Goal: Task Accomplishment & Management: Use online tool/utility

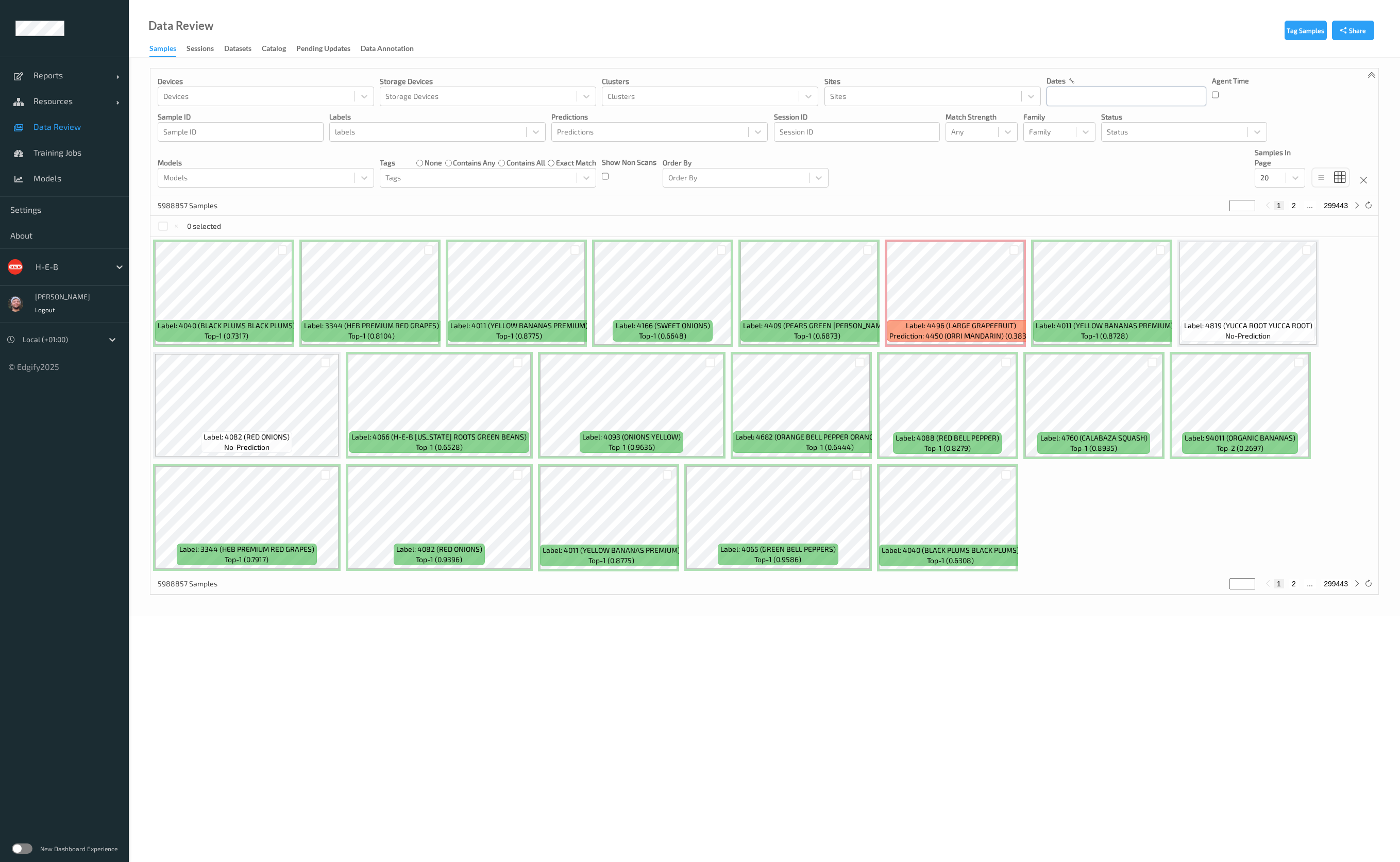
click at [1159, 95] on input "text" at bounding box center [1126, 96] width 159 height 20
click at [1050, 222] on div "Sun Mon Tue Wed Thu Fri Sat 1 2 3 4 5 6 7 8 9 10 11 12 13 14 15 16 17 18 19 20 …" at bounding box center [1113, 191] width 128 height 110
click at [1060, 219] on span "21" at bounding box center [1059, 217] width 14 height 14
type input "21/09/2025 00:00 -> 21/09/2025 23:59"
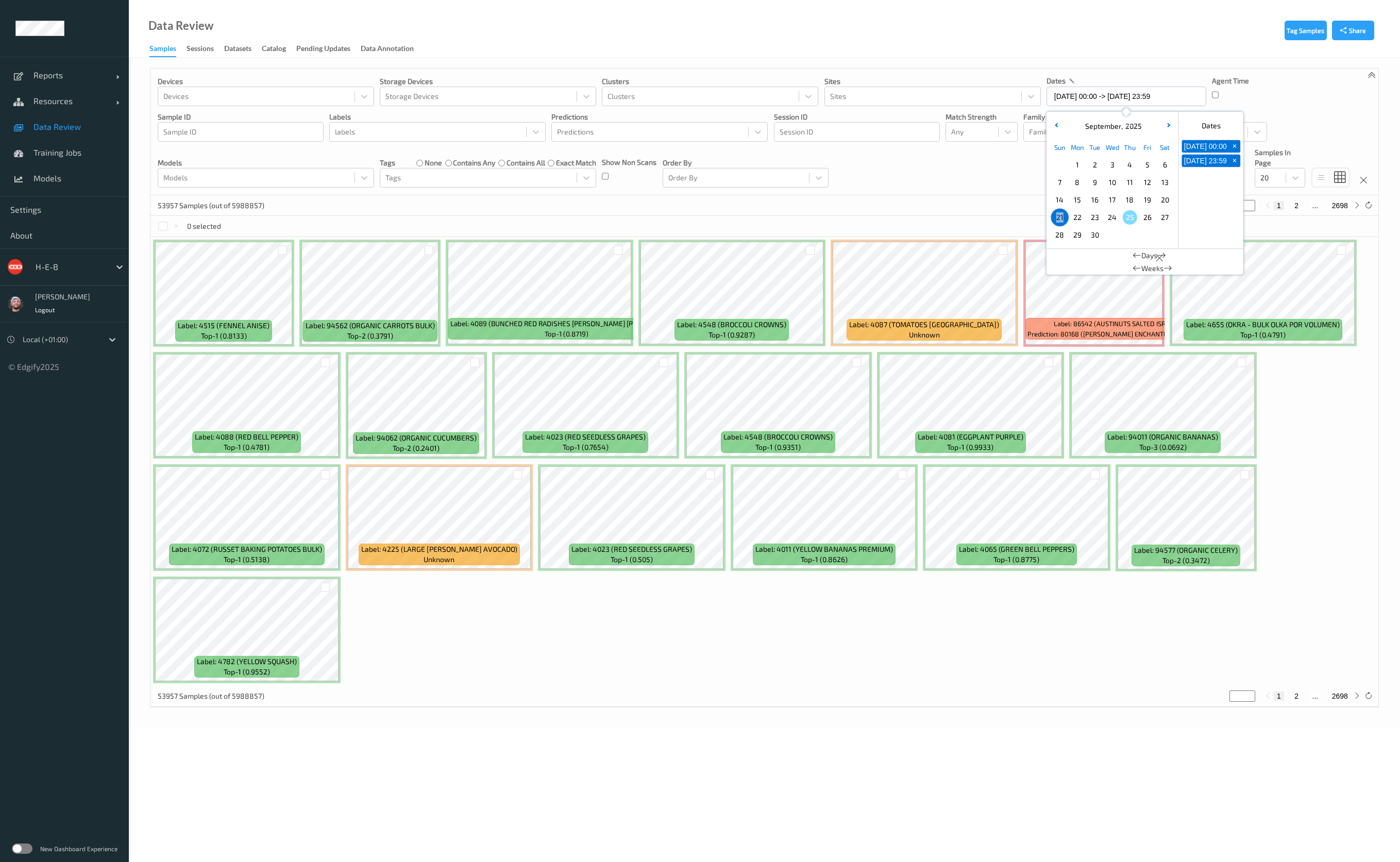
click at [30, 124] on link "Data Review" at bounding box center [64, 126] width 129 height 26
click at [1065, 94] on input "21/09/2025 00:00 -> 21/09/2025 23:59" at bounding box center [1126, 96] width 159 height 20
click at [1079, 216] on span "22" at bounding box center [1077, 217] width 14 height 14
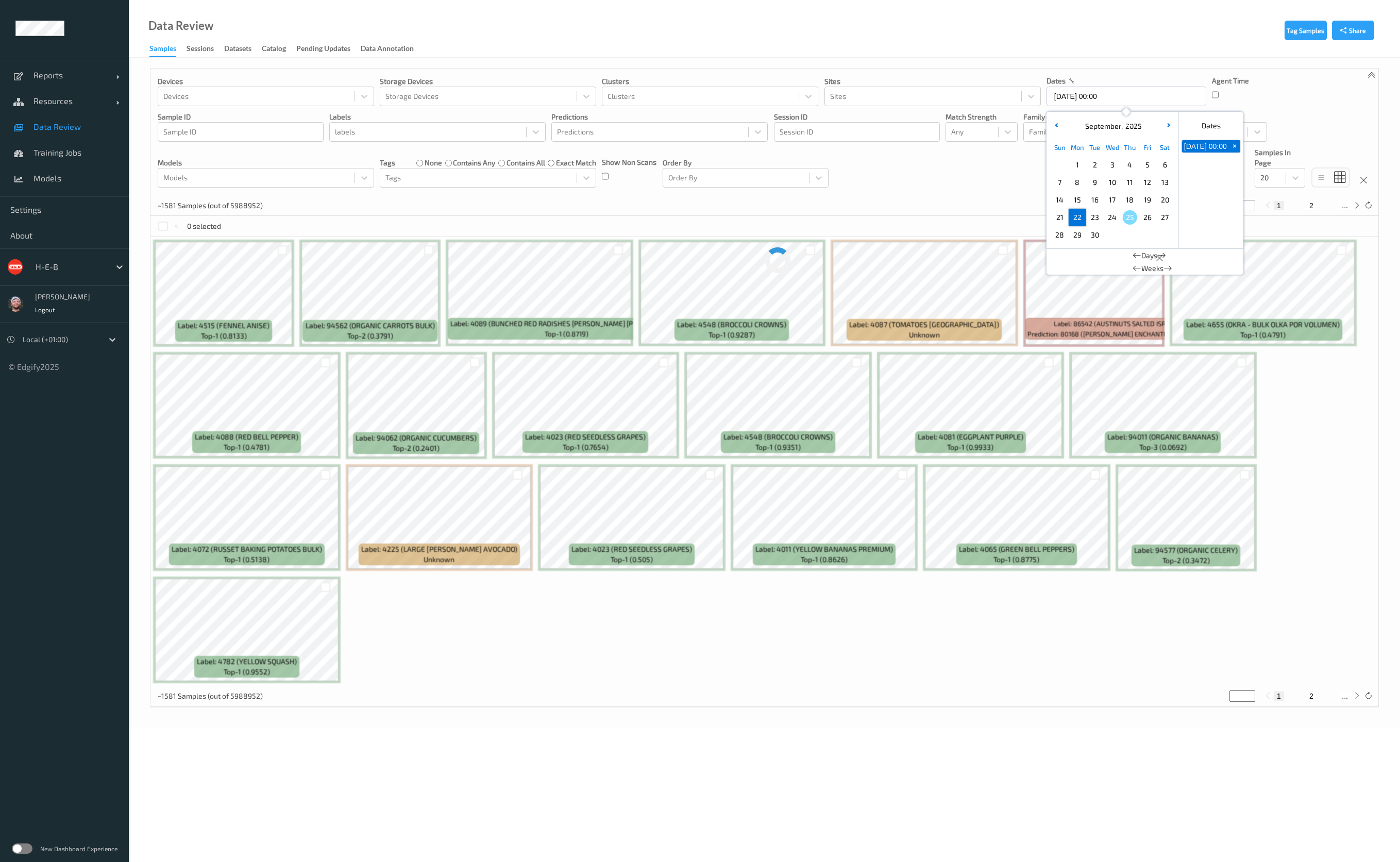
click at [1079, 216] on span "22" at bounding box center [1077, 217] width 14 height 14
type input "22/09/2025 00:00 -> 22/09/2025 23:59"
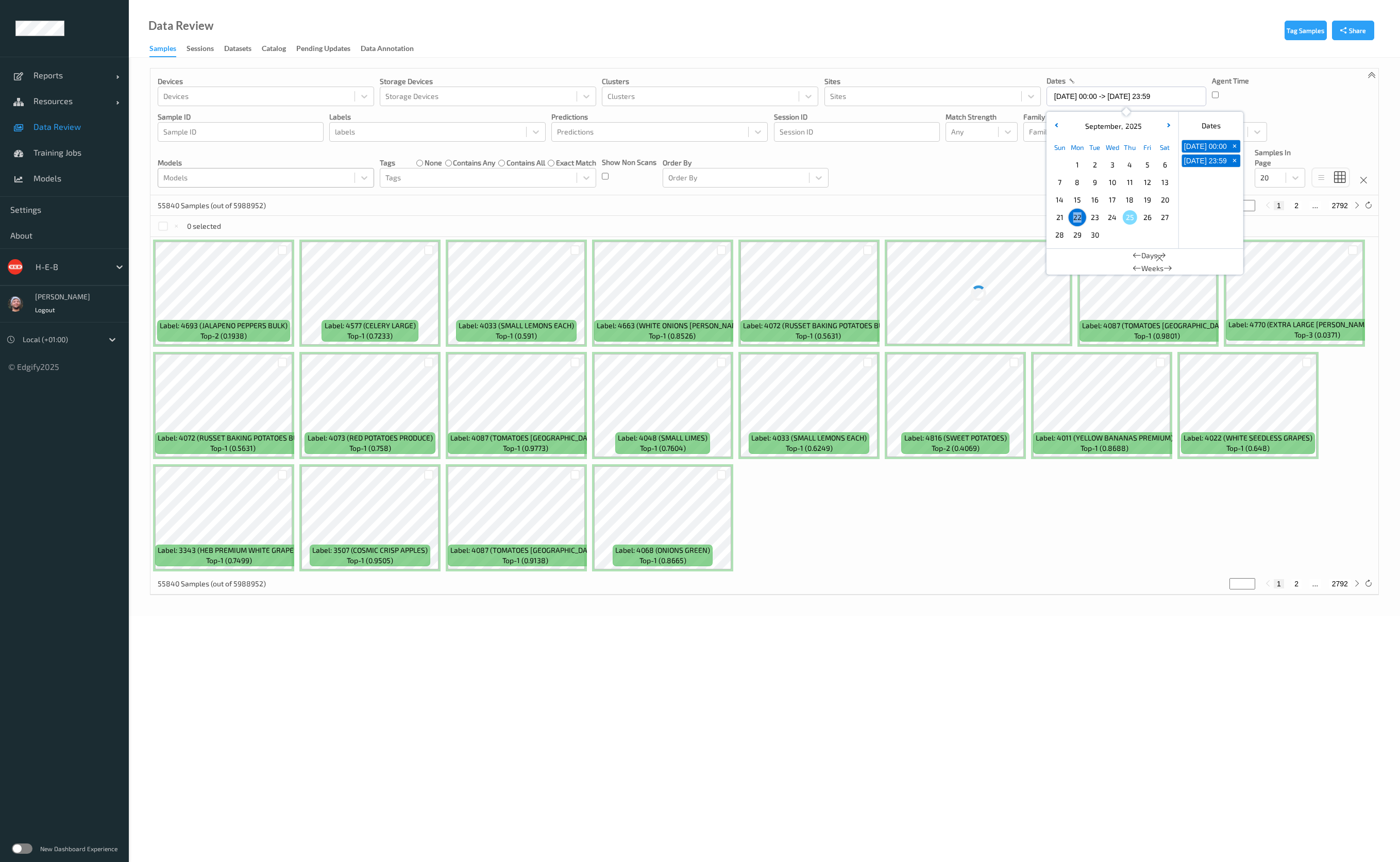
click at [314, 181] on div at bounding box center [256, 177] width 186 height 12
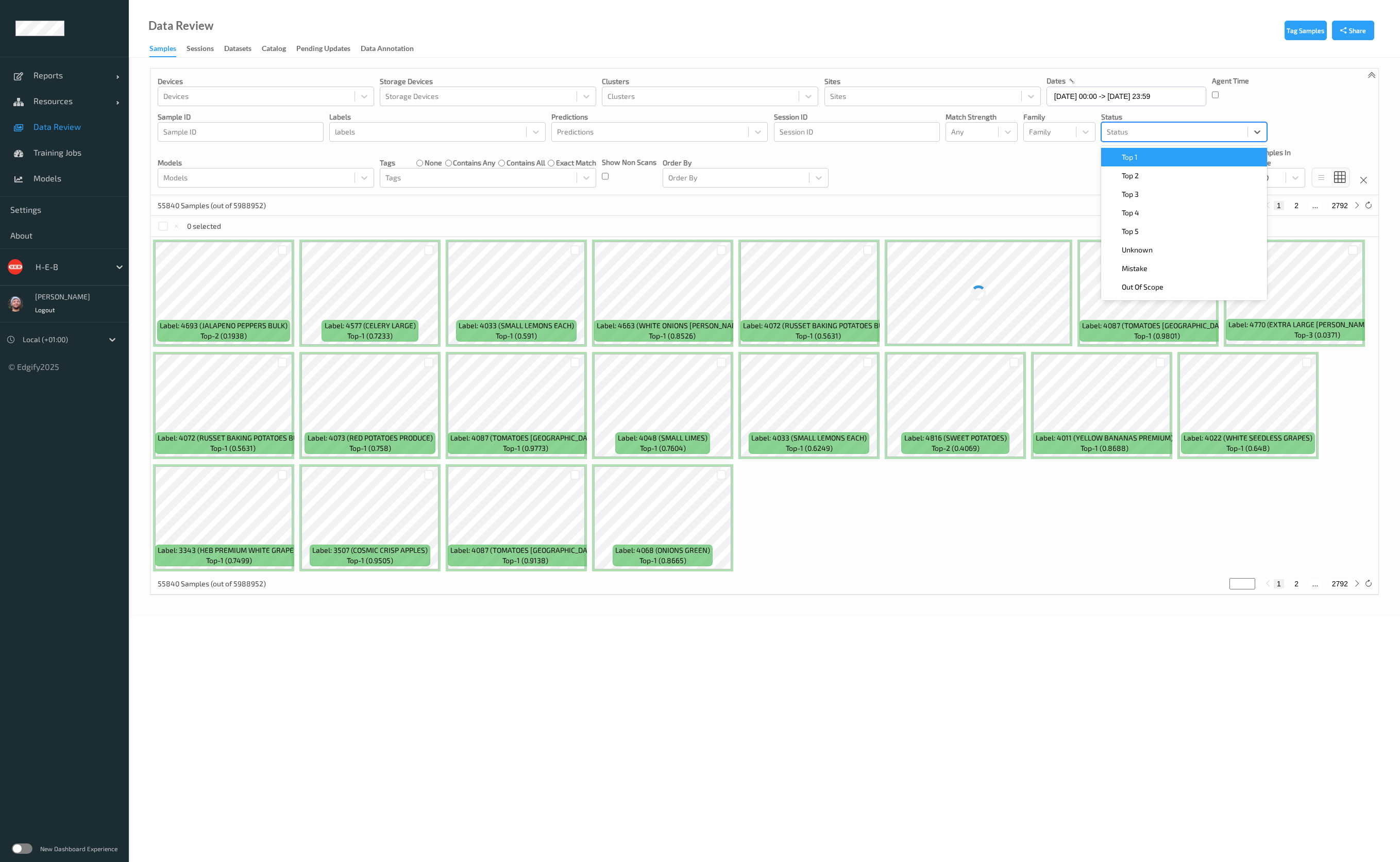
click at [1154, 132] on div at bounding box center [1174, 132] width 135 height 12
click at [1133, 265] on span "Mistake" at bounding box center [1135, 268] width 26 height 11
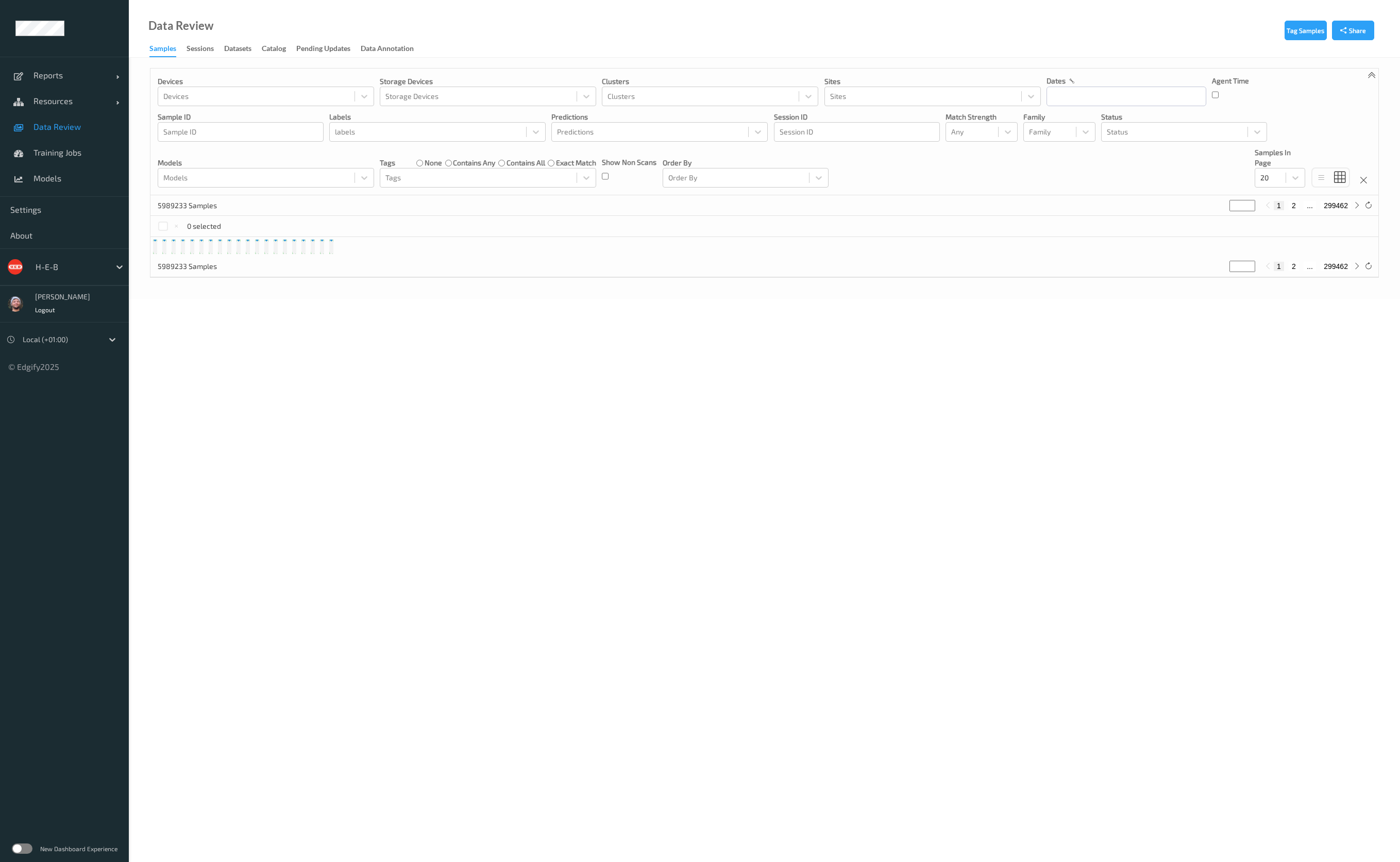
drag, startPoint x: 0, startPoint y: 0, endPoint x: 90, endPoint y: 274, distance: 288.4
click at [90, 274] on div "H-E-B" at bounding box center [70, 267] width 80 height 17
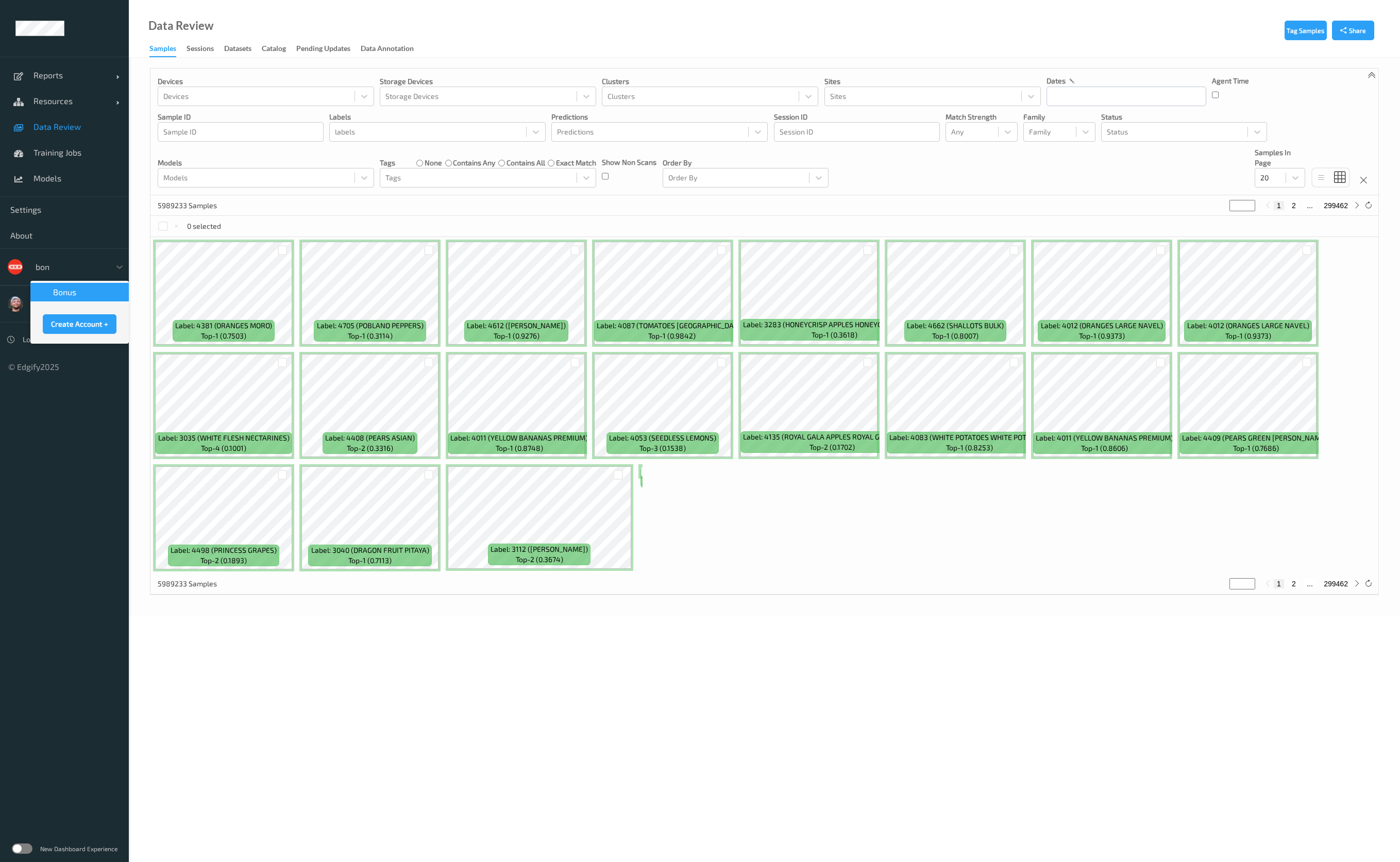
type input "bonu"
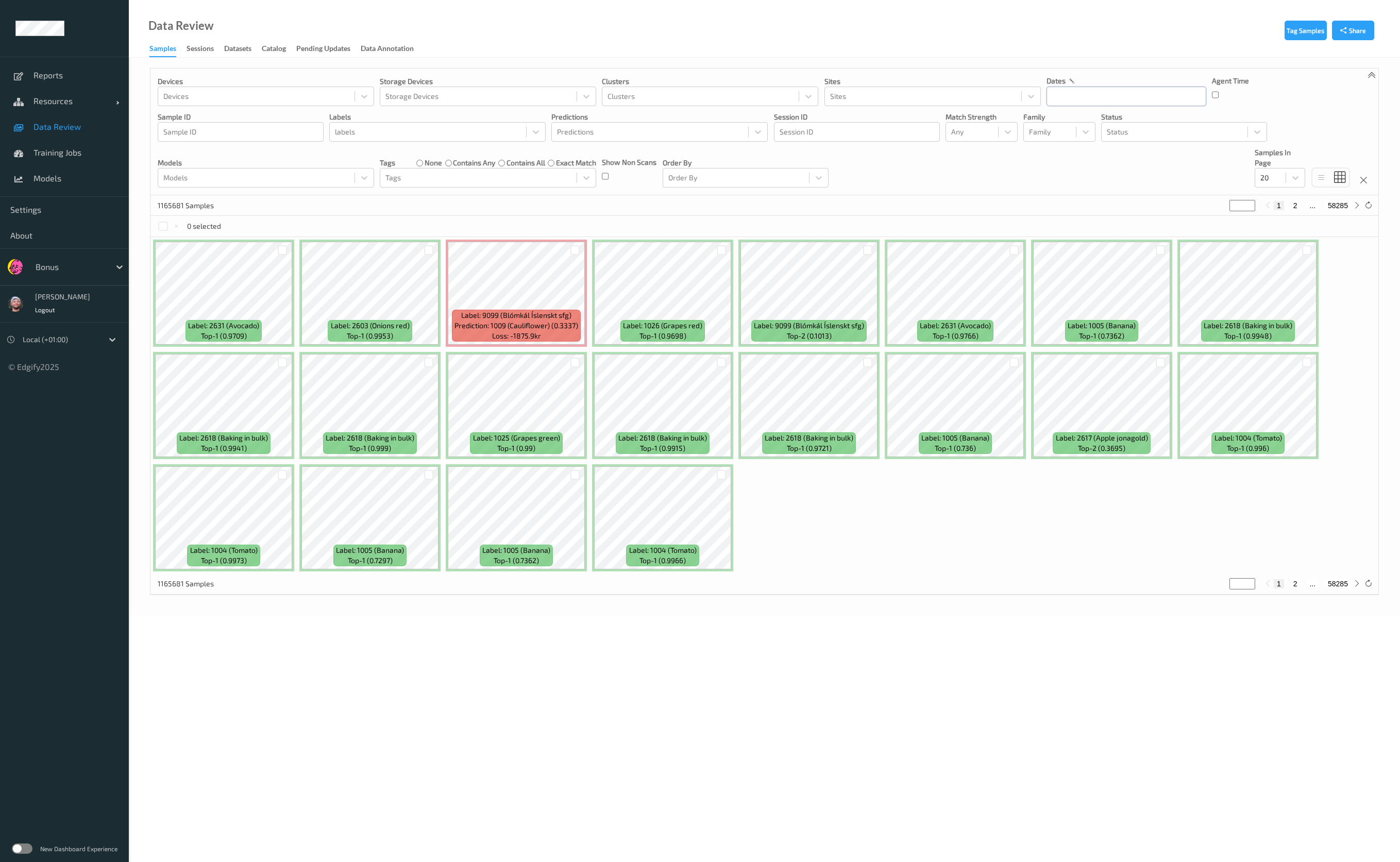
click at [1088, 97] on input "text" at bounding box center [1126, 96] width 159 height 20
click at [1128, 219] on span "25" at bounding box center [1130, 217] width 14 height 14
type input "[DATE] 00:00 -> [DATE] 23:59"
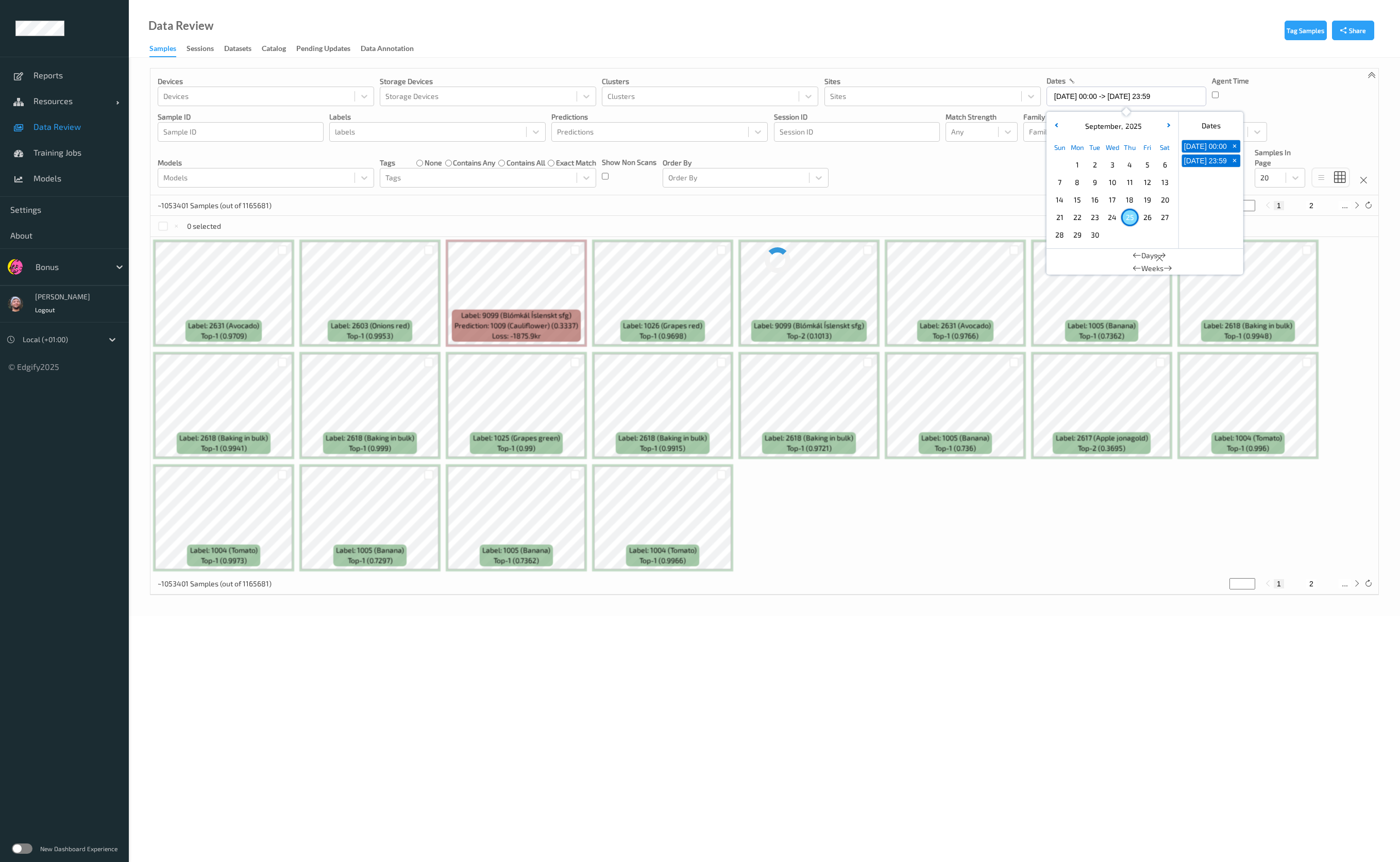
click at [984, 188] on div "Devices Devices Storage Devices Storage Devices Clusters Clusters Sites Sites d…" at bounding box center [764, 132] width 1228 height 127
click at [1265, 174] on div at bounding box center [1271, 177] width 20 height 12
click at [1288, 278] on span "200" at bounding box center [1281, 277] width 12 height 11
click at [1057, 186] on div "Devices Devices Storage Devices Storage Devices Clusters Clusters Sites Sites d…" at bounding box center [764, 132] width 1228 height 127
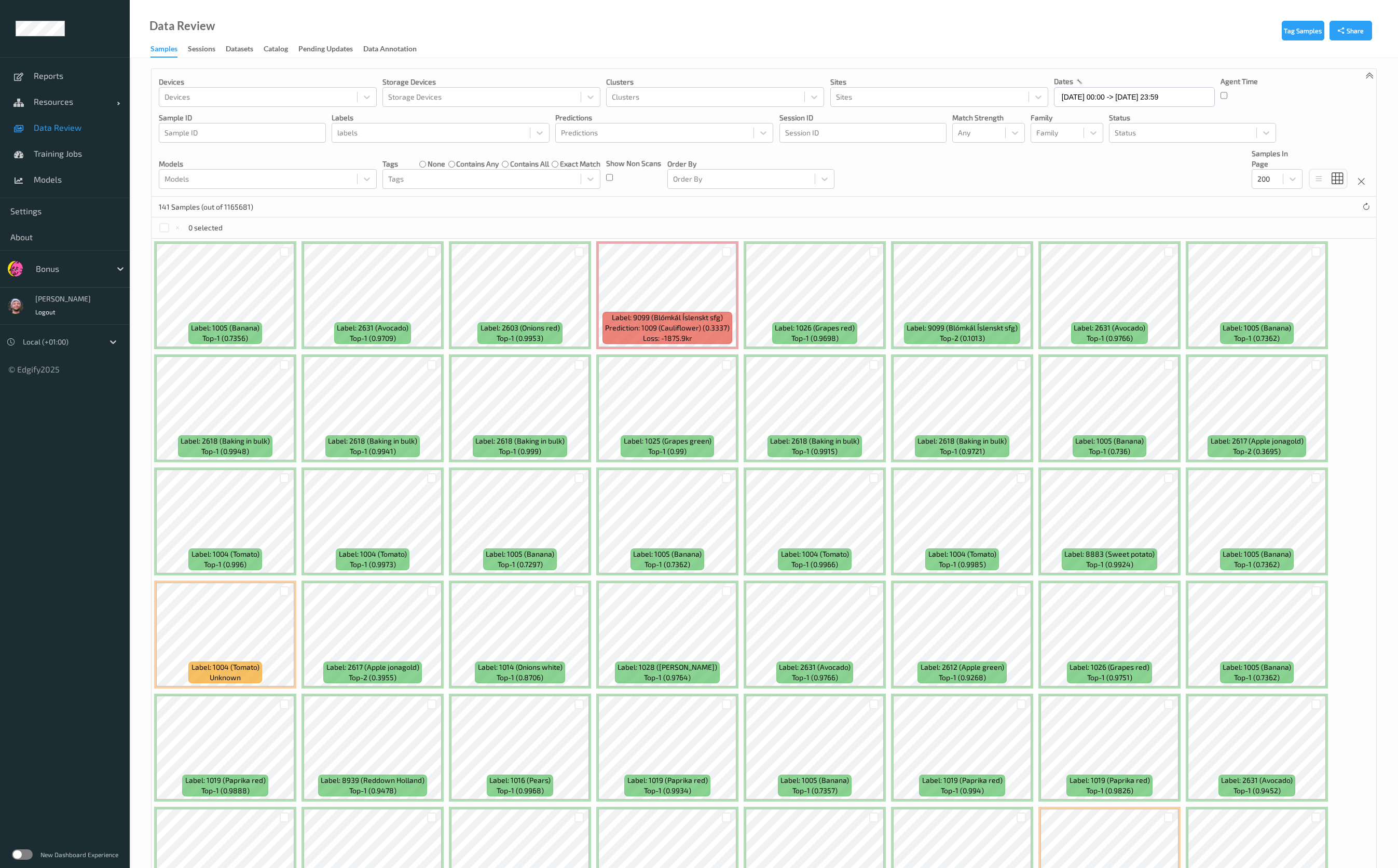
click at [555, 215] on div "141 Samples (out of 1165681)" at bounding box center [764, 207] width 1225 height 20
click at [581, 592] on div at bounding box center [579, 591] width 10 height 10
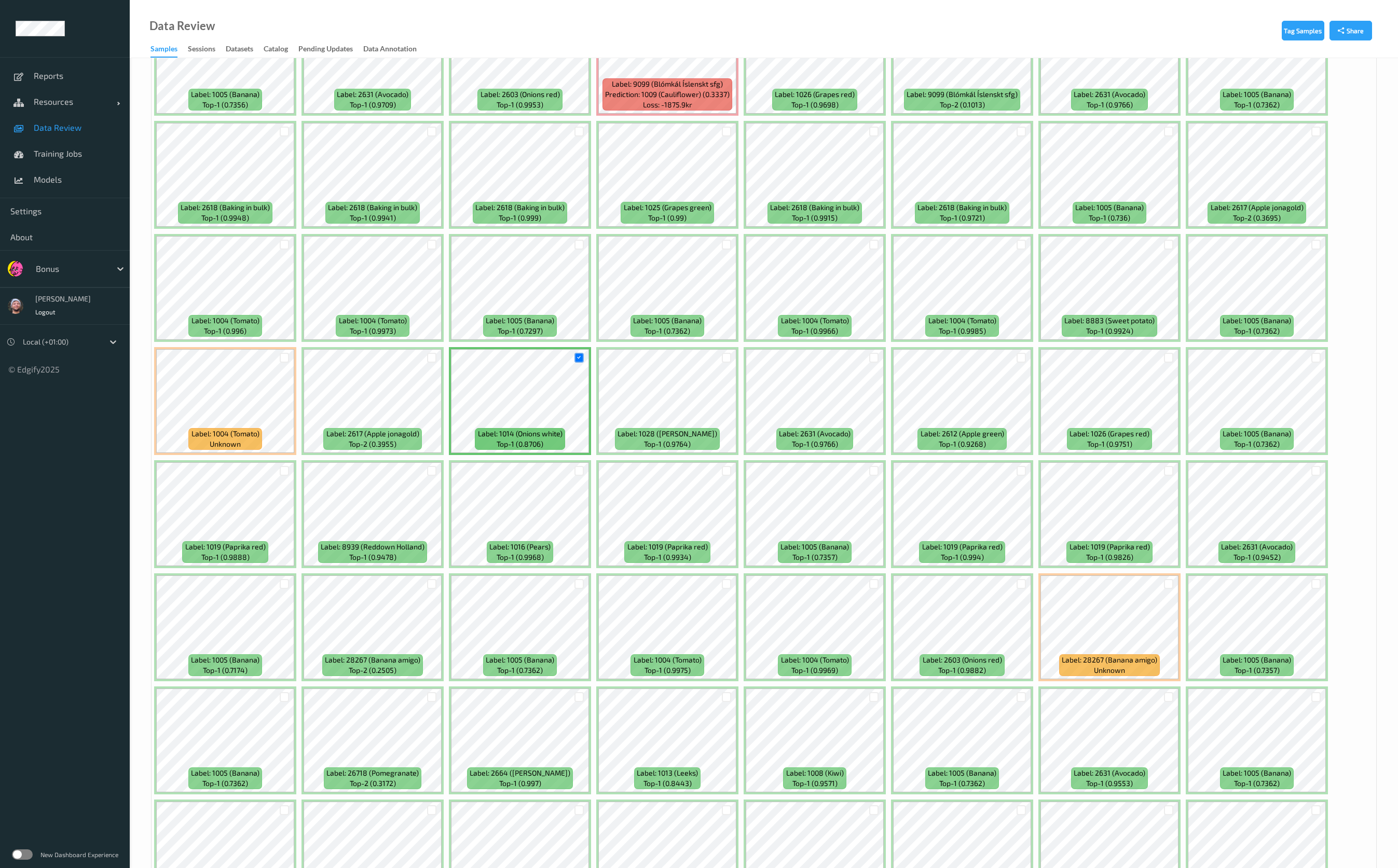
scroll to position [389, 0]
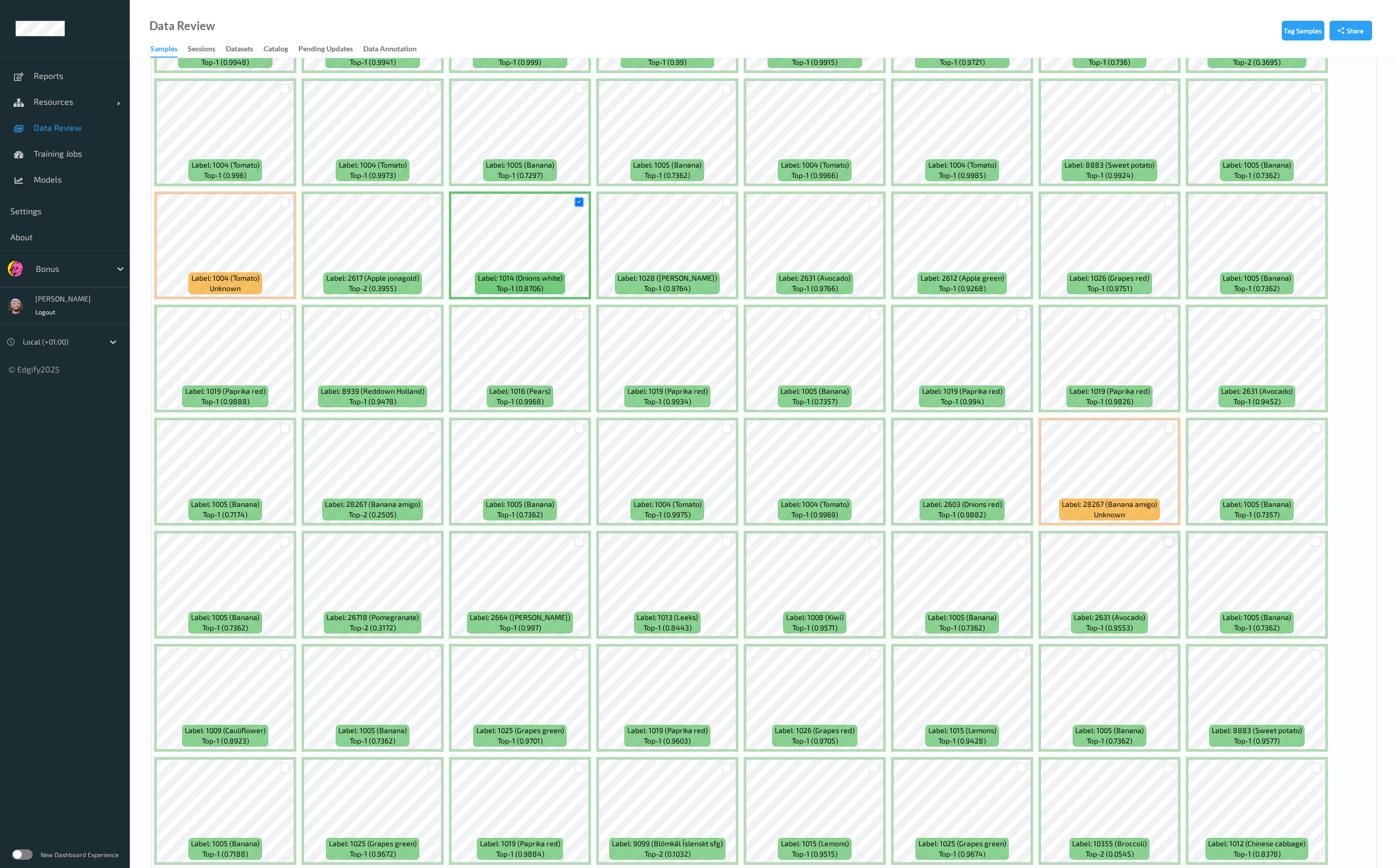
click at [1170, 538] on div at bounding box center [1168, 541] width 10 height 10
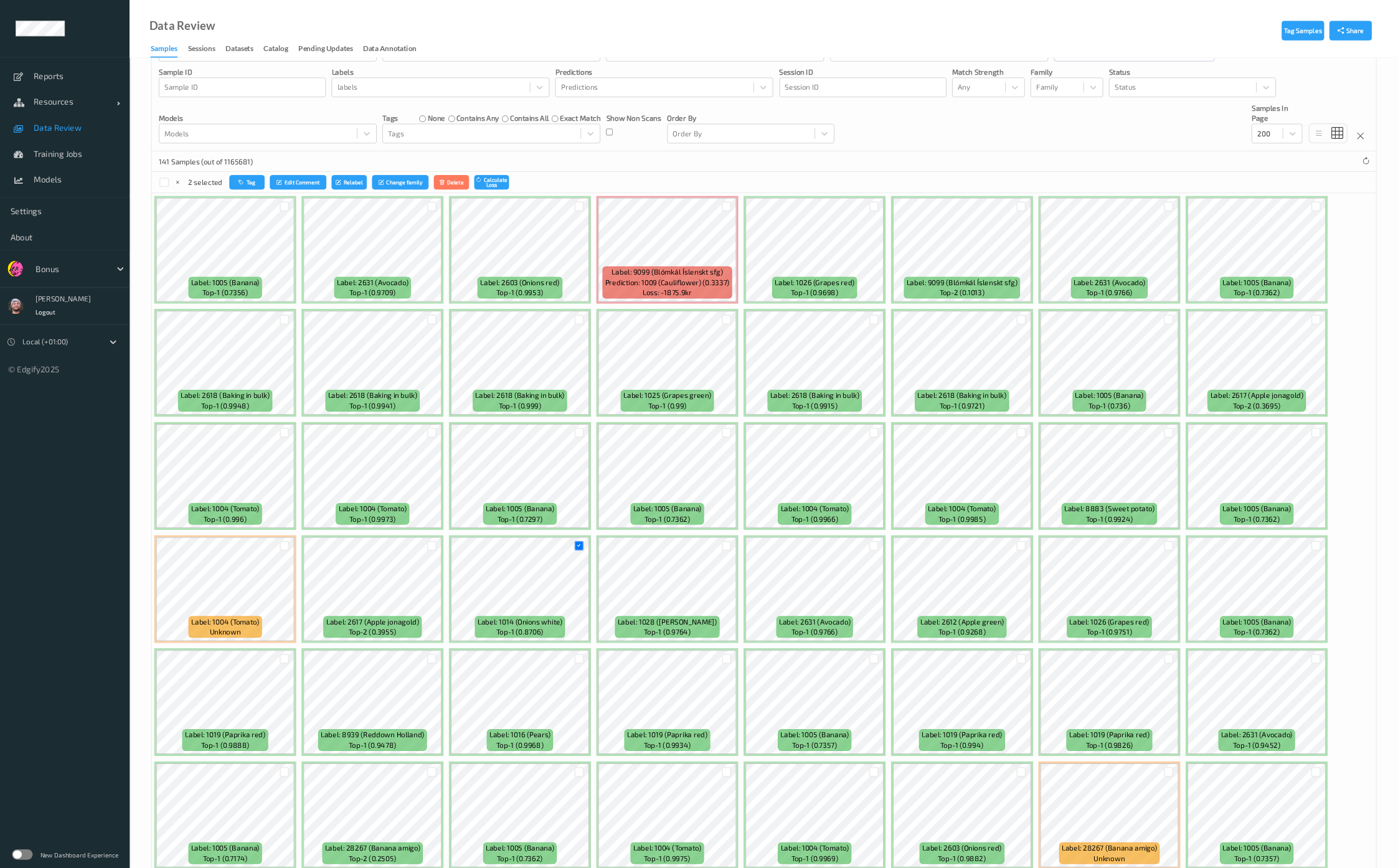
scroll to position [0, 0]
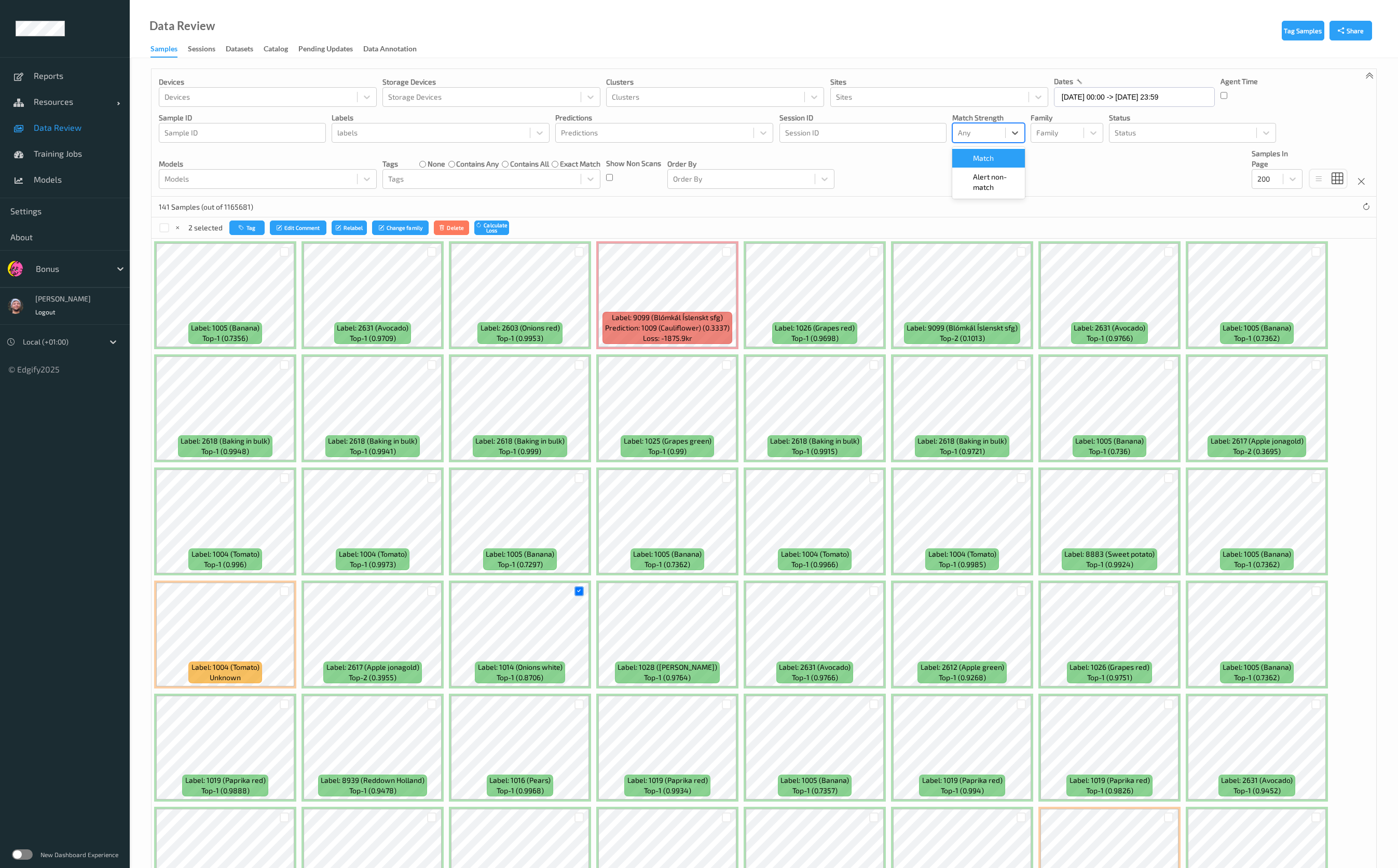
click at [998, 139] on div "Any" at bounding box center [978, 133] width 52 height 17
click at [998, 195] on div "Alert non-match" at bounding box center [989, 182] width 73 height 29
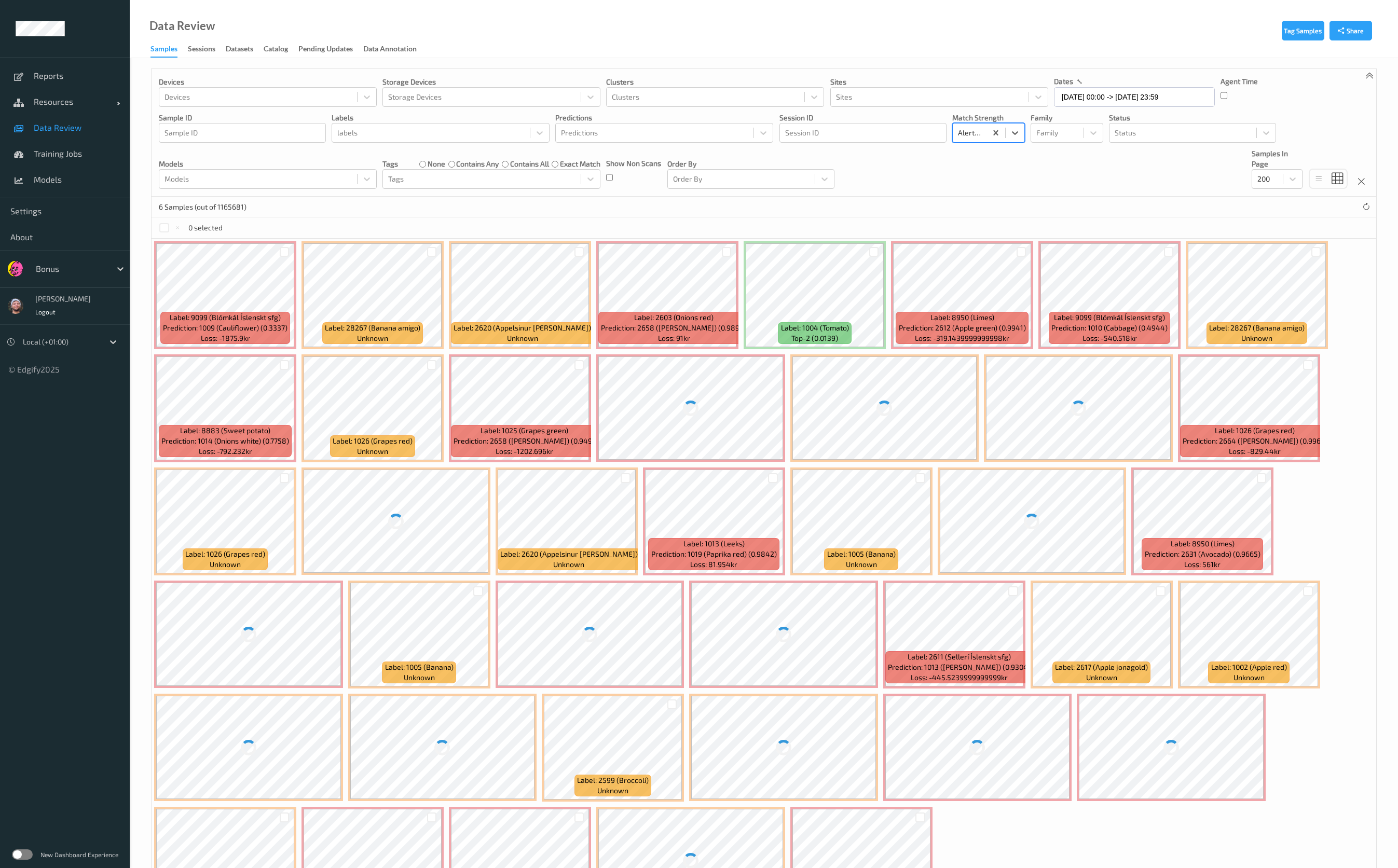
click at [989, 174] on div "Devices Devices Storage Devices Storage Devices Clusters Clusters Sites Sites d…" at bounding box center [764, 132] width 1225 height 128
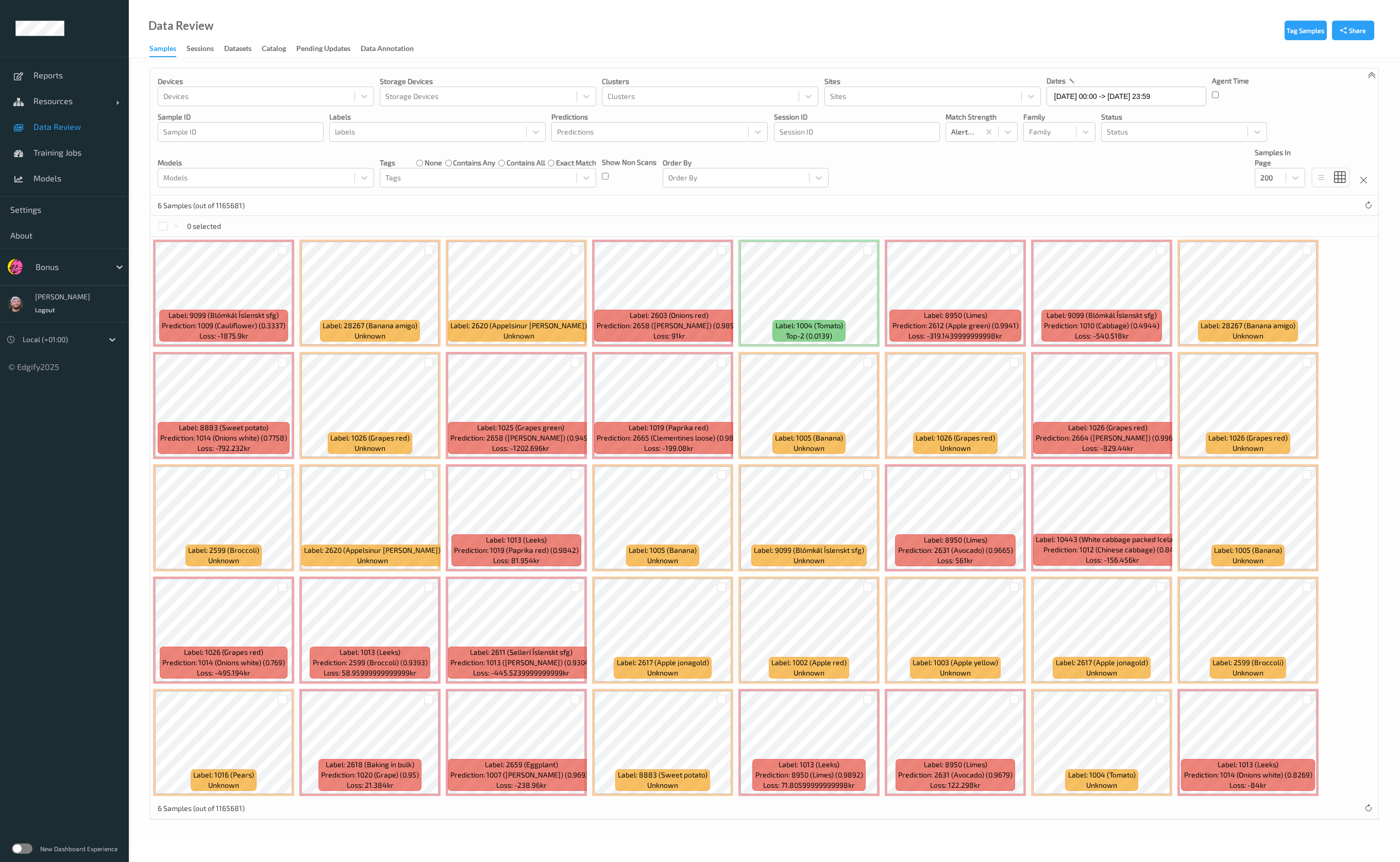
click at [906, 159] on div "Devices Devices Storage Devices Storage Devices Clusters Clusters Sites Sites d…" at bounding box center [764, 132] width 1228 height 127
click at [905, 189] on div "Devices Devices Storage Devices Storage Devices Clusters Clusters Sites Sites d…" at bounding box center [764, 132] width 1228 height 127
click at [1117, 124] on div "Status" at bounding box center [1174, 132] width 146 height 17
click at [1115, 152] on span at bounding box center [1114, 157] width 14 height 11
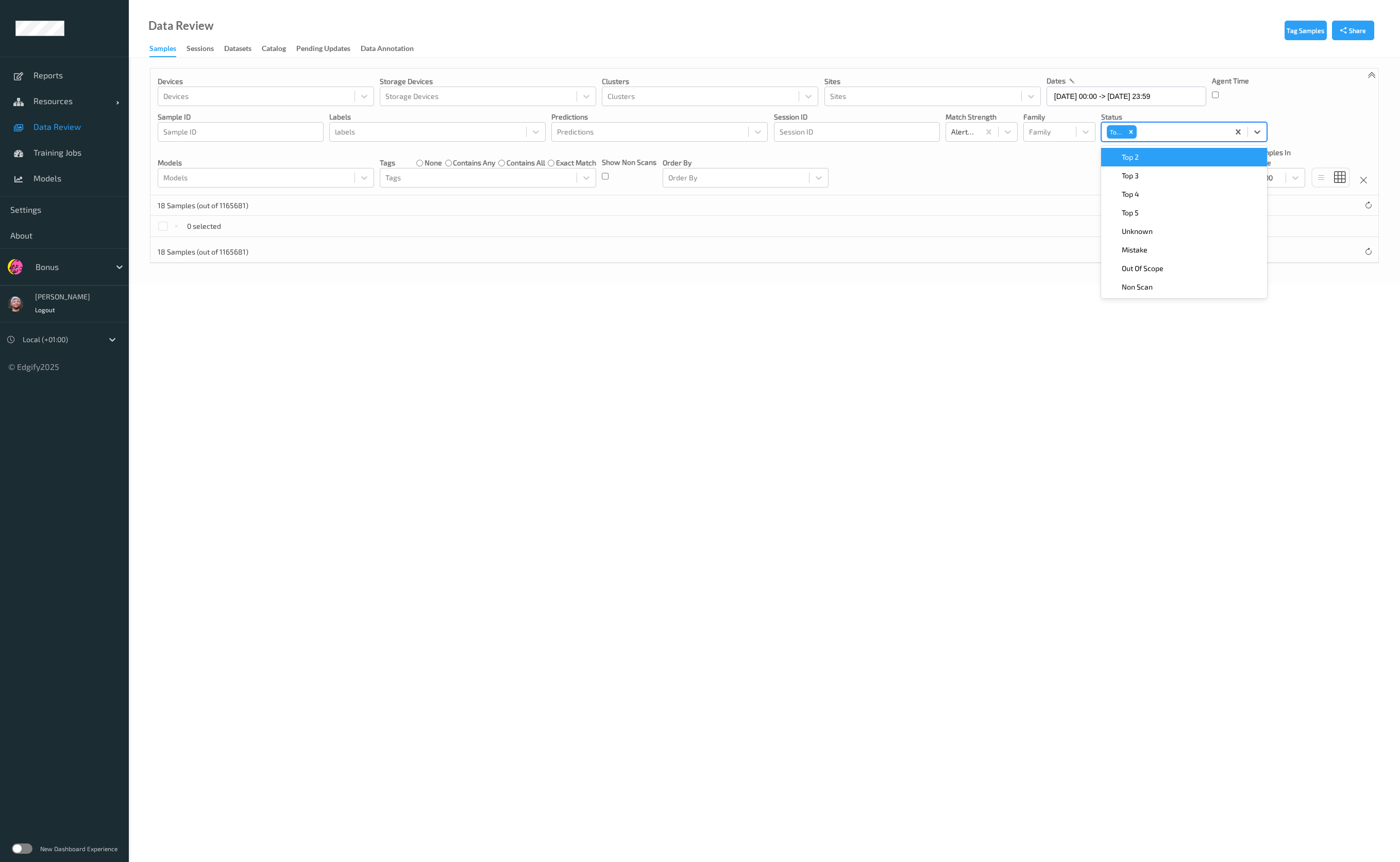
click at [1115, 160] on span at bounding box center [1114, 157] width 14 height 11
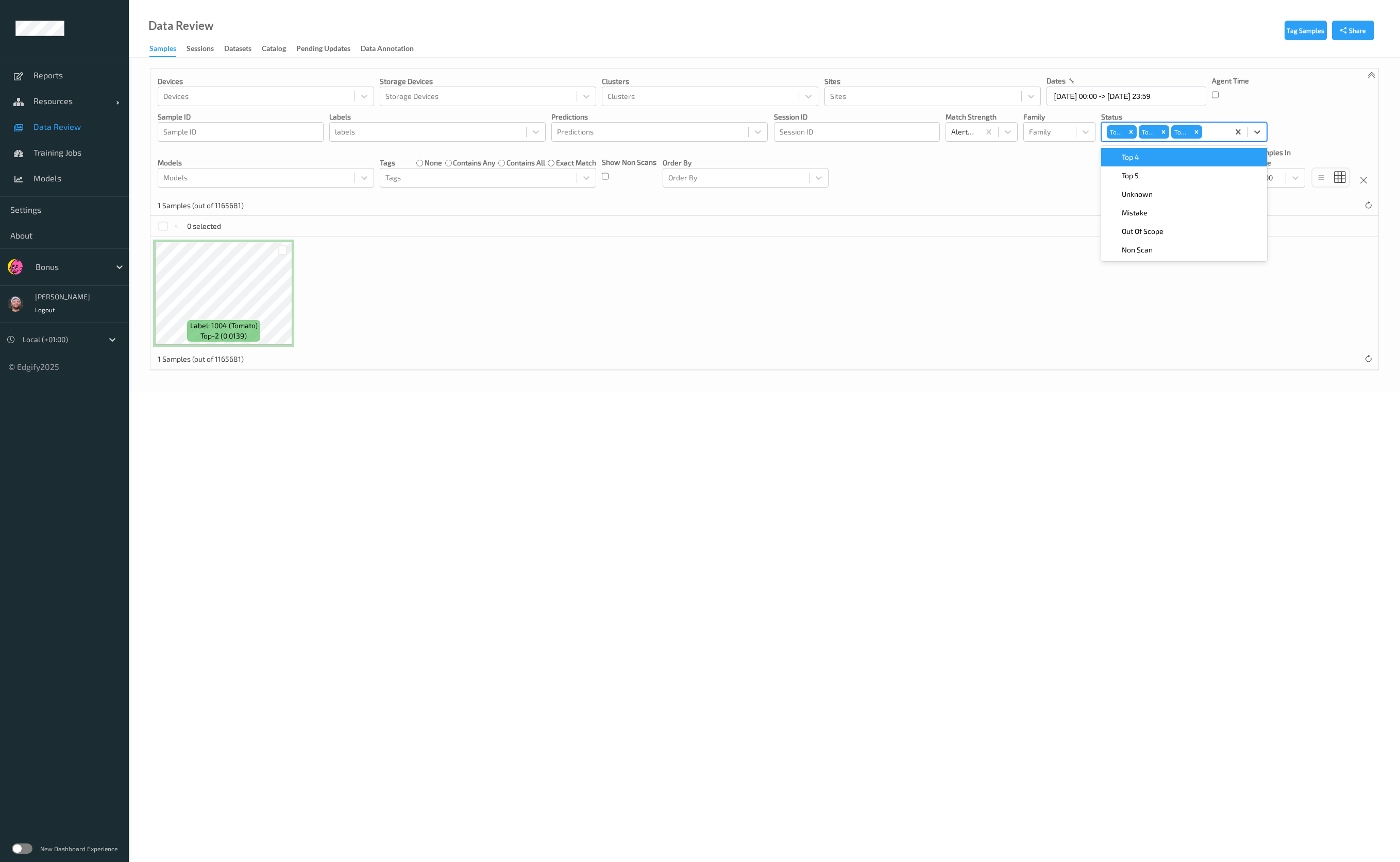
click at [1115, 160] on span at bounding box center [1114, 157] width 14 height 11
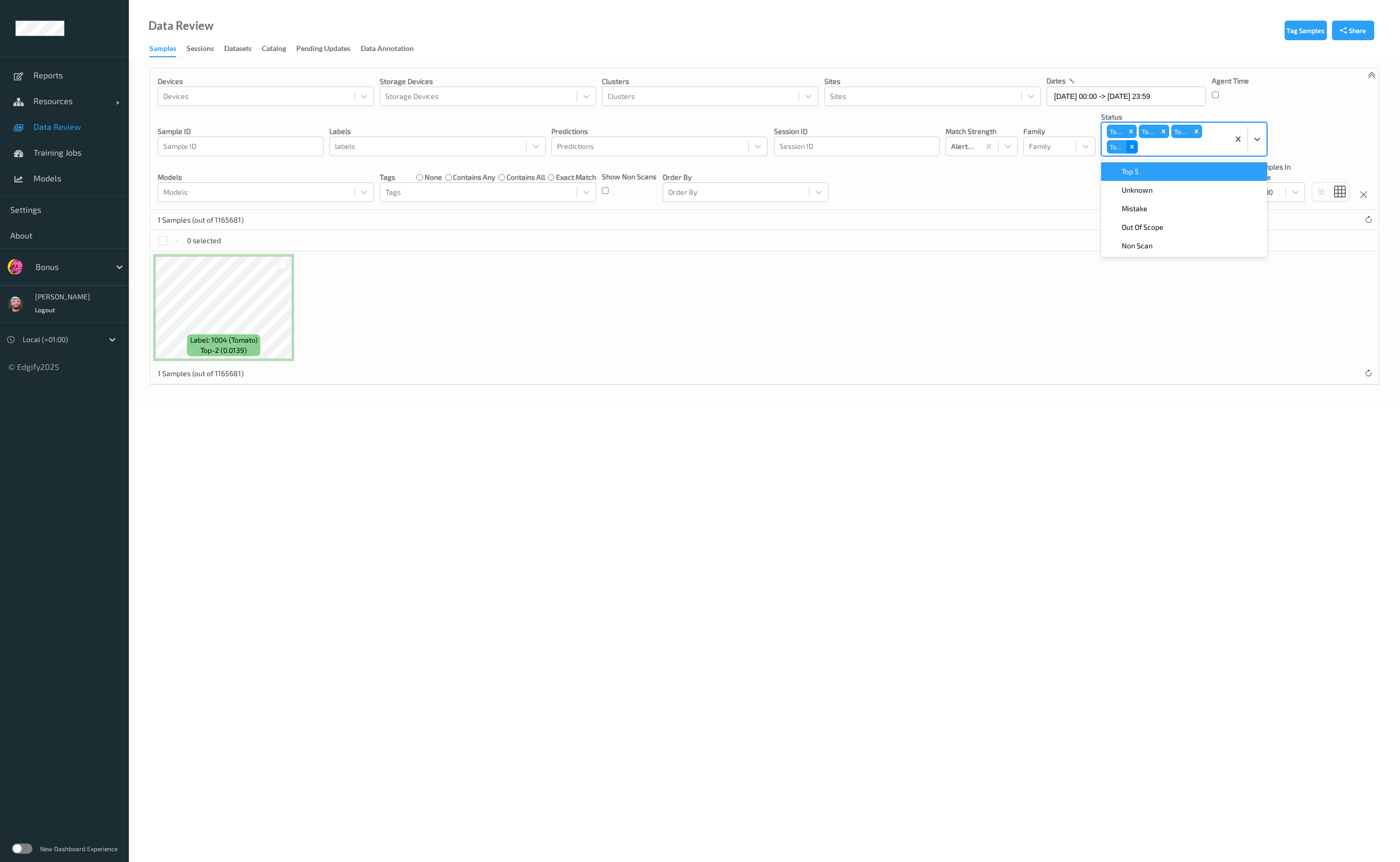
click at [1129, 149] on icon "Remove Top 4" at bounding box center [1132, 147] width 8 height 8
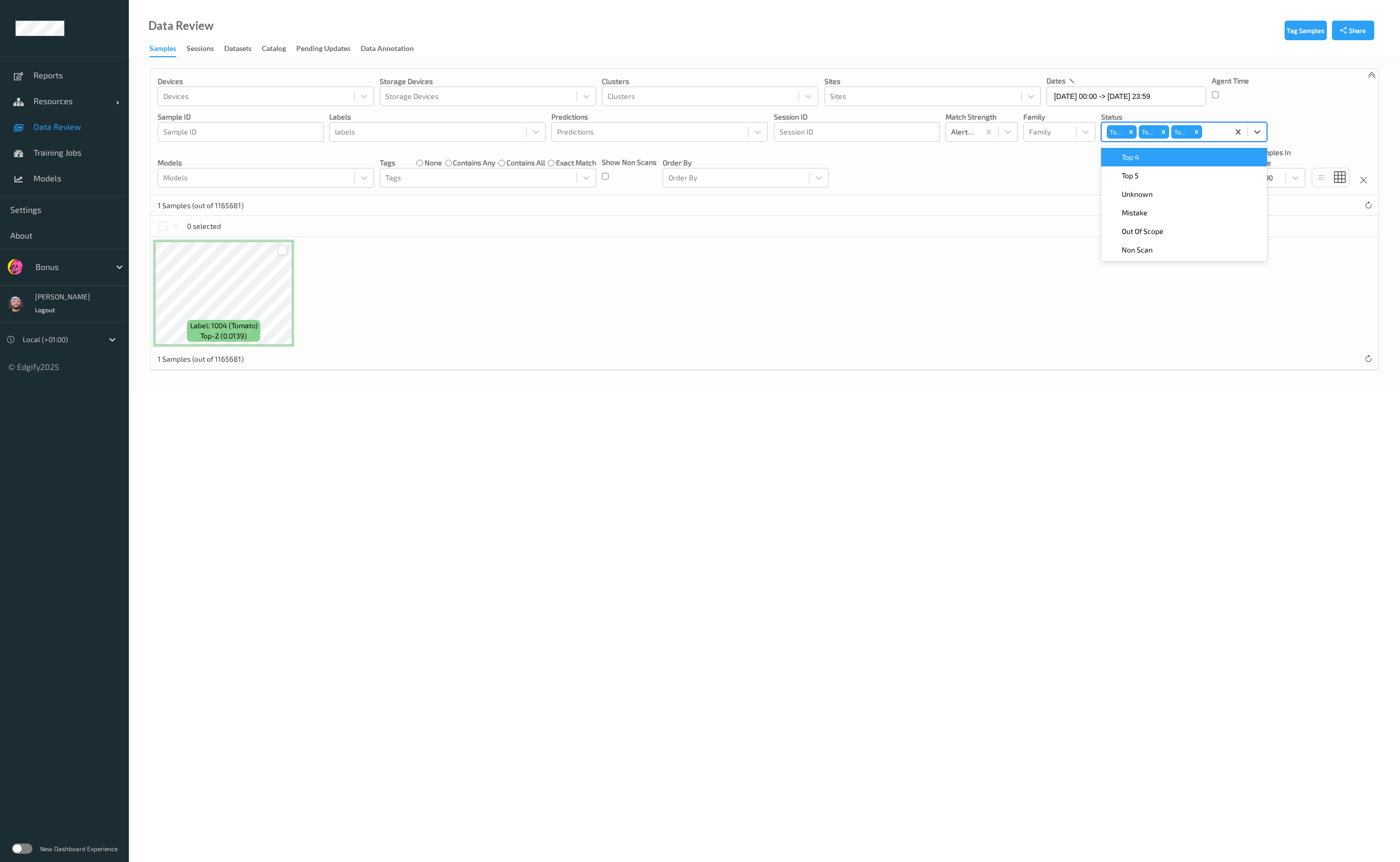
click at [279, 250] on div at bounding box center [282, 250] width 10 height 10
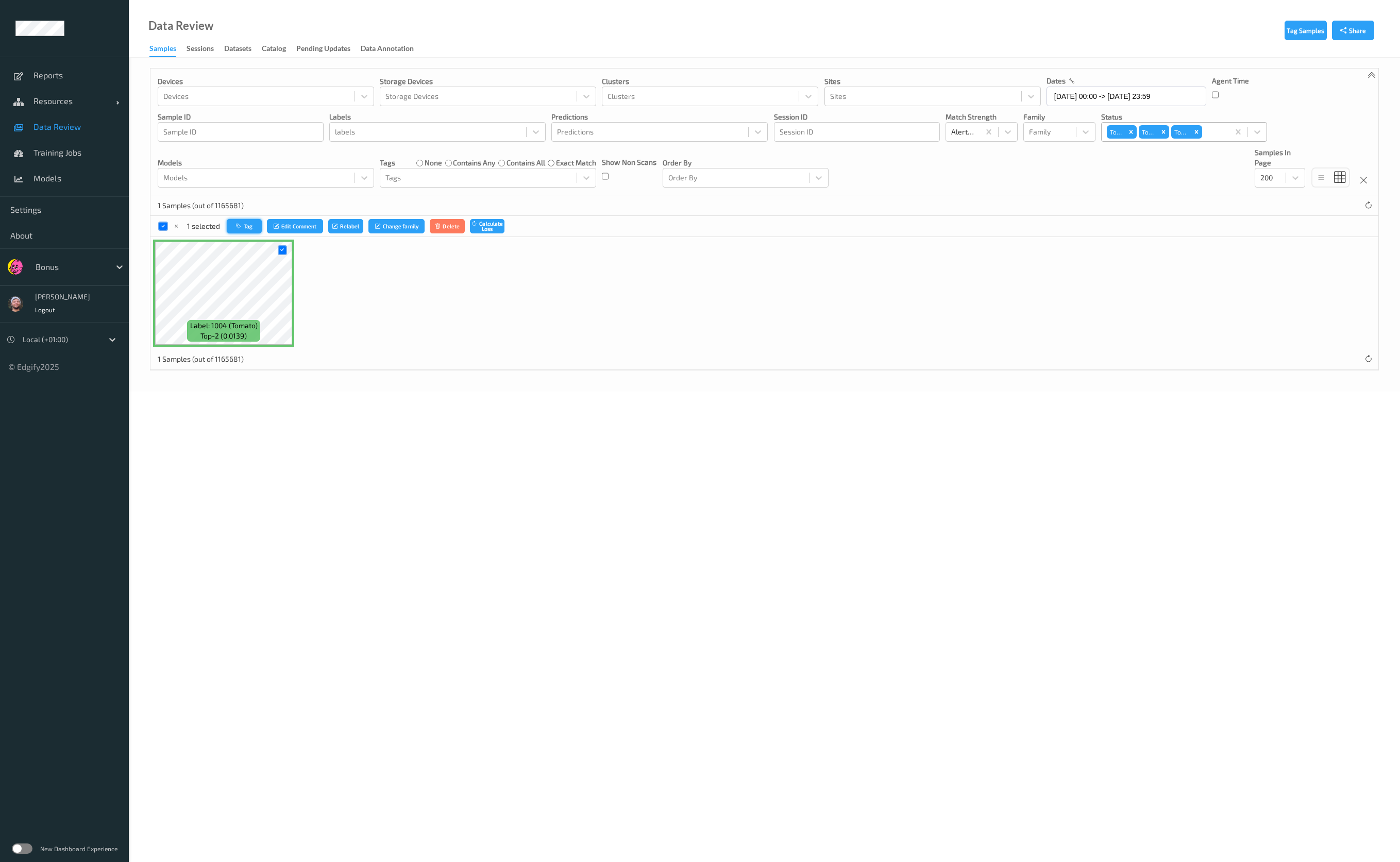
click at [253, 227] on button "Tag" at bounding box center [244, 226] width 35 height 15
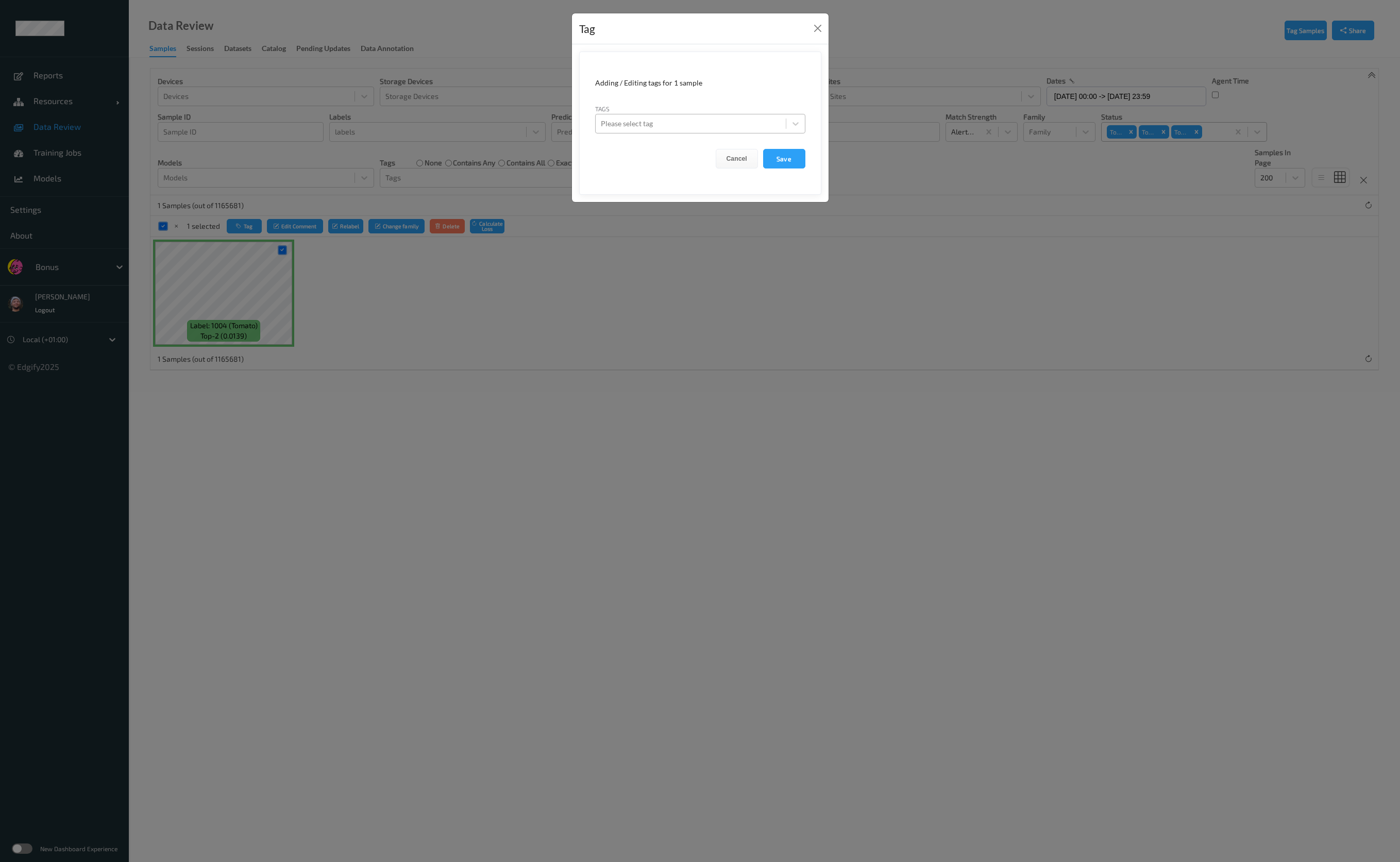
click at [752, 129] on div at bounding box center [690, 123] width 180 height 12
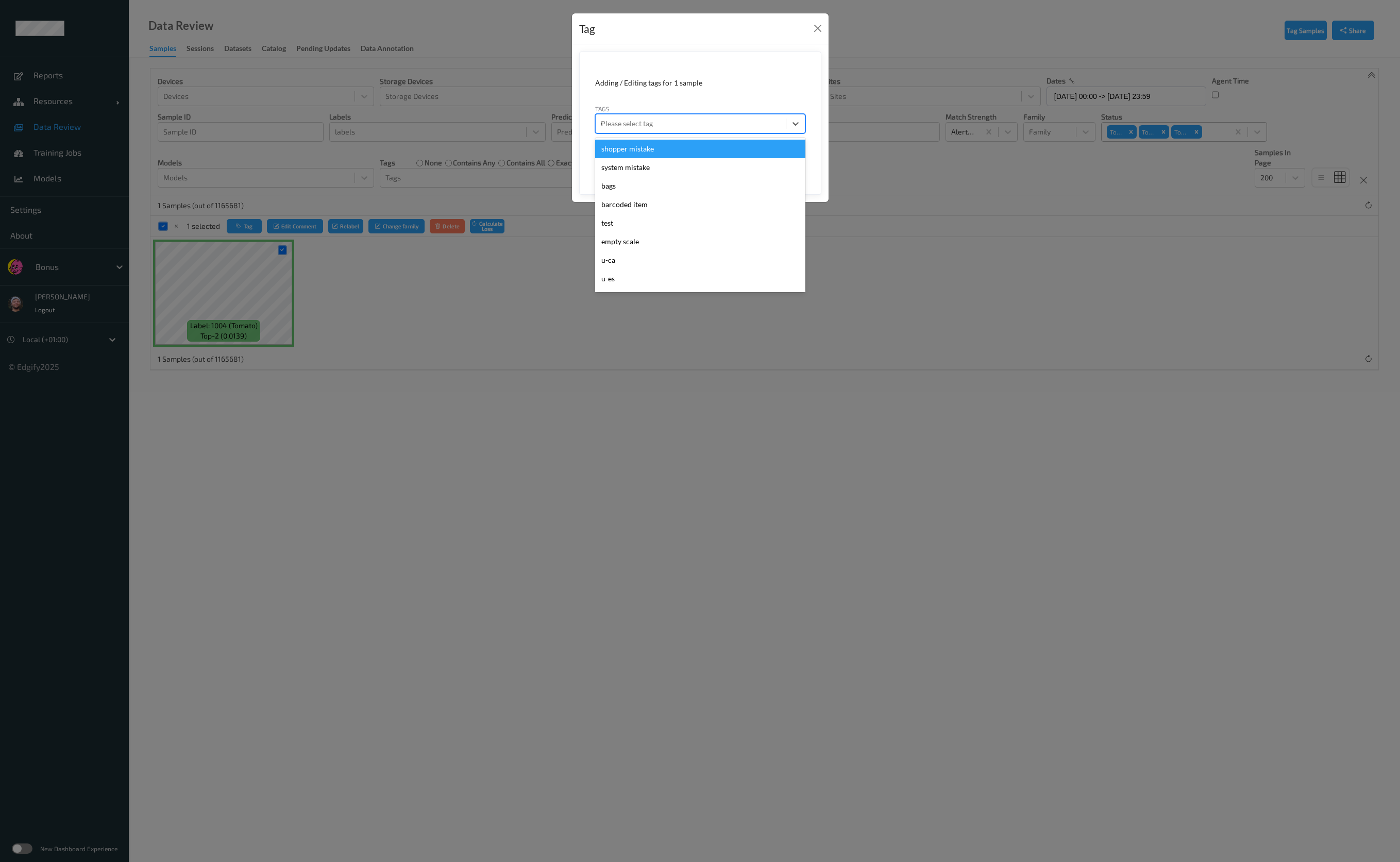
type input "wa"
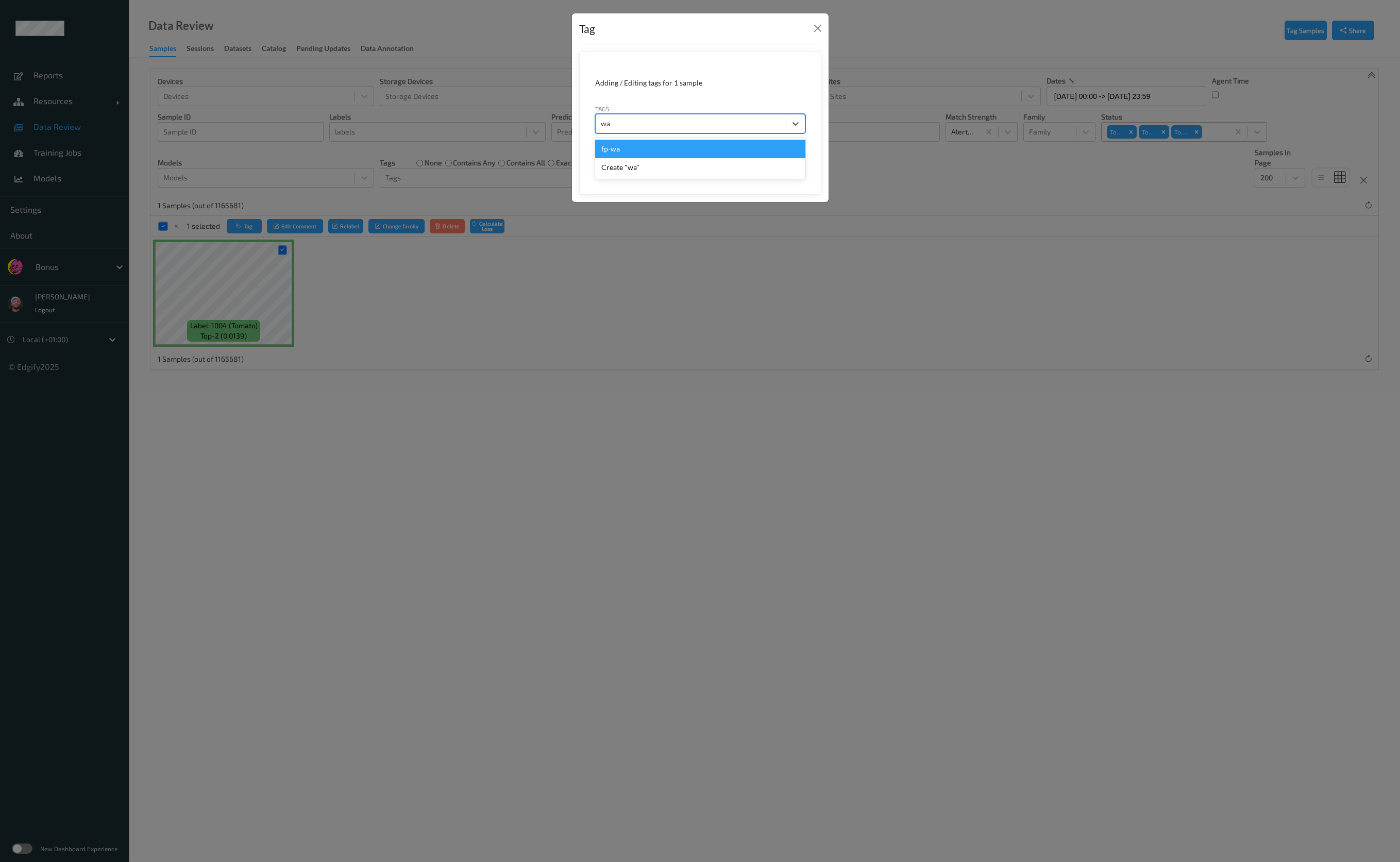
click at [719, 145] on div "fp-wa" at bounding box center [701, 149] width 211 height 19
click at [766, 155] on button "Save" at bounding box center [784, 159] width 42 height 20
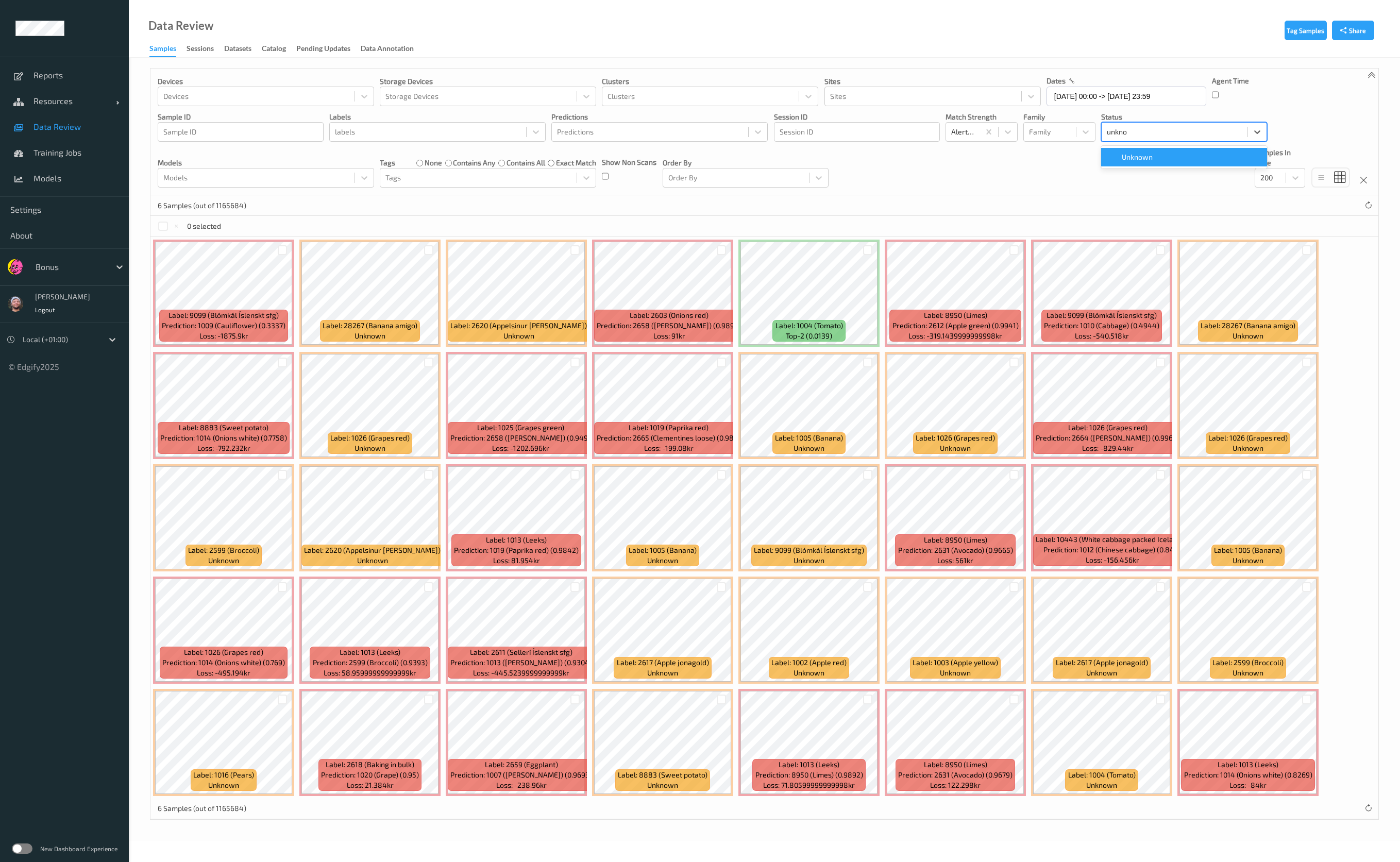
type input "unknow"
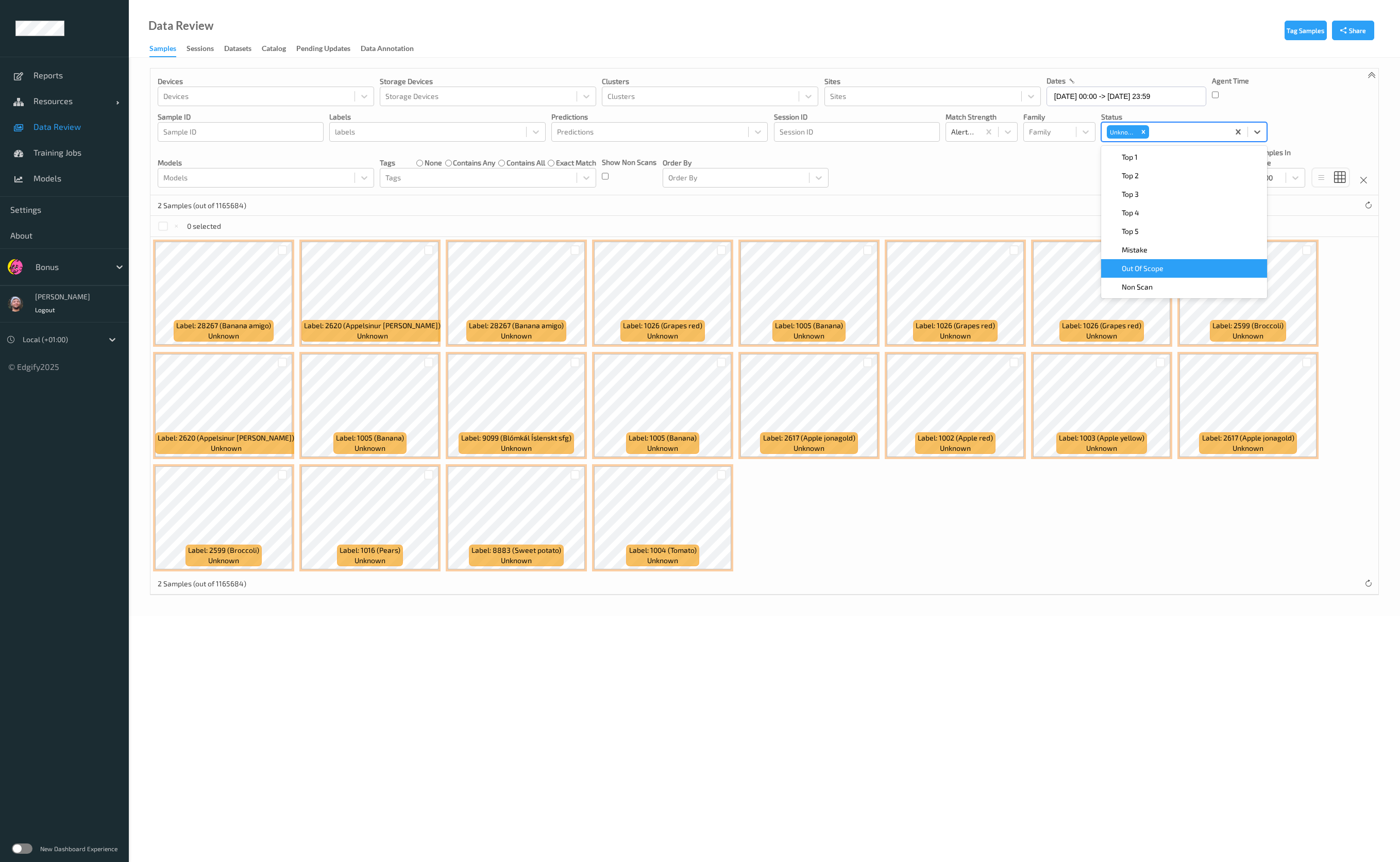
click at [1063, 213] on div "2 Samples (out of 1165684)" at bounding box center [764, 205] width 1228 height 20
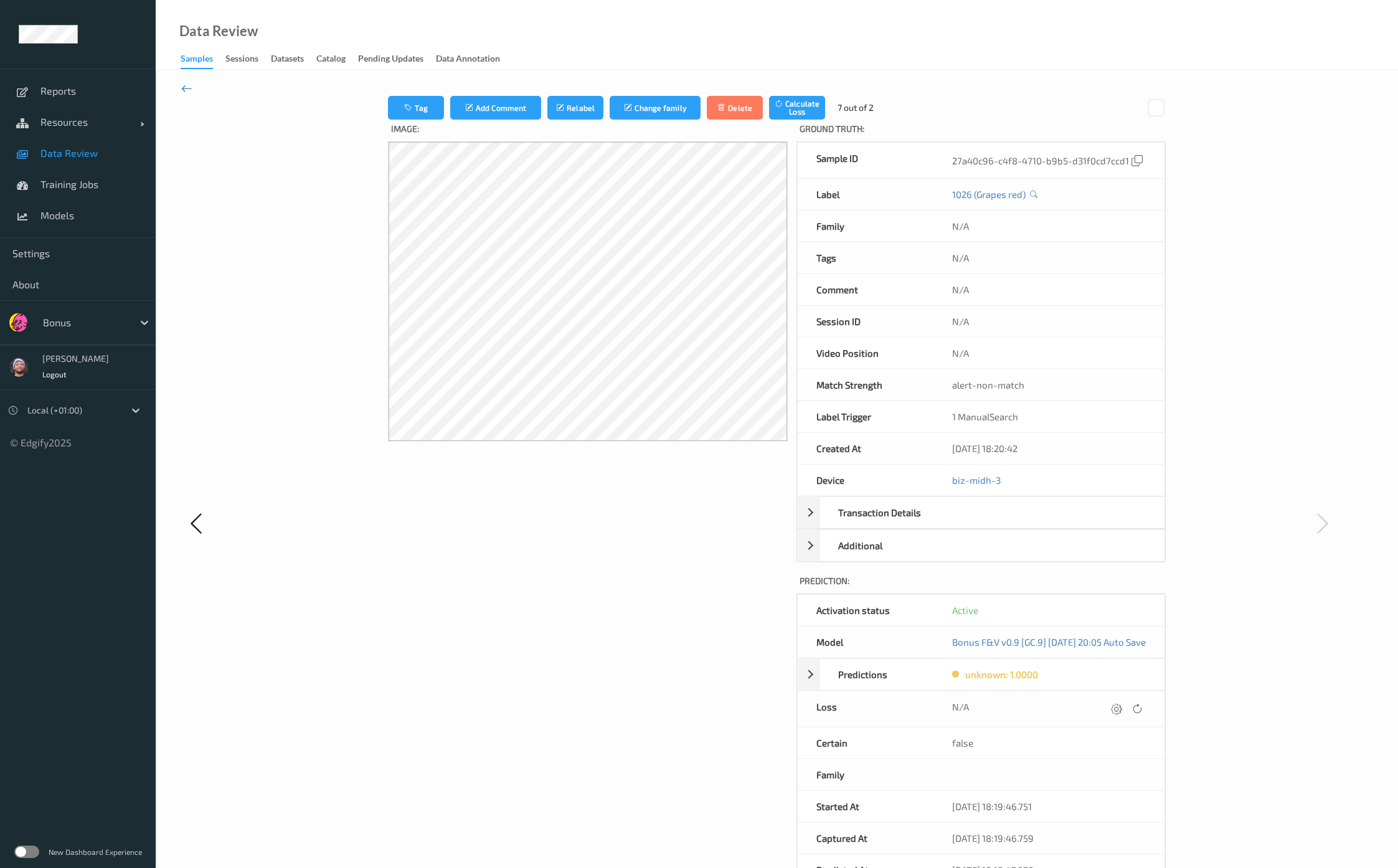
click at [189, 89] on icon at bounding box center [186, 88] width 11 height 14
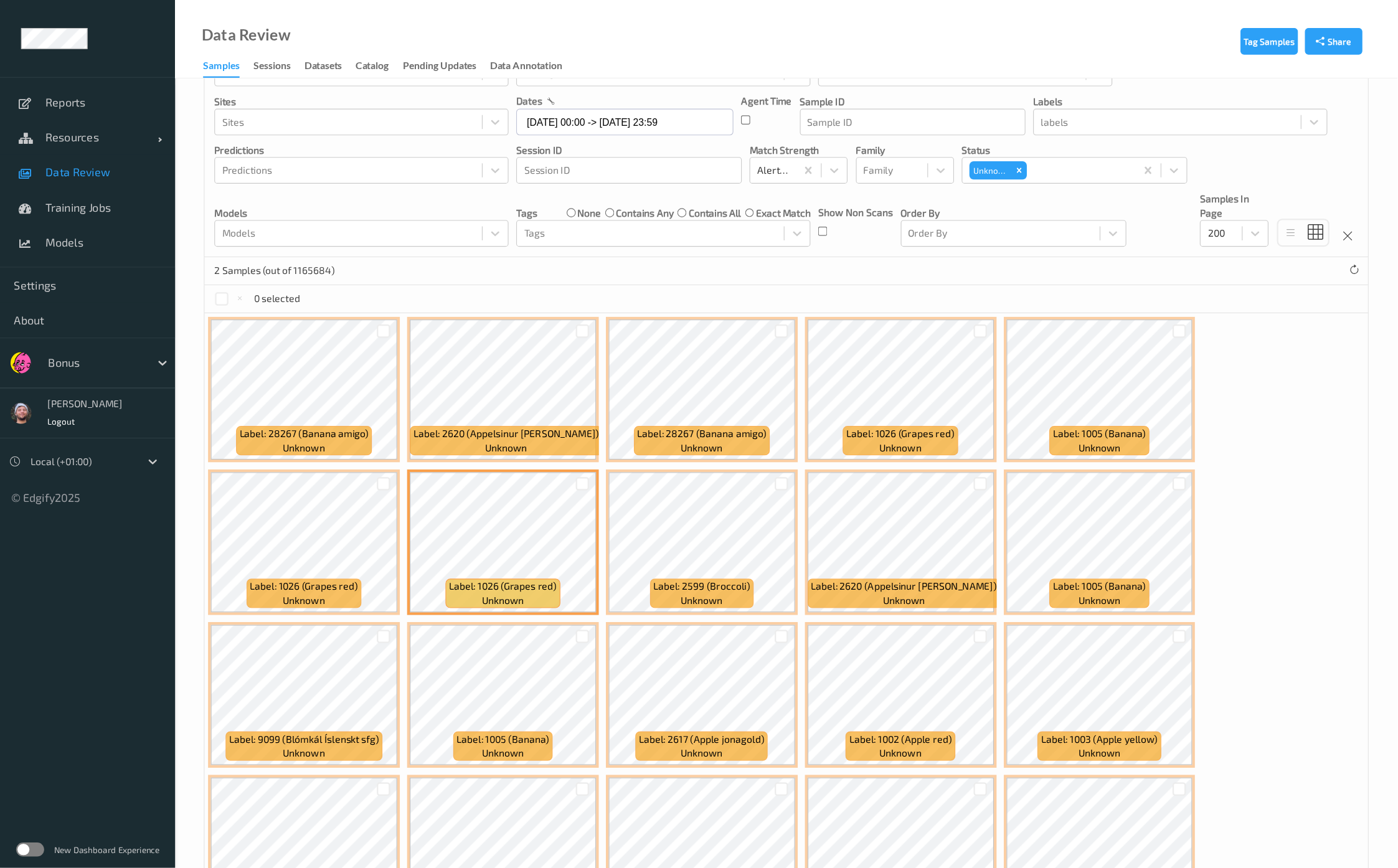
scroll to position [51, 0]
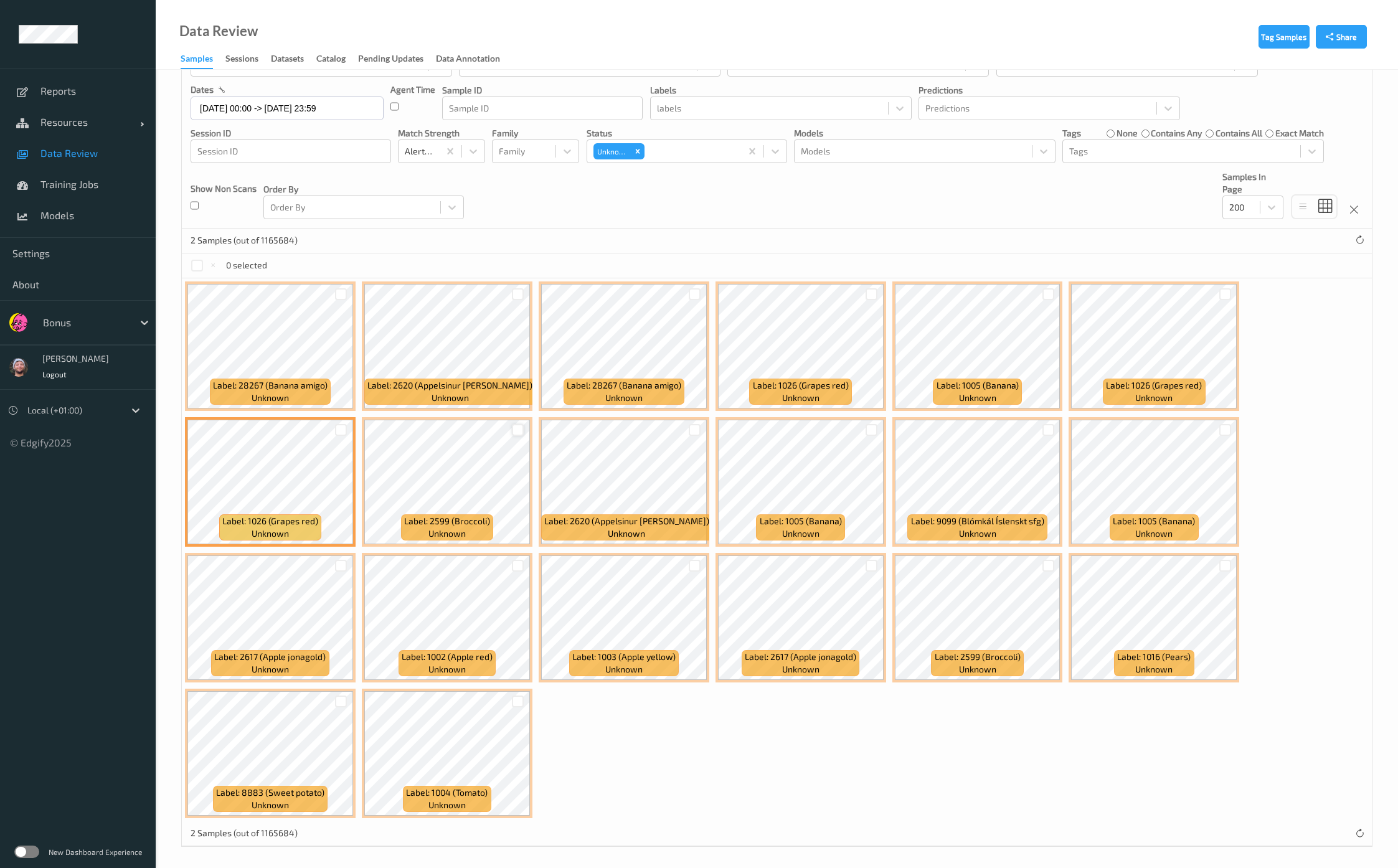
click at [518, 432] on div at bounding box center [517, 429] width 12 height 12
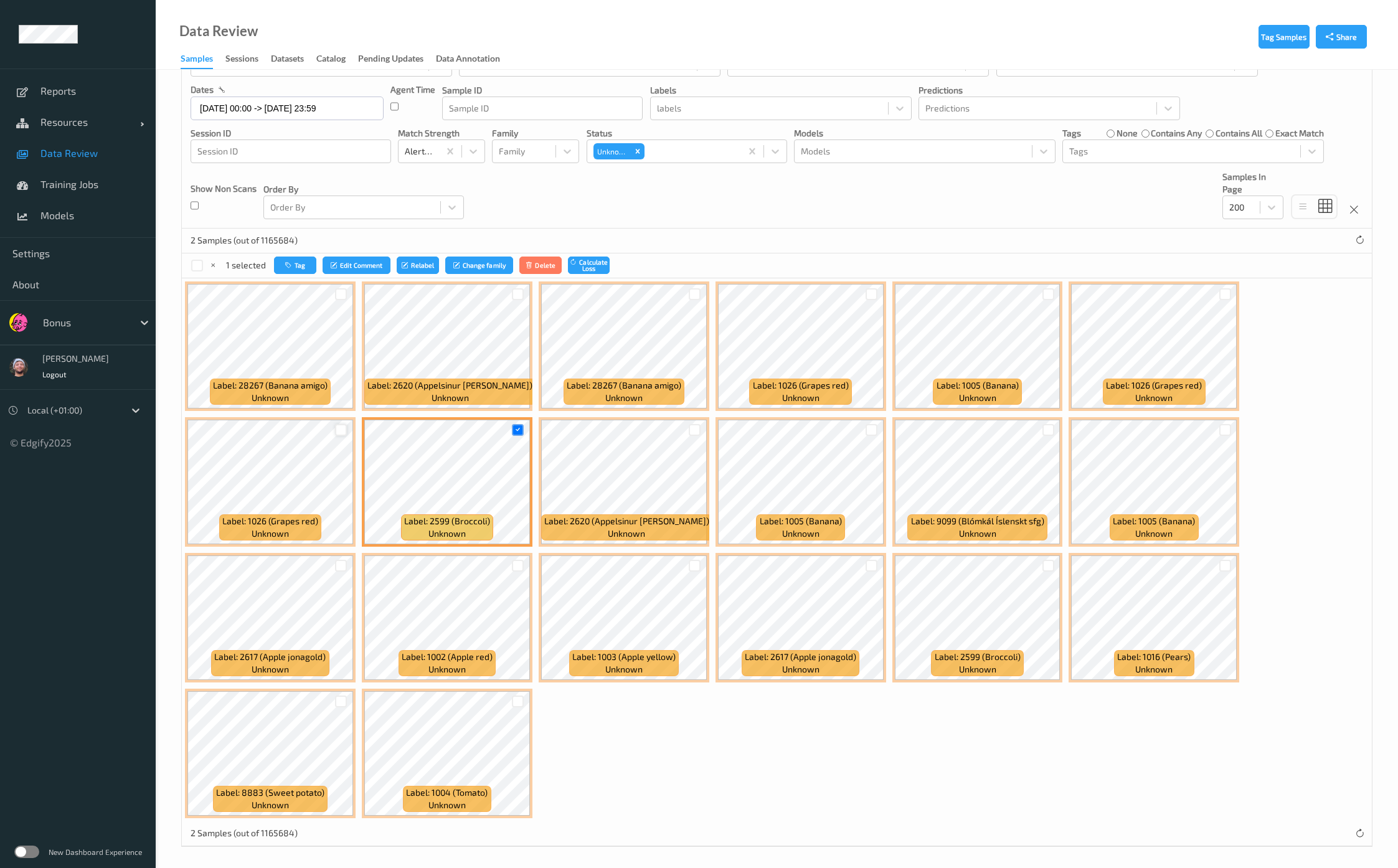
click at [342, 425] on div at bounding box center [341, 429] width 12 height 12
click at [517, 291] on div at bounding box center [517, 293] width 12 height 12
click at [694, 294] on div at bounding box center [694, 293] width 12 height 12
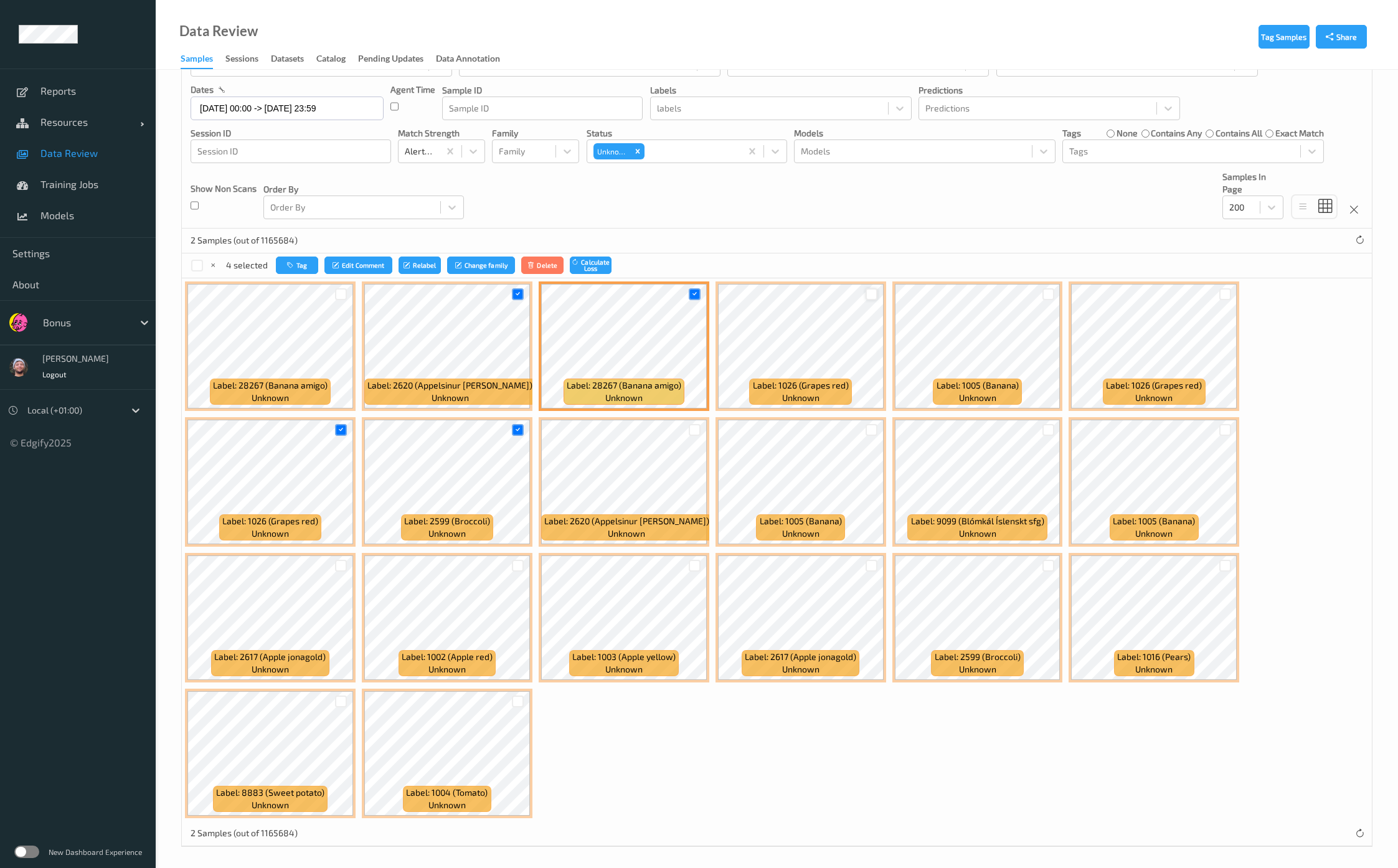
click at [866, 290] on div at bounding box center [871, 293] width 12 height 12
click at [1046, 291] on div at bounding box center [1047, 293] width 12 height 12
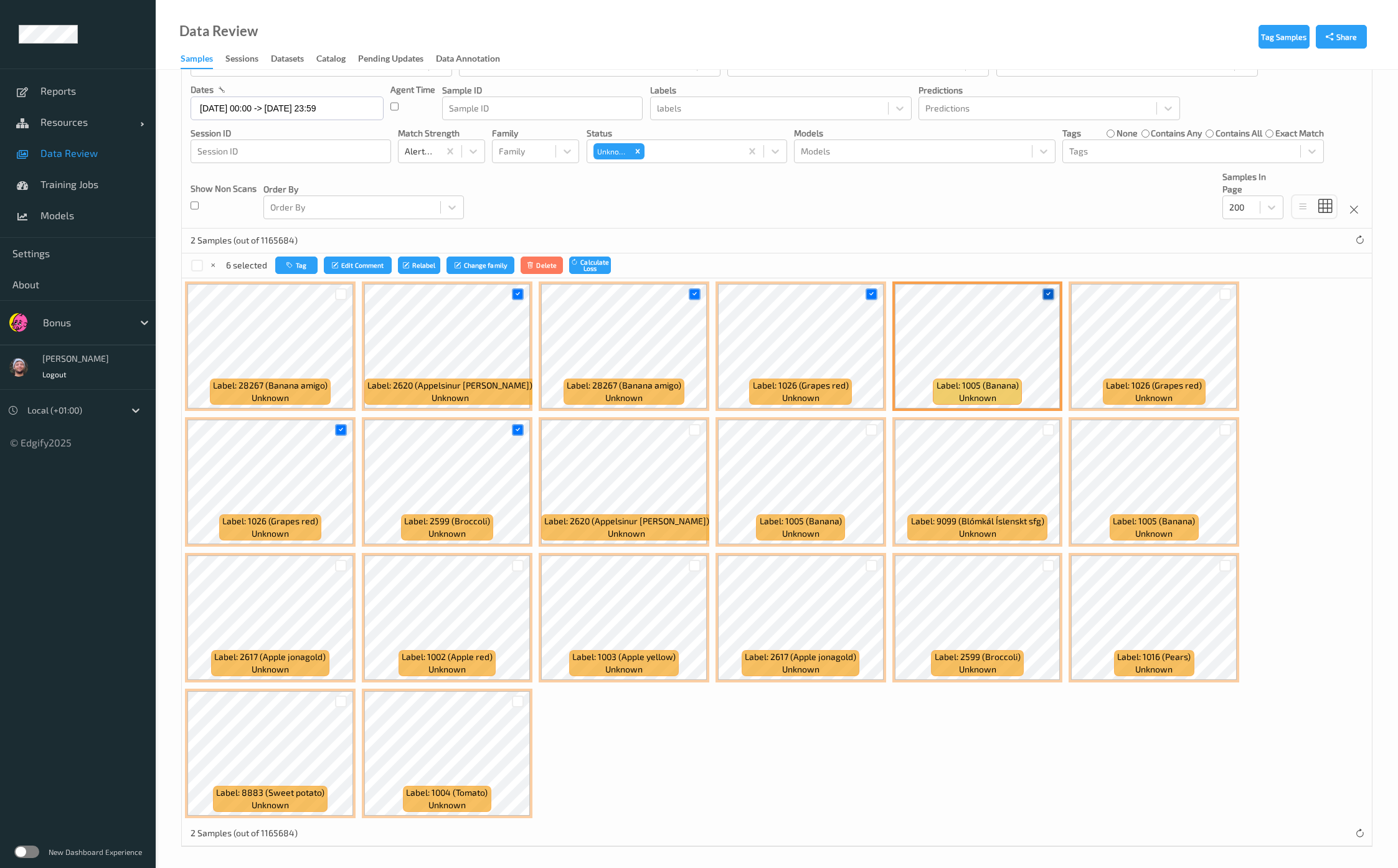
click at [1046, 291] on icon at bounding box center [1047, 293] width 8 height 8
click at [1042, 564] on div at bounding box center [1047, 565] width 12 height 12
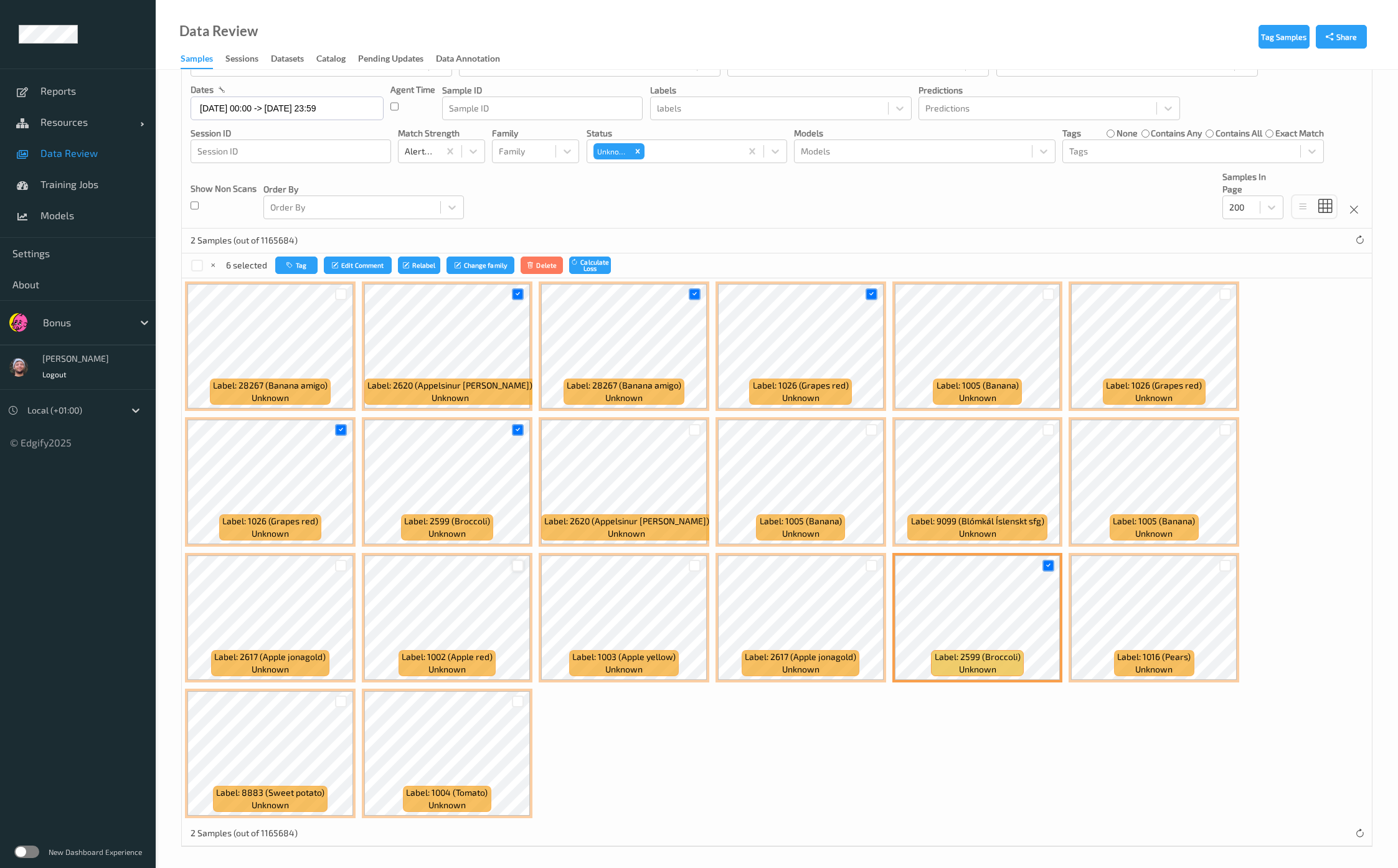
click at [513, 562] on div at bounding box center [517, 565] width 12 height 12
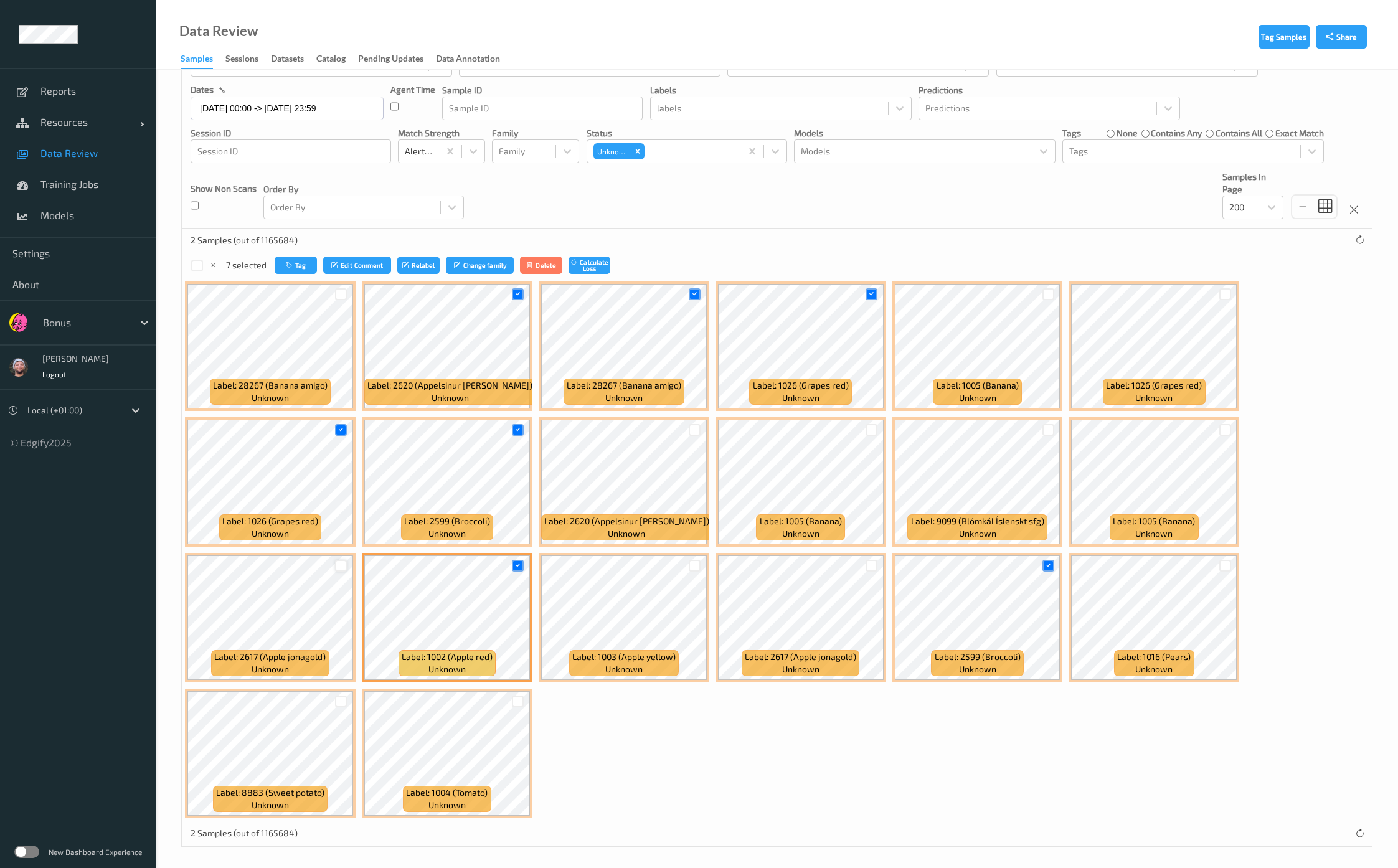
click at [344, 566] on div at bounding box center [341, 565] width 12 height 12
click at [344, 566] on icon at bounding box center [341, 565] width 8 height 8
click at [308, 269] on button "Tag" at bounding box center [295, 265] width 43 height 18
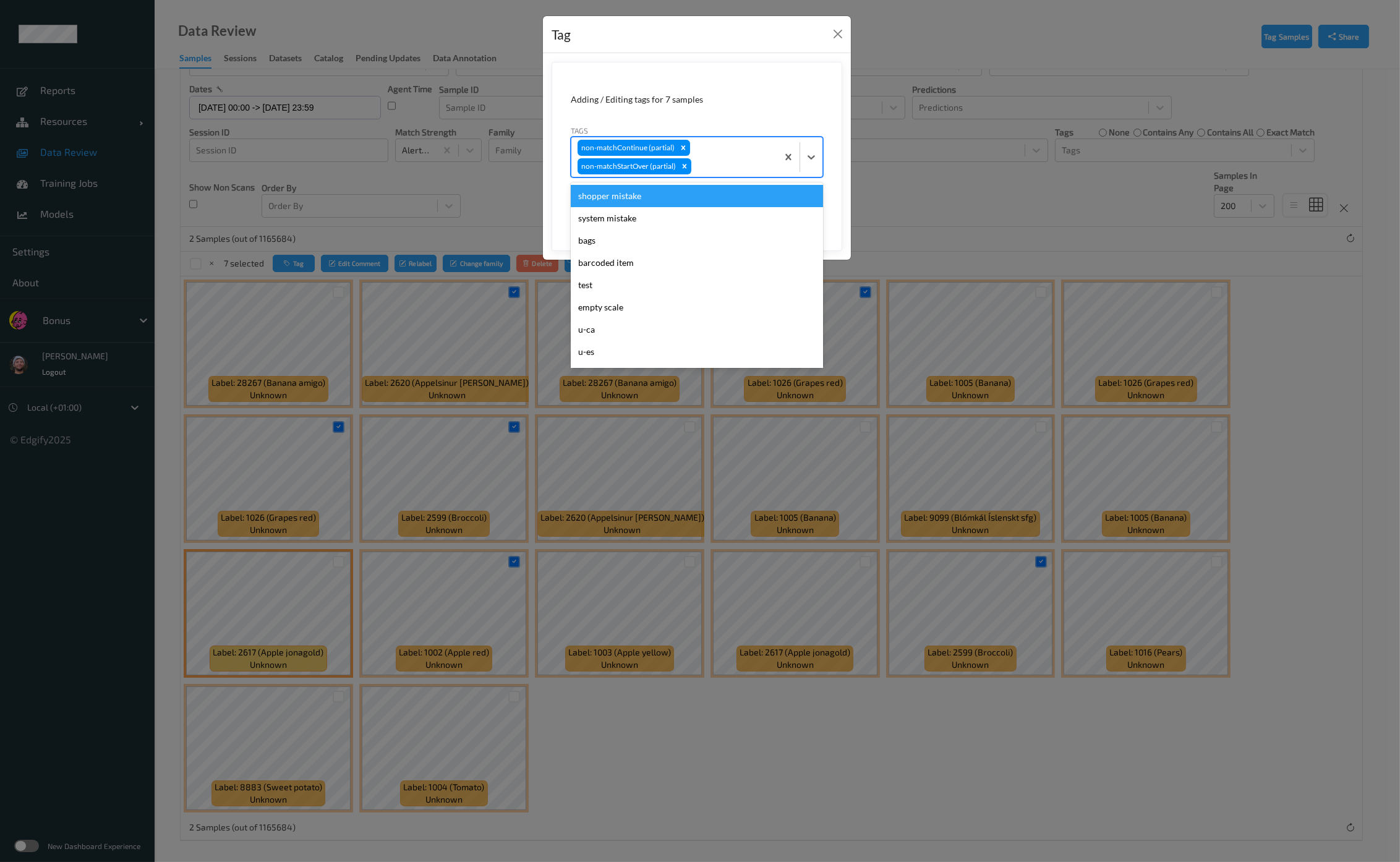
click at [744, 159] on div at bounding box center [732, 166] width 78 height 14
type input "ca"
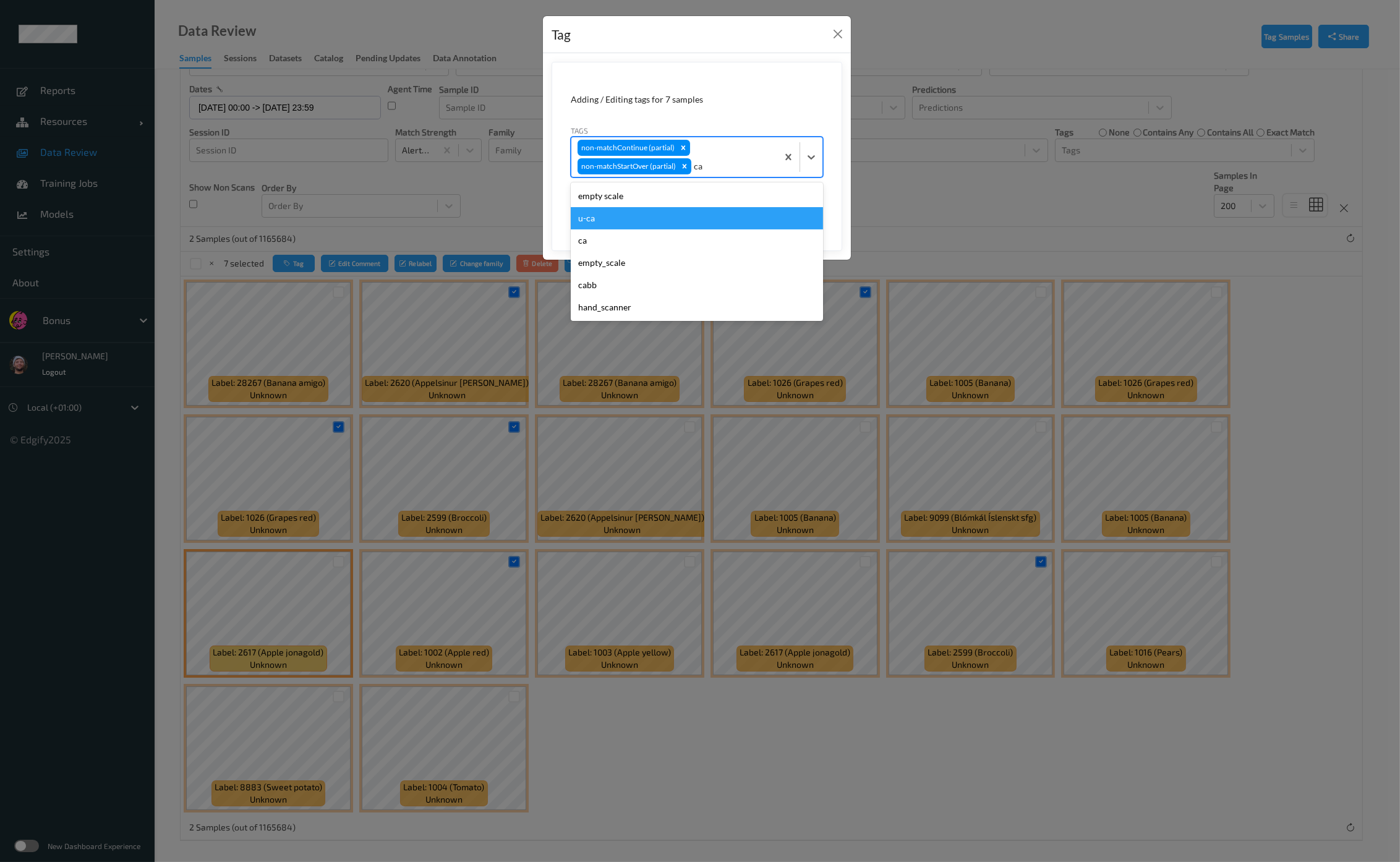
click at [705, 222] on div "u-ca" at bounding box center [697, 218] width 253 height 23
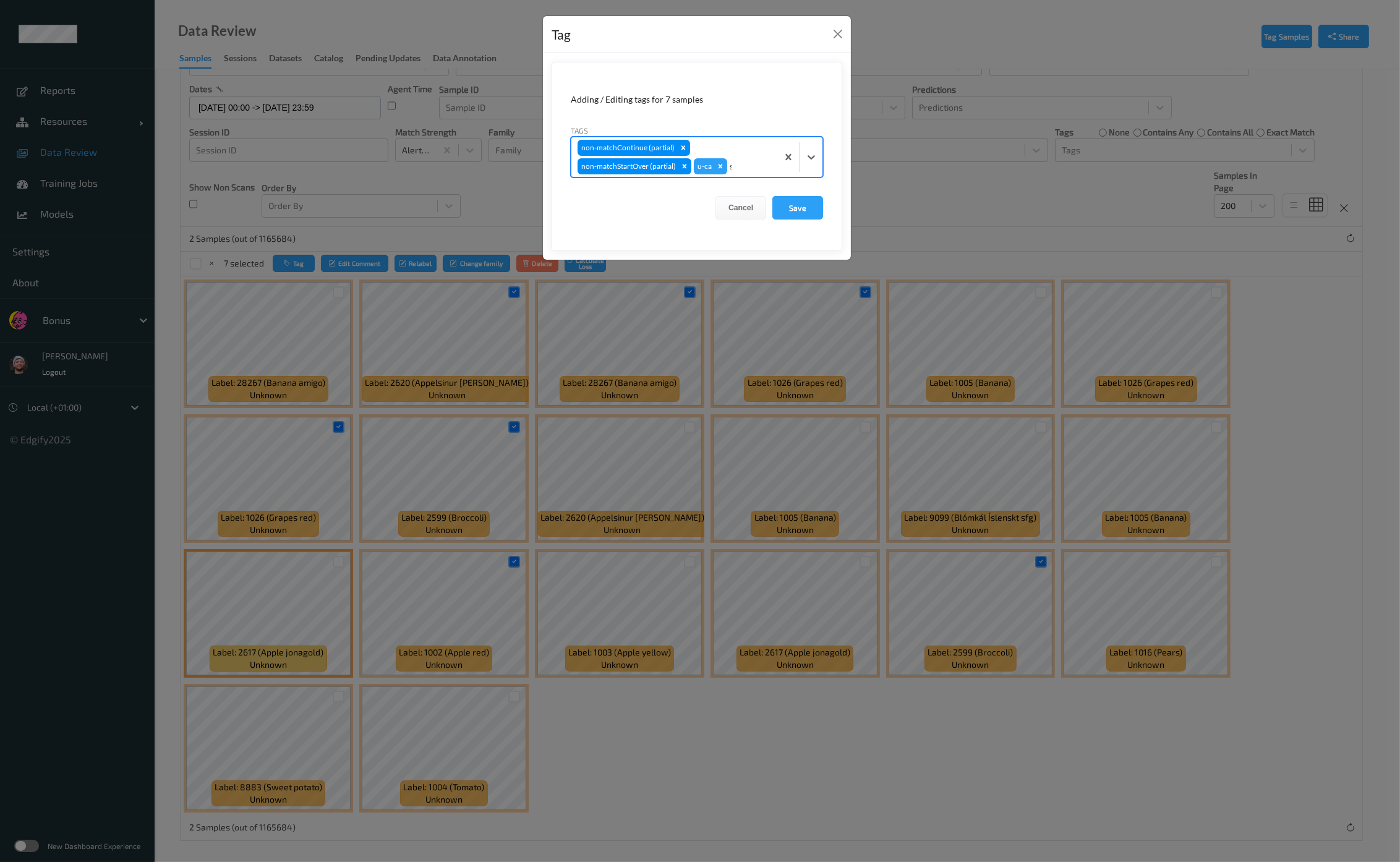
type input "sh"
click at [714, 199] on div "shopper mistake" at bounding box center [697, 196] width 253 height 23
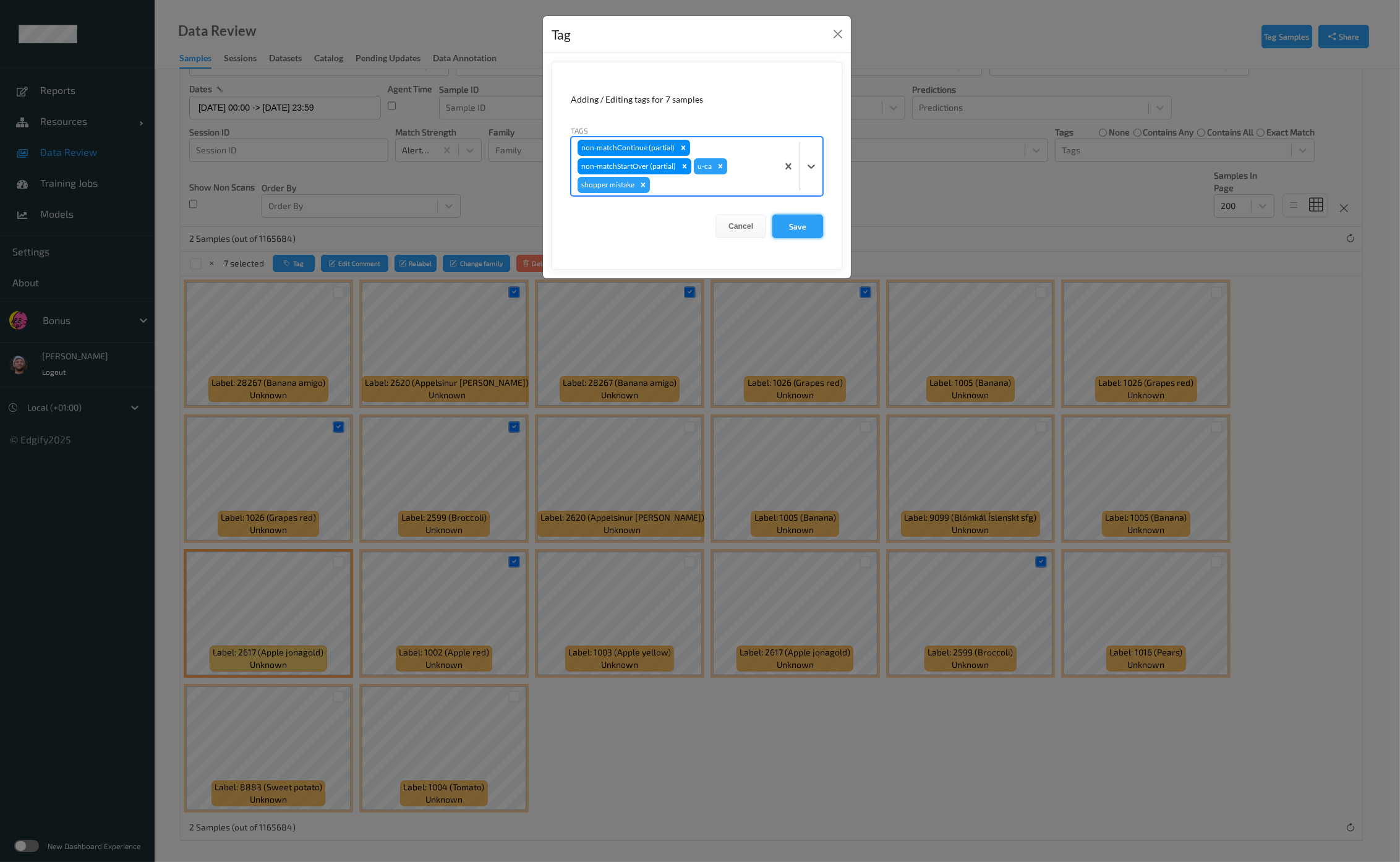
click at [788, 221] on button "Save" at bounding box center [797, 226] width 51 height 23
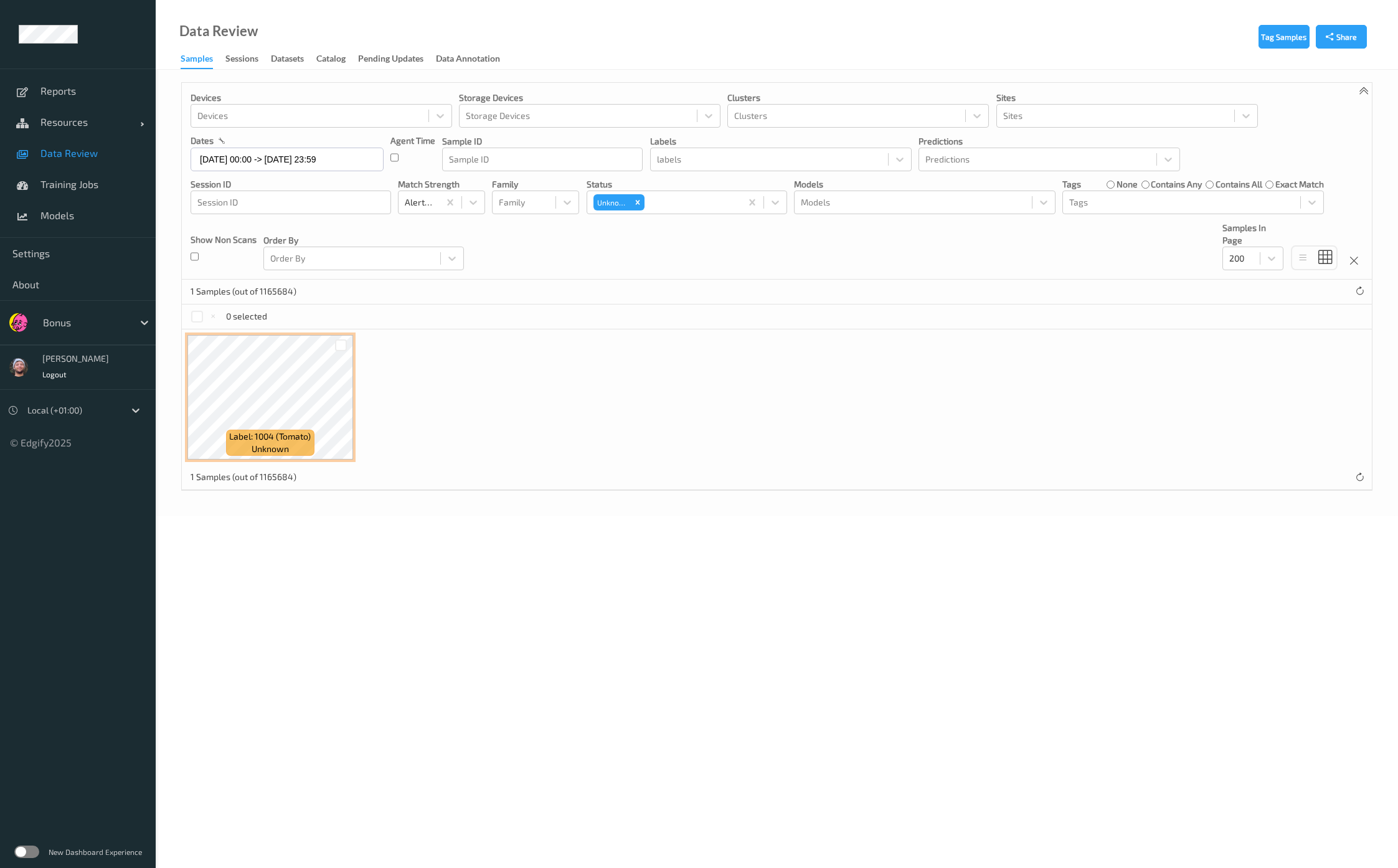
scroll to position [0, 0]
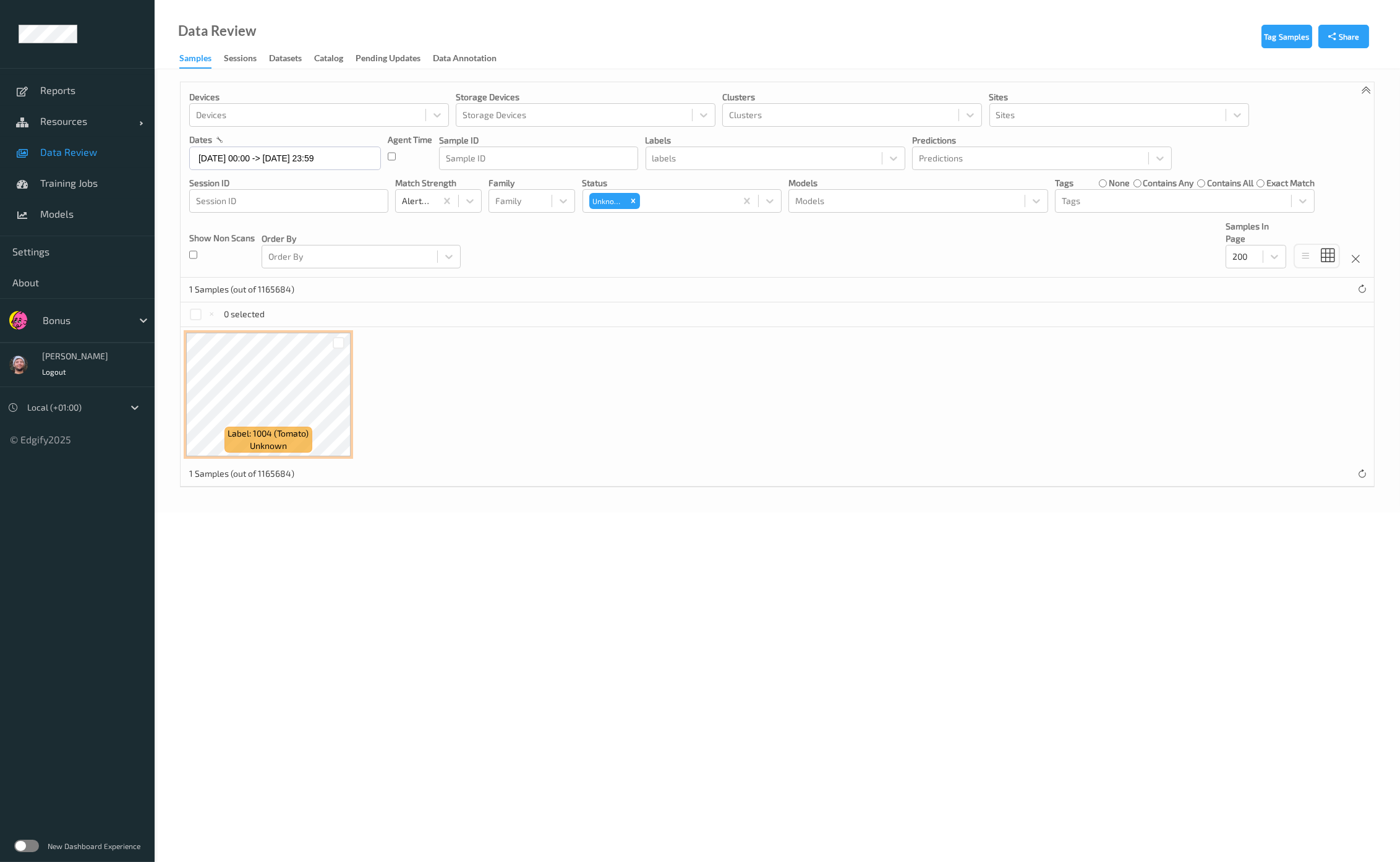
click at [1098, 142] on p "Predictions" at bounding box center [1042, 141] width 260 height 13
click at [1098, 199] on div at bounding box center [1173, 201] width 223 height 14
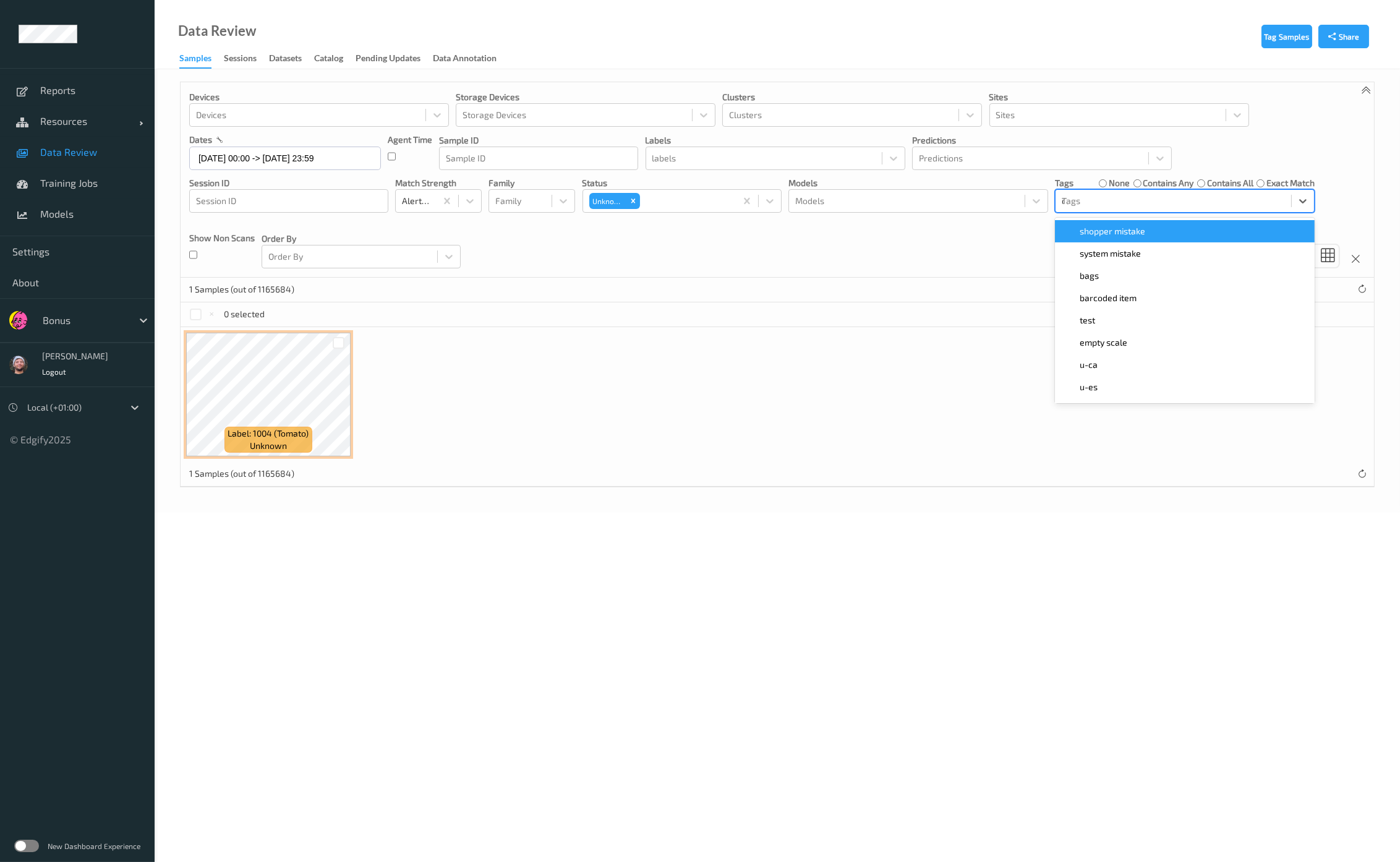
type input "ca"
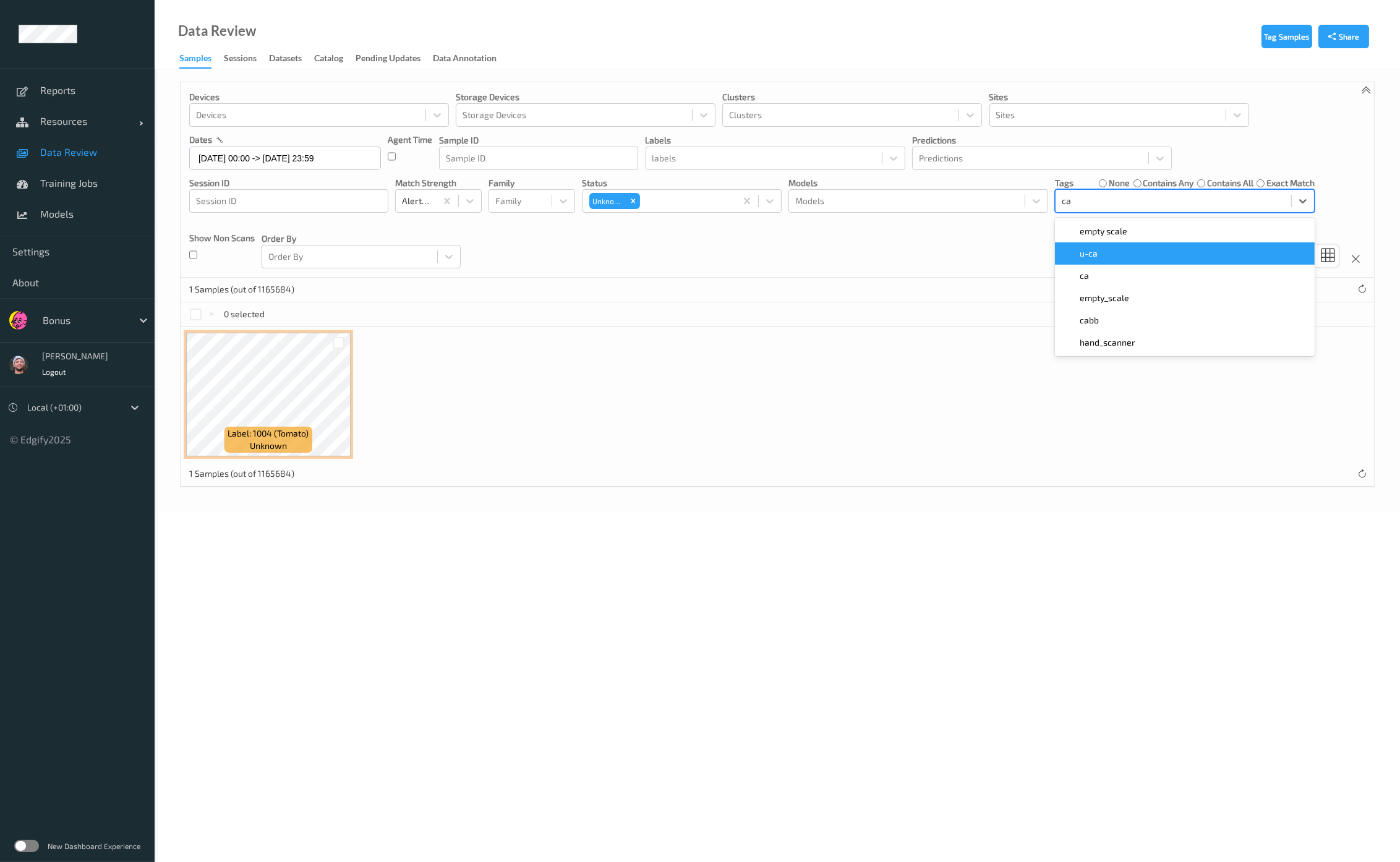
click at [1101, 256] on div "u-ca" at bounding box center [1184, 253] width 244 height 13
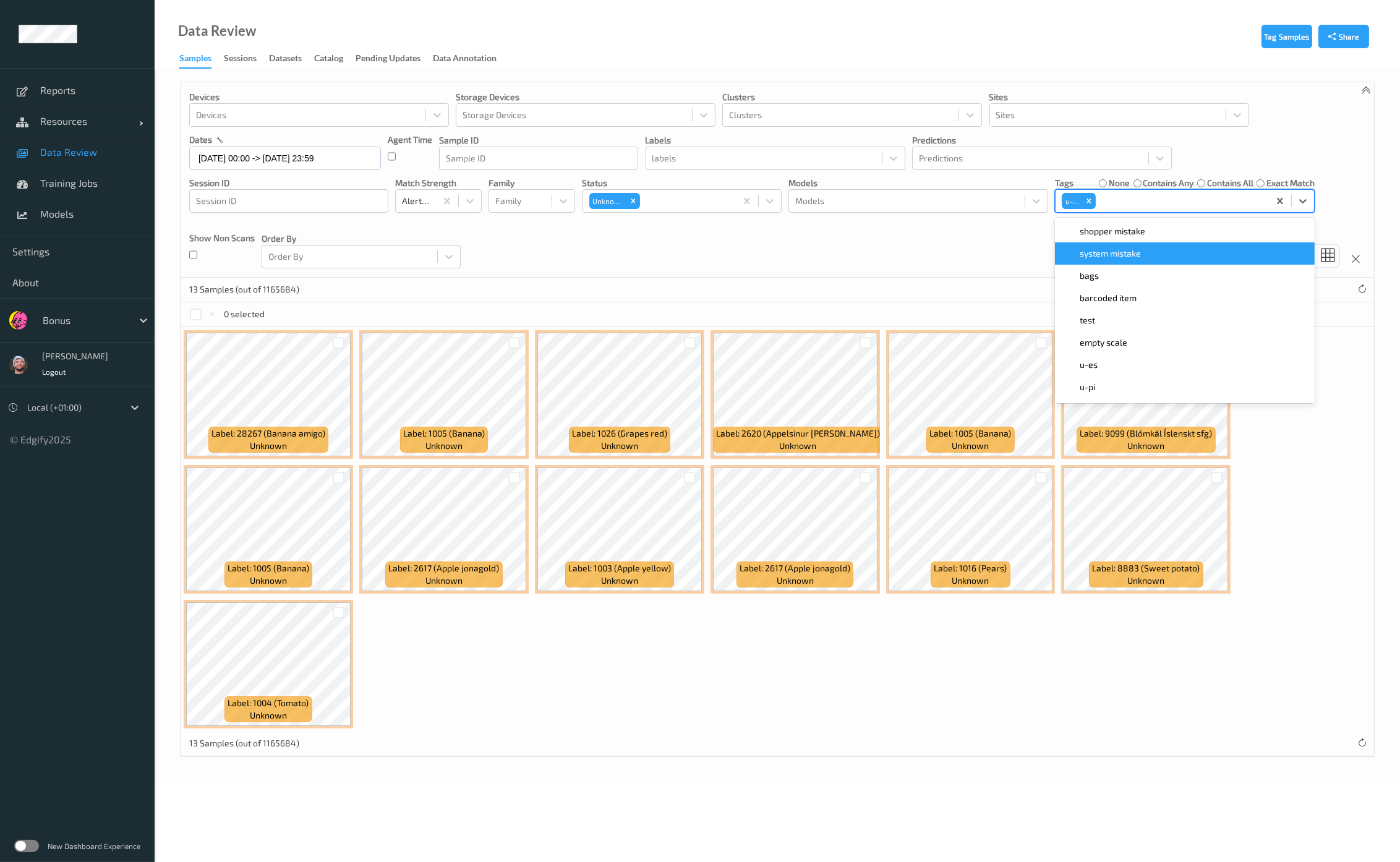
click at [989, 254] on div "Devices Devices Storage Devices Storage Devices Clusters Clusters Sites Sites d…" at bounding box center [777, 179] width 1193 height 196
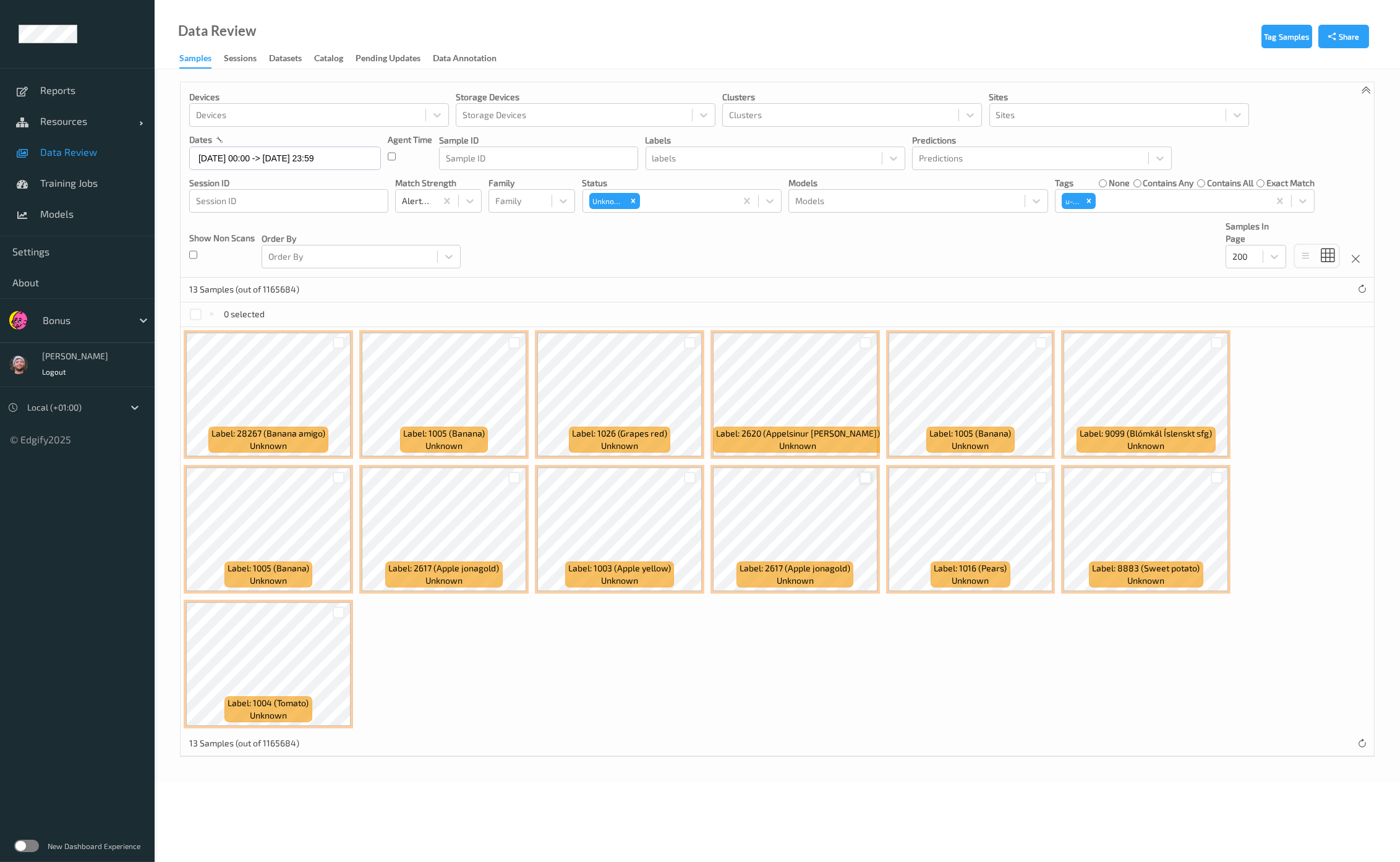
click at [861, 472] on div at bounding box center [865, 477] width 12 height 12
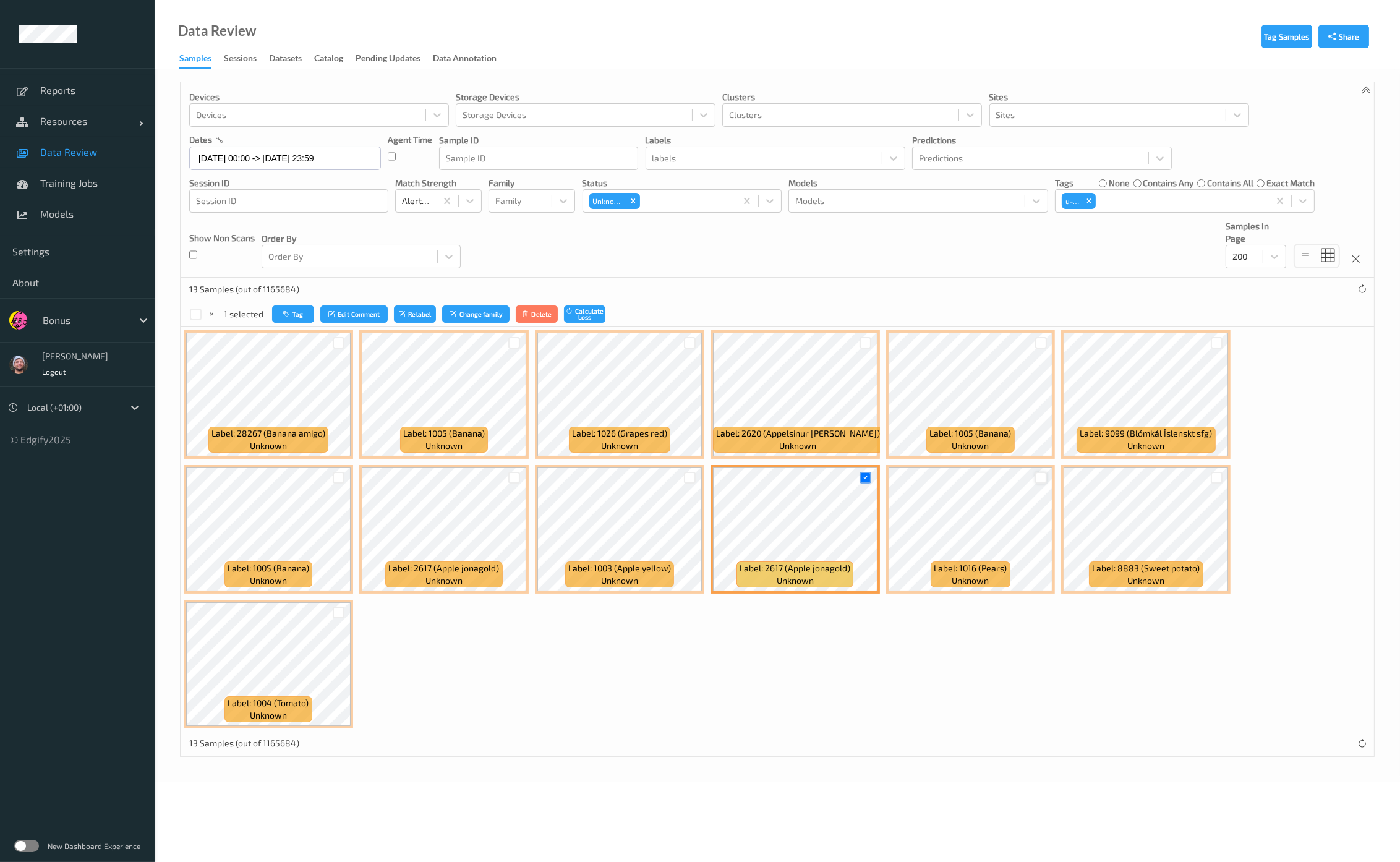
click at [1037, 479] on div at bounding box center [1040, 477] width 12 height 12
click at [1035, 344] on div at bounding box center [1040, 343] width 12 height 12
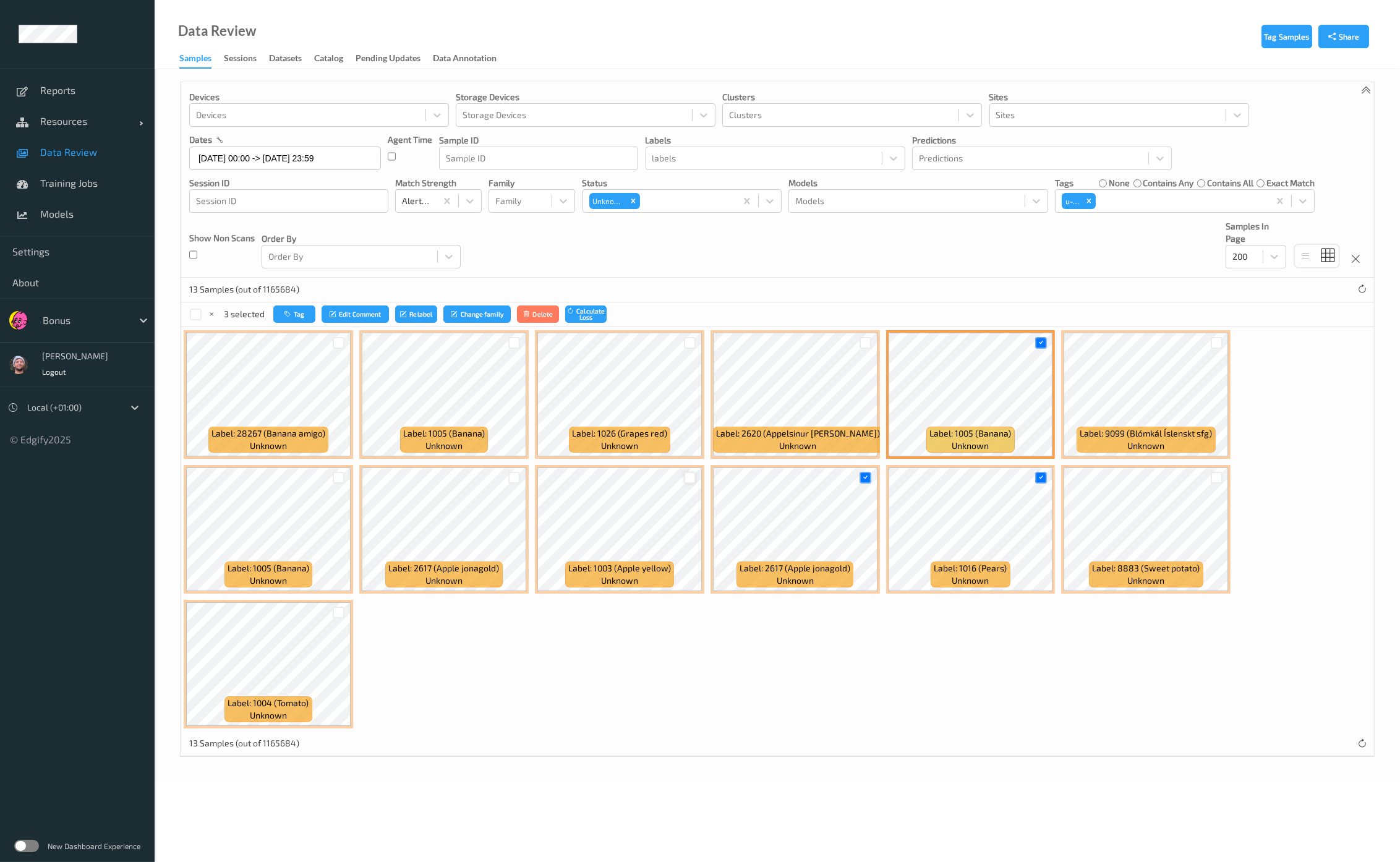
click at [685, 472] on div at bounding box center [689, 477] width 12 height 12
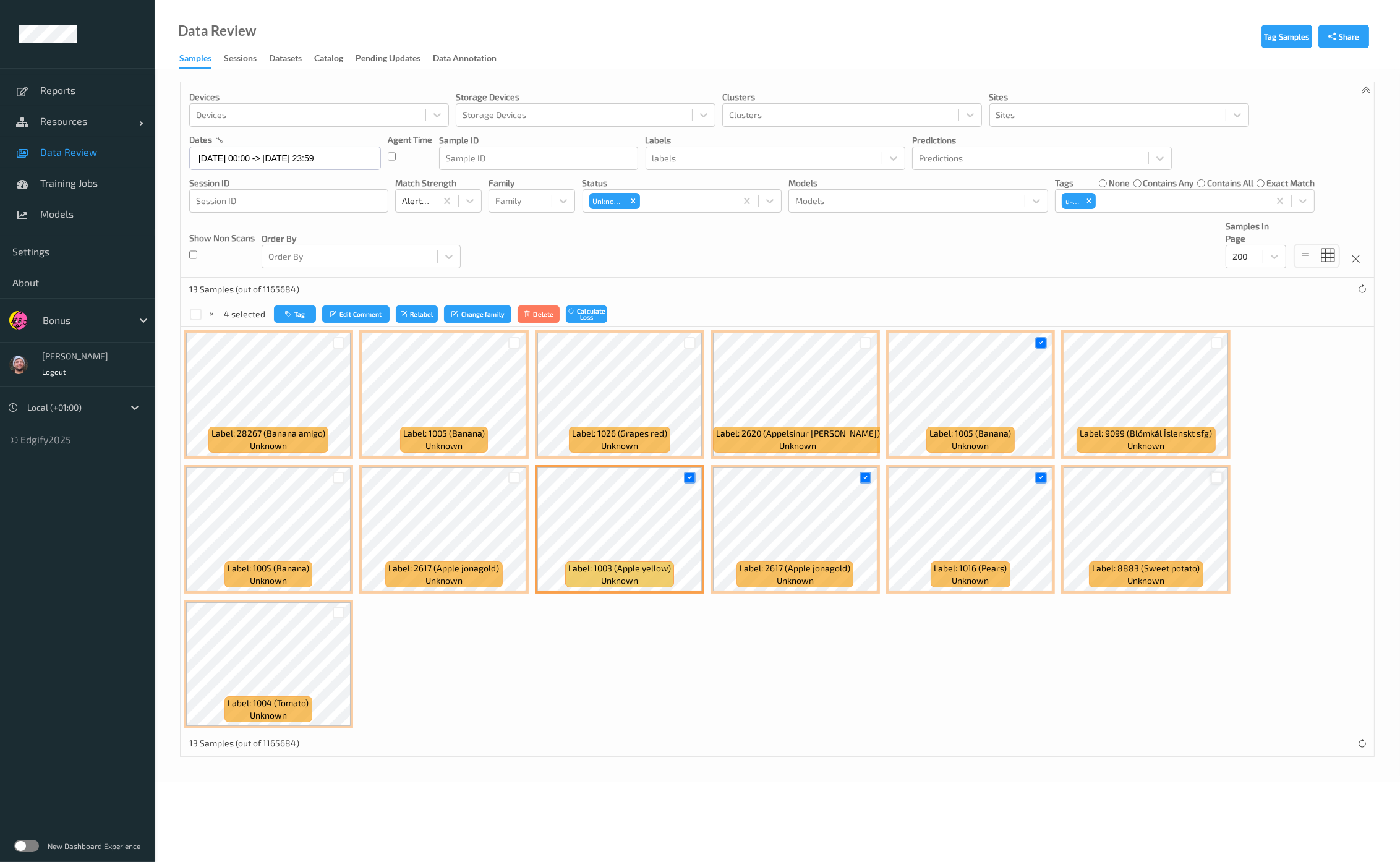
click at [1211, 479] on div at bounding box center [1216, 477] width 12 height 12
click at [339, 611] on div at bounding box center [338, 611] width 12 height 12
click at [299, 307] on button "Tag" at bounding box center [294, 315] width 42 height 18
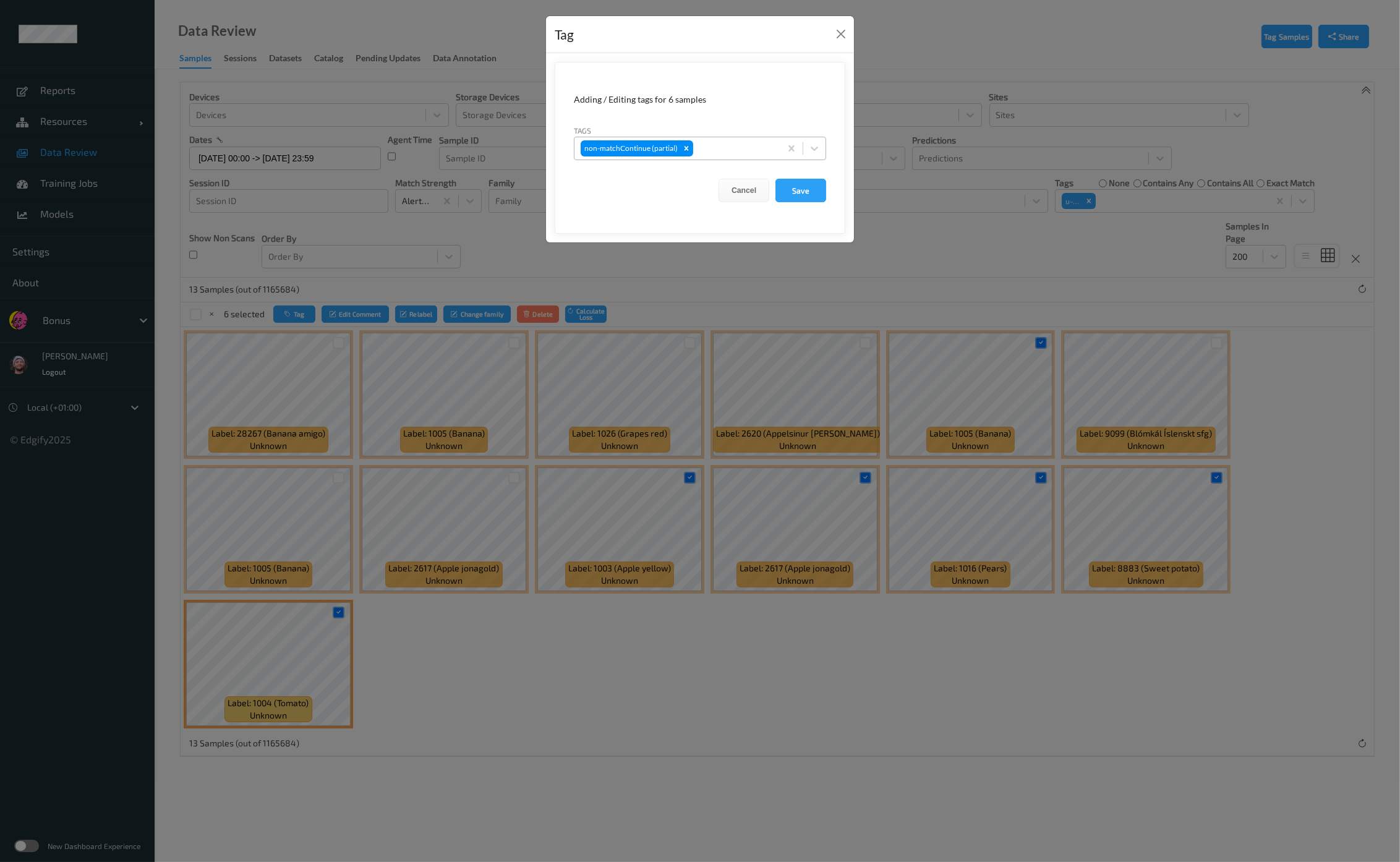
click at [717, 151] on div at bounding box center [734, 148] width 78 height 14
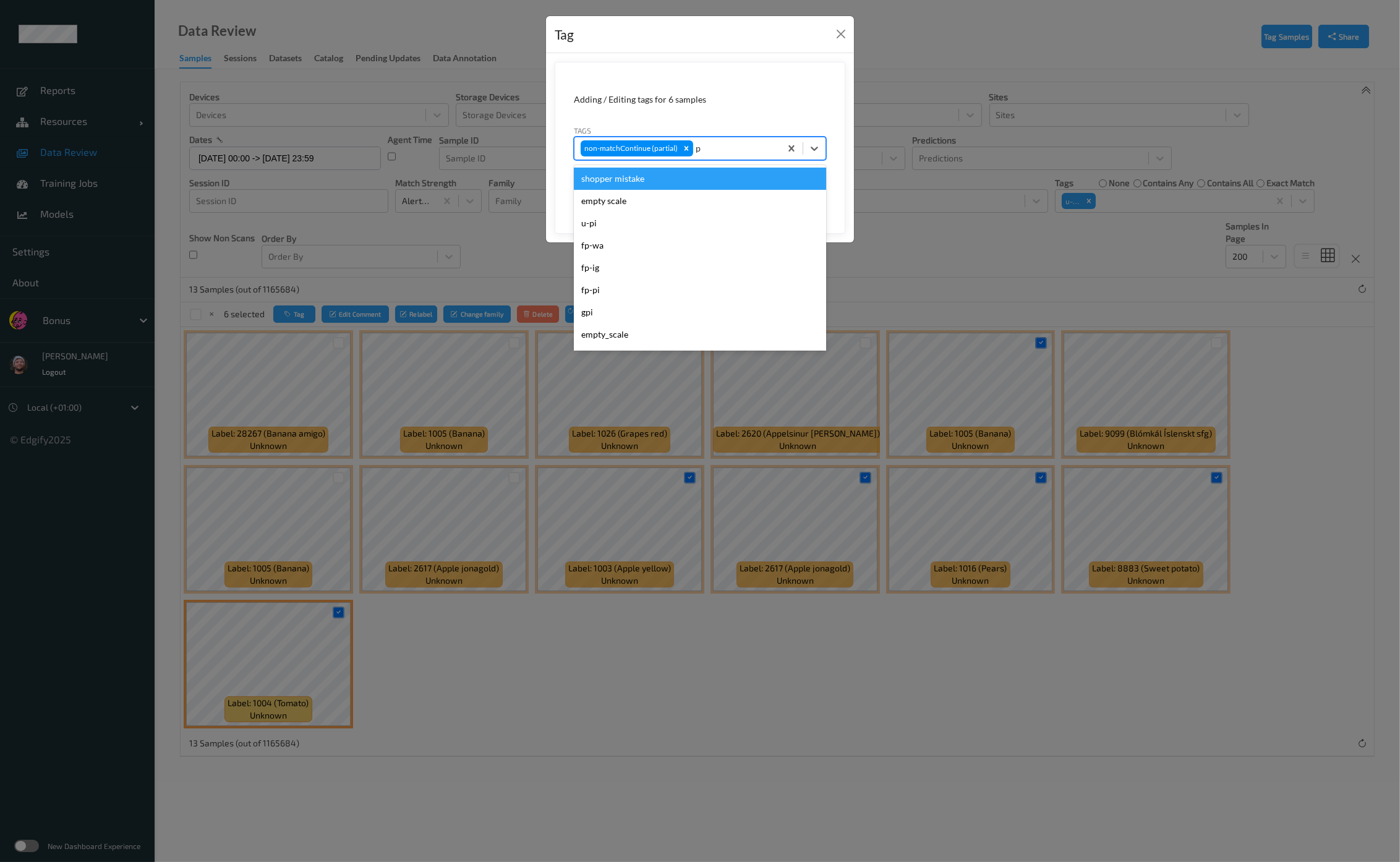
type input "pi"
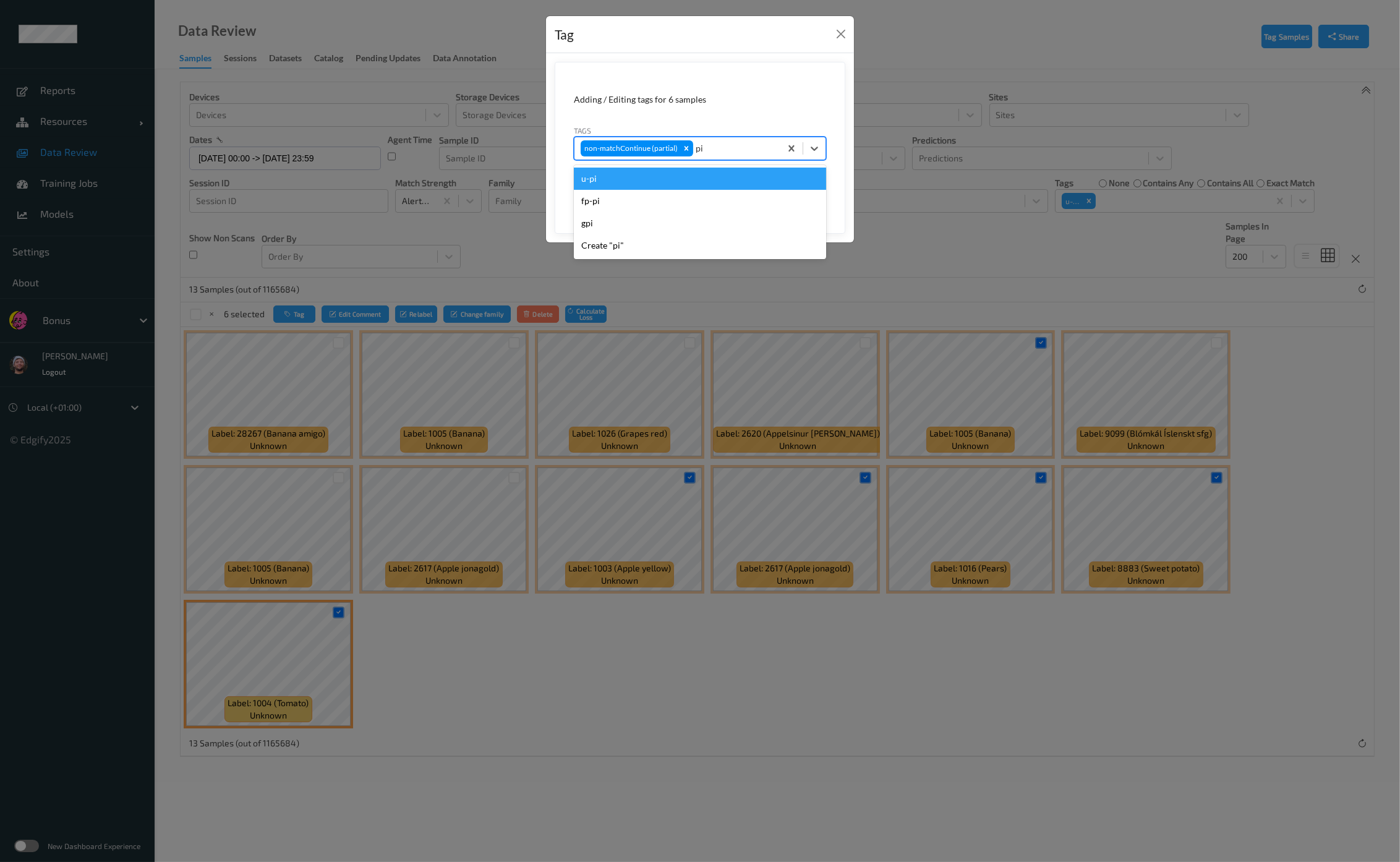
click at [689, 184] on div "u-pi" at bounding box center [700, 179] width 253 height 23
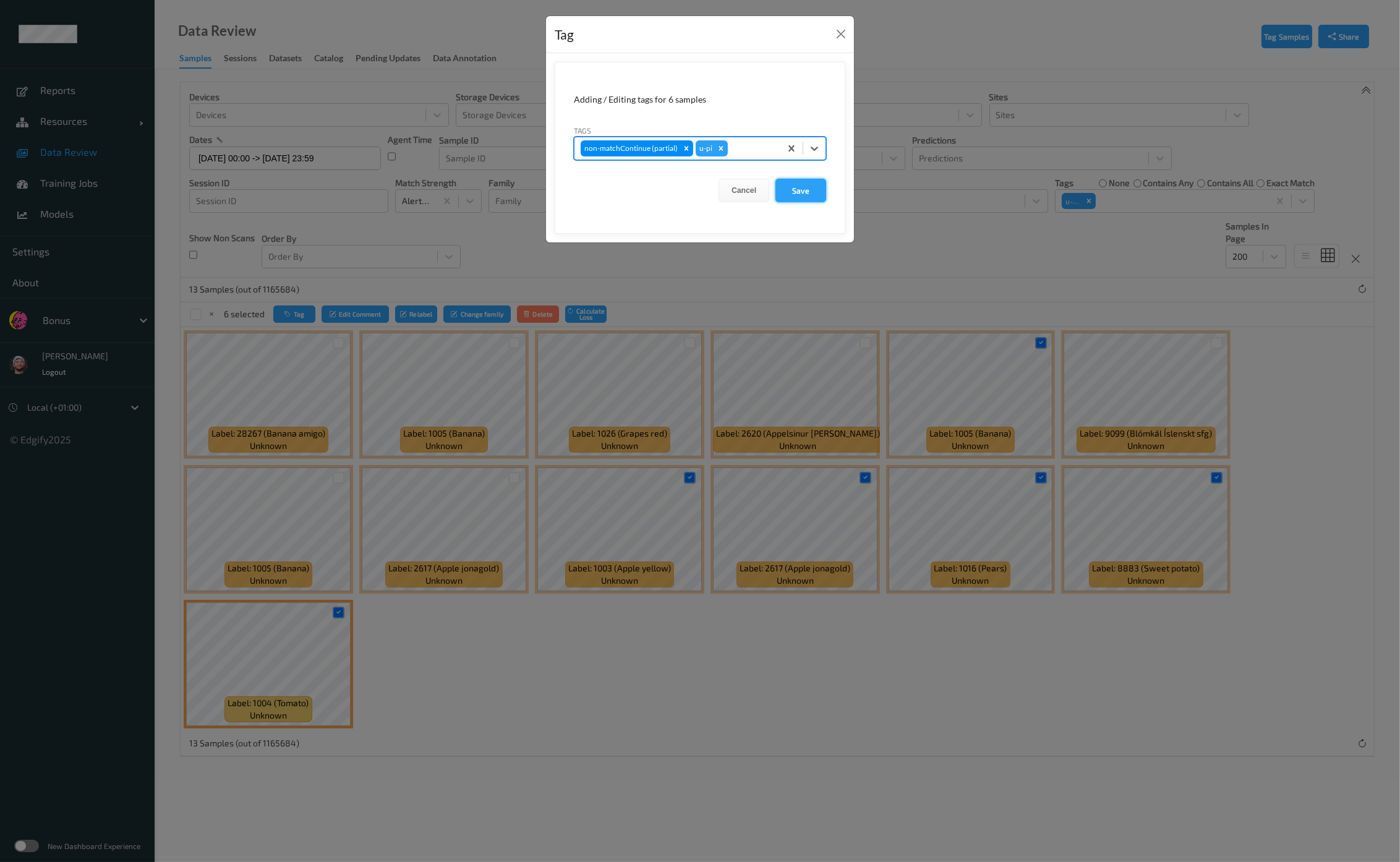
click at [795, 182] on button "Save" at bounding box center [801, 190] width 51 height 23
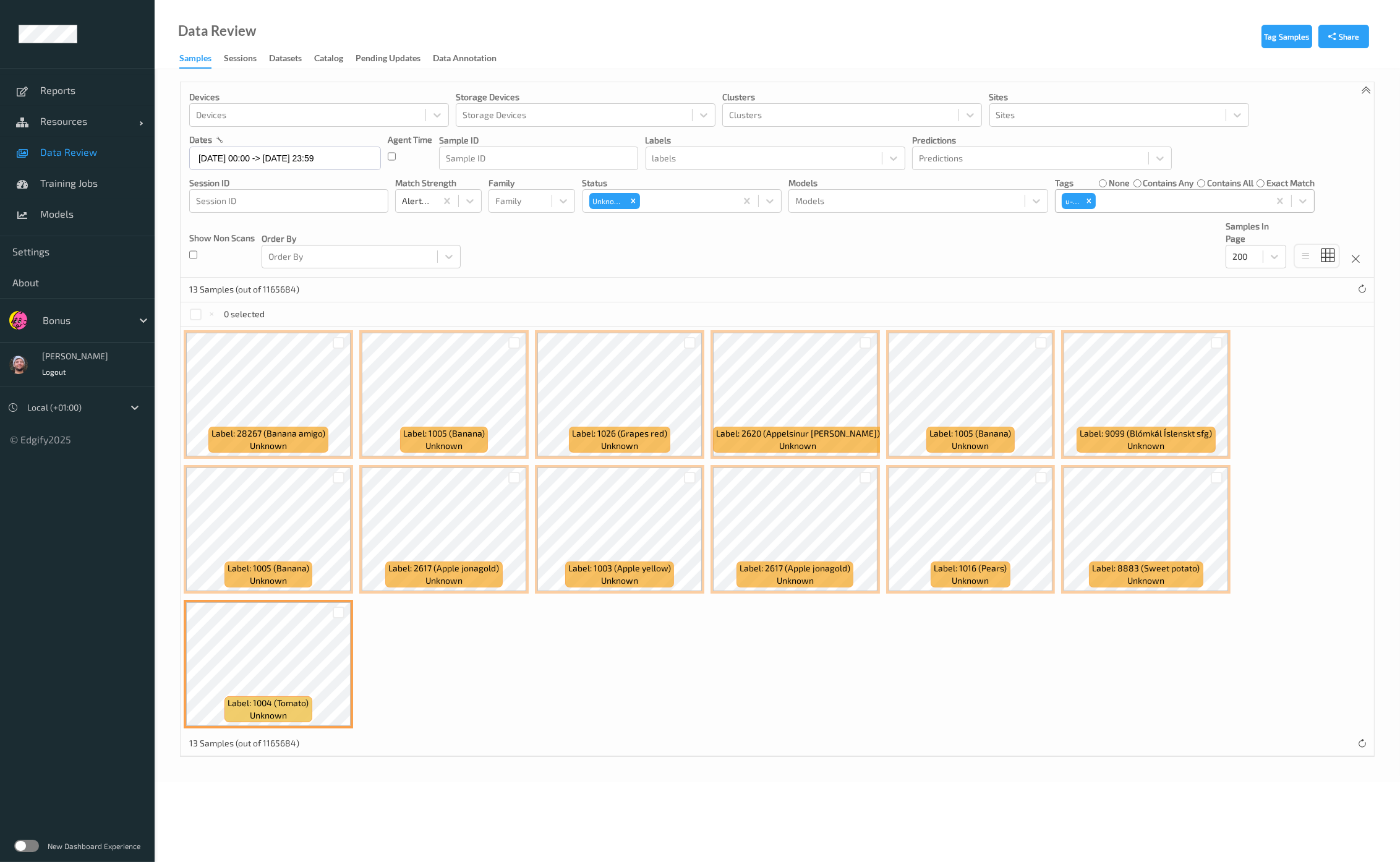
click at [1149, 203] on div at bounding box center [1180, 201] width 164 height 14
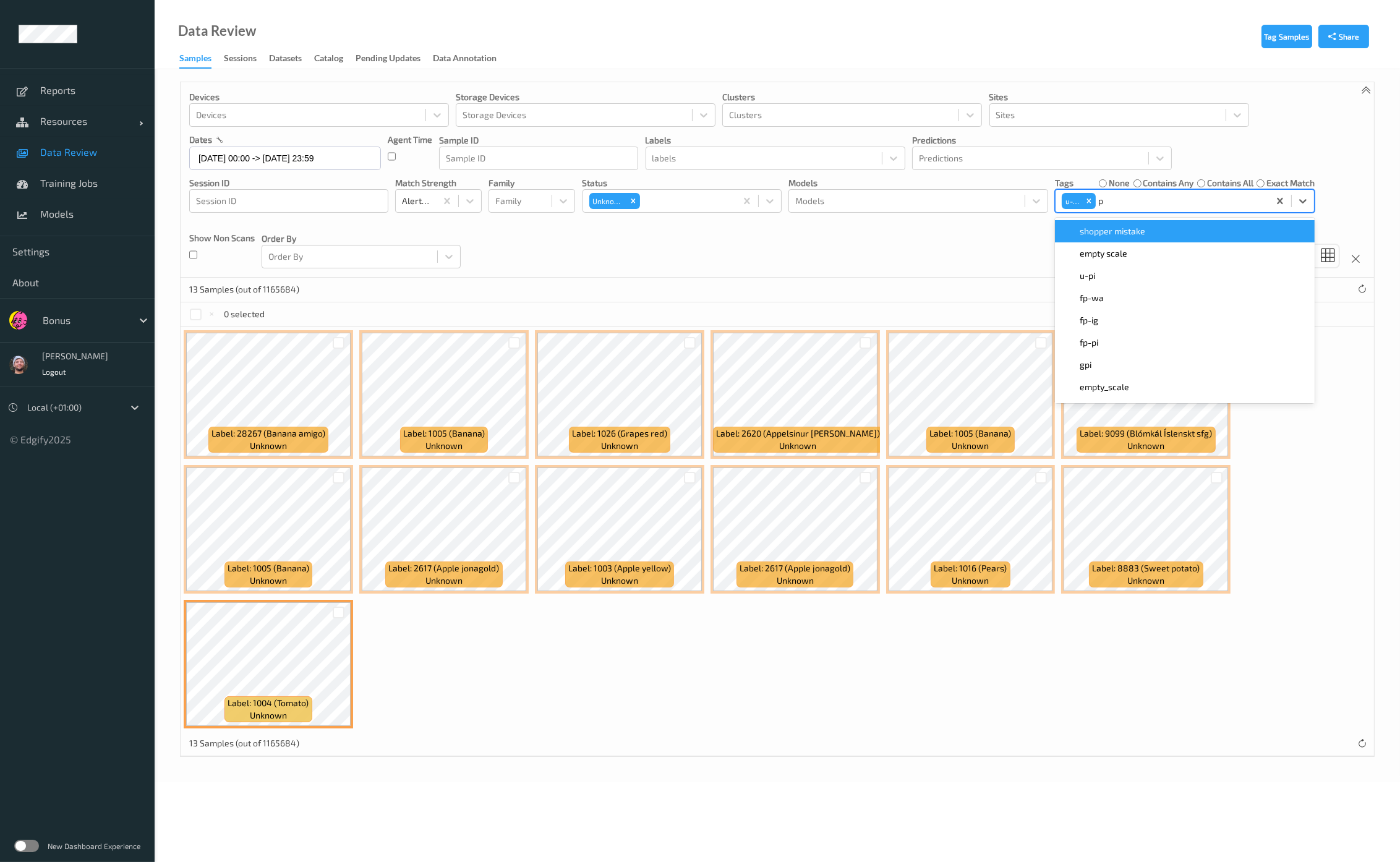
type input "pi"
click at [1126, 236] on div "u-pi" at bounding box center [1184, 232] width 244 height 13
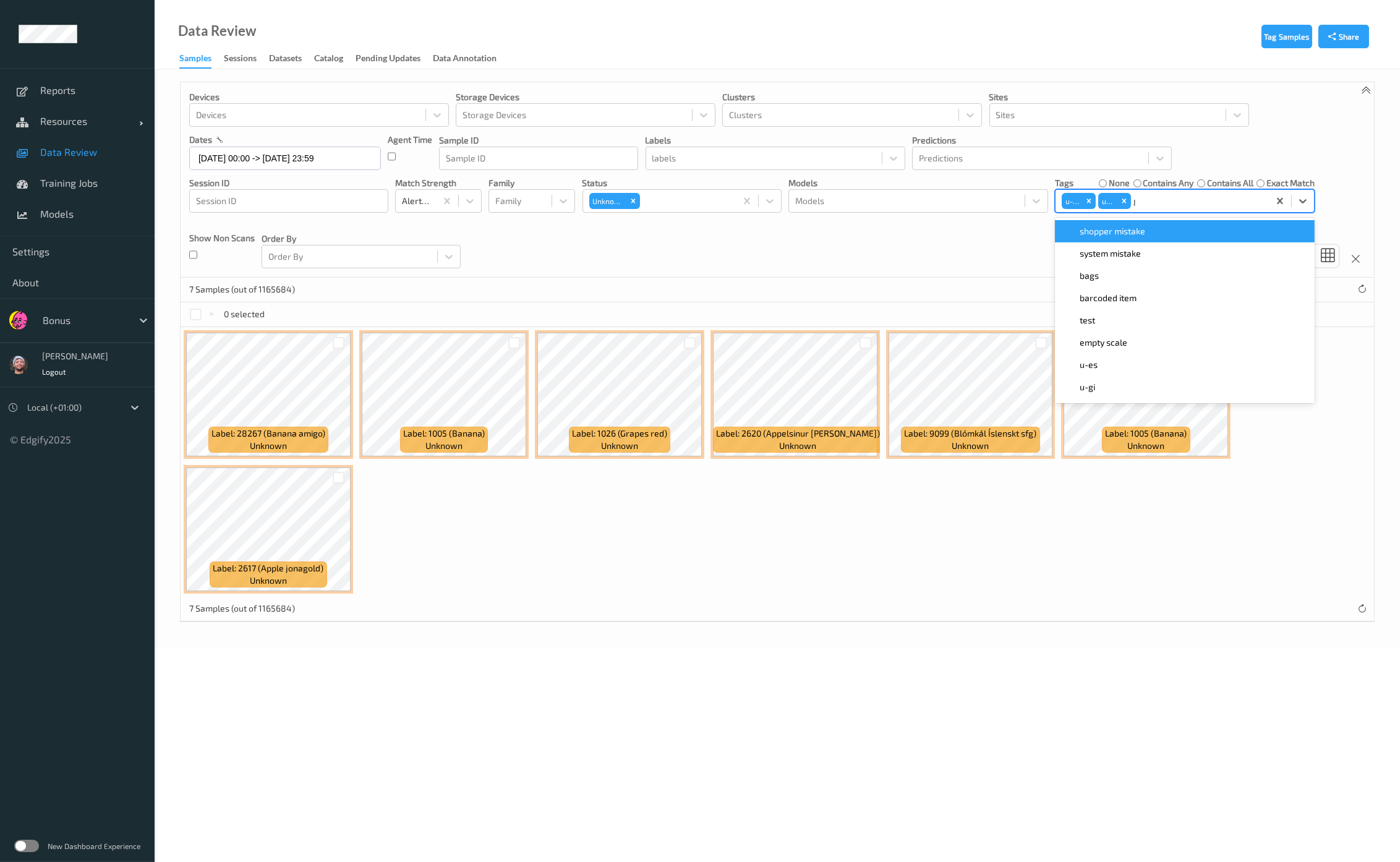
type input "gi"
click at [1139, 227] on div "u-gi" at bounding box center [1184, 232] width 244 height 13
click at [783, 273] on div "Devices Devices Storage Devices Storage Devices Clusters Clusters Sites Sites d…" at bounding box center [777, 179] width 1193 height 196
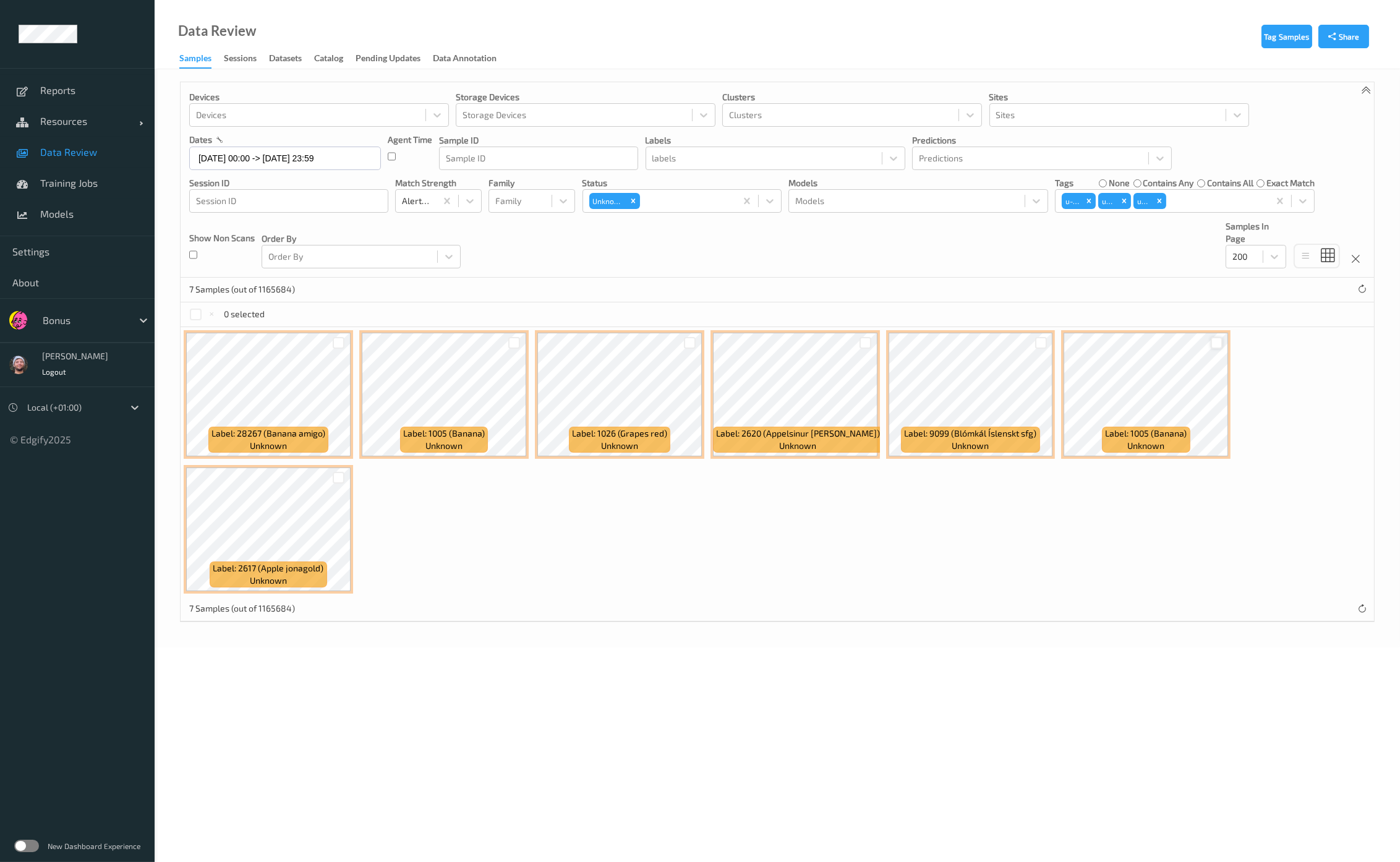
click at [1211, 341] on div at bounding box center [1216, 343] width 12 height 12
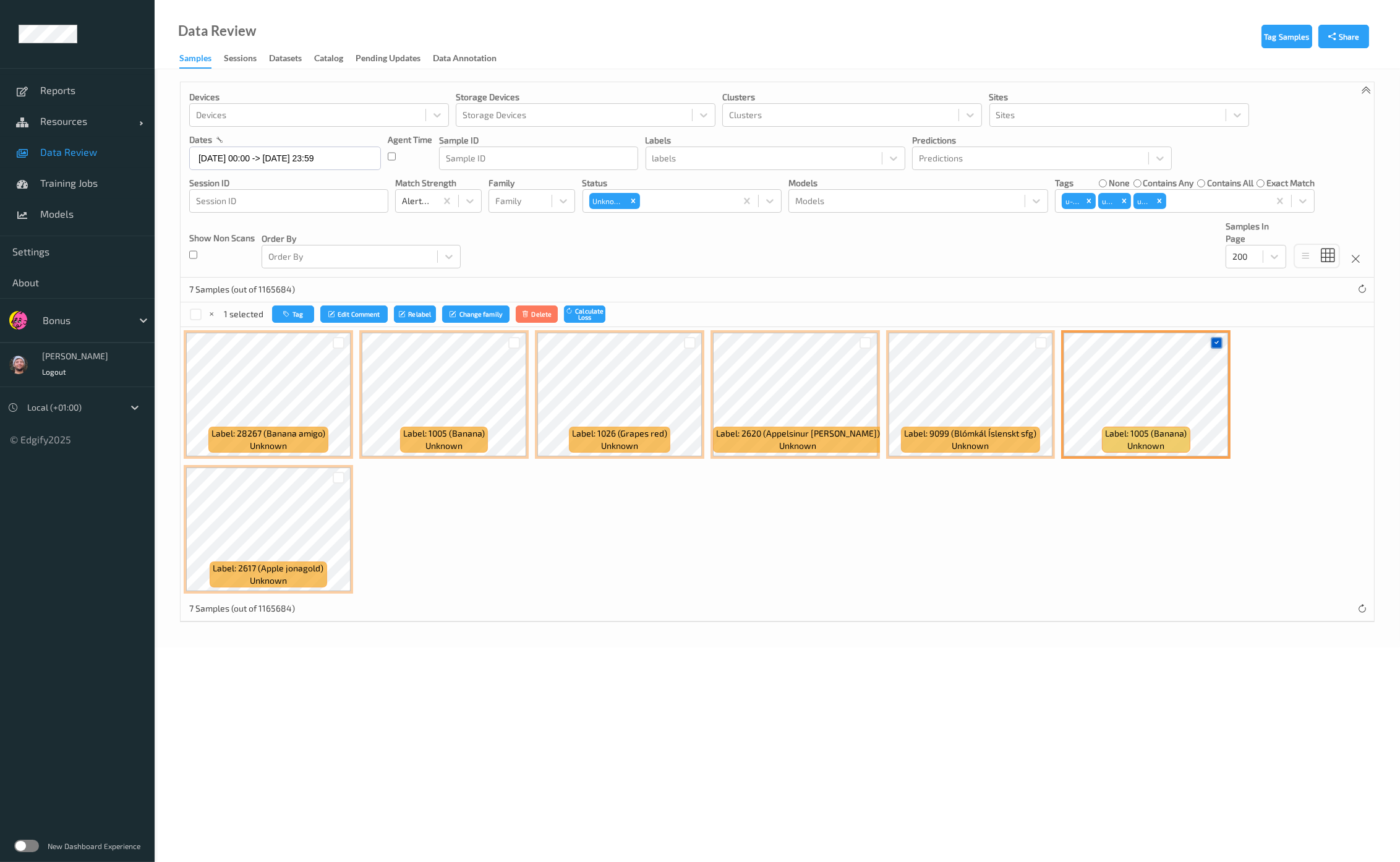
click at [1212, 344] on icon at bounding box center [1216, 343] width 8 height 8
click at [1211, 344] on div at bounding box center [1216, 343] width 12 height 12
click at [297, 306] on button "Tag" at bounding box center [293, 315] width 42 height 18
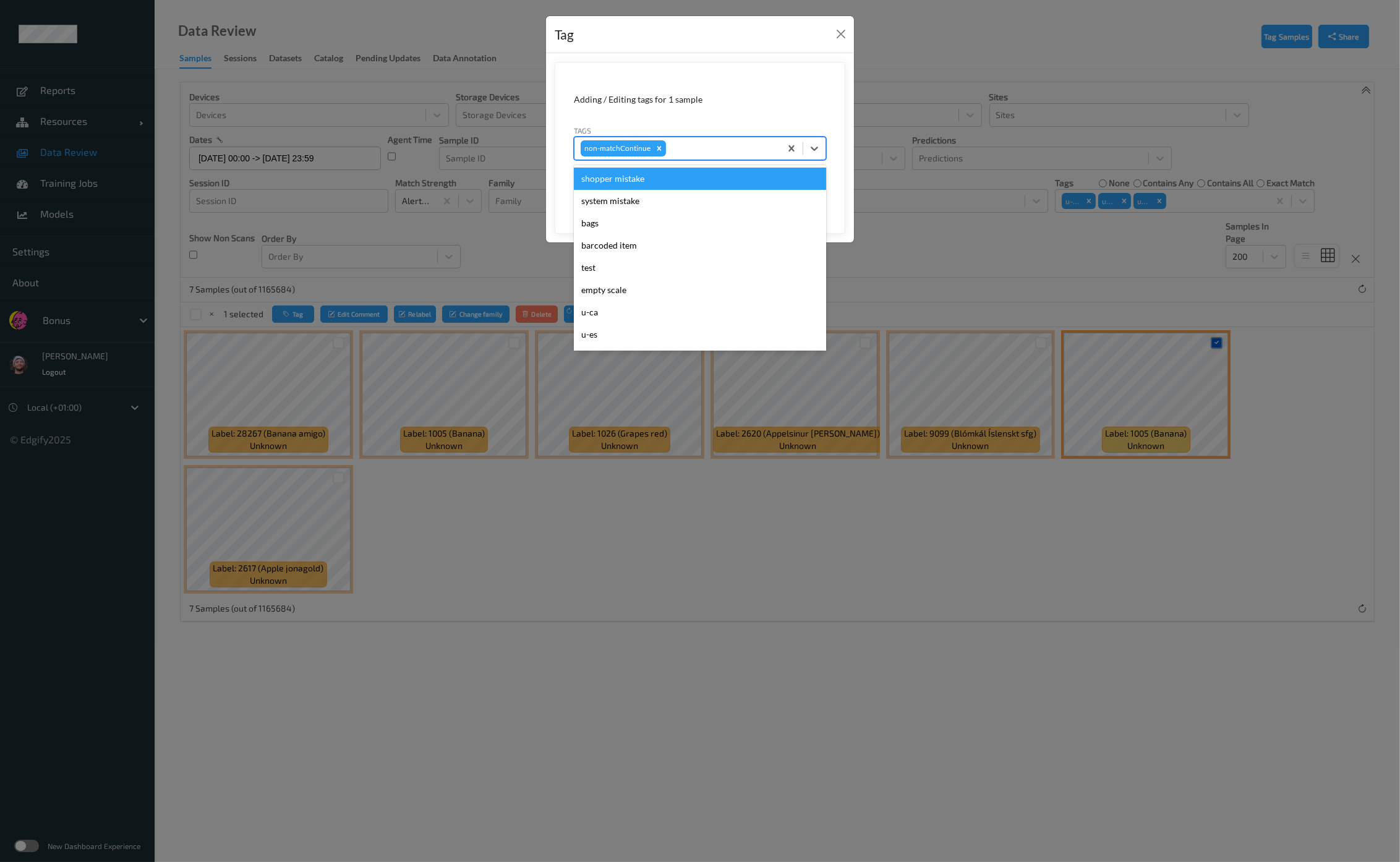
click at [687, 155] on div at bounding box center [721, 148] width 106 height 14
type input "pi"
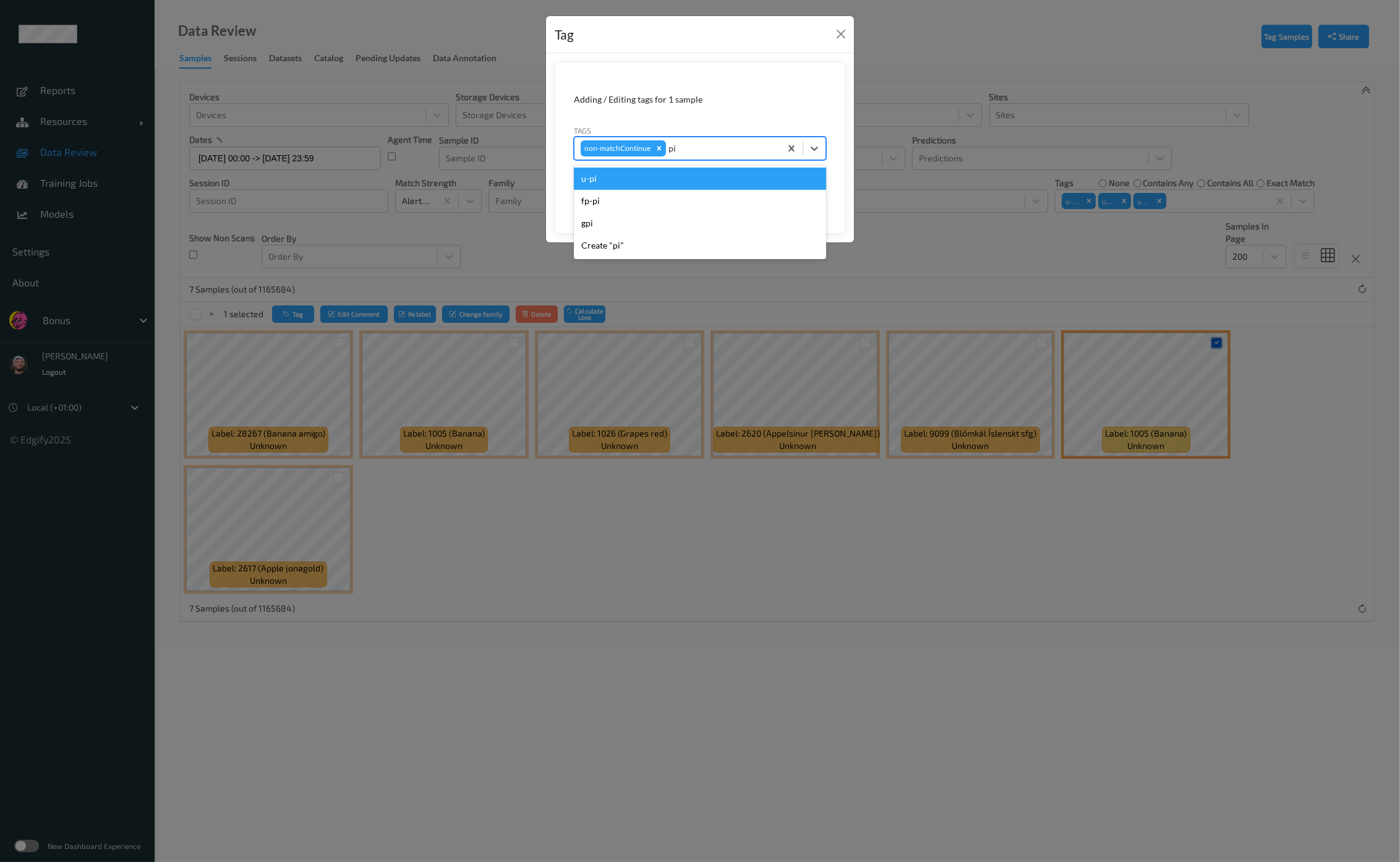
click at [668, 179] on div "u-pi" at bounding box center [700, 179] width 253 height 23
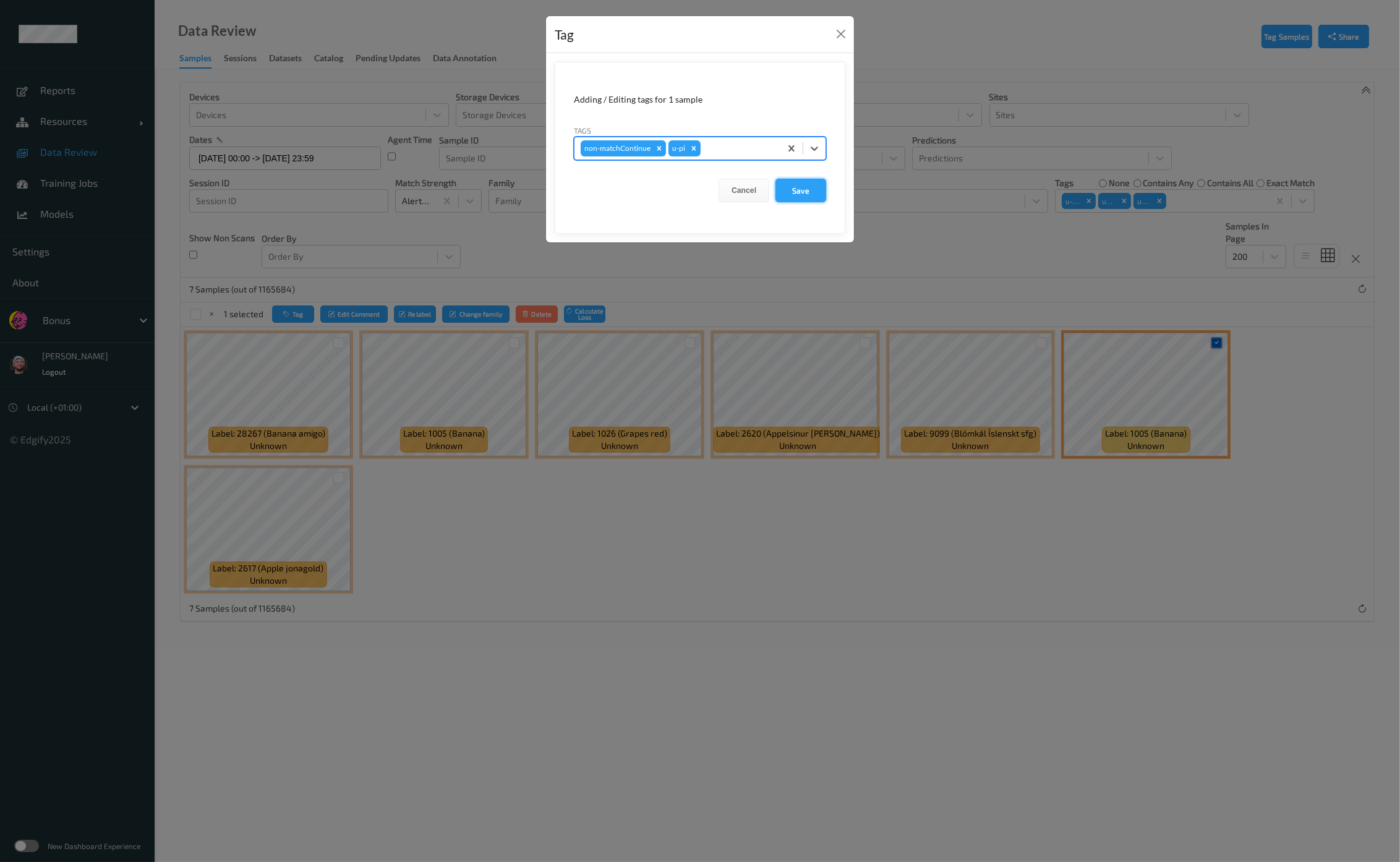
click at [804, 189] on button "Save" at bounding box center [801, 190] width 51 height 23
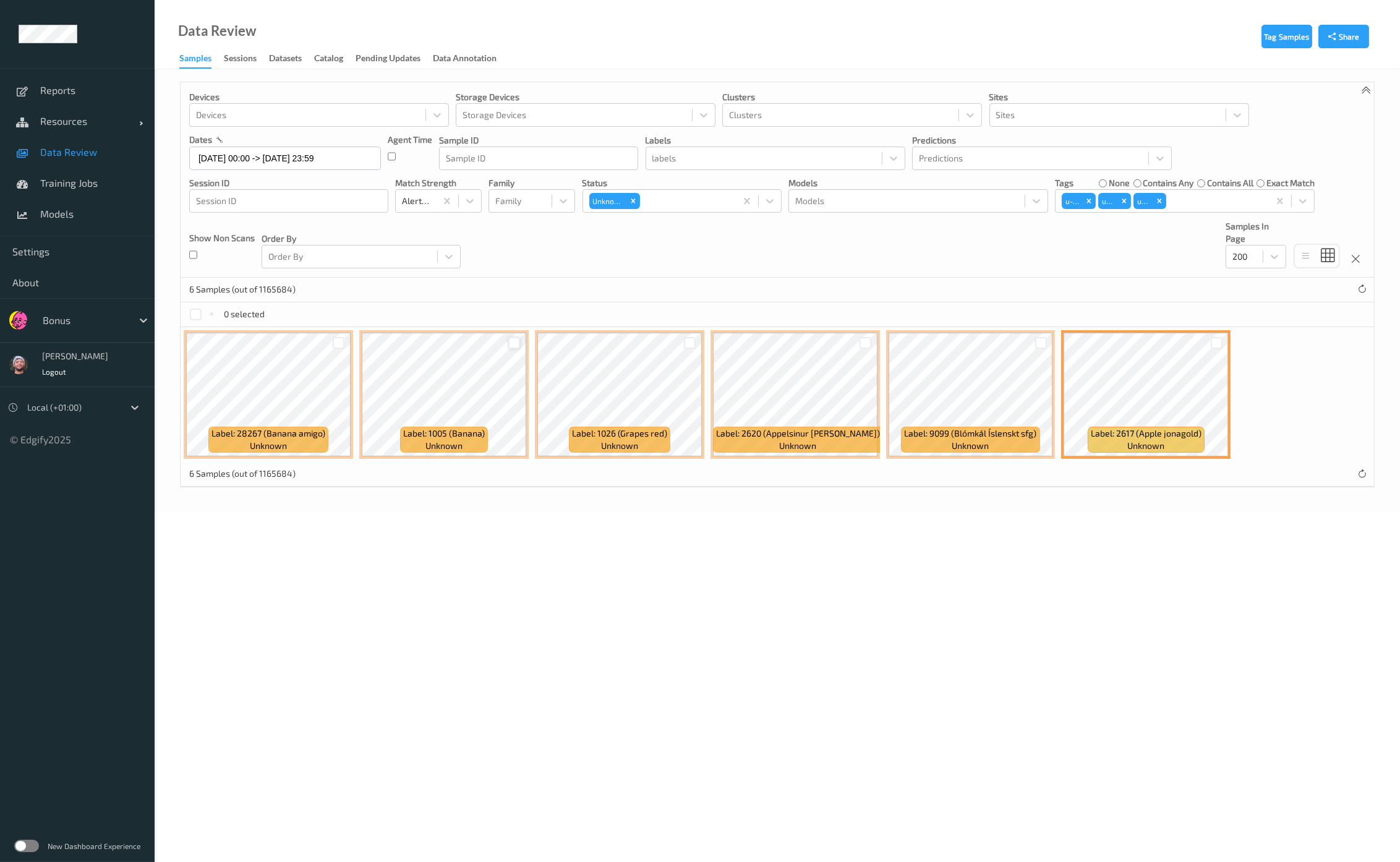
click at [513, 339] on div at bounding box center [513, 343] width 12 height 12
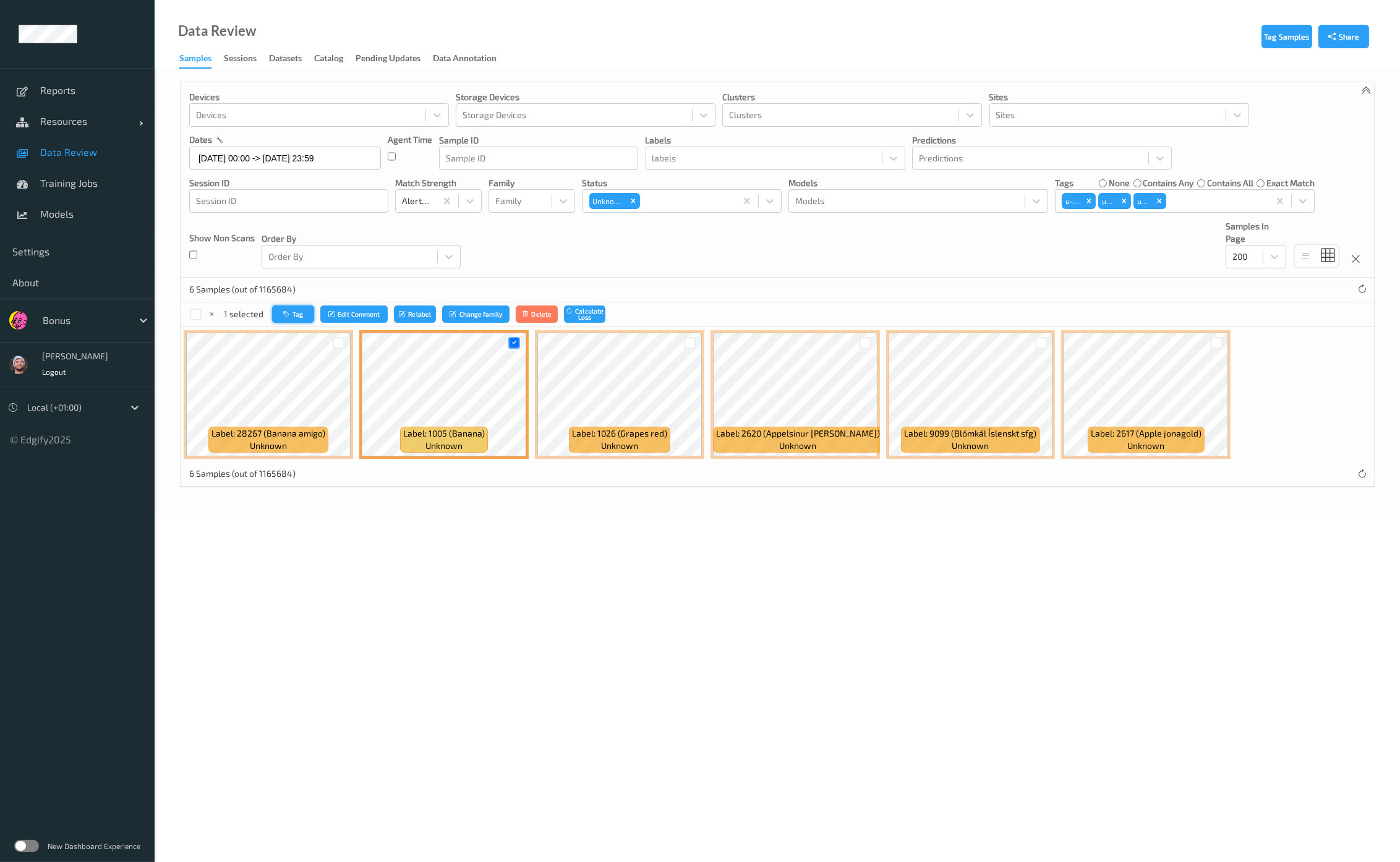
click at [284, 312] on icon "button" at bounding box center [288, 314] width 9 height 7
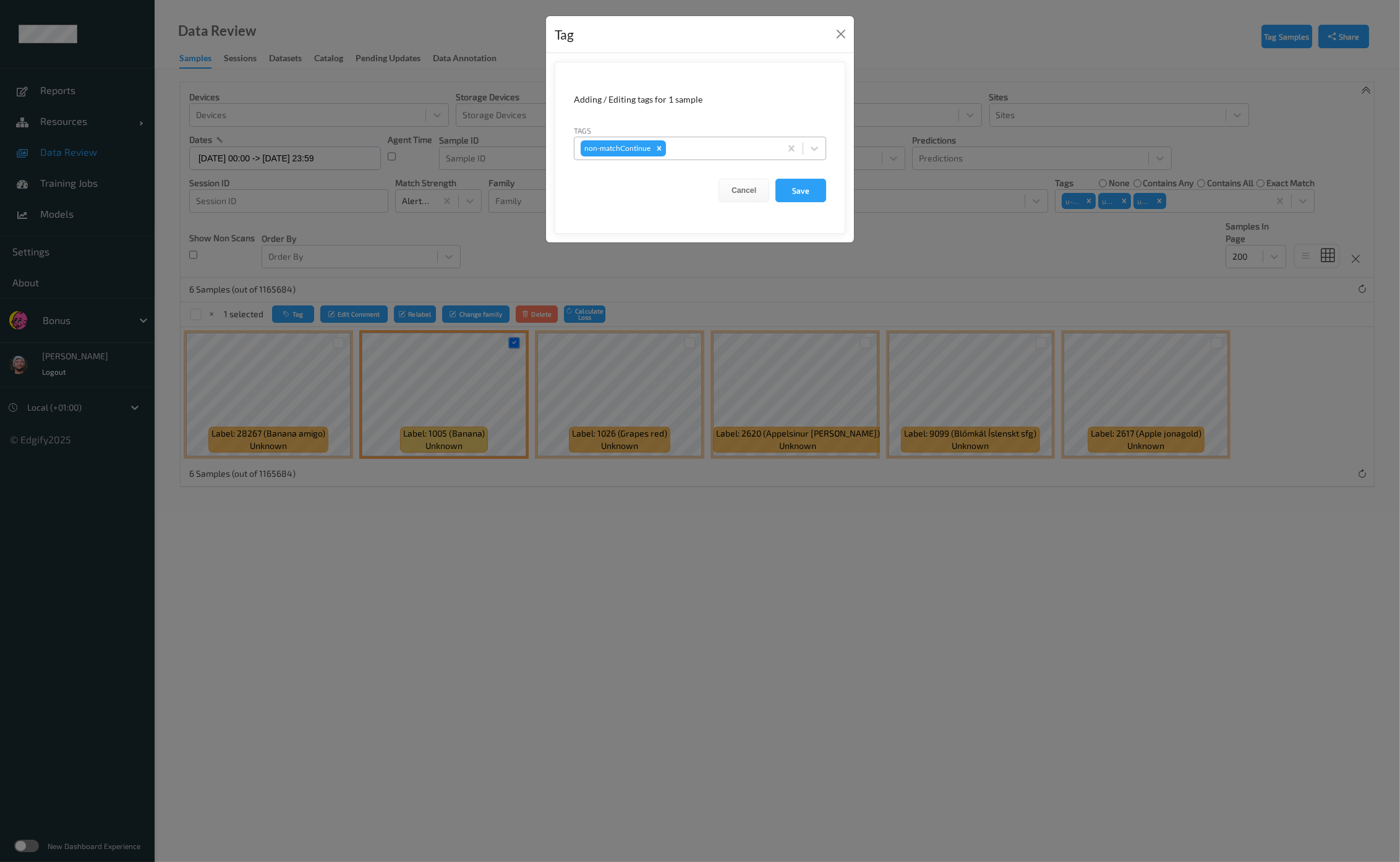
click at [681, 153] on div at bounding box center [721, 148] width 106 height 14
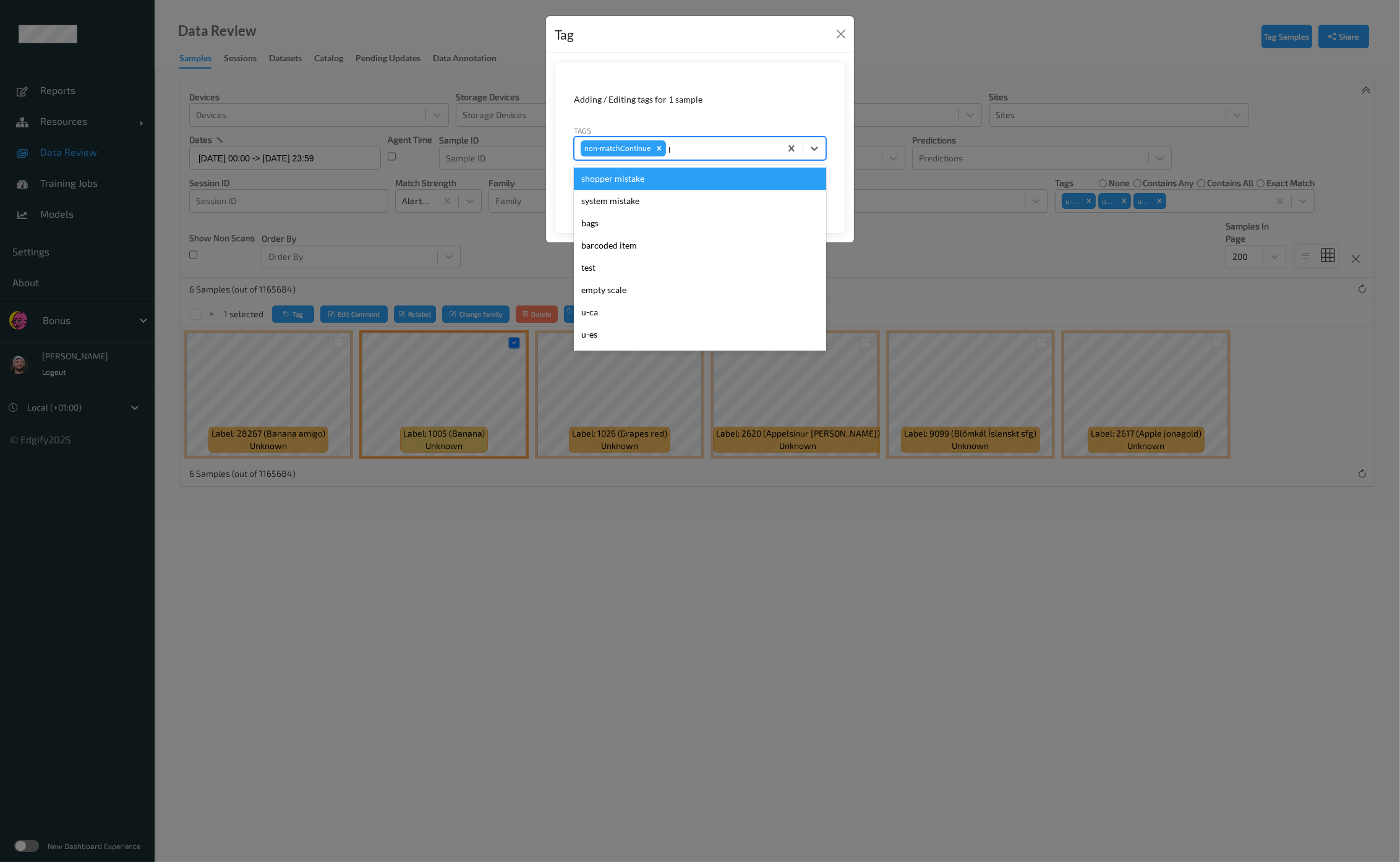
type input "pi"
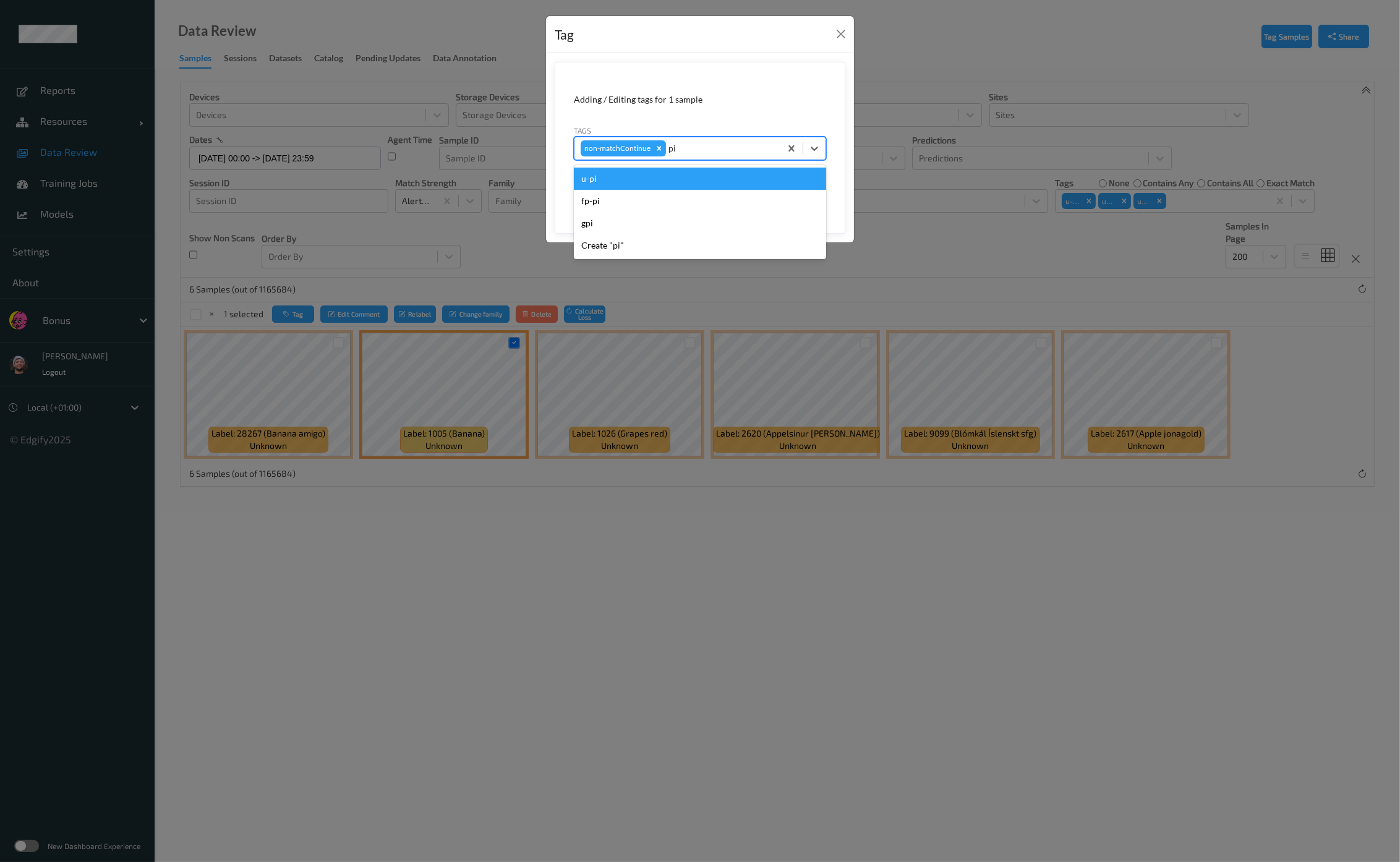
click at [632, 179] on div "u-pi" at bounding box center [700, 179] width 253 height 23
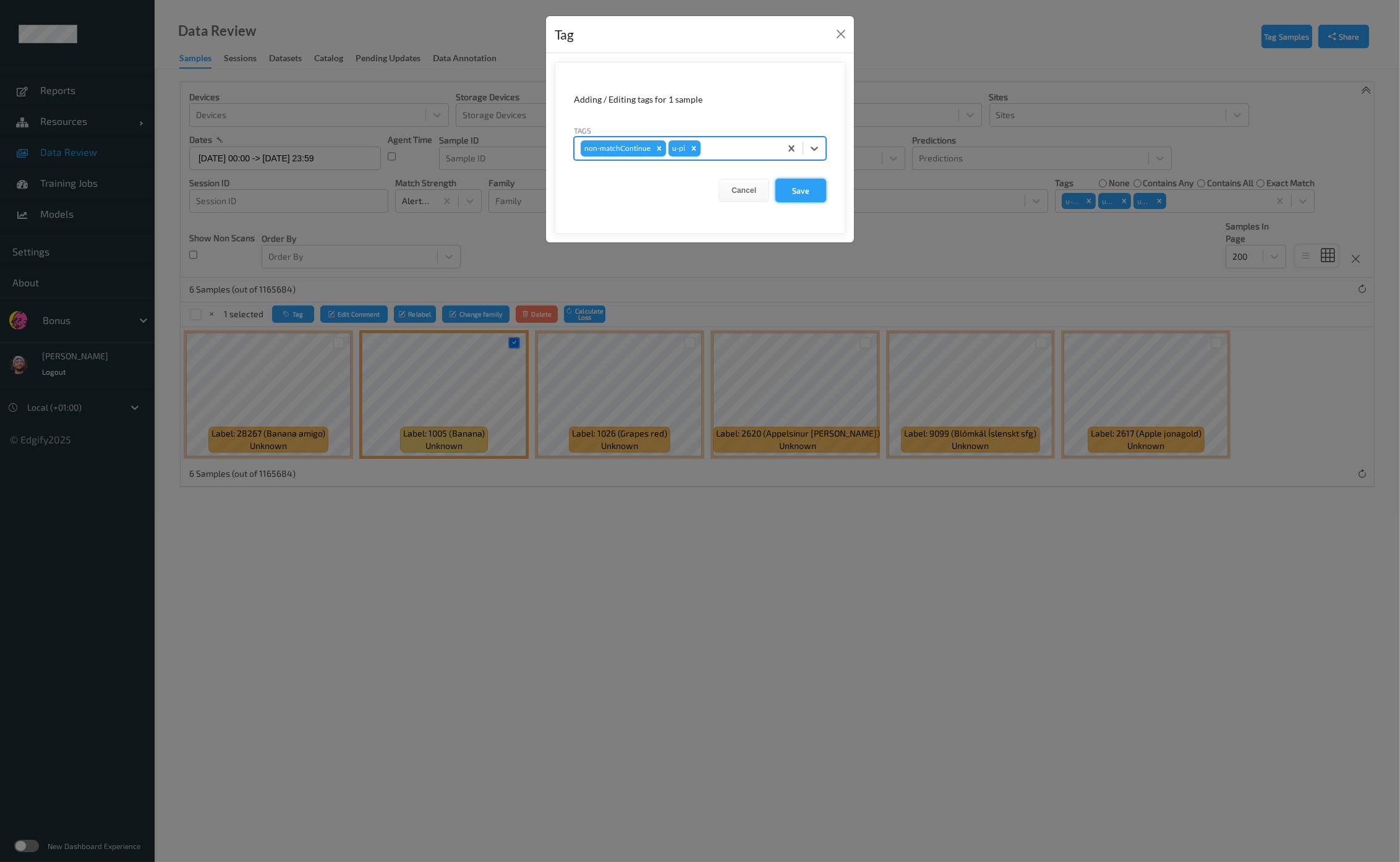
click at [781, 184] on button "Save" at bounding box center [801, 190] width 51 height 23
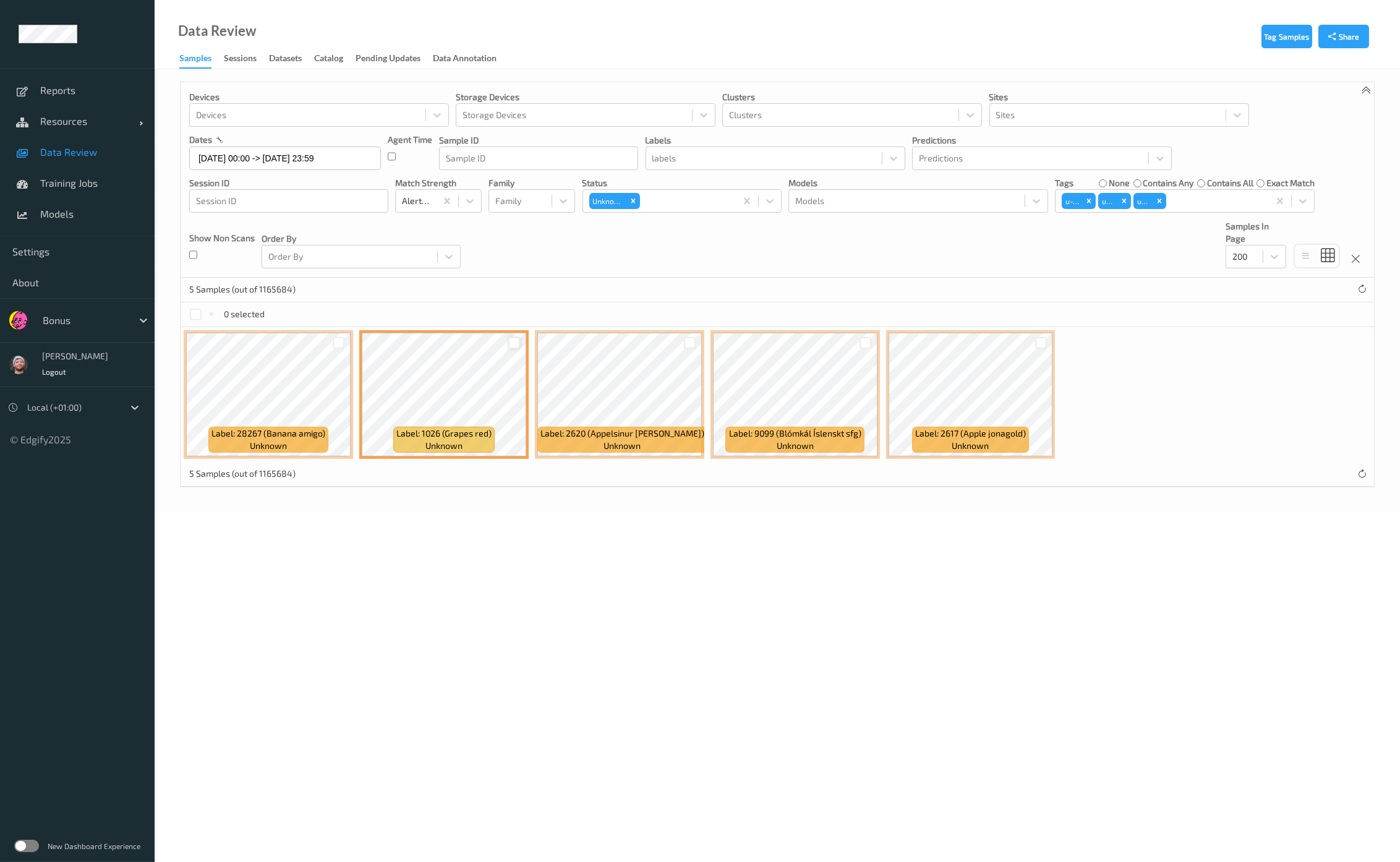
click at [514, 341] on div at bounding box center [513, 343] width 12 height 12
click at [520, 340] on div at bounding box center [514, 343] width 23 height 21
click at [510, 344] on icon at bounding box center [513, 343] width 8 height 8
click at [685, 338] on div at bounding box center [689, 343] width 12 height 12
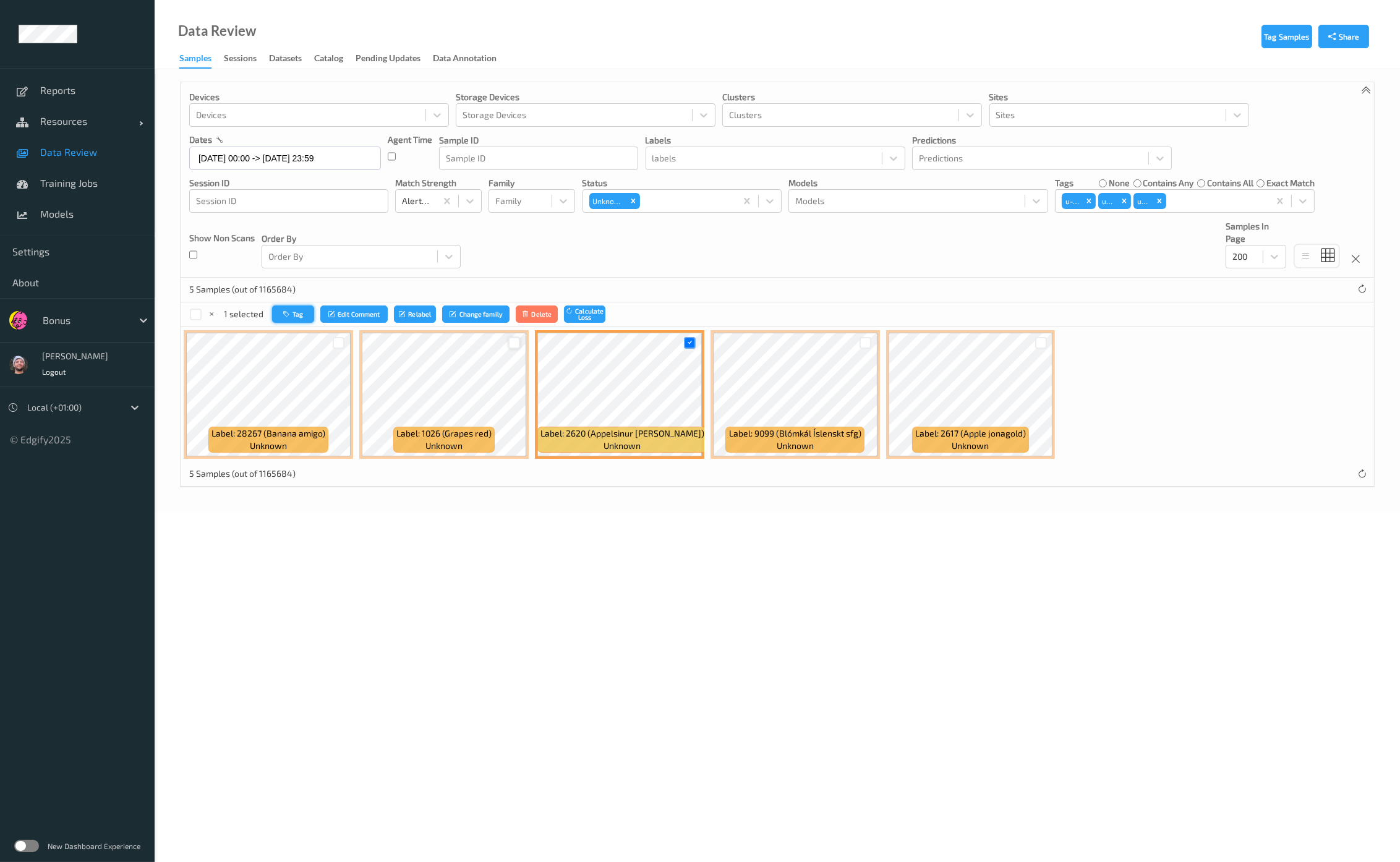
click at [272, 314] on button "Tag" at bounding box center [293, 315] width 42 height 18
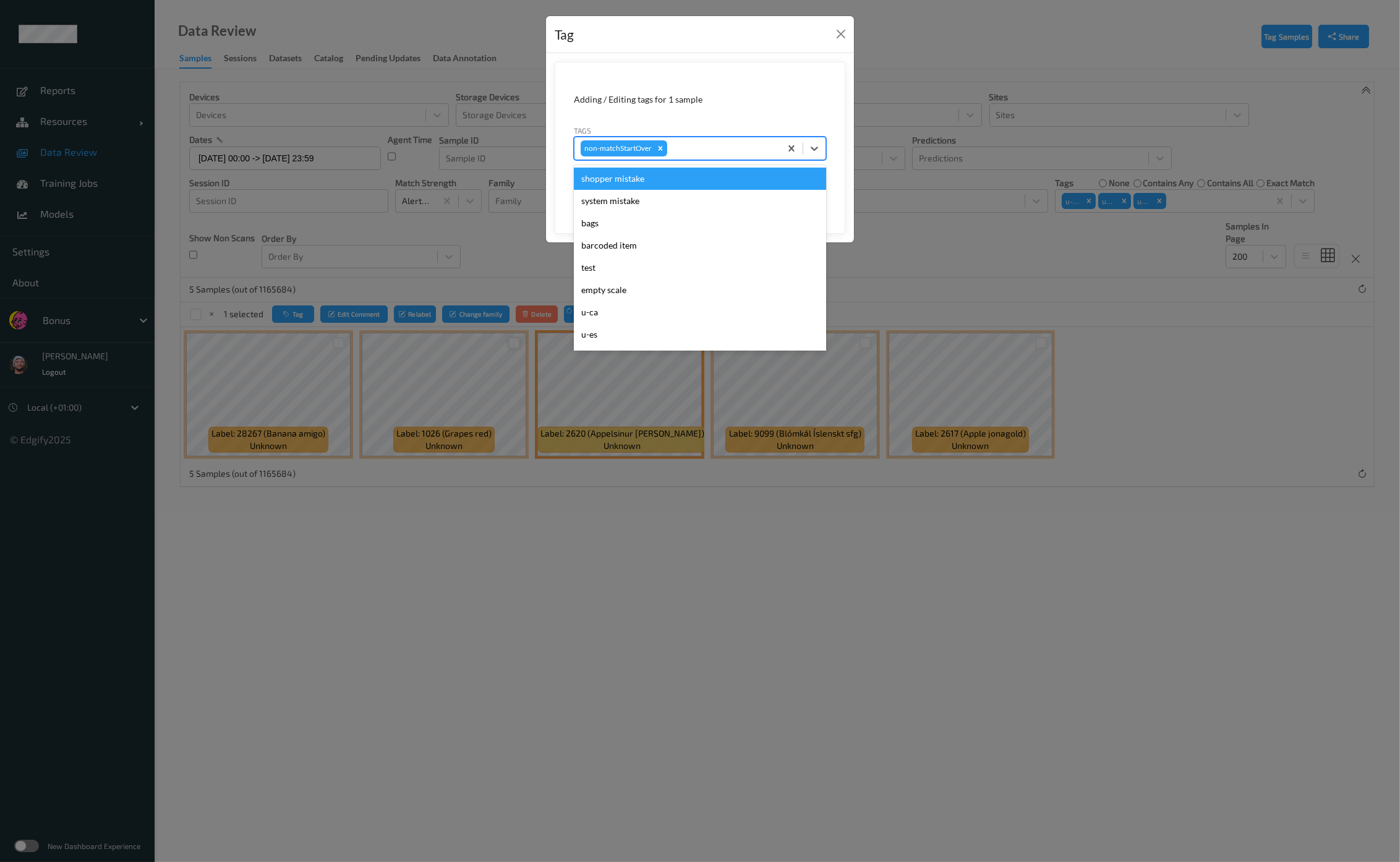
click at [693, 152] on div at bounding box center [722, 148] width 105 height 14
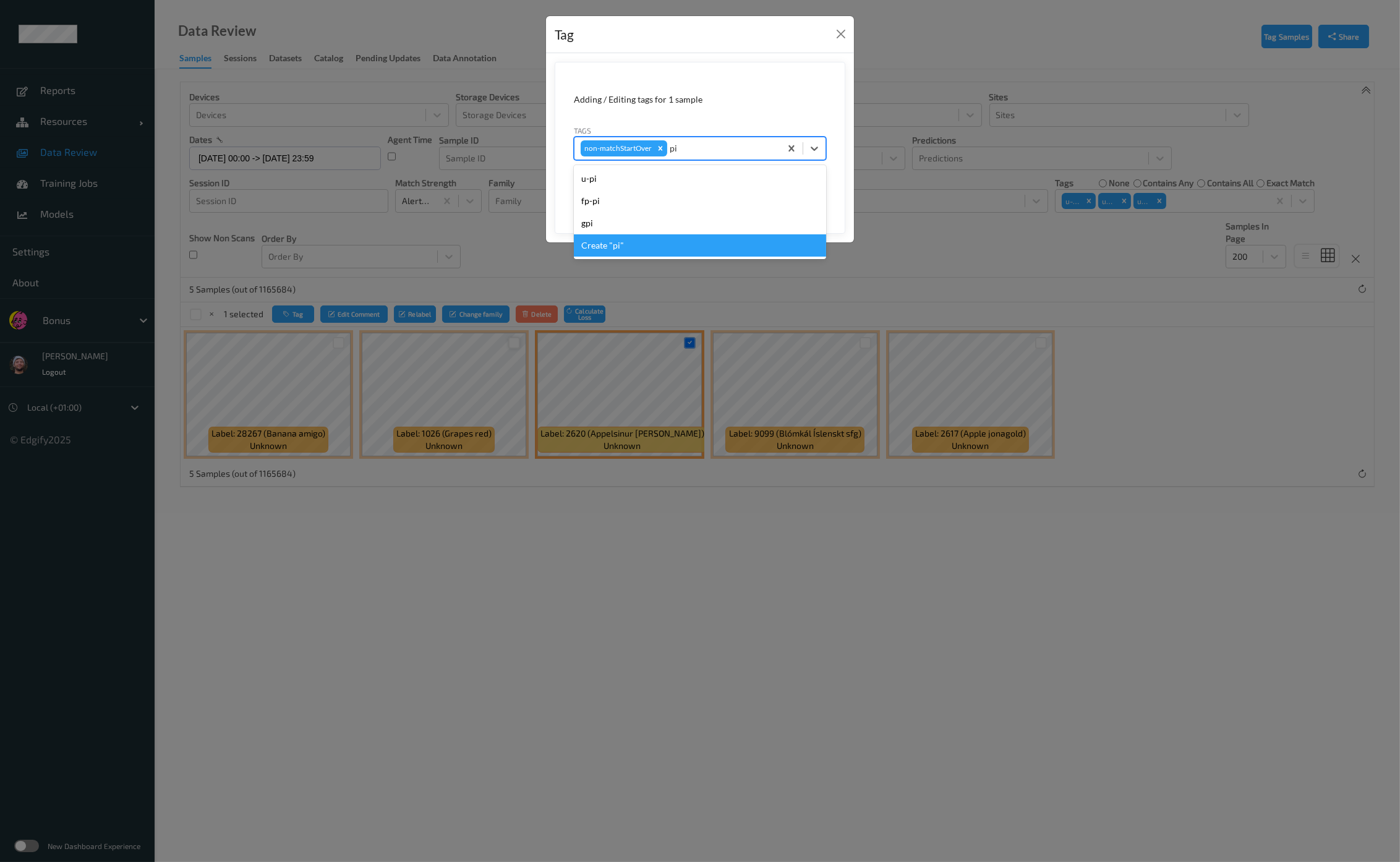
type input "pi"
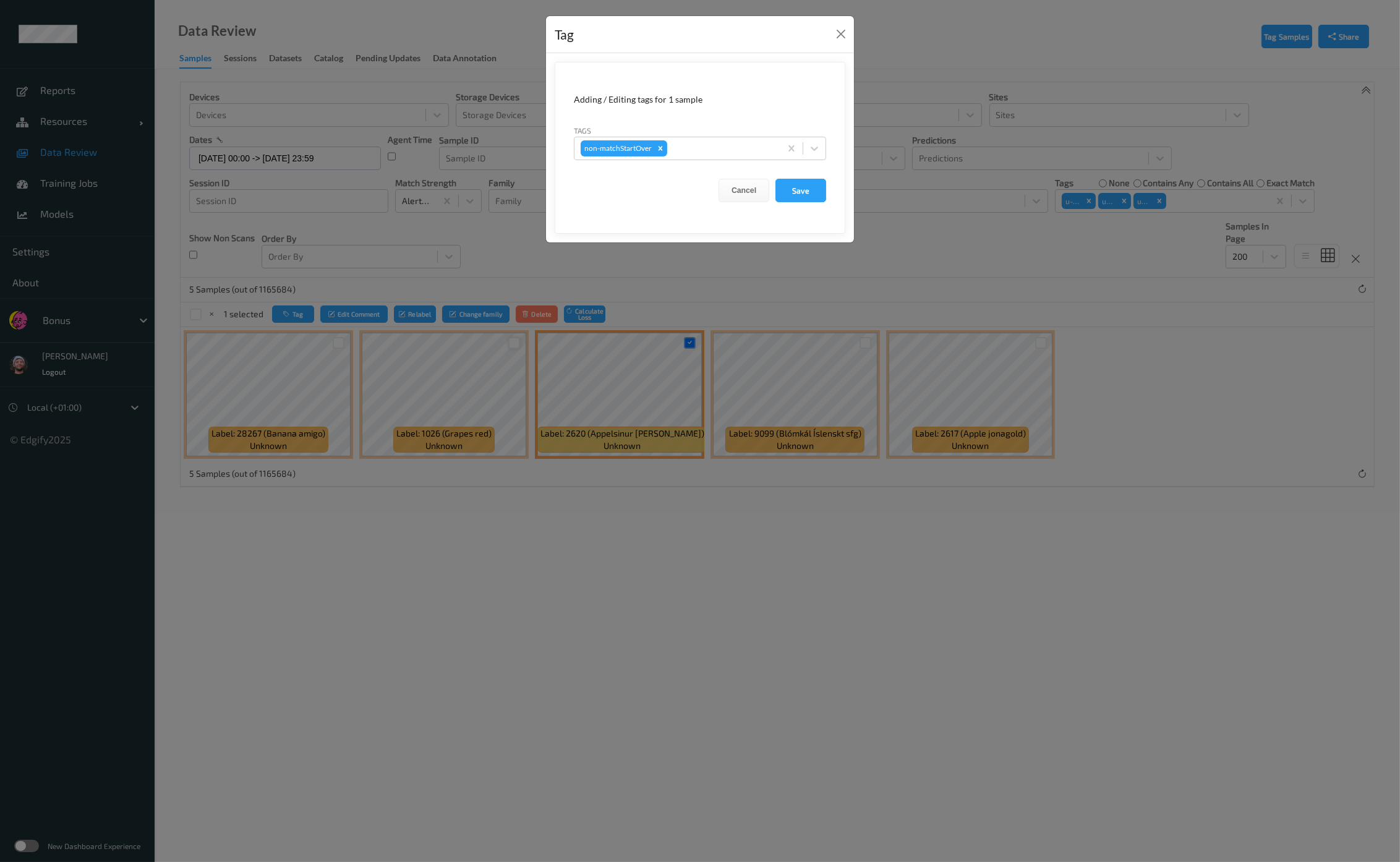
click at [714, 472] on div "Tag Adding / Editing tags for 1 sample Tags non-matchStartOver Cancel Save" at bounding box center [700, 431] width 1400 height 862
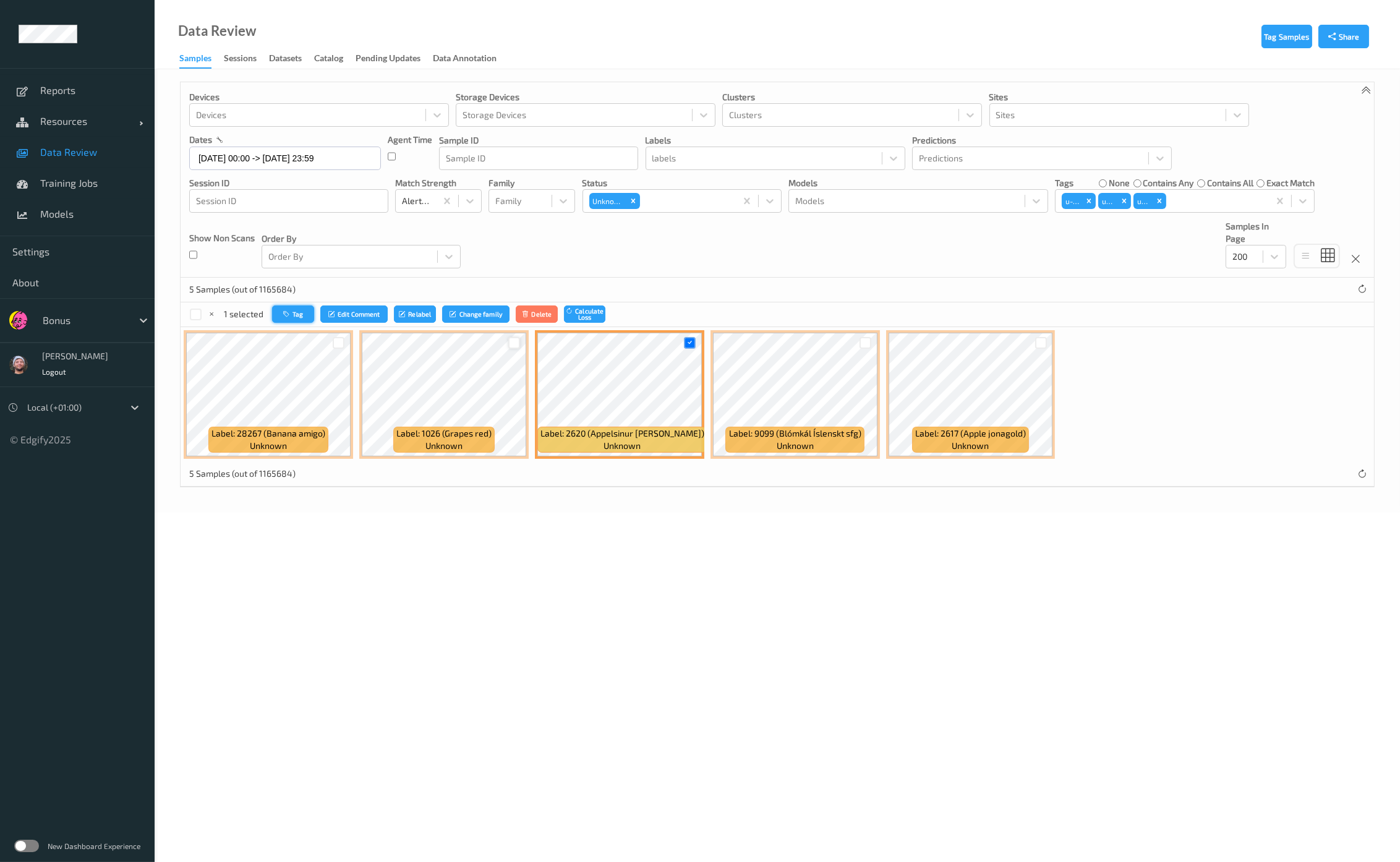
click at [290, 316] on icon "button" at bounding box center [288, 314] width 9 height 7
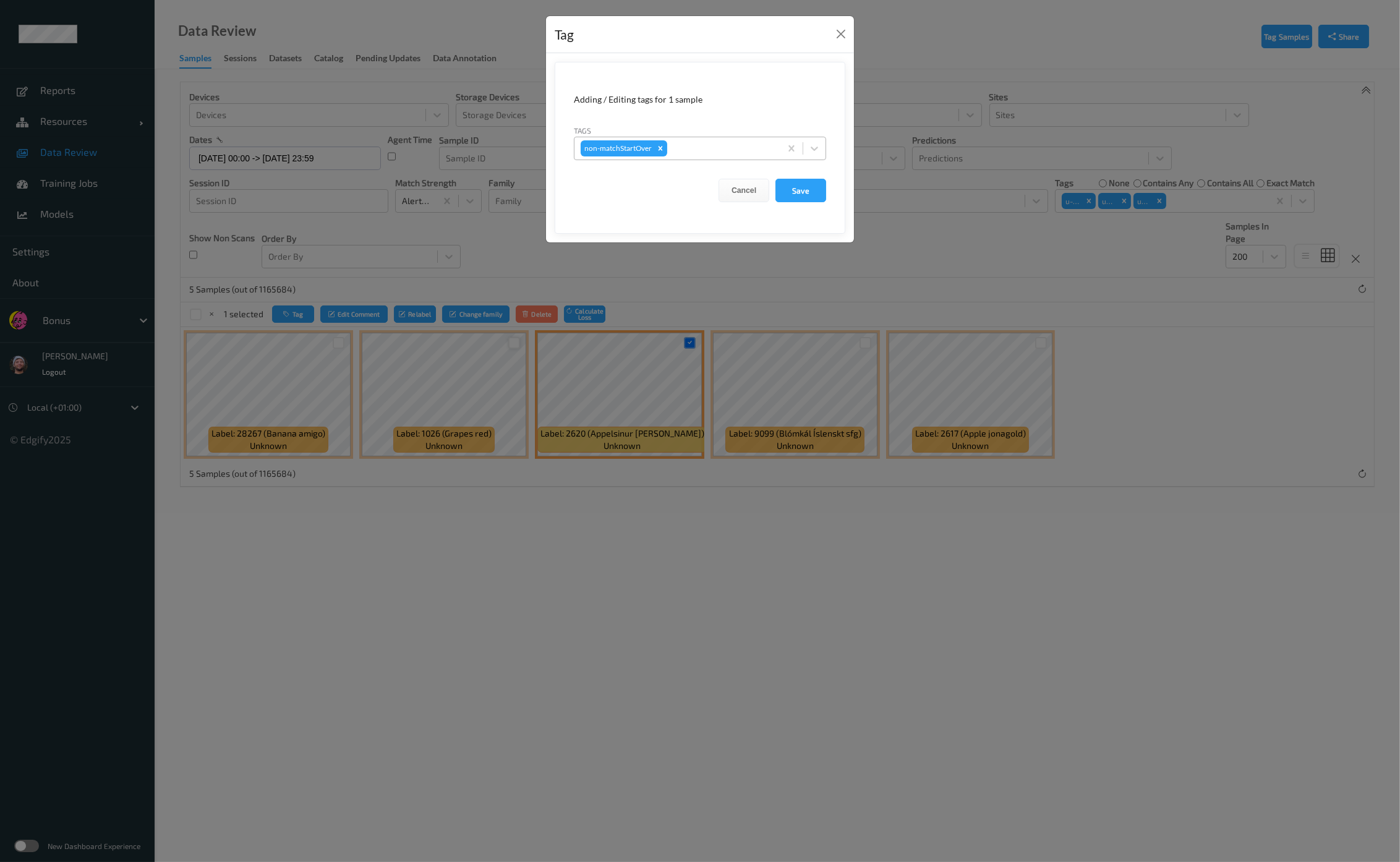
click at [698, 146] on div at bounding box center [722, 148] width 105 height 14
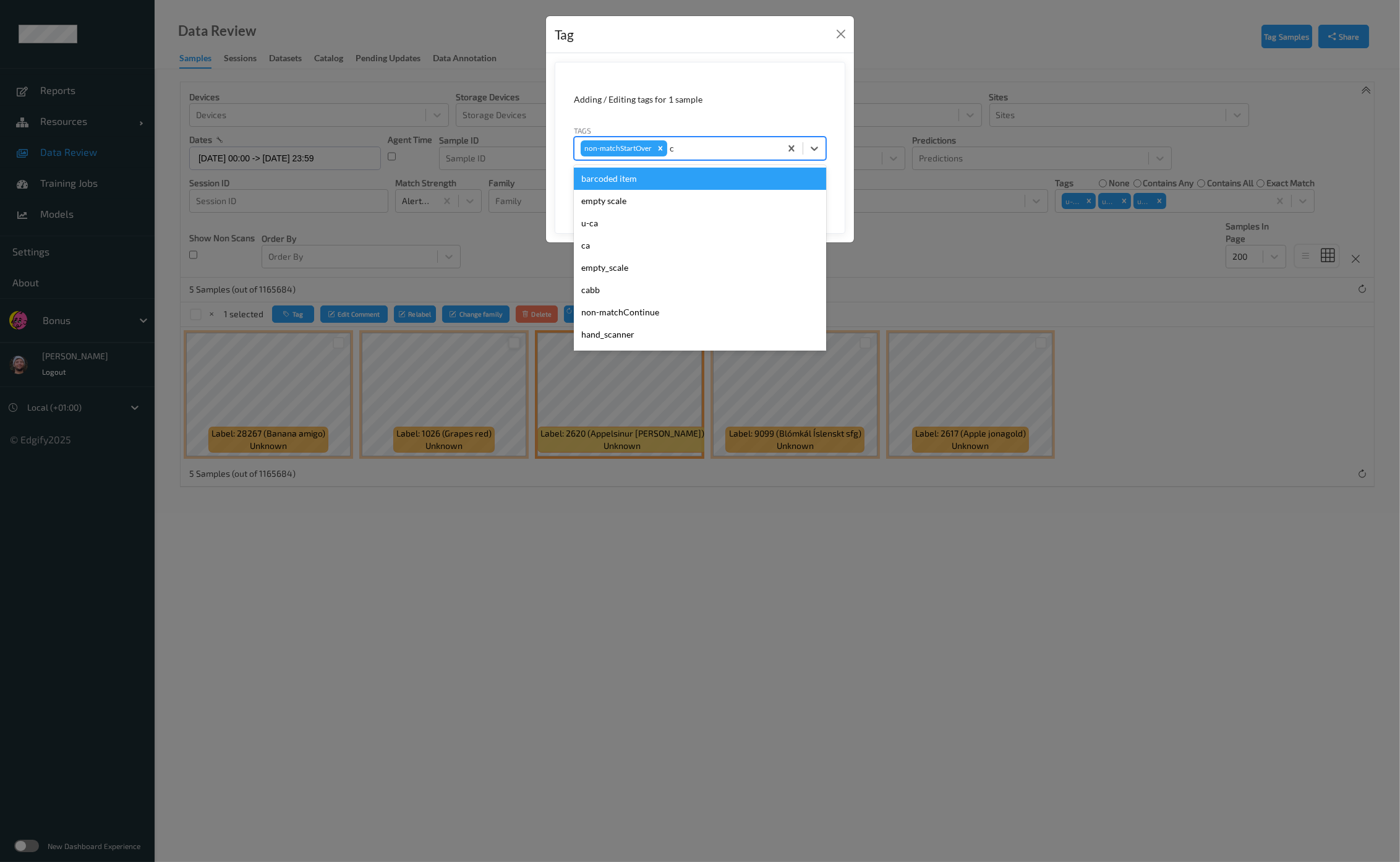
type input "ca"
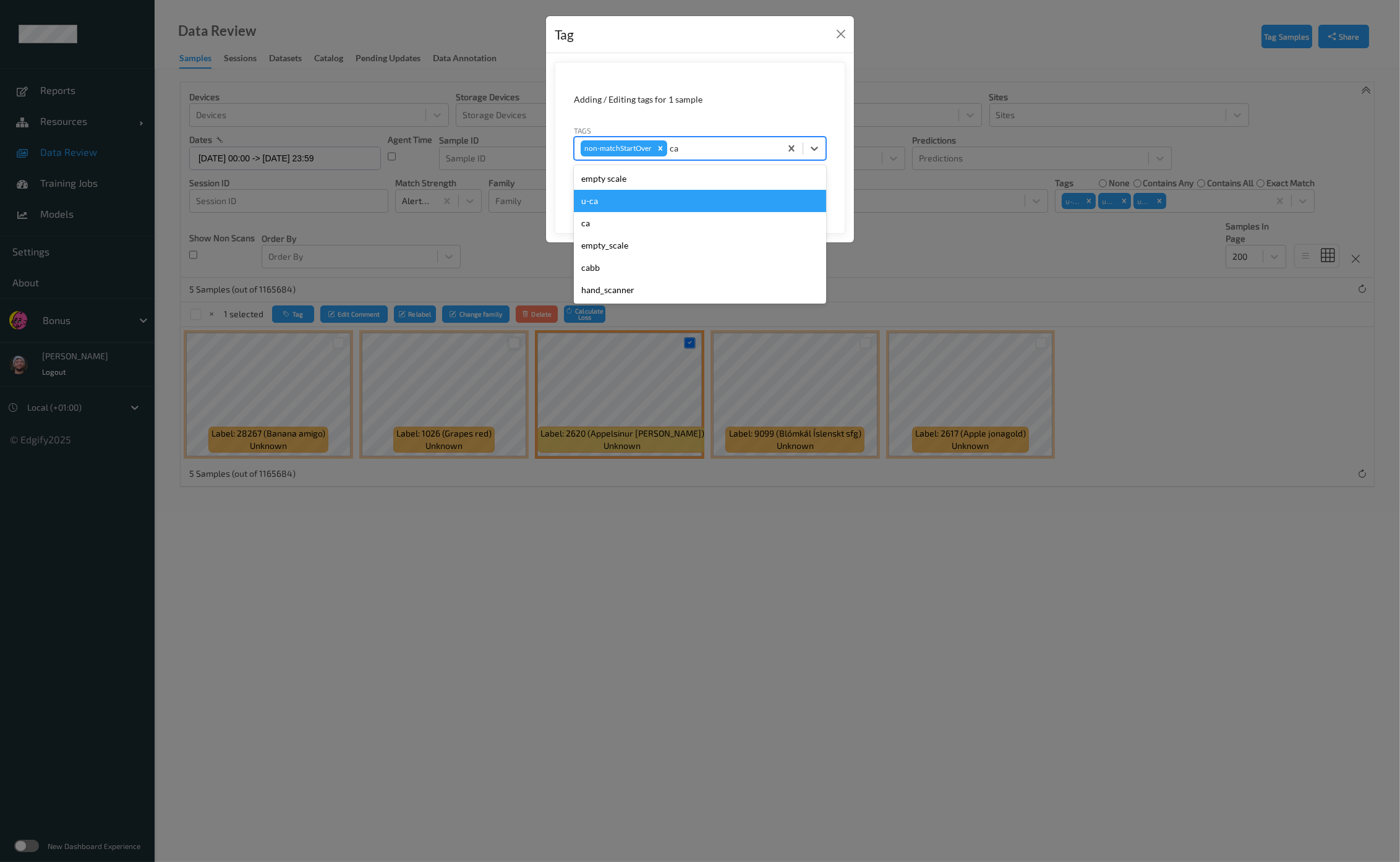
click at [640, 204] on div "u-ca" at bounding box center [700, 200] width 253 height 23
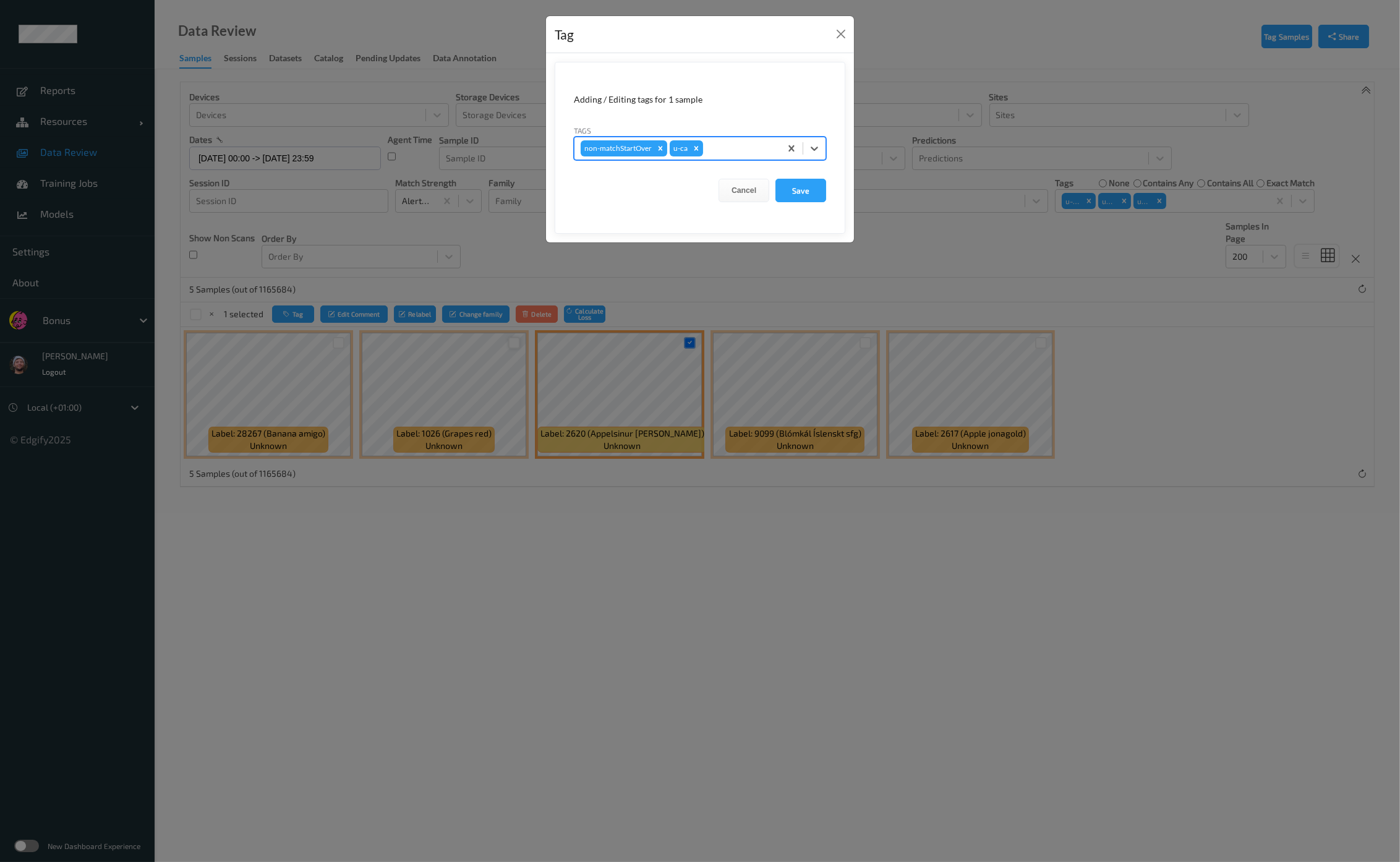
type input "s"
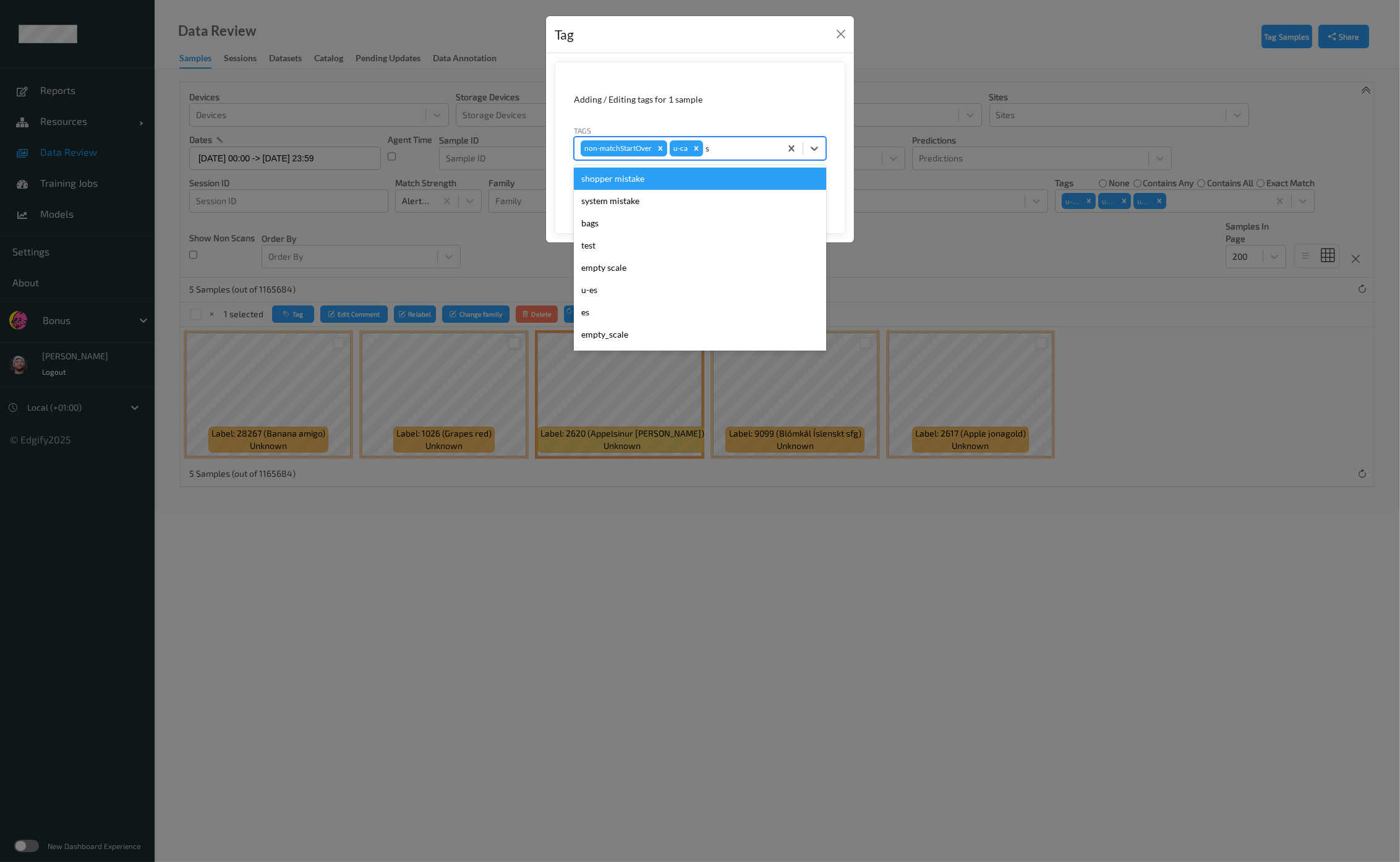
click at [649, 169] on div "shopper mistake" at bounding box center [700, 179] width 253 height 23
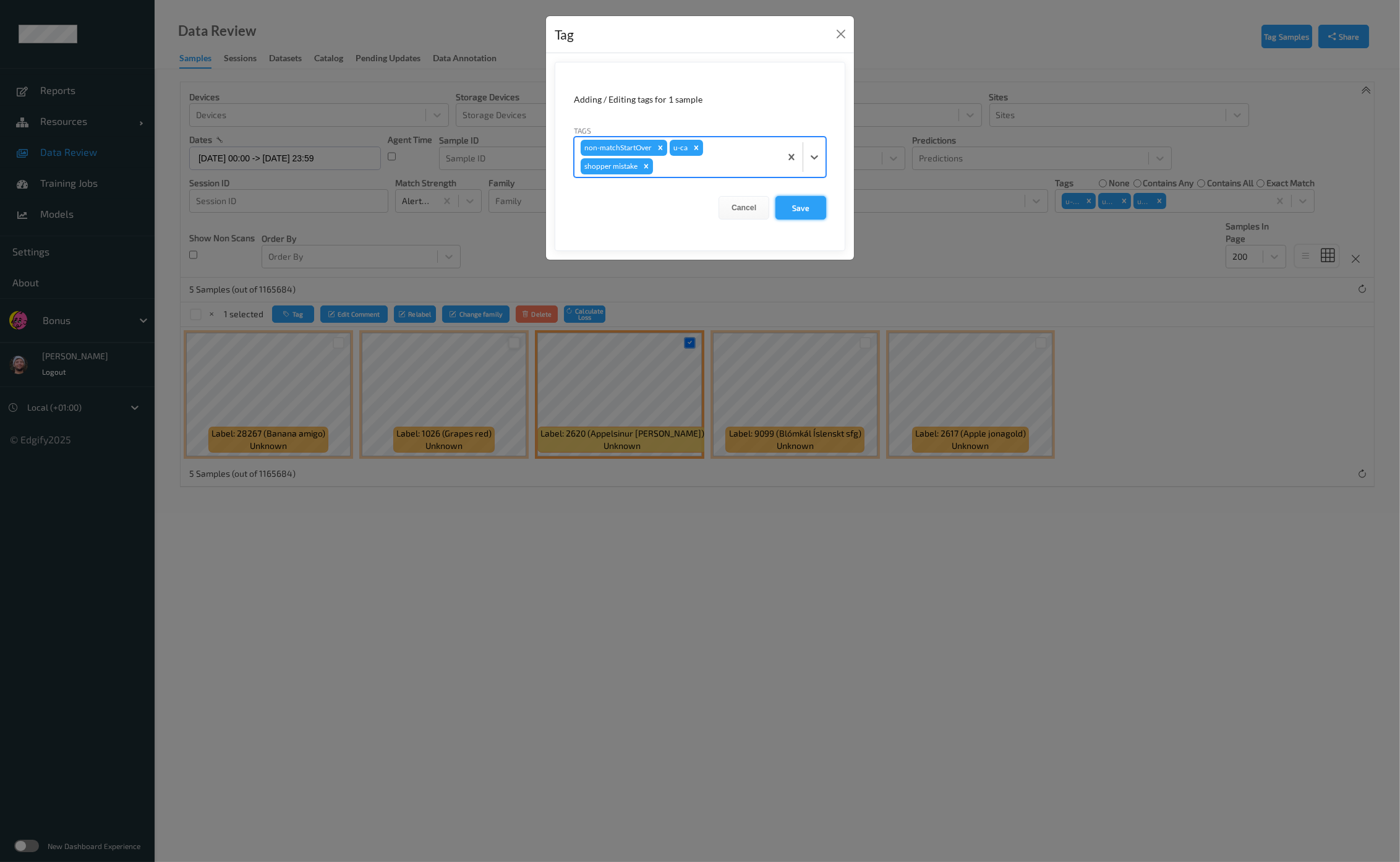
click at [802, 199] on button "Save" at bounding box center [801, 207] width 51 height 23
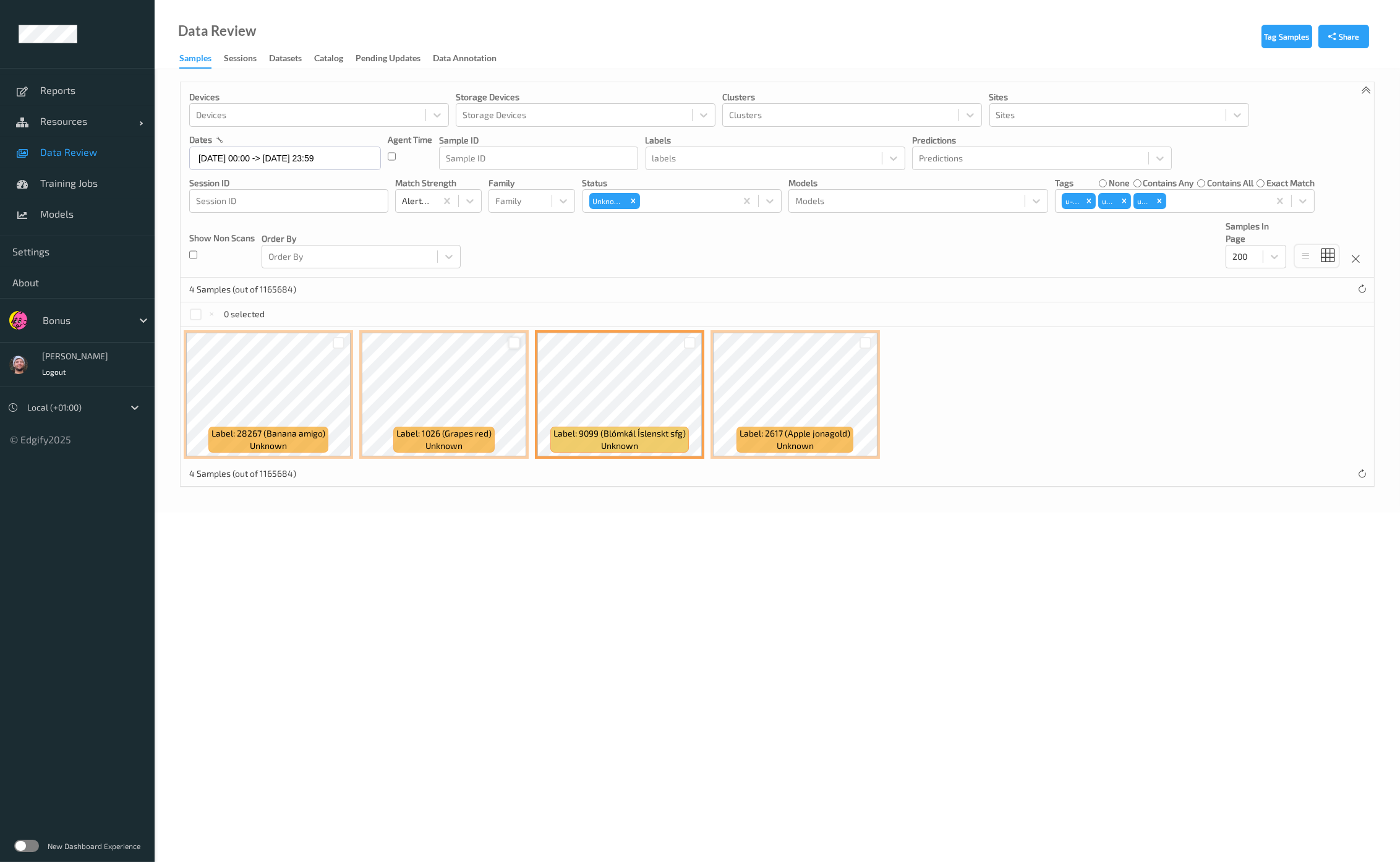
click at [856, 340] on div at bounding box center [866, 343] width 23 height 21
click at [508, 341] on div at bounding box center [513, 343] width 12 height 12
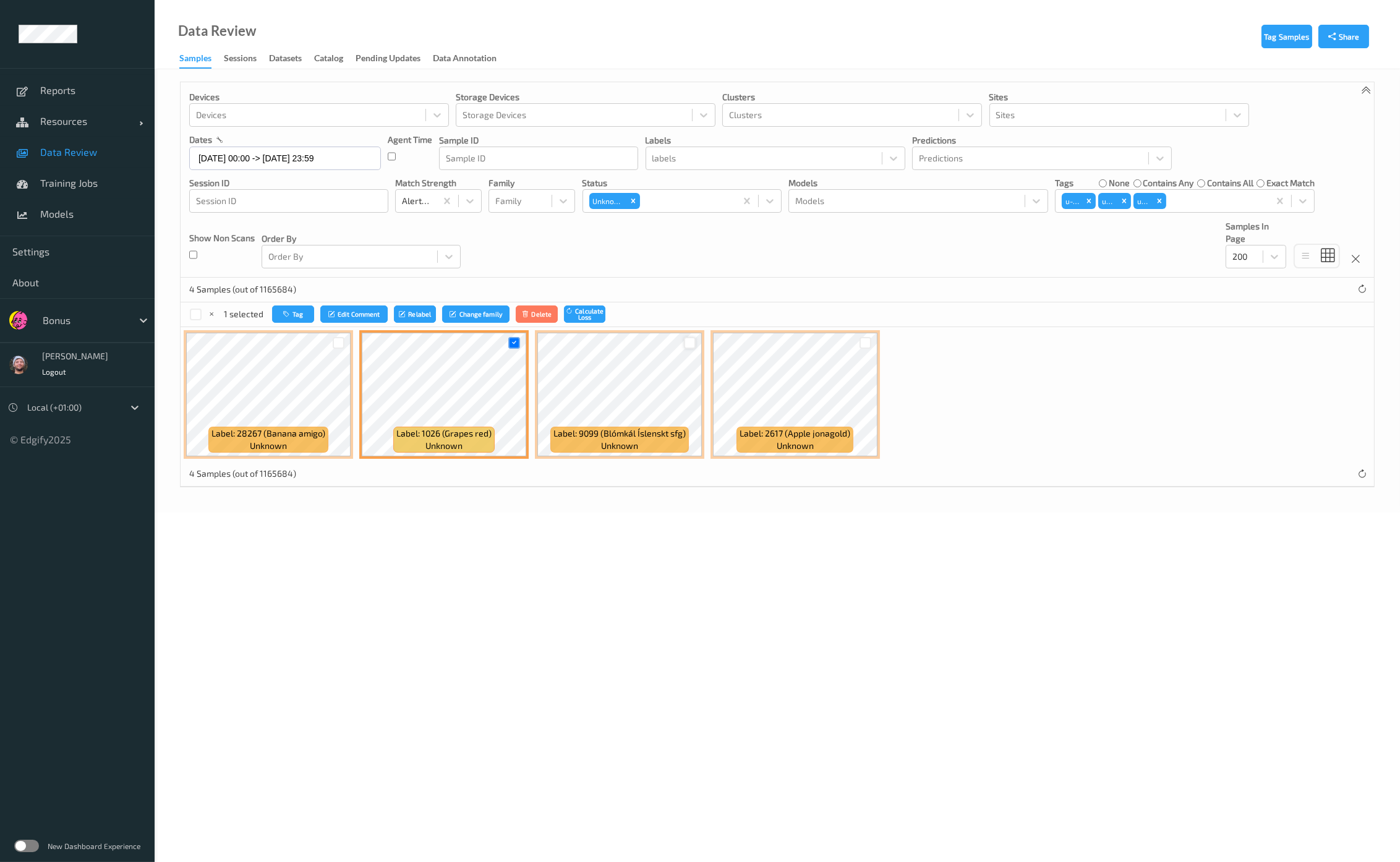
click at [689, 347] on div at bounding box center [689, 343] width 12 height 12
click at [862, 343] on div at bounding box center [865, 343] width 12 height 12
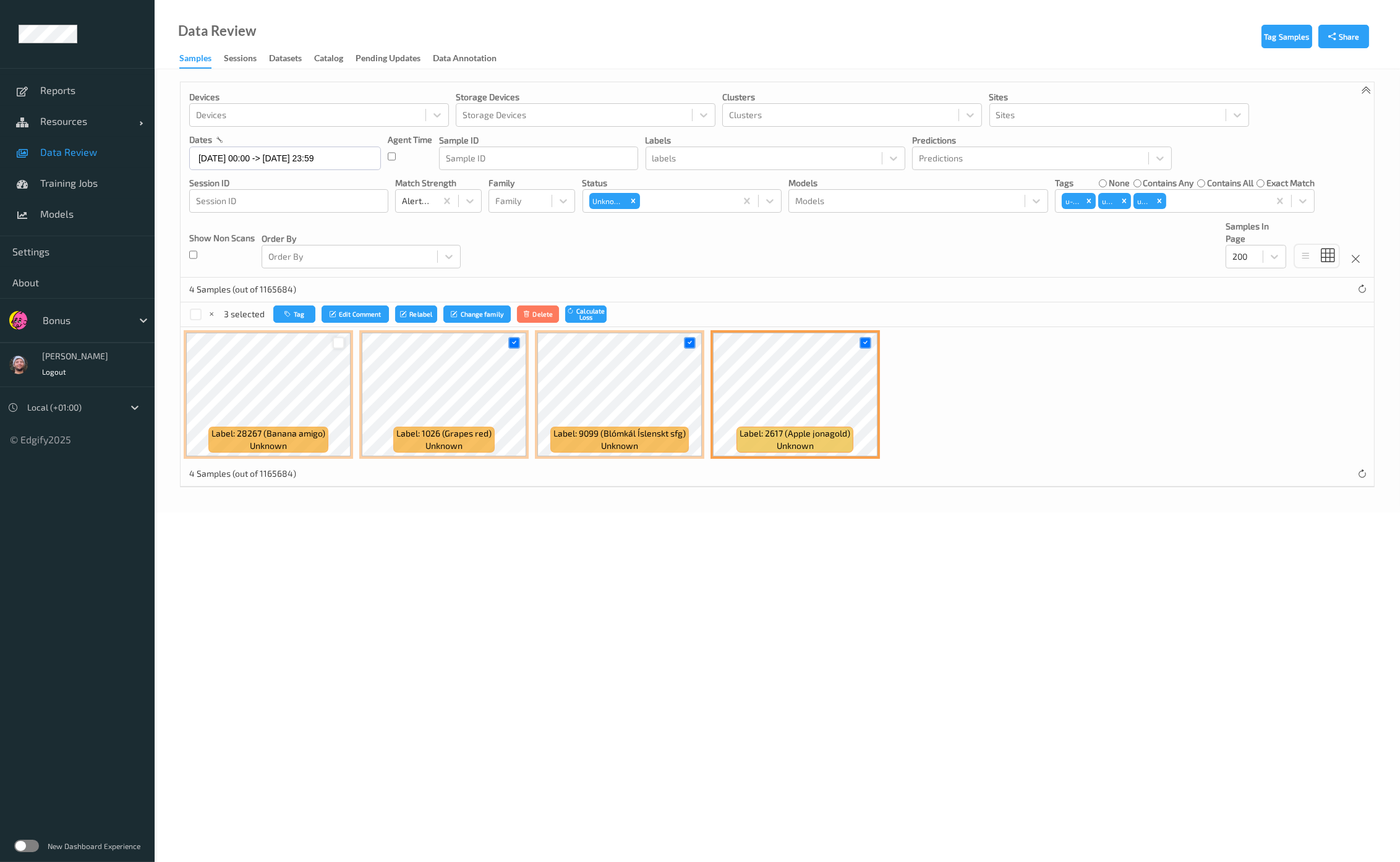
click at [337, 344] on div at bounding box center [338, 343] width 12 height 12
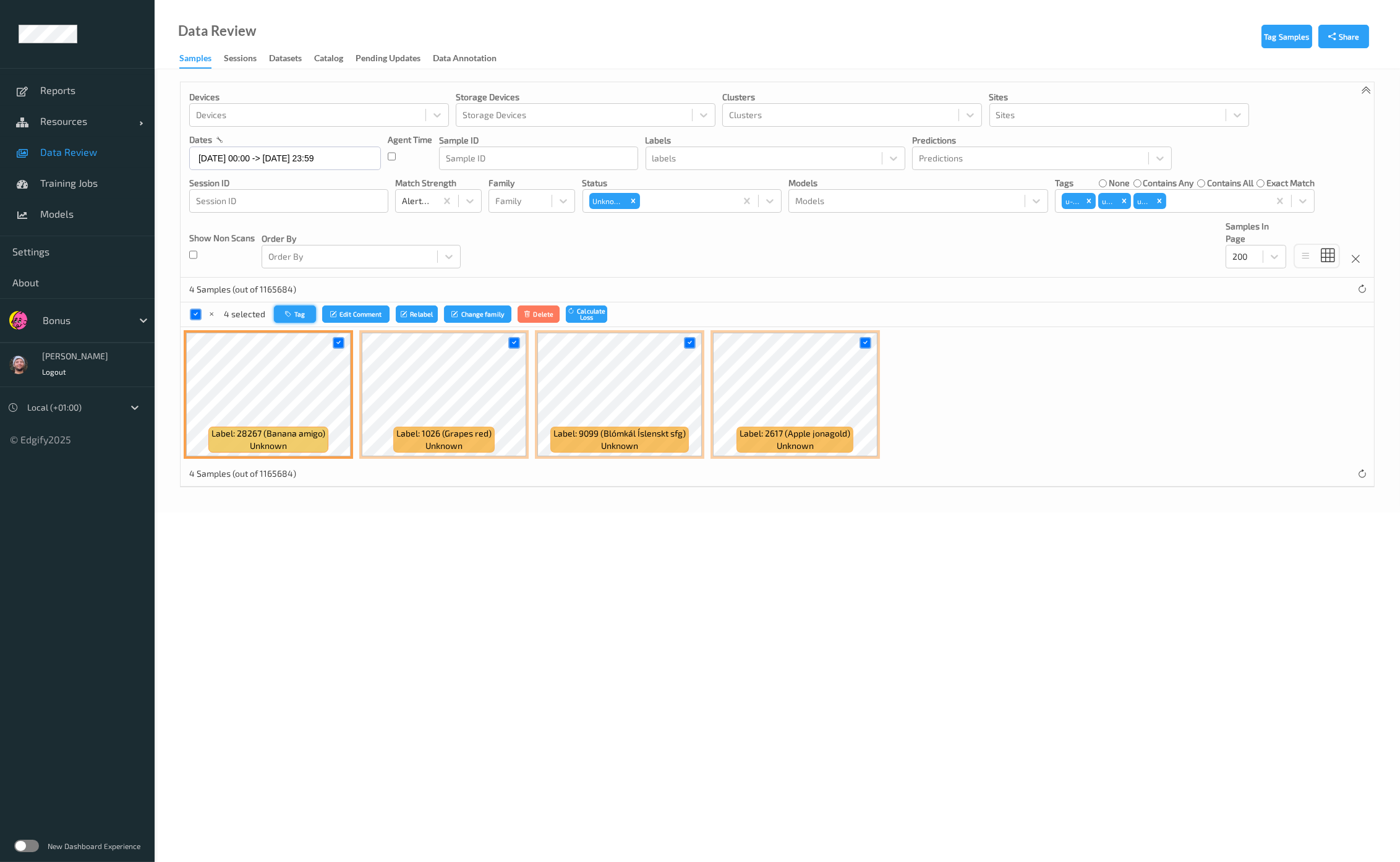
click at [294, 309] on button "Tag" at bounding box center [295, 315] width 42 height 18
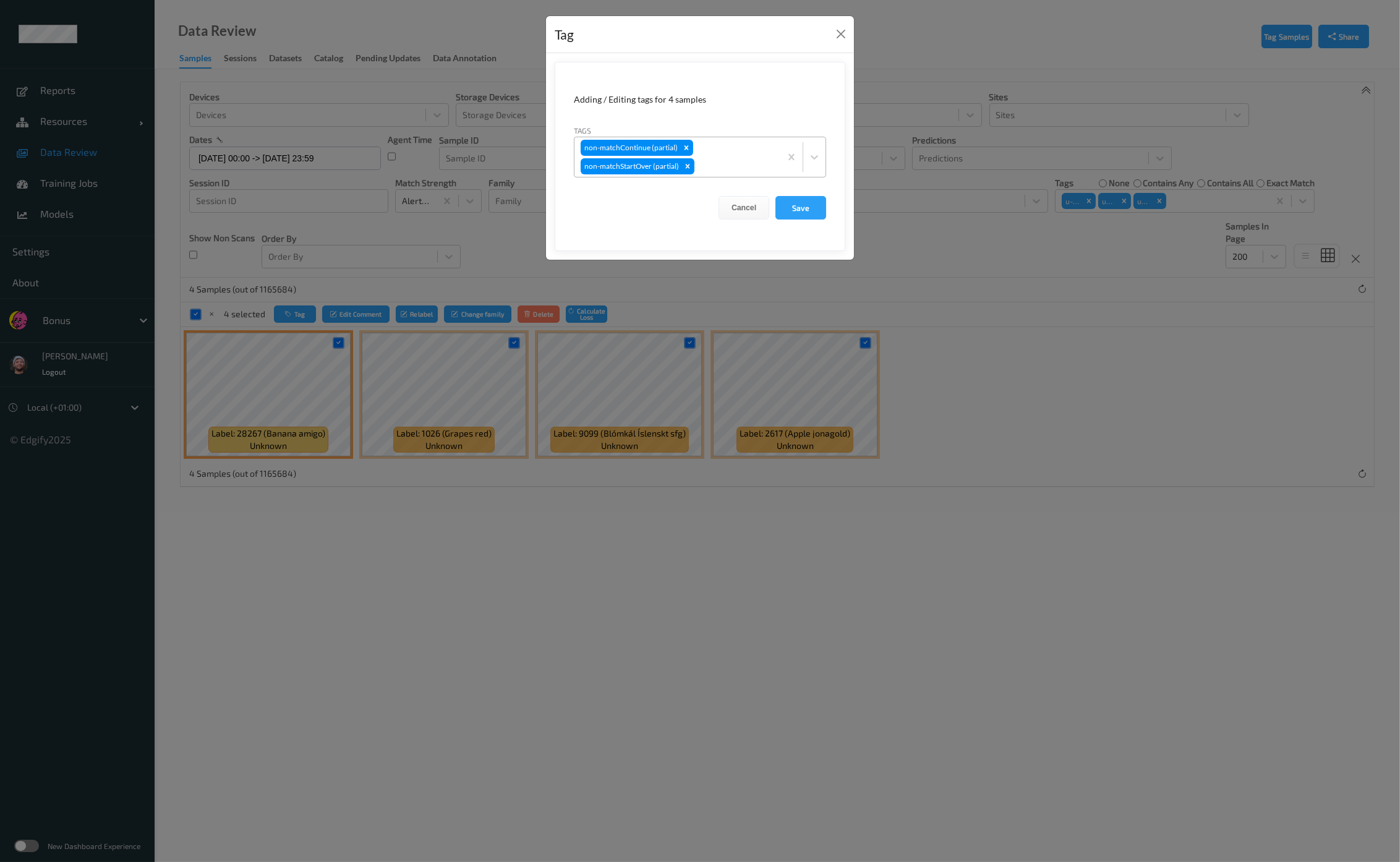
click at [728, 160] on div at bounding box center [735, 166] width 78 height 14
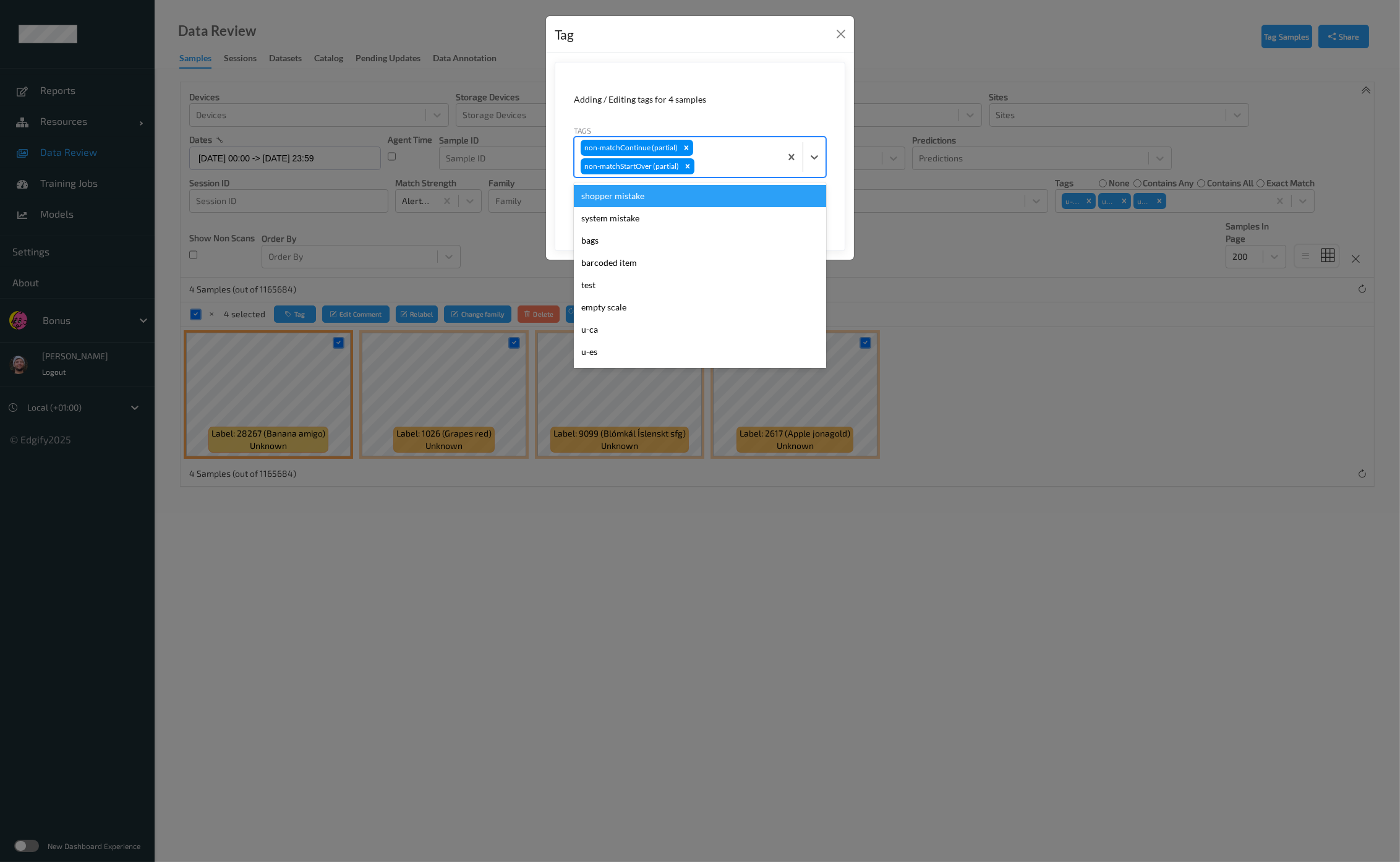
click at [736, 115] on form "Adding / Editing tags for 4 samples Tags option shopper mistake focused, 1 of 3…" at bounding box center [700, 157] width 290 height 189
click at [722, 144] on div "non-matchContinue (partial) non-matchStartOver (partial)" at bounding box center [677, 157] width 206 height 40
type input "gi"
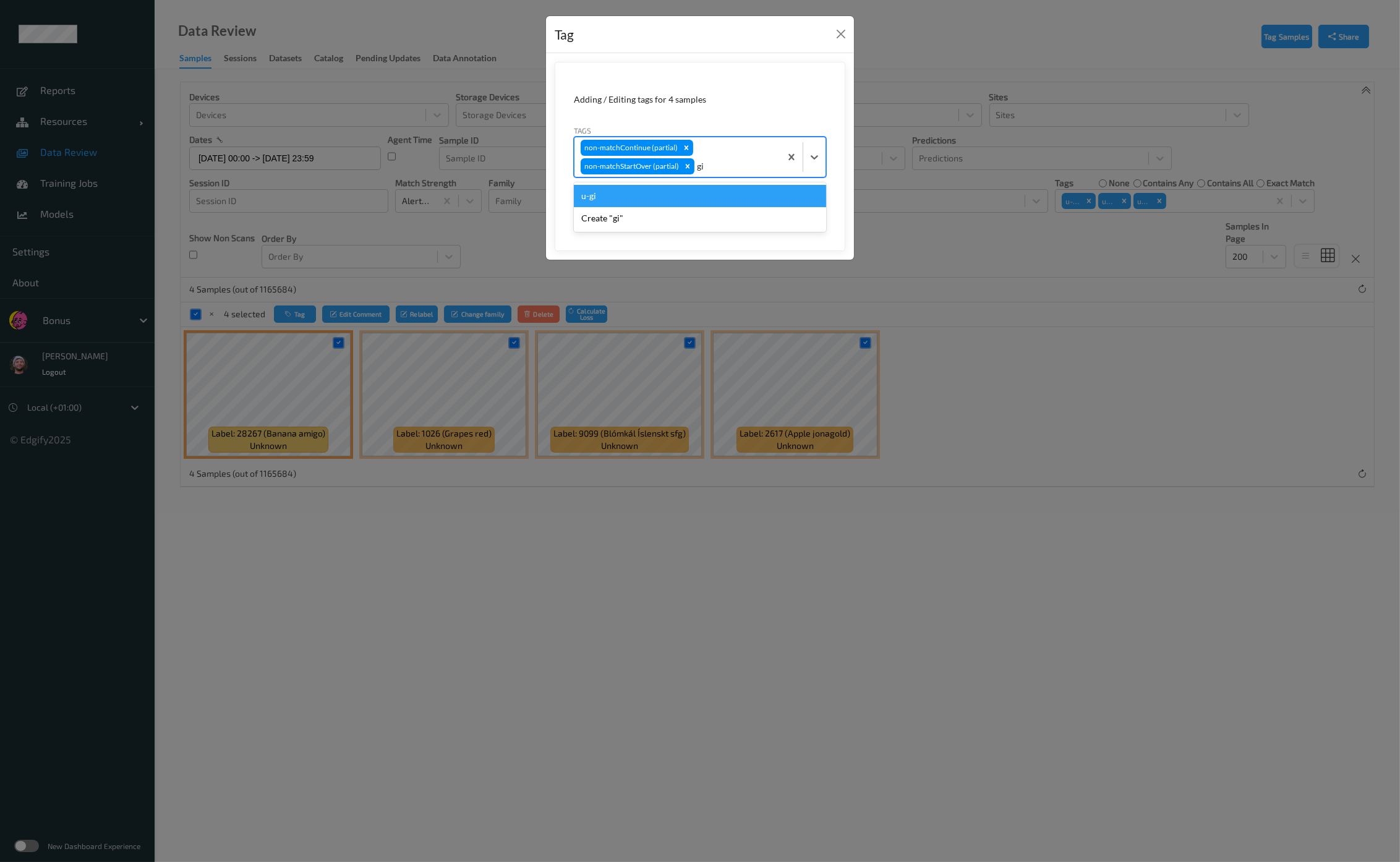
click at [693, 191] on div "u-gi" at bounding box center [700, 196] width 253 height 23
click at [791, 208] on button "Save" at bounding box center [801, 207] width 51 height 23
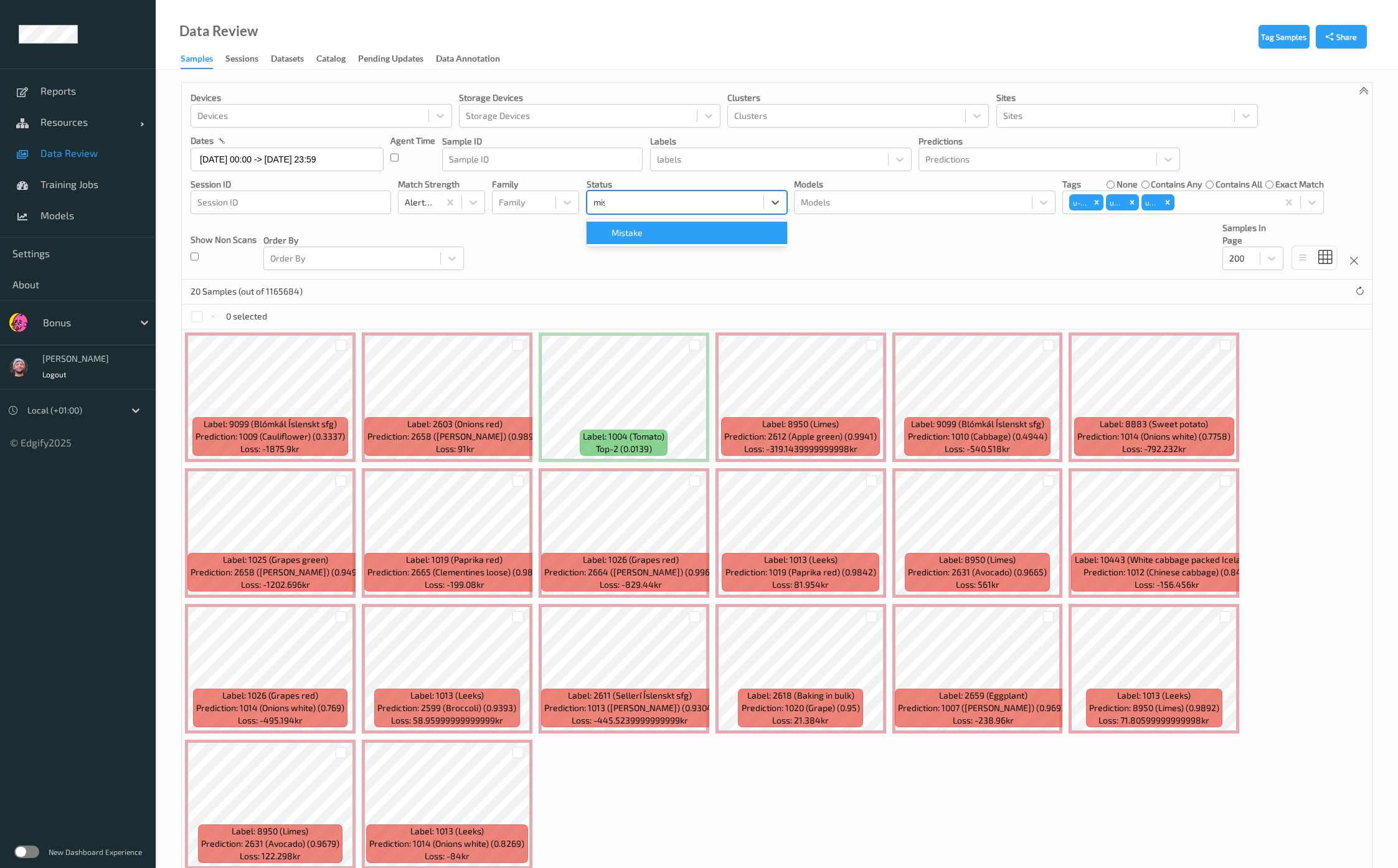
type input "mist"
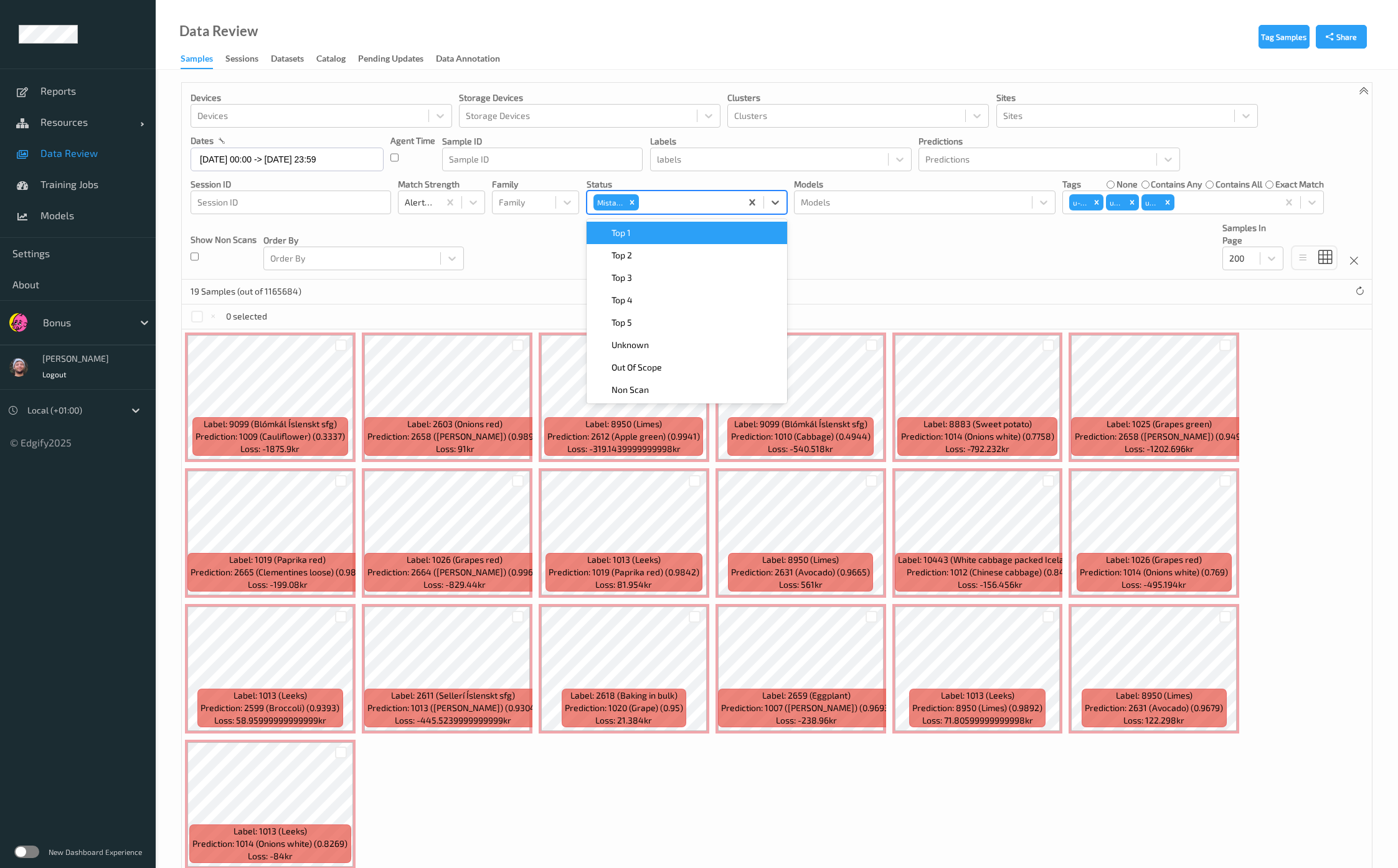
click at [917, 287] on div "19 Samples (out of 1165684)" at bounding box center [777, 291] width 1190 height 25
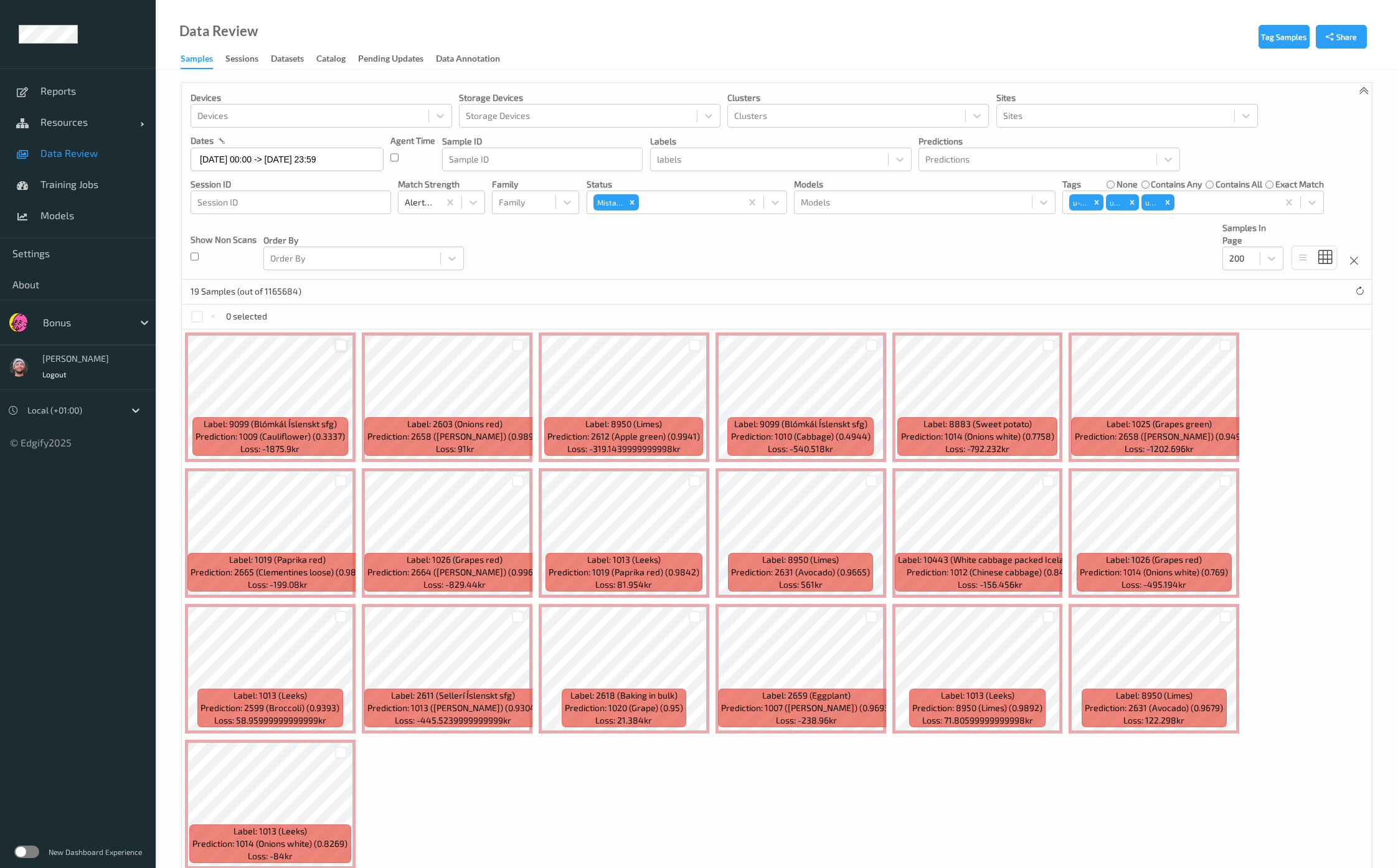
click at [343, 345] on div at bounding box center [341, 345] width 12 height 12
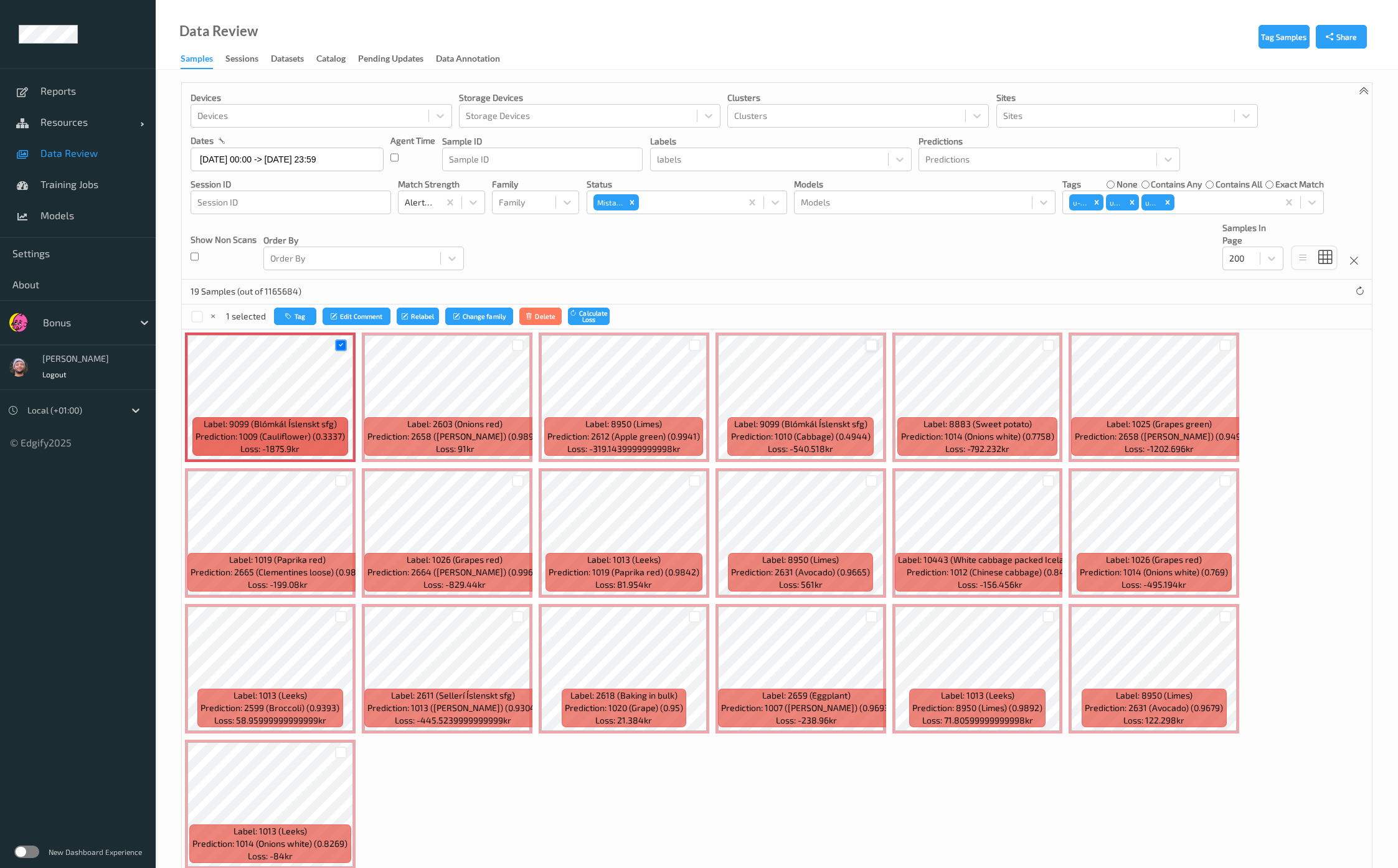
click at [868, 347] on div at bounding box center [871, 345] width 12 height 12
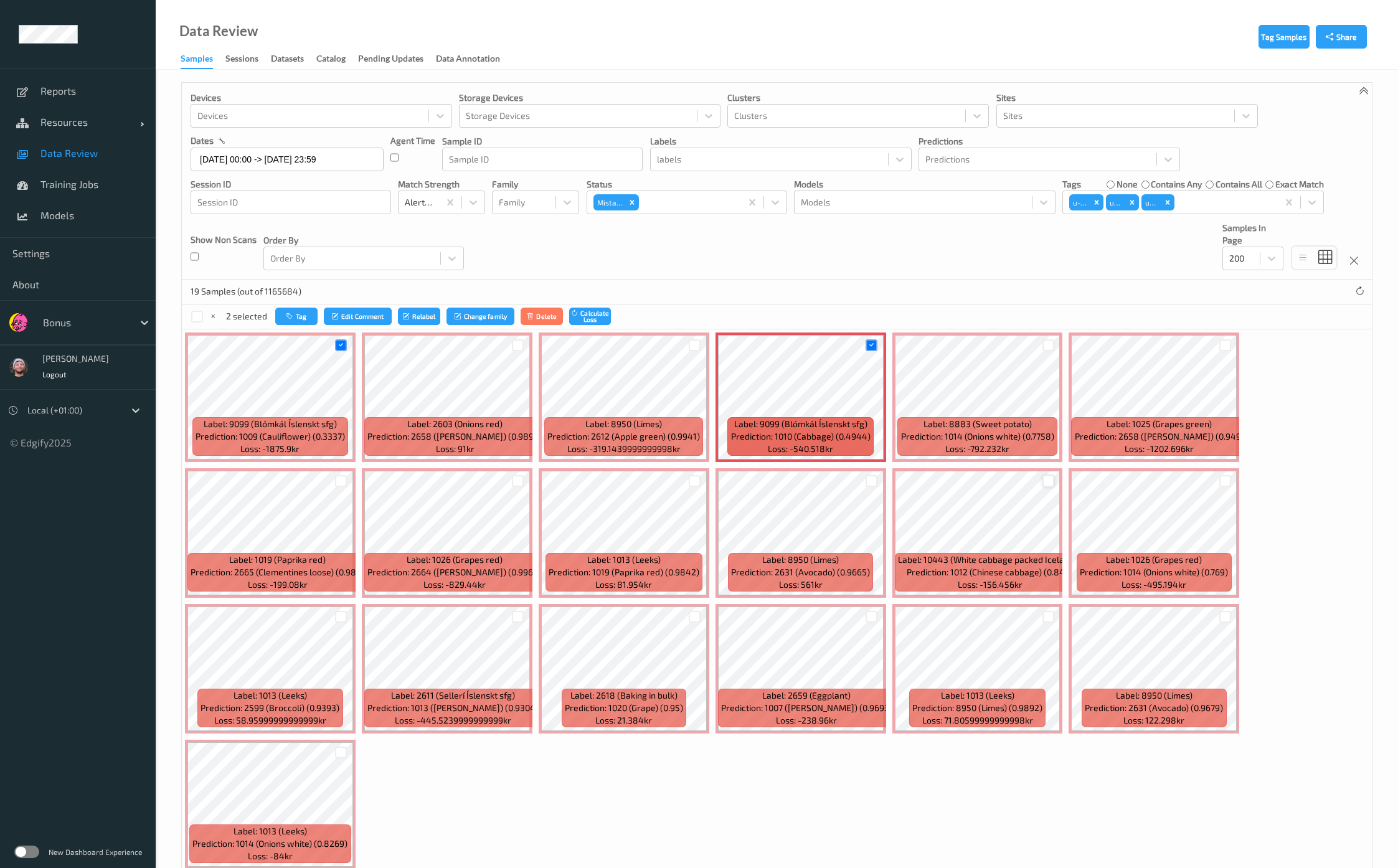
click at [1049, 480] on div at bounding box center [1047, 480] width 12 height 12
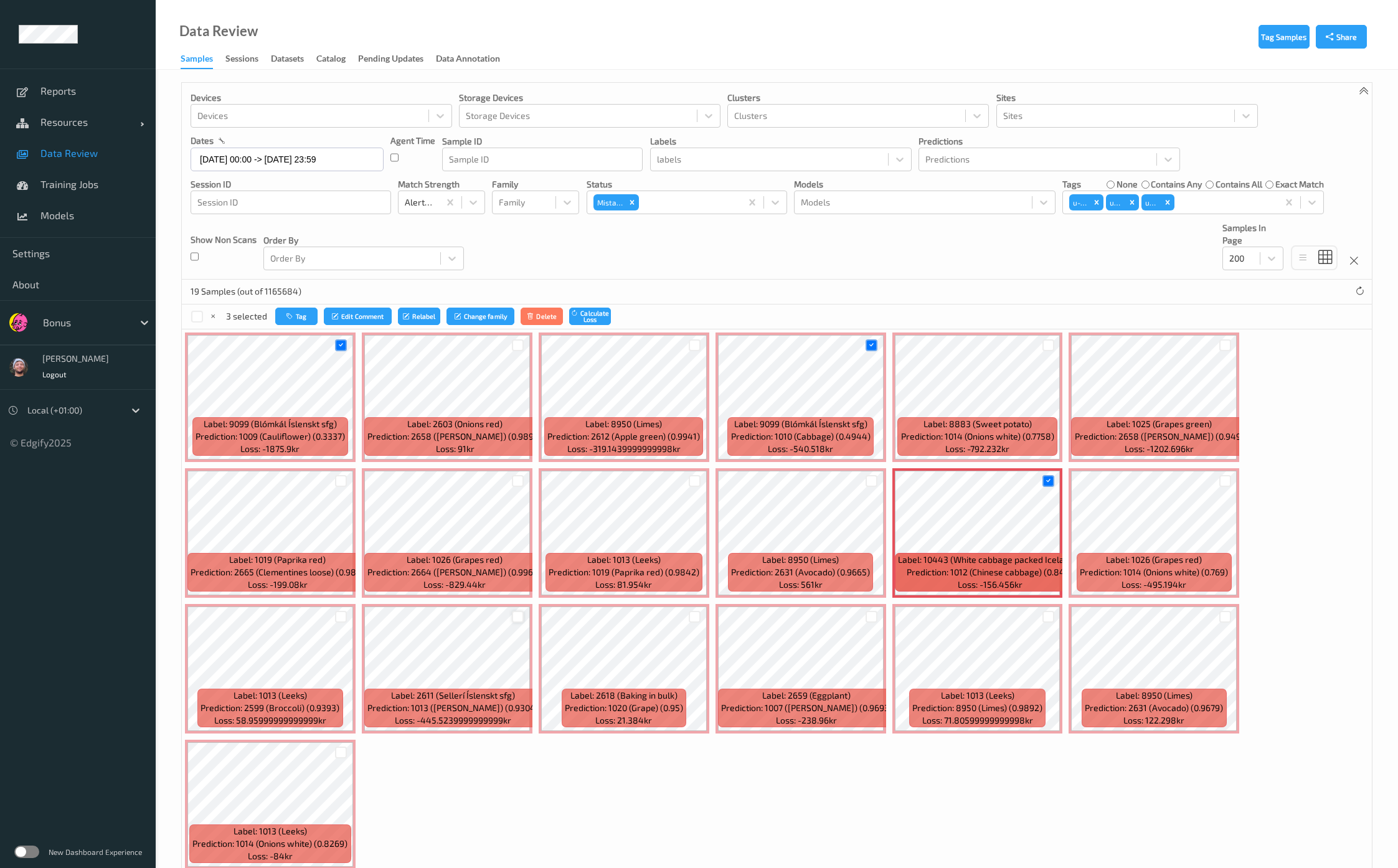
click at [513, 616] on div at bounding box center [517, 616] width 12 height 12
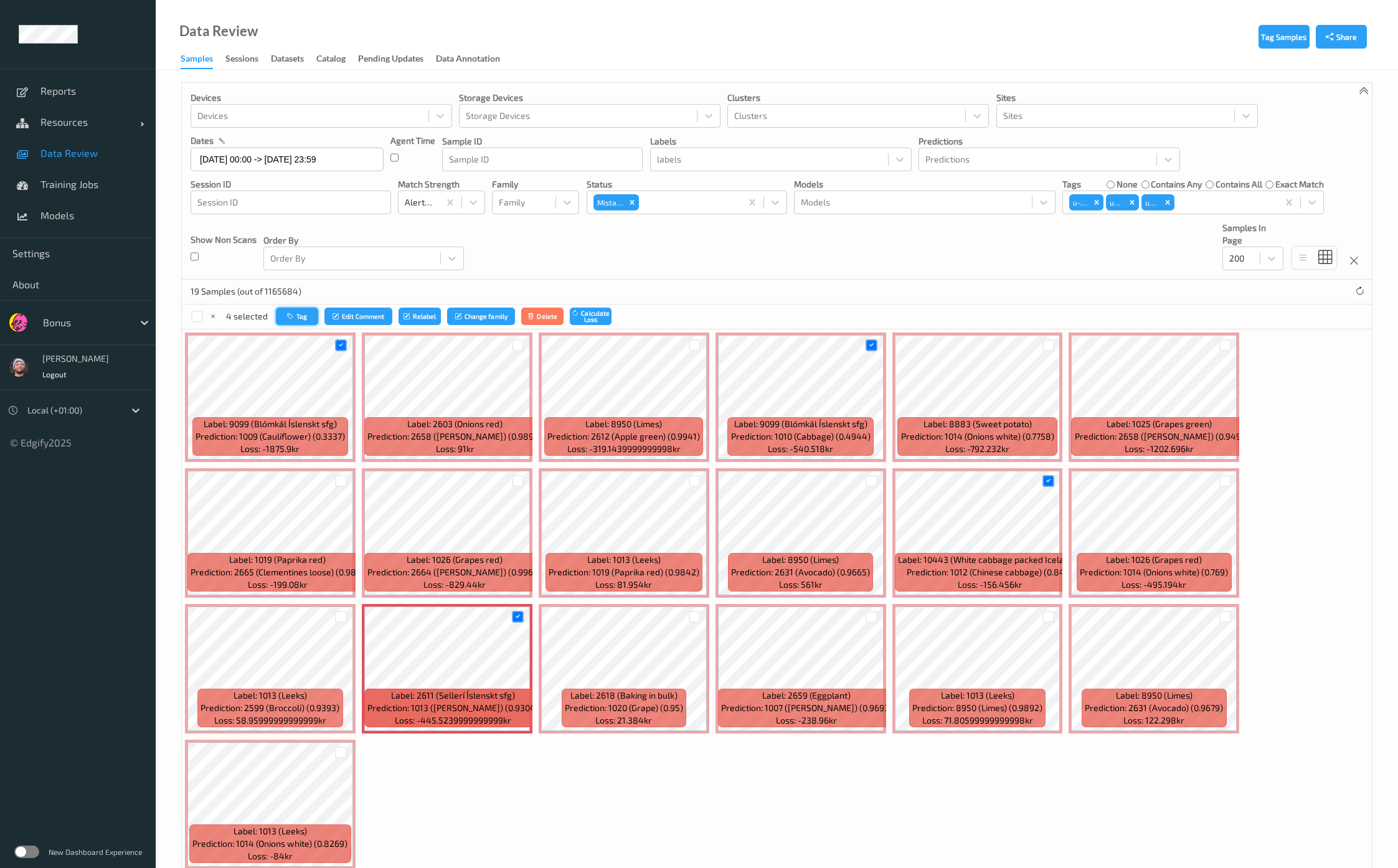
click at [312, 321] on button "Tag" at bounding box center [297, 317] width 43 height 18
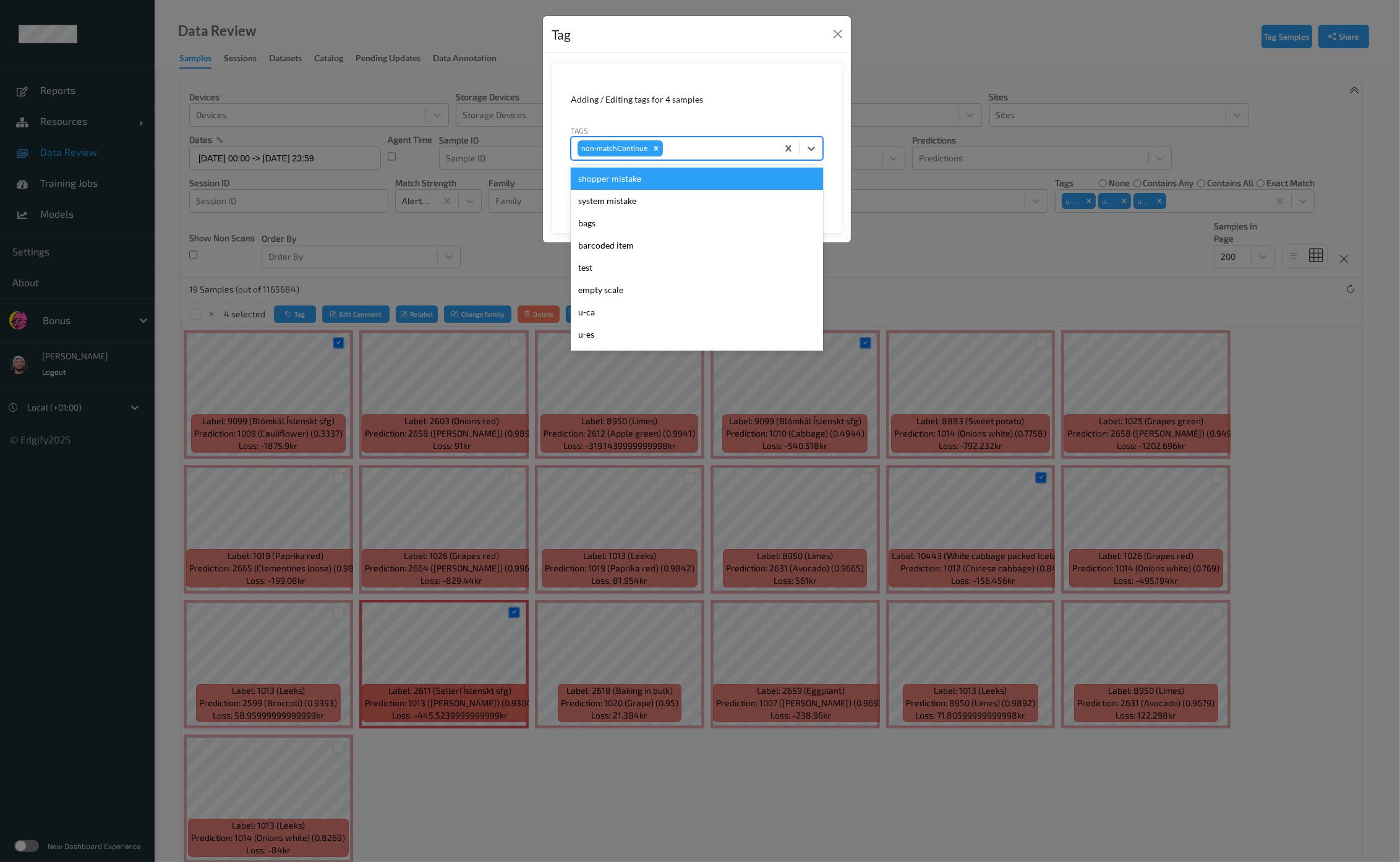
click at [692, 156] on div "non-matchContinue" at bounding box center [674, 148] width 206 height 21
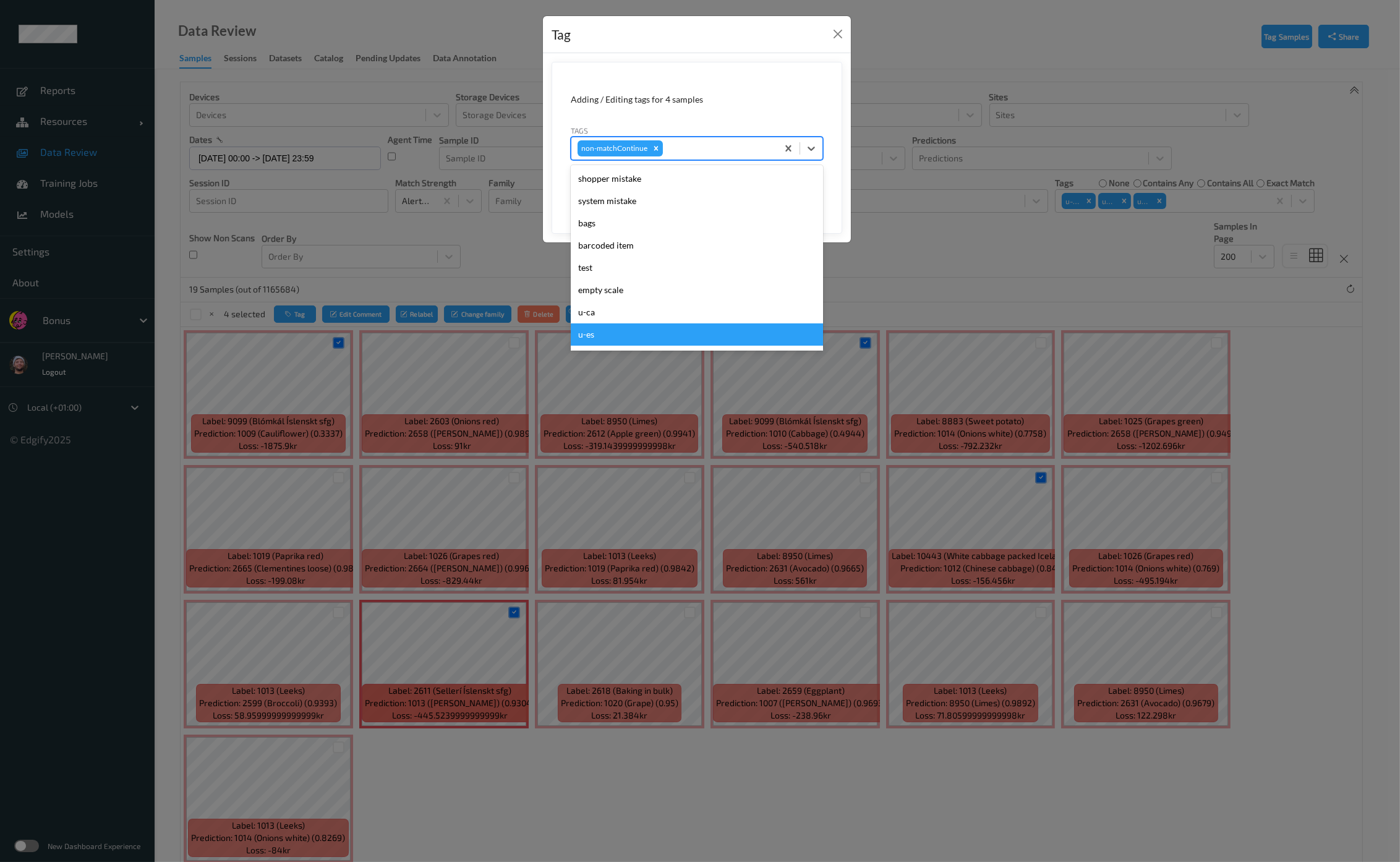
click at [520, 619] on div "Tag Adding / Editing tags for 4 samples Tags option u-es focused, 8 of 32. 32 r…" at bounding box center [700, 431] width 1400 height 862
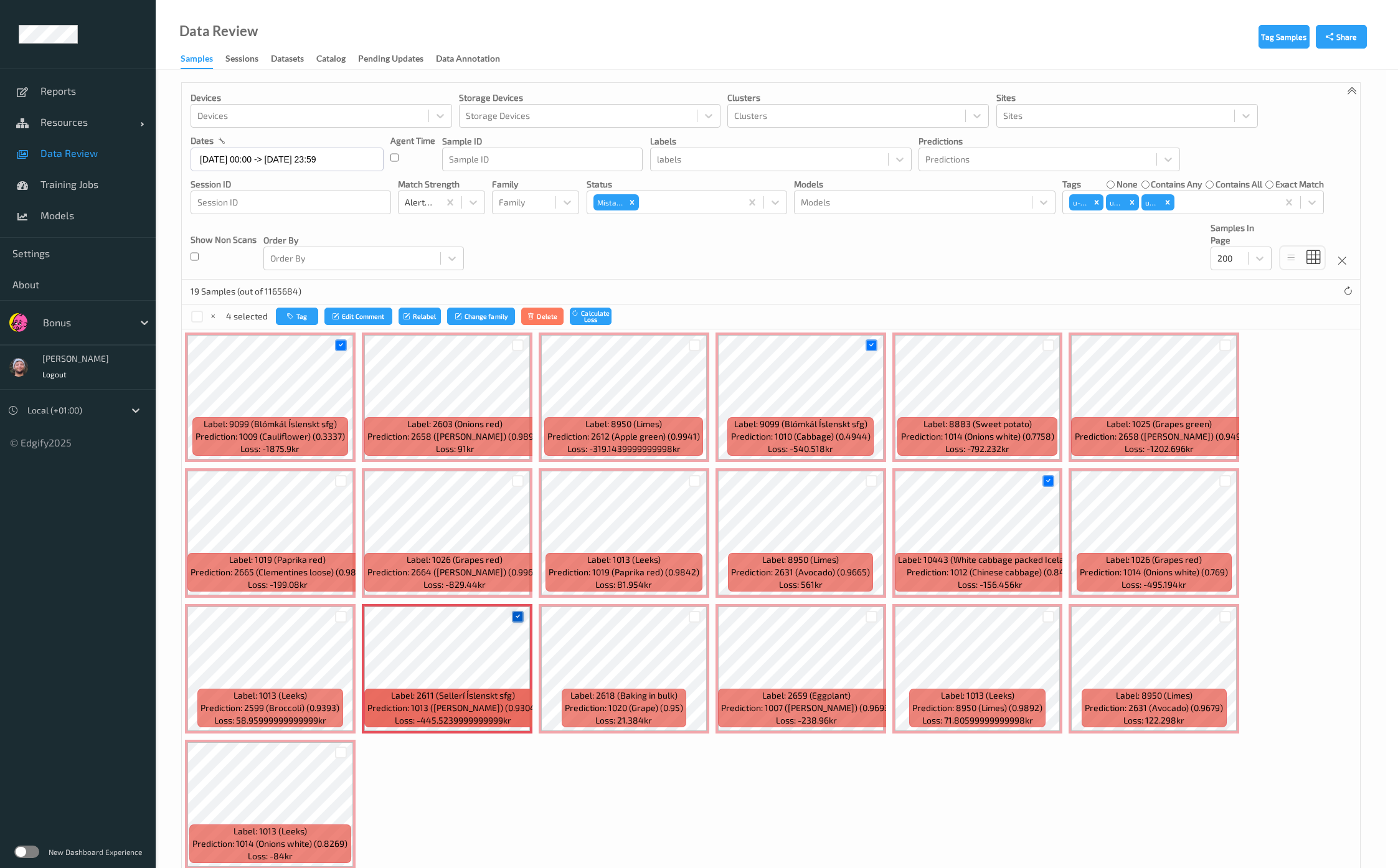
click at [521, 610] on div at bounding box center [517, 616] width 12 height 12
click at [308, 313] on button "Tag" at bounding box center [296, 317] width 43 height 18
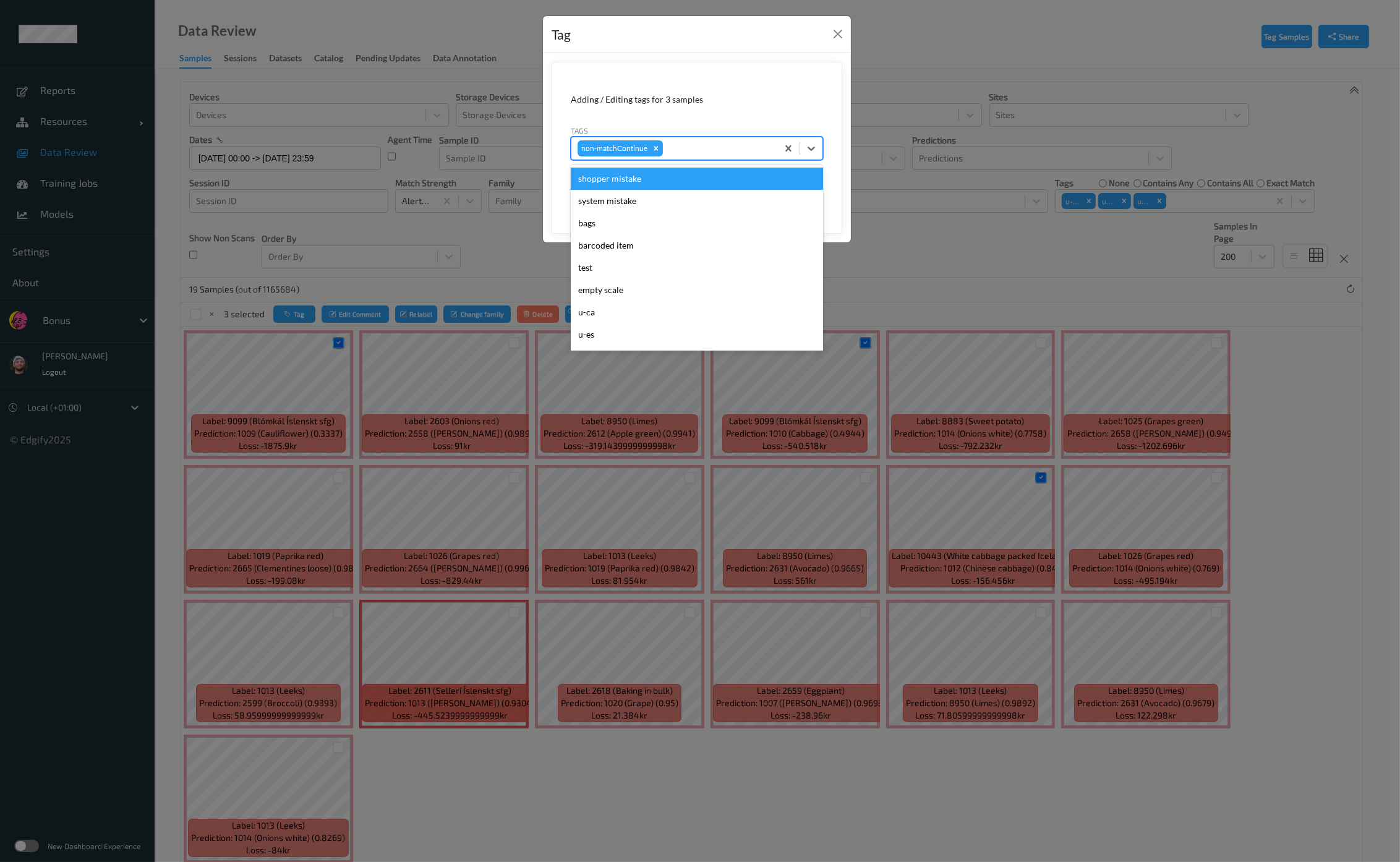
click at [709, 143] on div at bounding box center [718, 148] width 106 height 14
type input "ig"
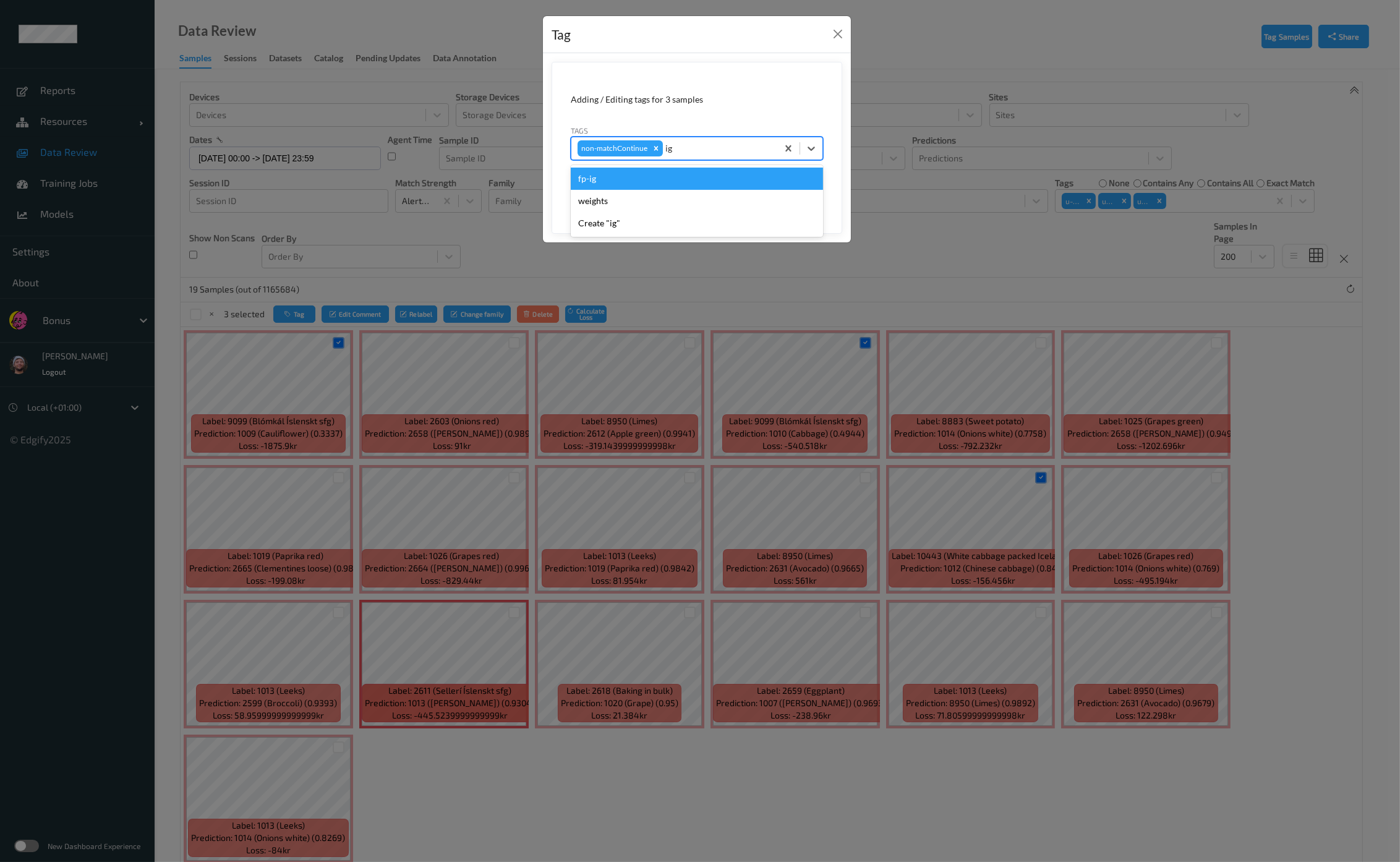
click at [677, 183] on div "fp-ig" at bounding box center [697, 179] width 253 height 23
click at [810, 189] on button "Save" at bounding box center [797, 190] width 51 height 23
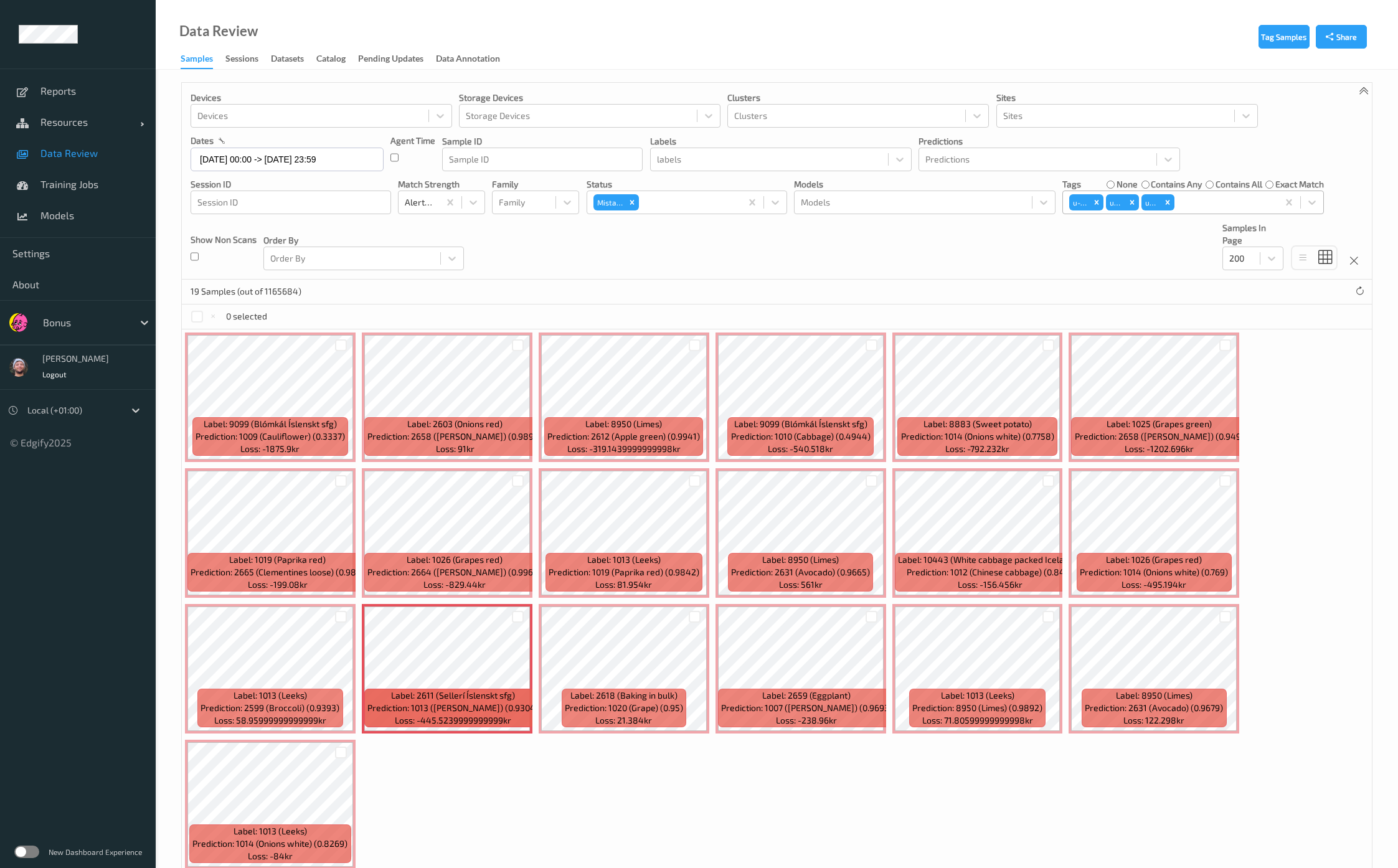
click at [1206, 197] on div at bounding box center [1224, 202] width 94 height 15
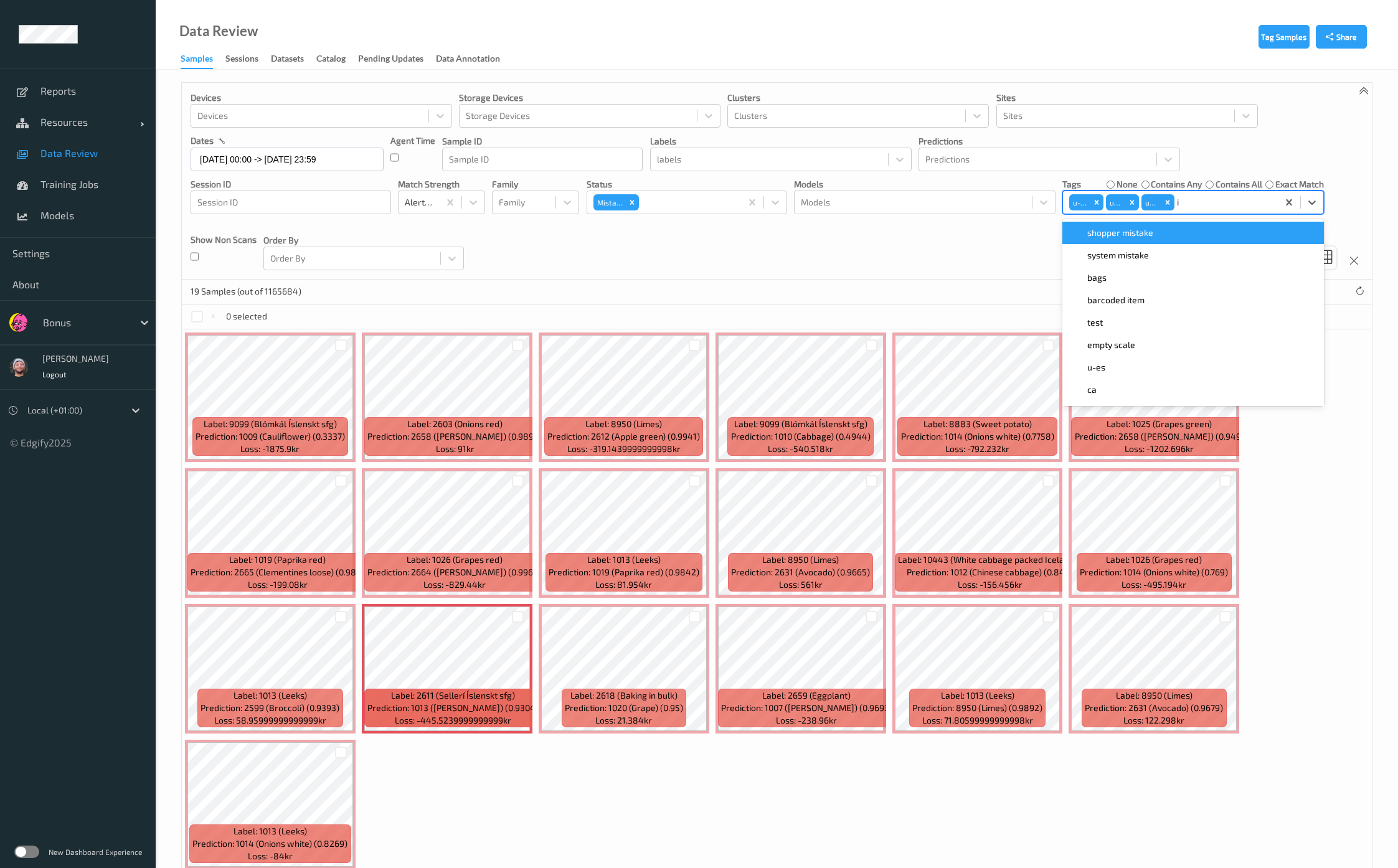
type input "ig"
click at [1127, 241] on div "fp-ig" at bounding box center [1193, 232] width 262 height 23
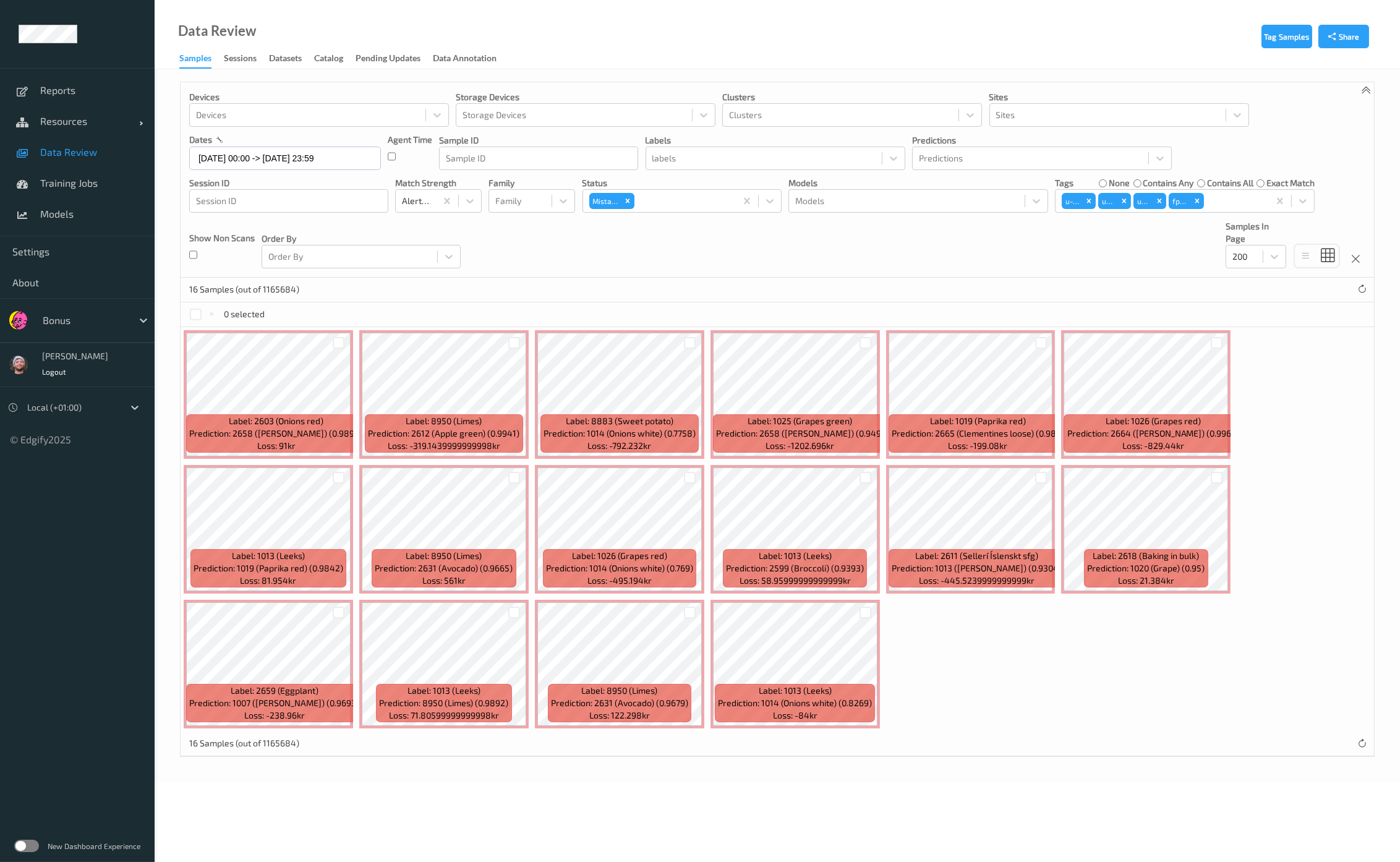
click at [638, 267] on div "Devices Devices Storage Devices Storage Devices Clusters Clusters Sites Sites d…" at bounding box center [777, 179] width 1193 height 196
click at [860, 347] on div at bounding box center [865, 343] width 12 height 12
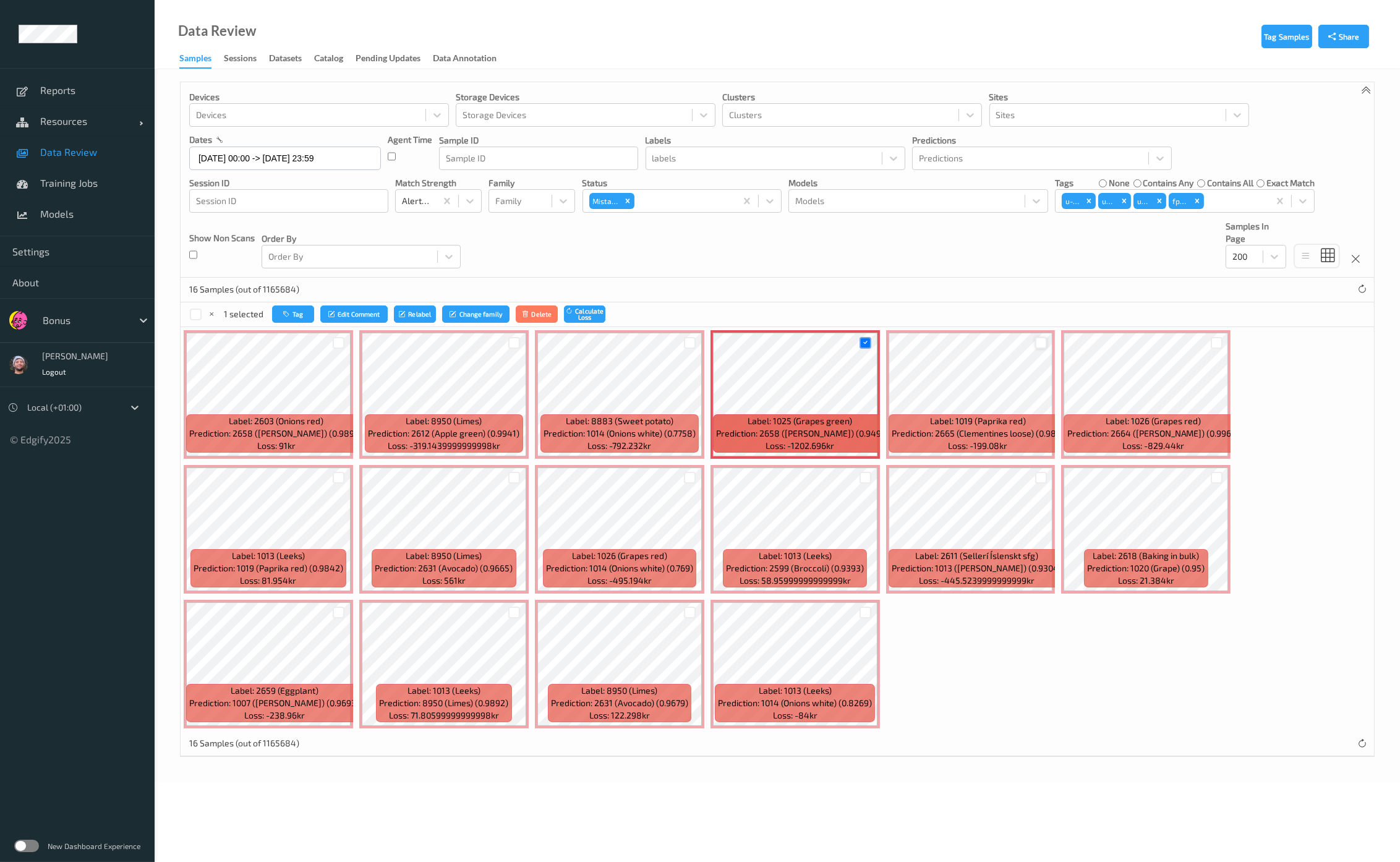
click at [1035, 340] on div at bounding box center [1040, 343] width 12 height 12
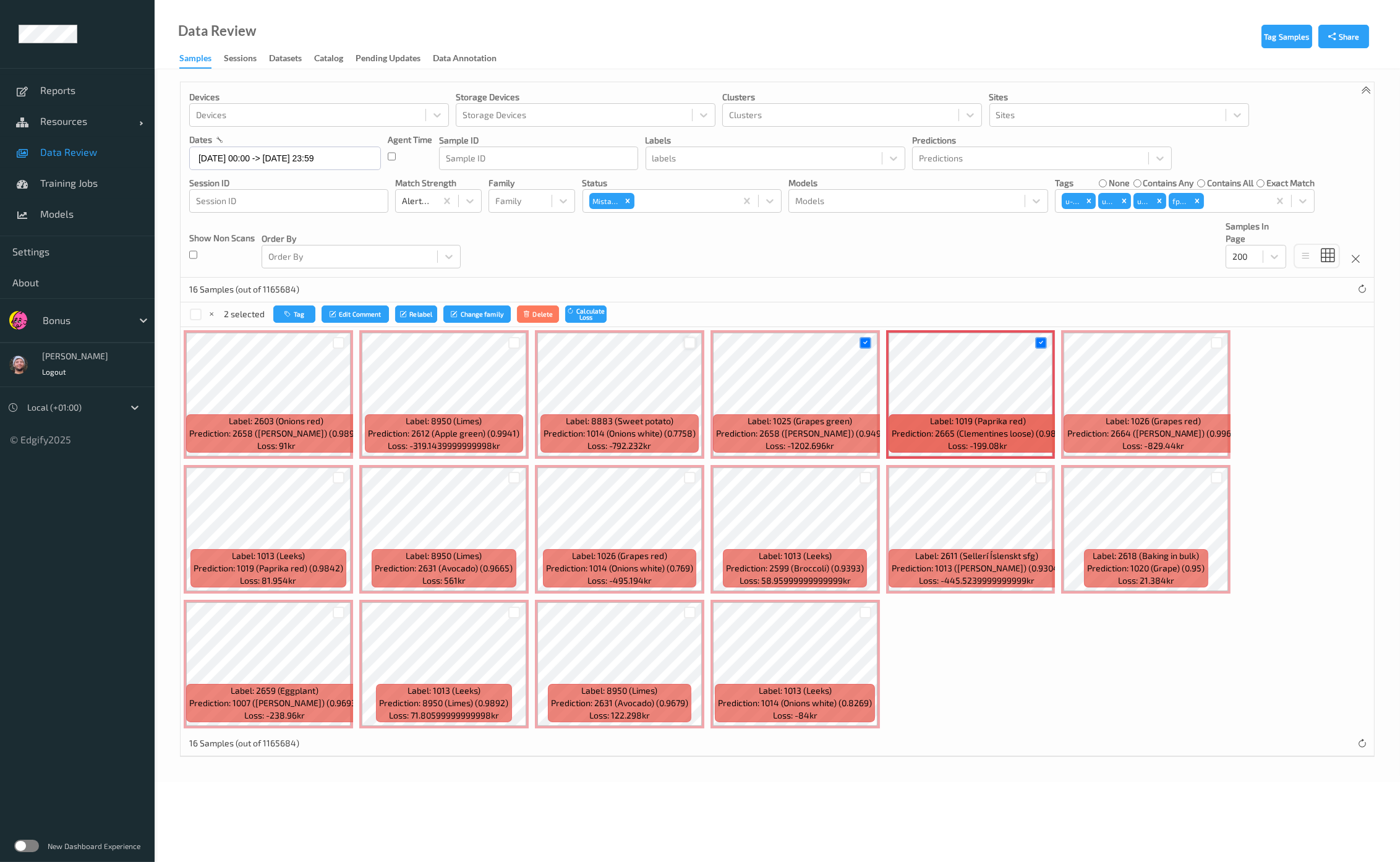
click at [689, 343] on div at bounding box center [689, 343] width 12 height 12
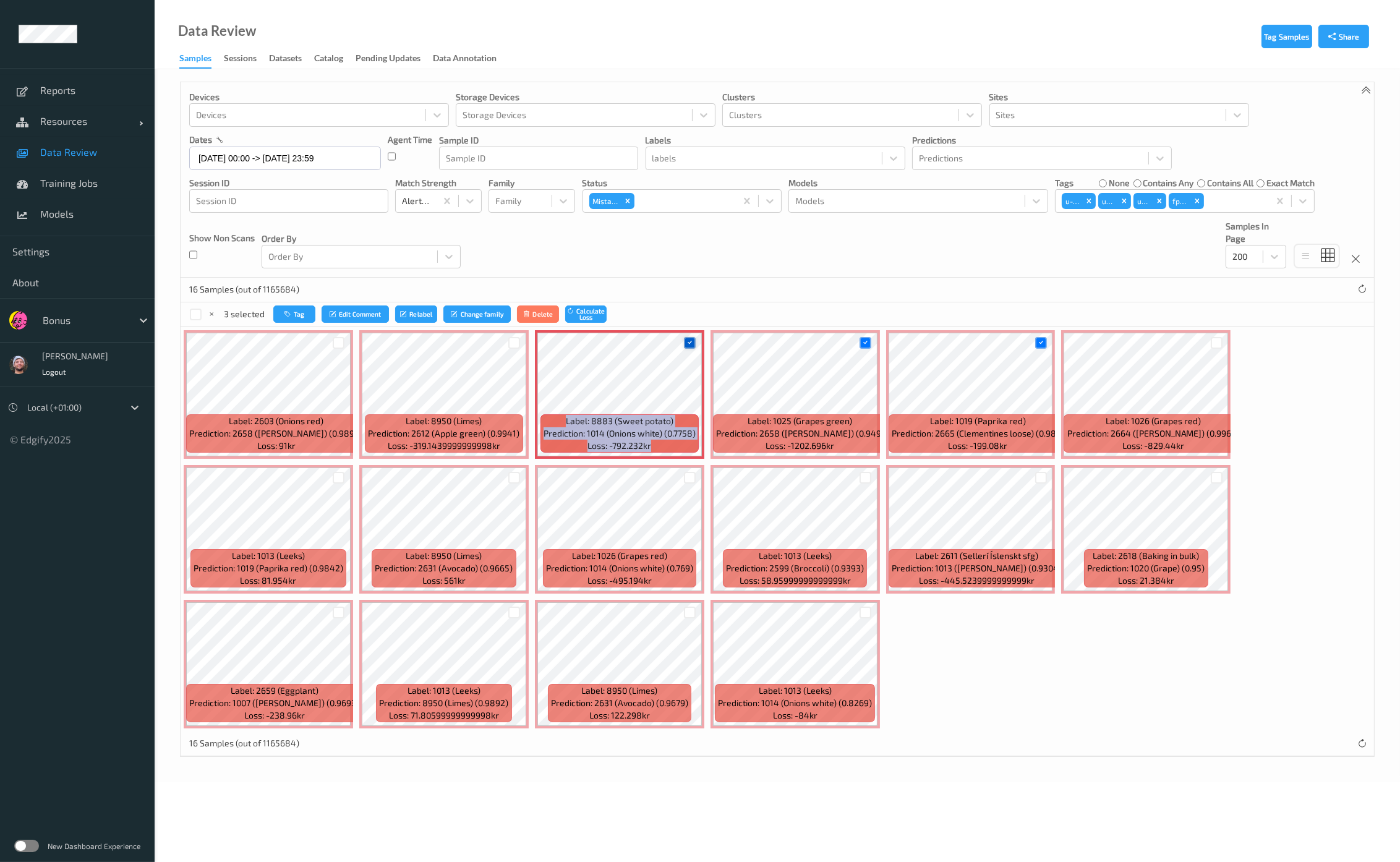
click at [689, 343] on icon at bounding box center [689, 343] width 8 height 8
click at [1211, 342] on div at bounding box center [1216, 343] width 12 height 12
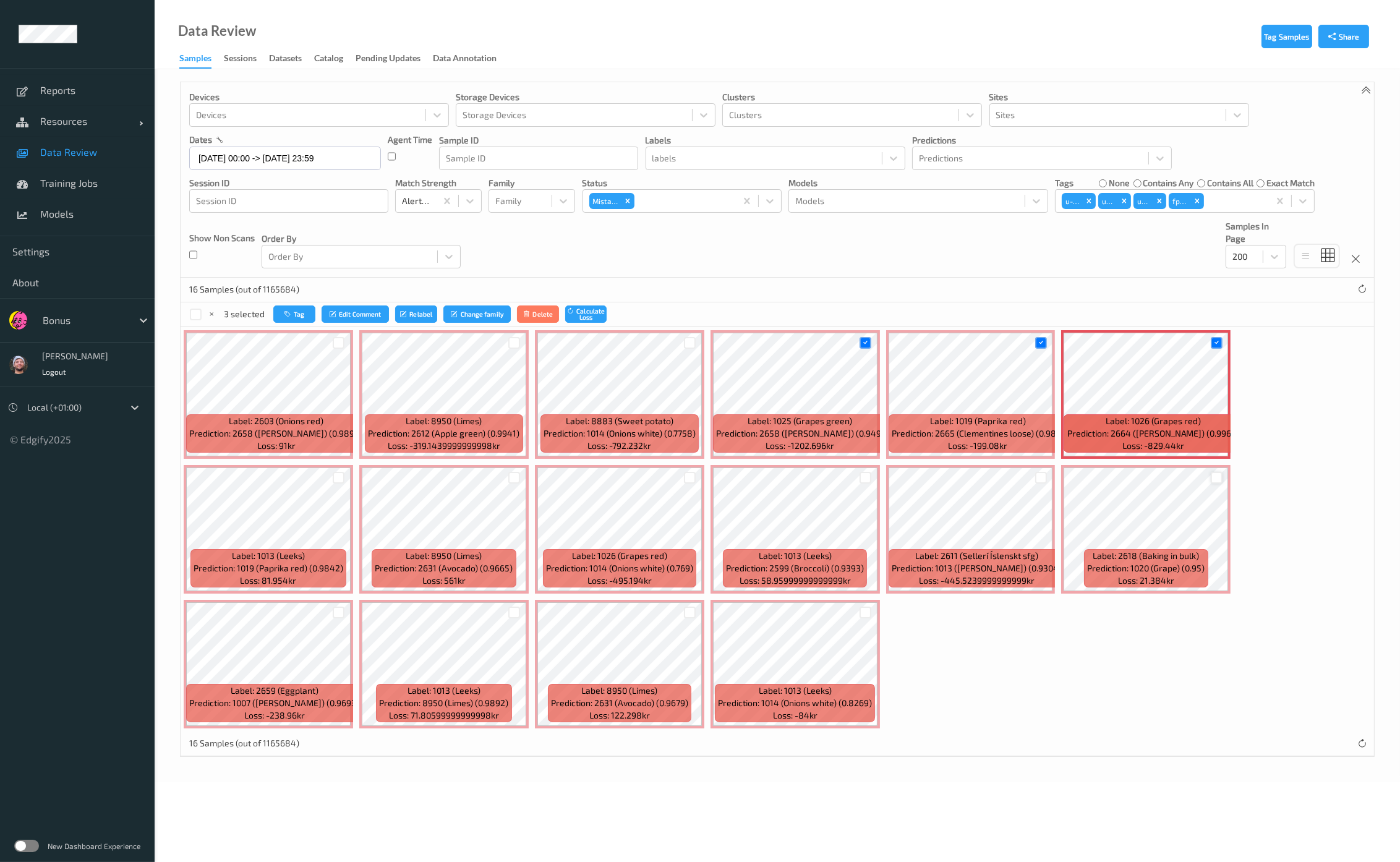
click at [1215, 481] on div at bounding box center [1216, 477] width 12 height 12
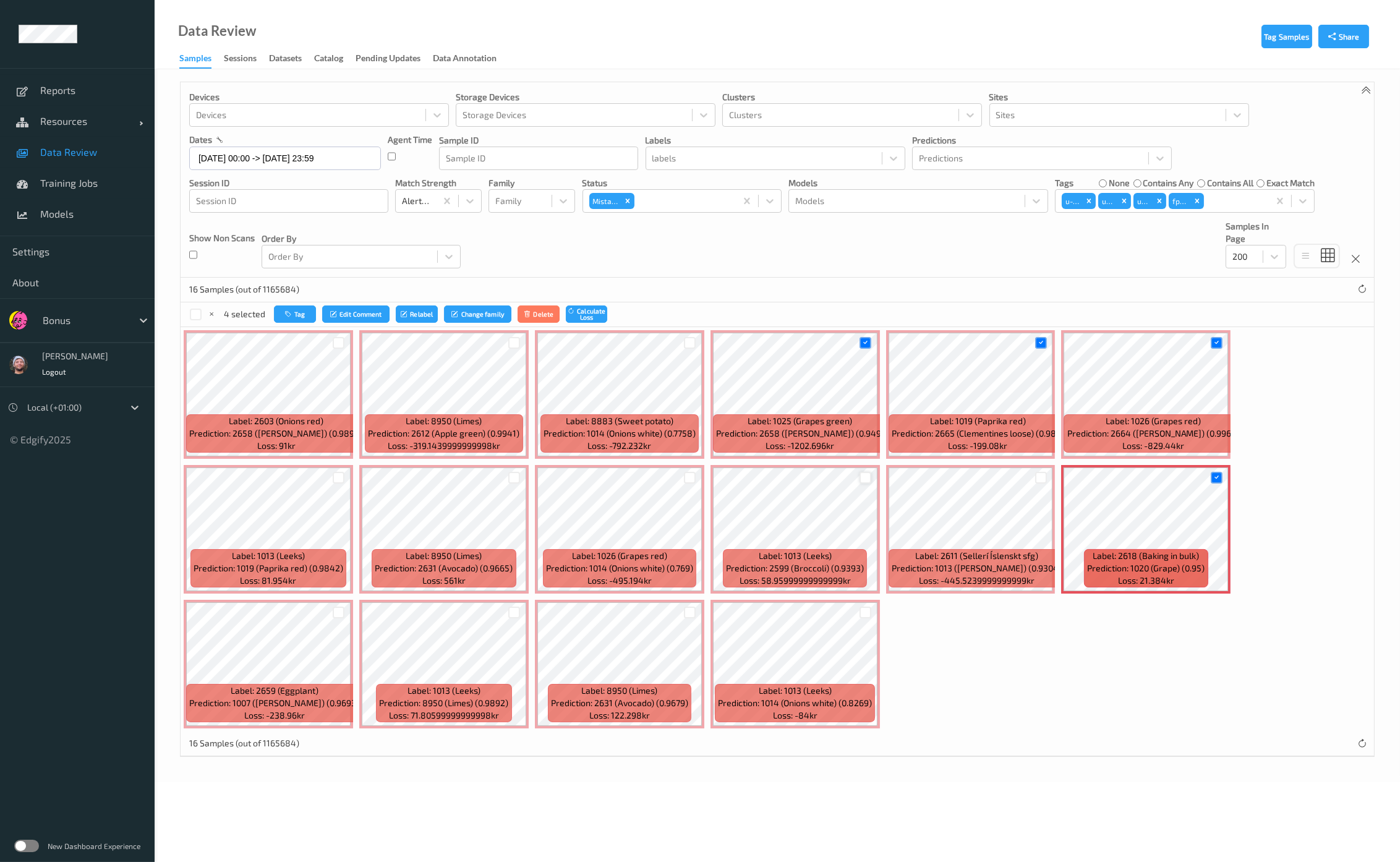
click at [862, 481] on div at bounding box center [865, 477] width 12 height 12
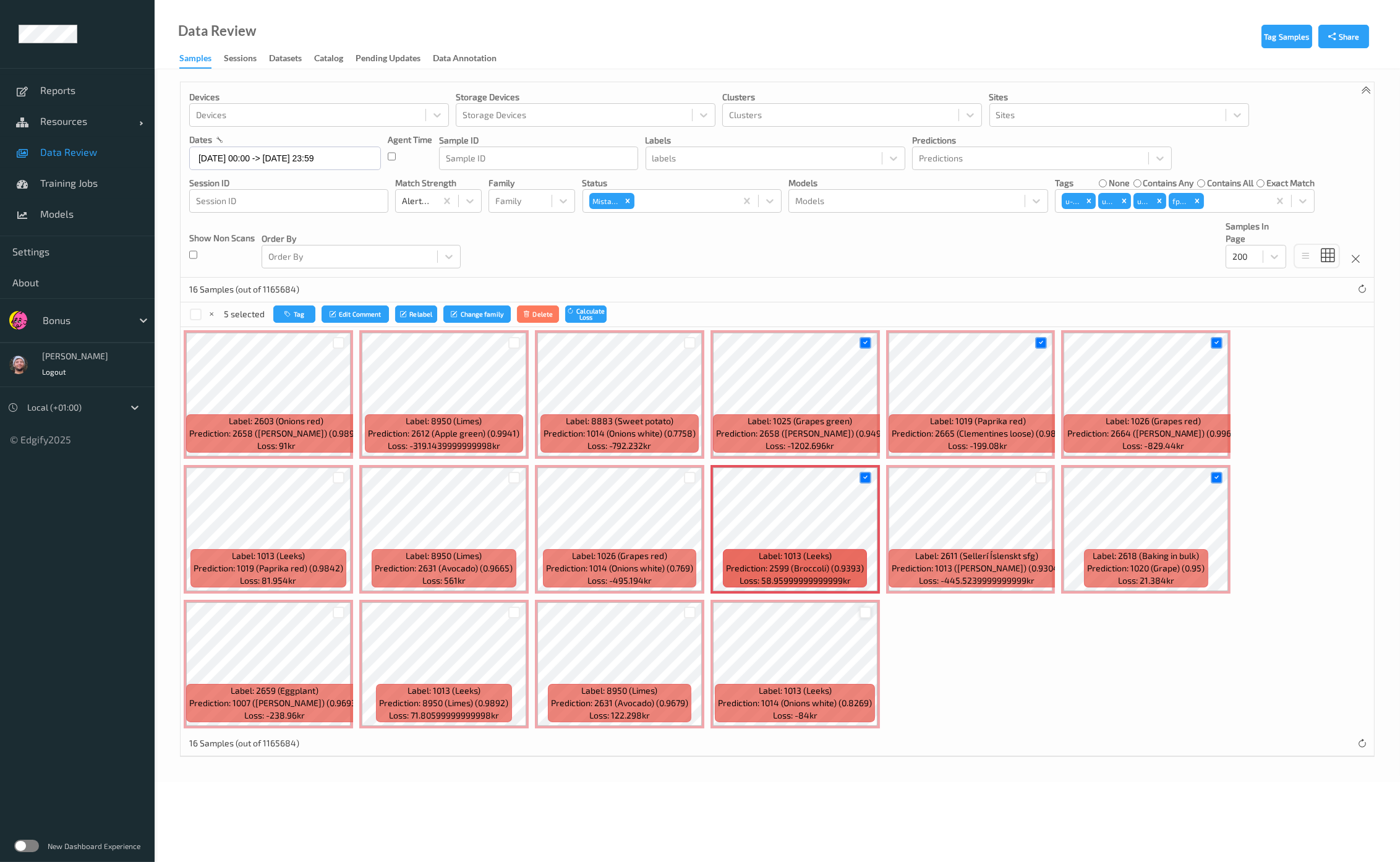
click at [860, 609] on div at bounding box center [865, 611] width 12 height 12
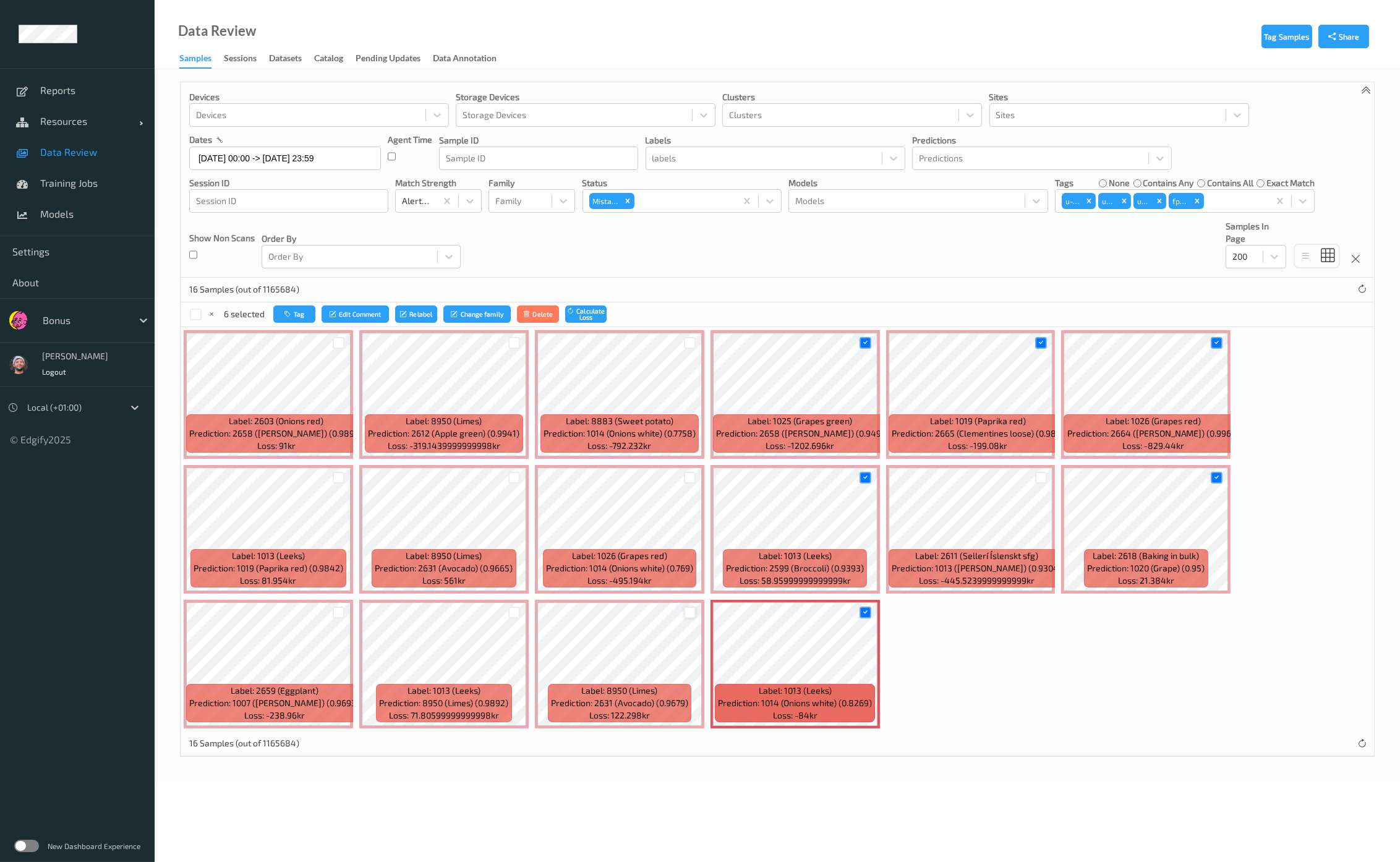
click at [688, 608] on div at bounding box center [689, 611] width 12 height 12
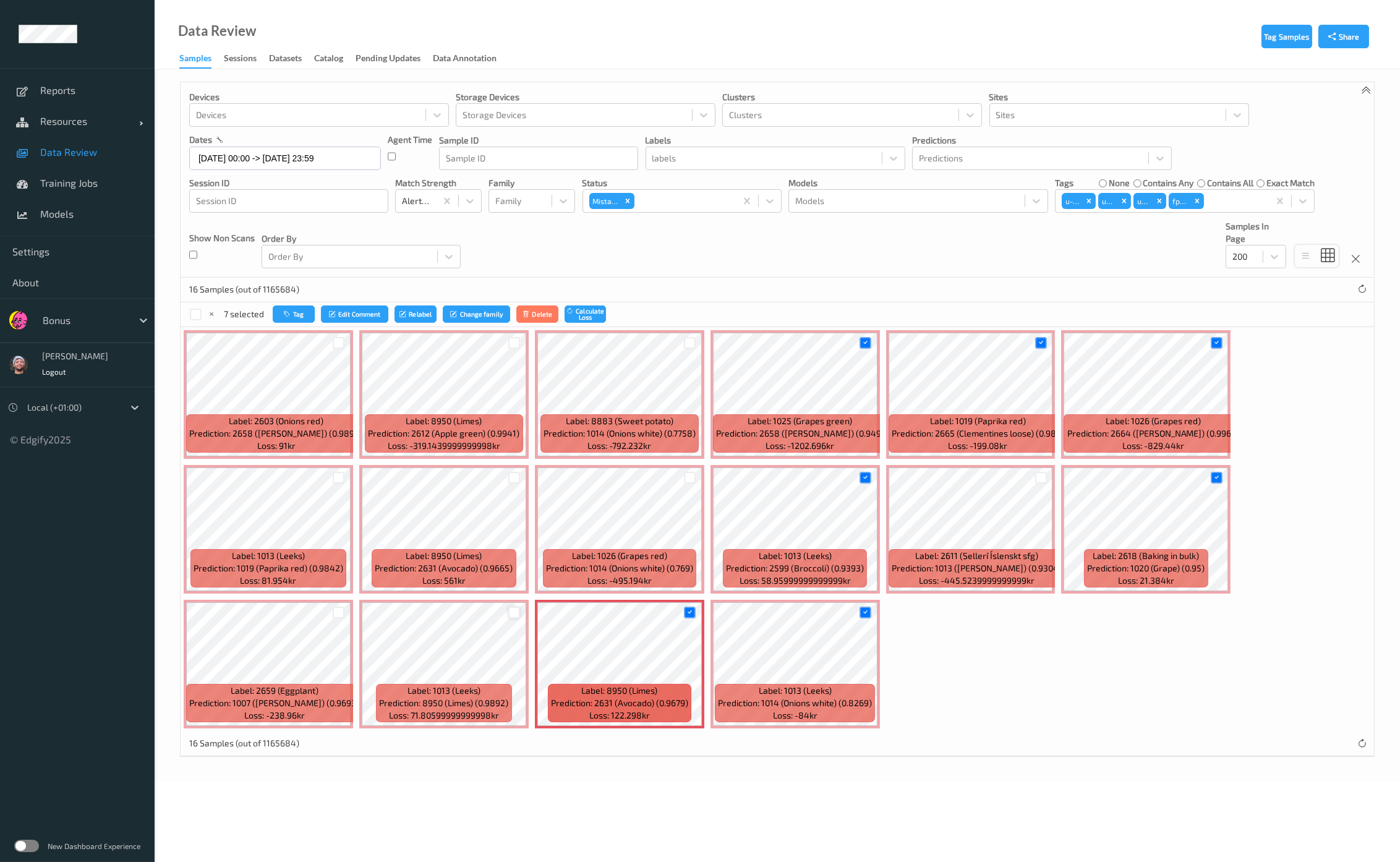
click at [516, 614] on div at bounding box center [514, 612] width 23 height 21
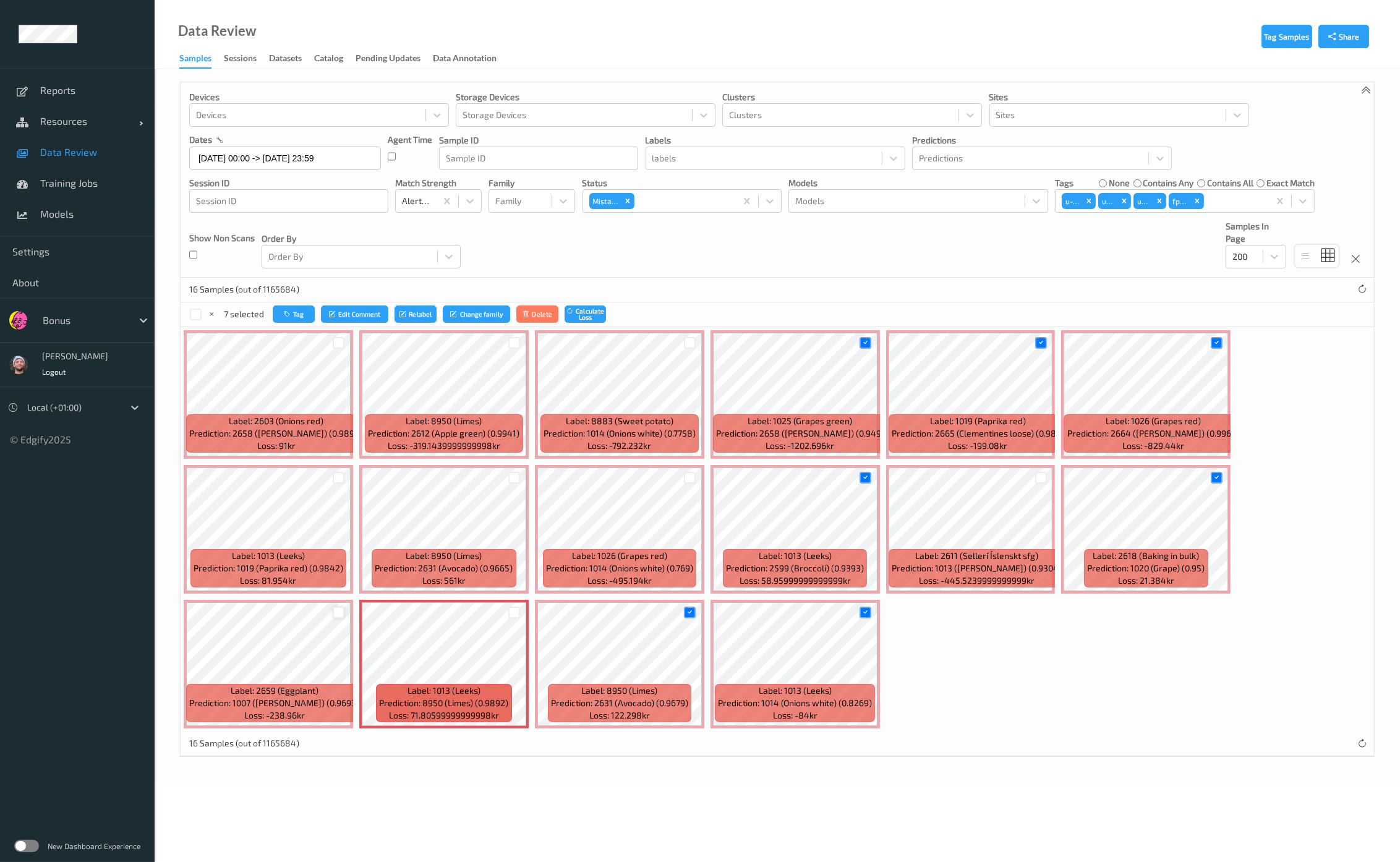
click at [337, 612] on div at bounding box center [338, 611] width 12 height 12
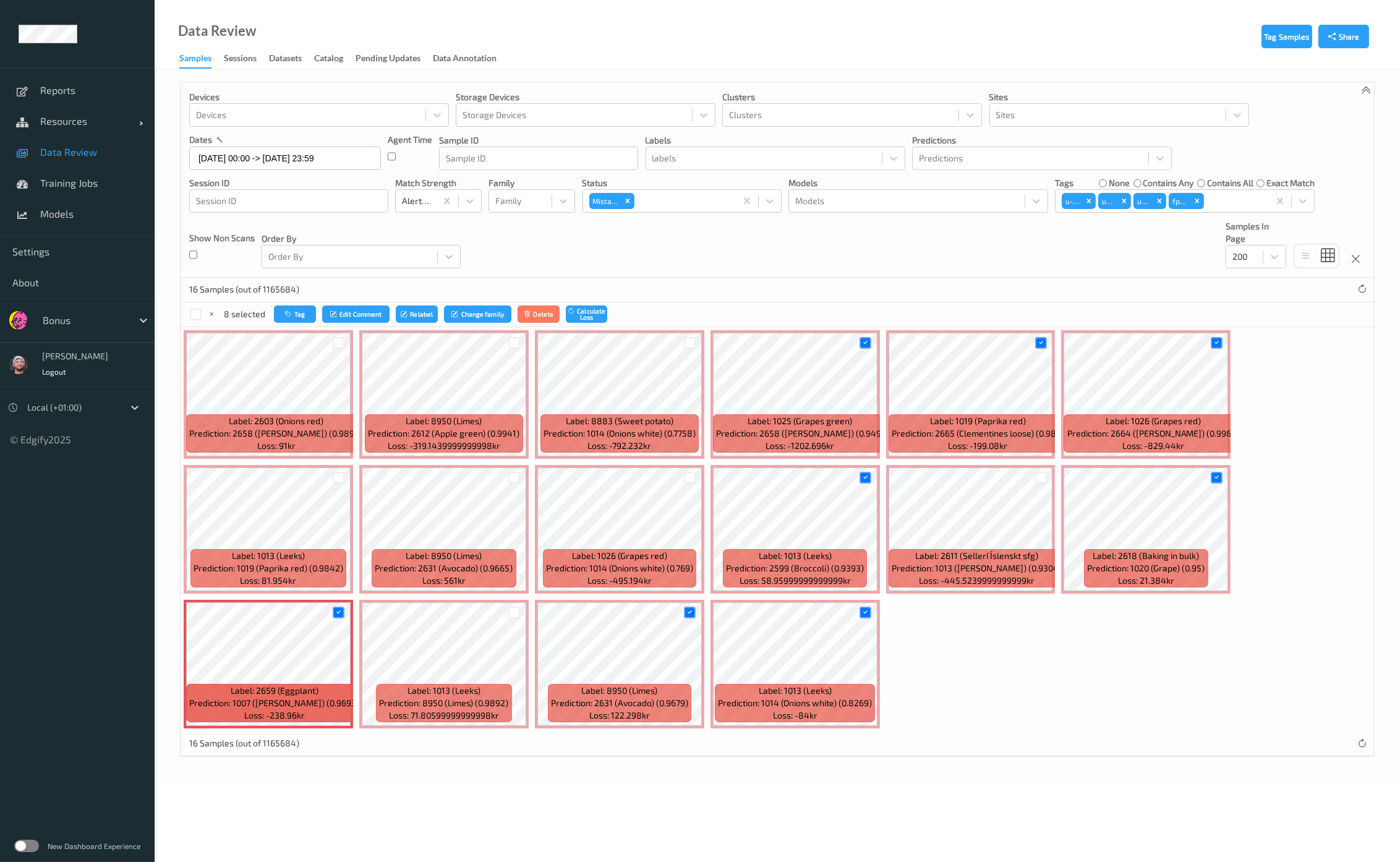
click at [341, 602] on div at bounding box center [339, 612] width 23 height 21
click at [345, 609] on div at bounding box center [339, 612] width 23 height 21
click at [343, 611] on div at bounding box center [338, 611] width 12 height 12
click at [345, 483] on div at bounding box center [339, 477] width 23 height 21
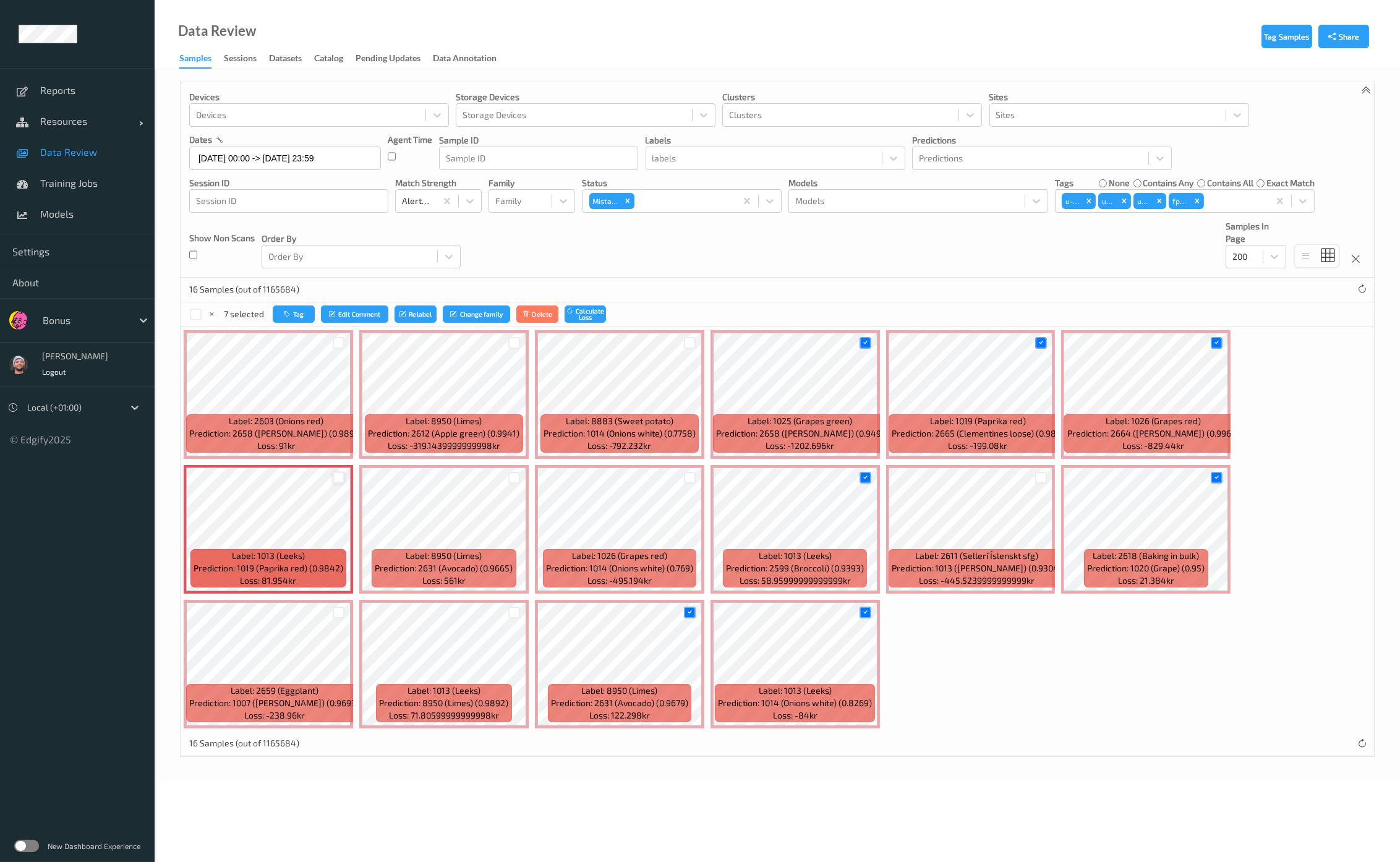
click at [340, 481] on div at bounding box center [338, 477] width 12 height 12
click at [337, 344] on div at bounding box center [338, 343] width 12 height 12
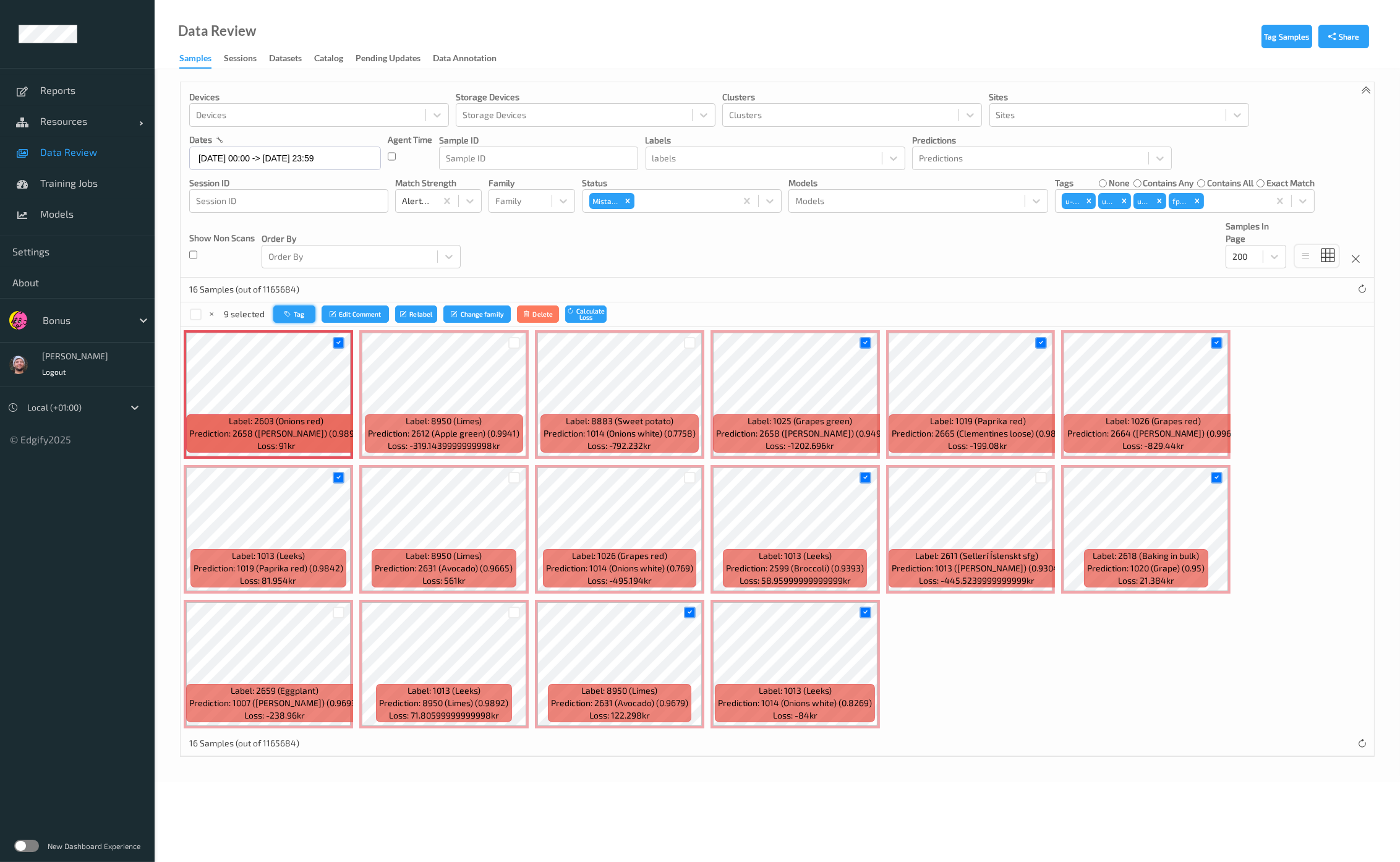
click at [300, 316] on button "Tag" at bounding box center [294, 315] width 42 height 18
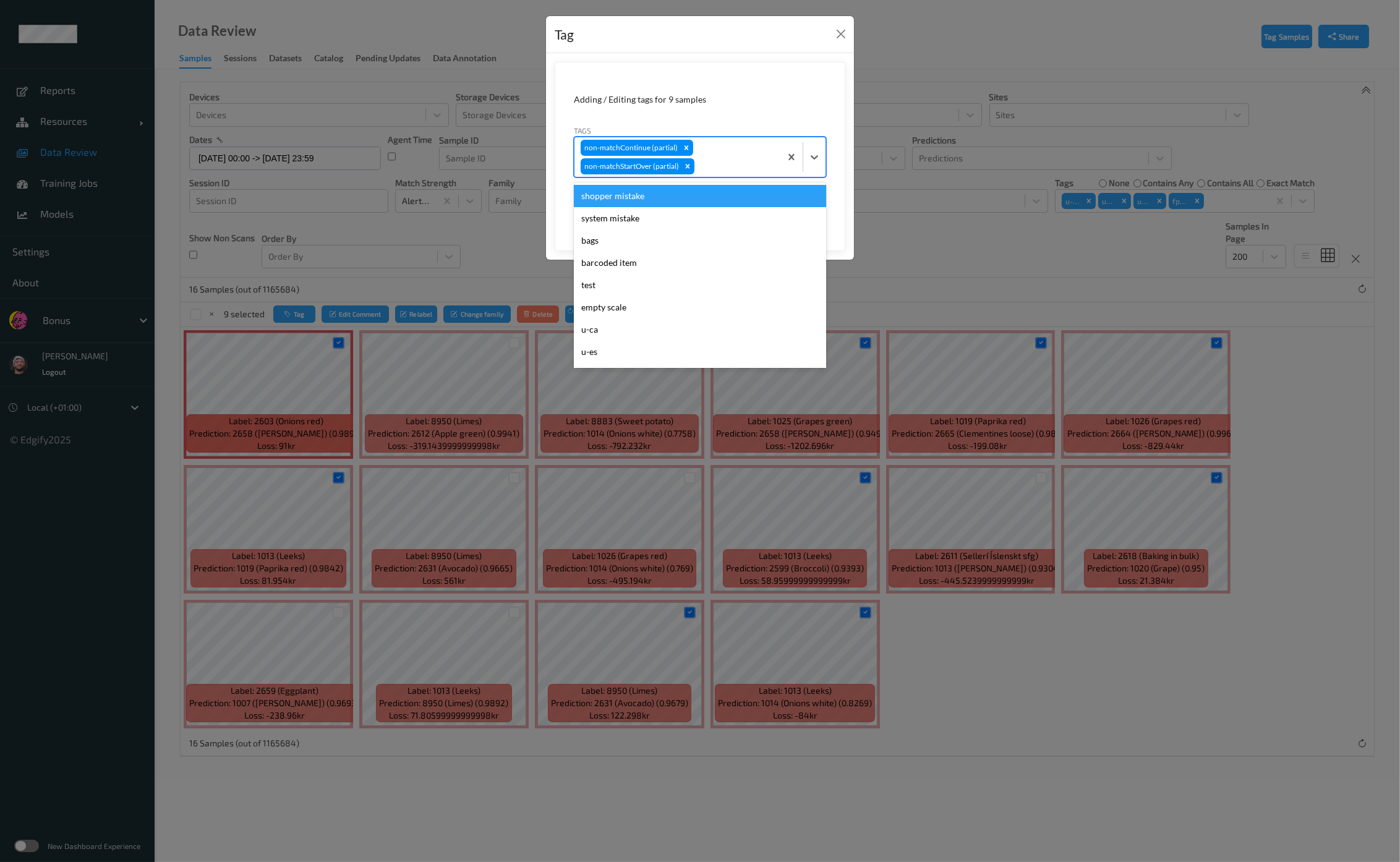
click at [747, 166] on div at bounding box center [735, 166] width 78 height 14
type input "ca"
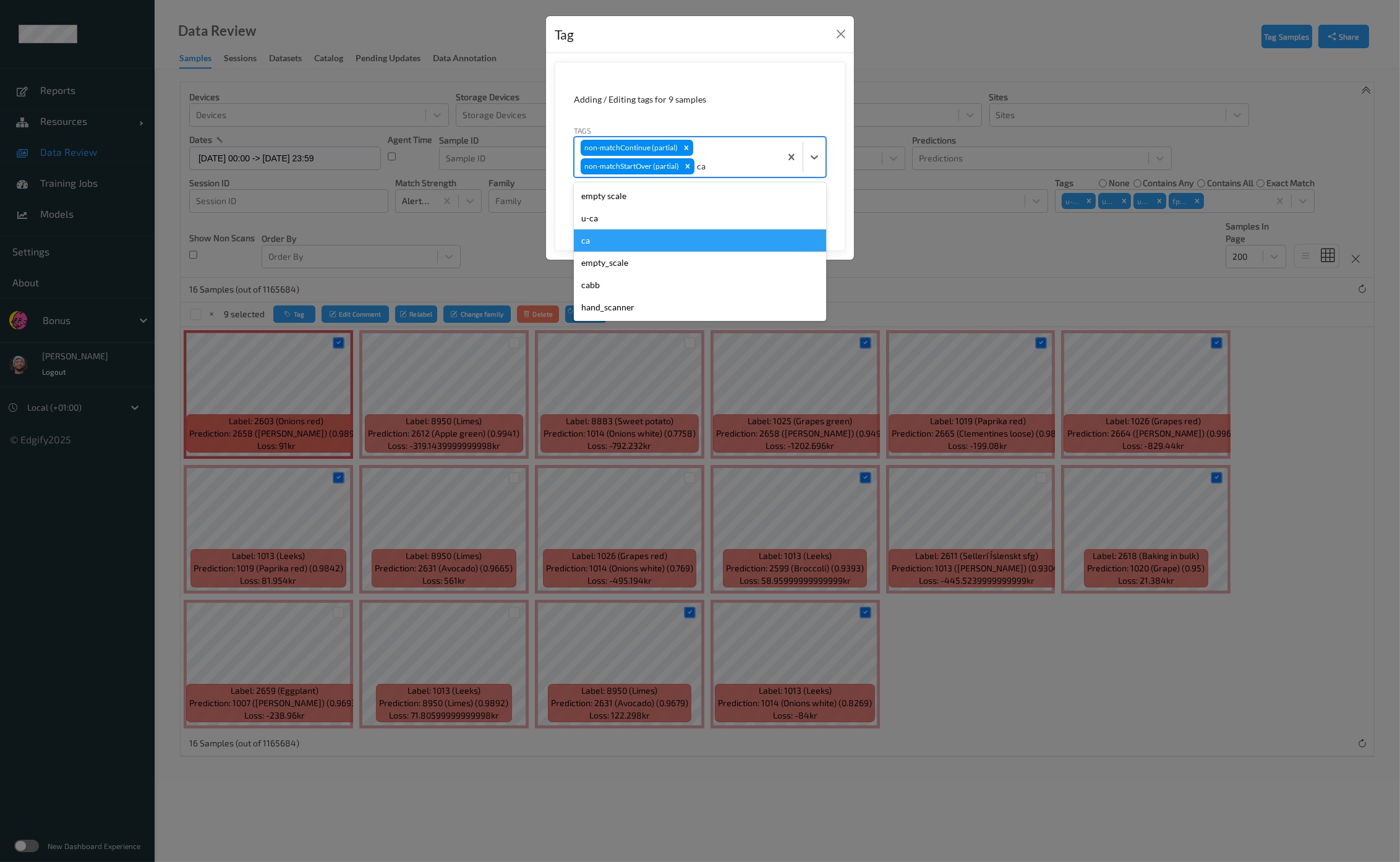
click at [663, 245] on div "ca" at bounding box center [700, 240] width 253 height 23
type input "s"
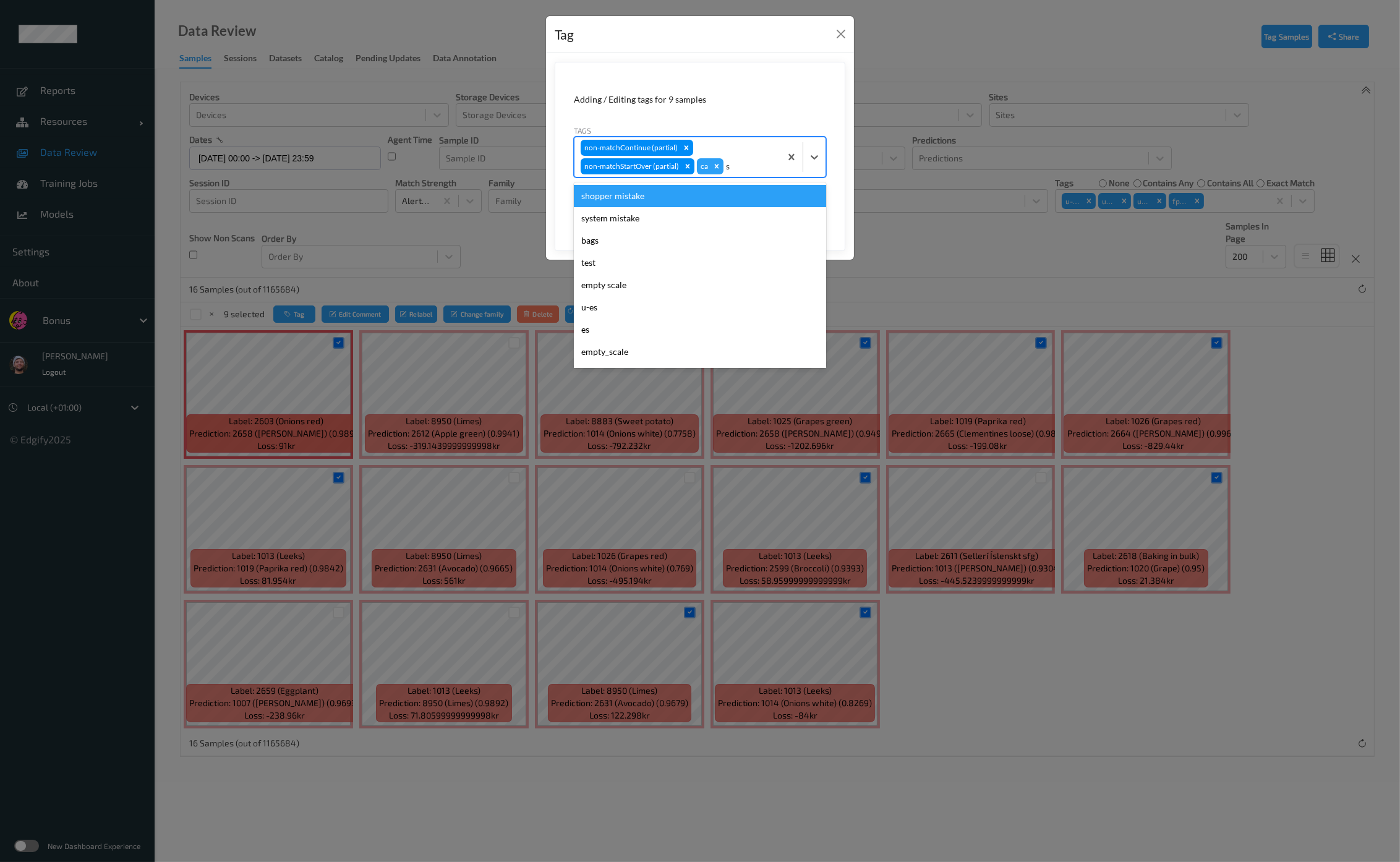
click at [677, 204] on div "shopper mistake" at bounding box center [700, 196] width 253 height 23
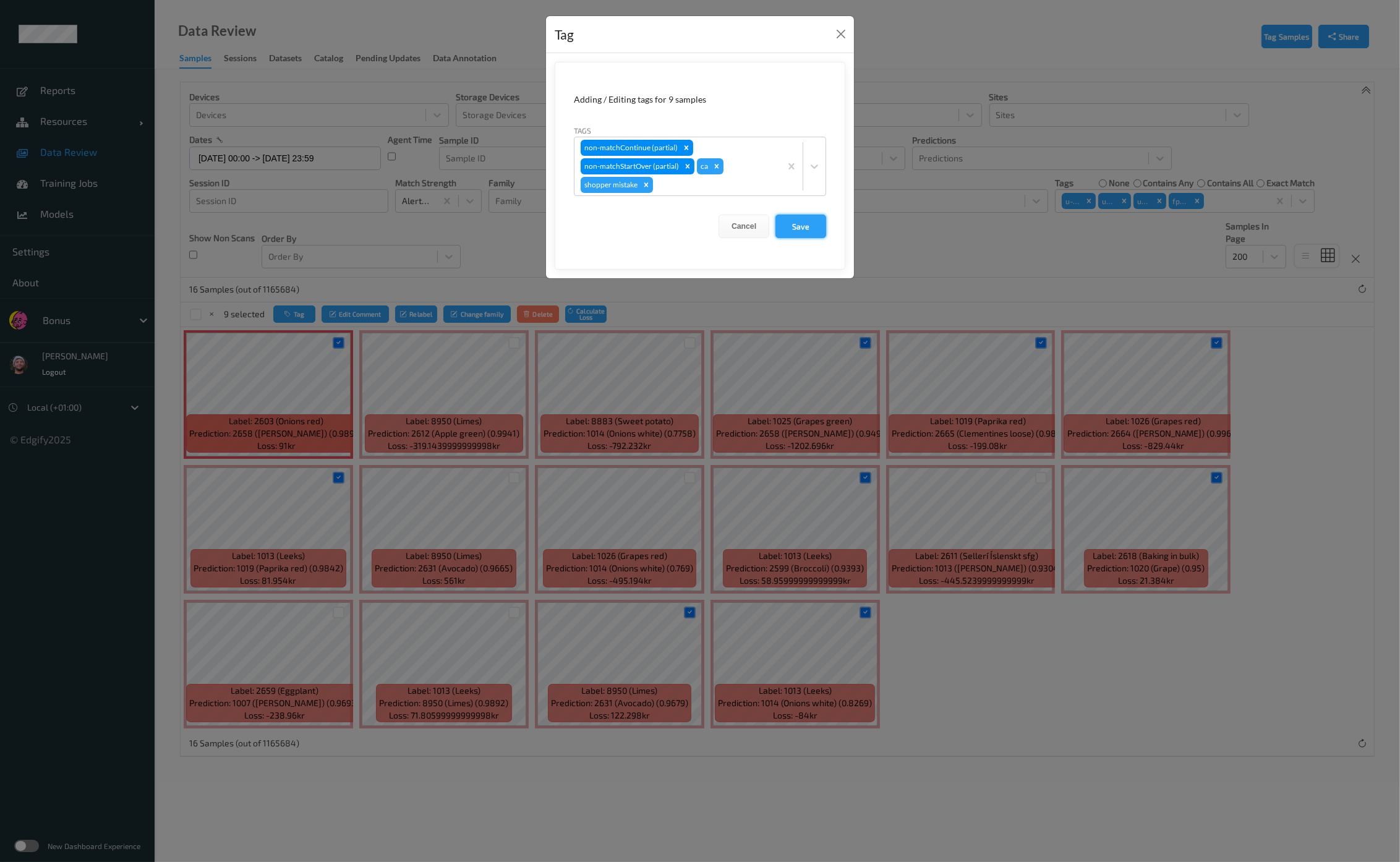
click at [810, 227] on button "Save" at bounding box center [801, 226] width 51 height 23
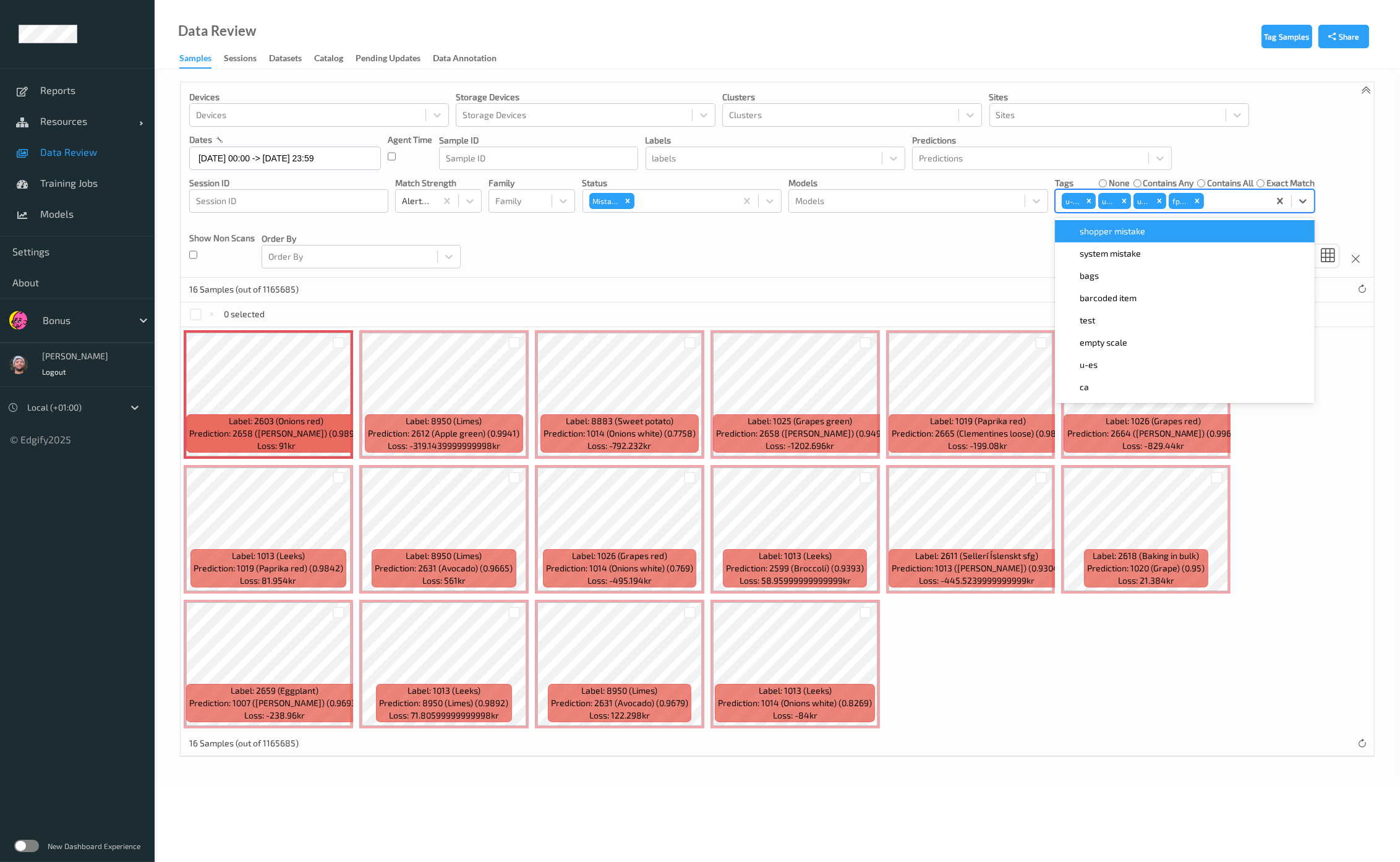
click at [1223, 206] on div at bounding box center [1234, 201] width 56 height 14
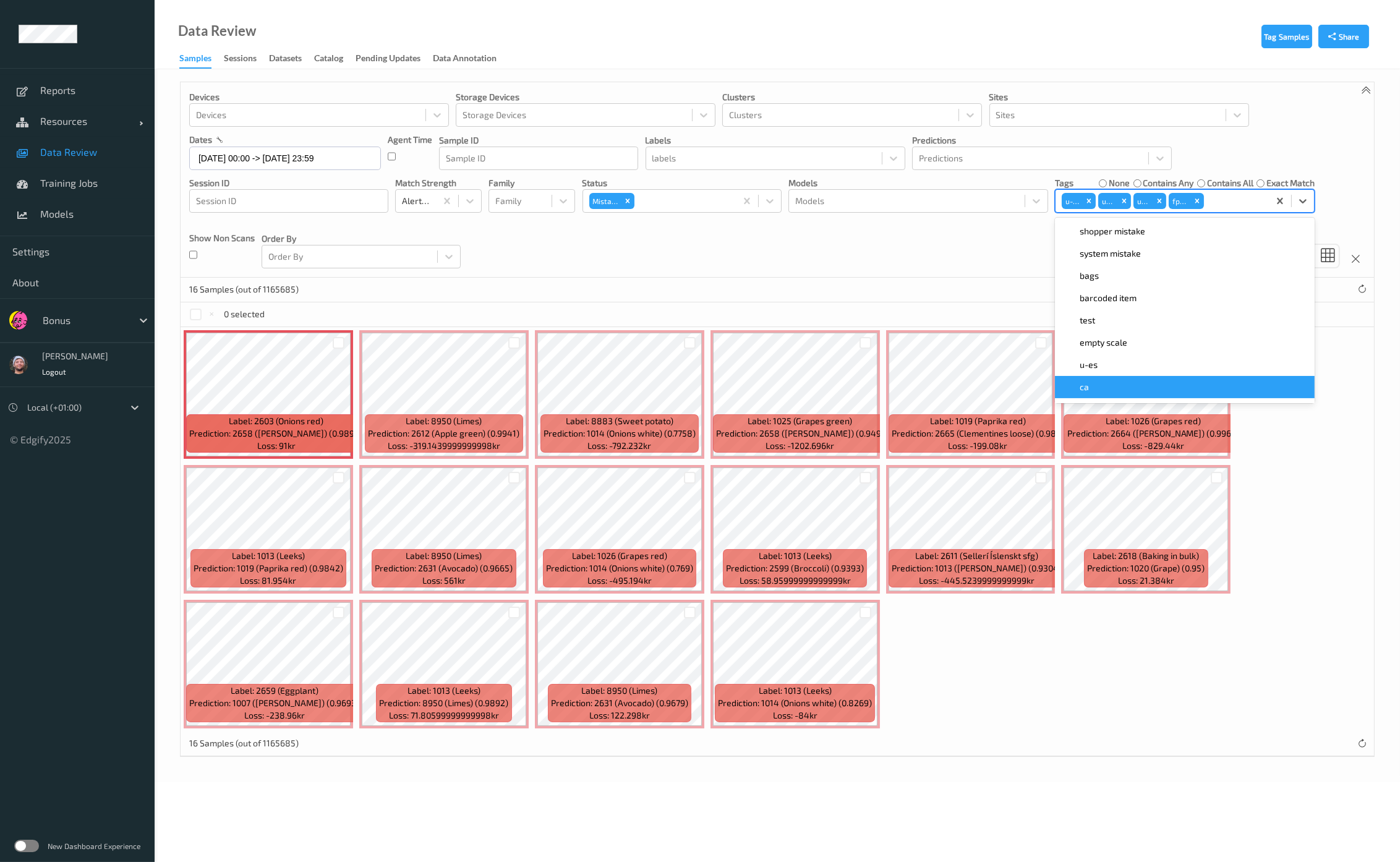
click at [1094, 384] on div "ca" at bounding box center [1184, 387] width 244 height 13
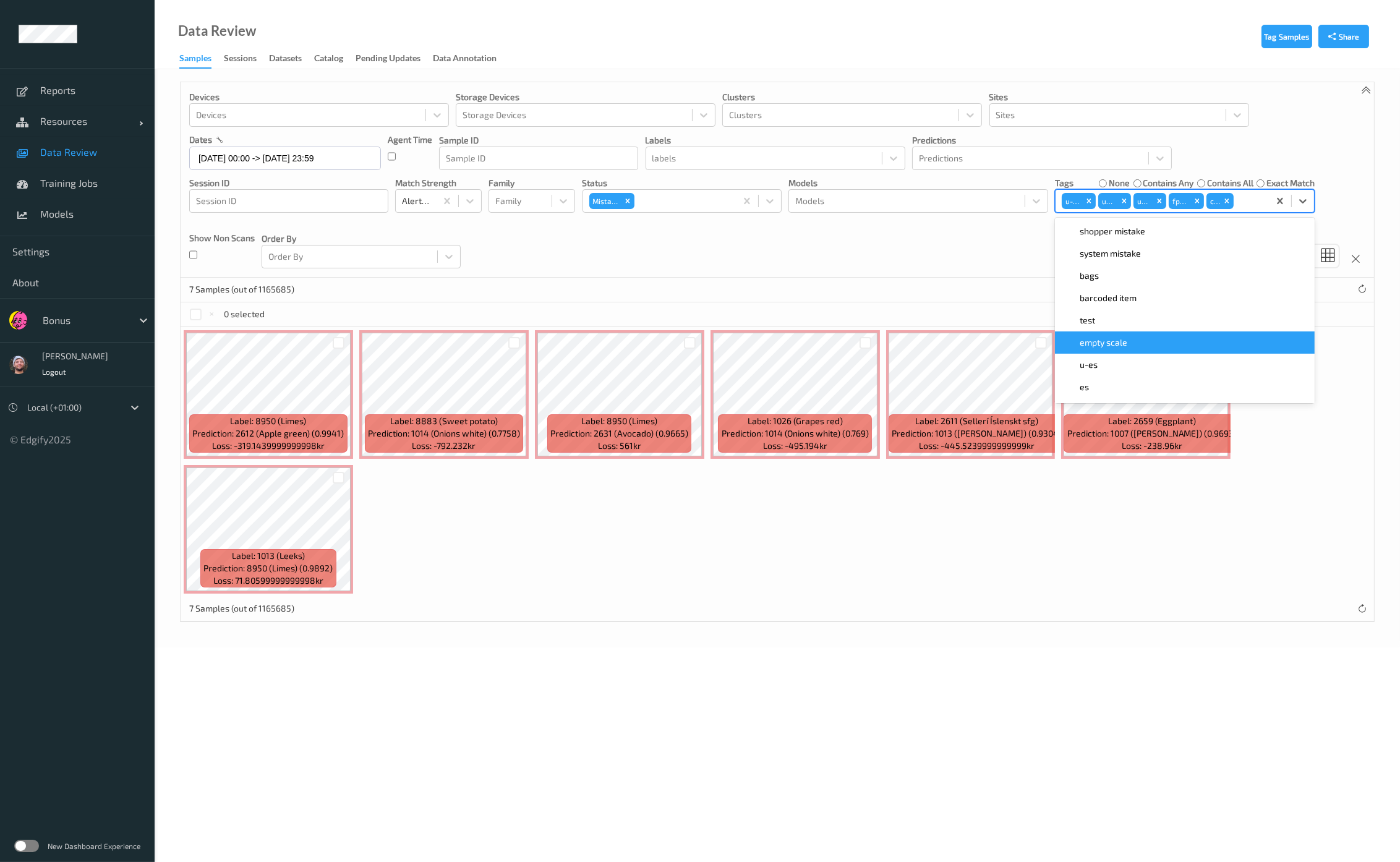
click at [911, 246] on div "Devices Devices Storage Devices Storage Devices Clusters Clusters Sites Sites d…" at bounding box center [777, 179] width 1193 height 196
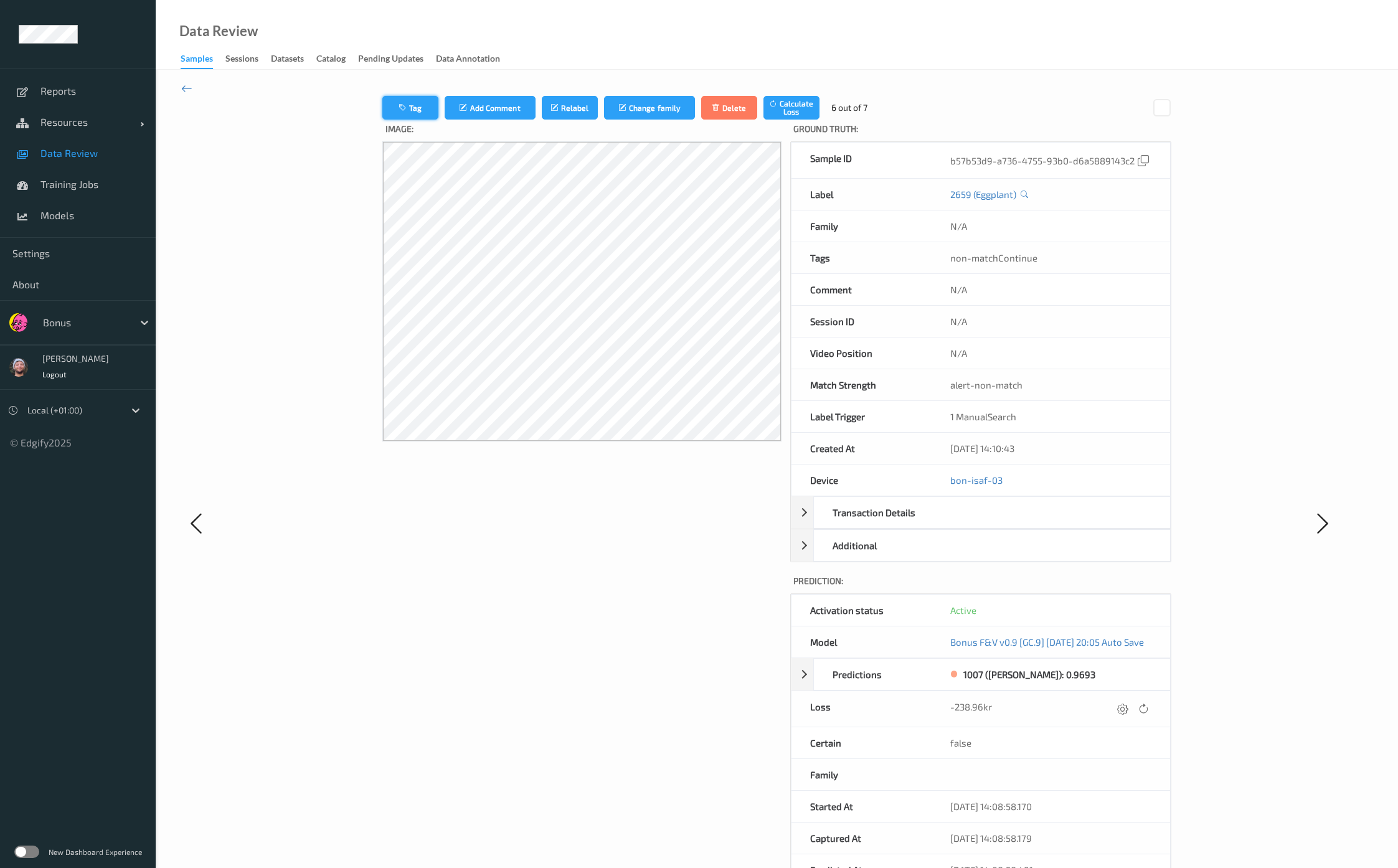
click at [405, 101] on button "Tag" at bounding box center [411, 108] width 56 height 24
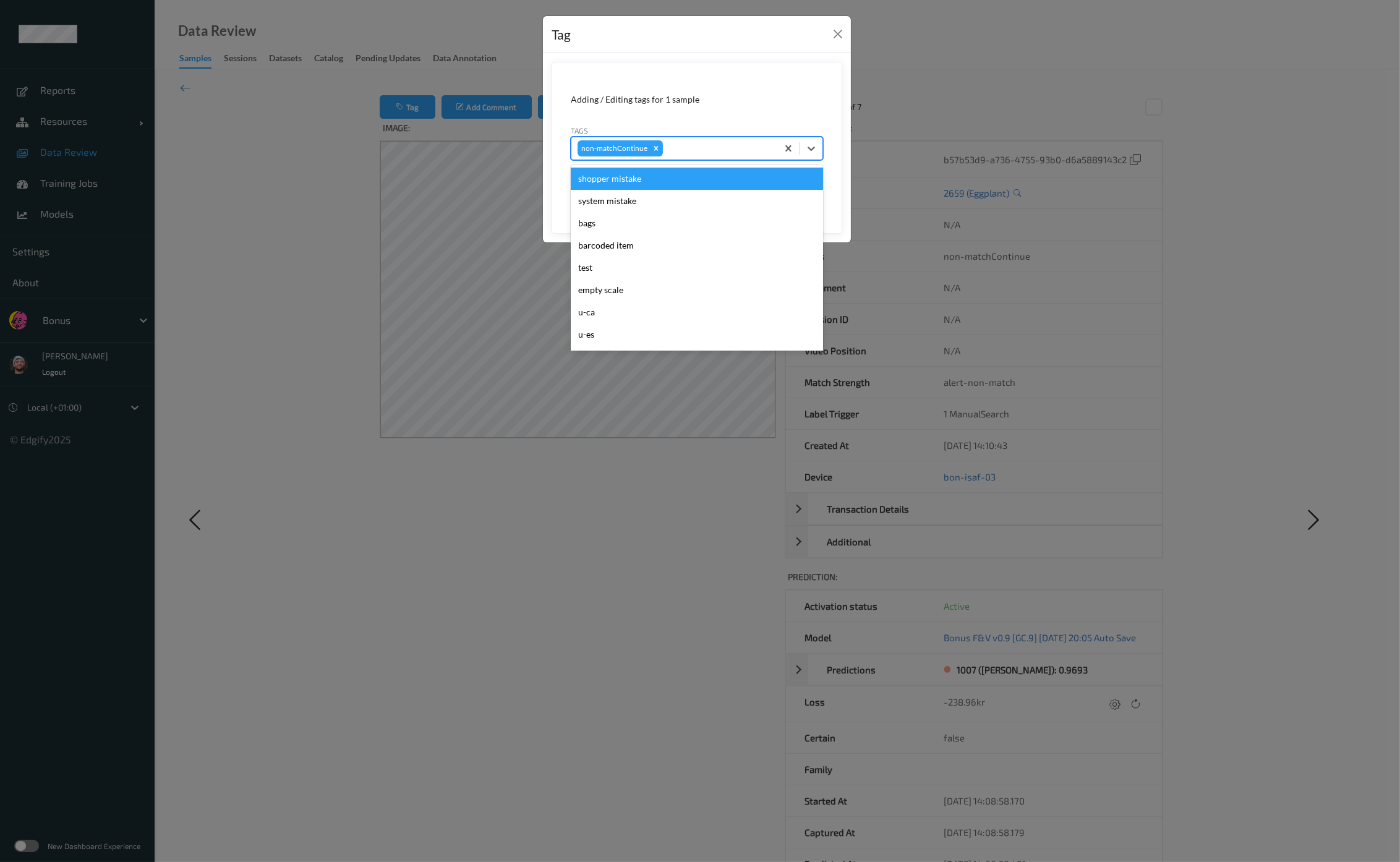
click at [714, 151] on div at bounding box center [718, 148] width 106 height 14
type input "ca"
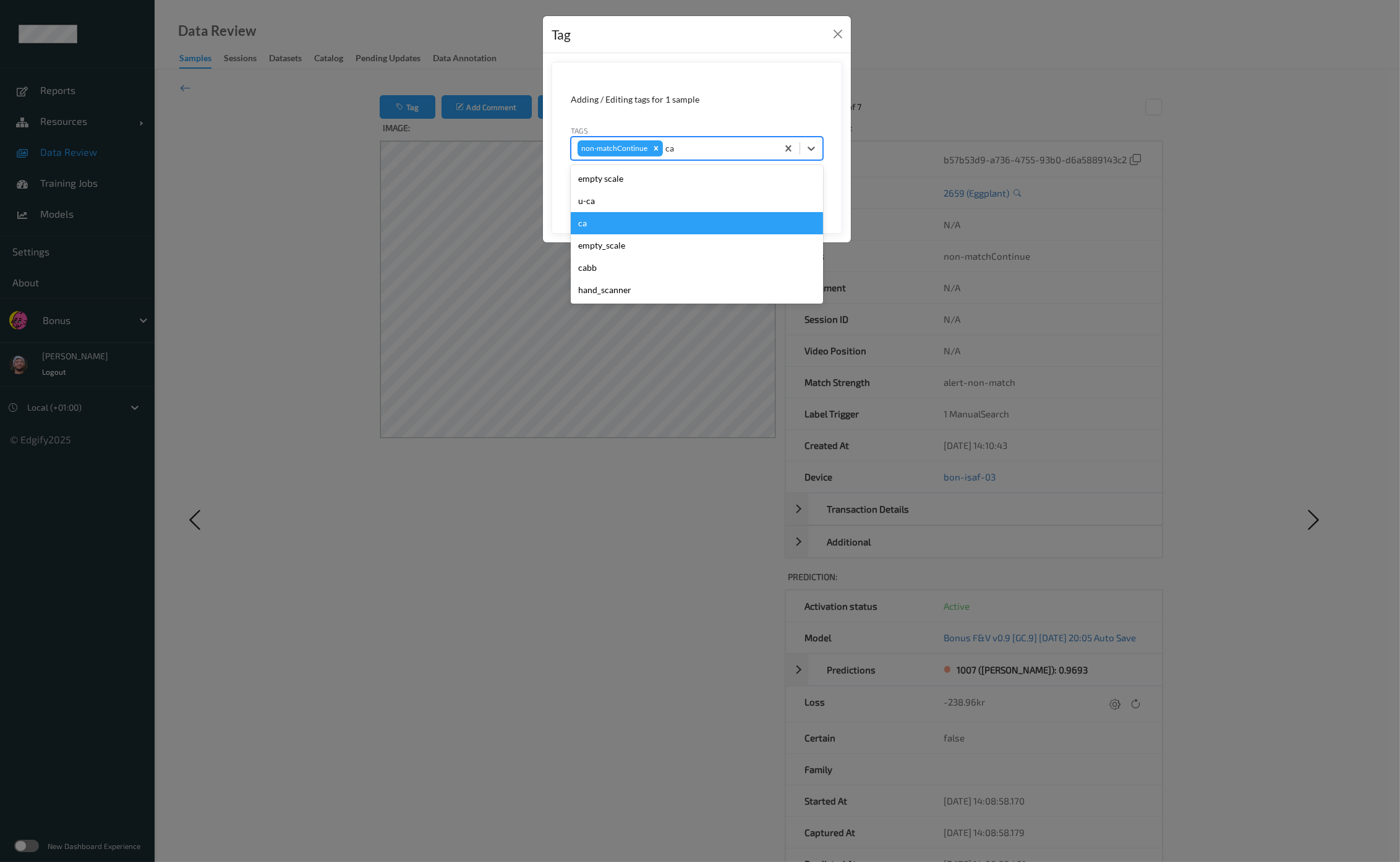
click at [632, 219] on div "ca" at bounding box center [697, 223] width 253 height 23
type input "s"
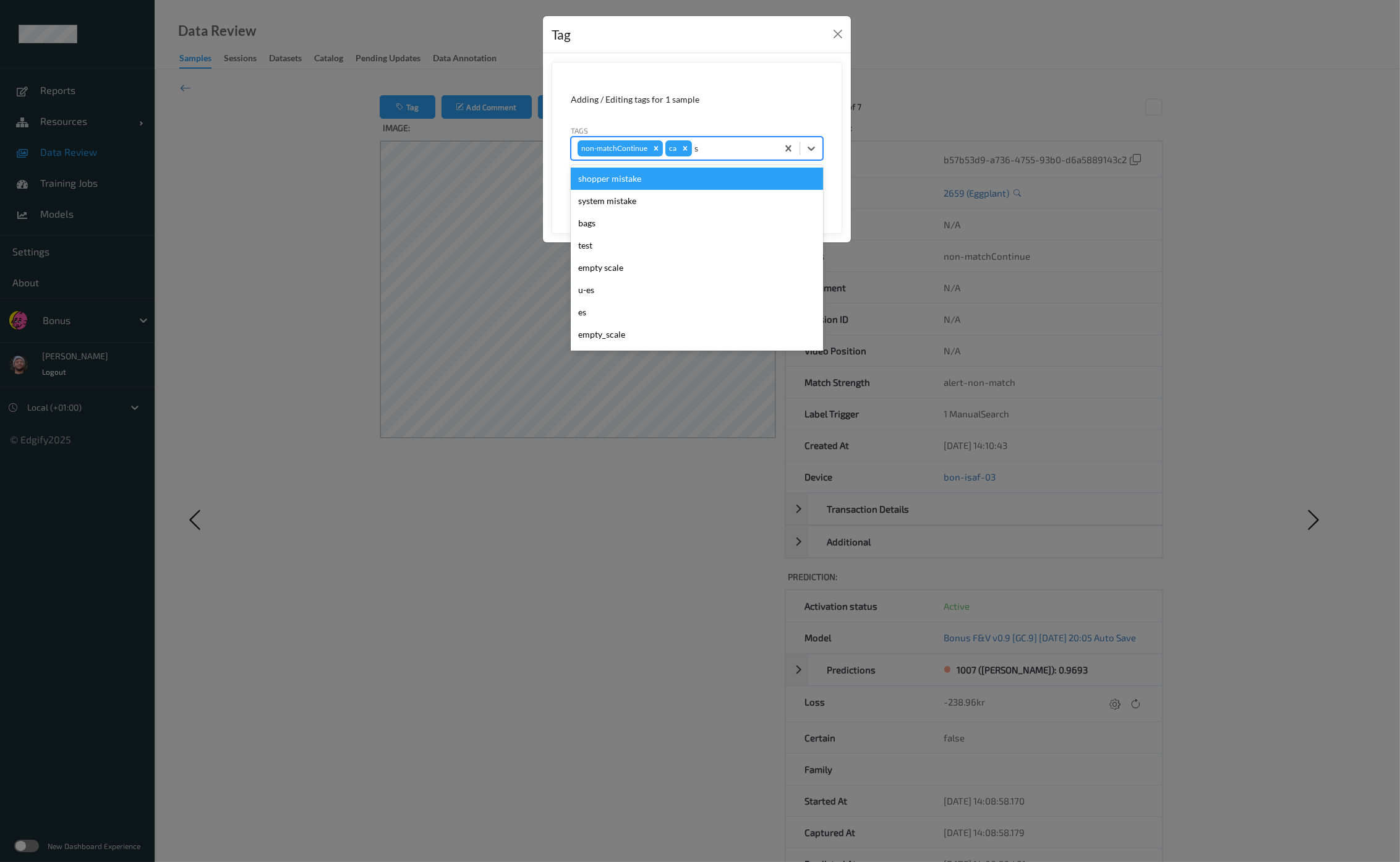
click at [631, 171] on div "shopper mistake" at bounding box center [697, 179] width 253 height 23
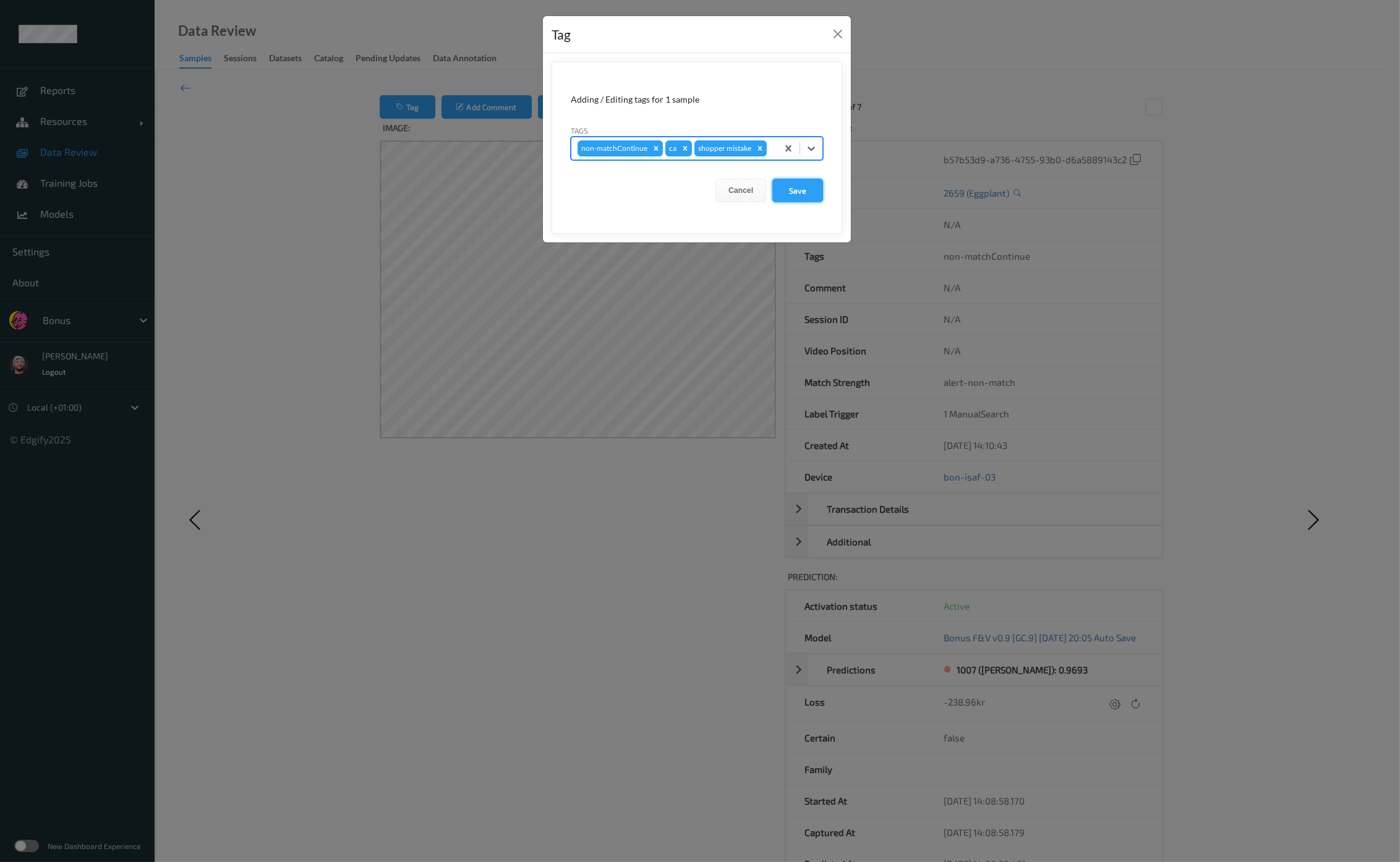
click at [799, 196] on button "Save" at bounding box center [797, 190] width 51 height 23
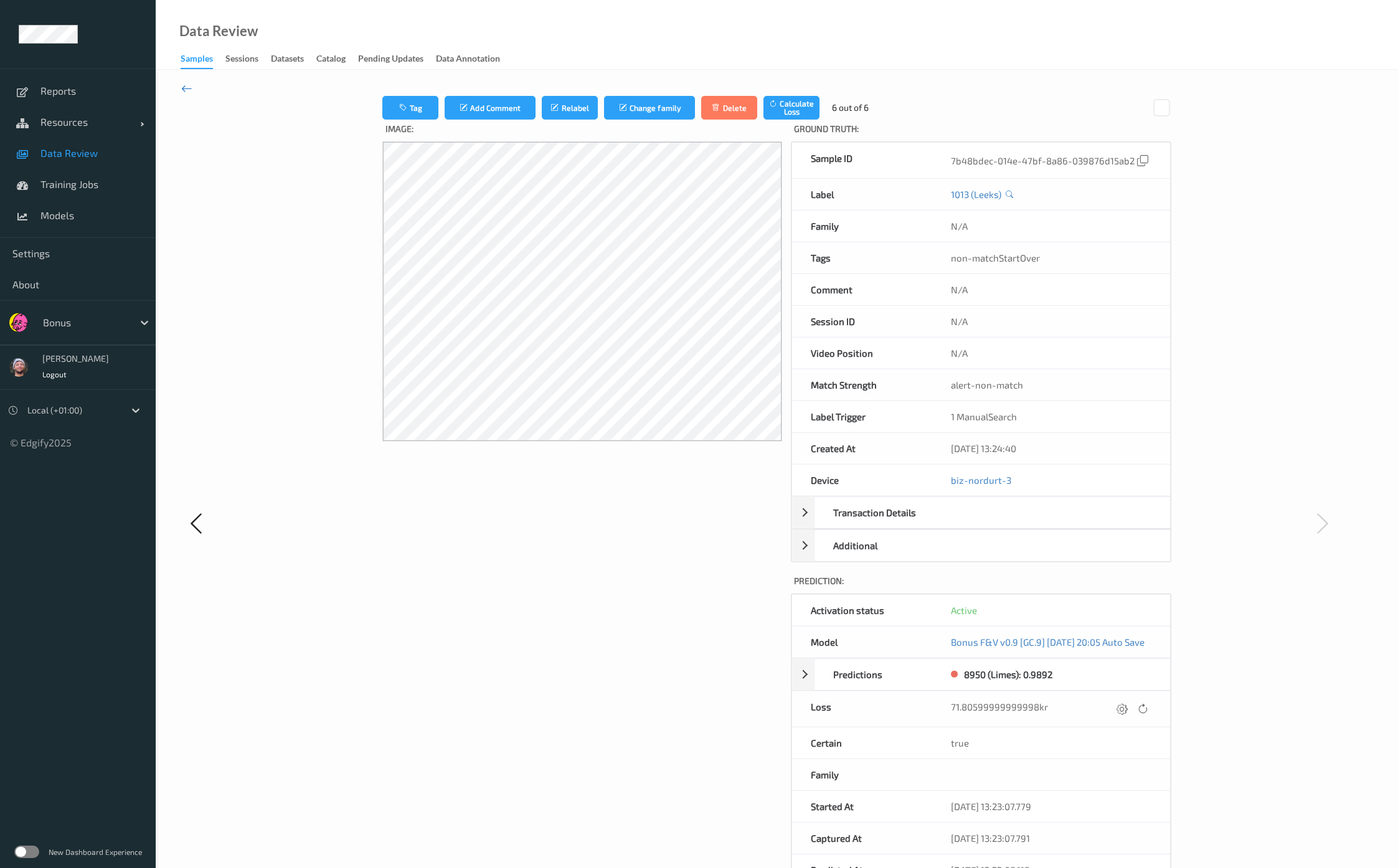
click at [189, 85] on icon at bounding box center [186, 88] width 11 height 14
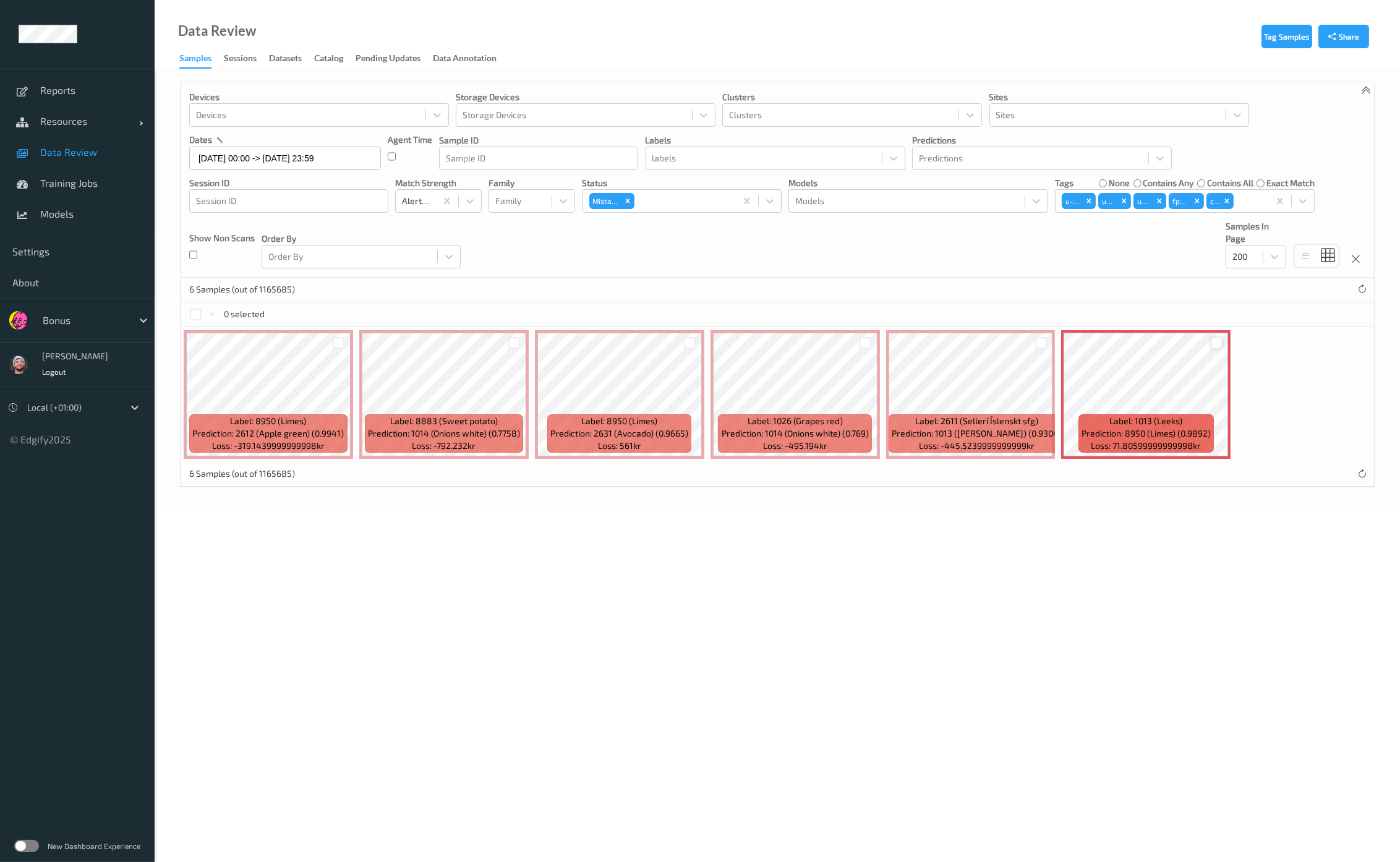
click at [1214, 343] on div at bounding box center [1216, 343] width 12 height 12
click at [311, 309] on button "Tag" at bounding box center [293, 315] width 42 height 18
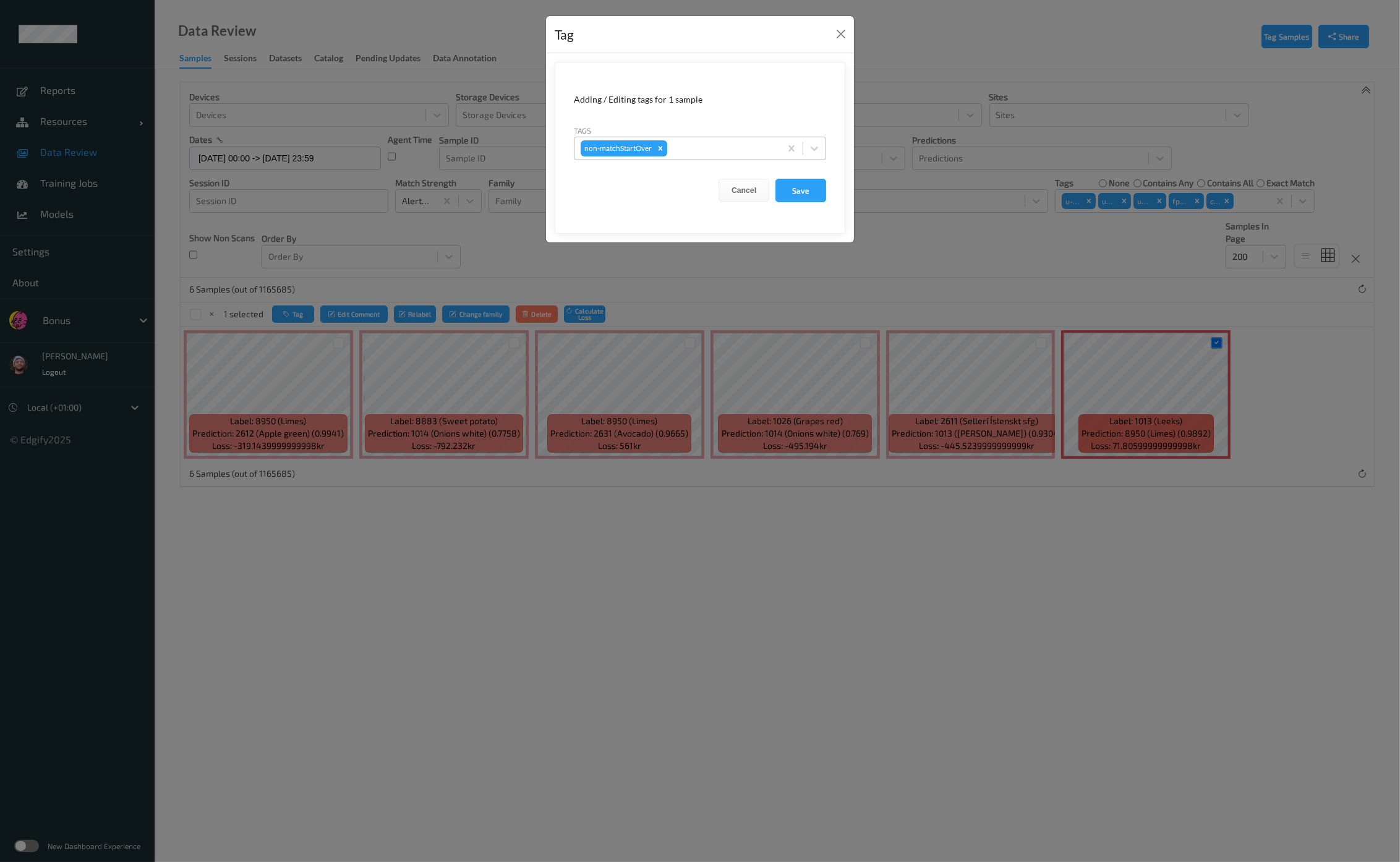
click at [712, 146] on div at bounding box center [722, 148] width 105 height 14
type input "ca"
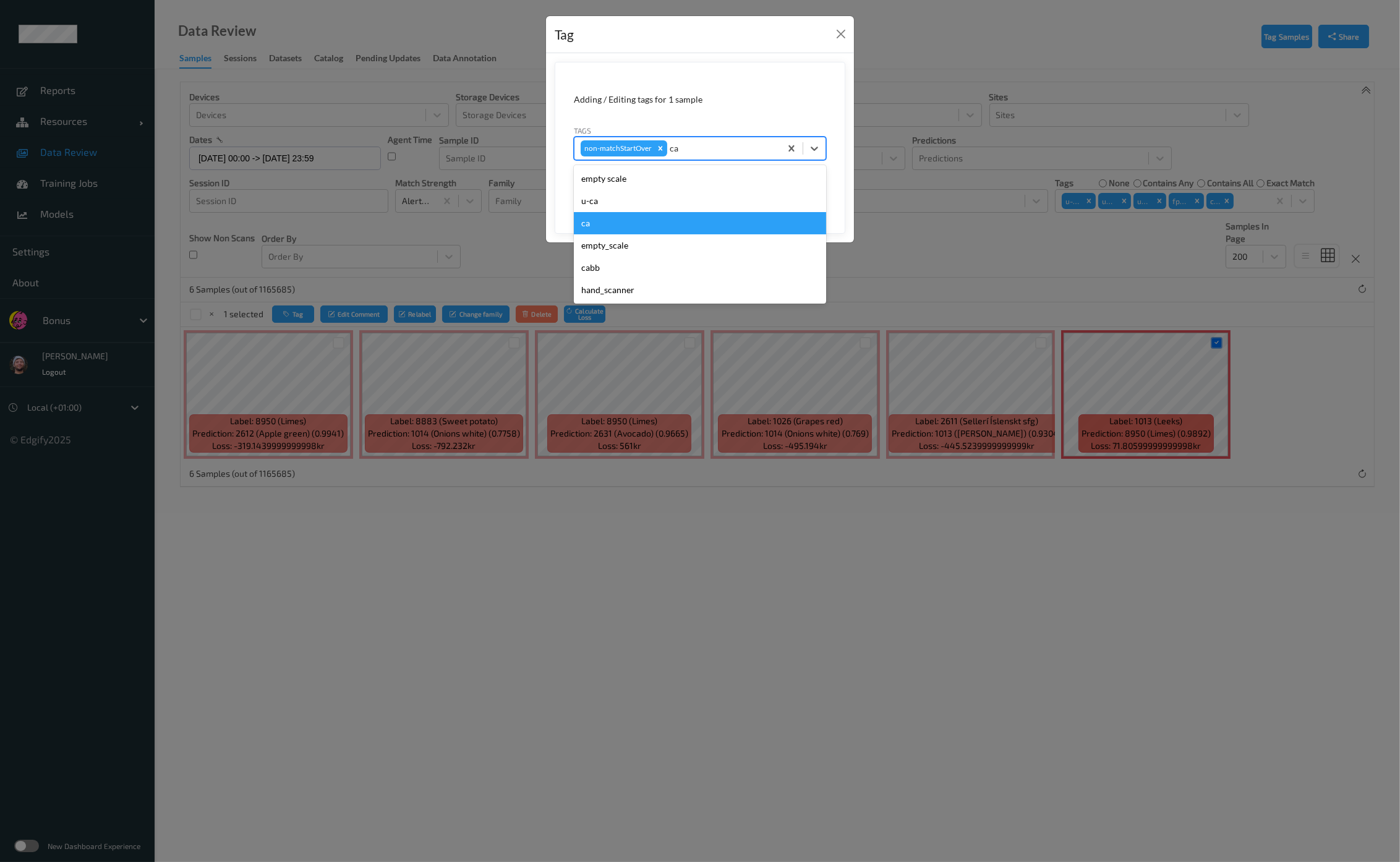
click at [649, 221] on div "ca" at bounding box center [700, 223] width 253 height 23
type input "s"
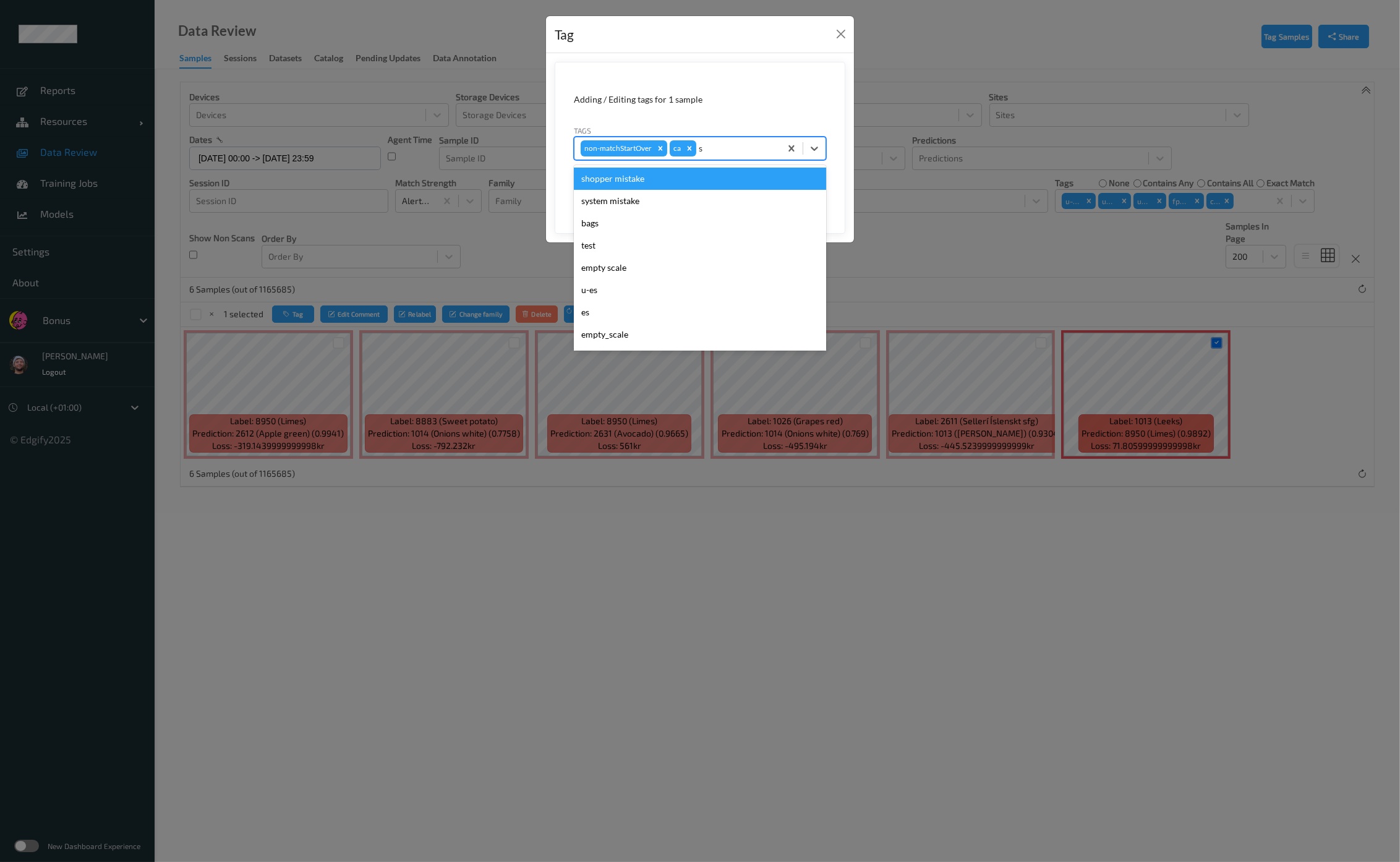
click at [642, 182] on div "shopper mistake" at bounding box center [700, 179] width 253 height 23
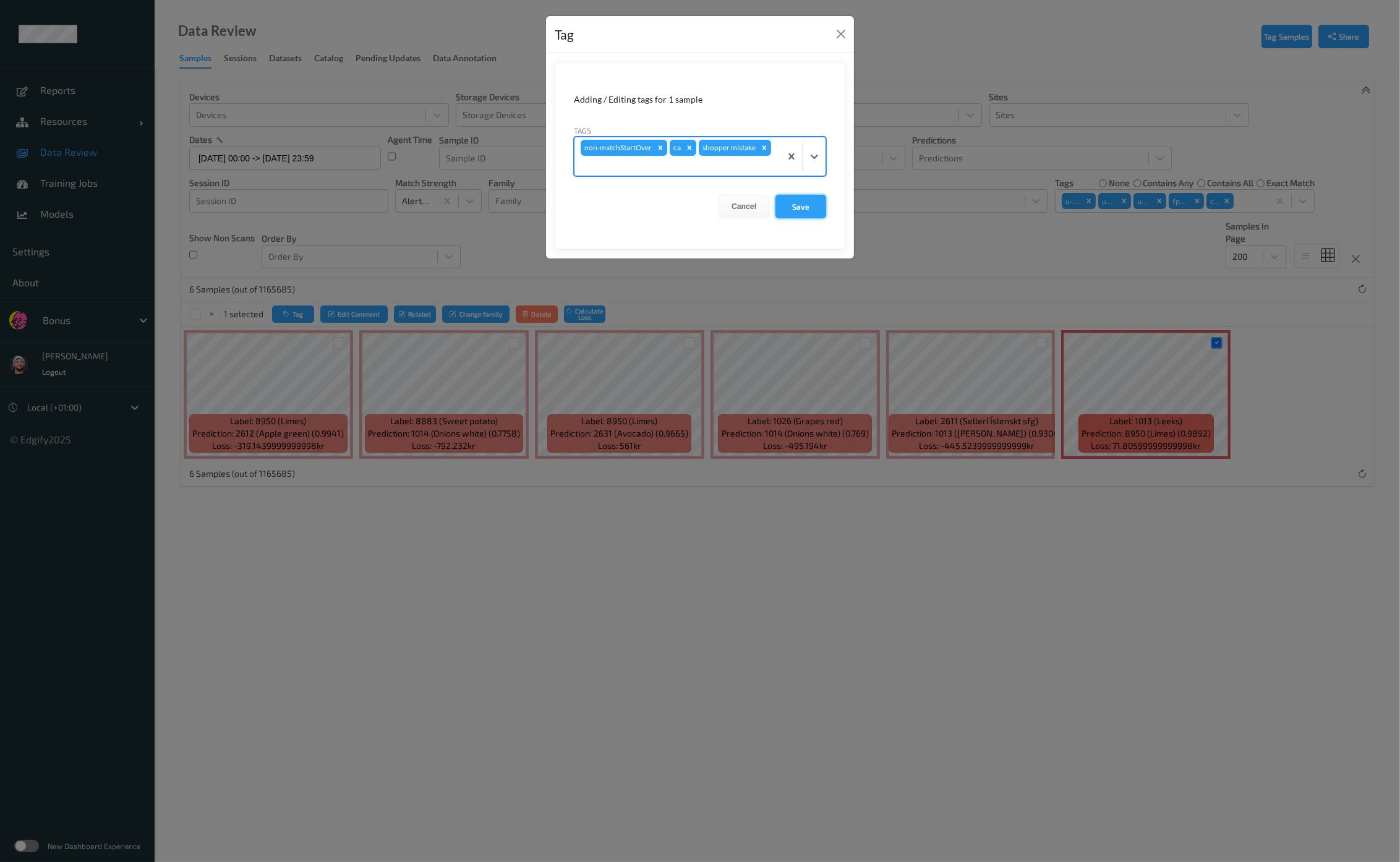
click at [812, 195] on button "Save" at bounding box center [801, 206] width 51 height 23
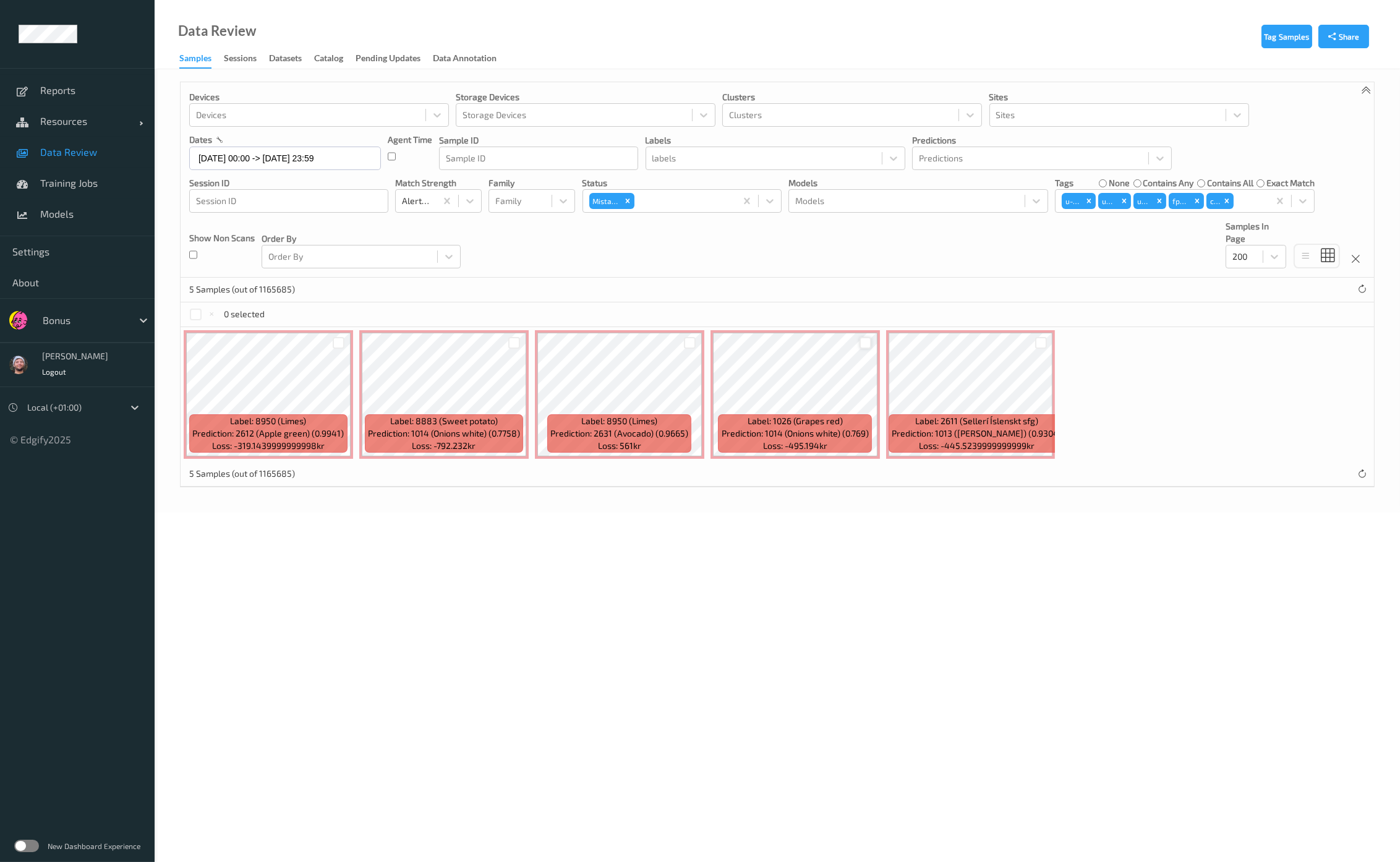
click at [862, 342] on div at bounding box center [865, 343] width 12 height 12
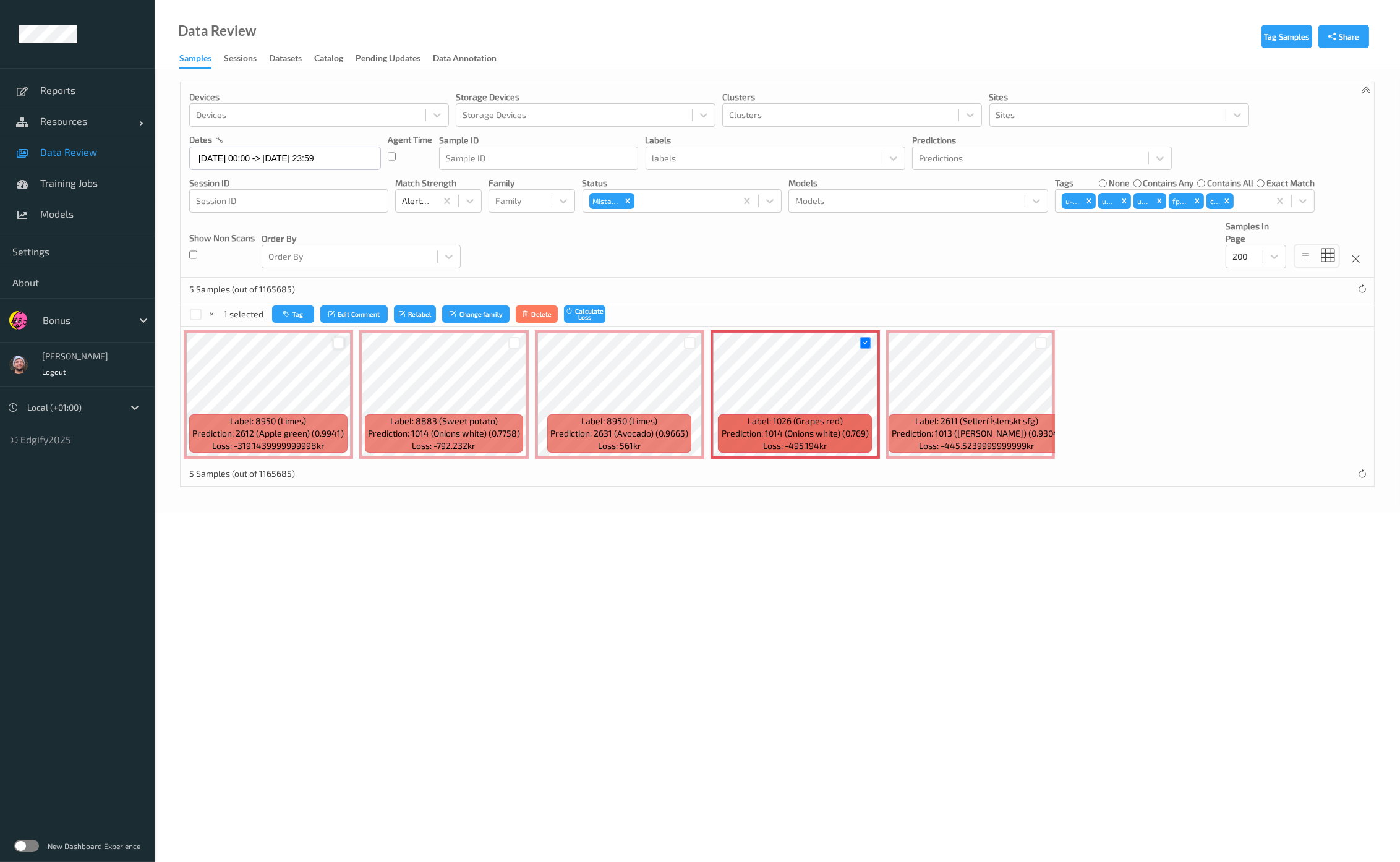
click at [341, 341] on div at bounding box center [338, 343] width 12 height 12
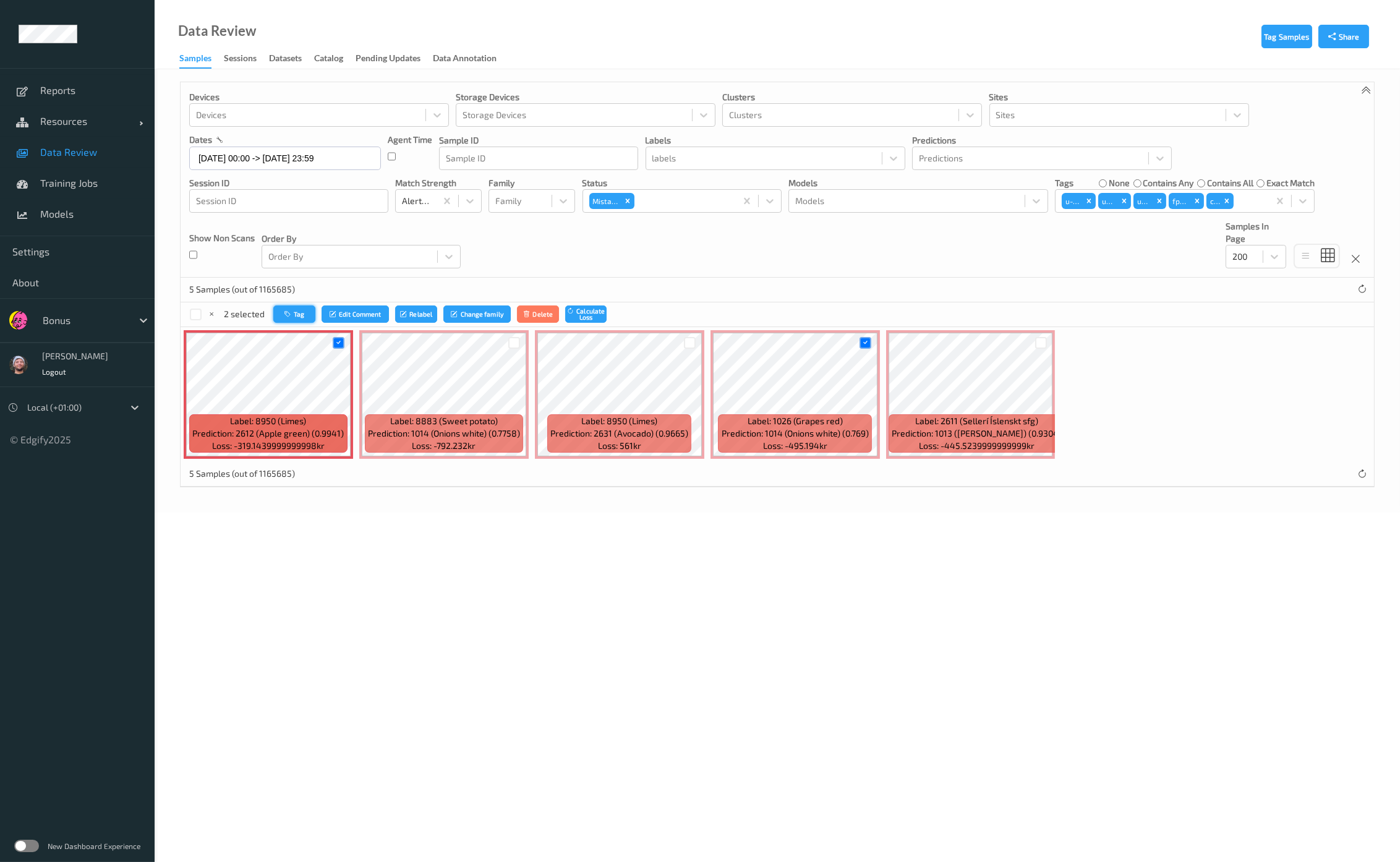
click at [296, 316] on button "Tag" at bounding box center [294, 315] width 42 height 18
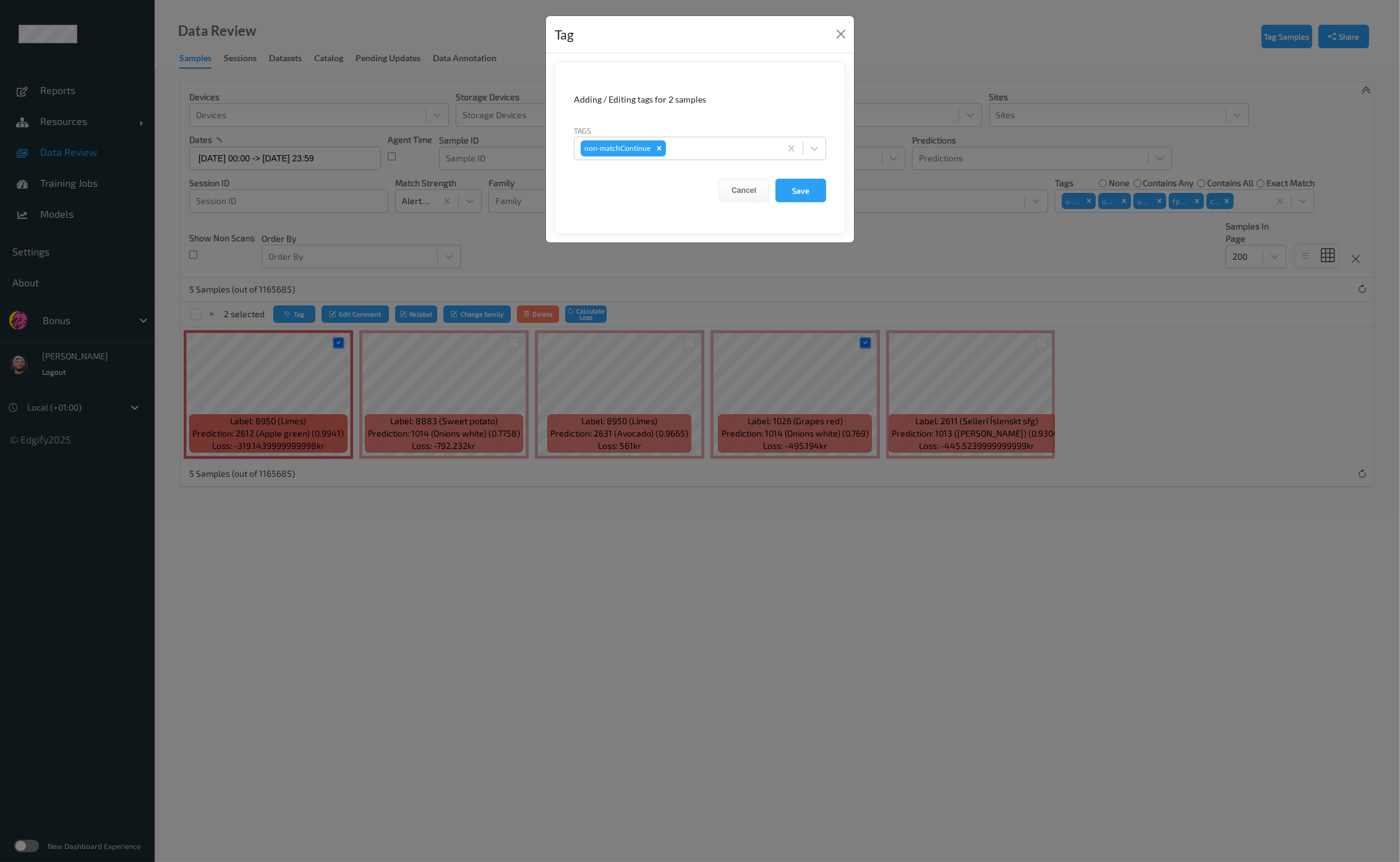
click at [346, 343] on div "Tag Adding / Editing tags for 2 samples Tags non-matchContinue Cancel Save" at bounding box center [700, 431] width 1400 height 862
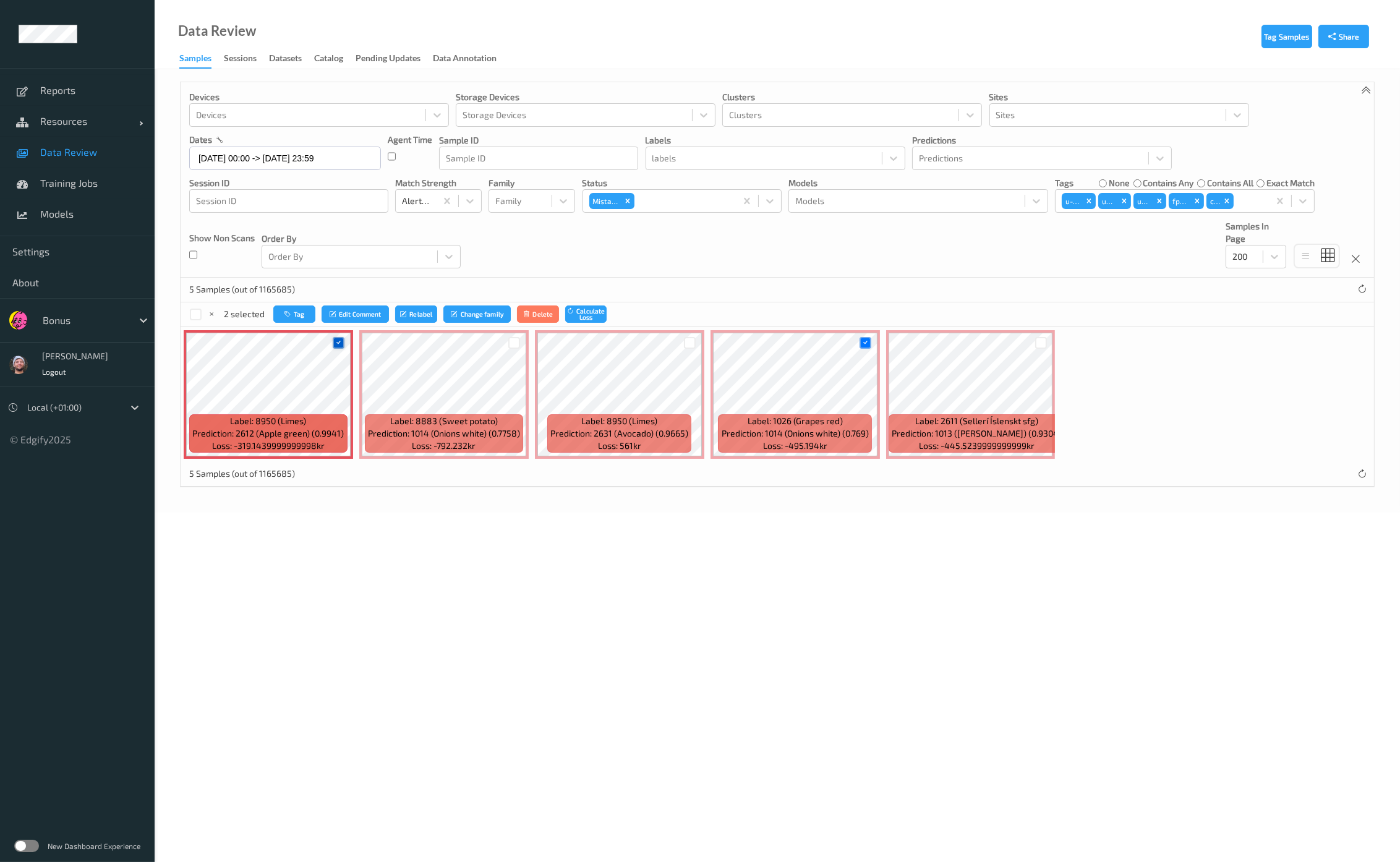
click at [336, 341] on icon at bounding box center [338, 343] width 8 height 8
click at [283, 312] on icon "button" at bounding box center [288, 314] width 9 height 7
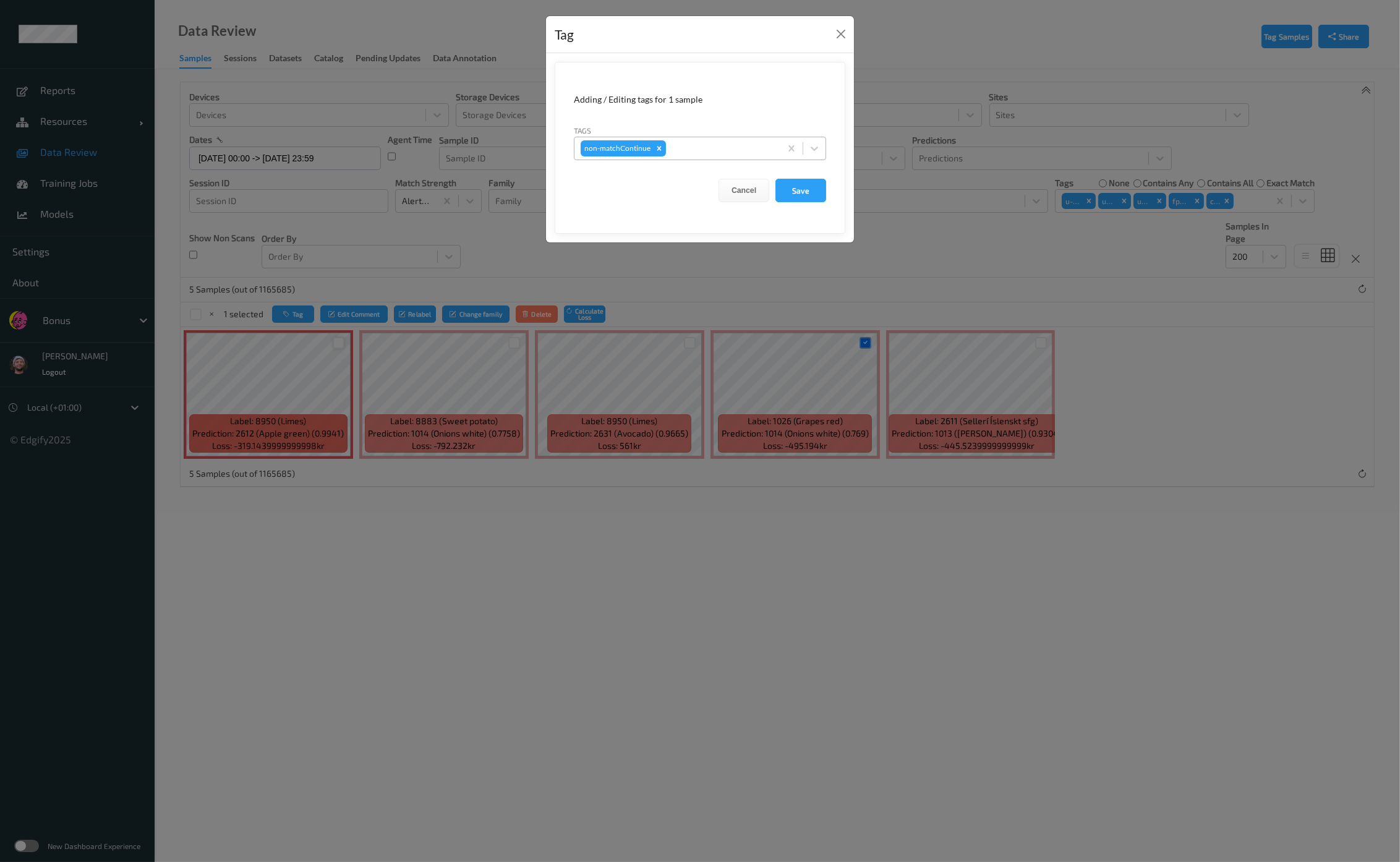
click at [679, 143] on div at bounding box center [721, 148] width 106 height 14
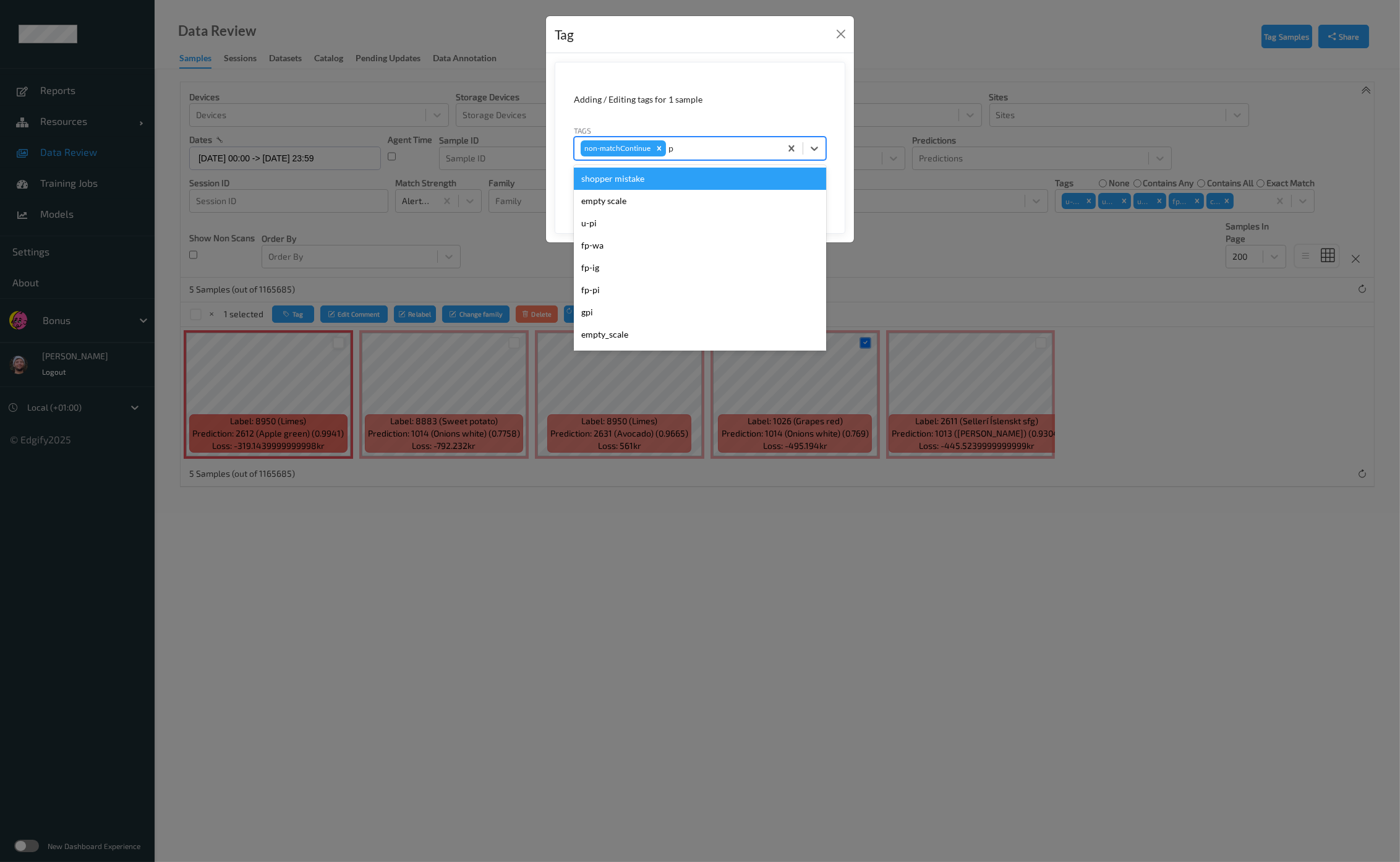
type input "pi"
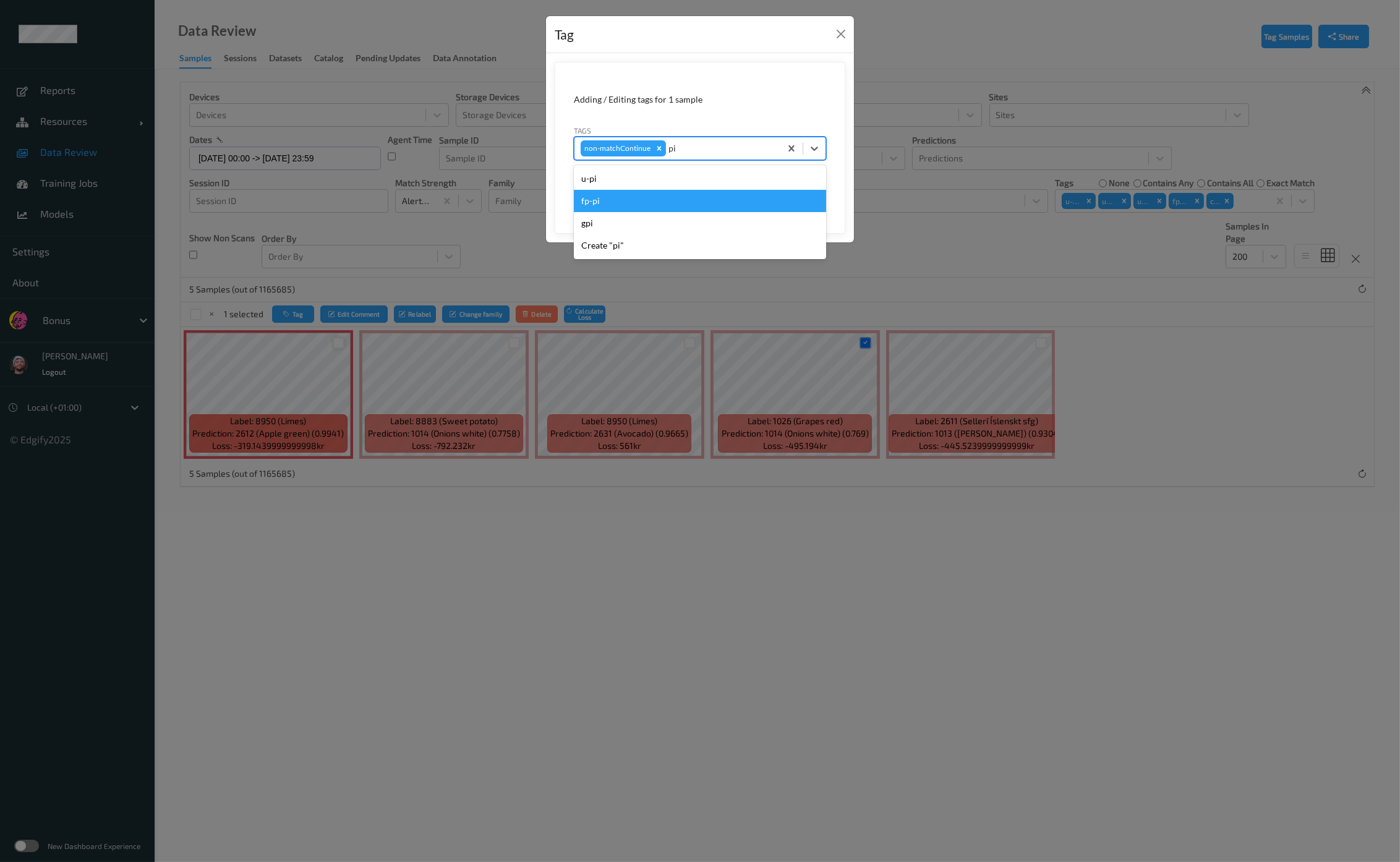
click at [641, 202] on div "fp-pi" at bounding box center [700, 200] width 253 height 23
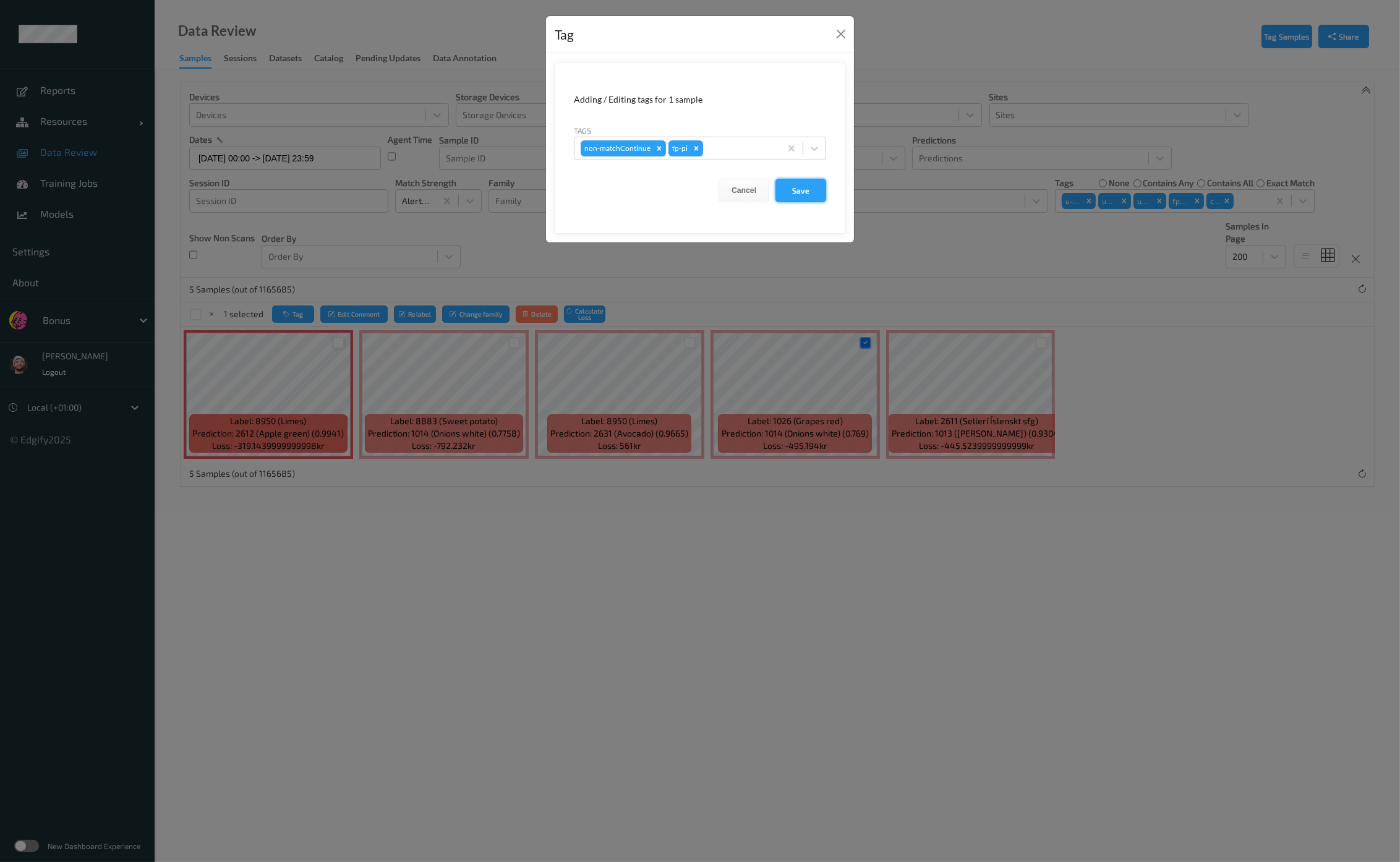
click at [788, 193] on button "Save" at bounding box center [801, 190] width 51 height 23
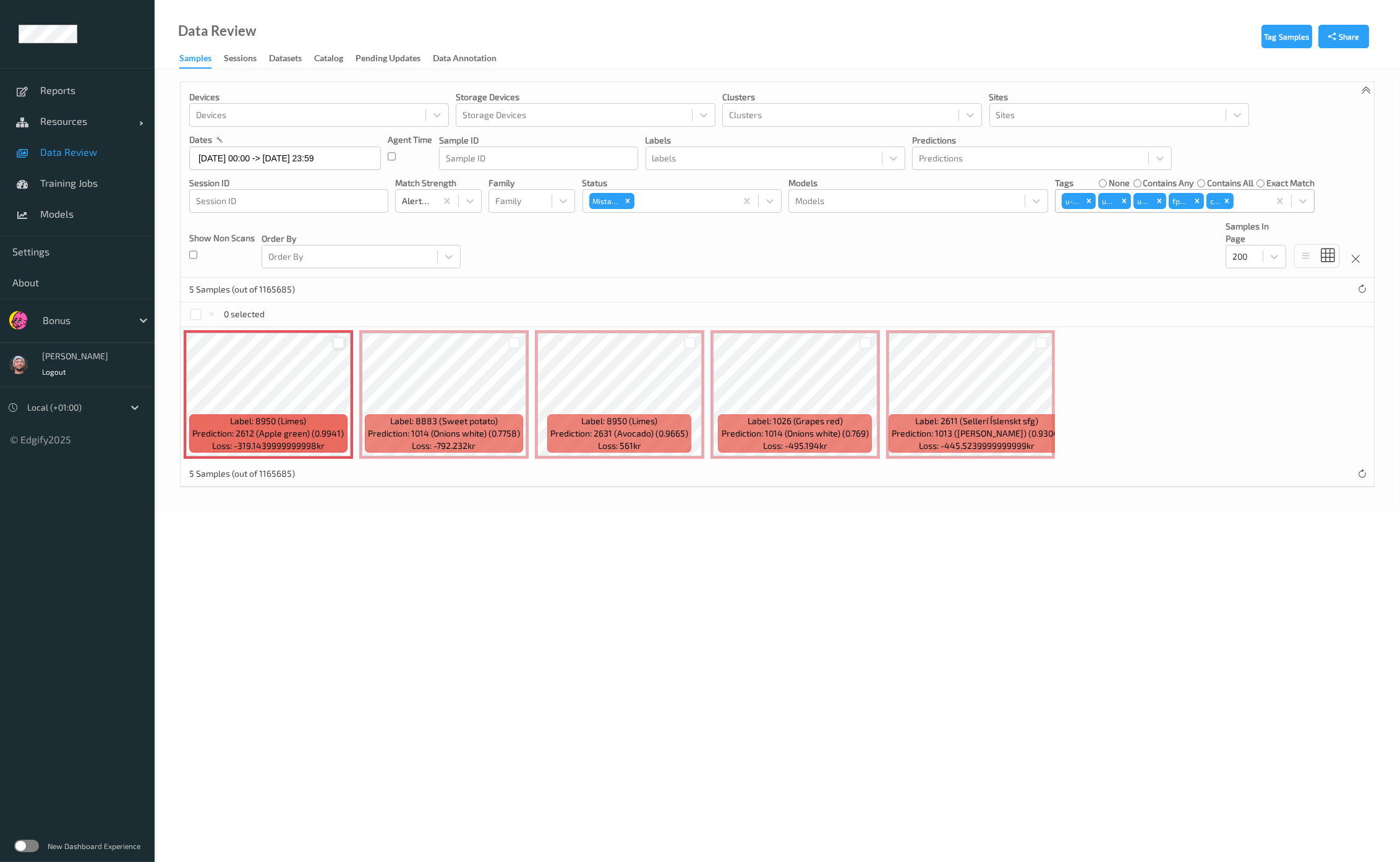
click at [1253, 206] on div at bounding box center [1248, 201] width 26 height 14
type input "pi"
click at [1107, 232] on div "fp-pi" at bounding box center [1184, 232] width 244 height 13
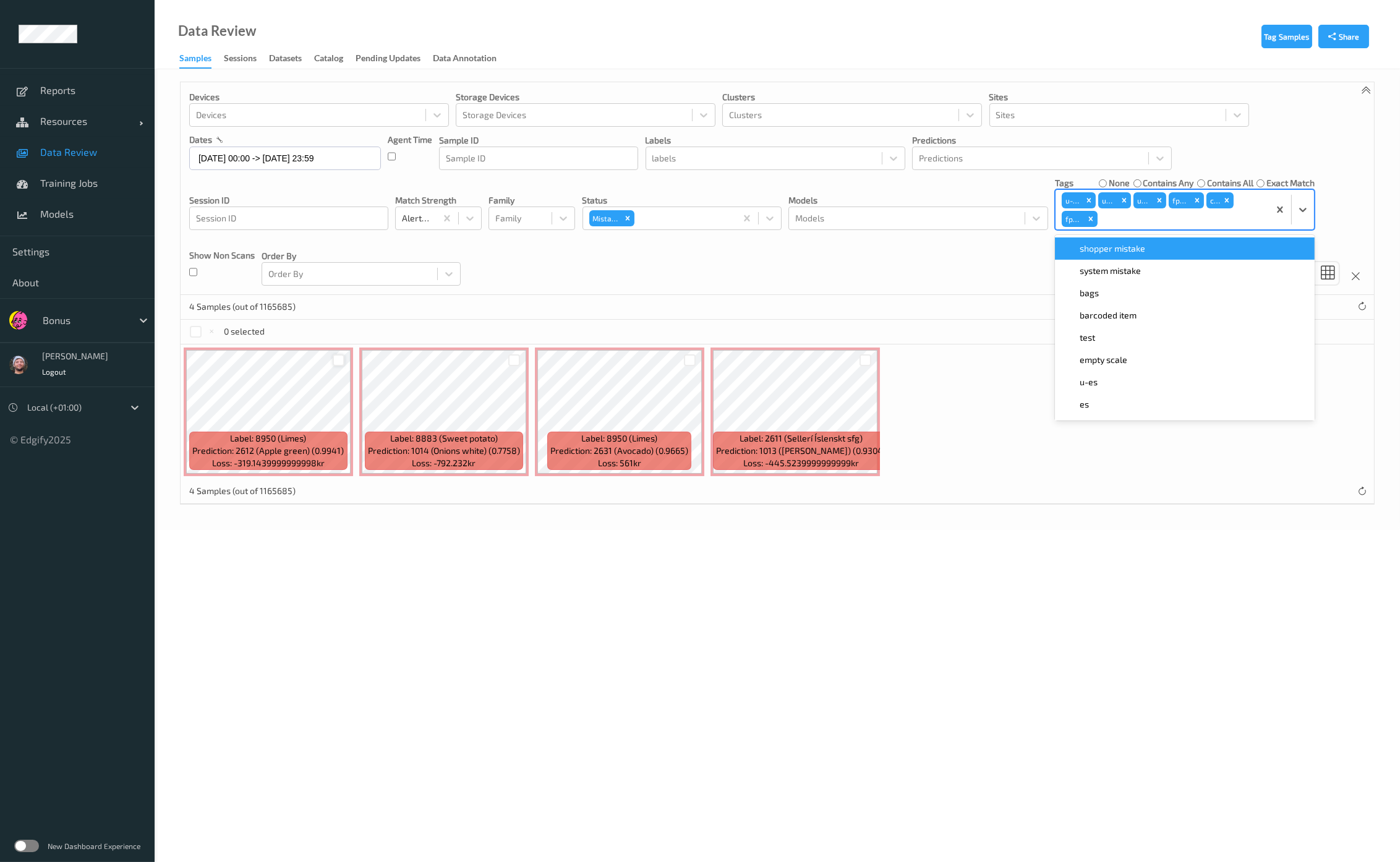
drag, startPoint x: 953, startPoint y: 326, endPoint x: 915, endPoint y: 351, distance: 45.5
click at [952, 327] on div "0 selected" at bounding box center [777, 331] width 1193 height 24
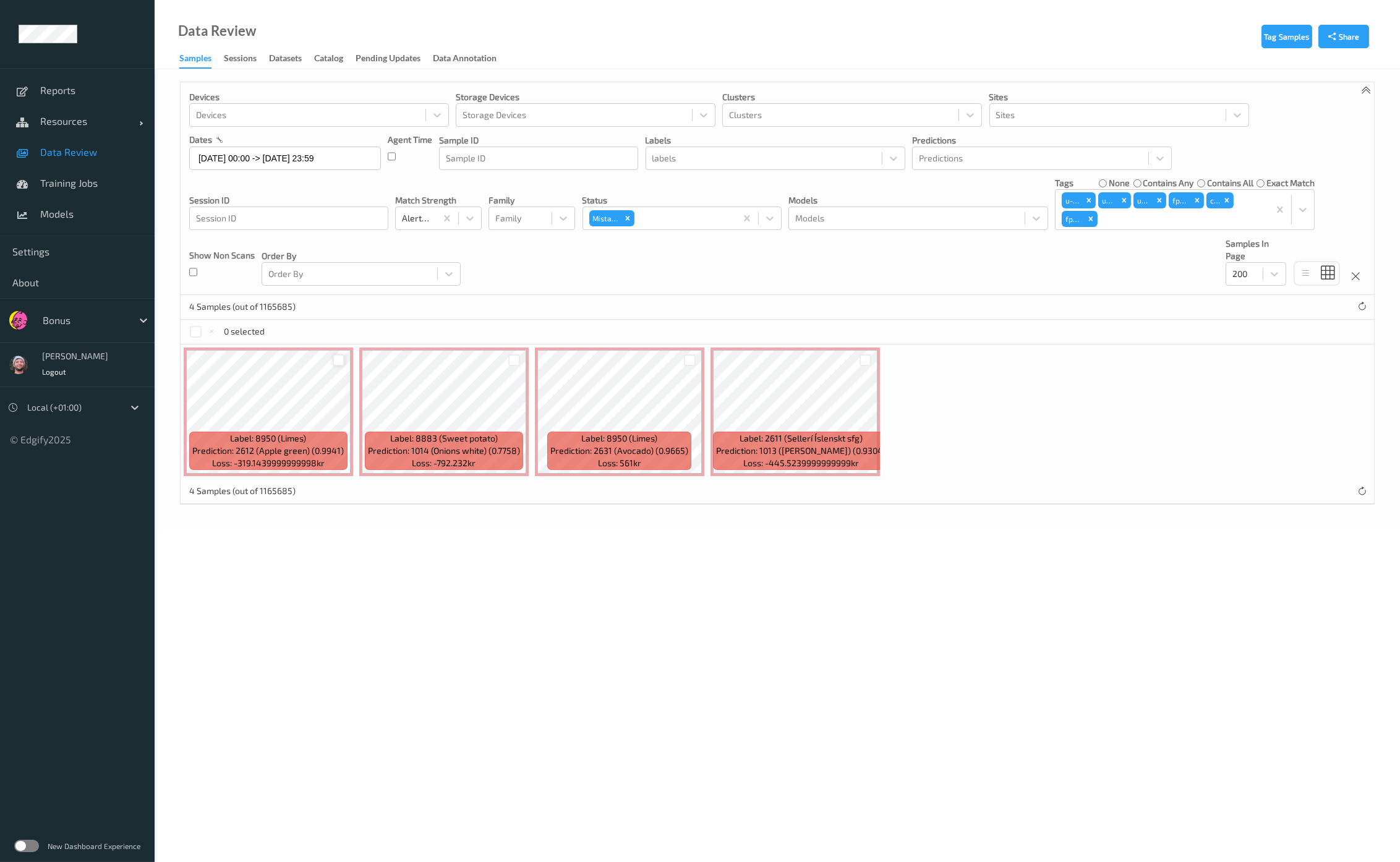
click at [869, 356] on div at bounding box center [866, 360] width 23 height 21
click at [868, 359] on div at bounding box center [865, 360] width 12 height 12
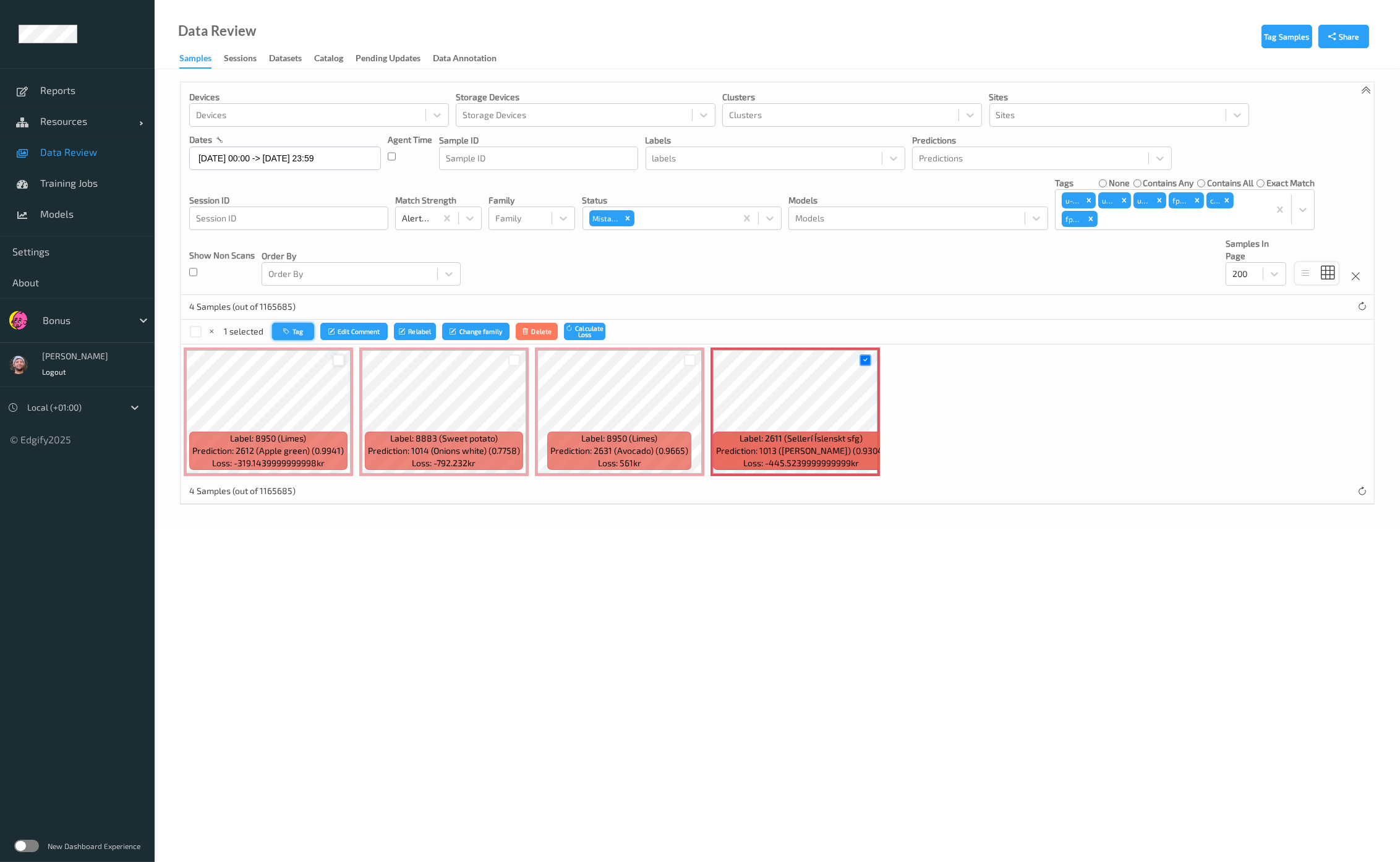
click at [298, 329] on button "Tag" at bounding box center [293, 332] width 42 height 18
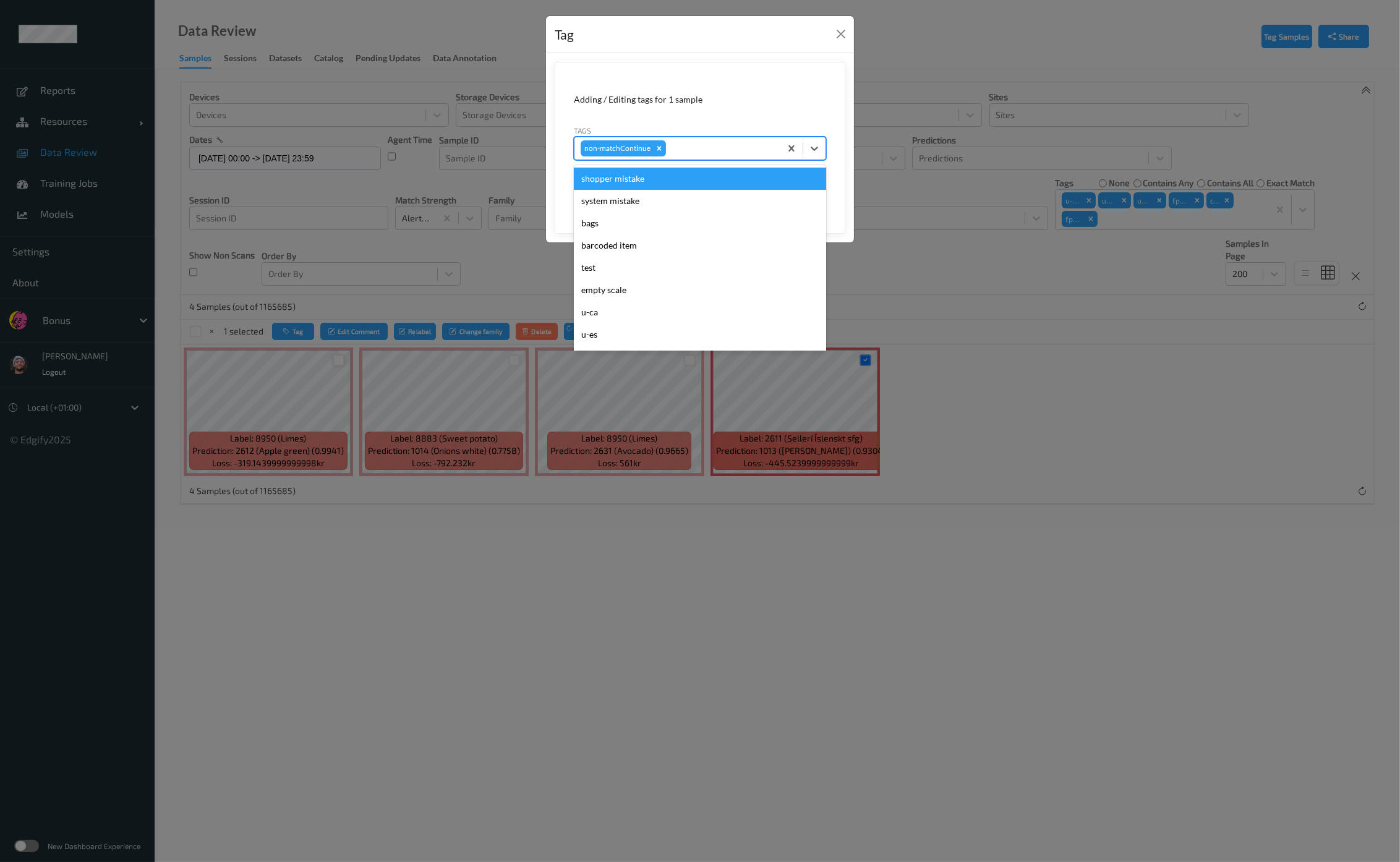
click at [687, 149] on div at bounding box center [721, 148] width 106 height 14
type input "ig"
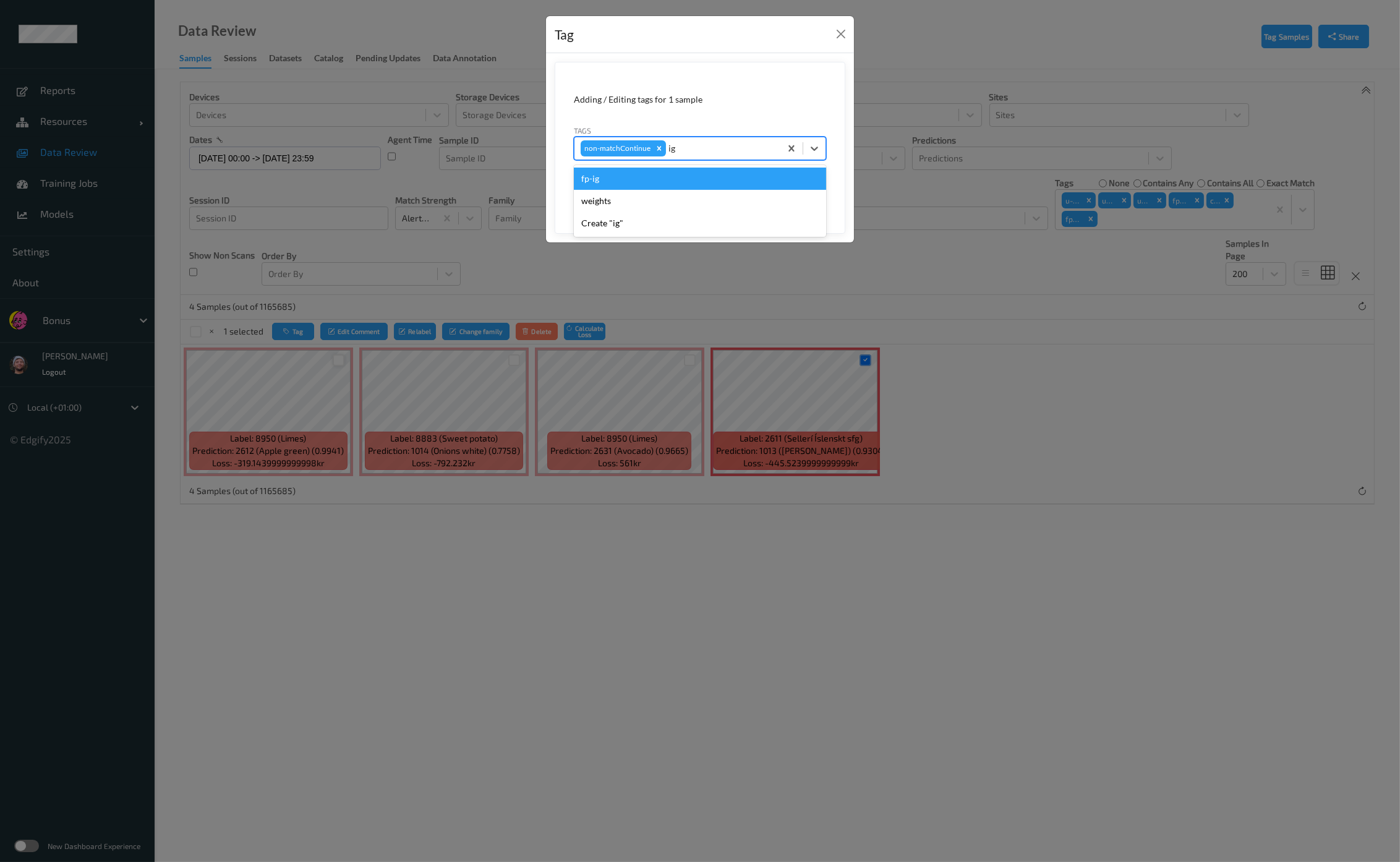
click at [669, 180] on div "fp-ig" at bounding box center [700, 179] width 253 height 23
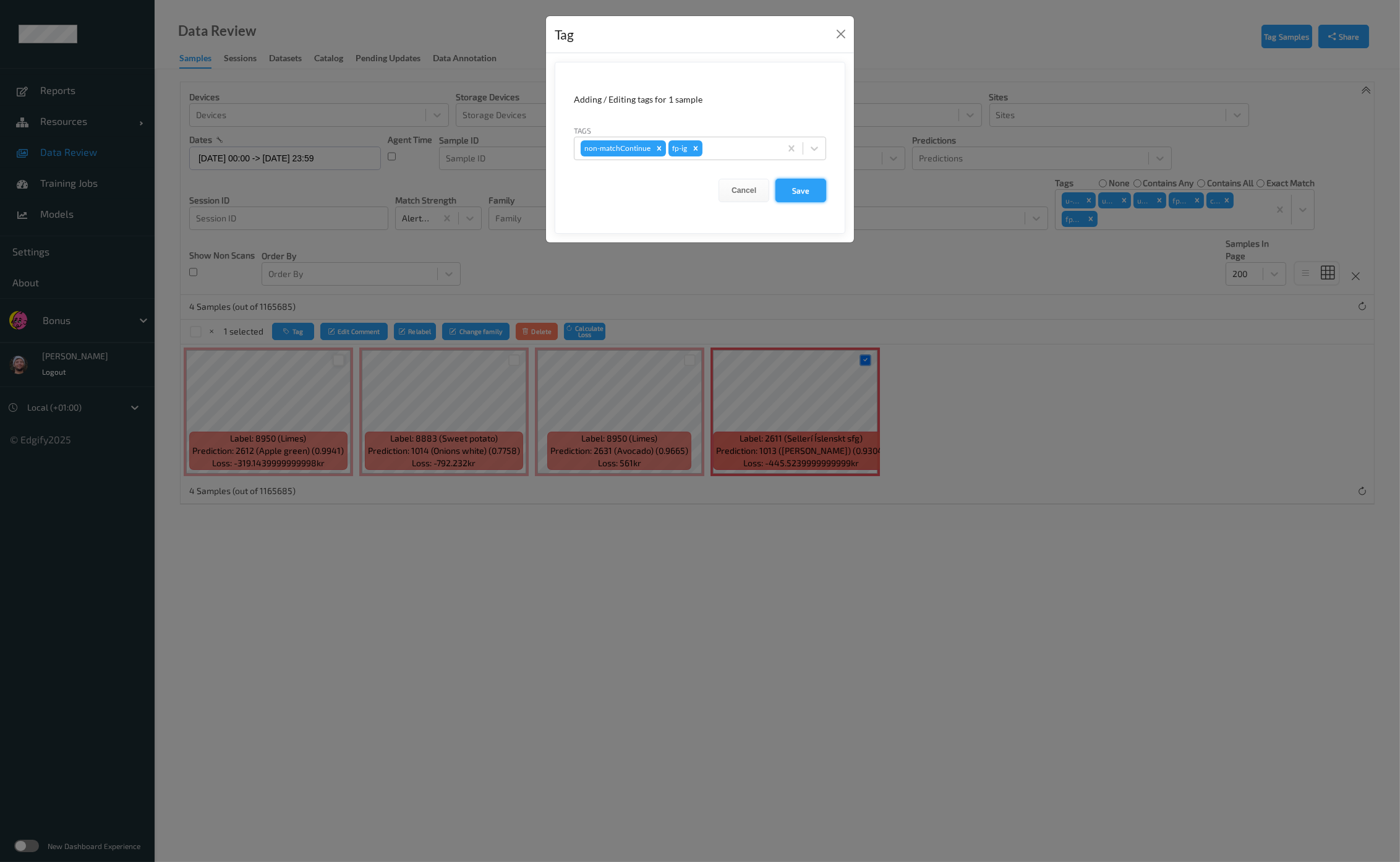
click at [818, 199] on button "Save" at bounding box center [801, 190] width 51 height 23
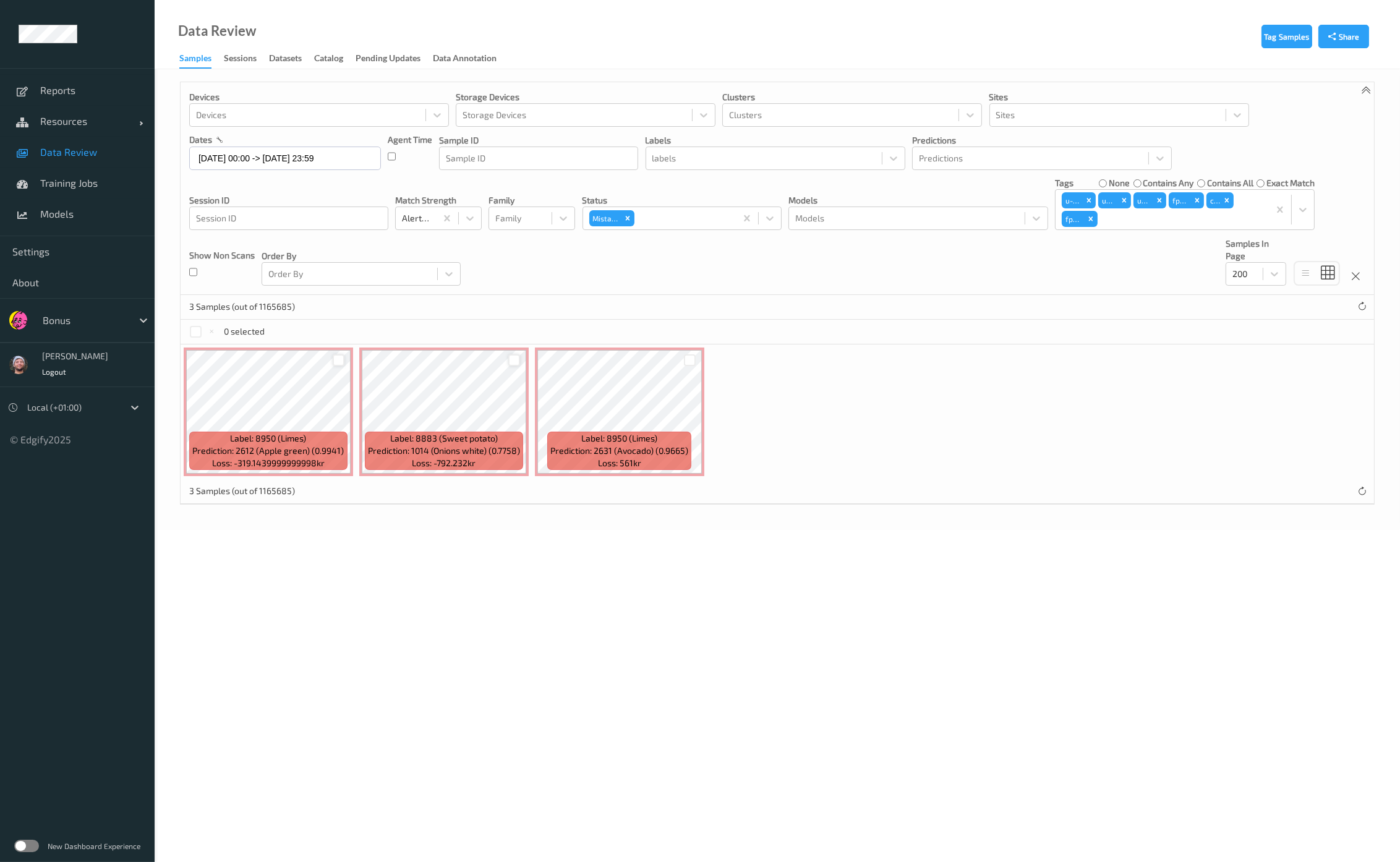
click at [513, 356] on div at bounding box center [513, 360] width 12 height 12
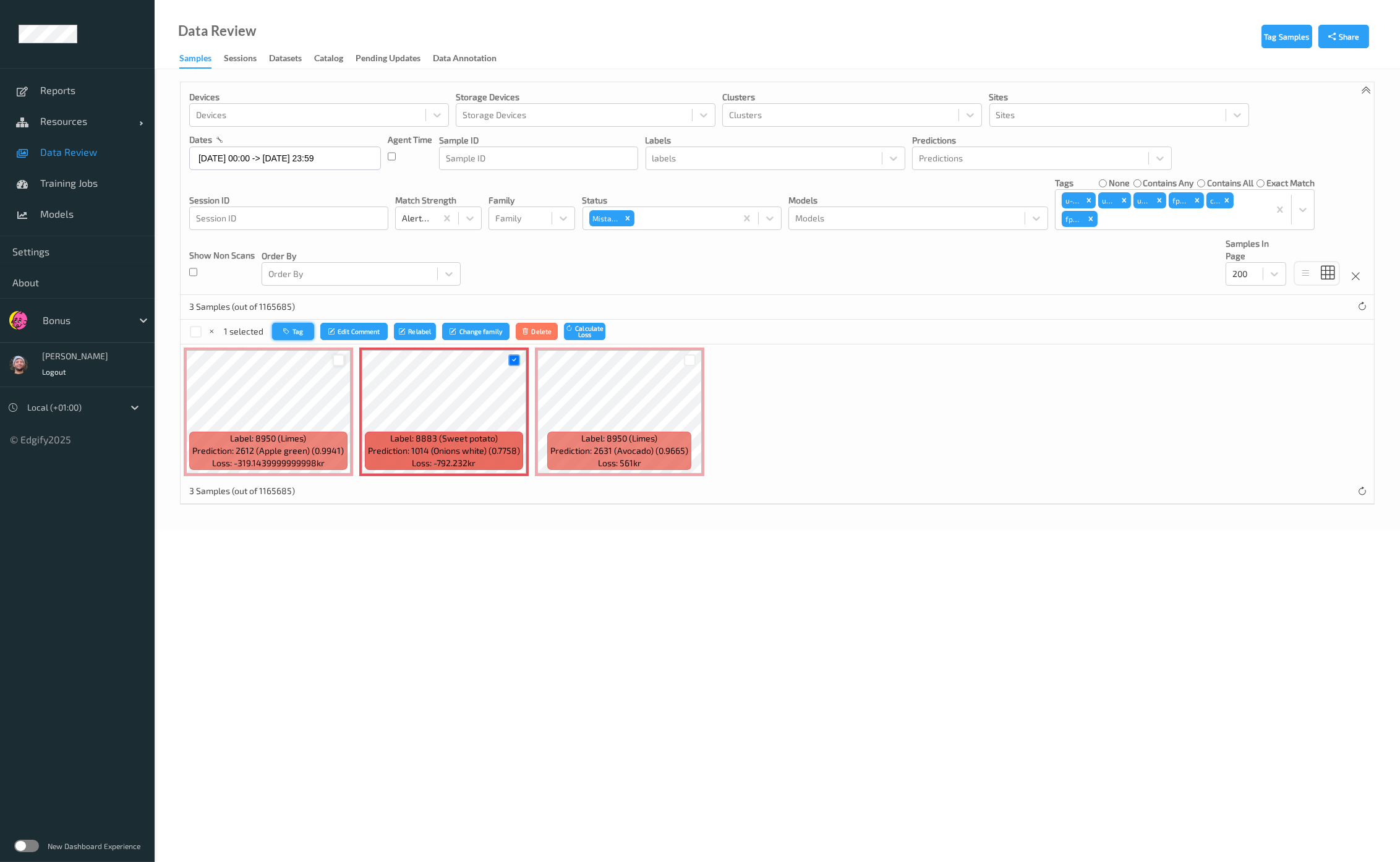
click at [298, 328] on button "Tag" at bounding box center [293, 332] width 42 height 18
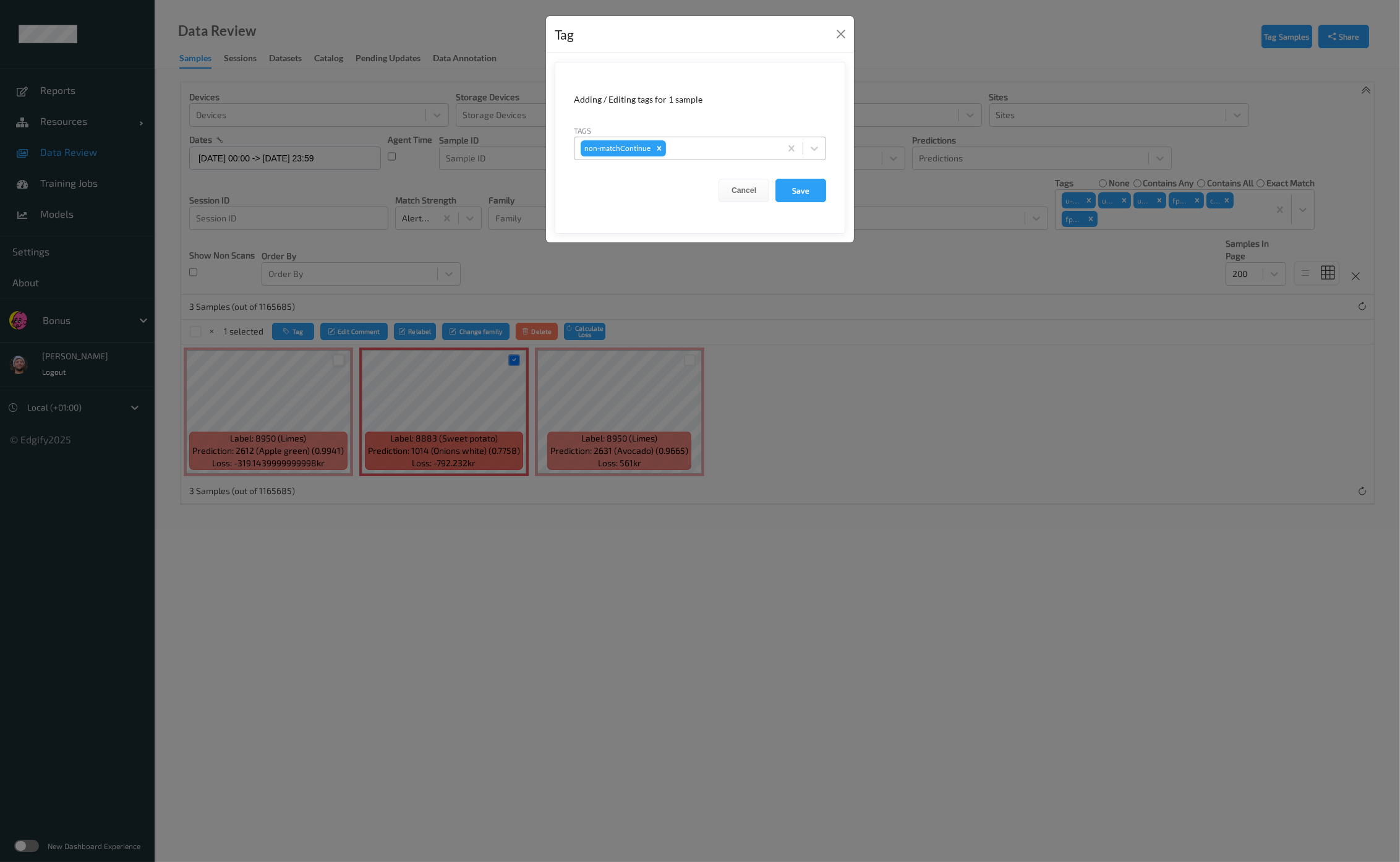
click at [693, 142] on div at bounding box center [721, 148] width 106 height 14
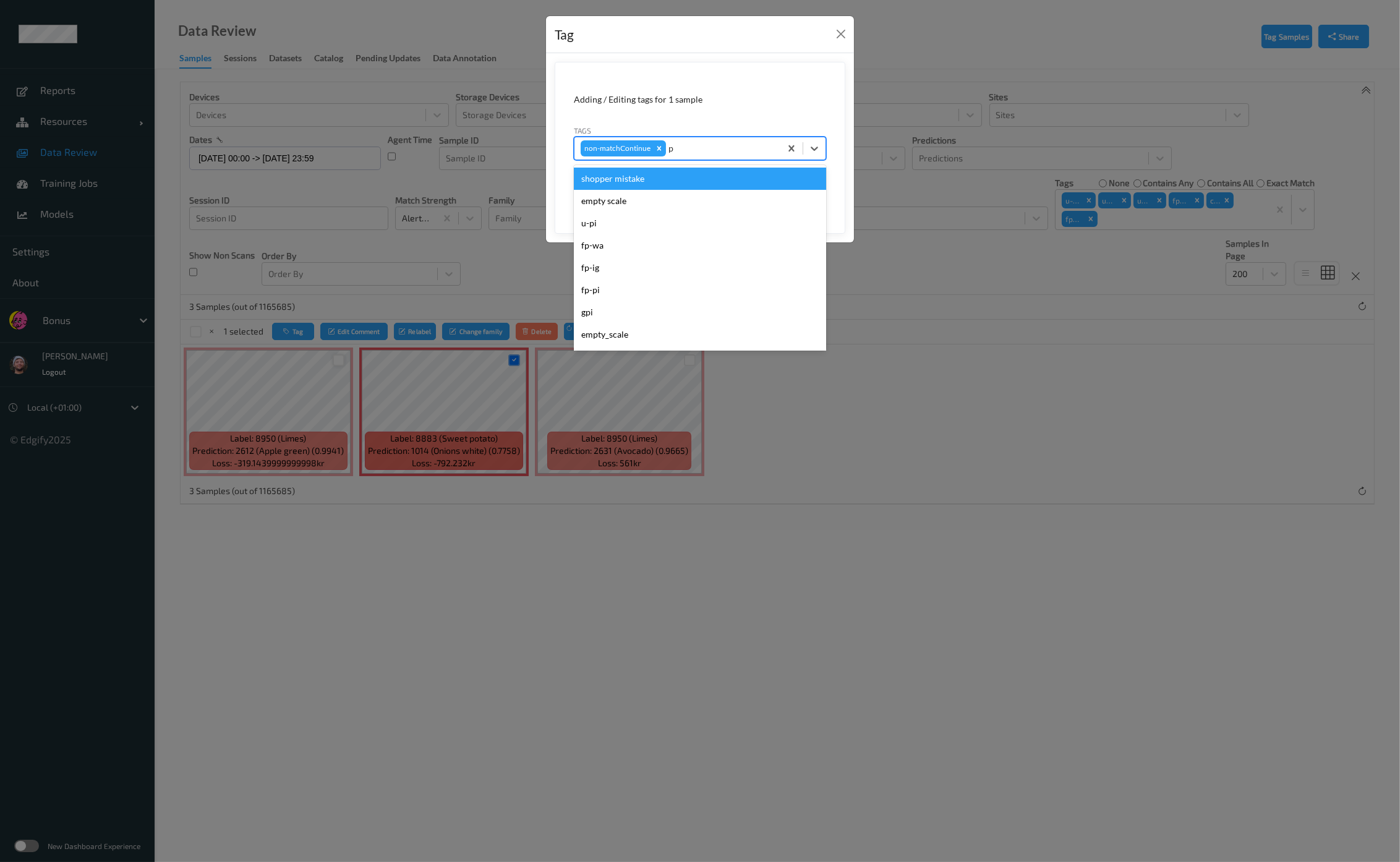
type input "pi"
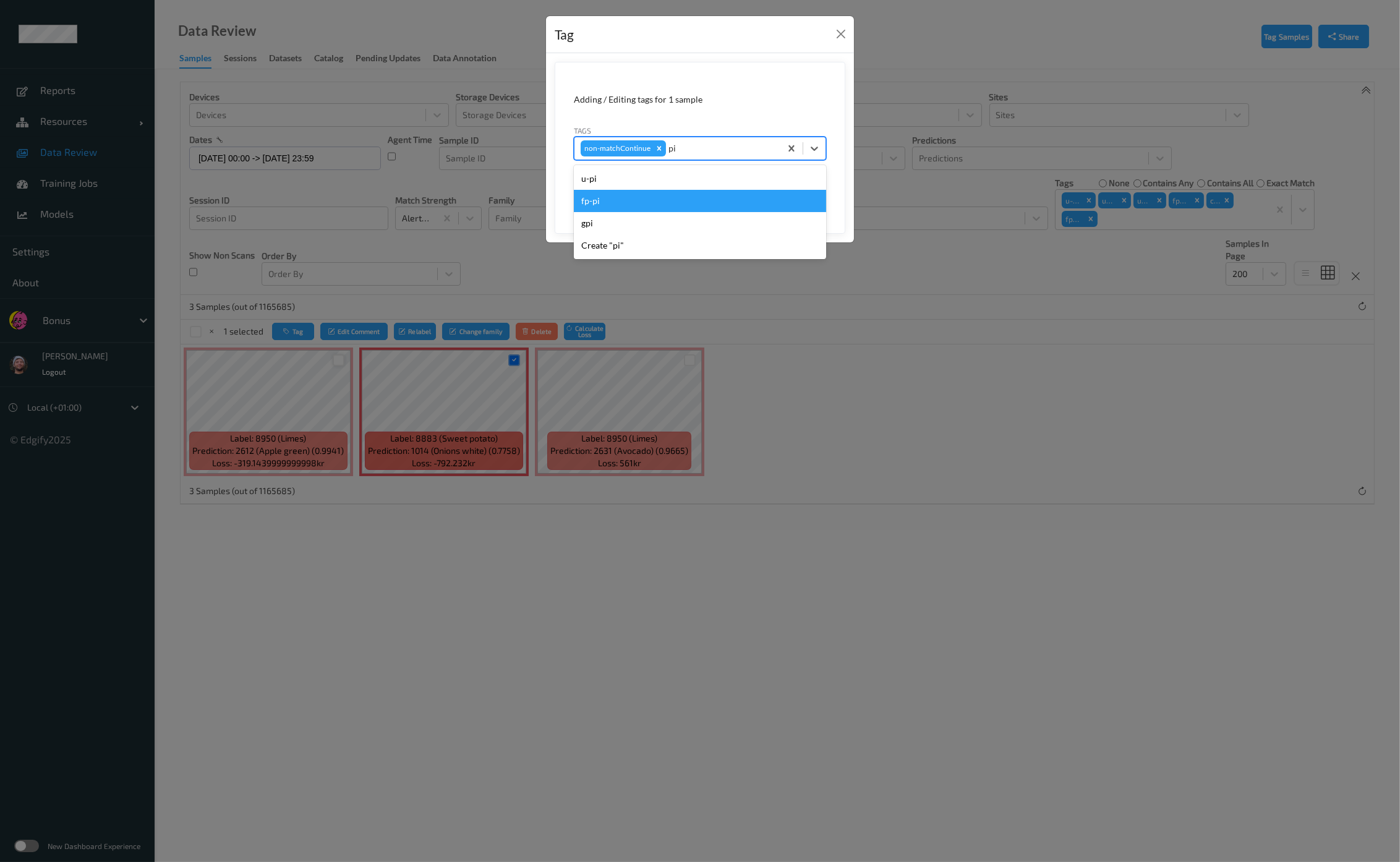
click at [674, 198] on div "fp-pi" at bounding box center [700, 200] width 253 height 23
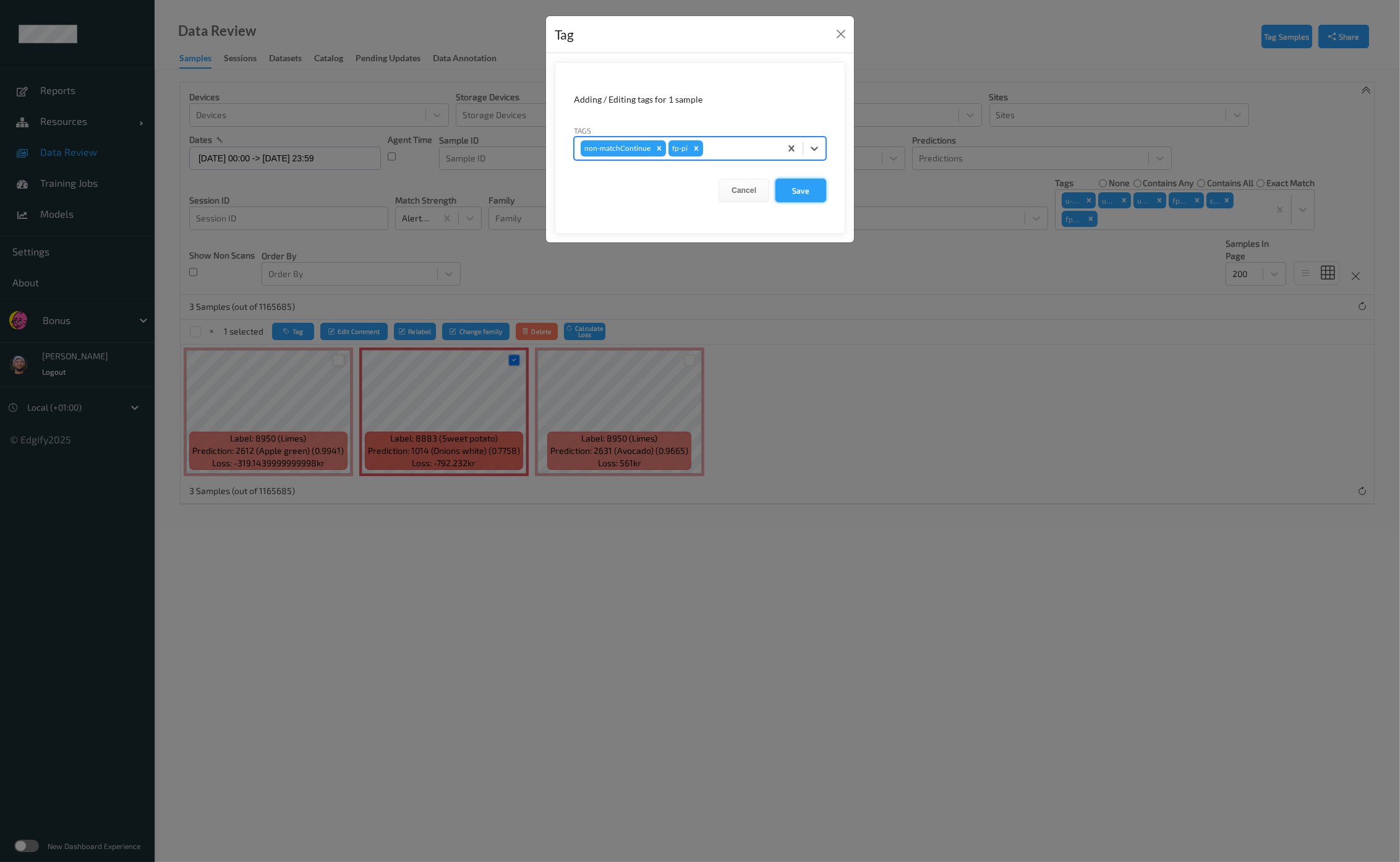
click at [797, 193] on button "Save" at bounding box center [801, 190] width 51 height 23
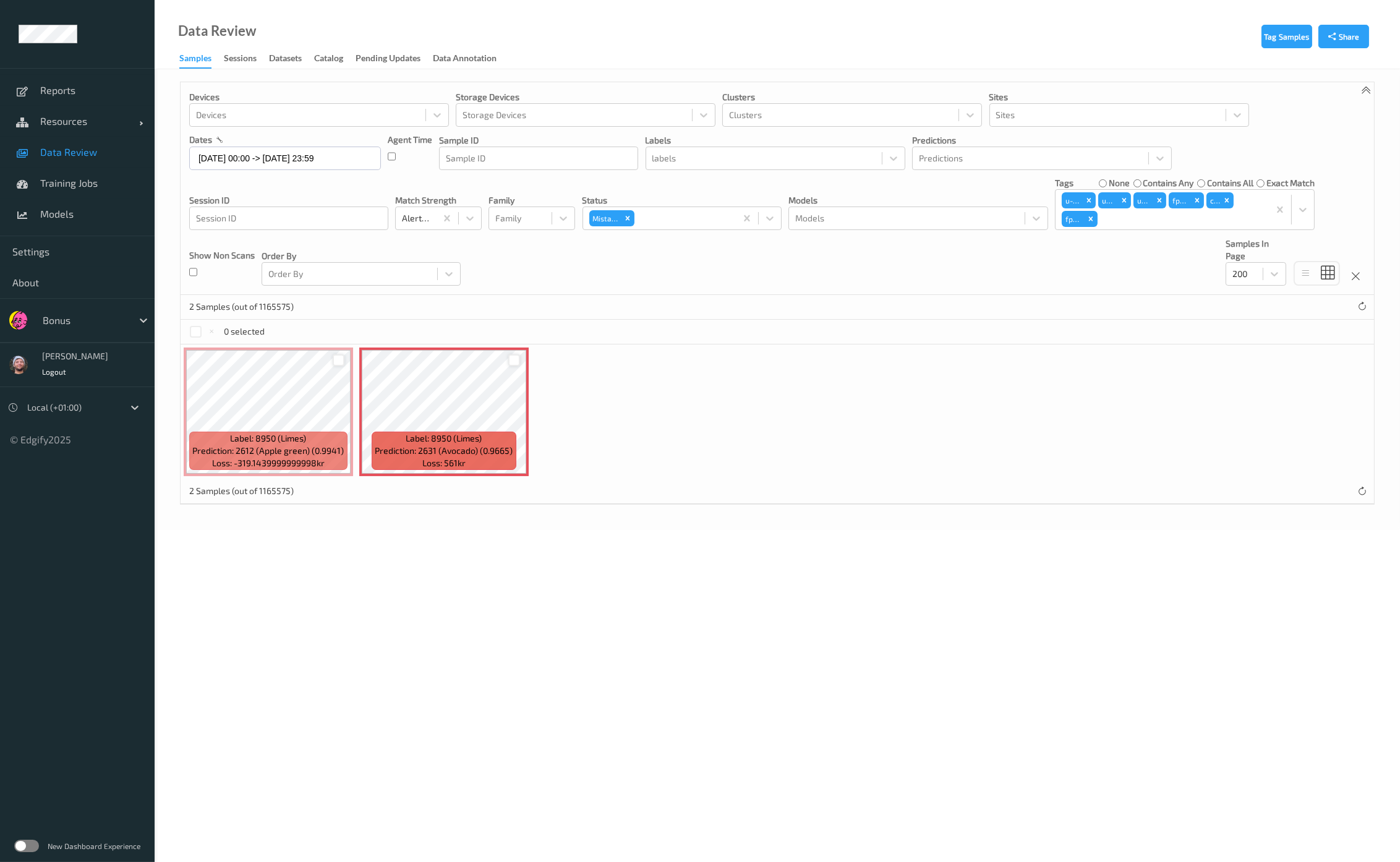
click at [511, 356] on div at bounding box center [513, 360] width 12 height 12
click at [300, 329] on button "Tag" at bounding box center [293, 332] width 42 height 18
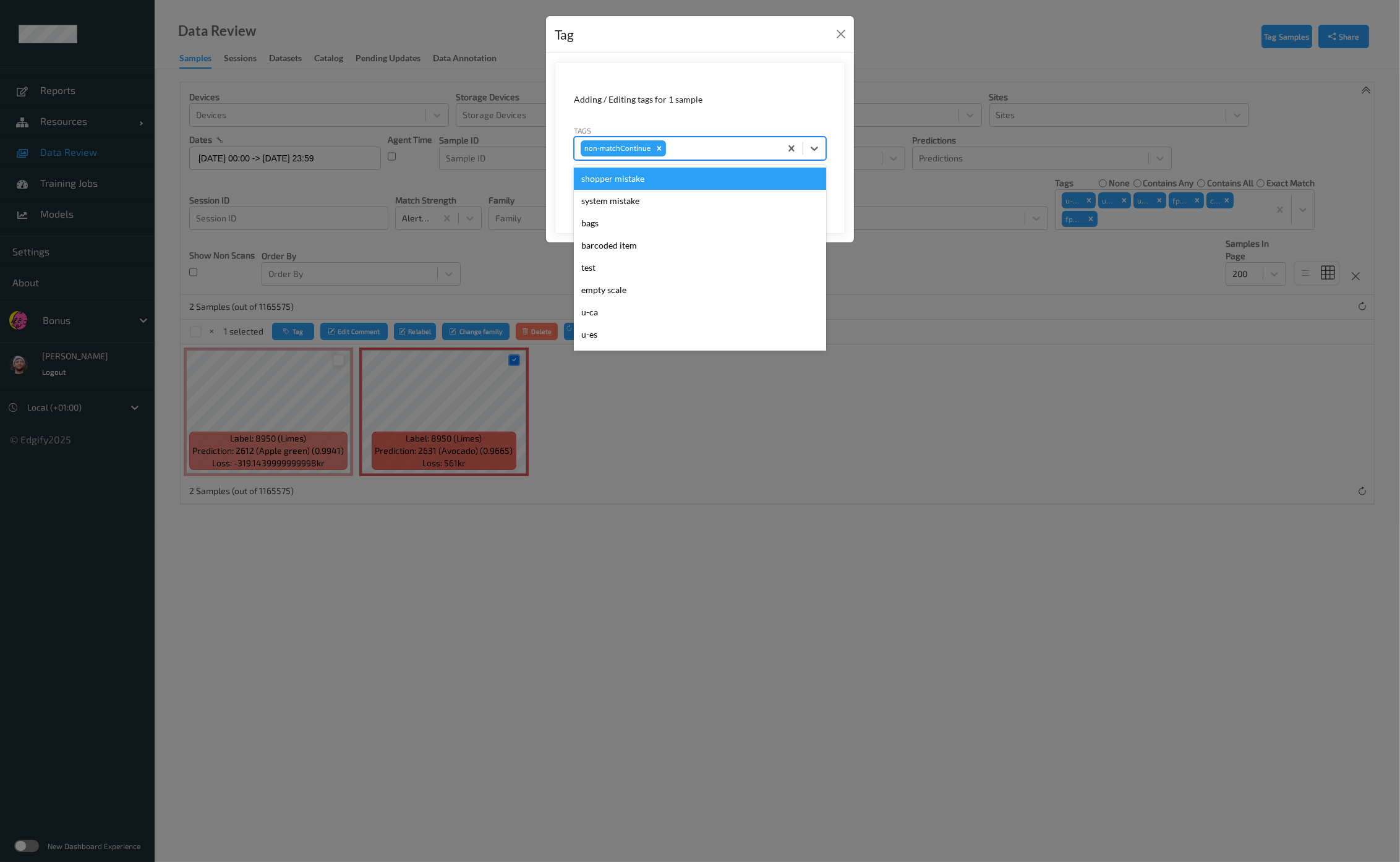
click at [687, 144] on div at bounding box center [721, 148] width 106 height 14
type input "ca"
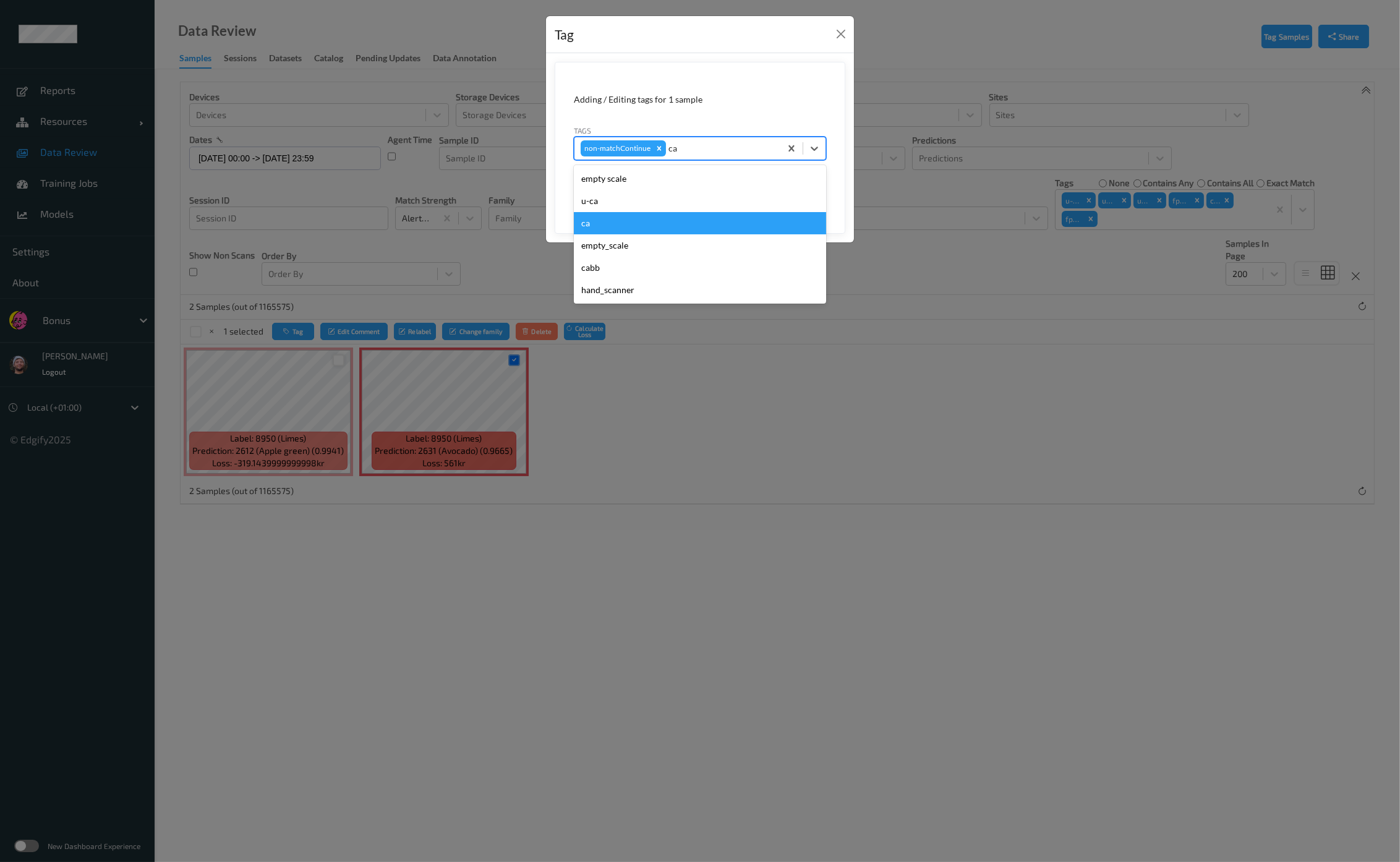
click at [641, 225] on div "ca" at bounding box center [700, 223] width 253 height 23
type input "s"
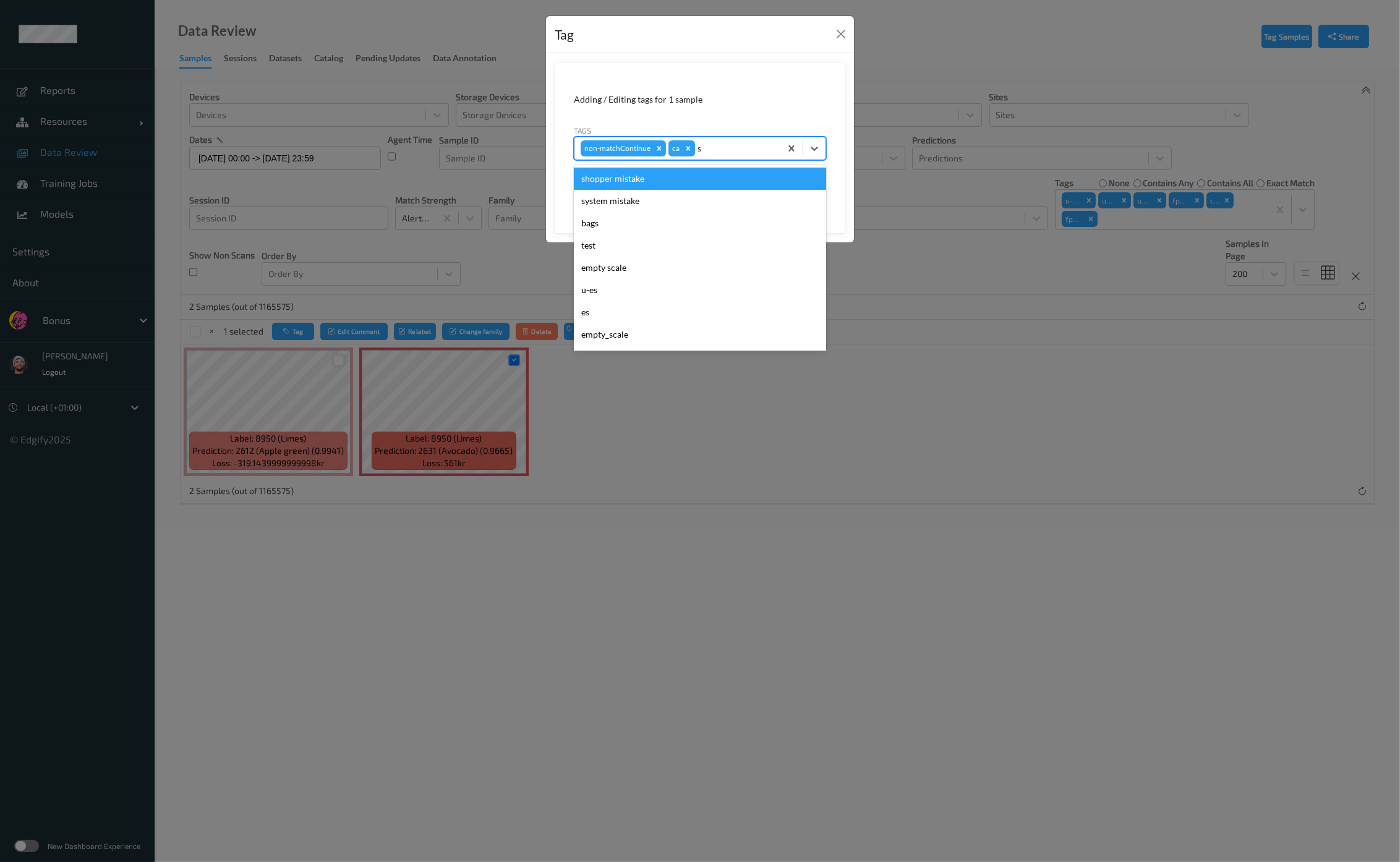
click at [649, 182] on div "shopper mistake" at bounding box center [700, 179] width 253 height 23
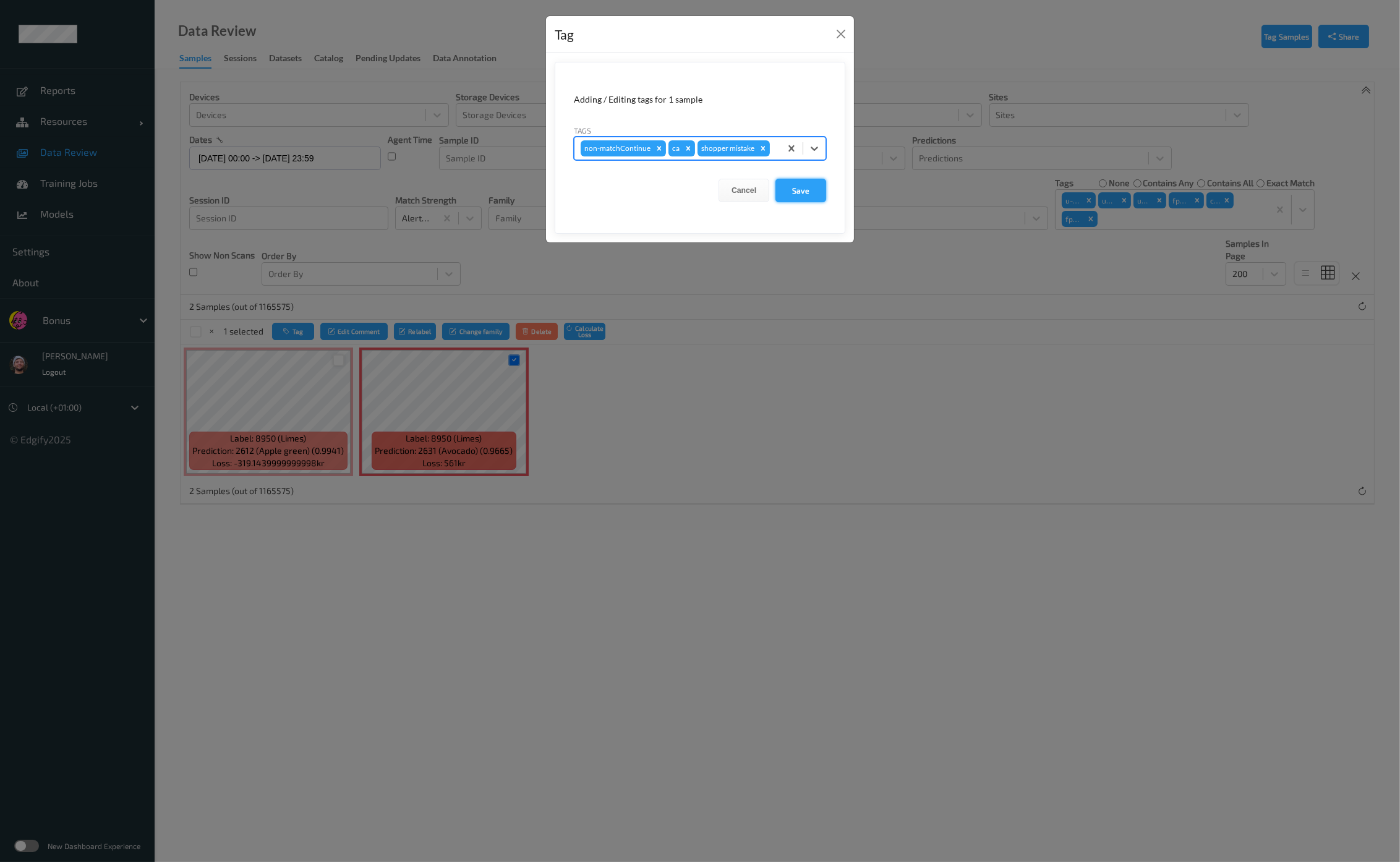
click at [784, 186] on button "Save" at bounding box center [801, 190] width 51 height 23
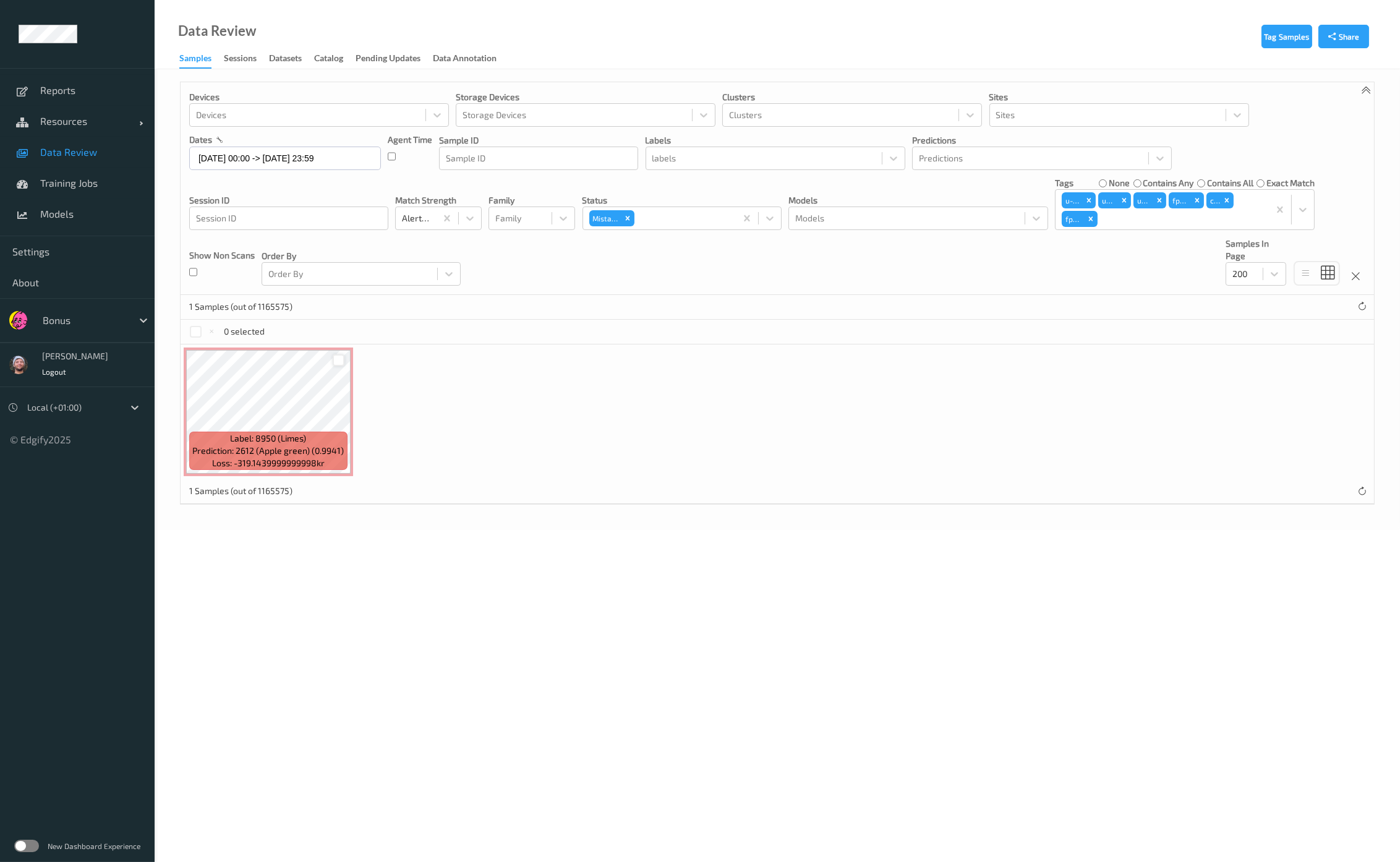
click at [340, 359] on div at bounding box center [338, 360] width 12 height 12
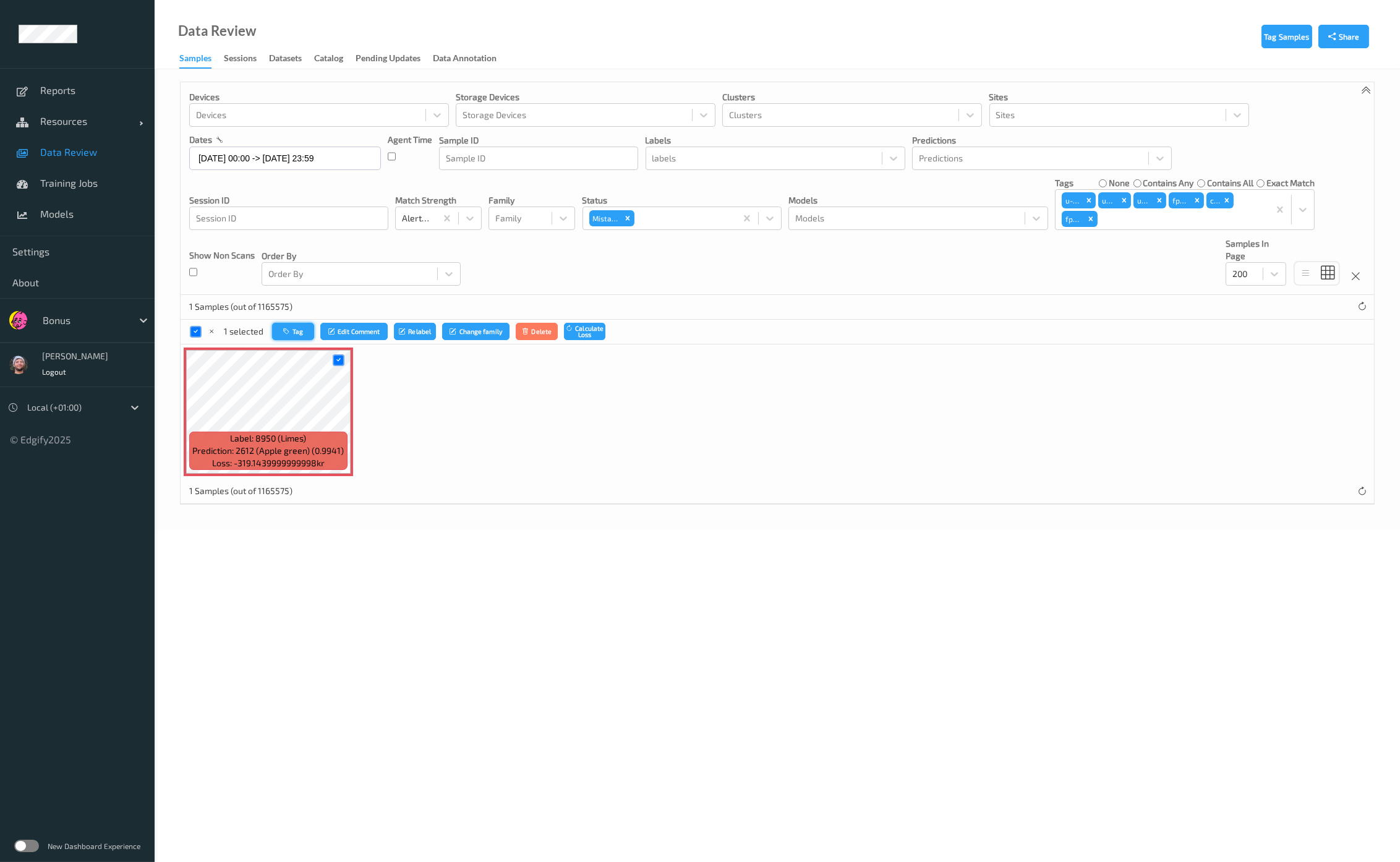
click at [311, 334] on button "Tag" at bounding box center [293, 332] width 42 height 18
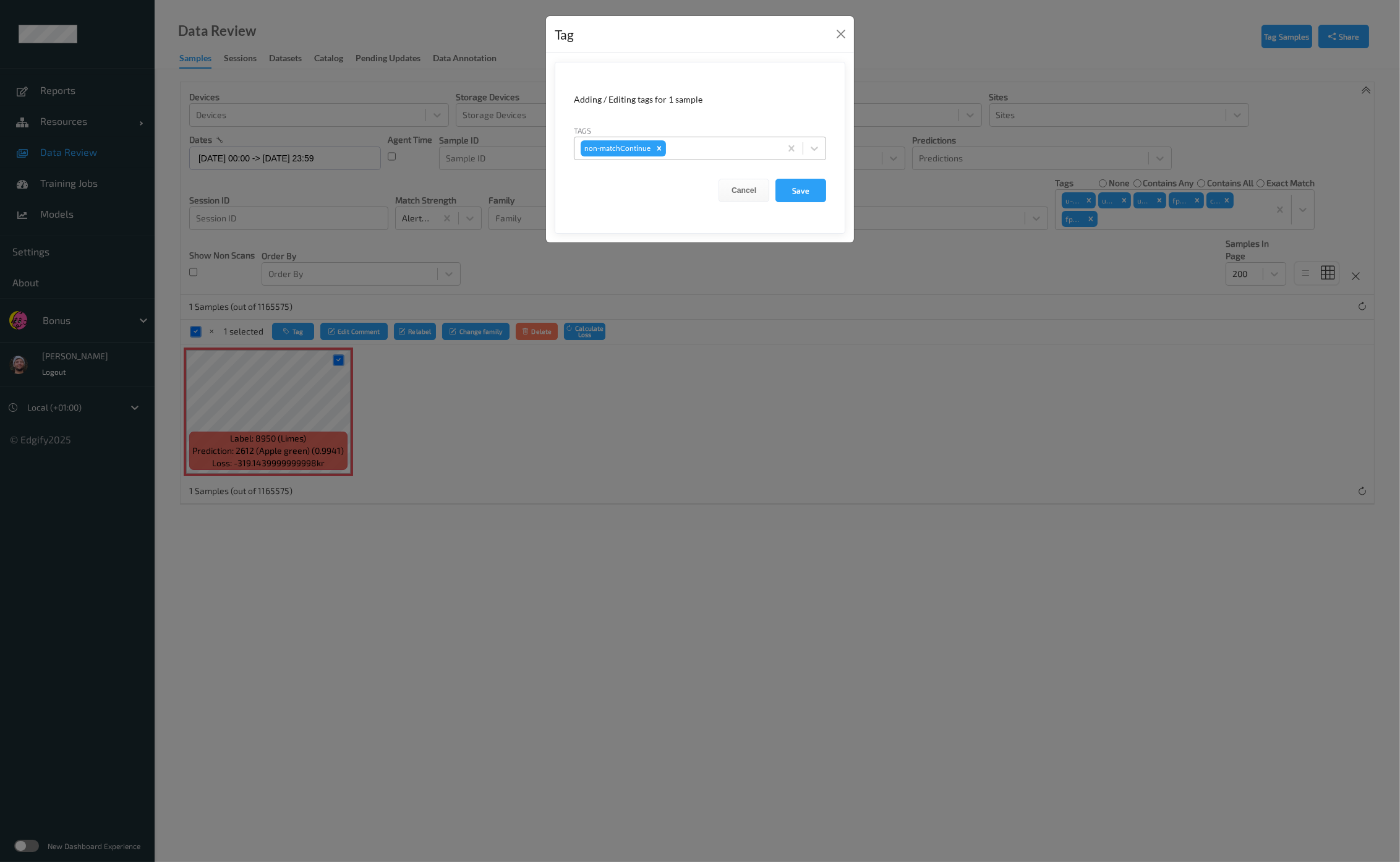
click at [686, 150] on div at bounding box center [721, 148] width 106 height 14
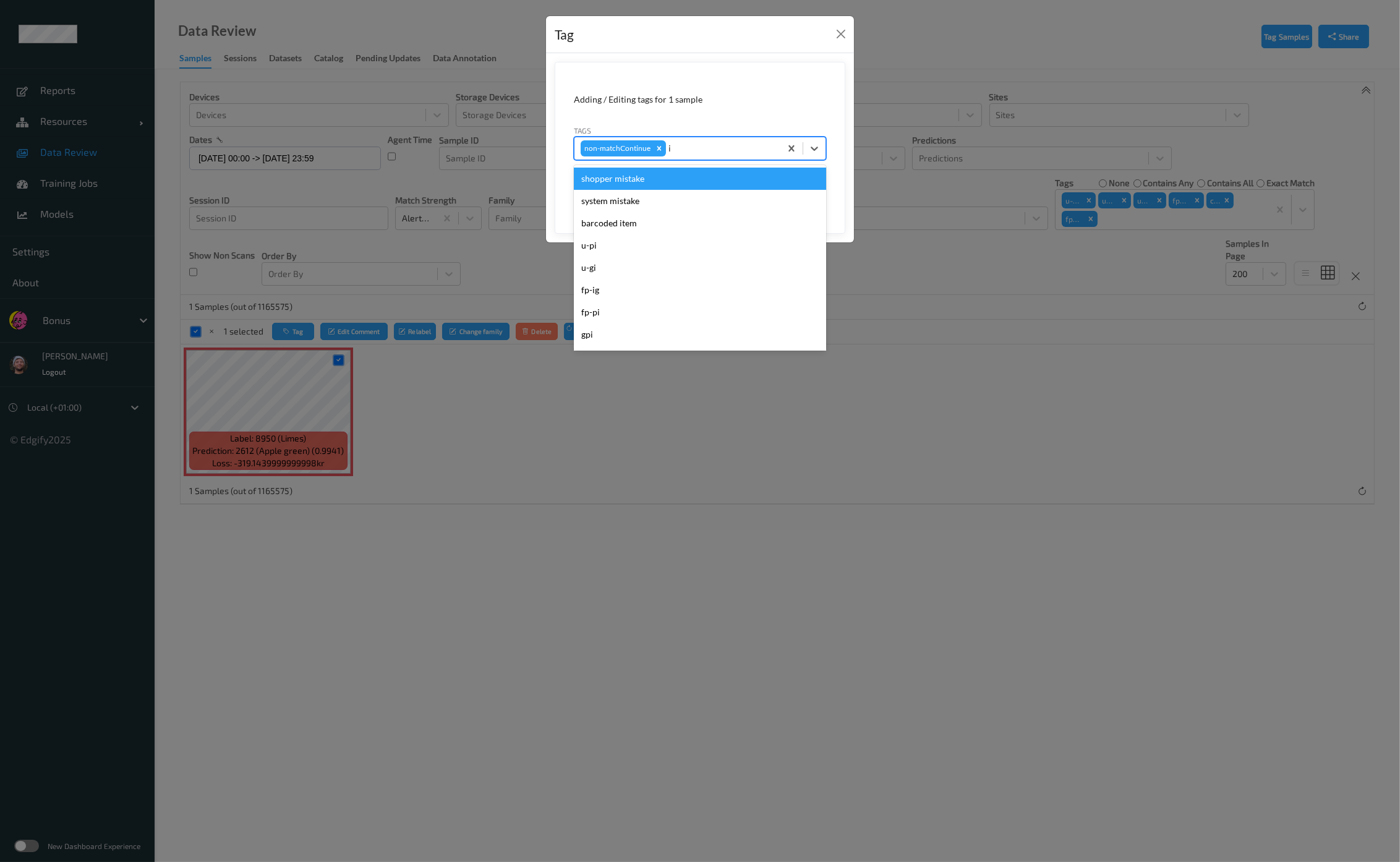
type input "ig"
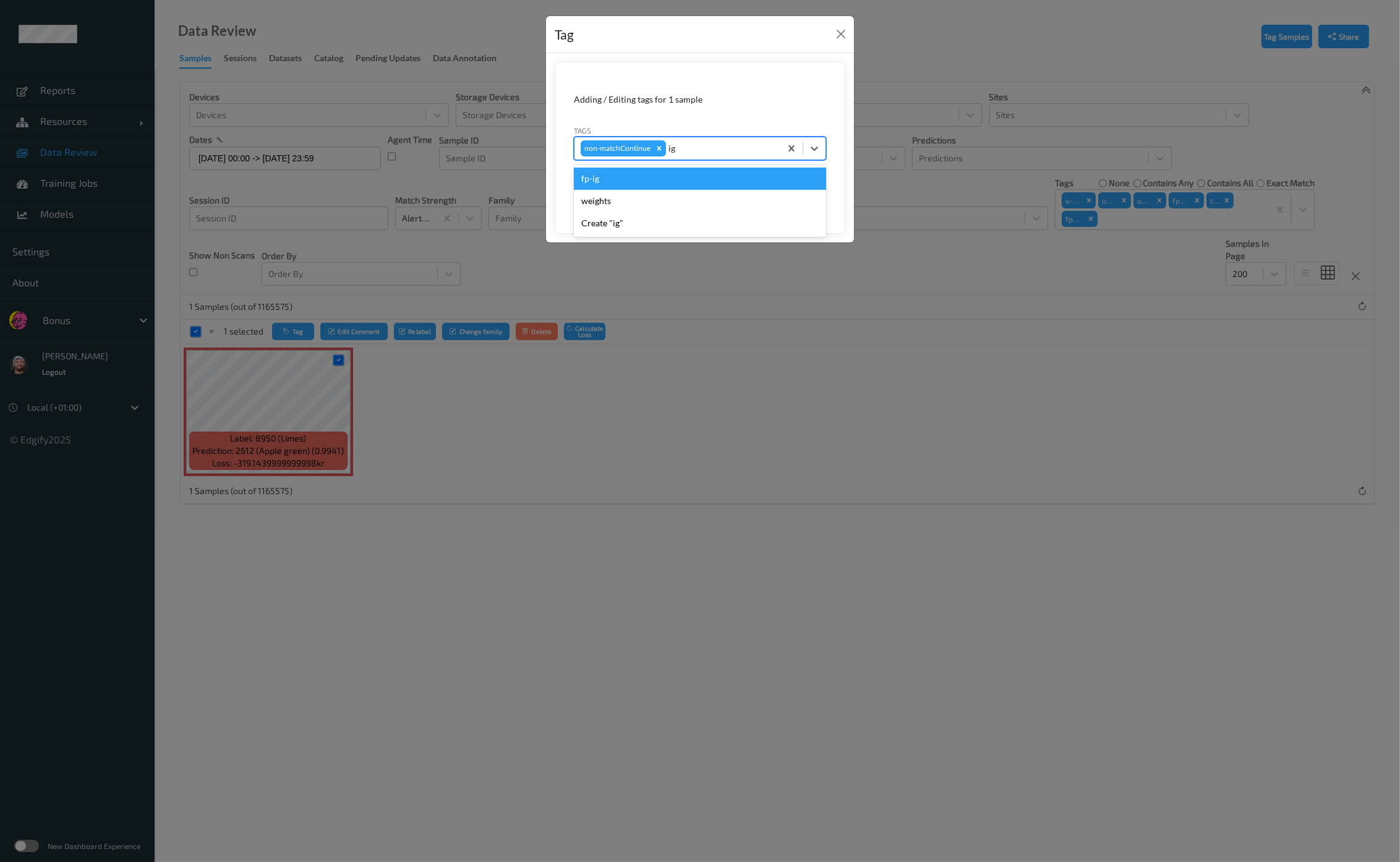
click at [656, 182] on div "fp-ig" at bounding box center [700, 179] width 253 height 23
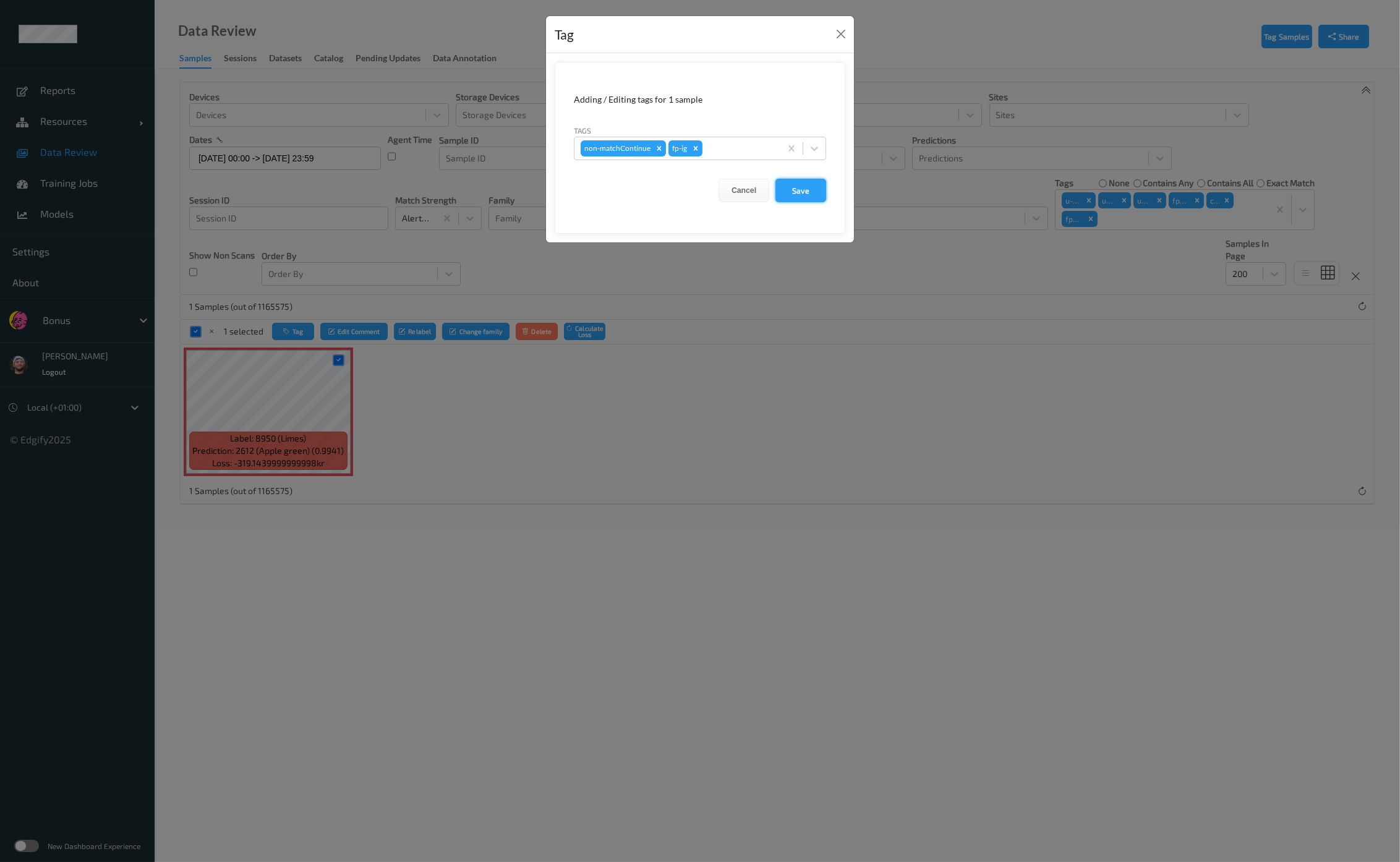
click at [790, 180] on button "Save" at bounding box center [801, 190] width 51 height 23
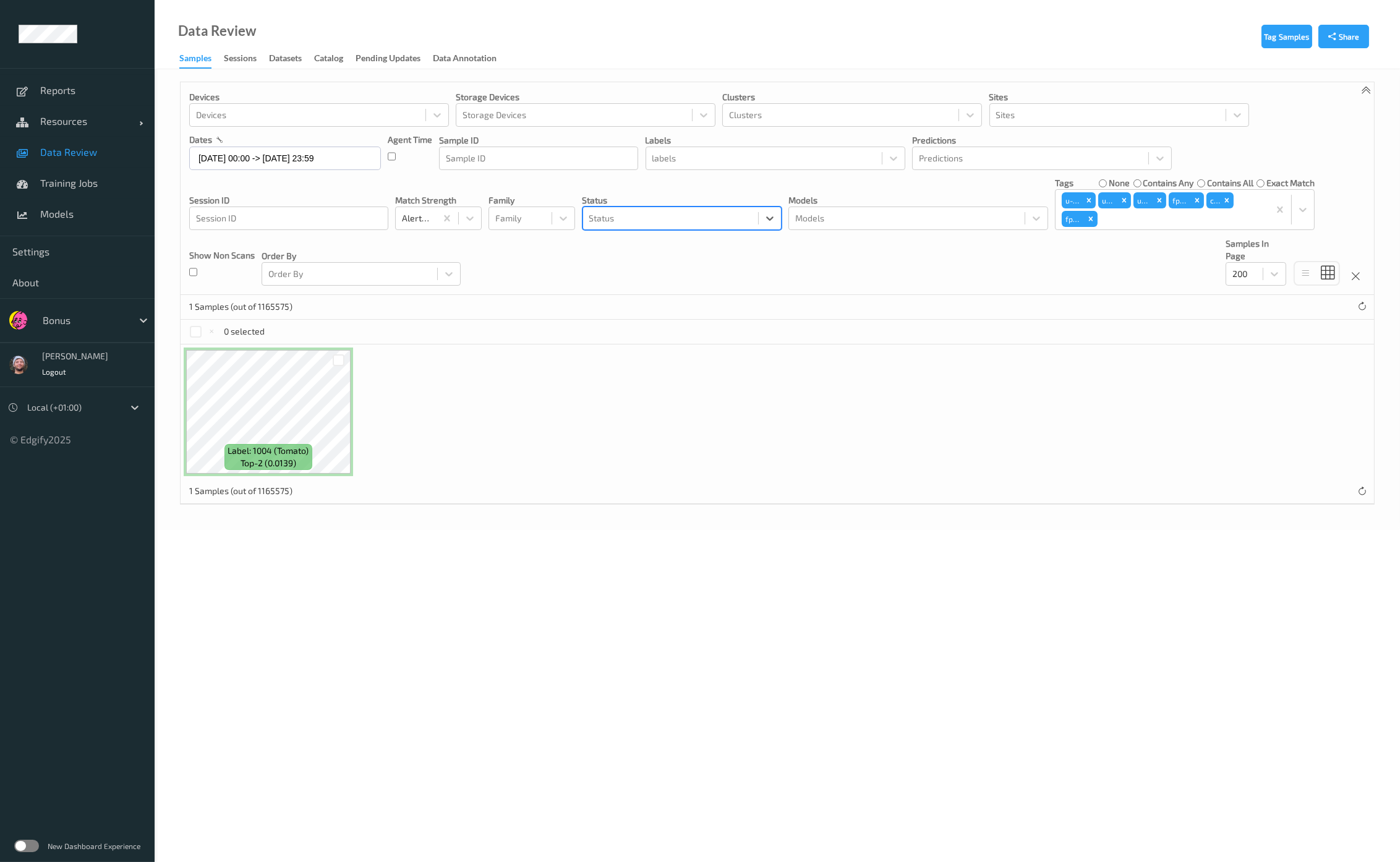
click at [1147, 182] on label "contains any" at bounding box center [1168, 183] width 51 height 13
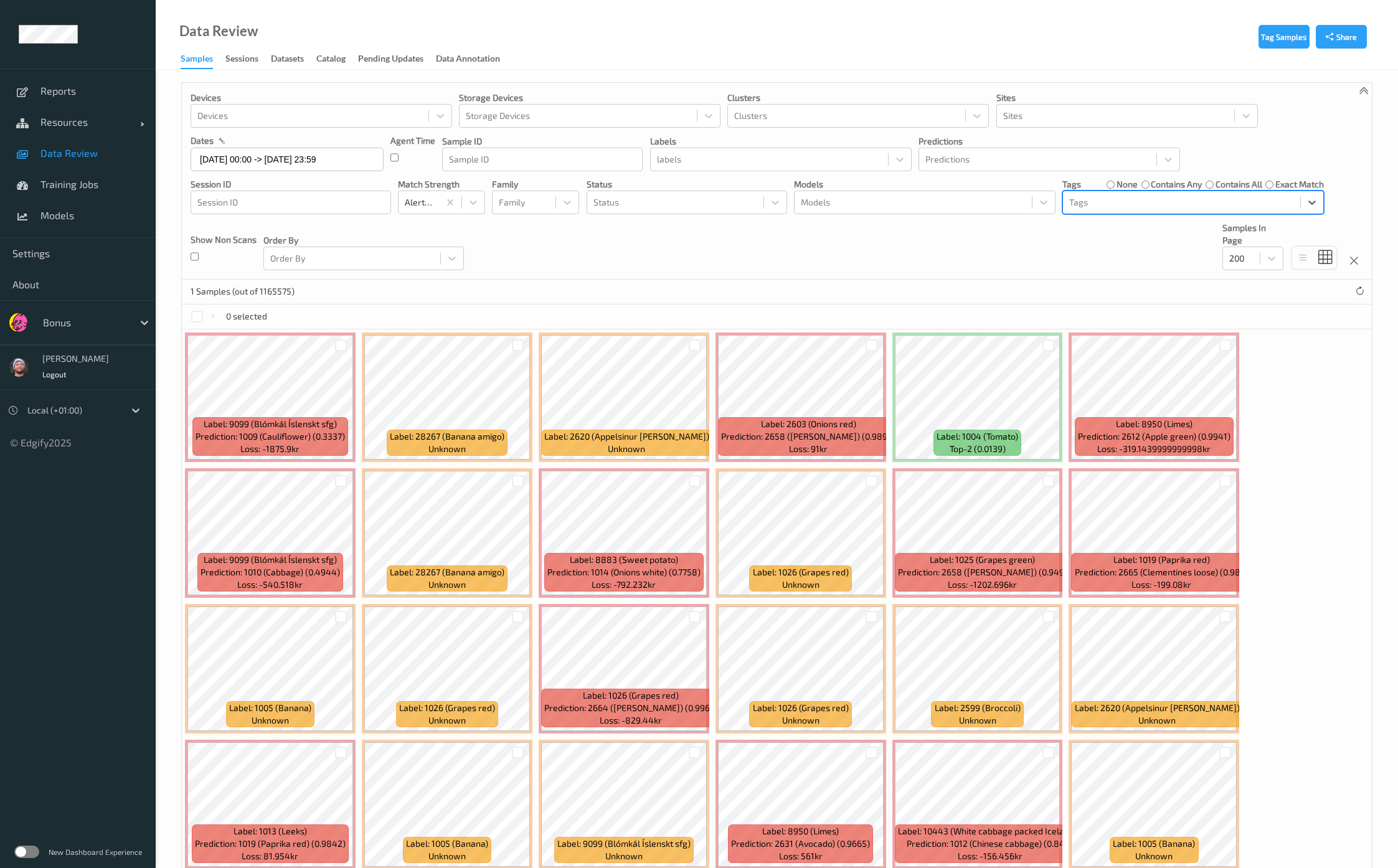
click at [73, 161] on link "Data Review" at bounding box center [77, 153] width 155 height 31
click at [107, 147] on span "Data Review" at bounding box center [92, 153] width 103 height 13
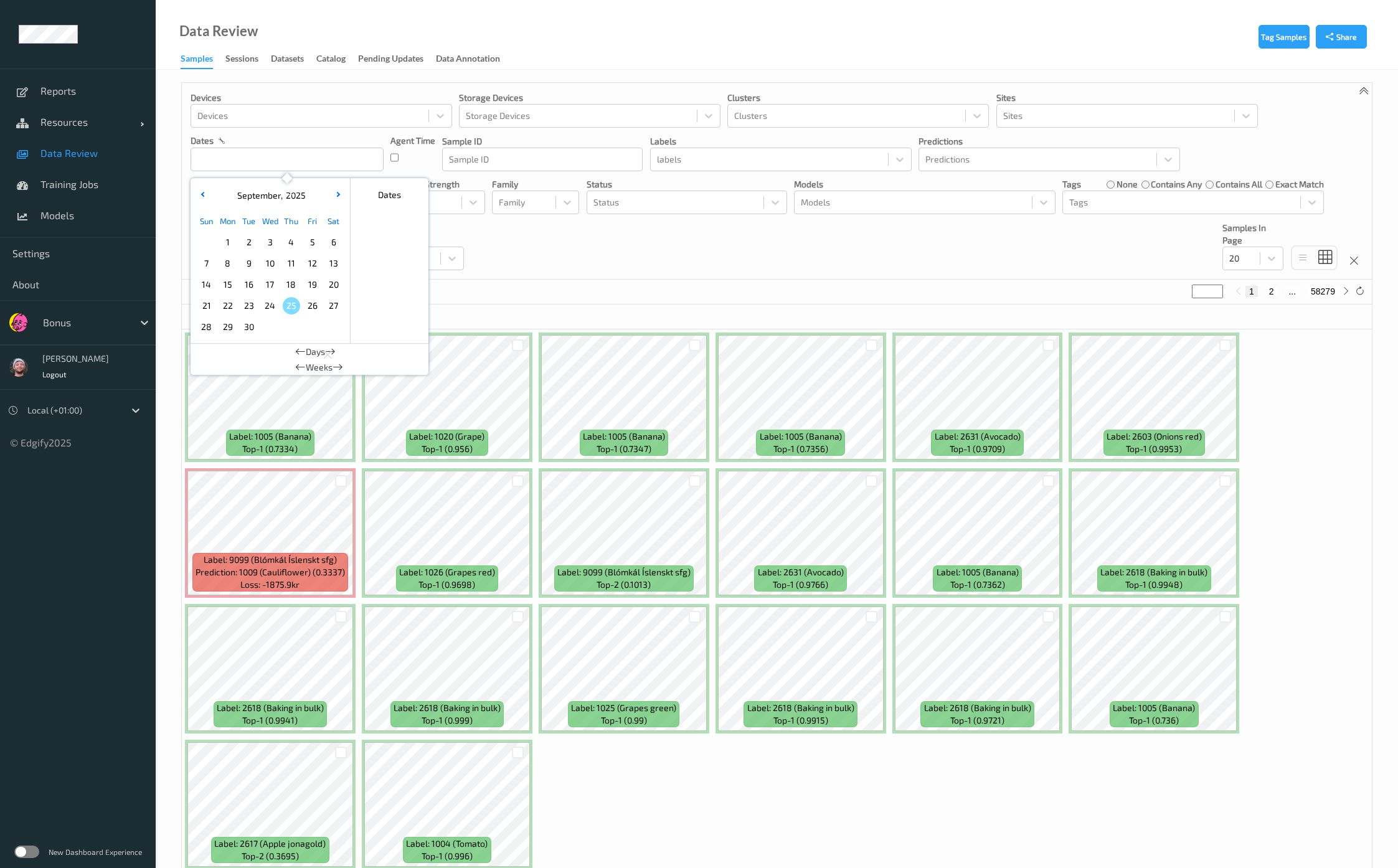
click at [294, 301] on span "25" at bounding box center [291, 305] width 17 height 17
type input "[DATE] 00:00 -> [DATE] 23:59"
click at [834, 282] on div "34 Samples (out of 1165575) * 1 2" at bounding box center [777, 291] width 1190 height 25
click at [302, 163] on input "text" at bounding box center [287, 159] width 193 height 24
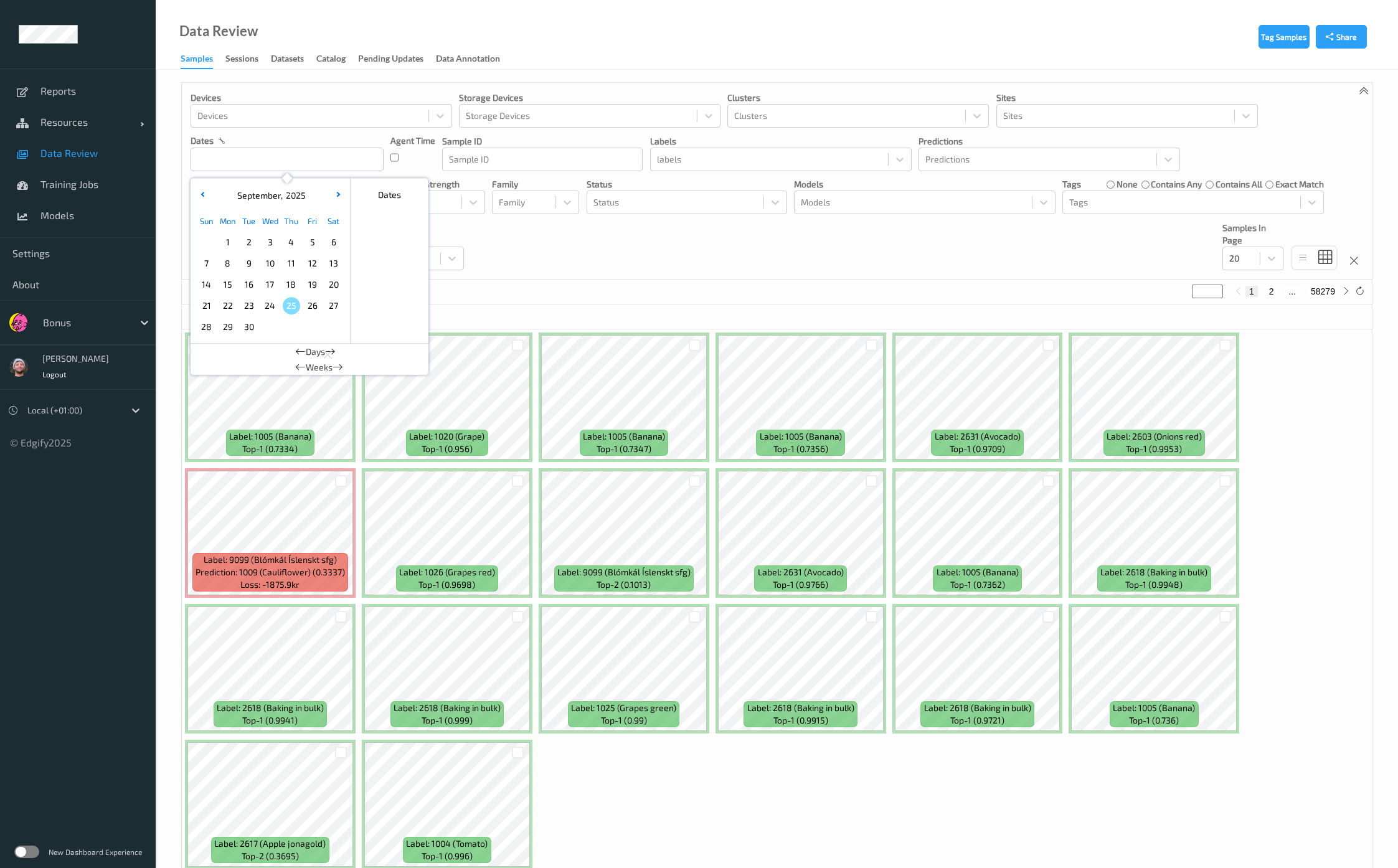
click at [296, 303] on span "25" at bounding box center [291, 305] width 17 height 17
type input "[DATE] 00:00 -> [DATE] 23:59"
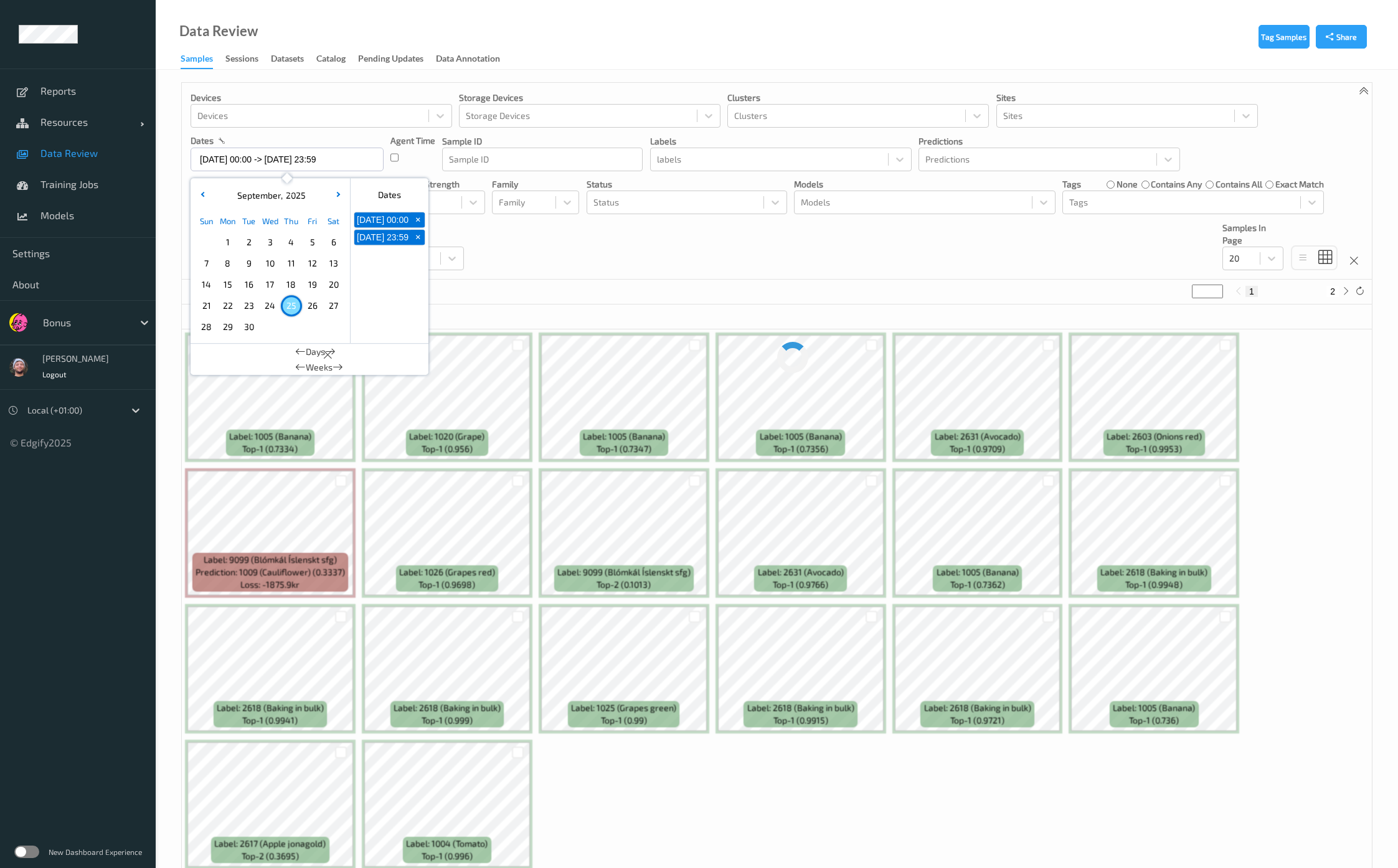
click at [610, 268] on div "Devices Devices Storage Devices Storage Devices Clusters Clusters Sites Sites d…" at bounding box center [777, 181] width 1190 height 197
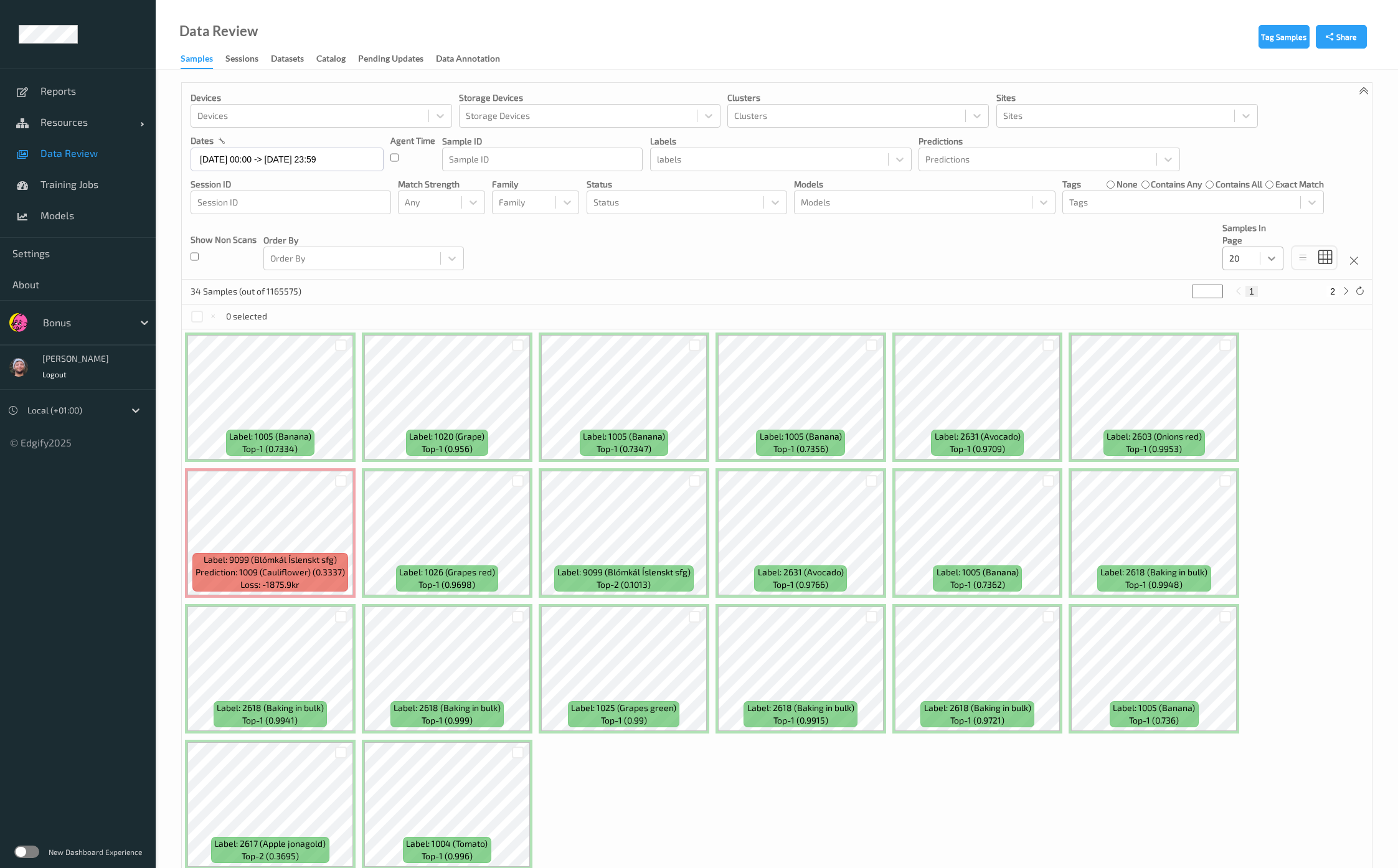
click at [1262, 256] on div at bounding box center [1271, 258] width 23 height 23
click at [1249, 375] on span "200" at bounding box center [1254, 379] width 15 height 13
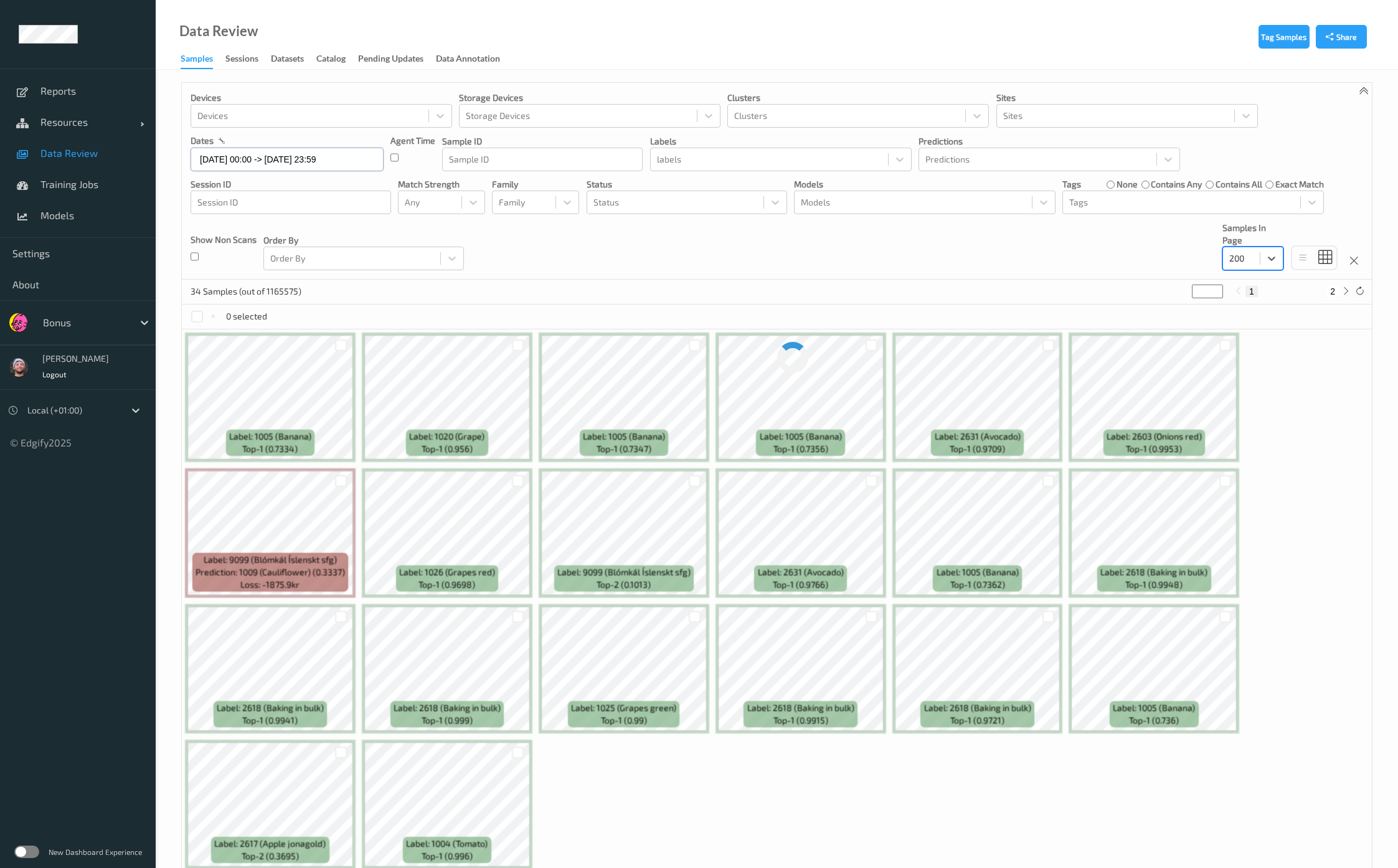
click at [296, 165] on input "[DATE] 00:00 -> [DATE] 23:59" at bounding box center [287, 159] width 193 height 24
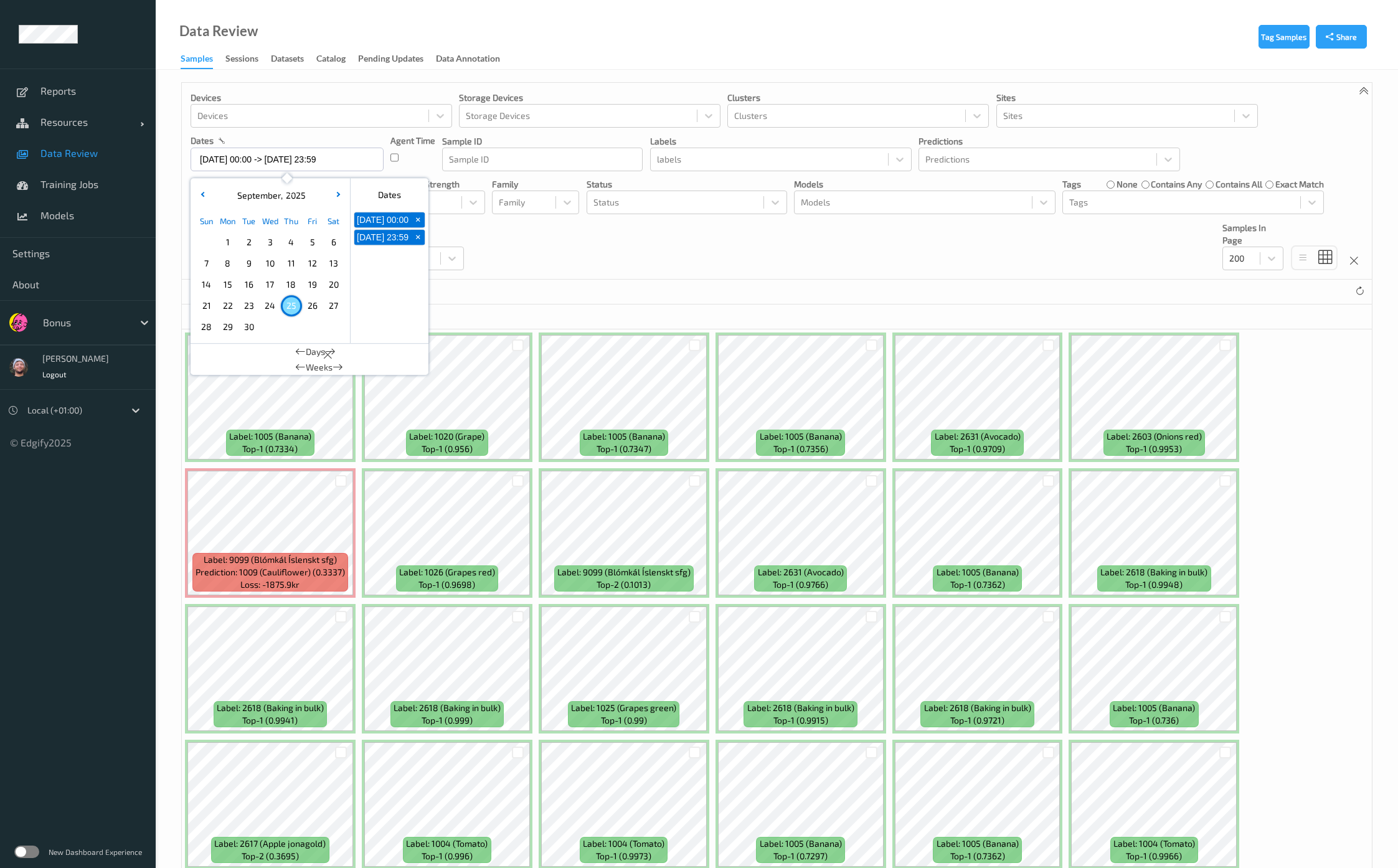
click at [594, 265] on div "Devices Devices Storage Devices Storage Devices Clusters Clusters Sites Sites d…" at bounding box center [777, 181] width 1190 height 197
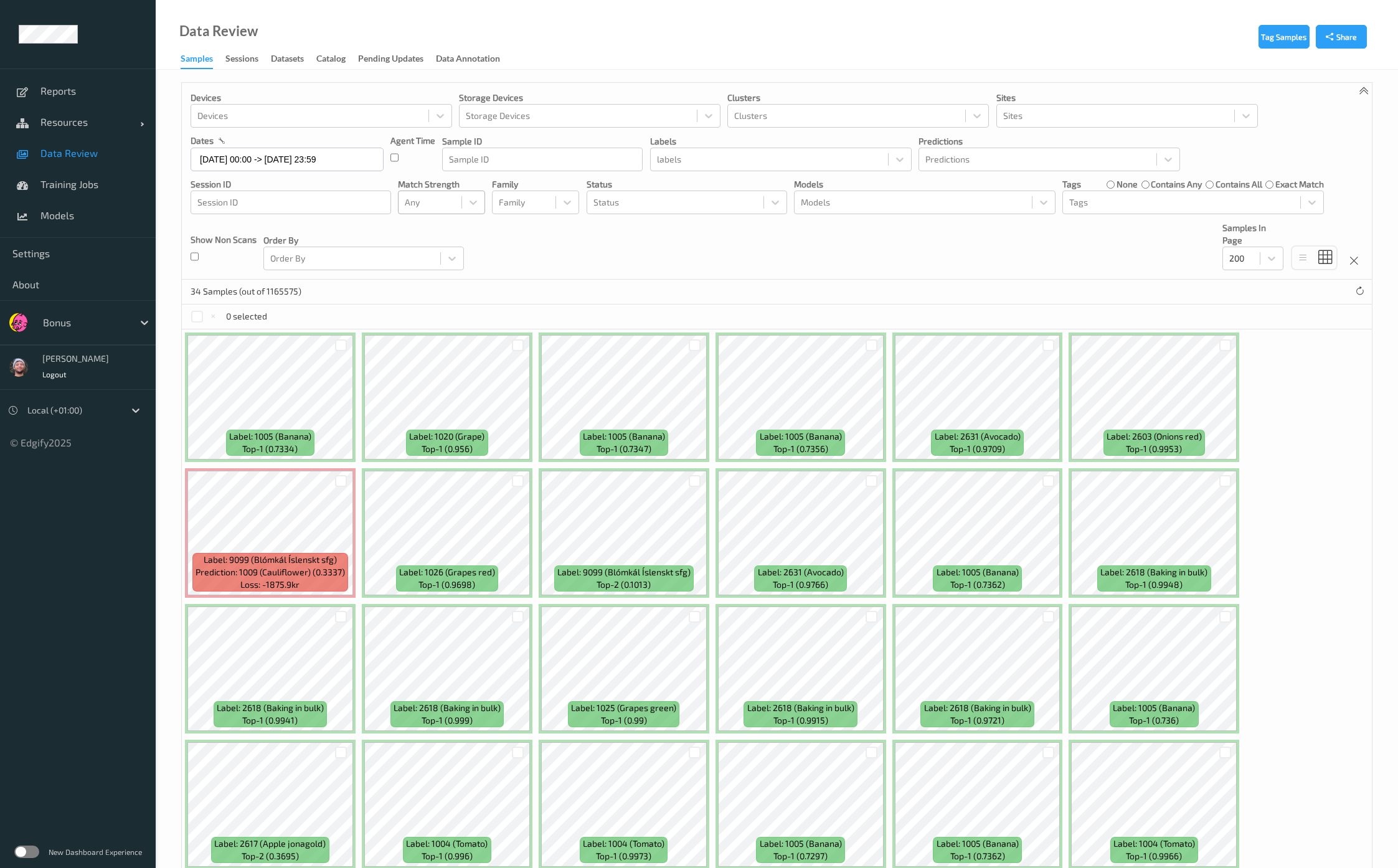
click at [459, 207] on div "Any" at bounding box center [430, 202] width 63 height 20
click at [451, 244] on div "Match    Alert non-match" at bounding box center [441, 250] width 87 height 63
click at [451, 256] on span "Alert non-match" at bounding box center [450, 261] width 55 height 25
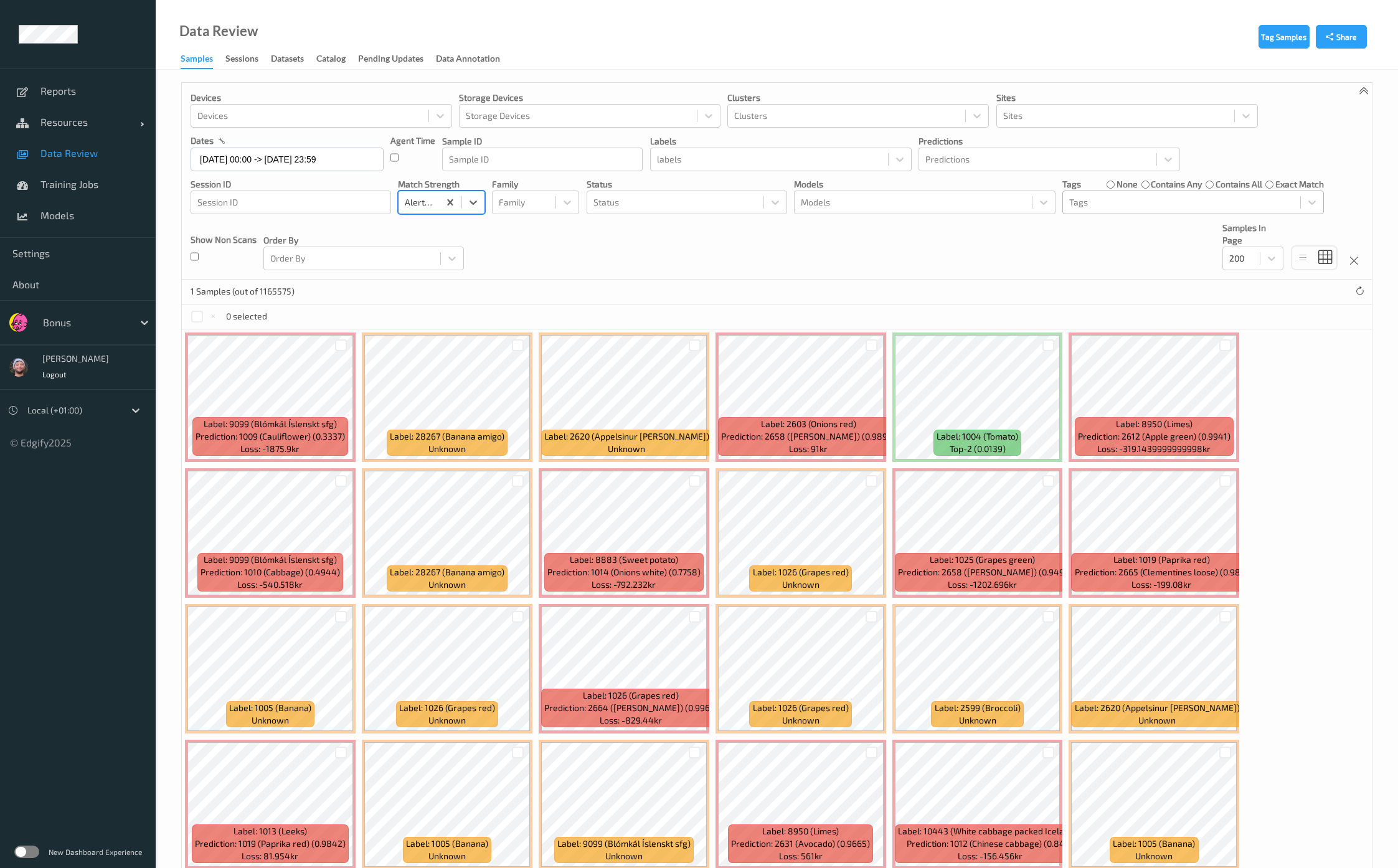
click at [1144, 192] on div "Tags" at bounding box center [1181, 202] width 237 height 20
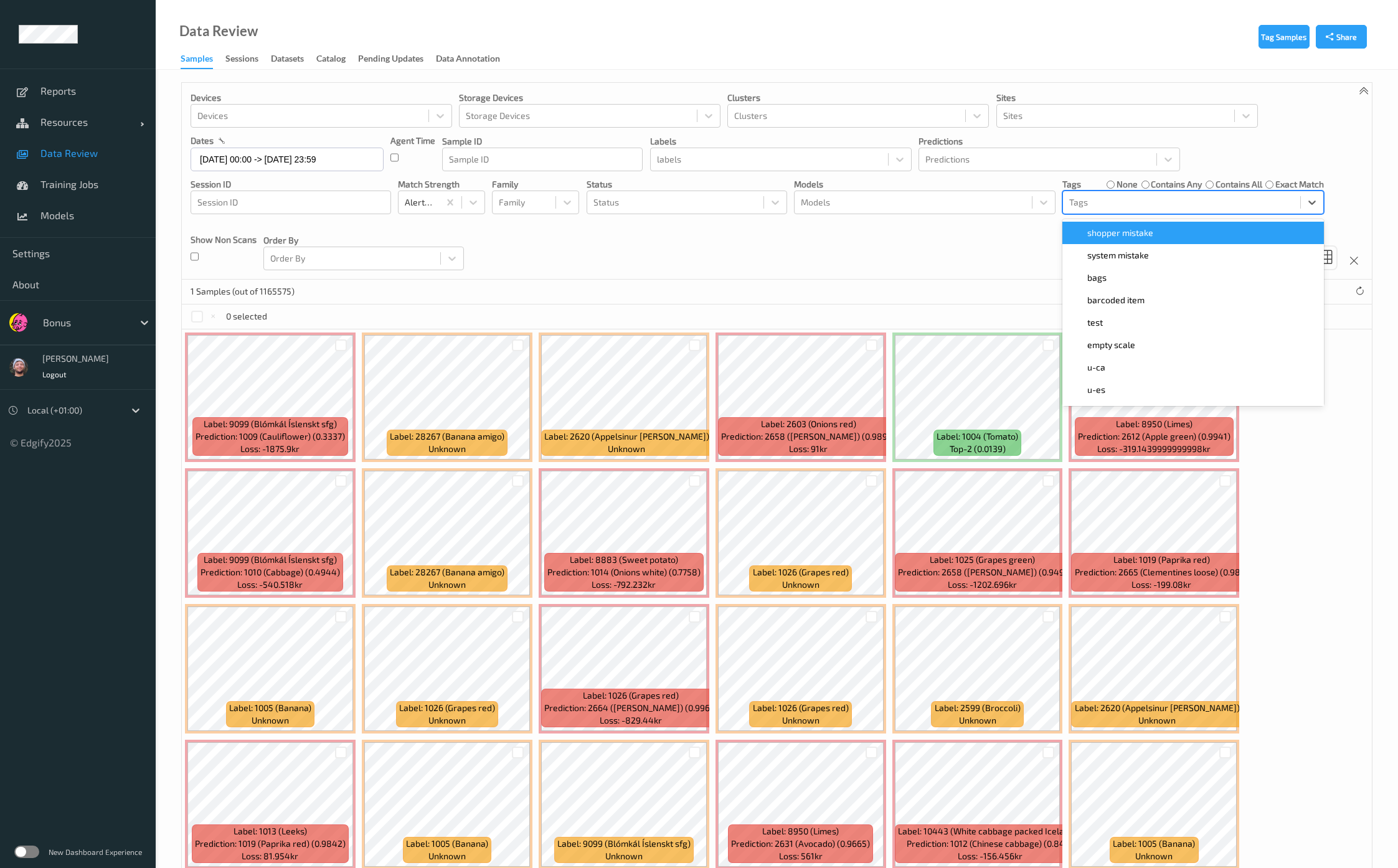
click at [1149, 232] on span "shopper mistake" at bounding box center [1120, 233] width 66 height 13
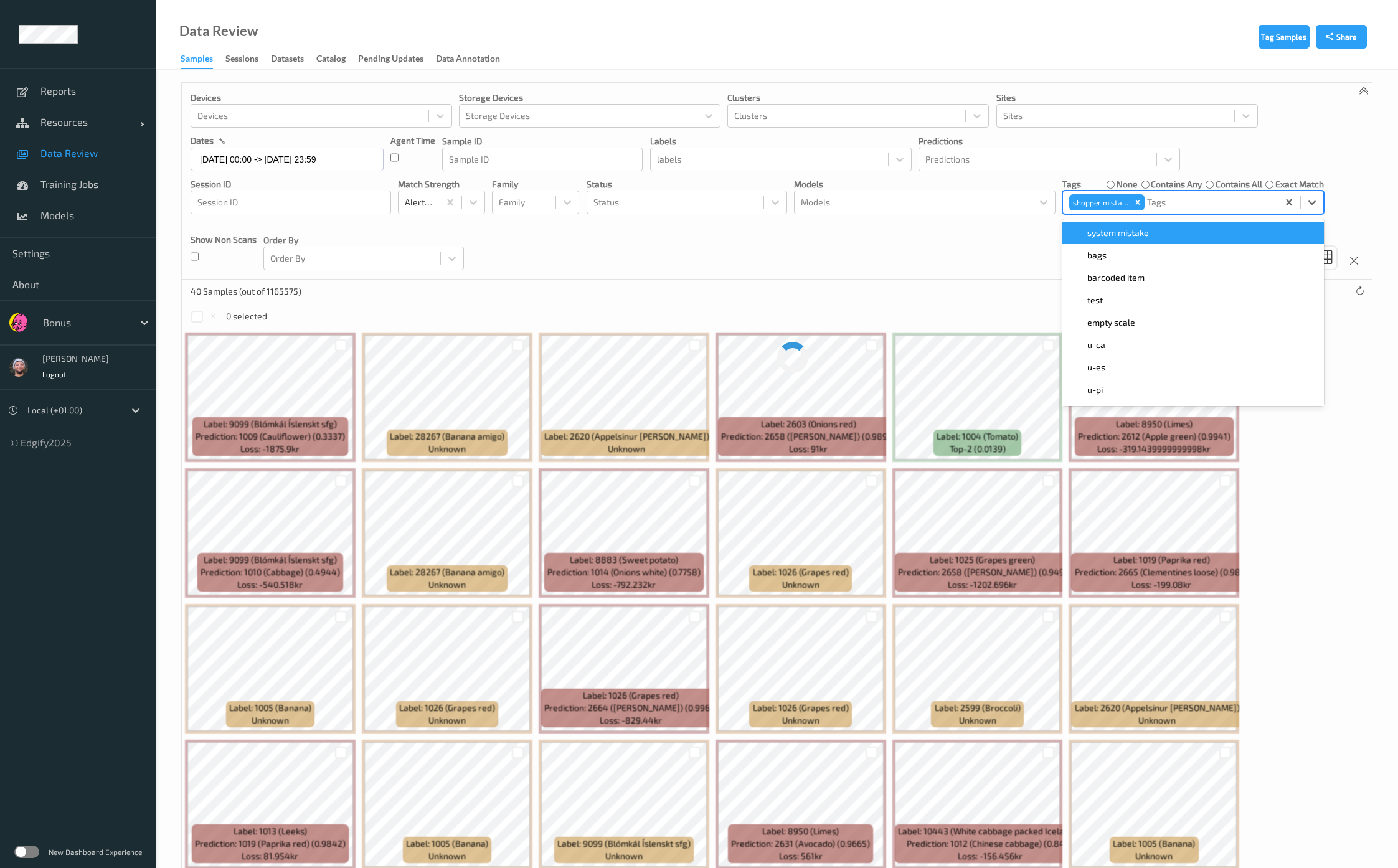
click at [927, 269] on div "Devices Devices Storage Devices Storage Devices Clusters Clusters Sites Sites d…" at bounding box center [777, 181] width 1190 height 197
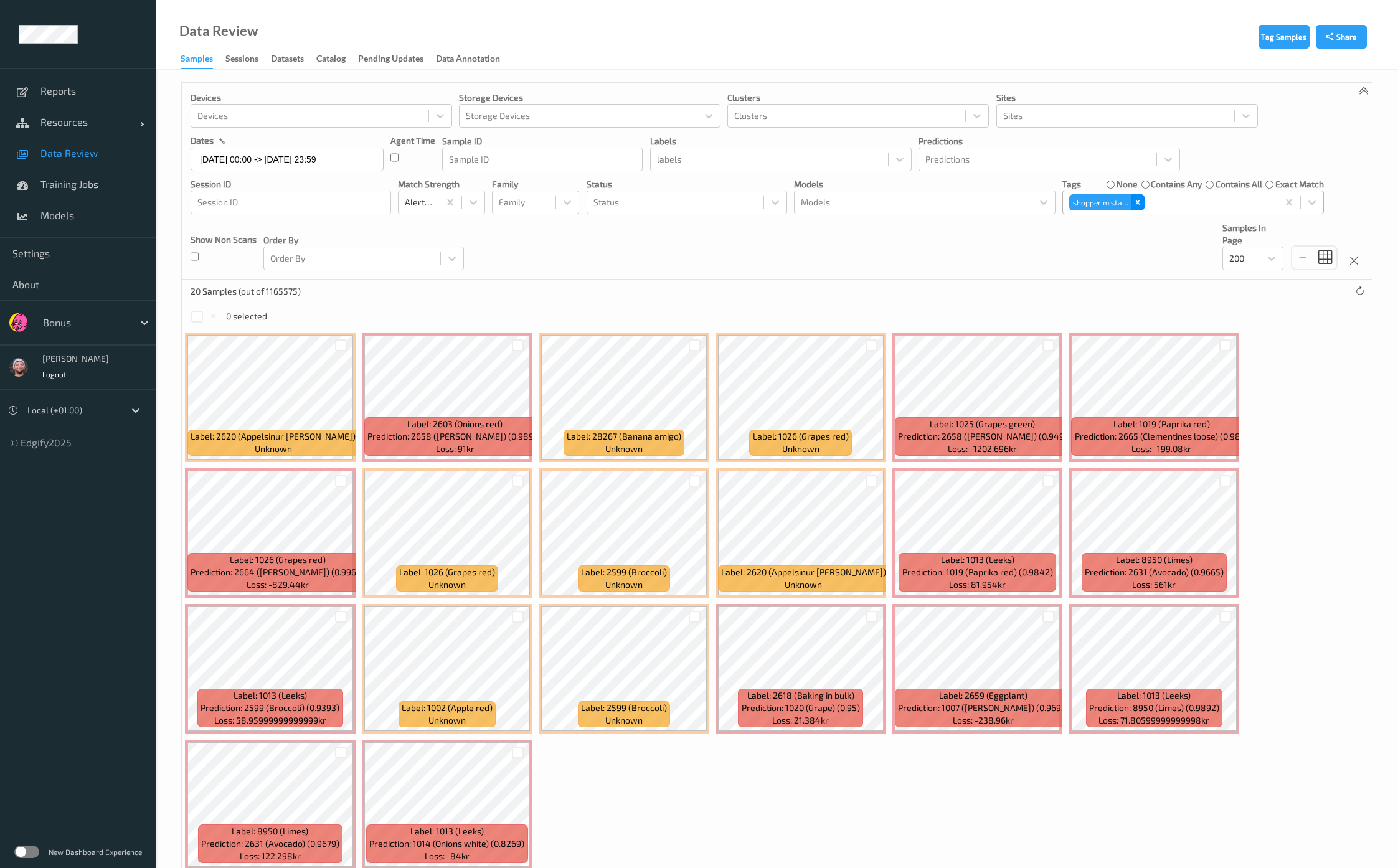
click at [1136, 204] on icon "Remove shopper mistake" at bounding box center [1138, 202] width 9 height 9
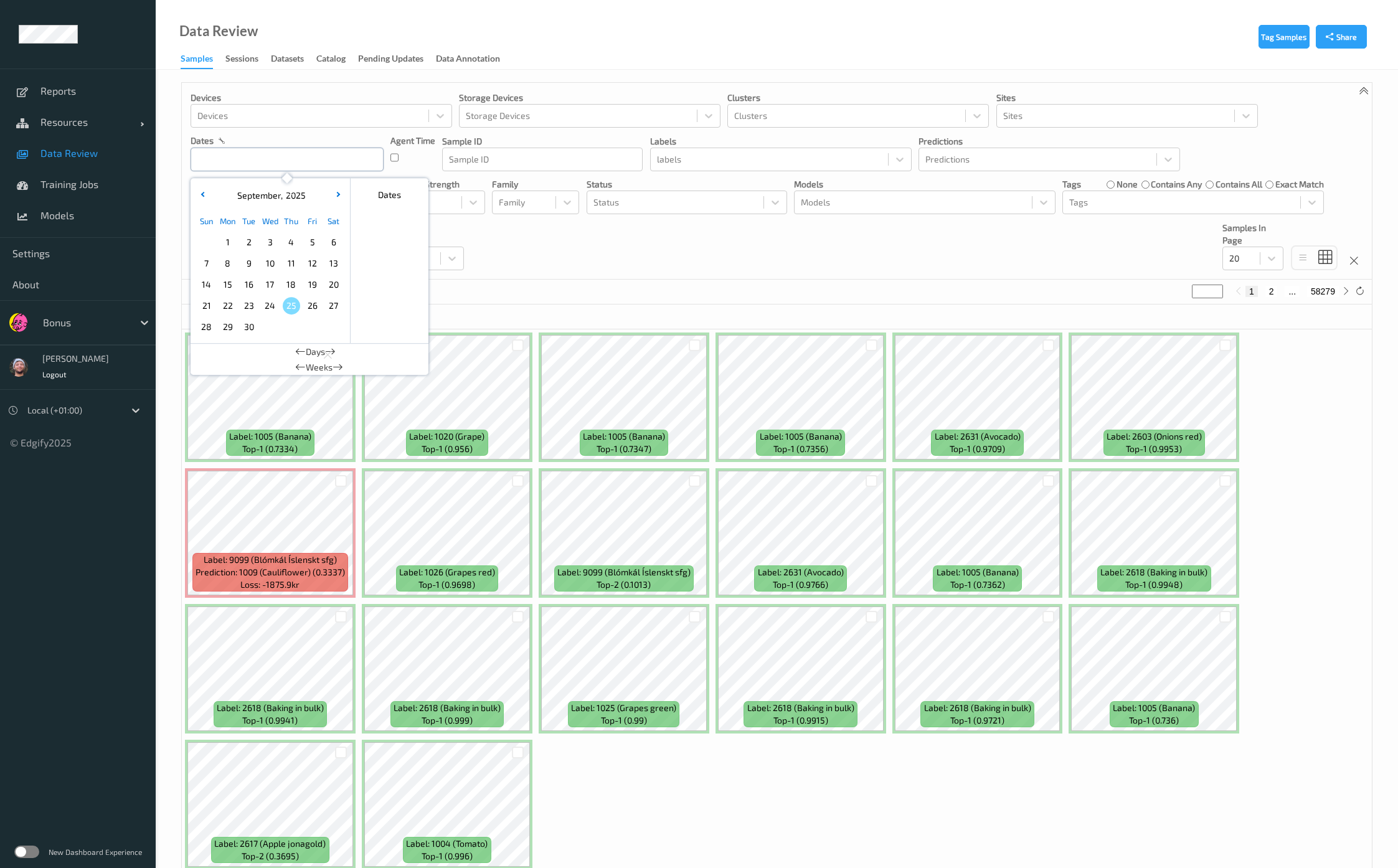
click at [249, 163] on input "text" at bounding box center [287, 159] width 193 height 24
click at [302, 310] on div "26" at bounding box center [312, 305] width 21 height 21
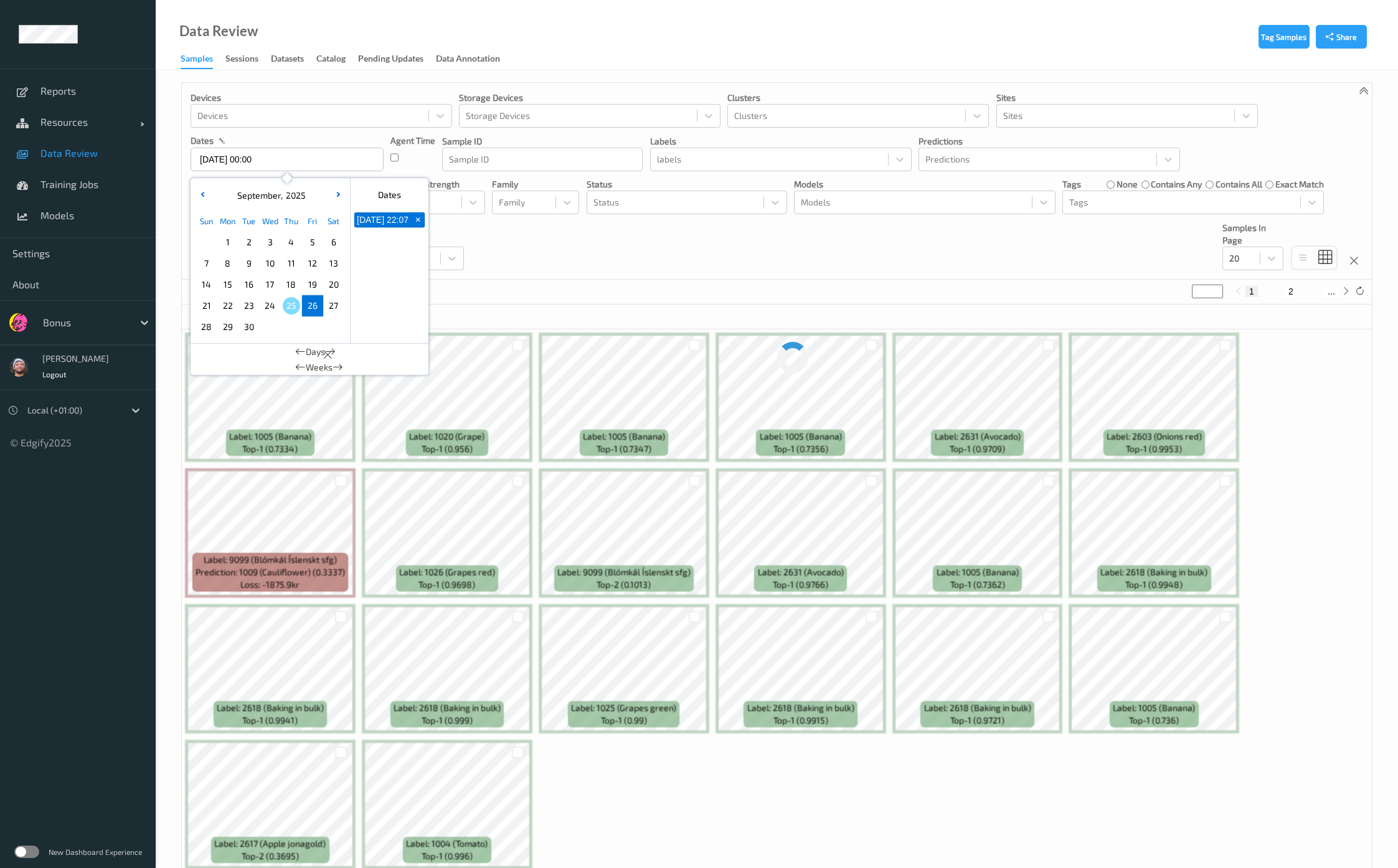
click at [302, 310] on div "26" at bounding box center [312, 305] width 21 height 21
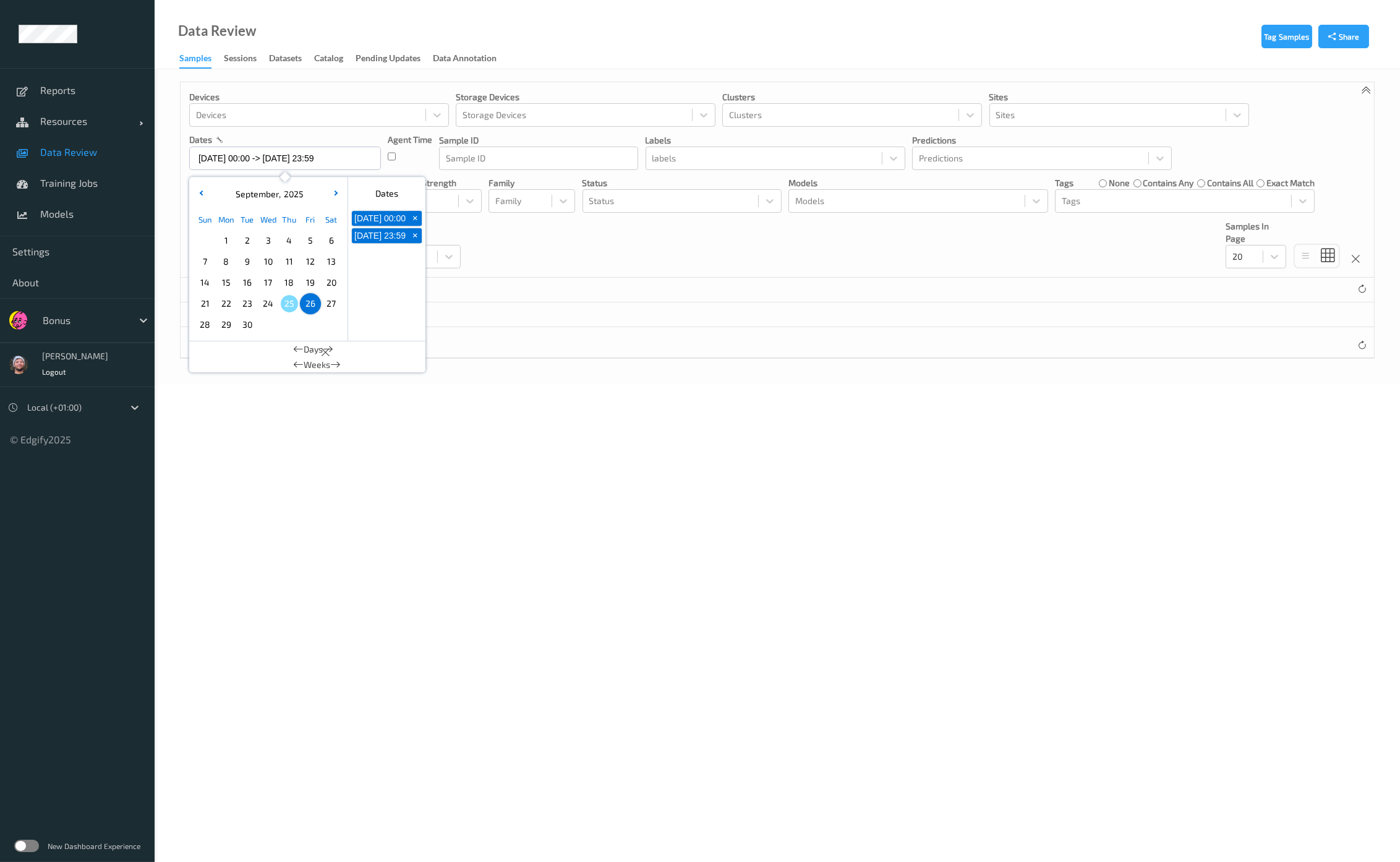
click at [288, 305] on span "25" at bounding box center [289, 303] width 17 height 17
type input "25/09/2025 00:00 -> 25/09/2025 23:59"
click at [536, 263] on div "Devices Devices Storage Devices Storage Devices Clusters Clusters Sites Sites d…" at bounding box center [777, 179] width 1193 height 196
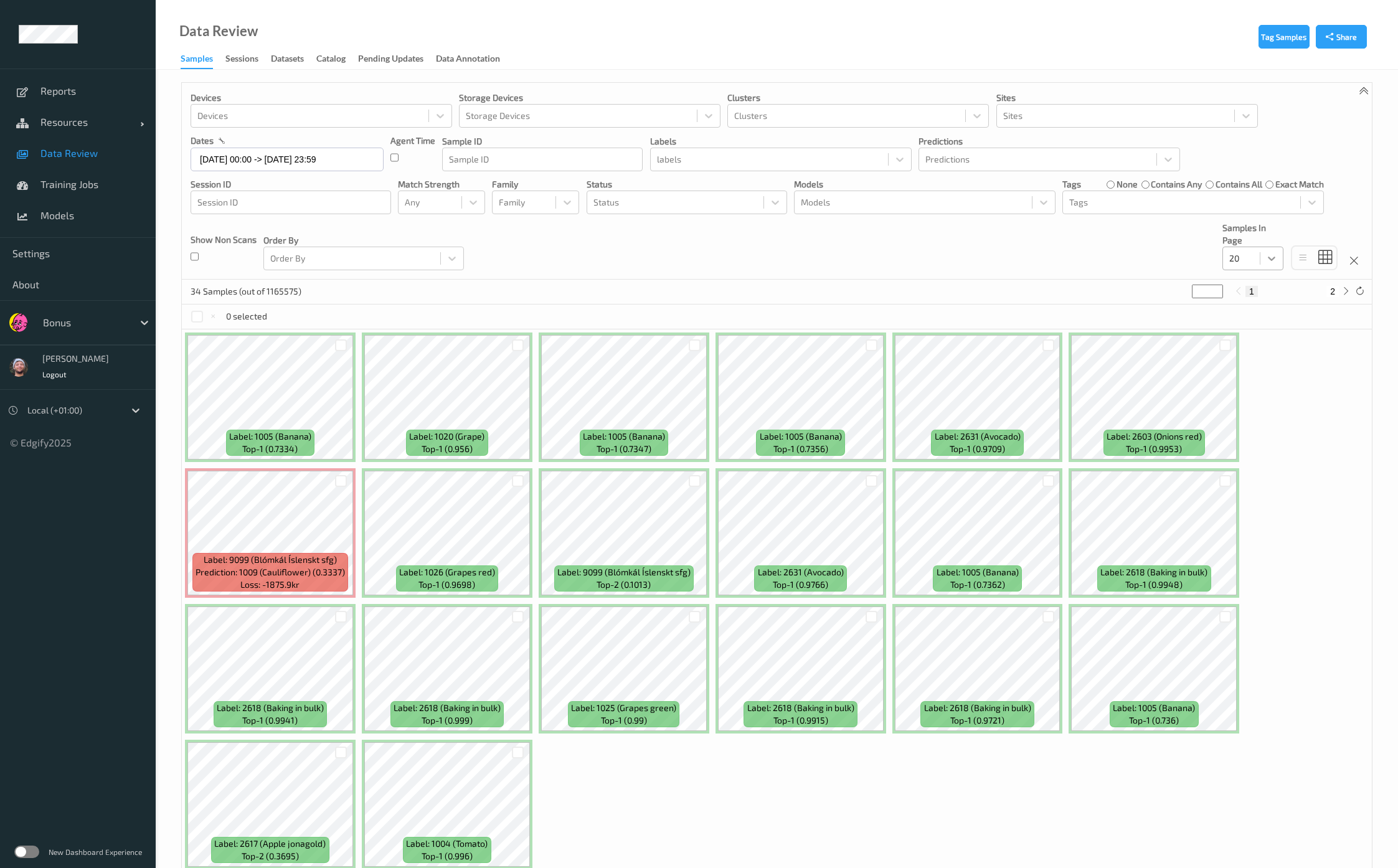
click at [1264, 253] on div at bounding box center [1271, 258] width 23 height 23
click at [628, 256] on div "Devices Devices Storage Devices Storage Devices Clusters Clusters Sites Sites d…" at bounding box center [777, 181] width 1190 height 197
click at [239, 163] on input "25/09/2025 00:00 -> 25/09/2025 23:59" at bounding box center [287, 159] width 193 height 24
click at [1272, 261] on icon at bounding box center [1272, 259] width 13 height 13
click at [1261, 378] on span "200" at bounding box center [1254, 379] width 15 height 13
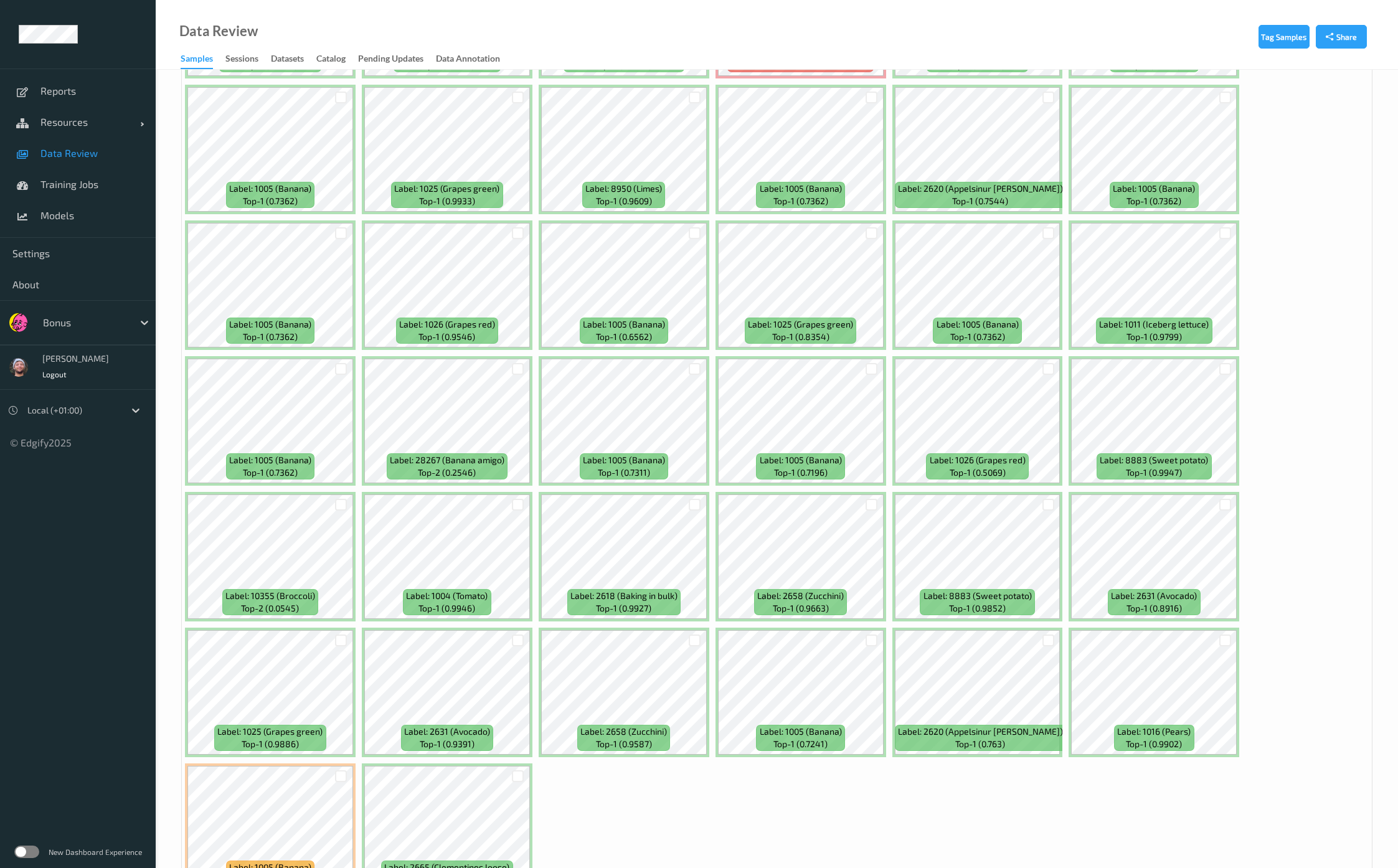
scroll to position [4097, 0]
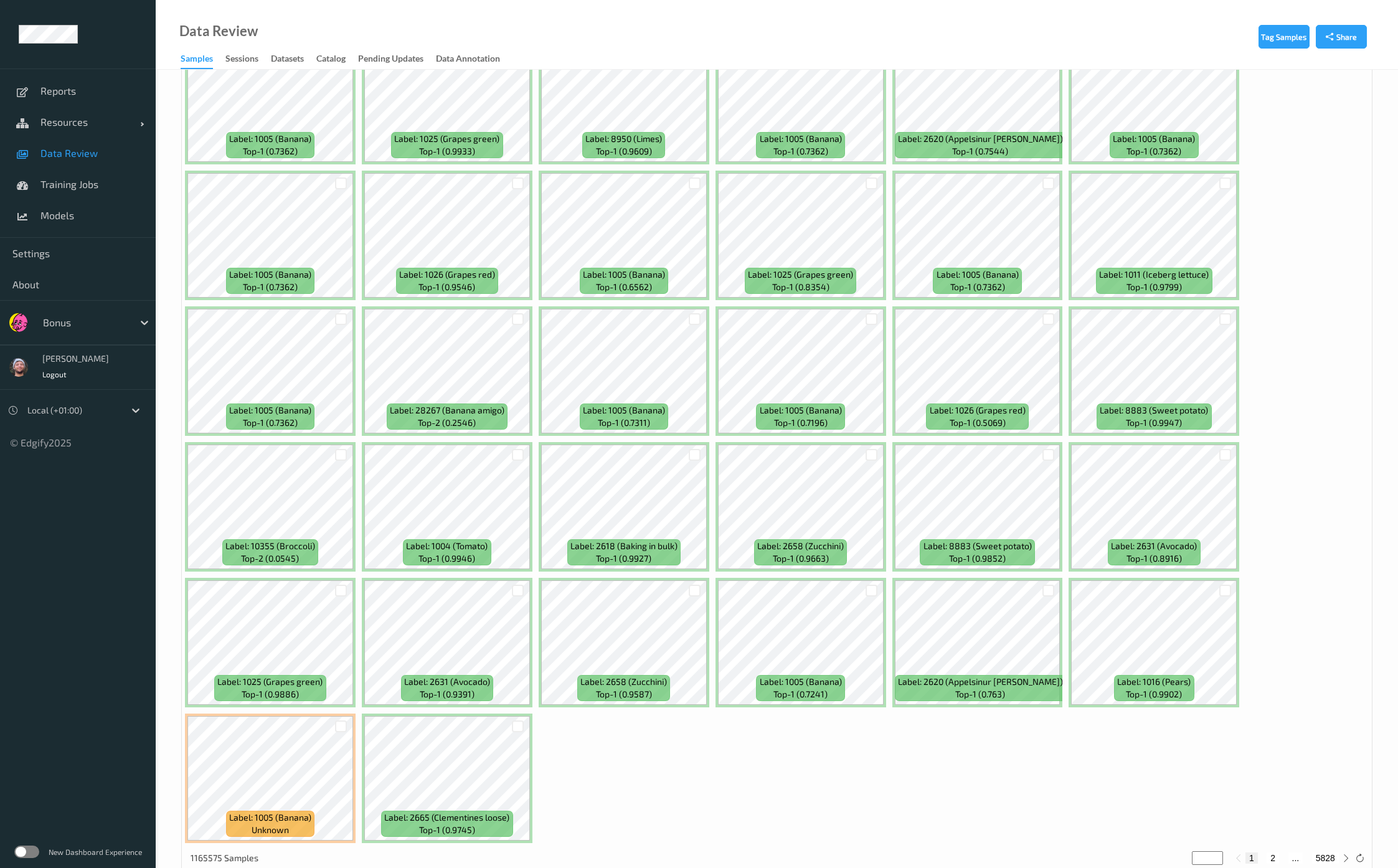
click at [1272, 852] on button "2" at bounding box center [1273, 857] width 13 height 11
type input "*"
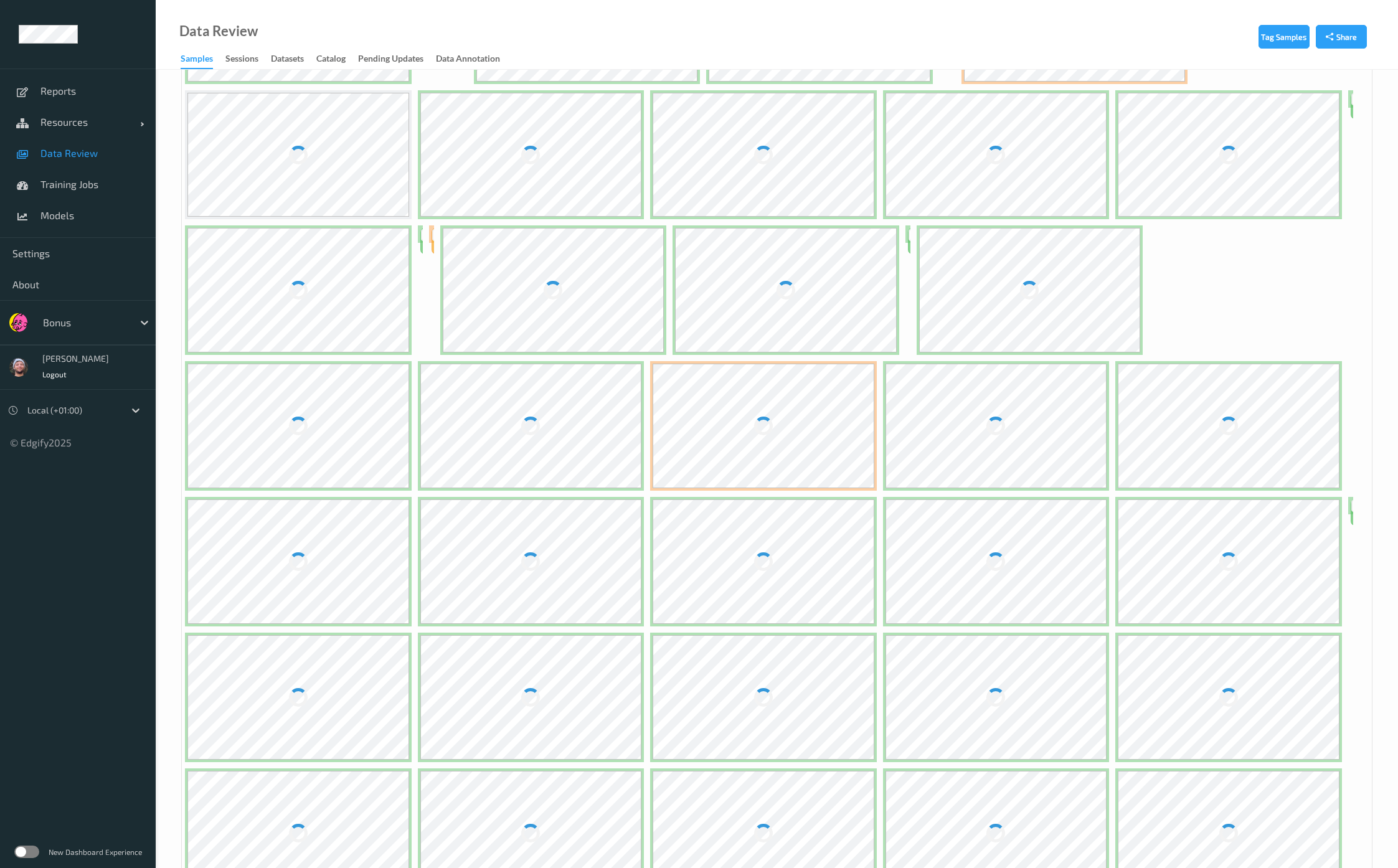
scroll to position [0, 0]
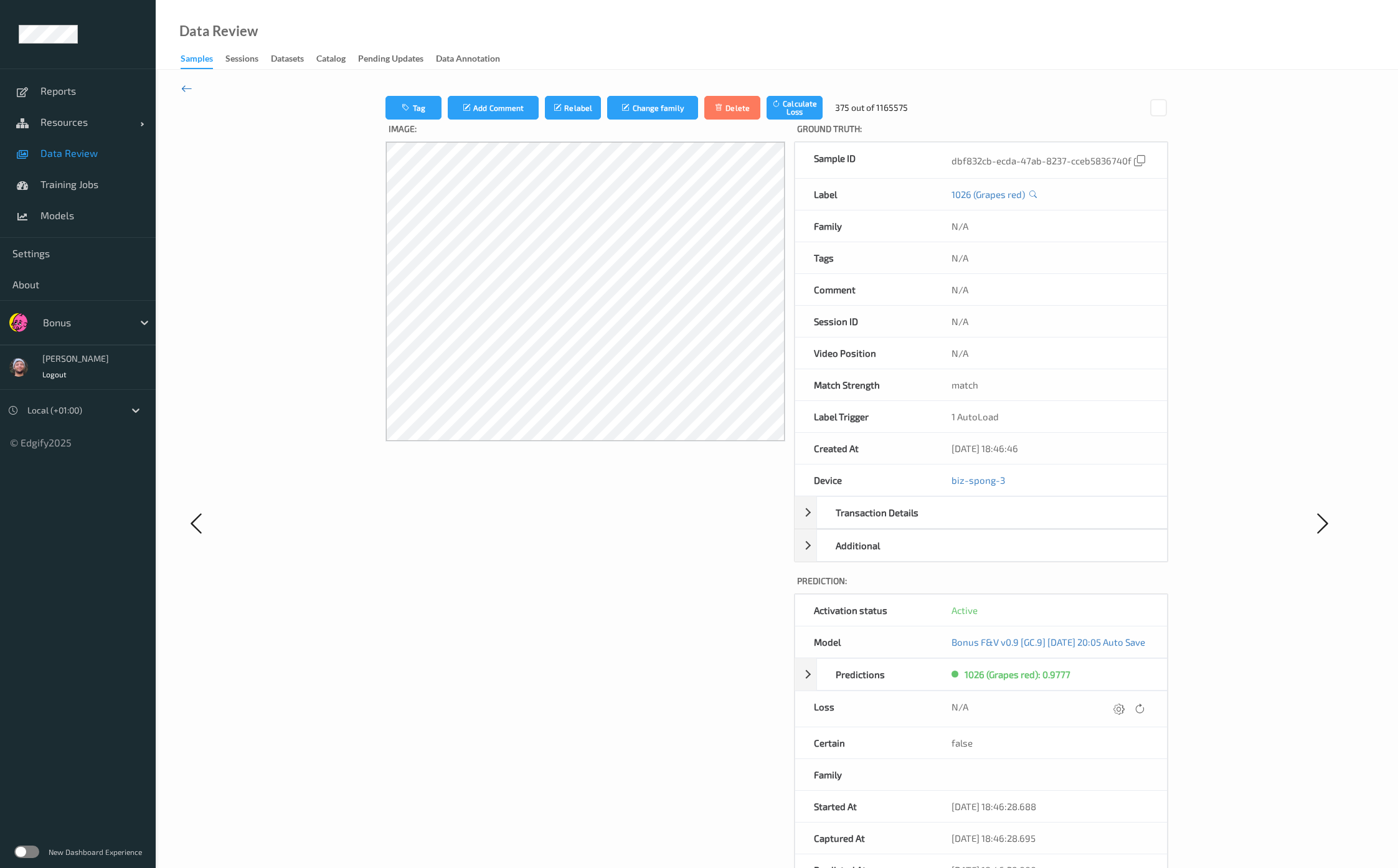
click at [187, 84] on icon at bounding box center [186, 88] width 11 height 14
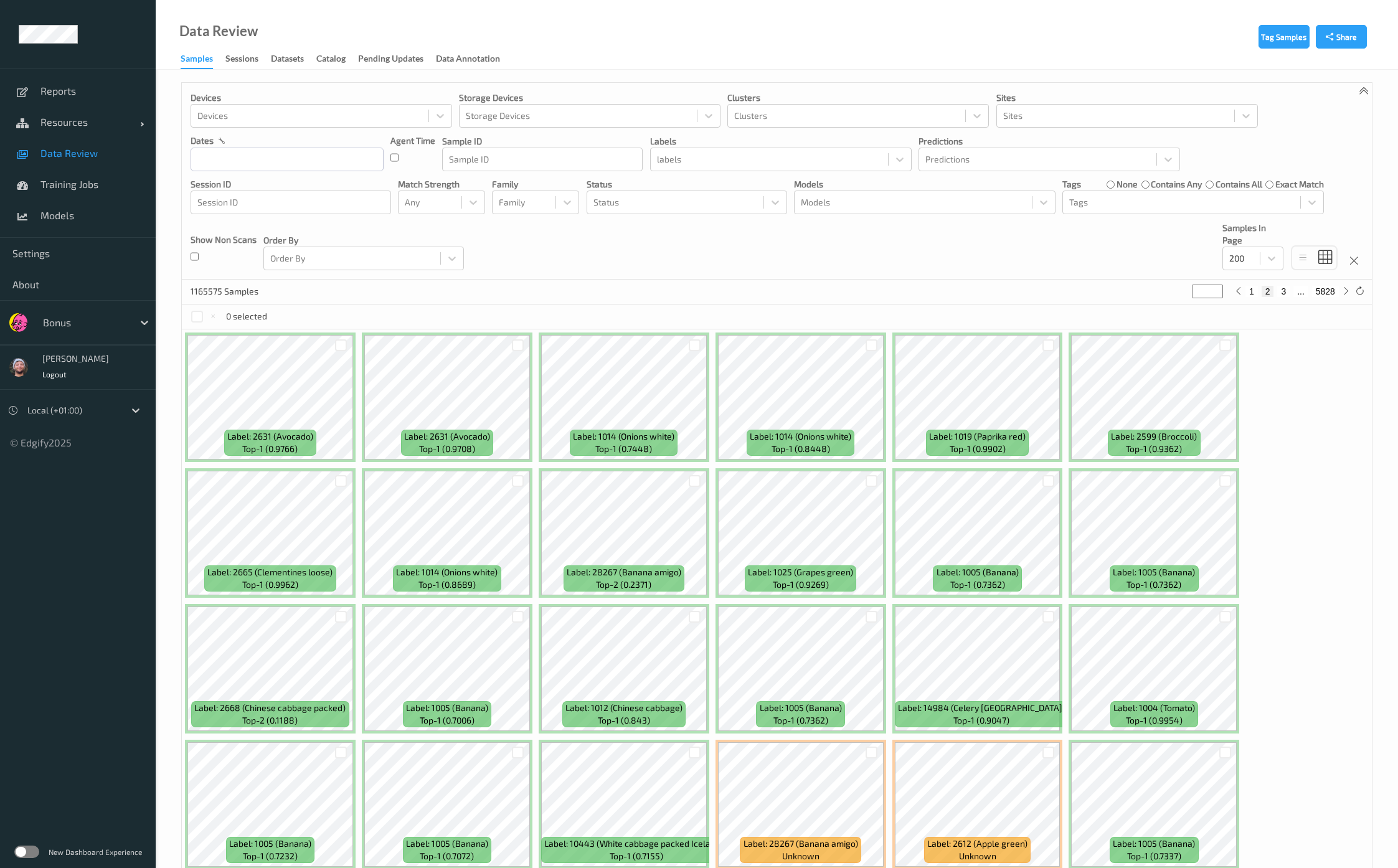
drag, startPoint x: 1208, startPoint y: 291, endPoint x: 1156, endPoint y: 293, distance: 52.0
click at [1156, 293] on div "1165575 Samples * 1 2 3 ... 5828" at bounding box center [777, 291] width 1190 height 25
type input "*"
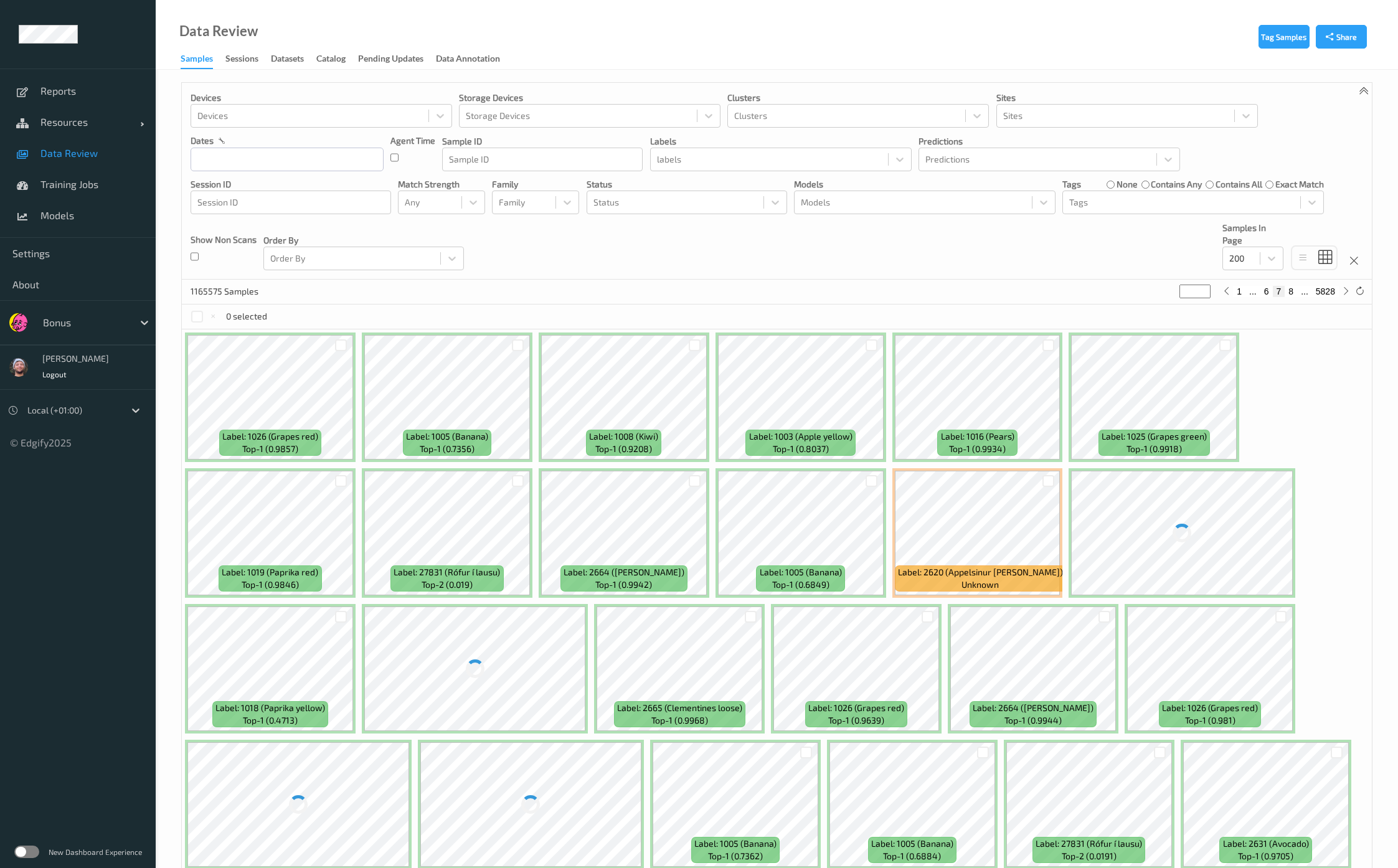
type input "*"
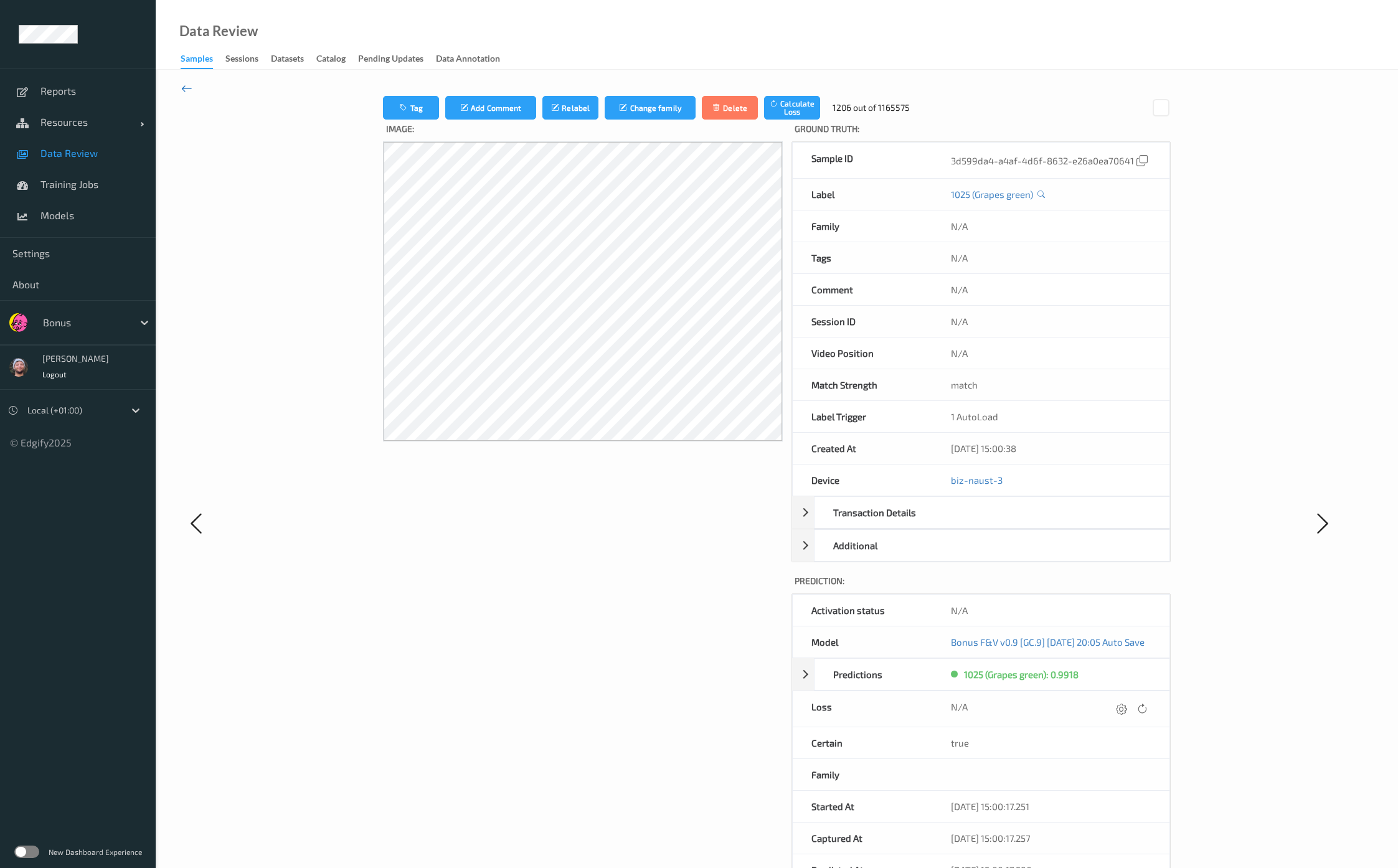
click at [187, 84] on icon at bounding box center [186, 88] width 11 height 14
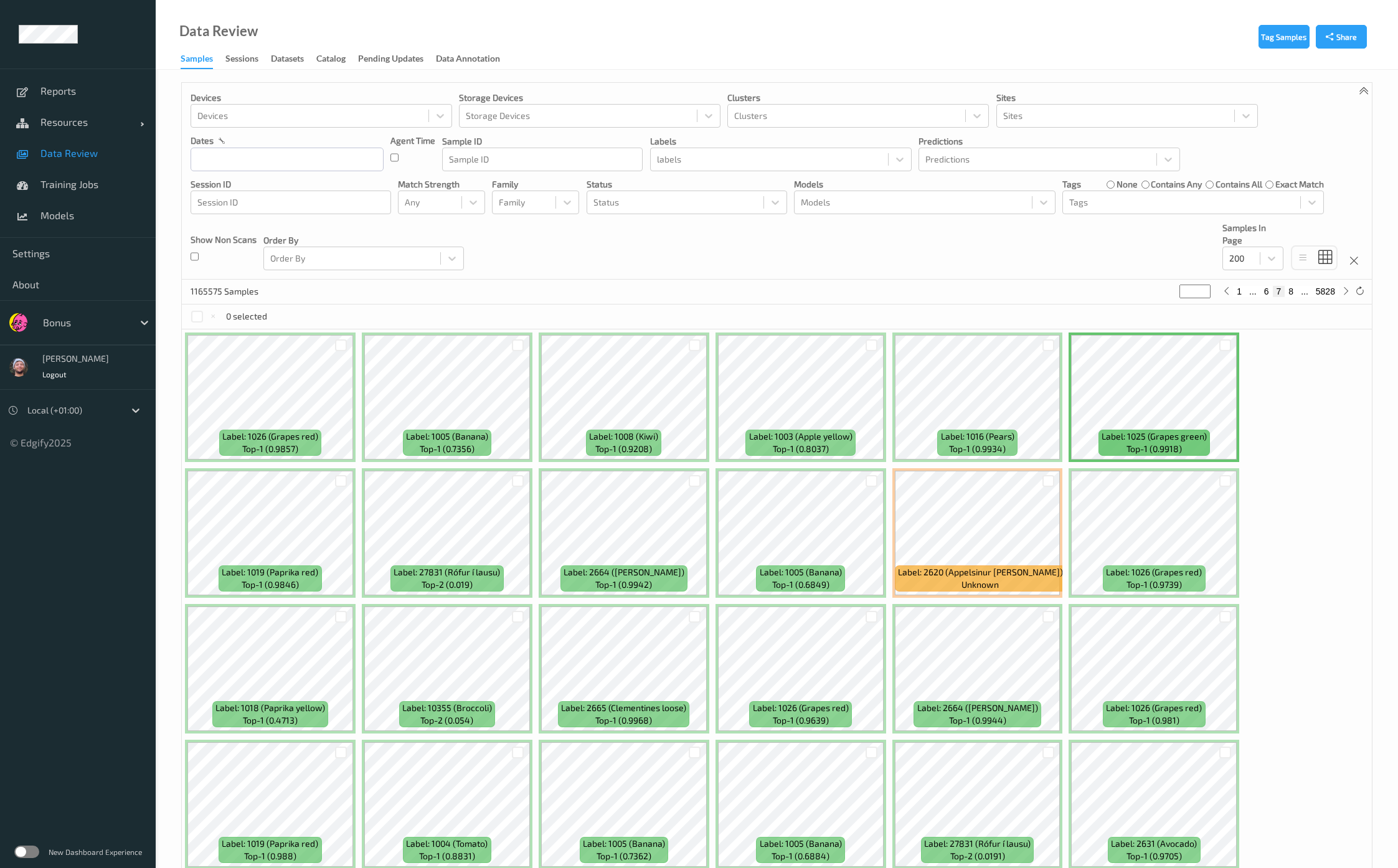
drag, startPoint x: 1189, startPoint y: 293, endPoint x: 1176, endPoint y: 294, distance: 13.0
click at [1176, 294] on div "1165575 Samples * 1 ... 6 7 8 ... 5828" at bounding box center [777, 291] width 1190 height 25
type input "*"
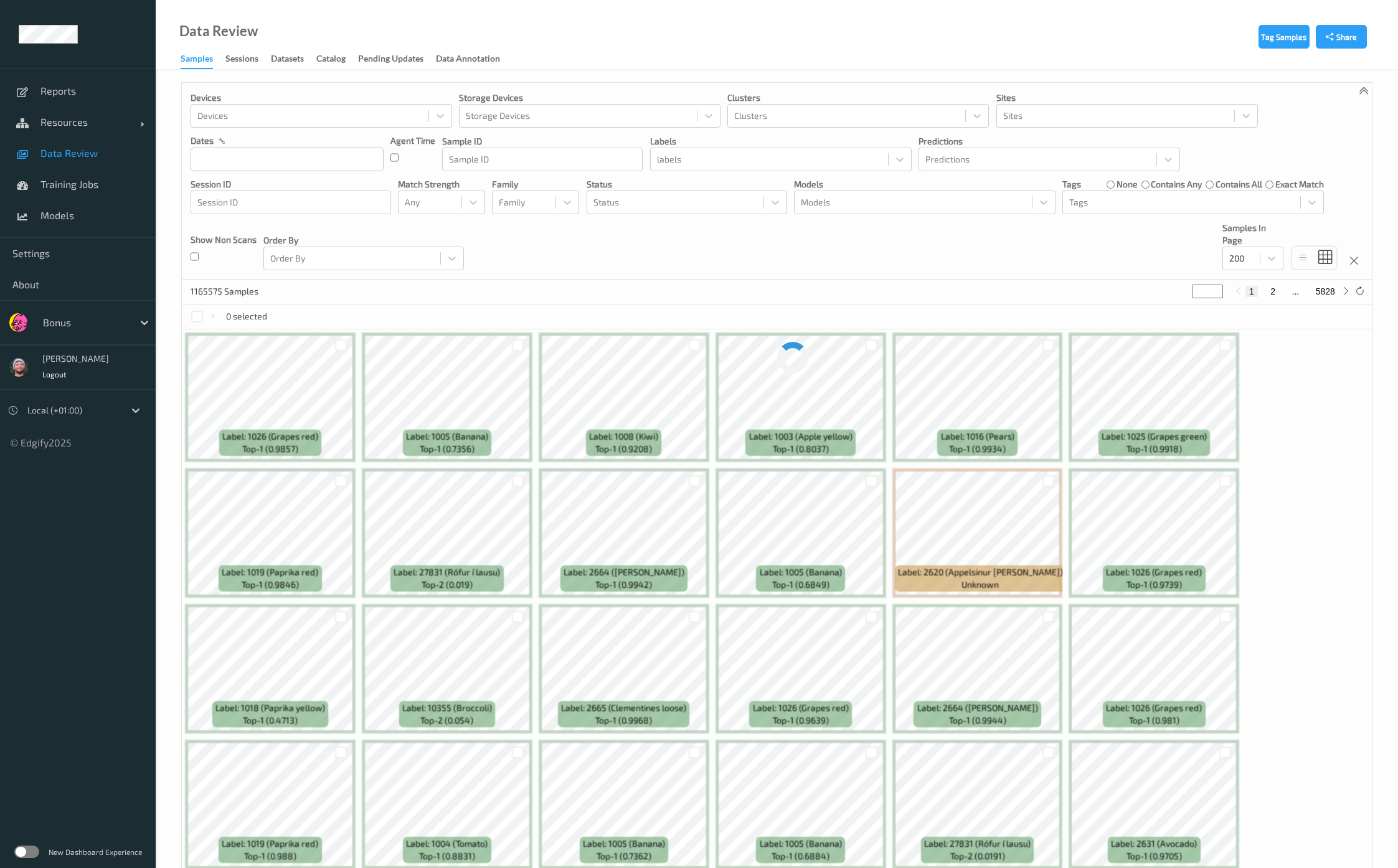
type input "**"
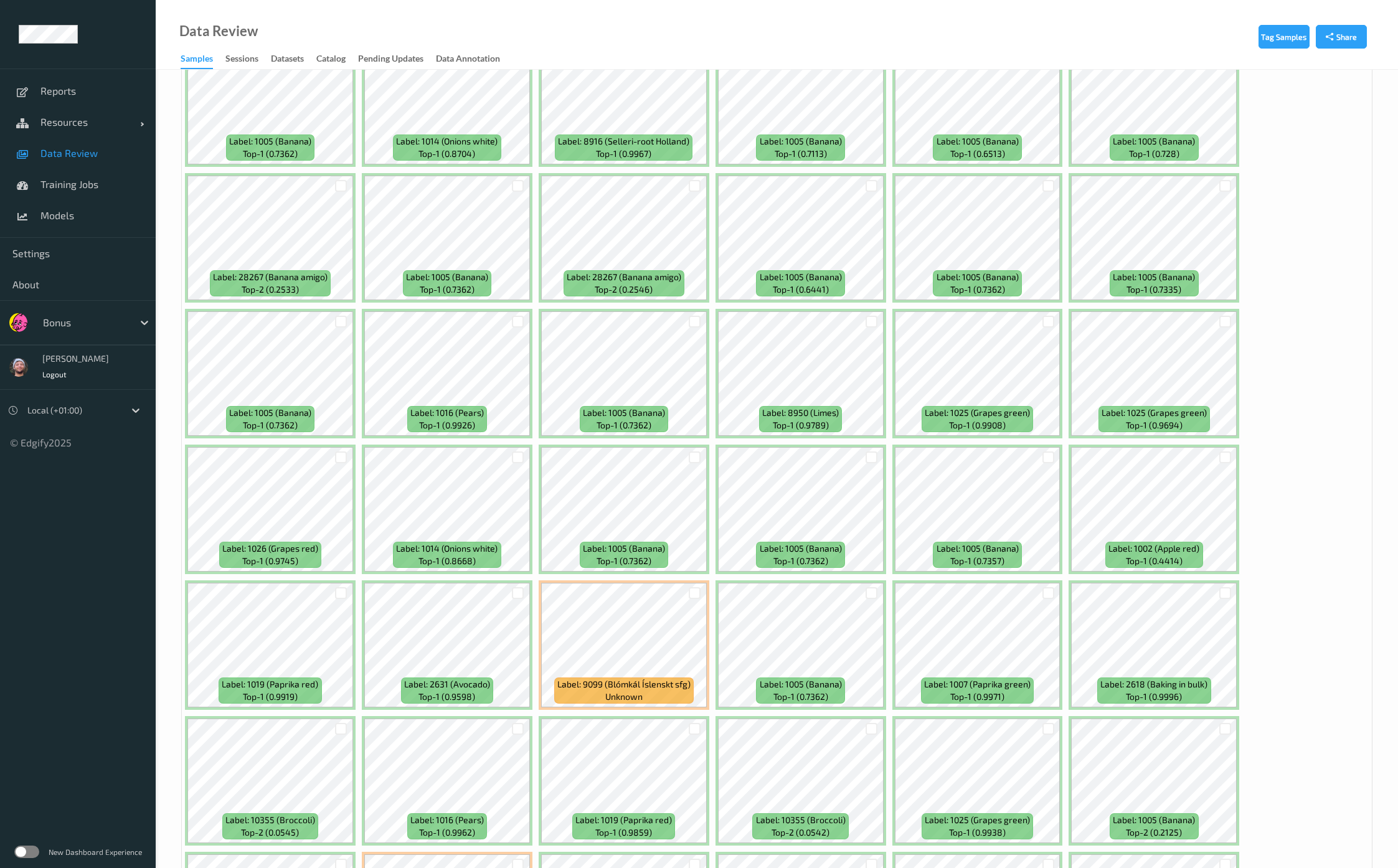
scroll to position [4097, 0]
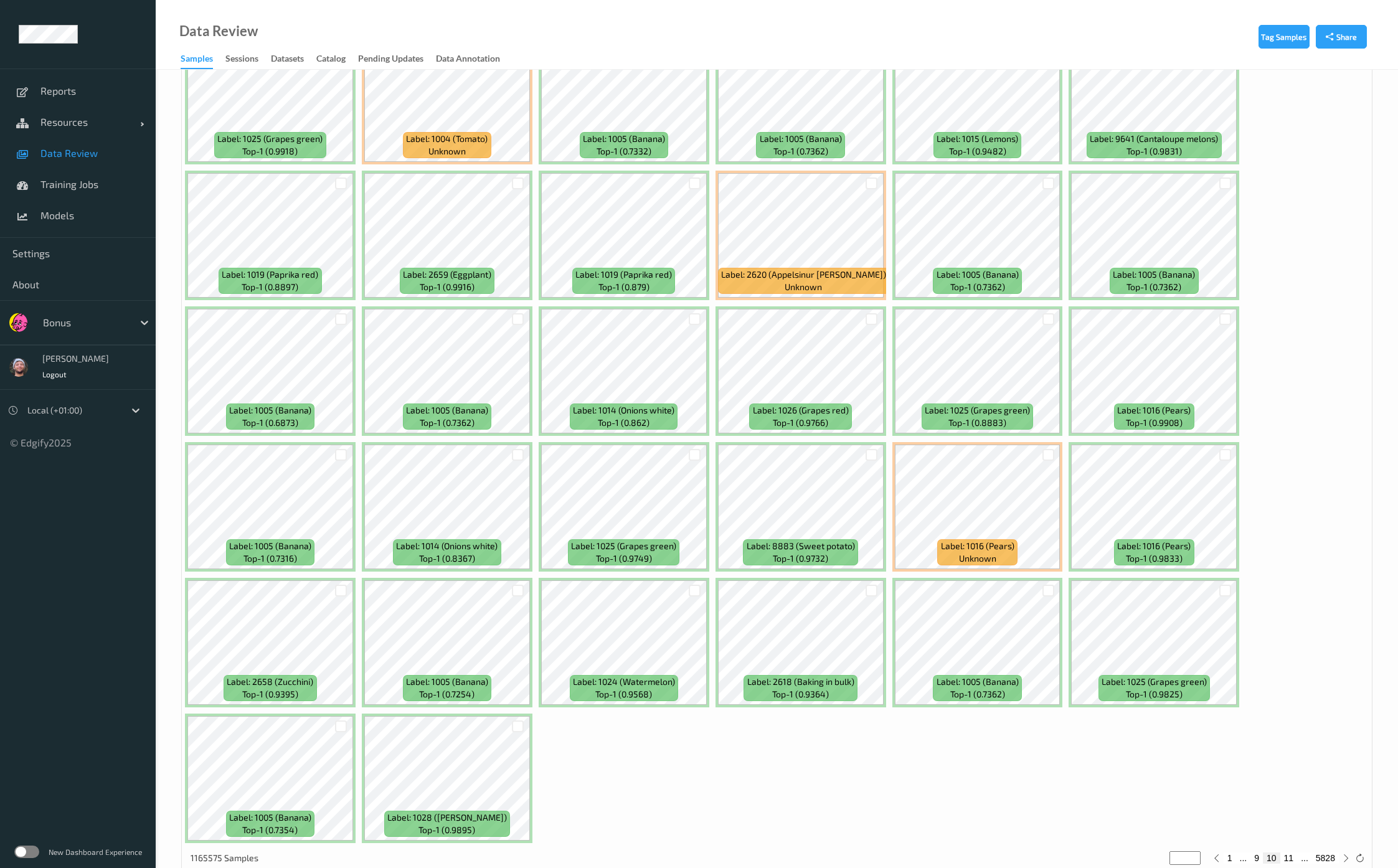
type input "**"
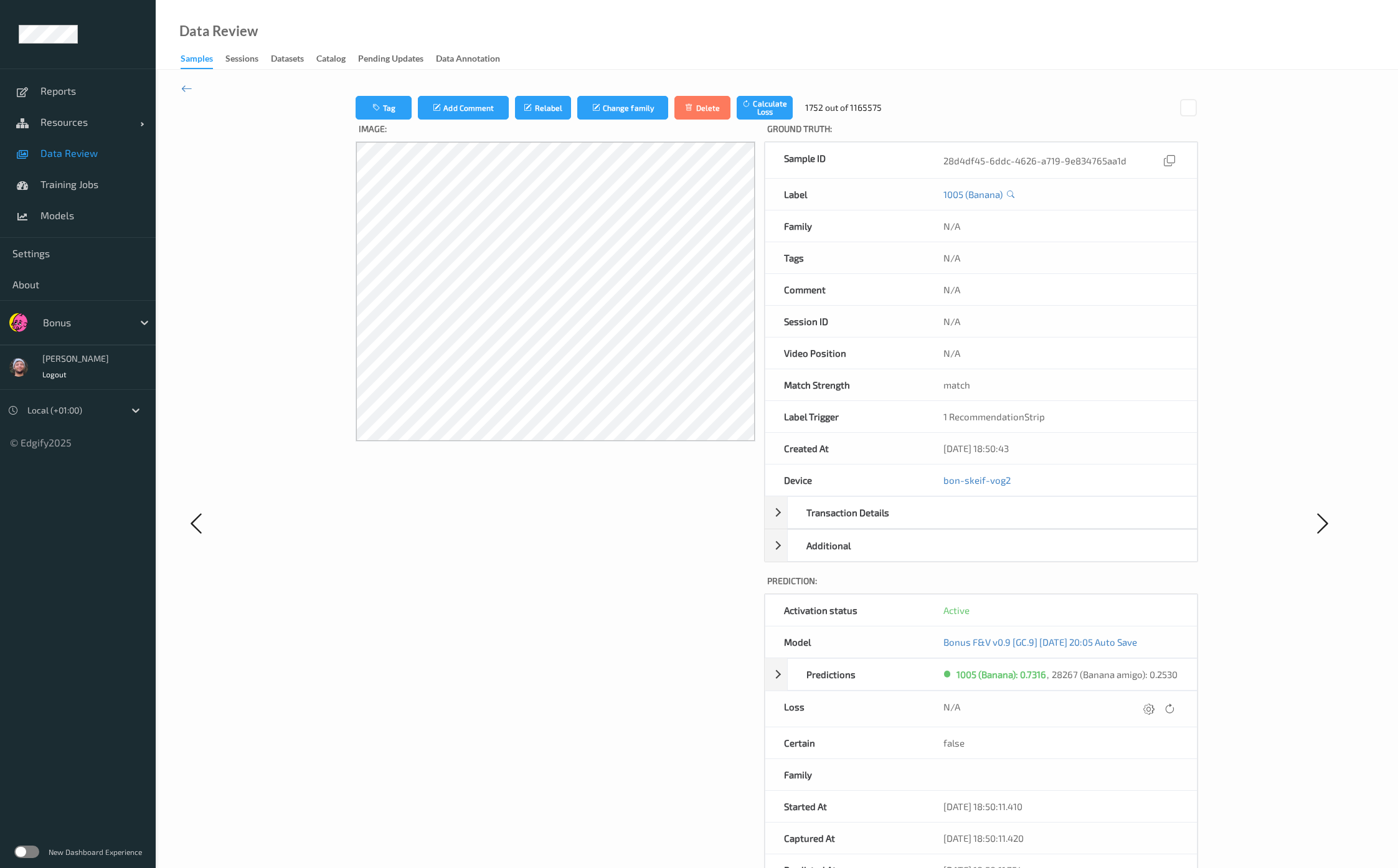
click at [931, 153] on div "28d4df45-6ddc-4626-a719-9e834765aa1d" at bounding box center [1060, 160] width 272 height 35
click at [202, 524] on icon at bounding box center [195, 523] width 25 height 25
click at [183, 93] on icon at bounding box center [186, 88] width 11 height 14
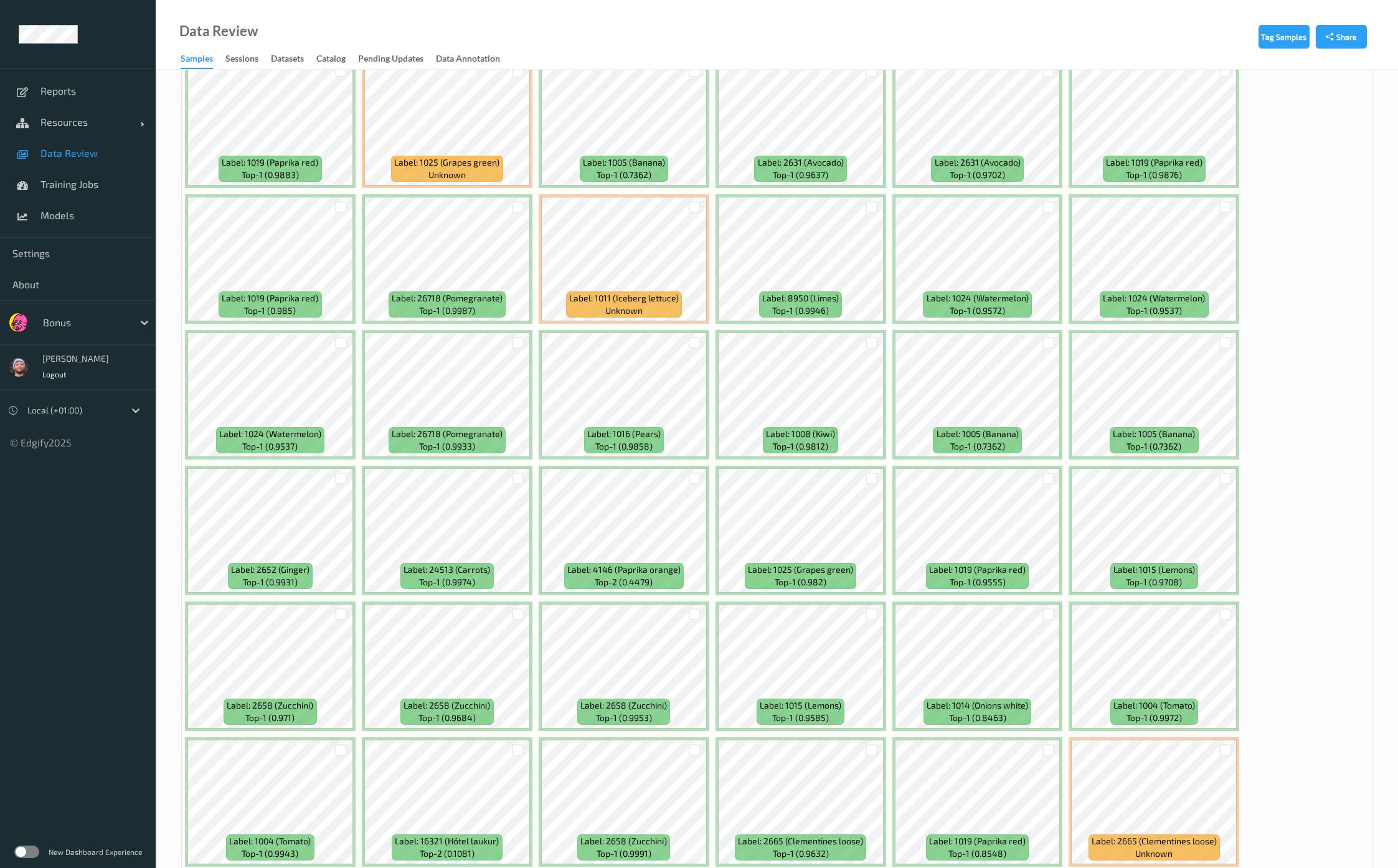
scroll to position [3474, 0]
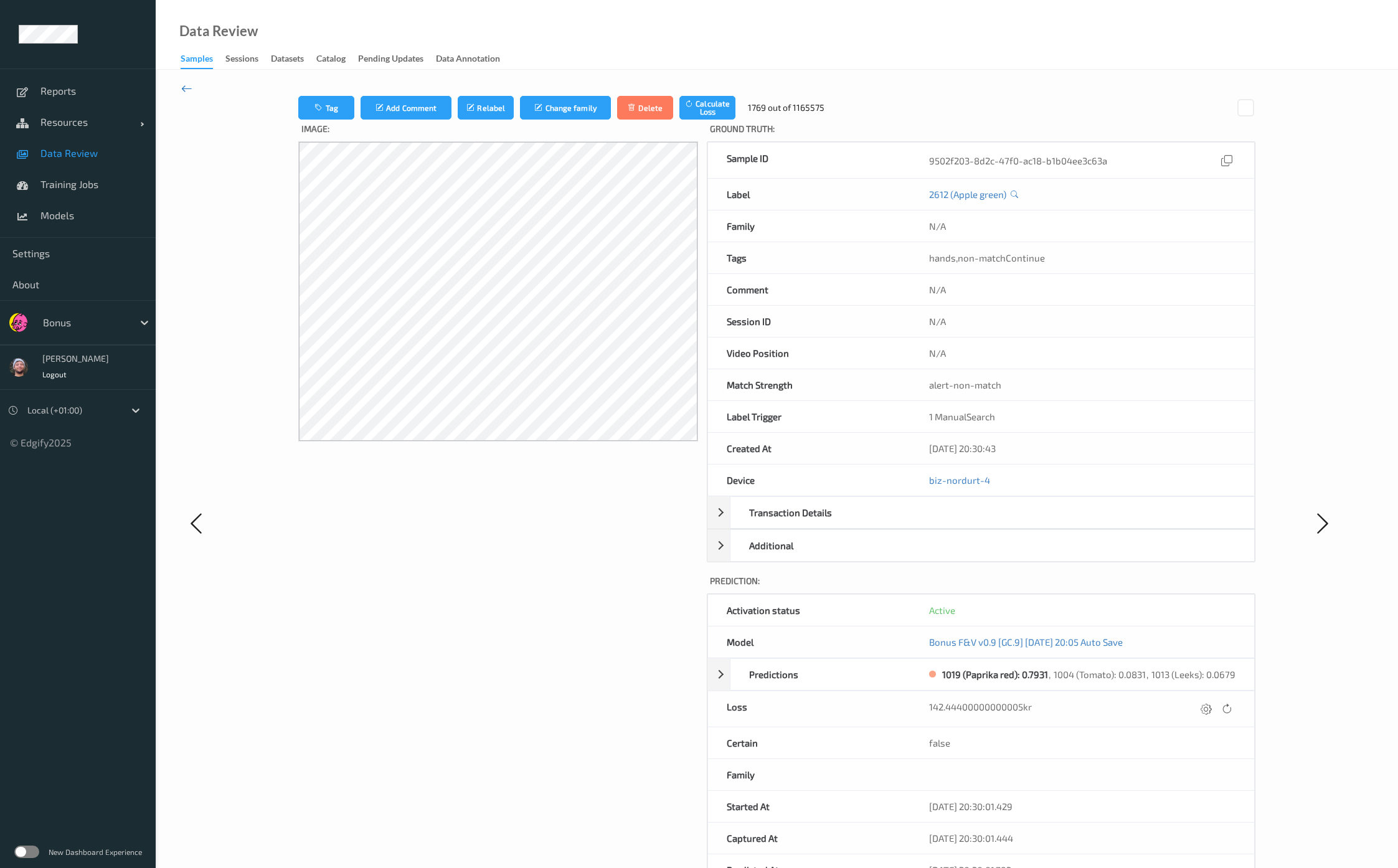
click at [185, 89] on icon at bounding box center [186, 88] width 11 height 14
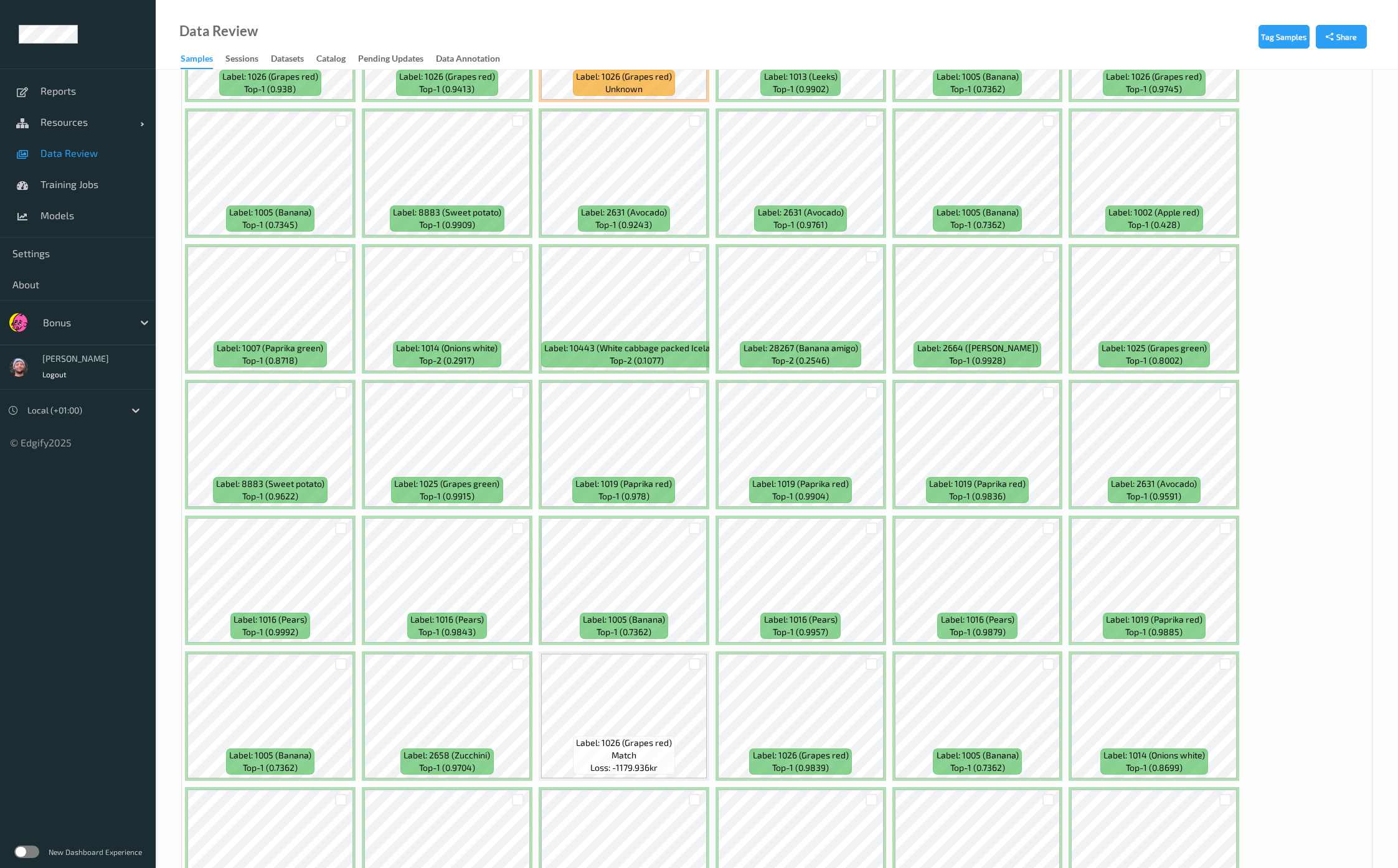
scroll to position [1011, 0]
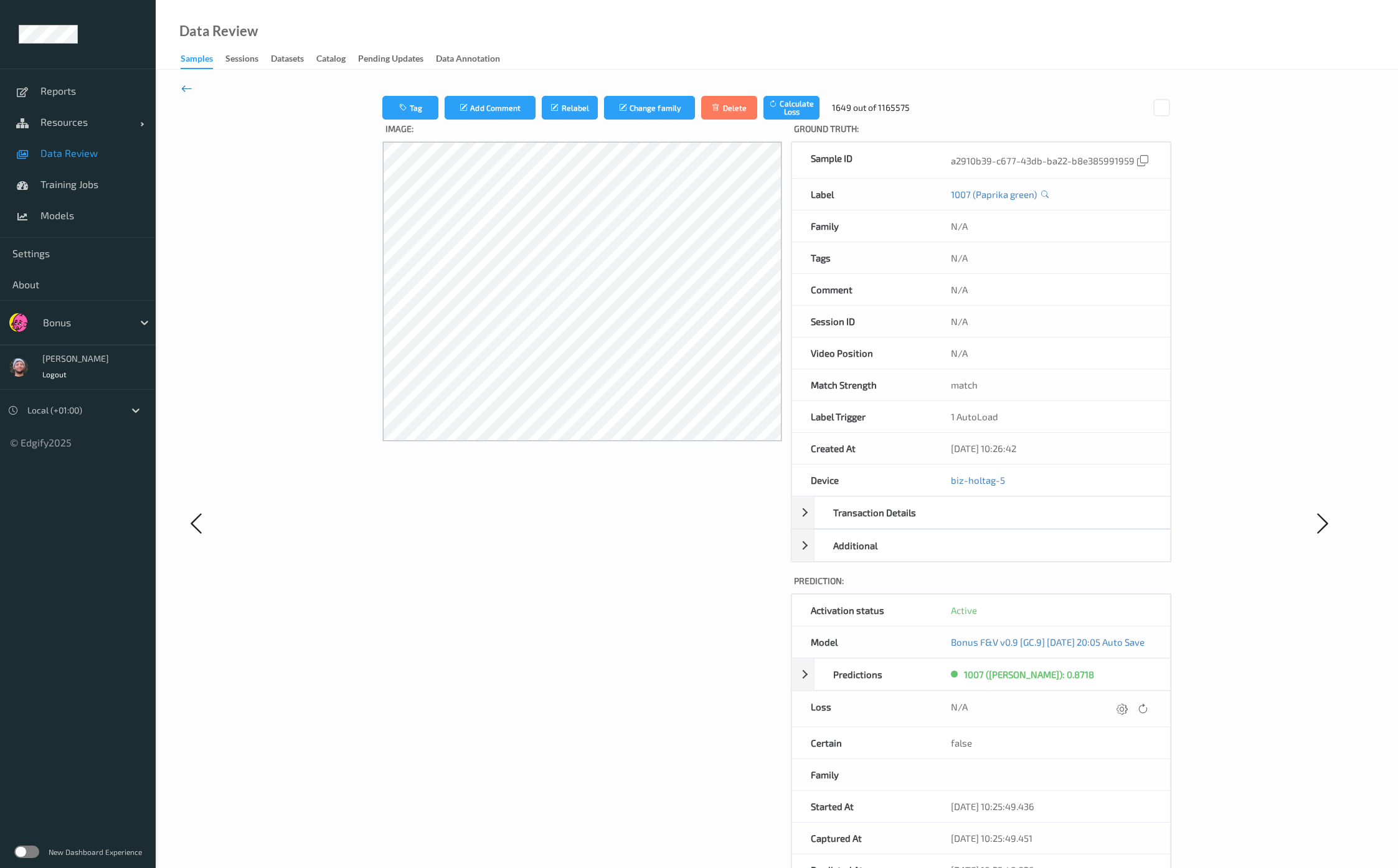
click at [191, 89] on icon at bounding box center [186, 88] width 11 height 14
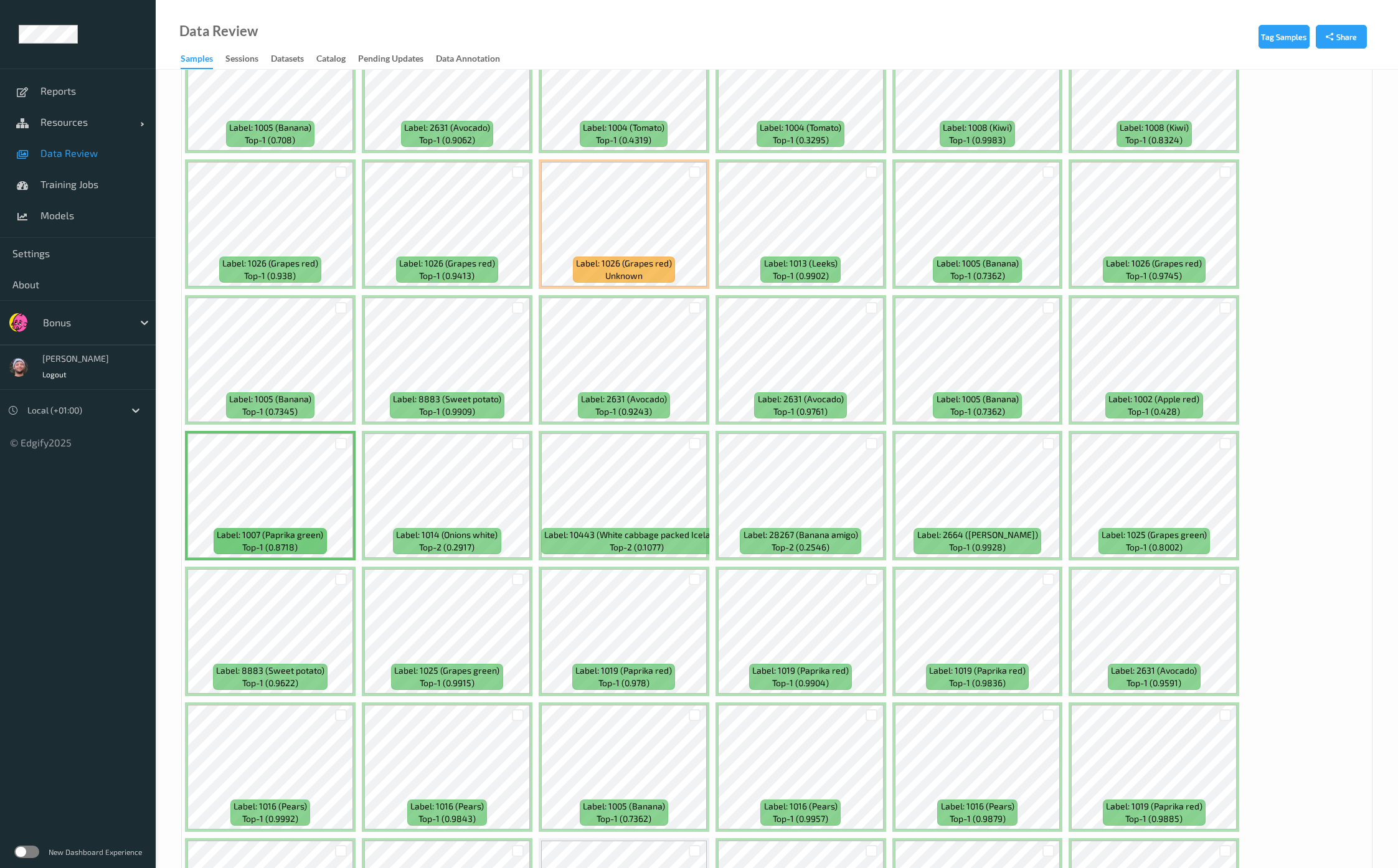
scroll to position [1011, 0]
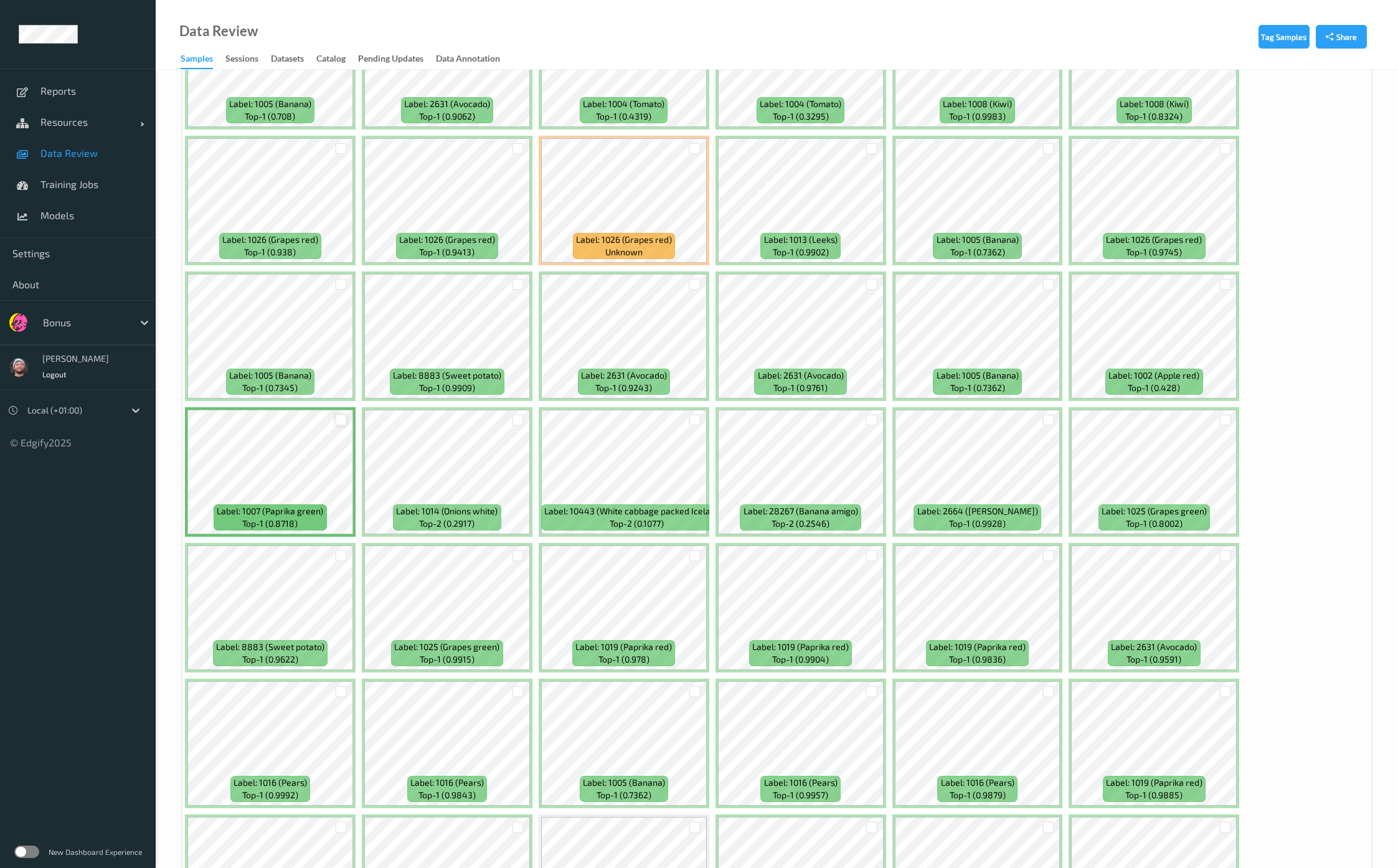
click at [342, 414] on div at bounding box center [341, 419] width 12 height 12
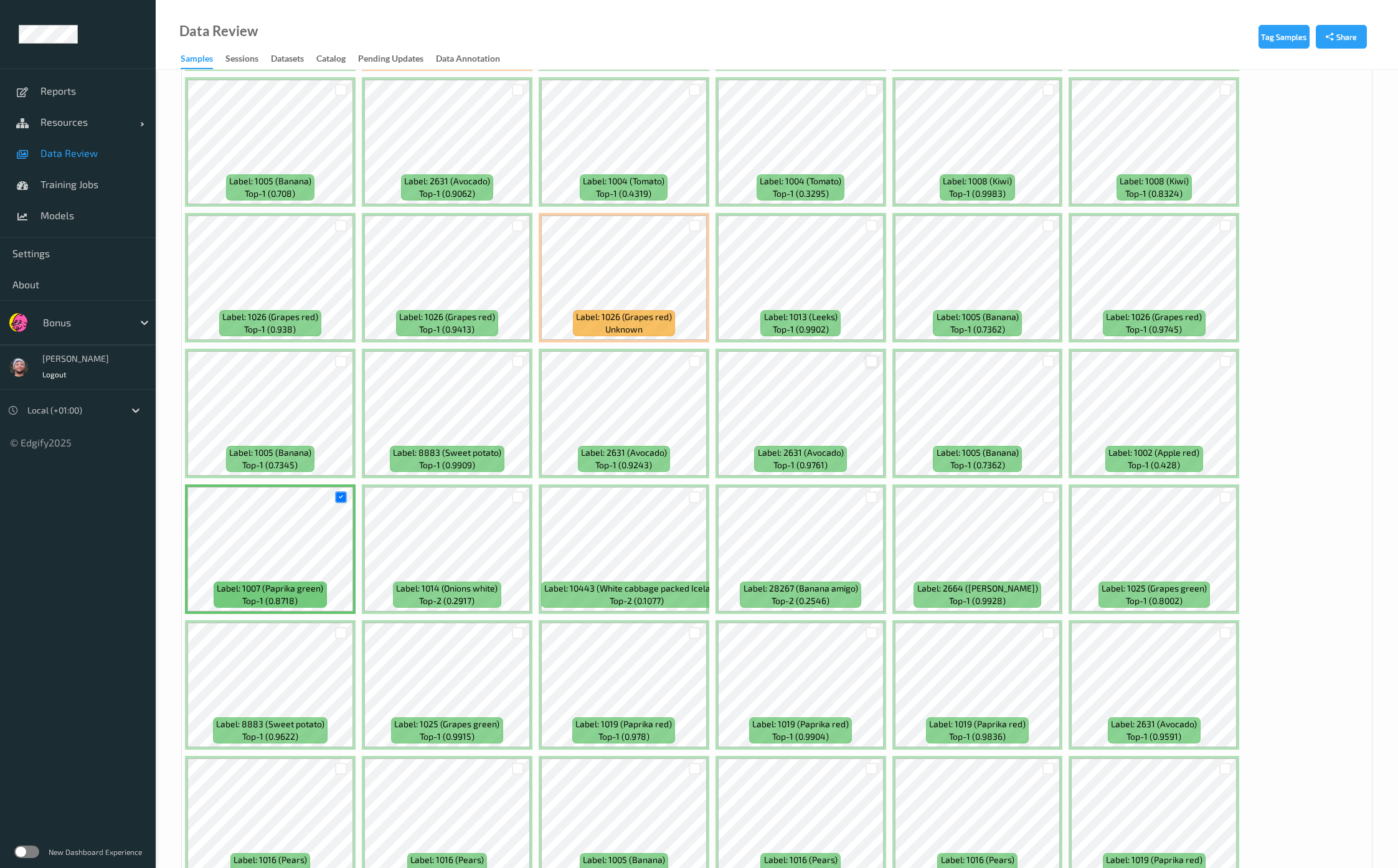
click at [869, 355] on div at bounding box center [871, 360] width 12 height 12
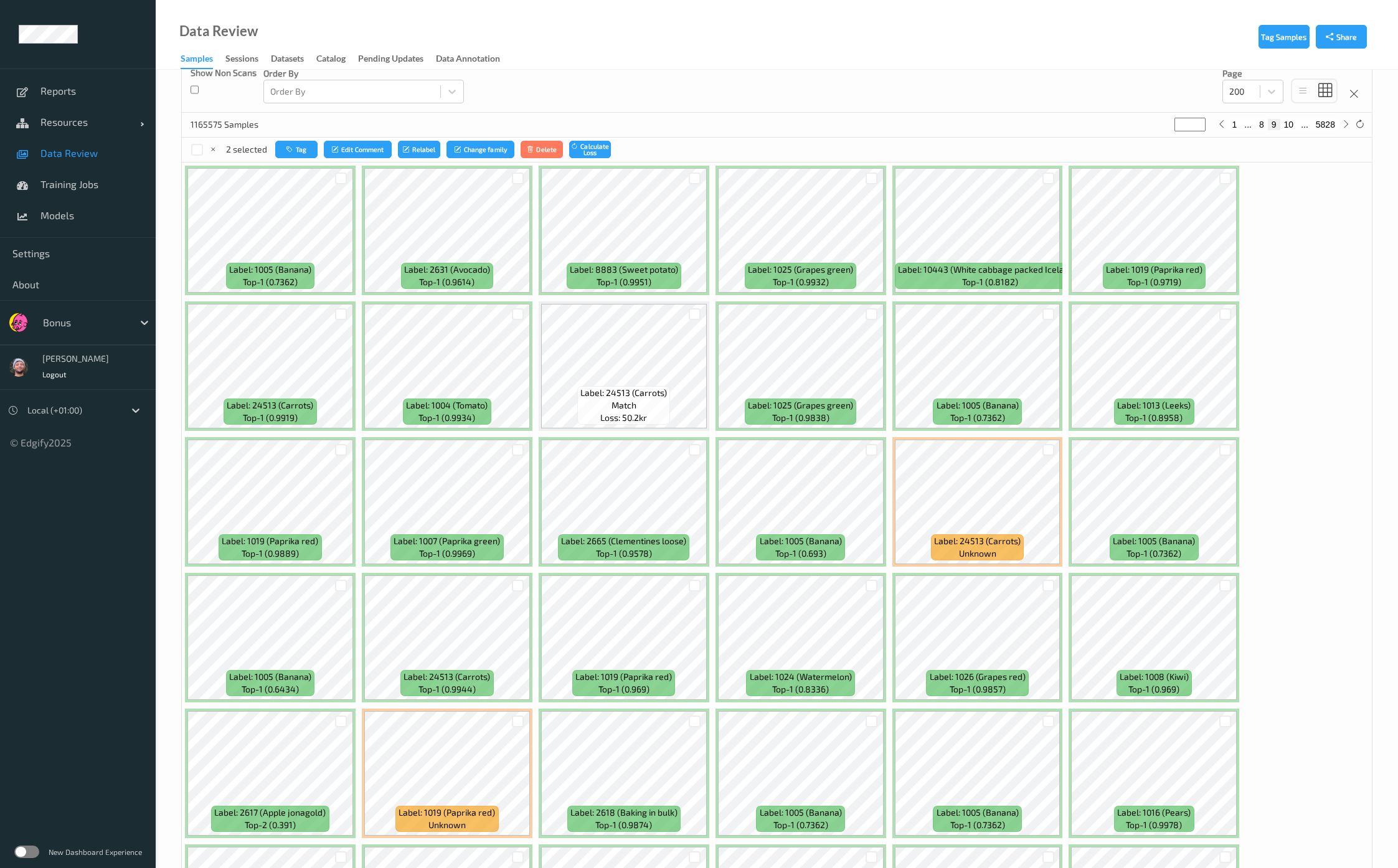
scroll to position [77, 0]
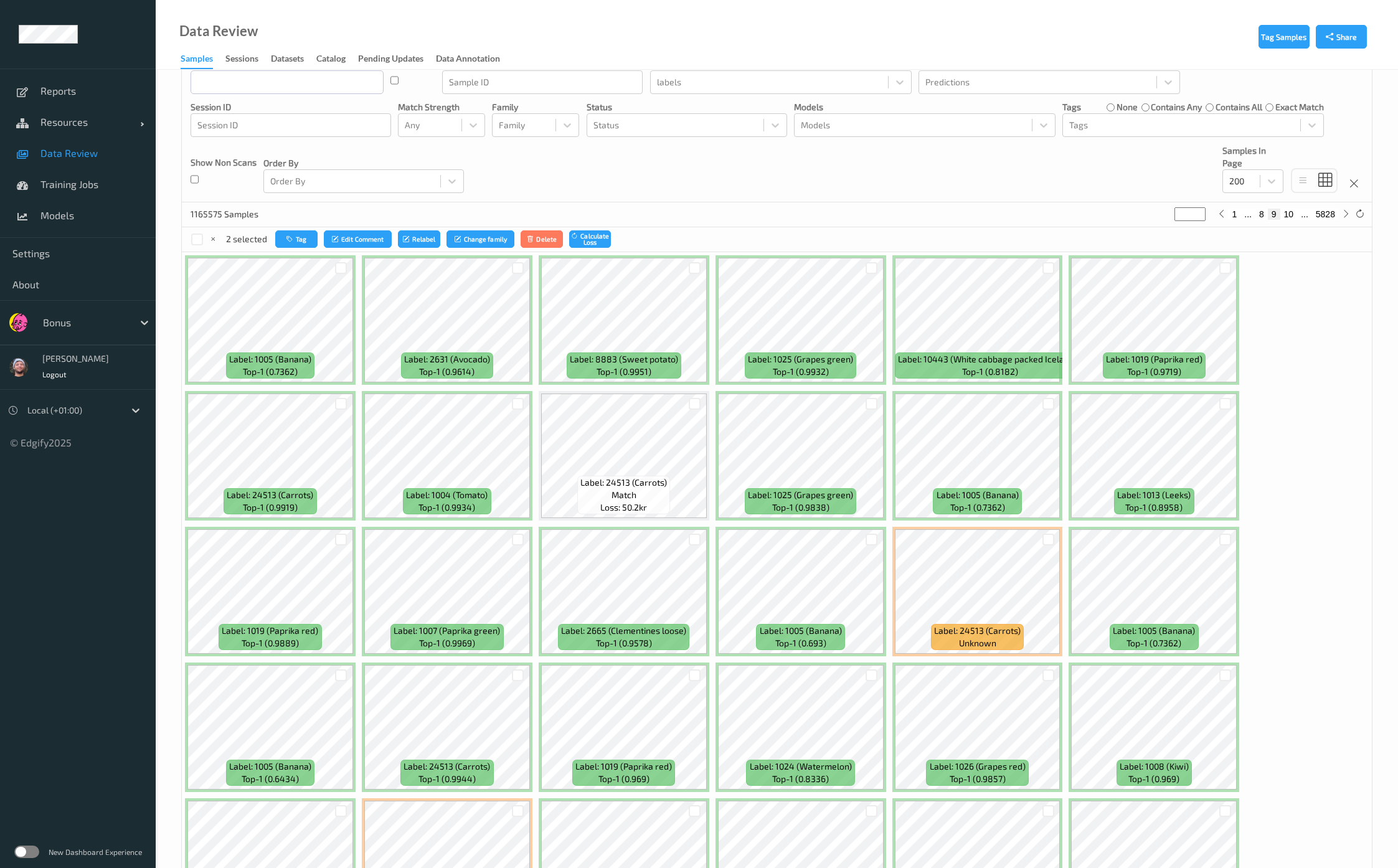
click at [1234, 216] on button "1" at bounding box center [1234, 214] width 13 height 11
type input "*"
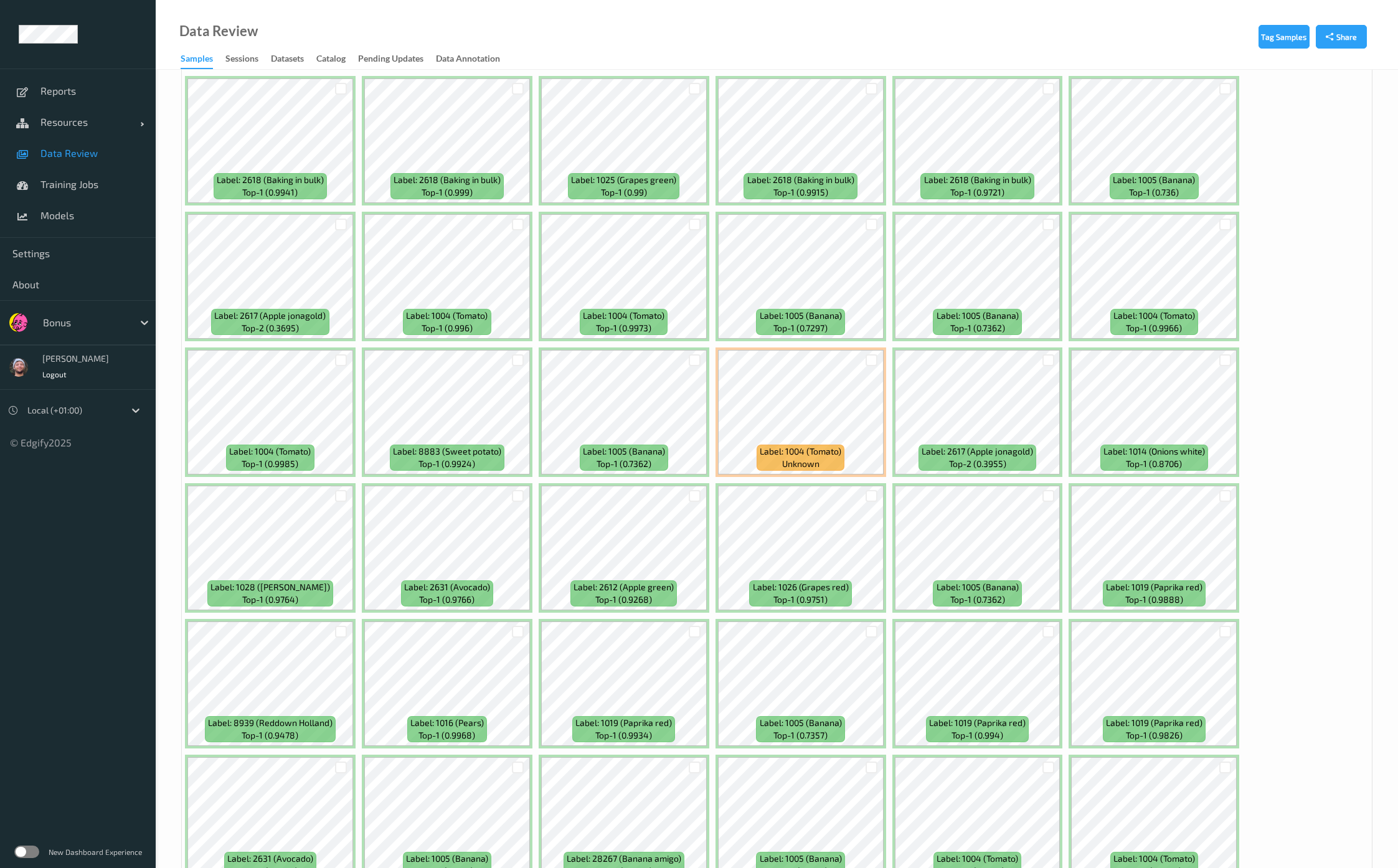
scroll to position [622, 0]
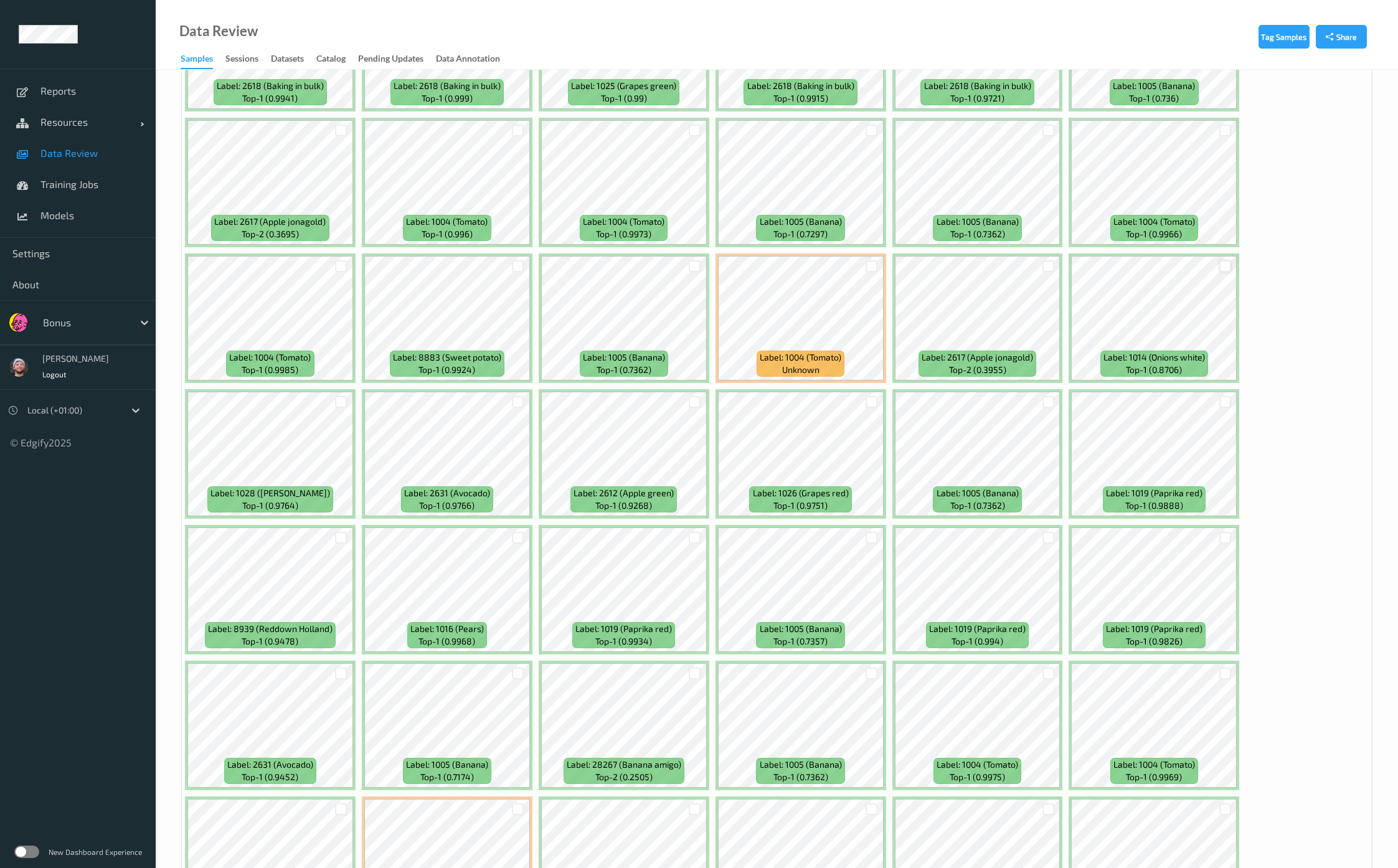
click at [1225, 261] on div at bounding box center [1224, 266] width 12 height 12
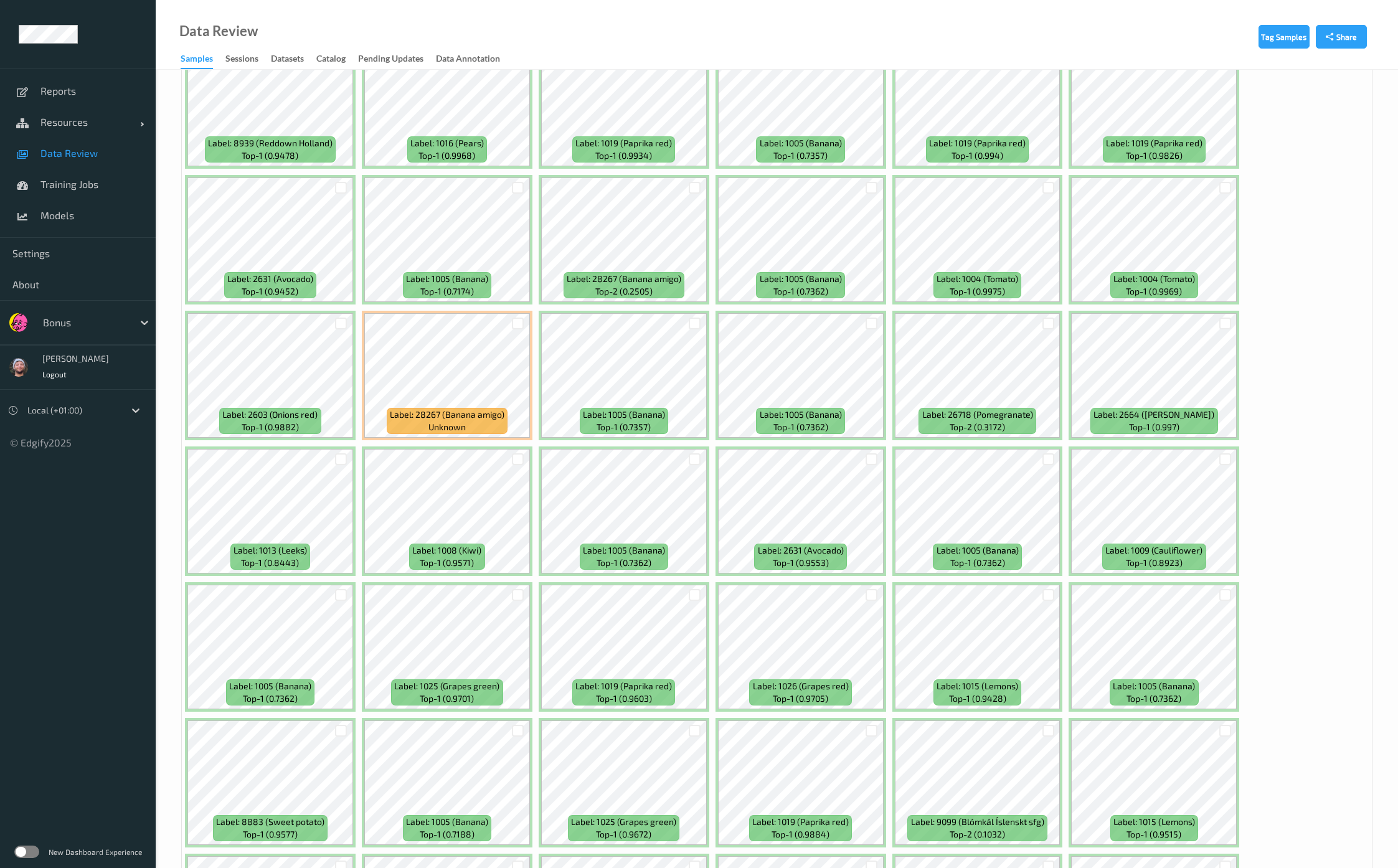
scroll to position [1167, 0]
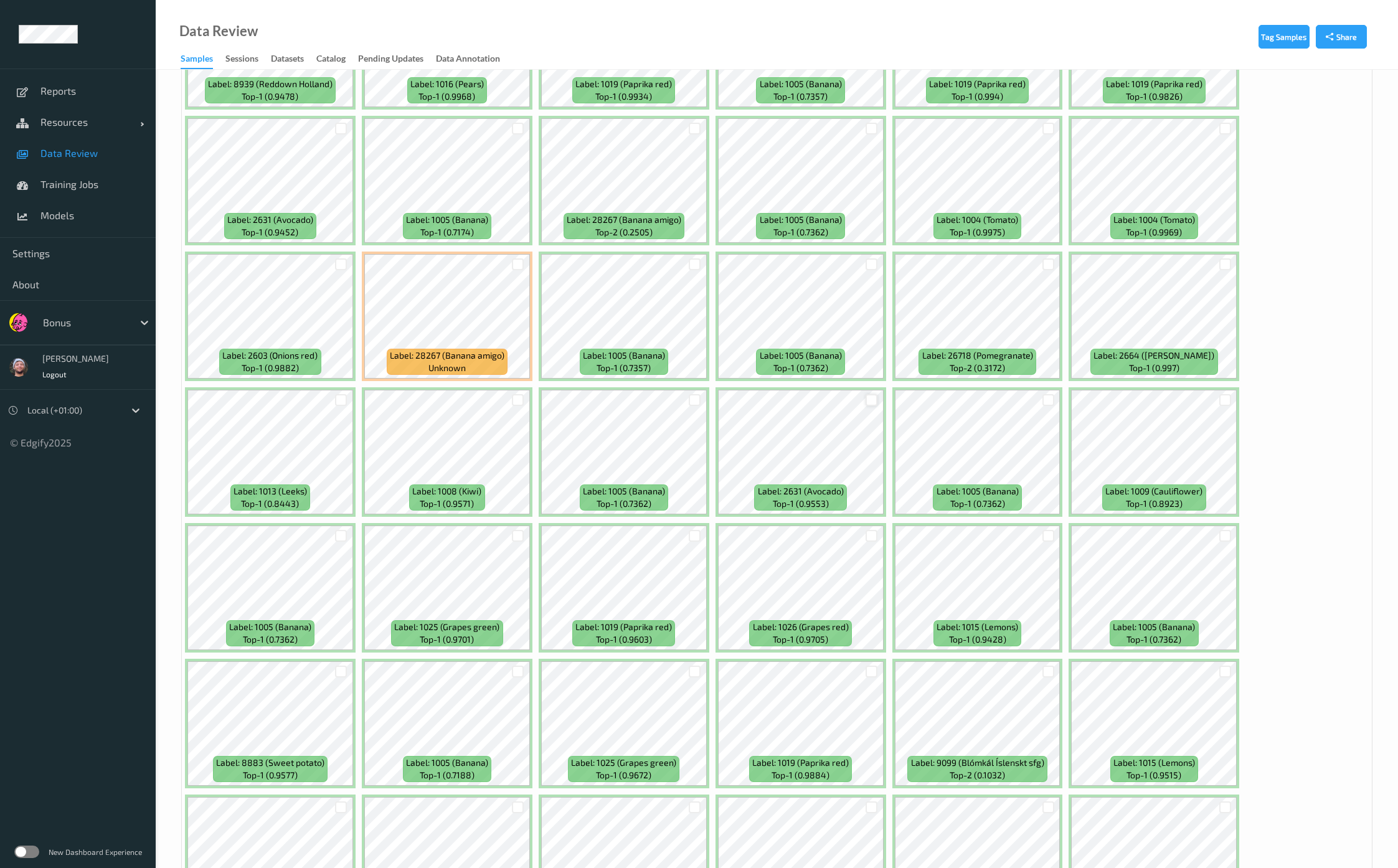
click at [868, 394] on div at bounding box center [871, 399] width 12 height 12
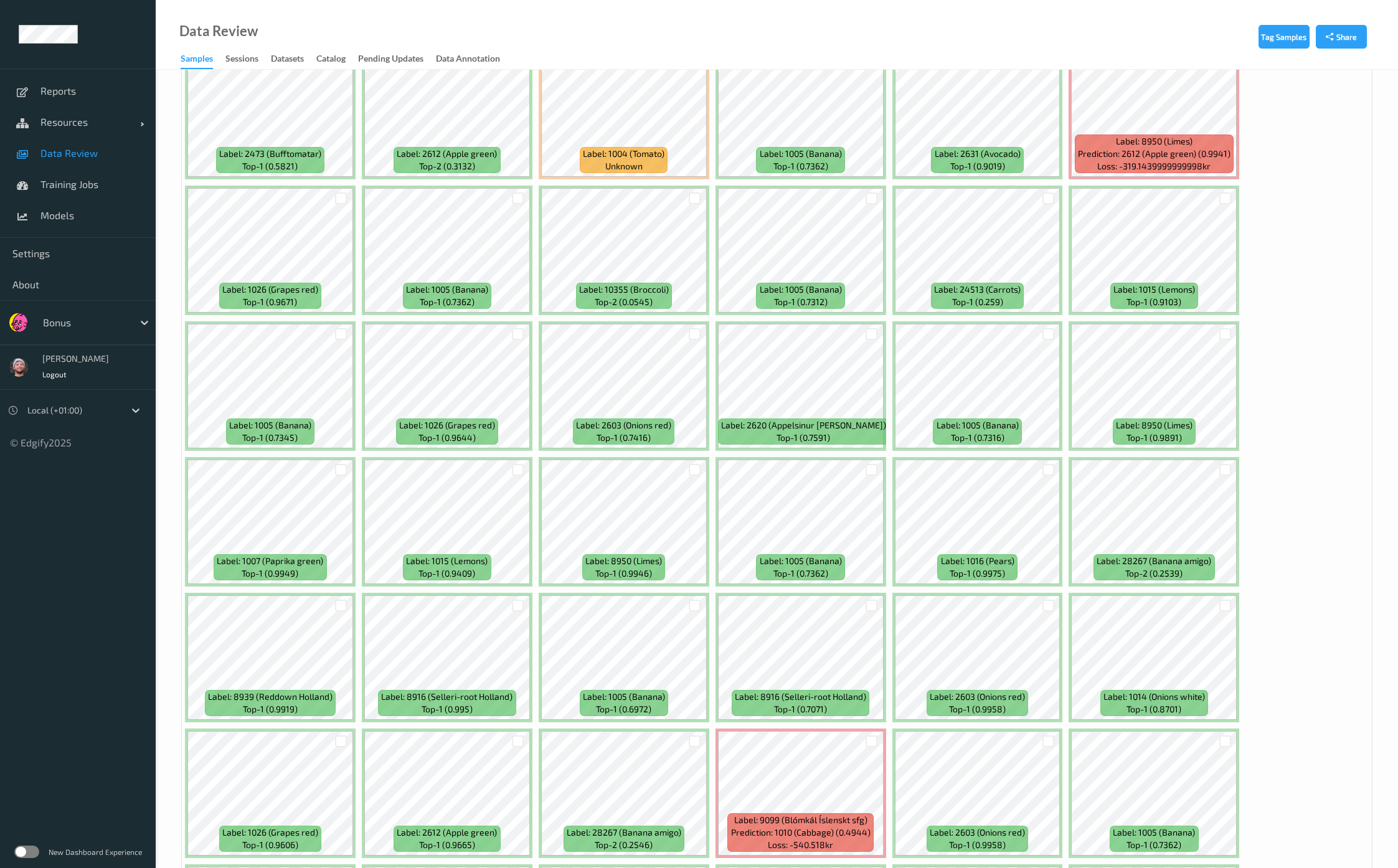
scroll to position [3112, 0]
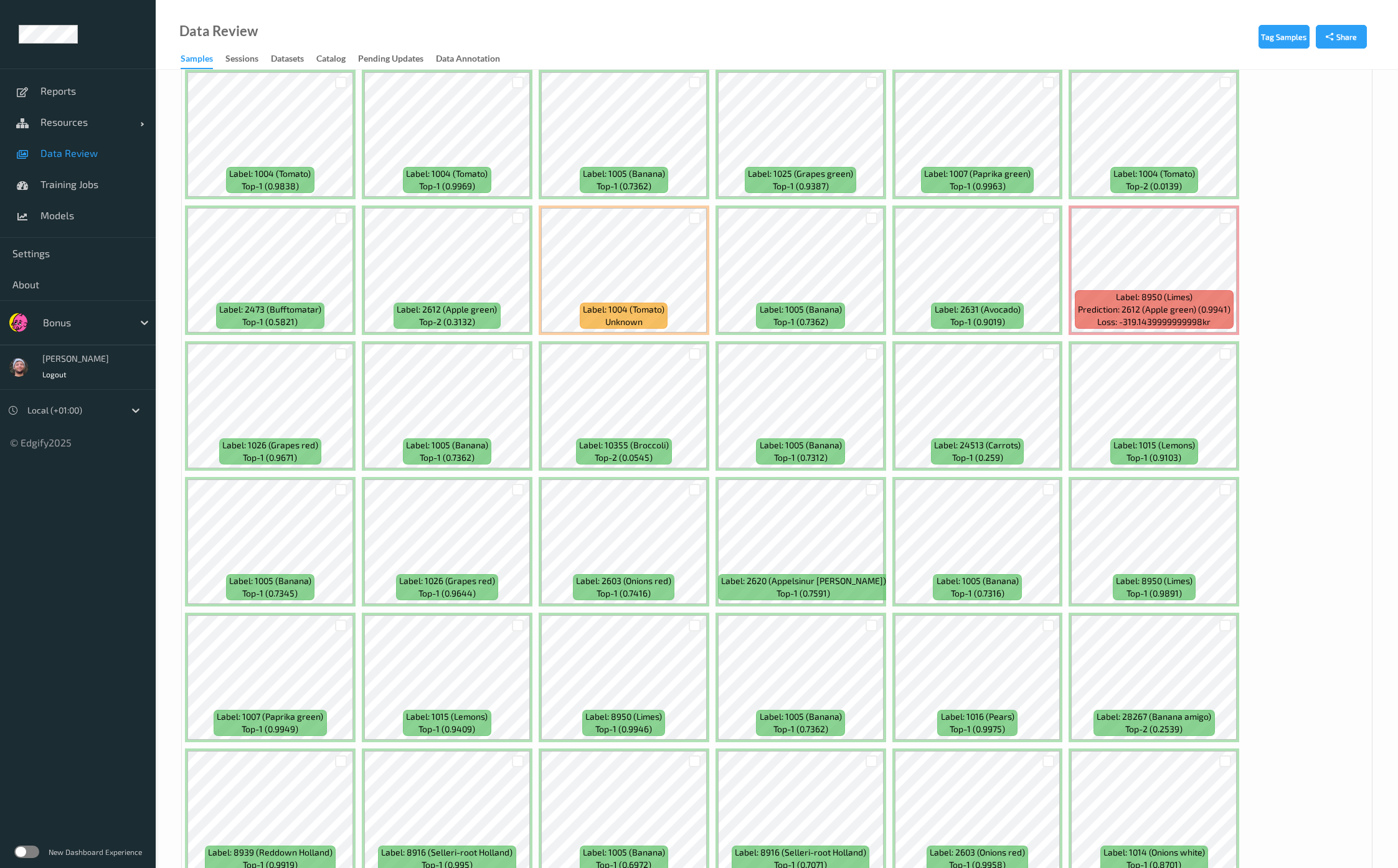
click at [1054, 208] on div at bounding box center [1048, 218] width 24 height 21
click at [1049, 212] on div at bounding box center [1047, 218] width 12 height 12
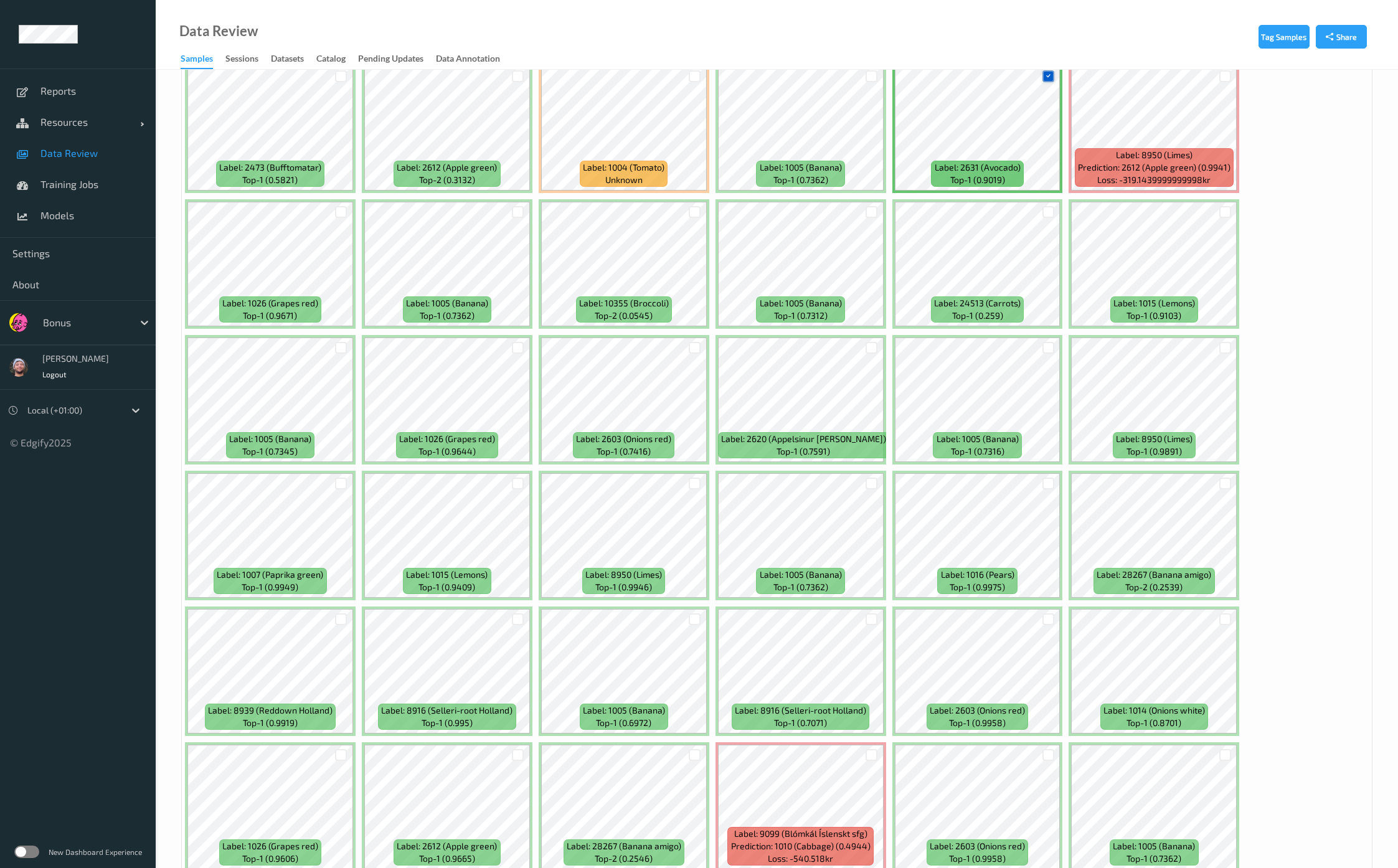
scroll to position [3345, 0]
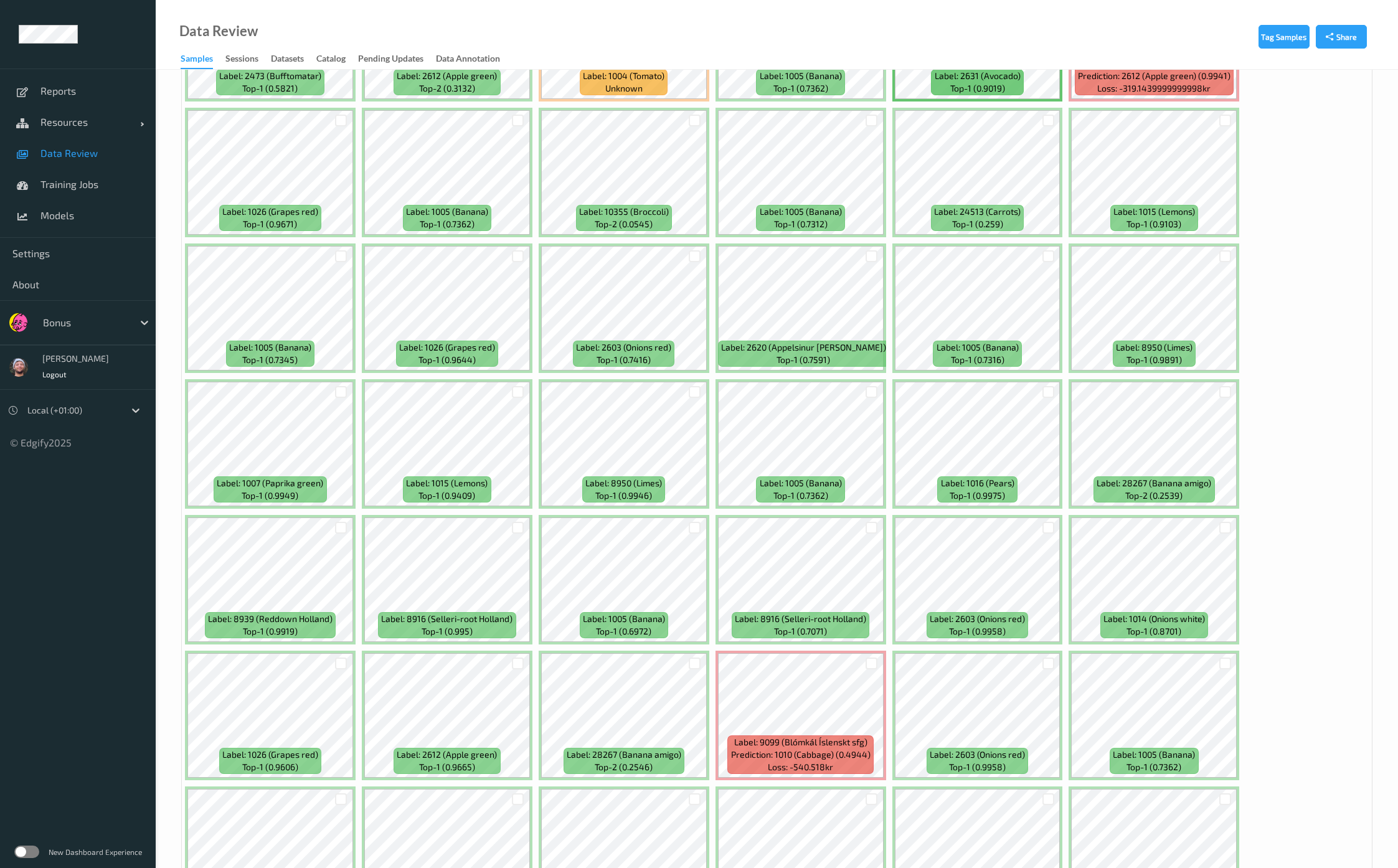
click at [699, 246] on div at bounding box center [695, 256] width 24 height 21
click at [698, 251] on div at bounding box center [694, 256] width 12 height 12
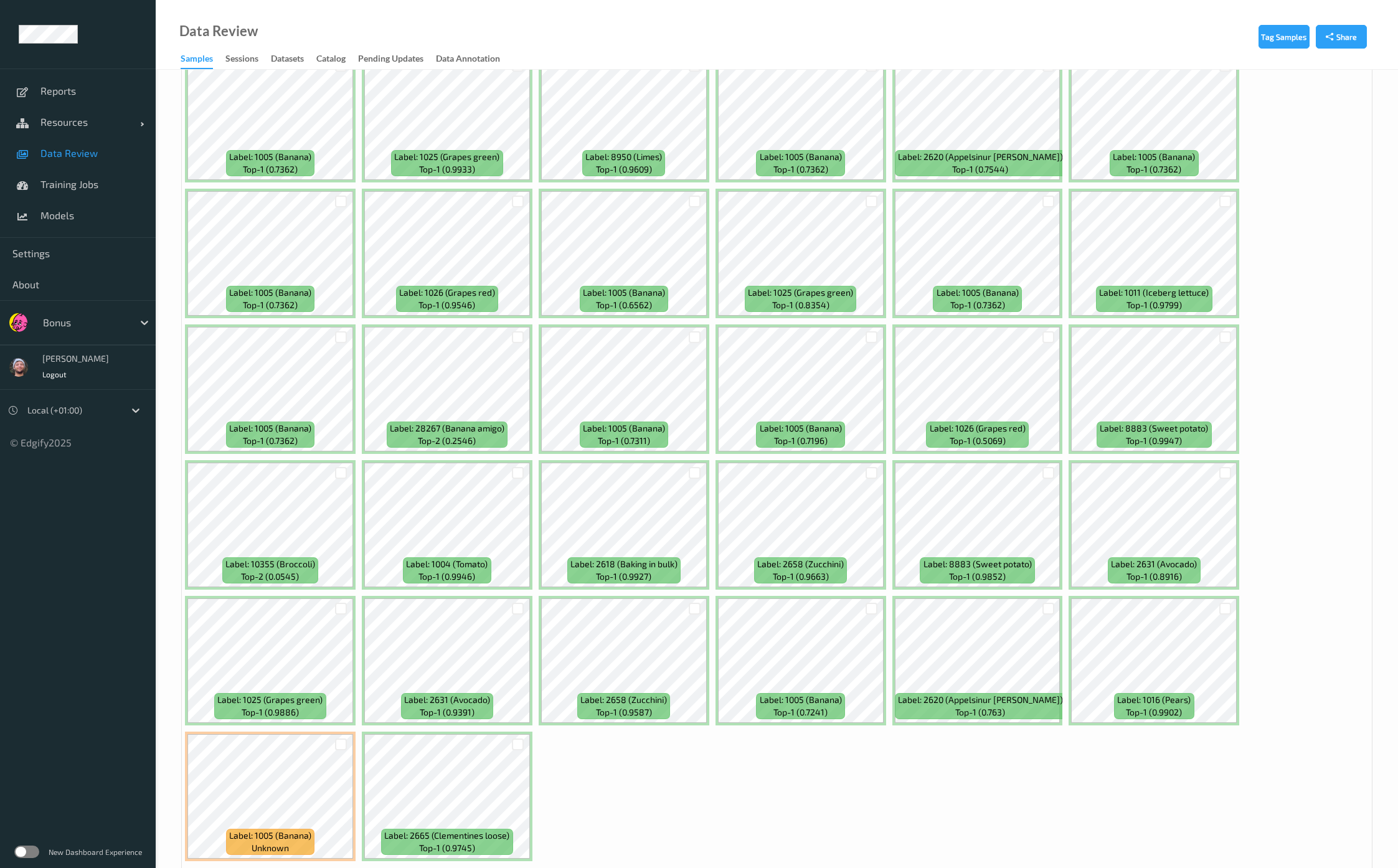
scroll to position [4097, 0]
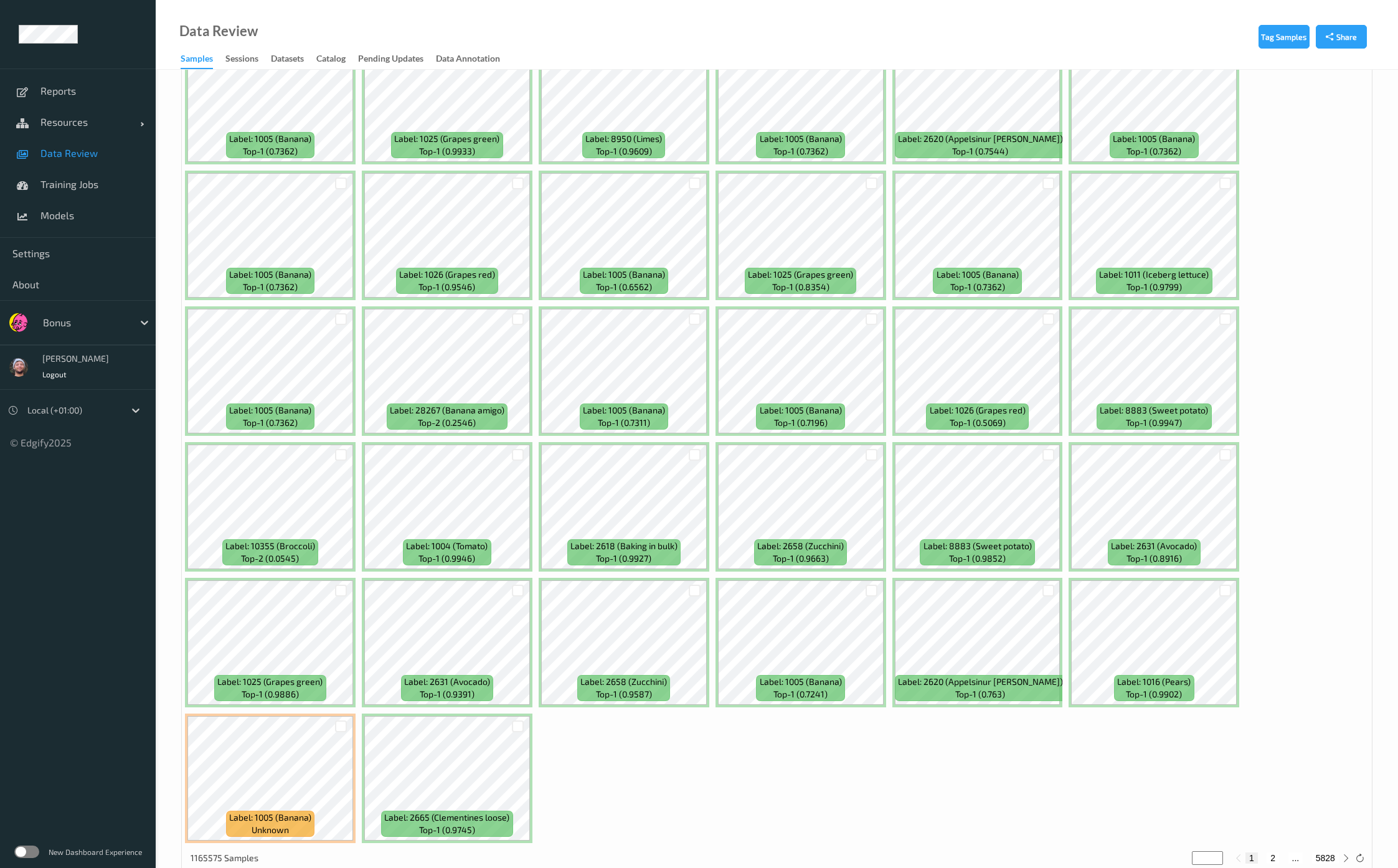
click at [1276, 852] on button "2" at bounding box center [1273, 857] width 13 height 11
type input "*"
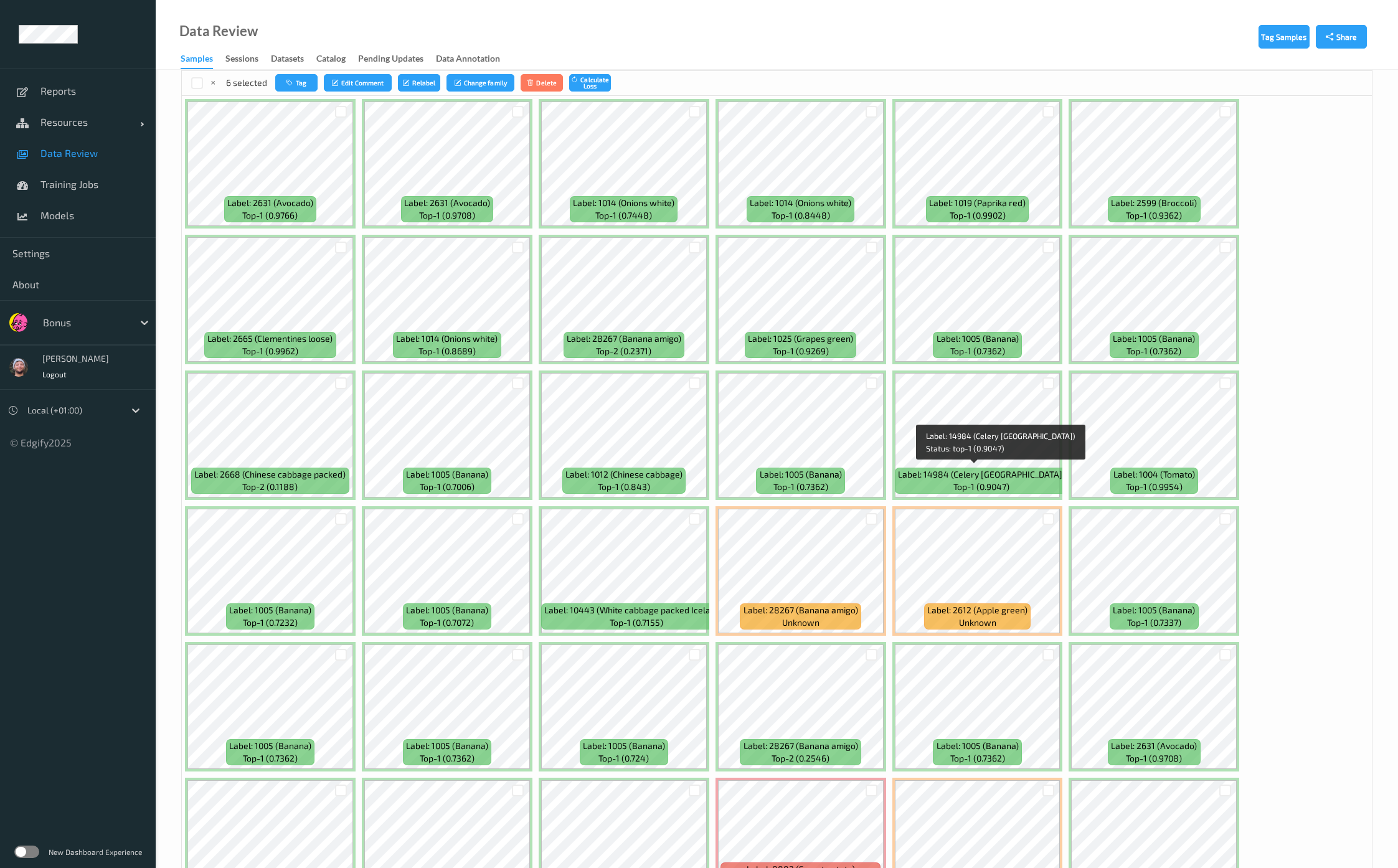
scroll to position [544, 0]
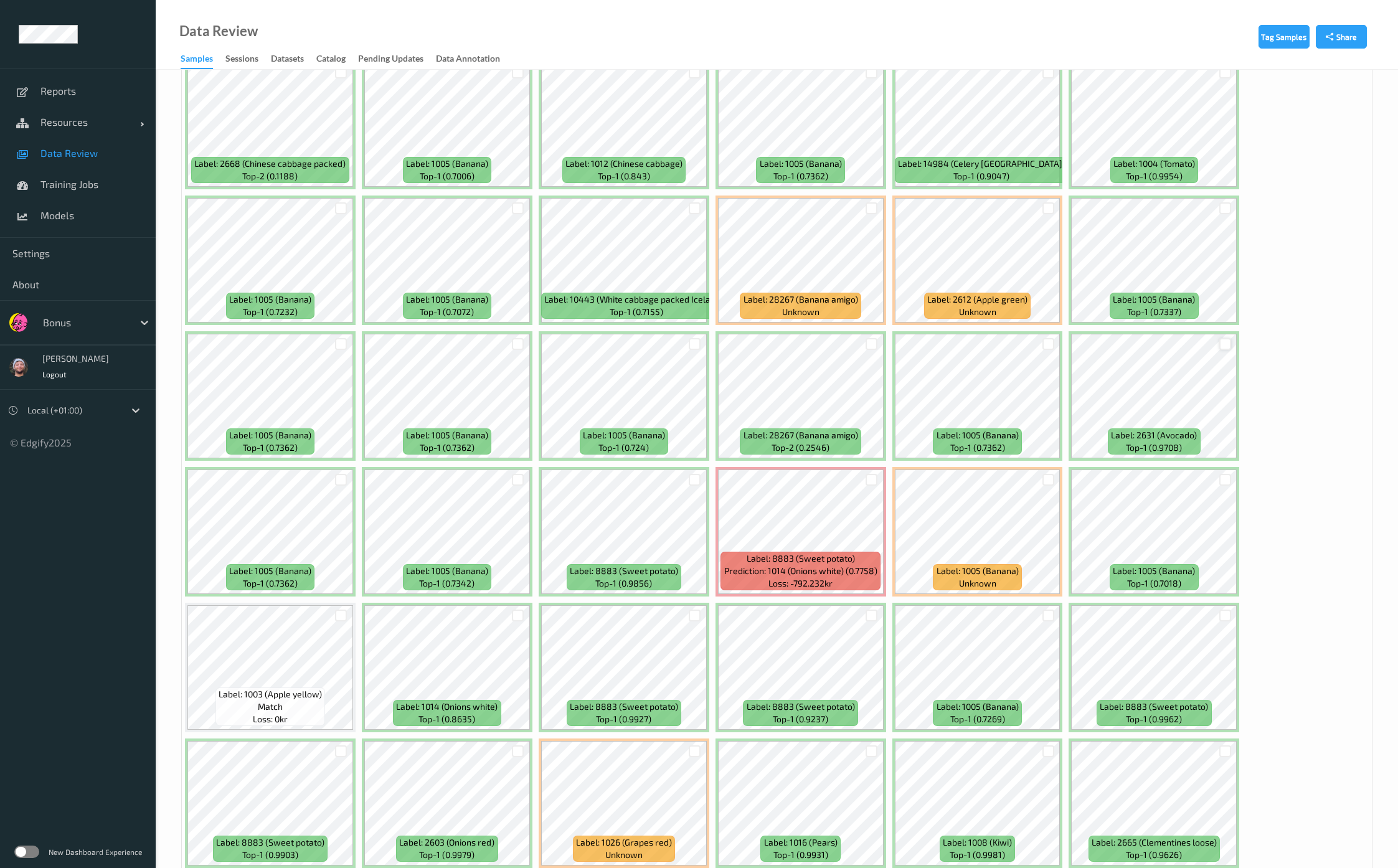
click at [1220, 338] on div at bounding box center [1224, 343] width 12 height 12
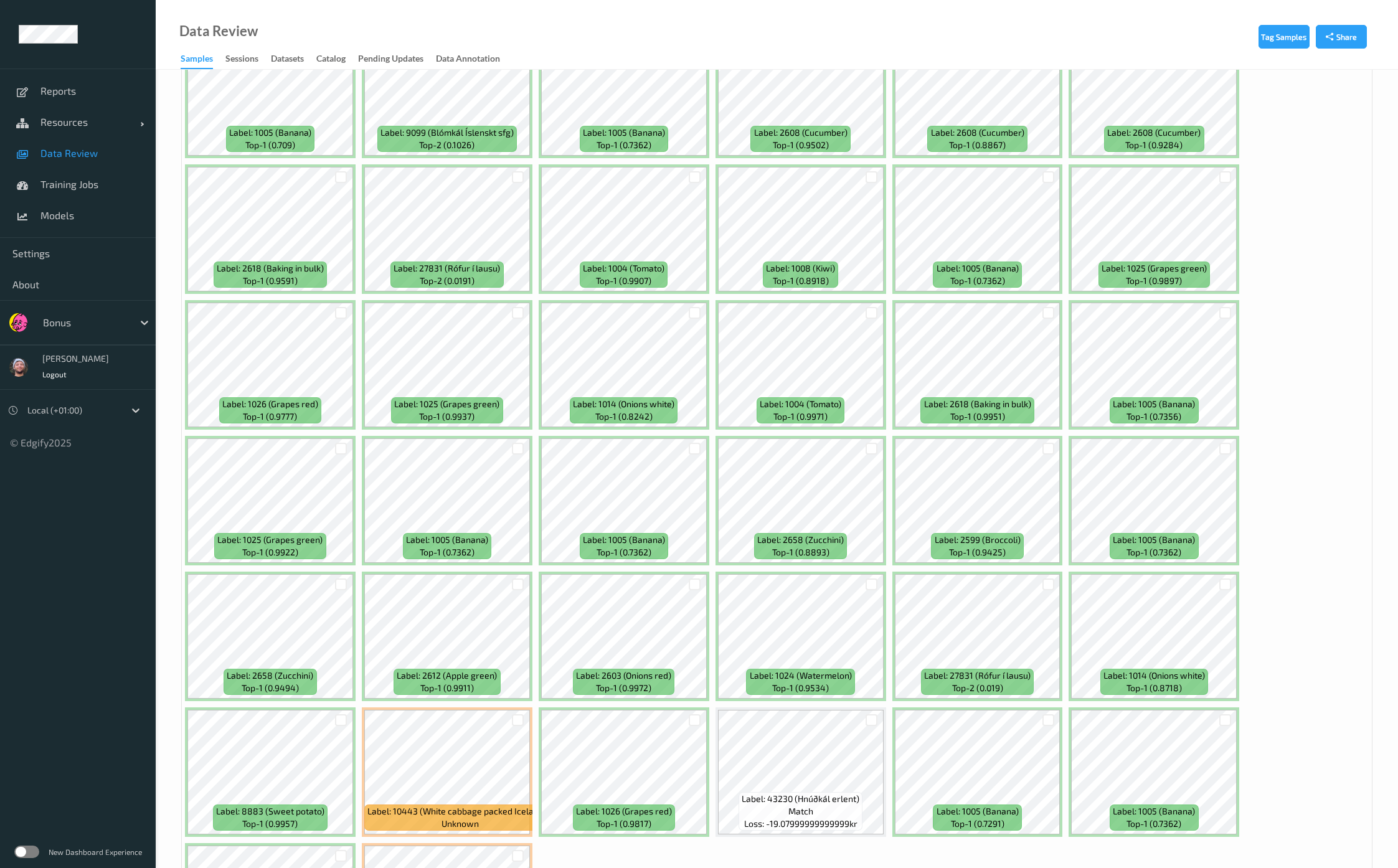
scroll to position [4097, 0]
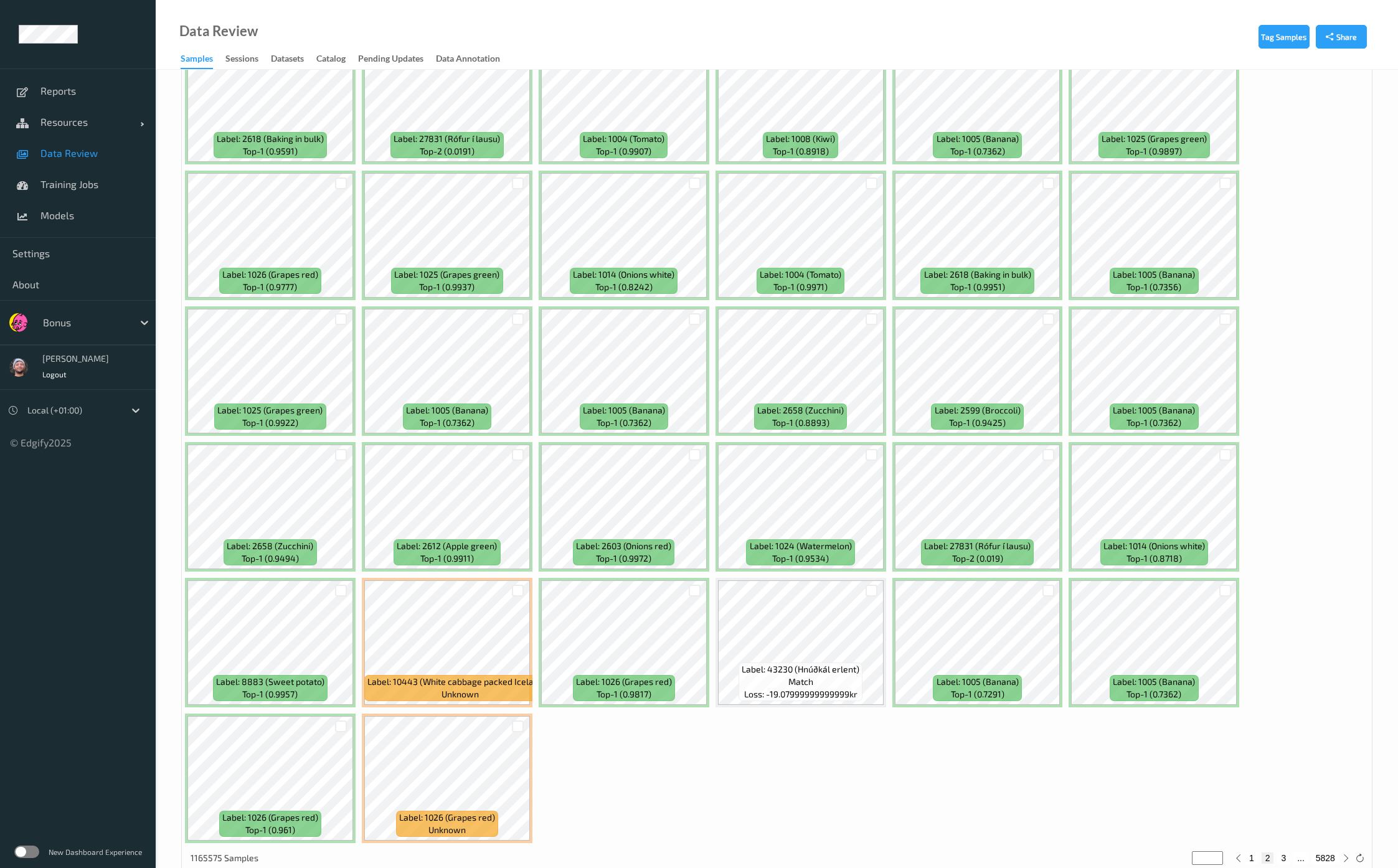
click at [1283, 852] on button "3" at bounding box center [1284, 857] width 13 height 11
type input "*"
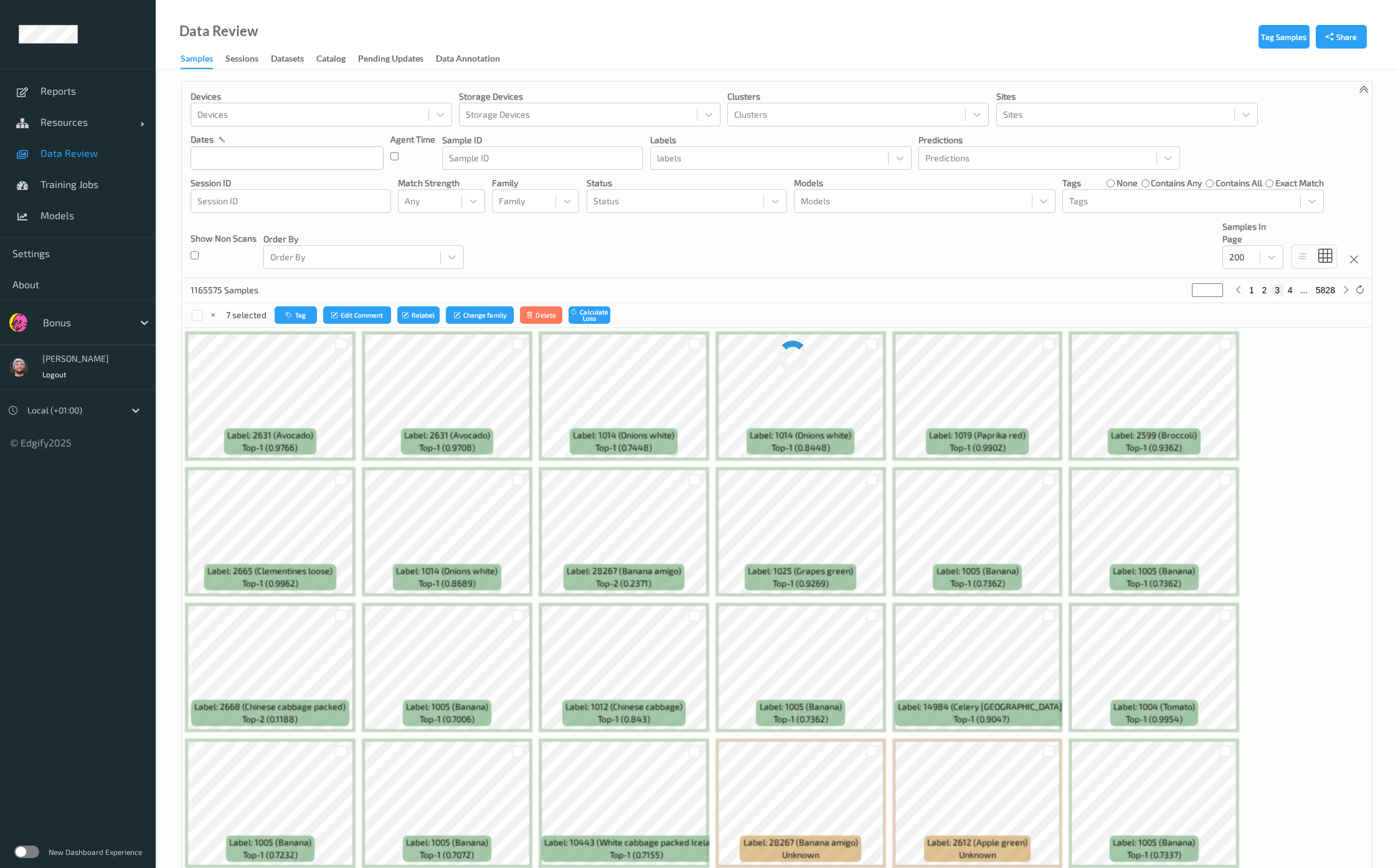
scroll to position [0, 0]
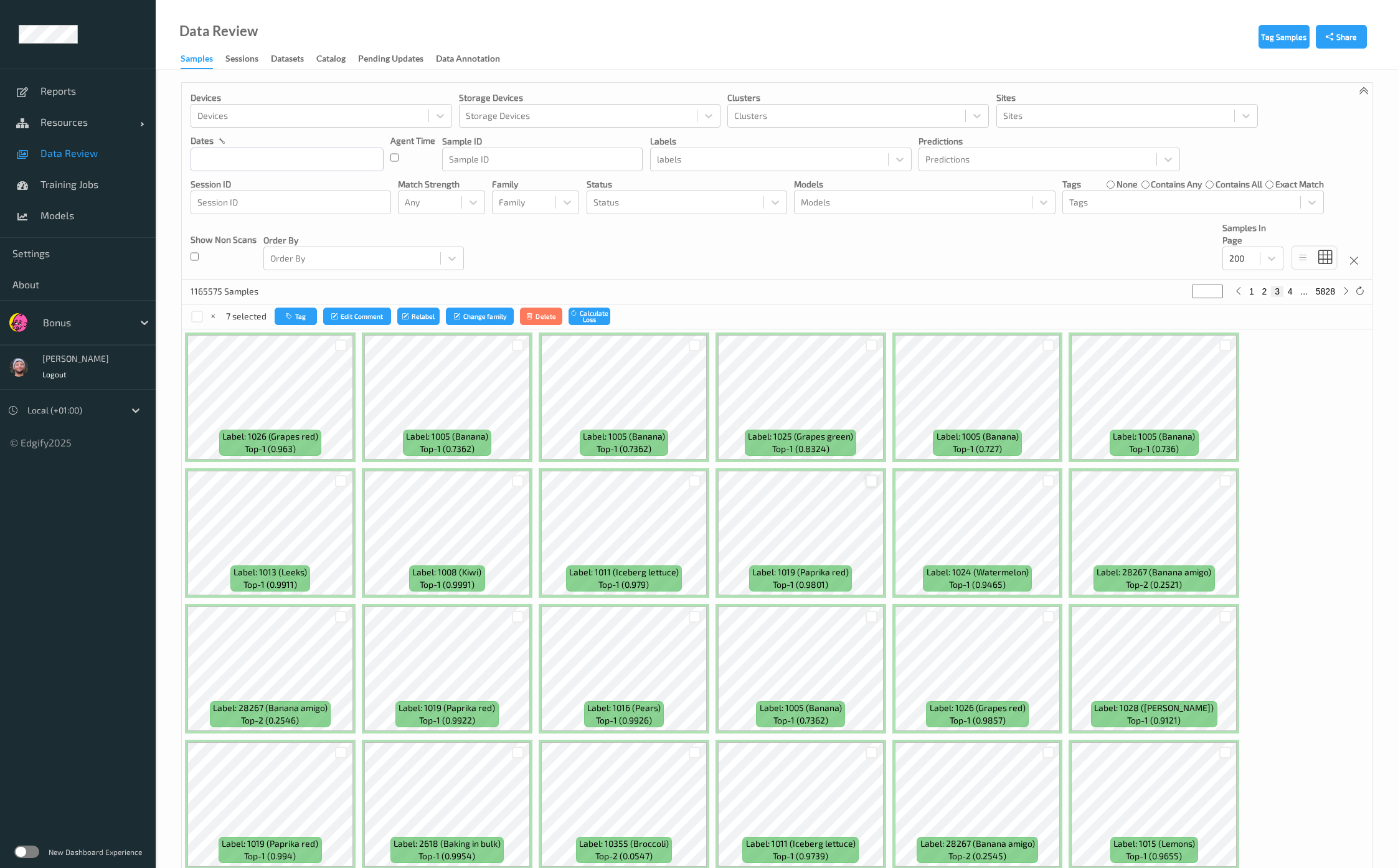
click at [866, 482] on div at bounding box center [871, 480] width 12 height 12
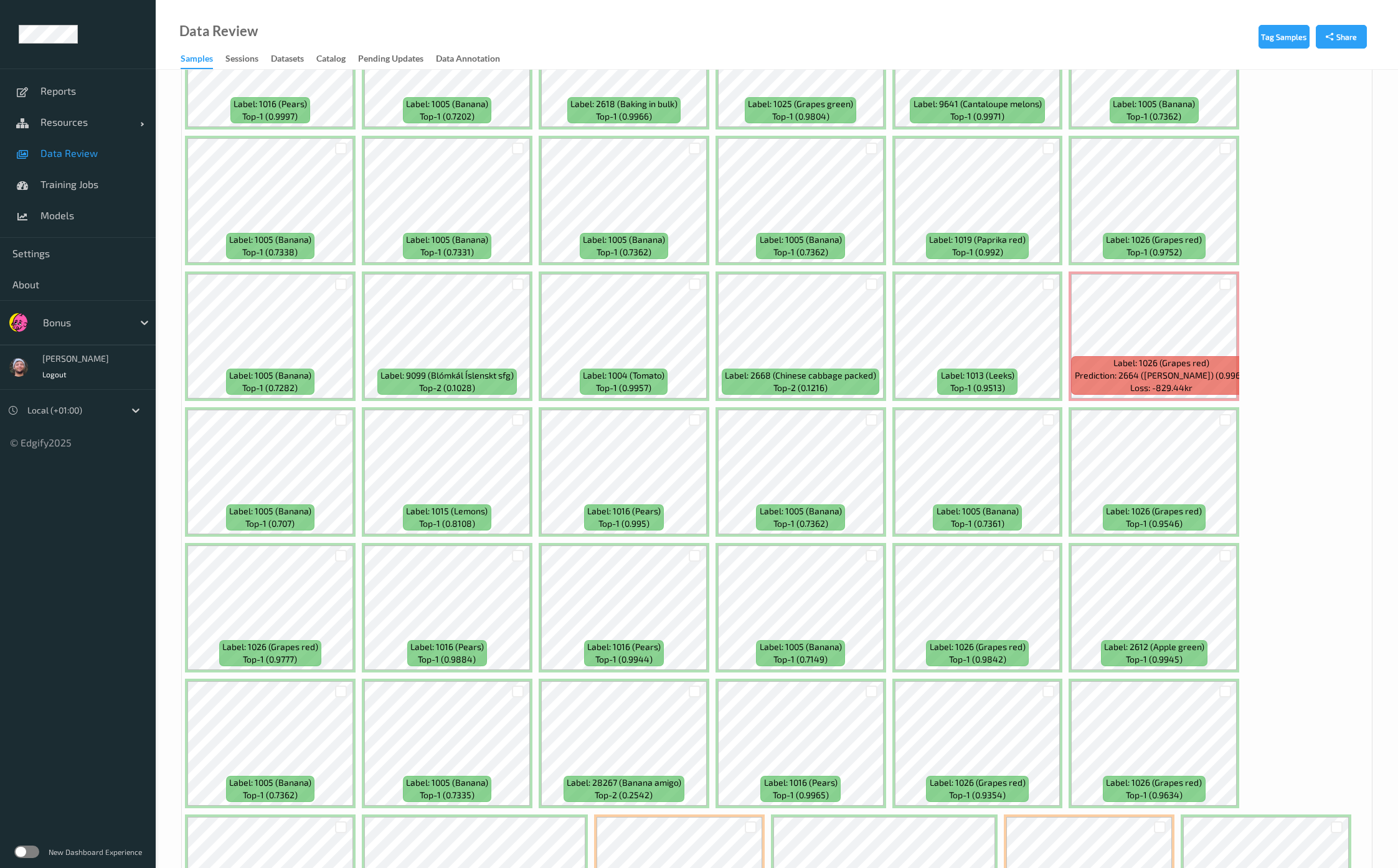
scroll to position [1323, 0]
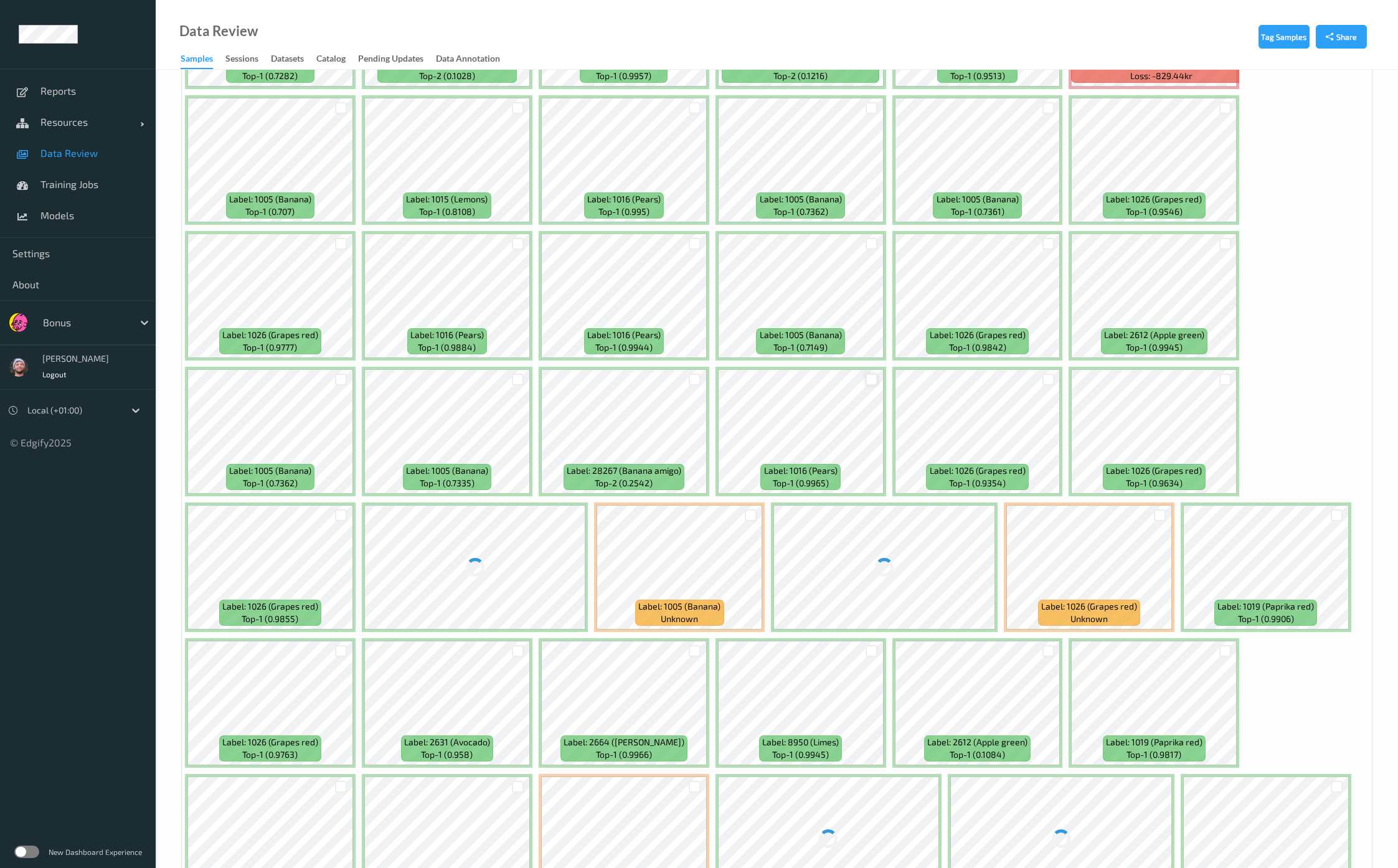
click at [870, 373] on div at bounding box center [871, 379] width 12 height 12
click at [1161, 509] on div at bounding box center [1159, 515] width 12 height 12
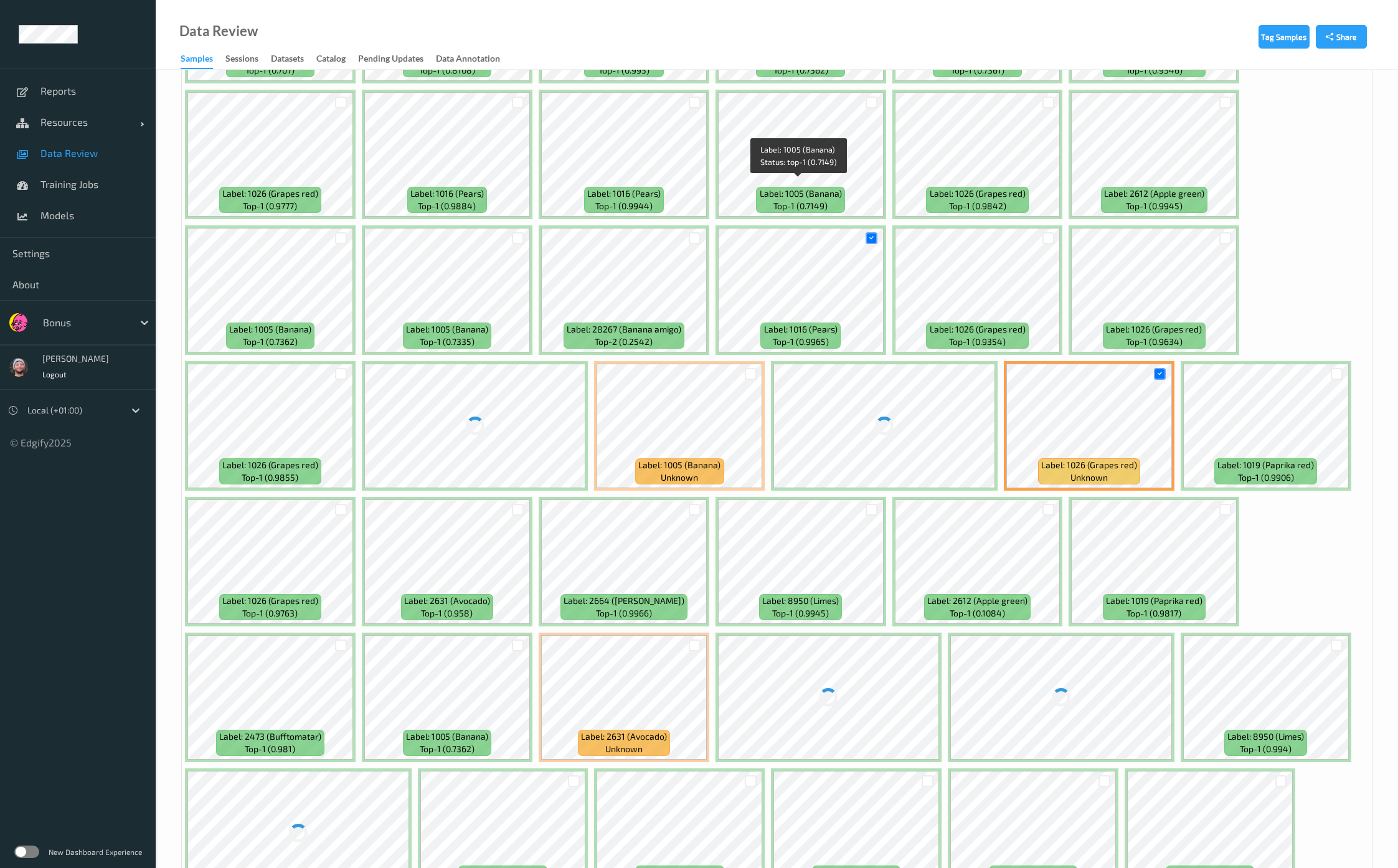
scroll to position [1556, 0]
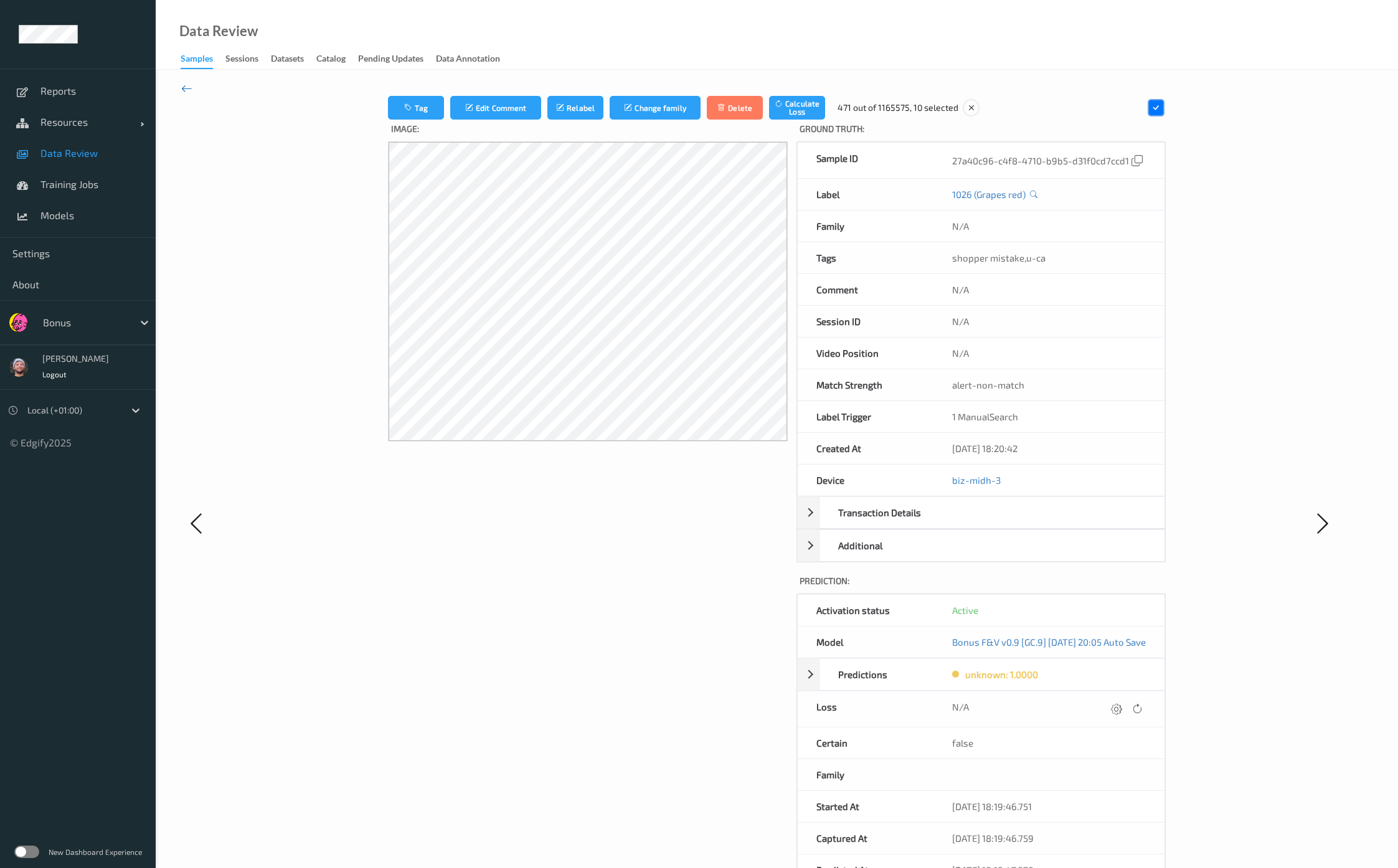
click at [189, 88] on icon at bounding box center [186, 88] width 11 height 14
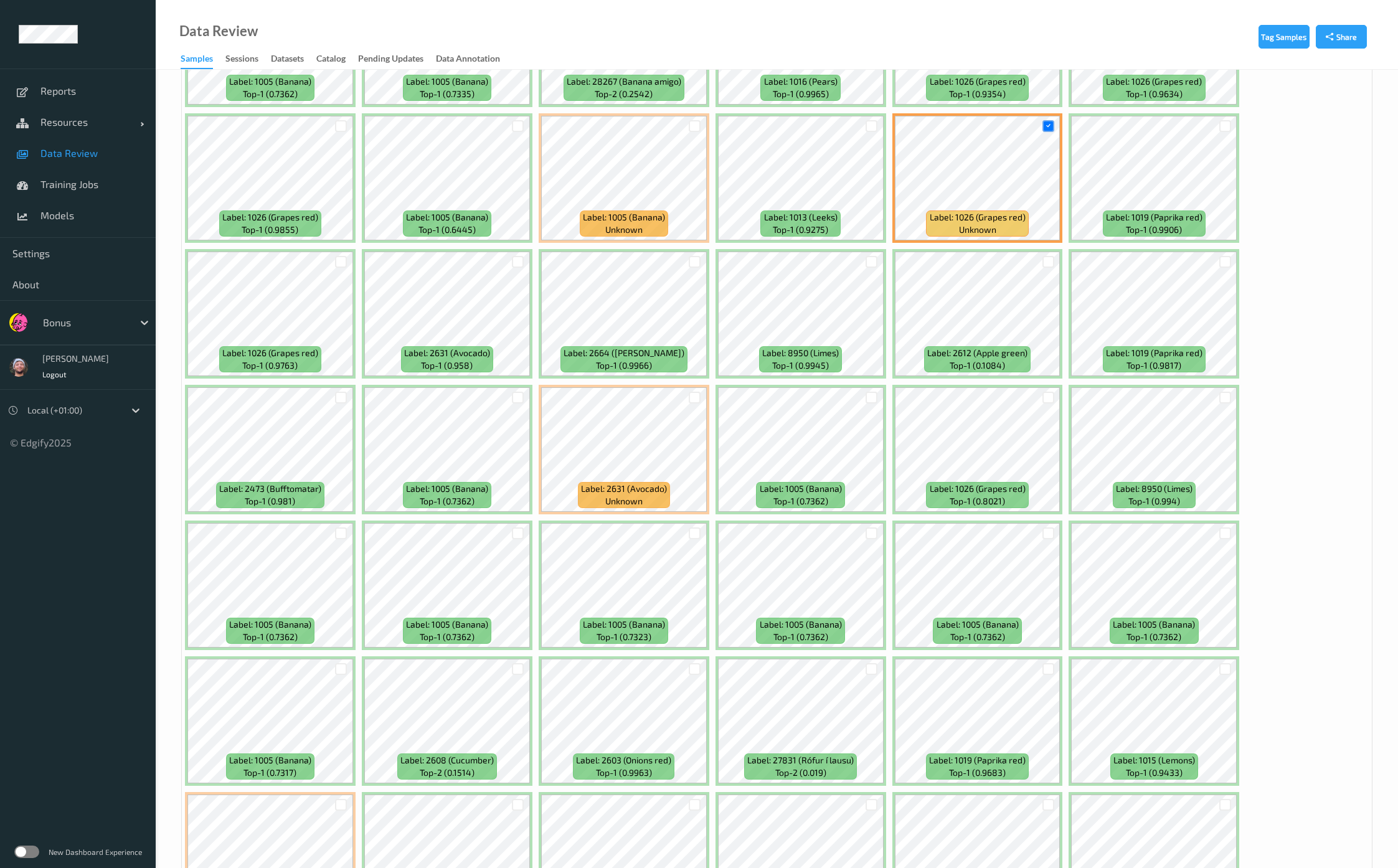
scroll to position [2022, 0]
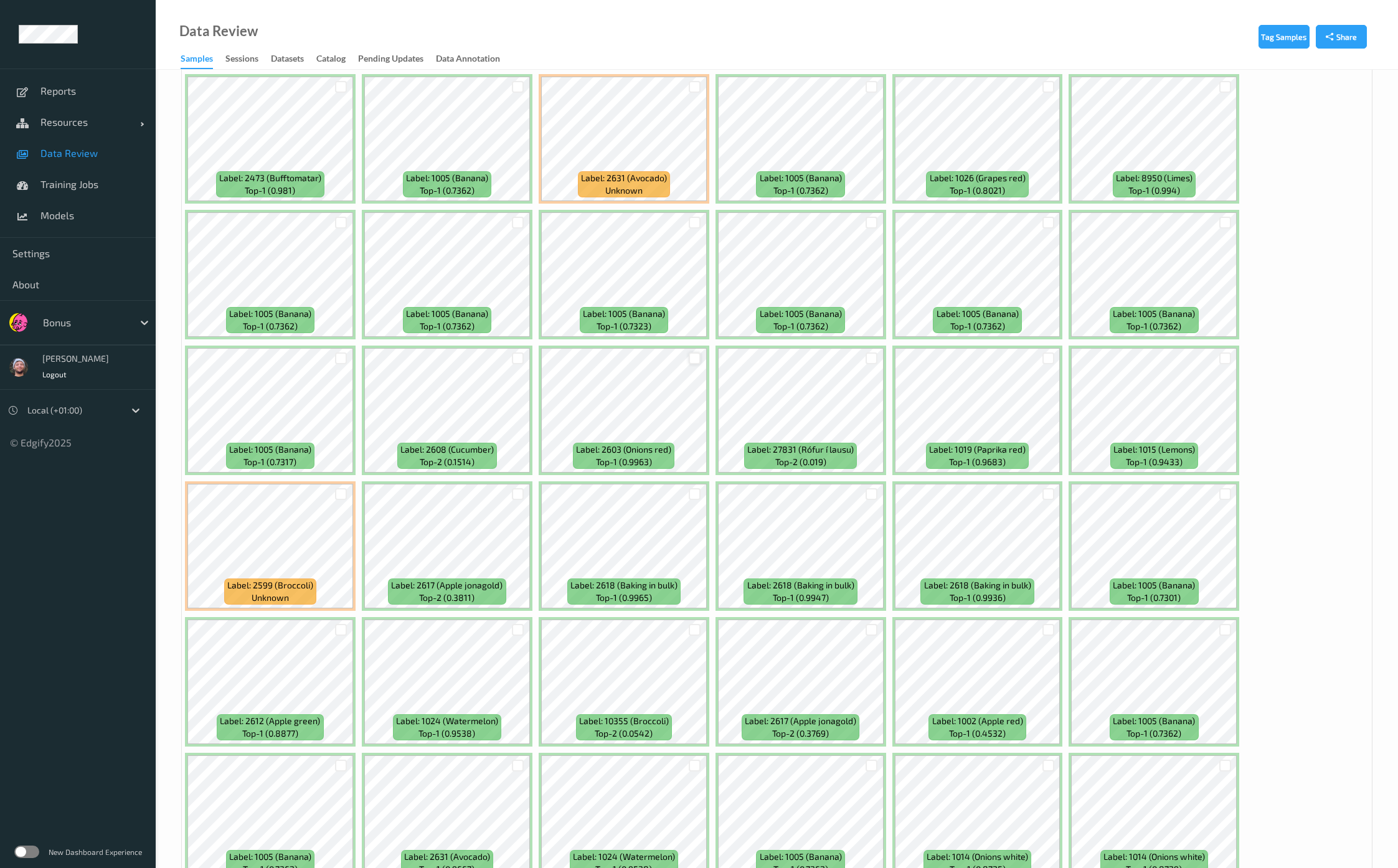
click at [695, 352] on div at bounding box center [694, 358] width 12 height 12
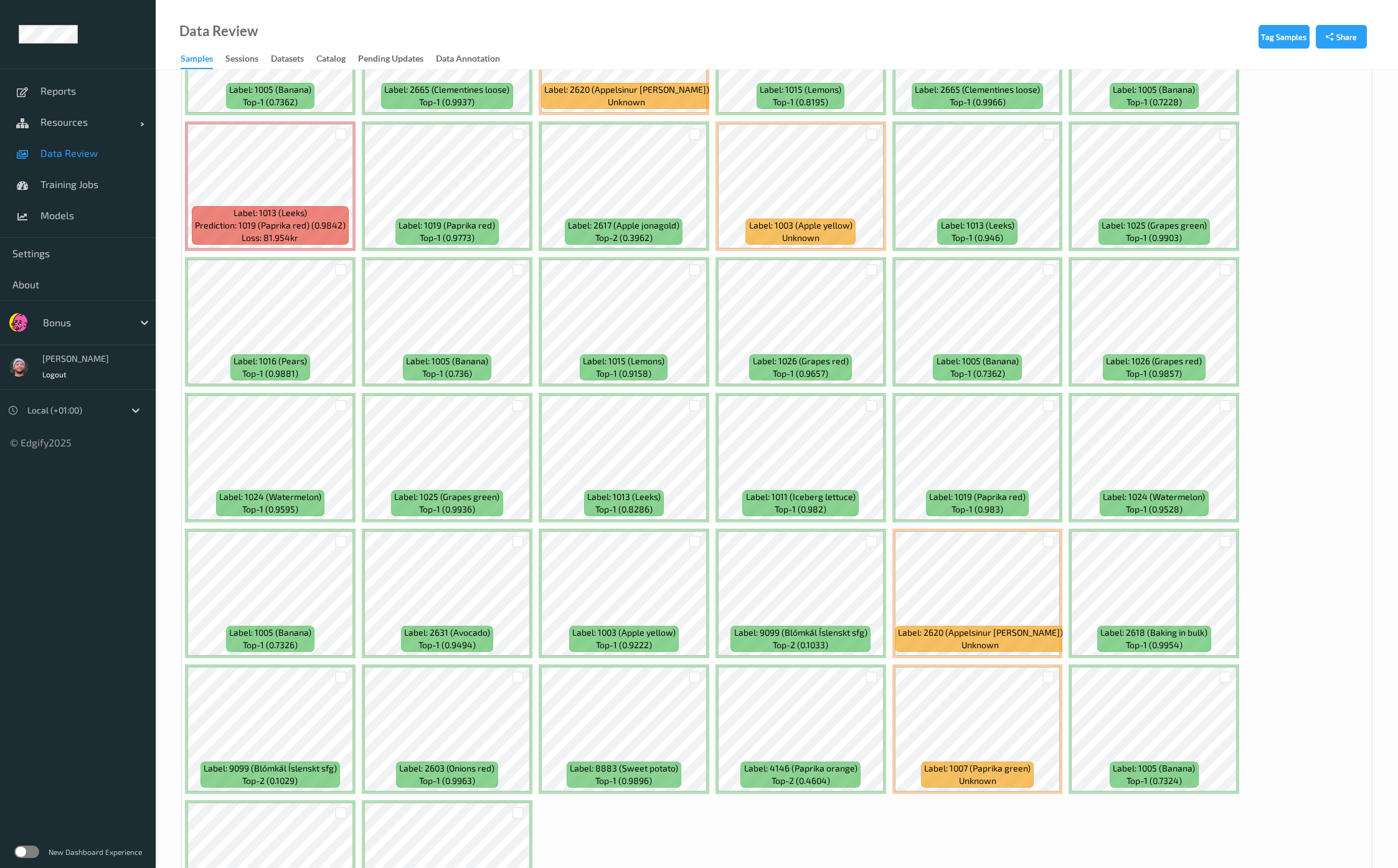
scroll to position [4097, 0]
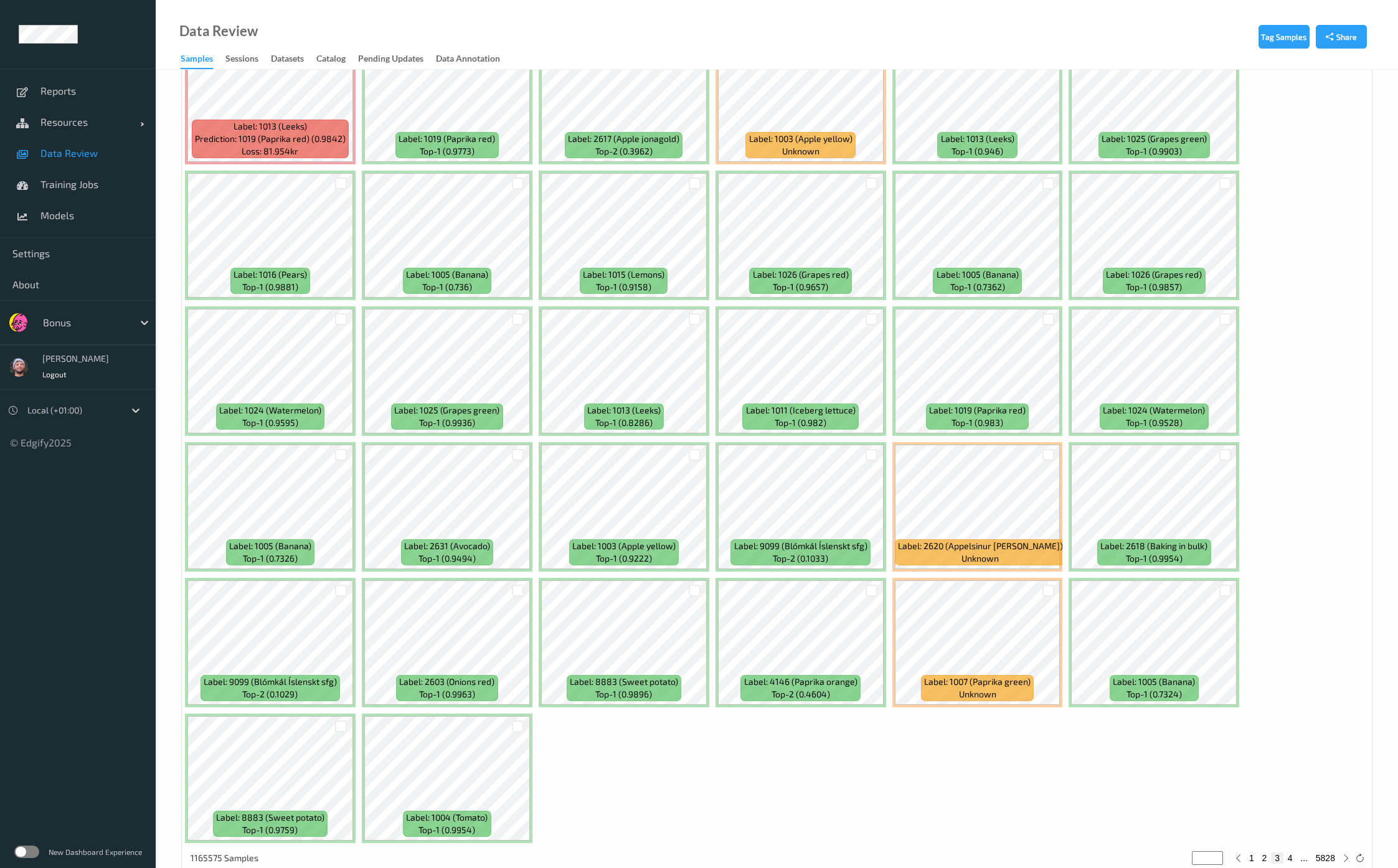
click at [1292, 852] on button "4" at bounding box center [1290, 857] width 13 height 11
type input "*"
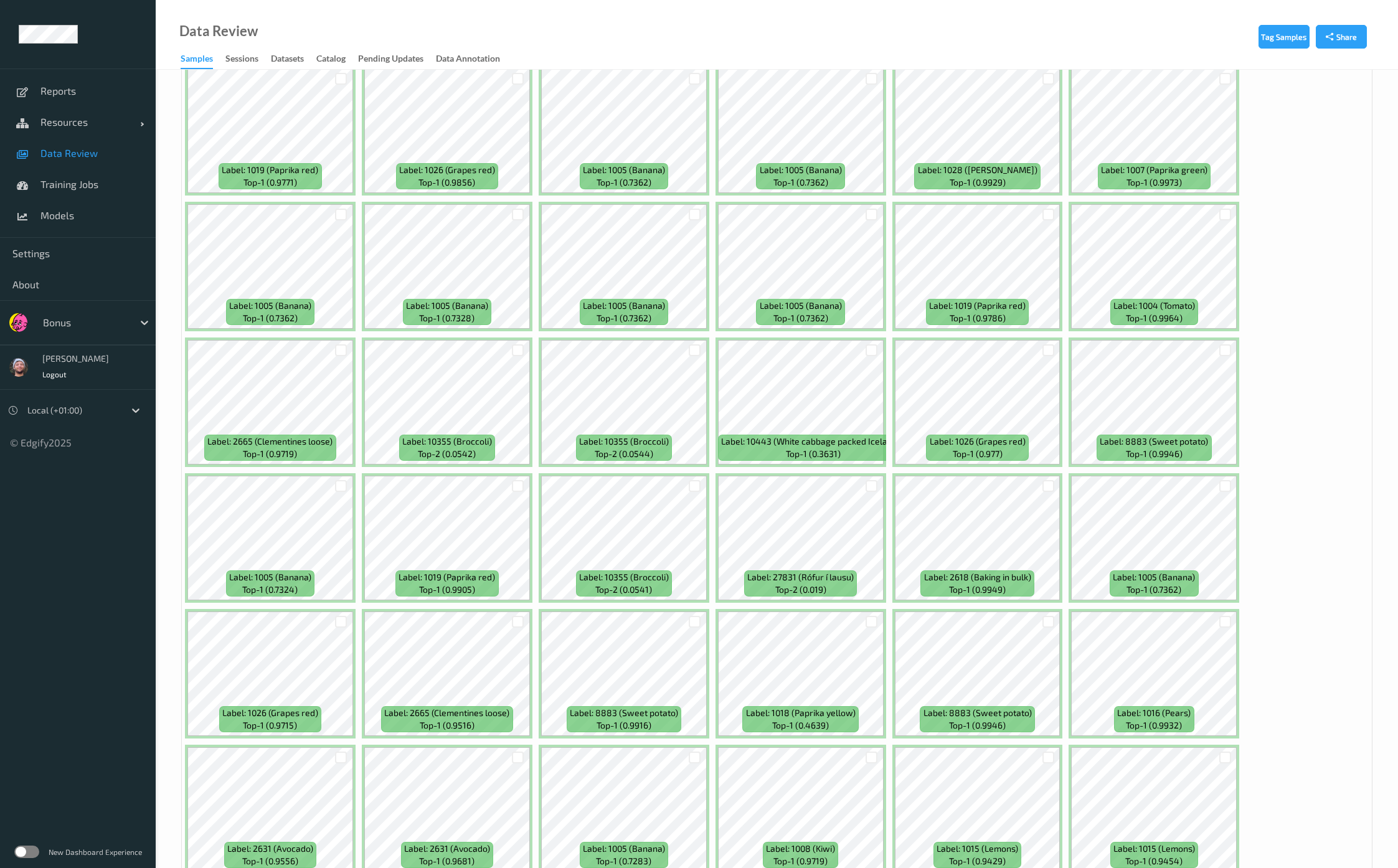
scroll to position [3889, 0]
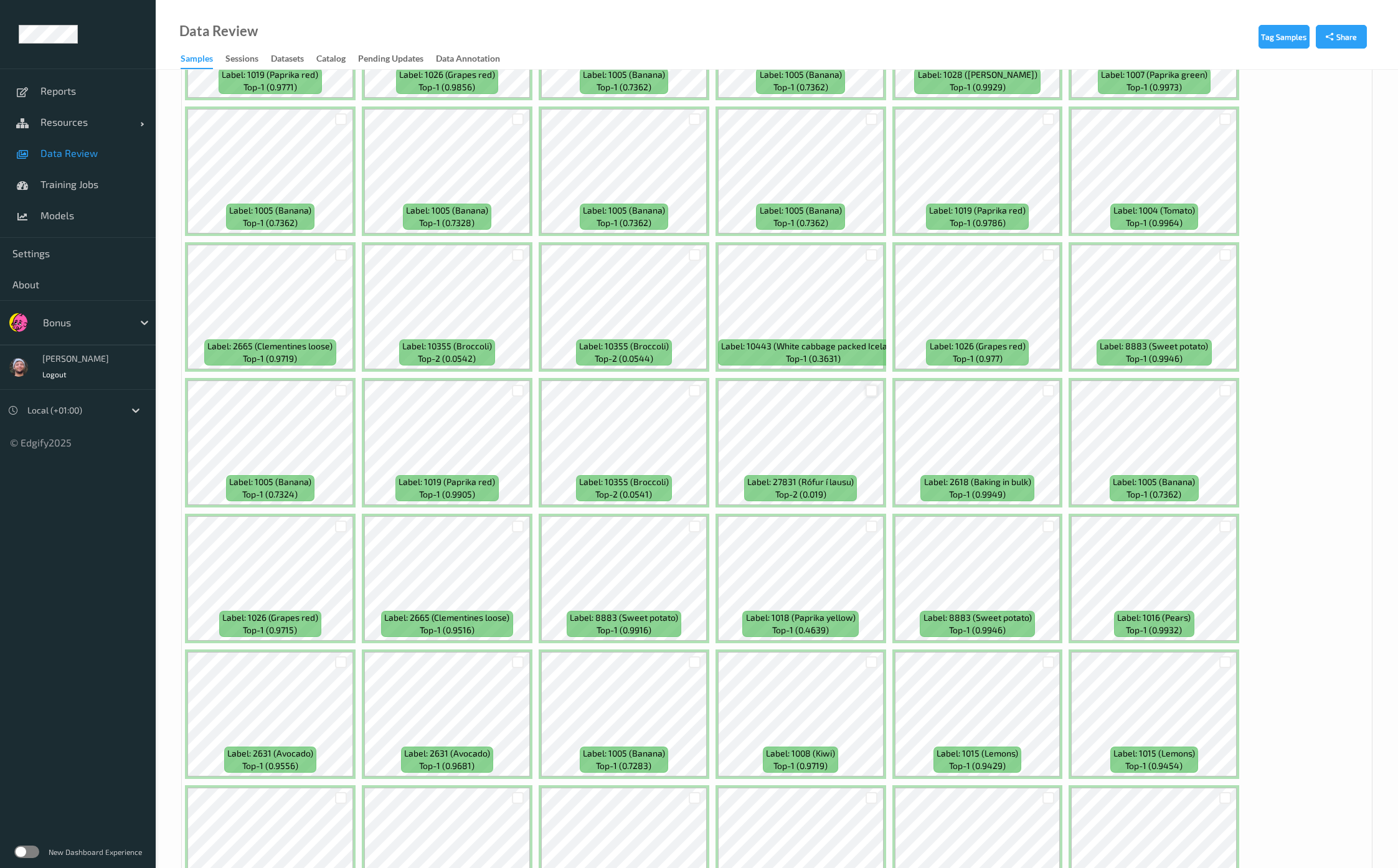
click at [870, 385] on div at bounding box center [871, 390] width 12 height 12
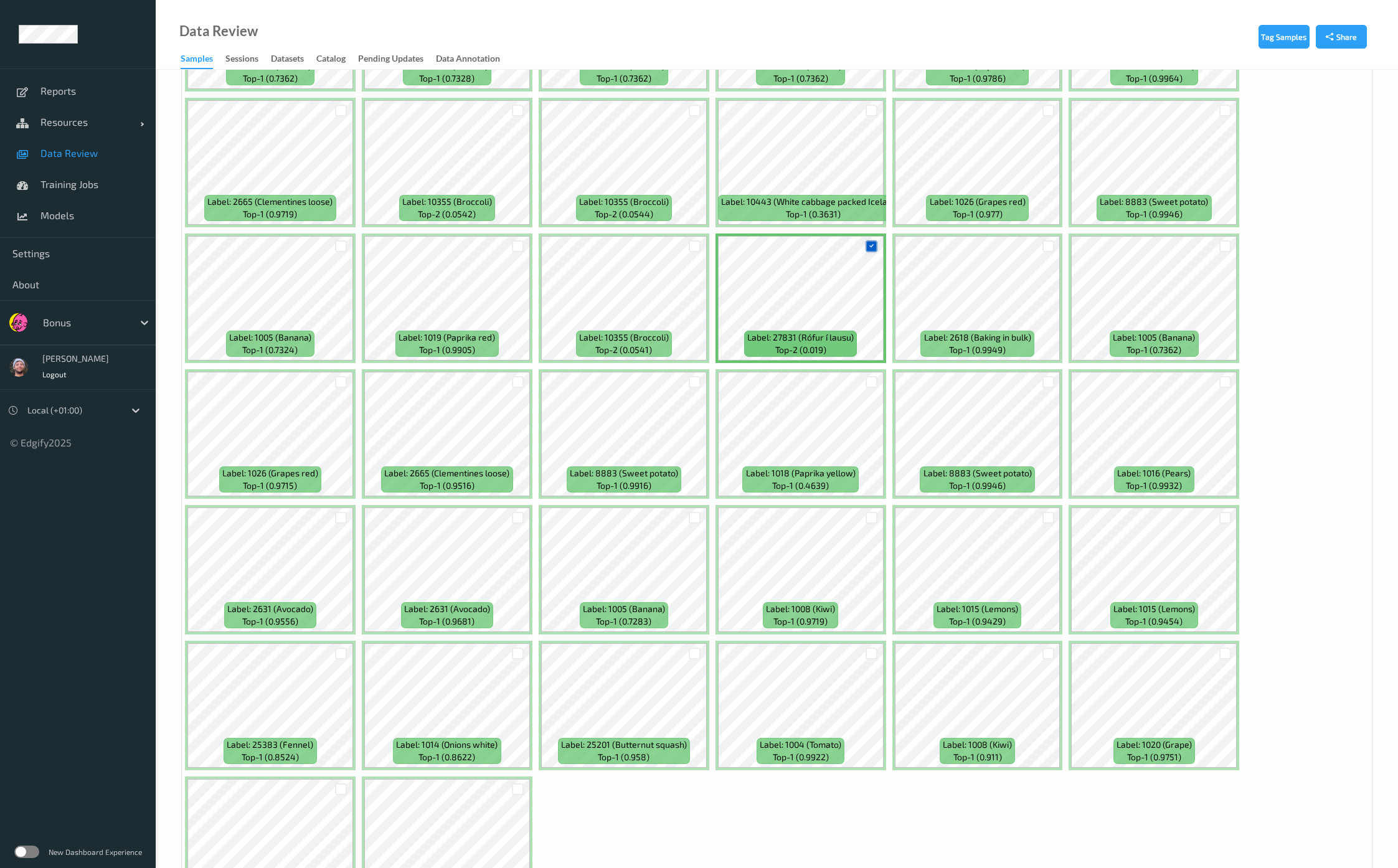
scroll to position [4097, 0]
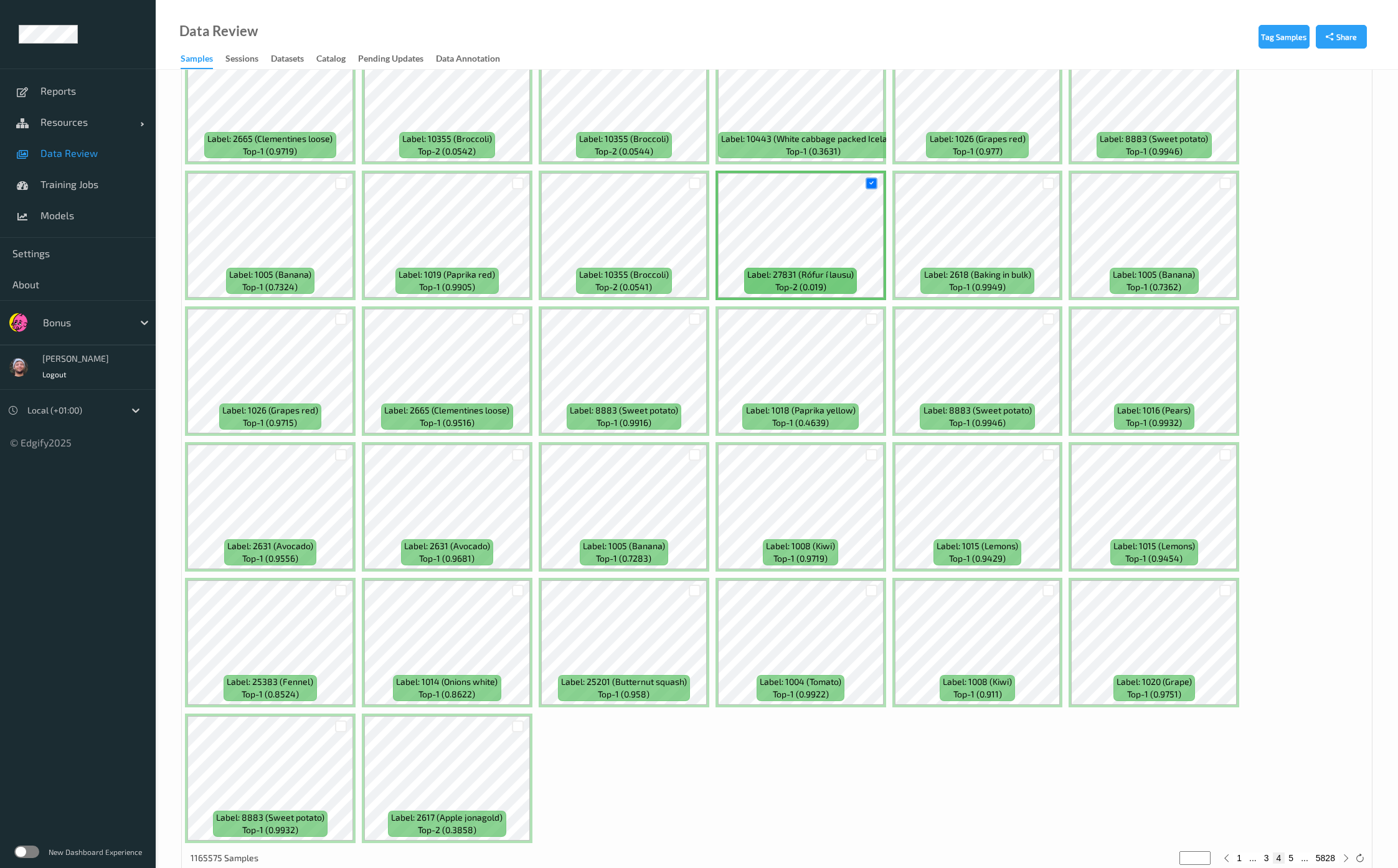
click at [1295, 852] on button "5" at bounding box center [1291, 857] width 13 height 11
type input "*"
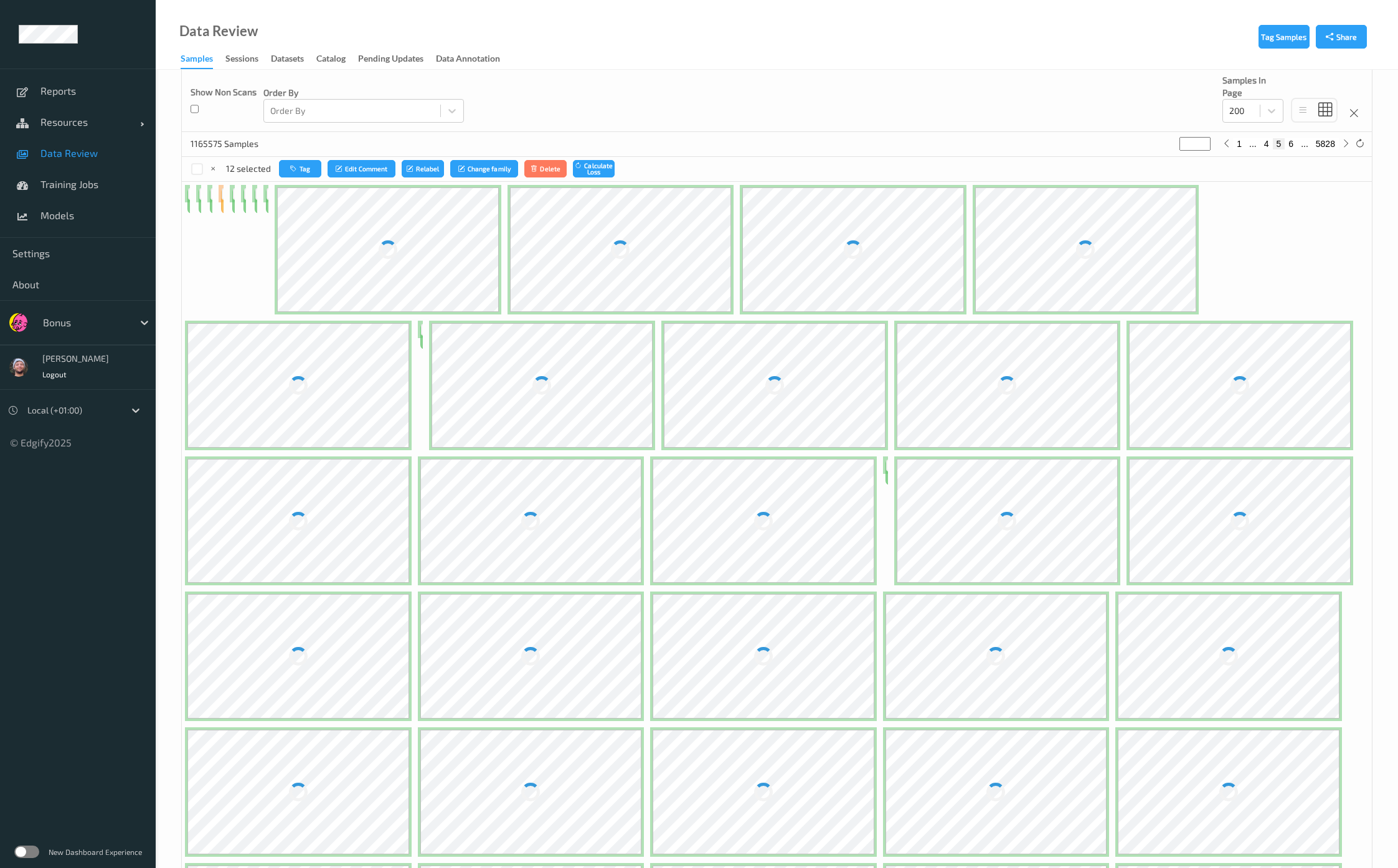
scroll to position [0, 0]
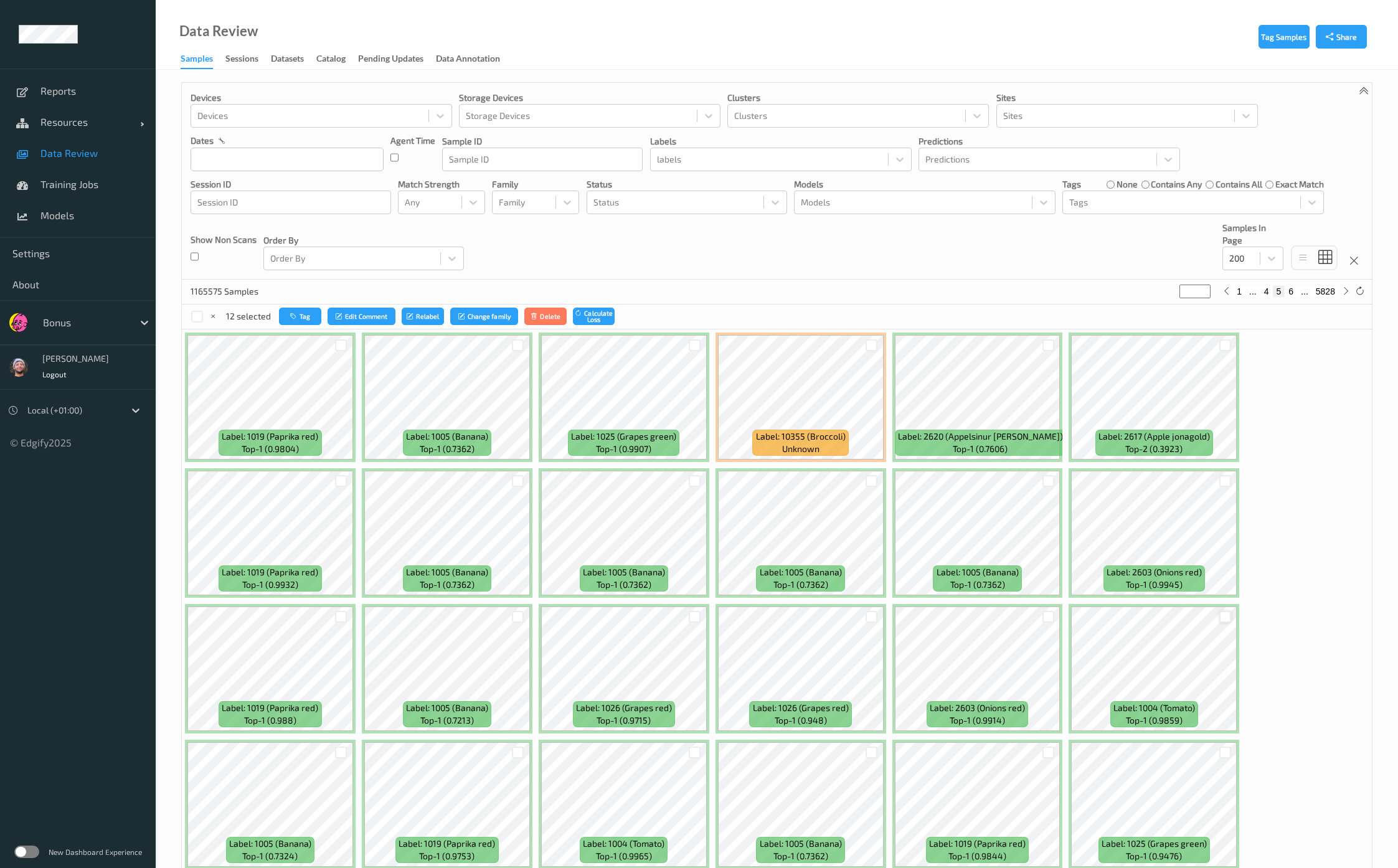
click at [1220, 617] on div at bounding box center [1224, 616] width 12 height 12
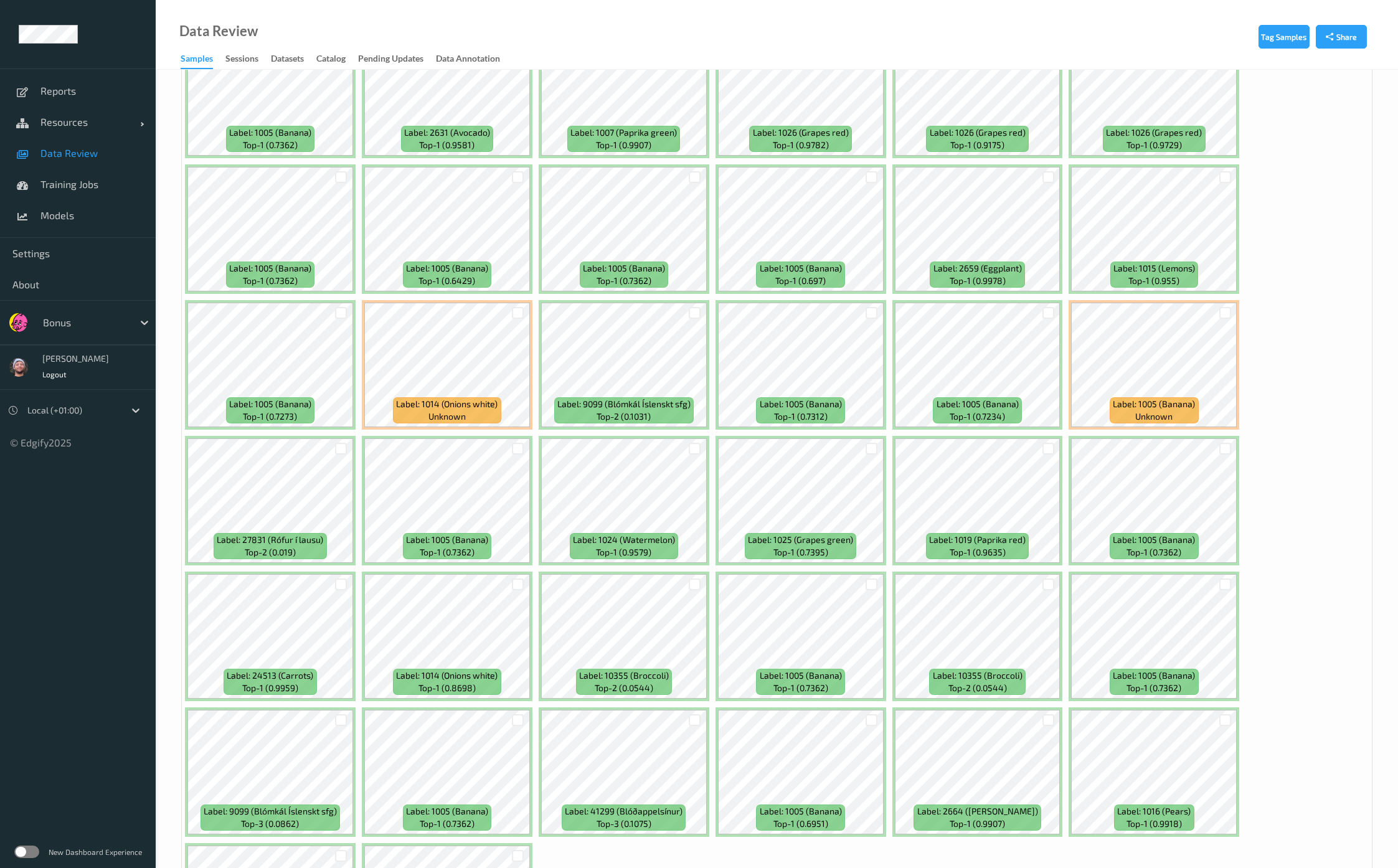
scroll to position [4097, 0]
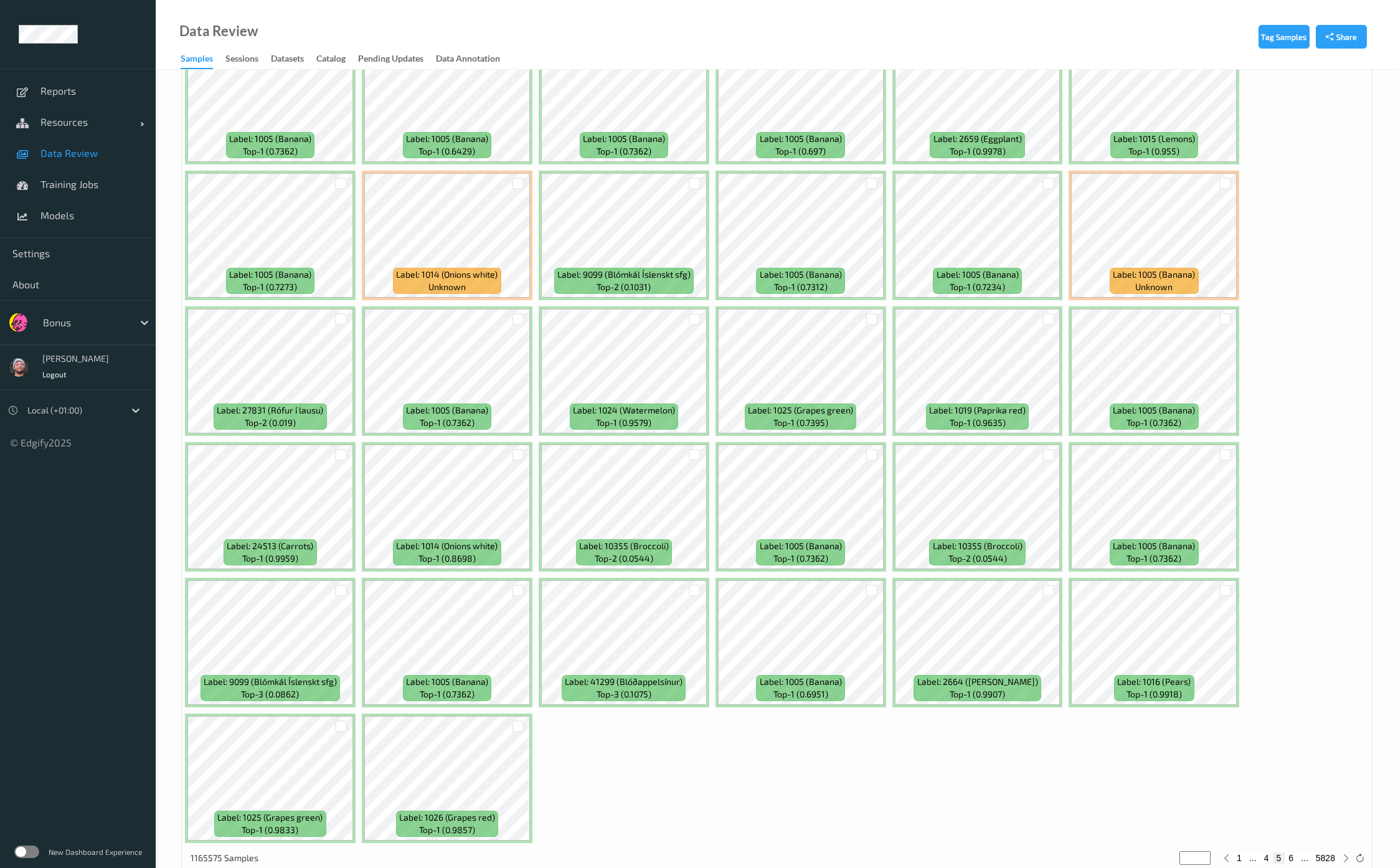
click at [1294, 852] on button "6" at bounding box center [1291, 857] width 13 height 11
type input "*"
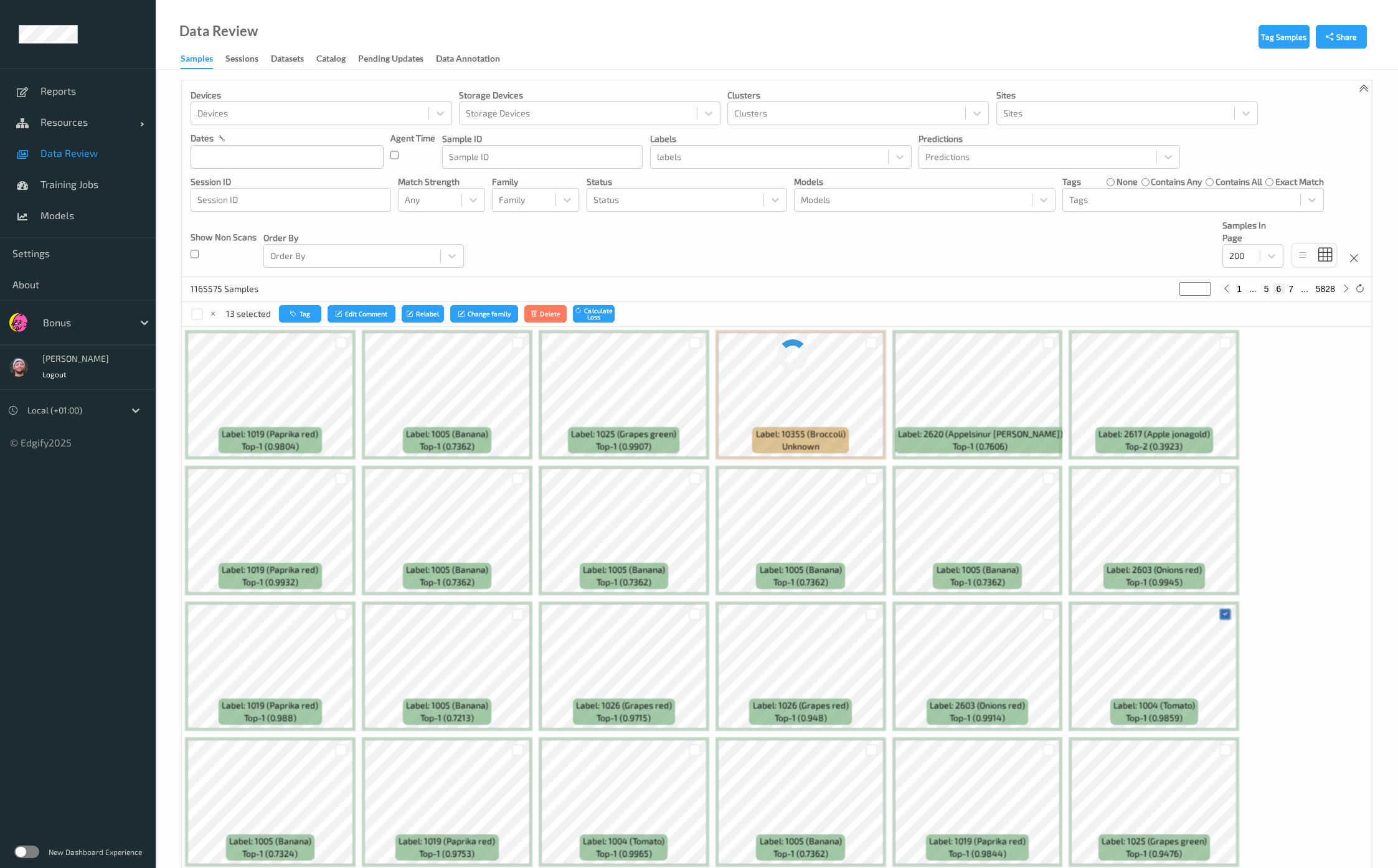
scroll to position [0, 0]
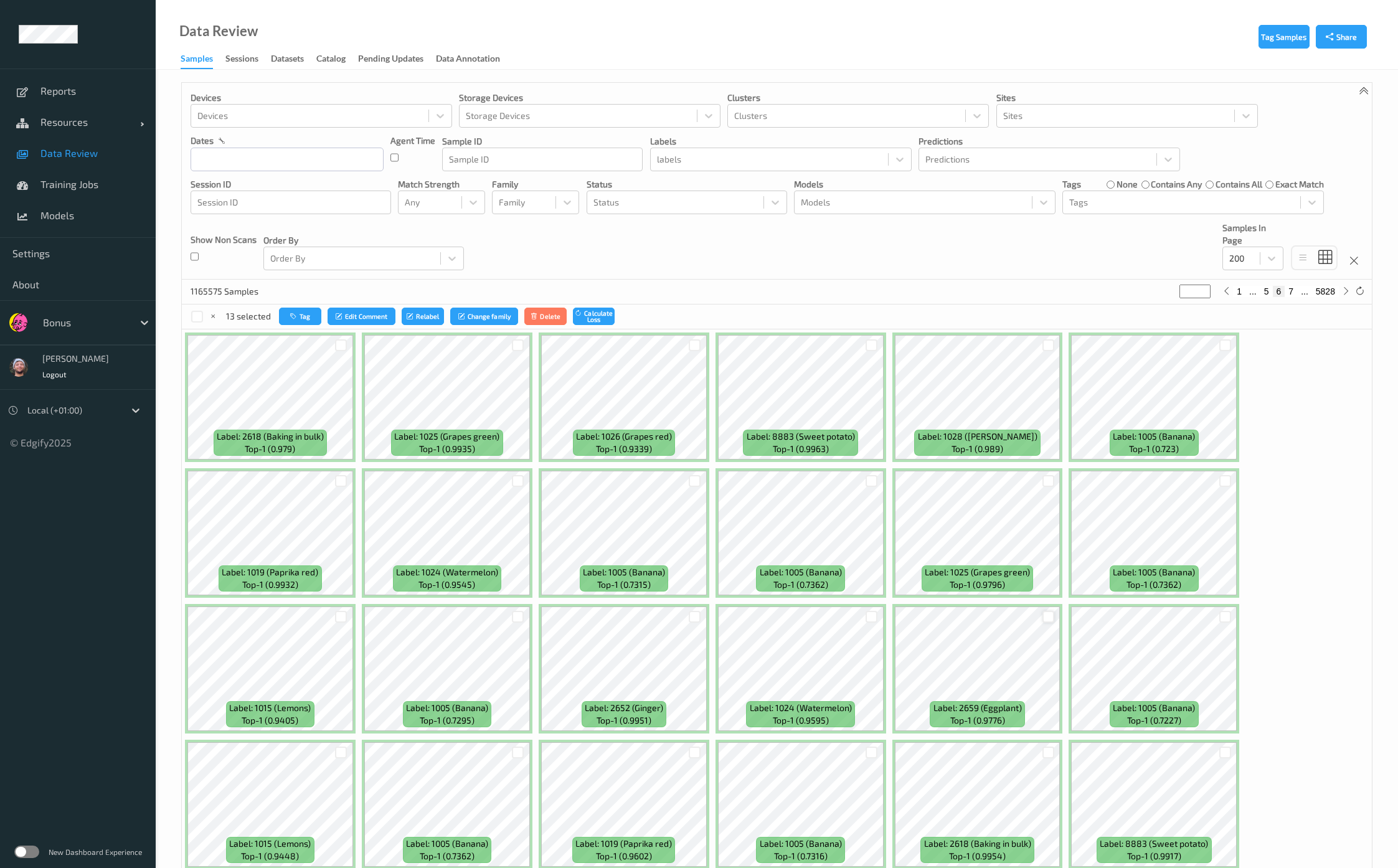
click at [1042, 615] on div at bounding box center [1047, 616] width 12 height 12
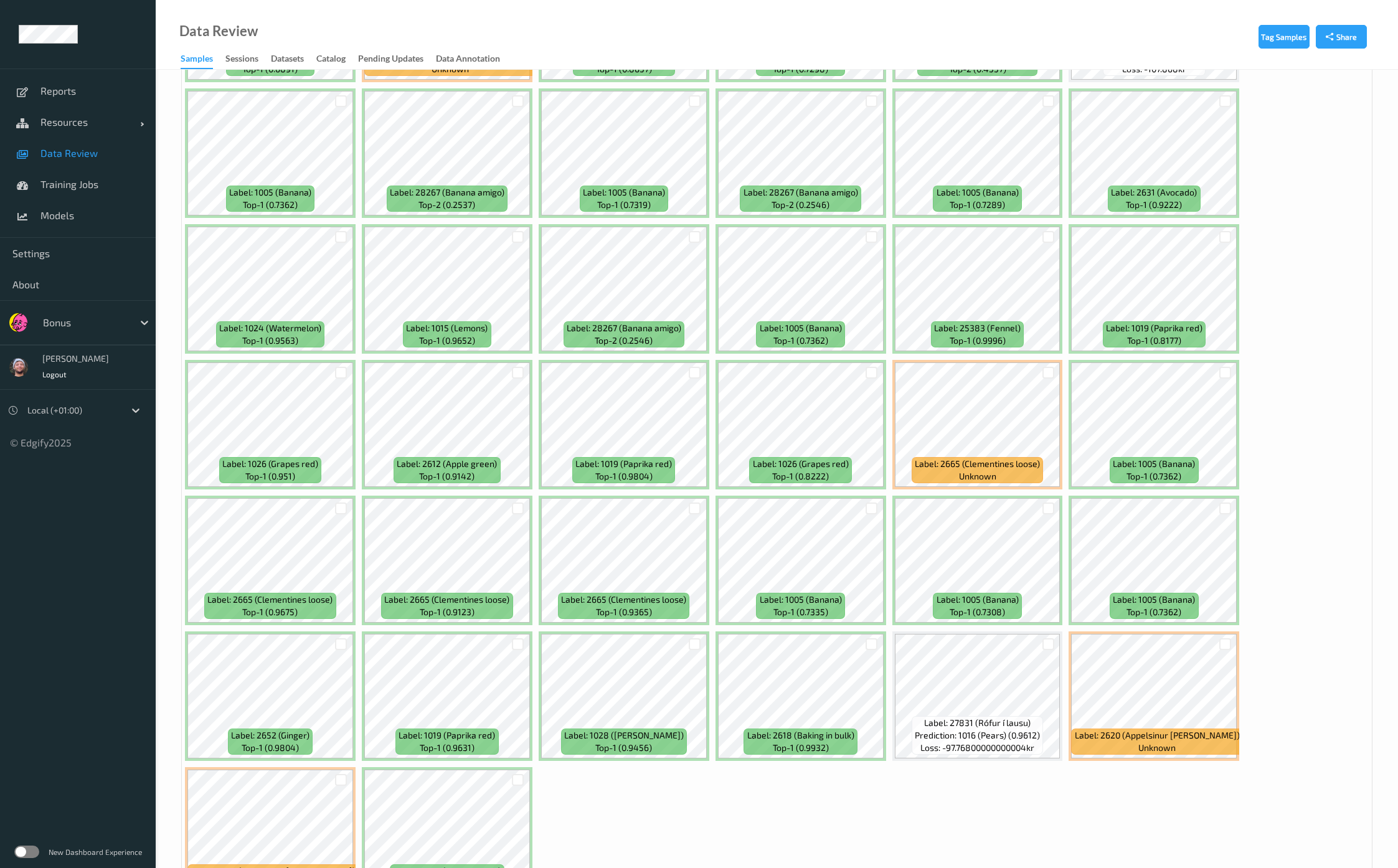
scroll to position [4019, 0]
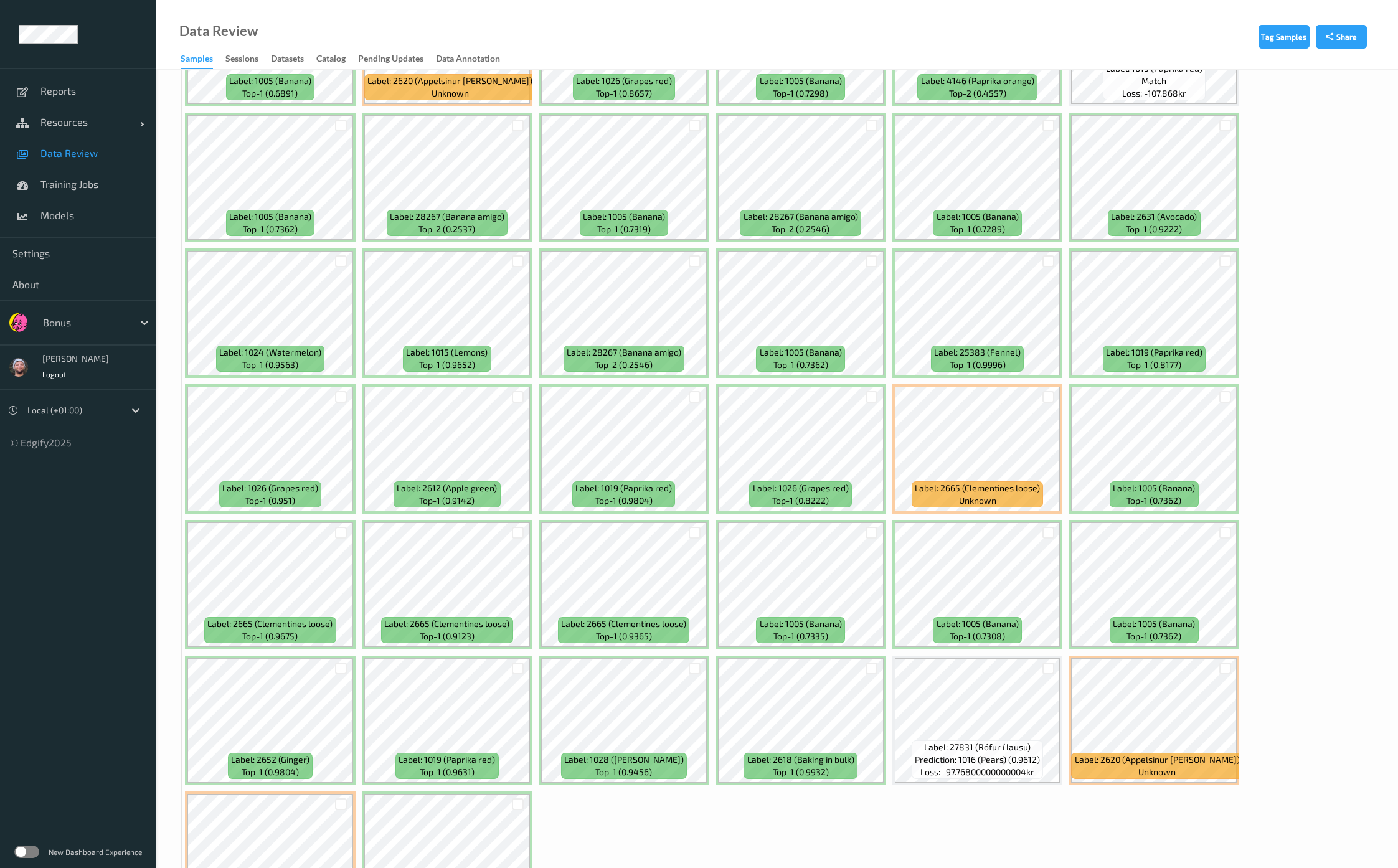
click at [865, 387] on div at bounding box center [872, 397] width 24 height 21
click at [866, 390] on div at bounding box center [871, 396] width 12 height 12
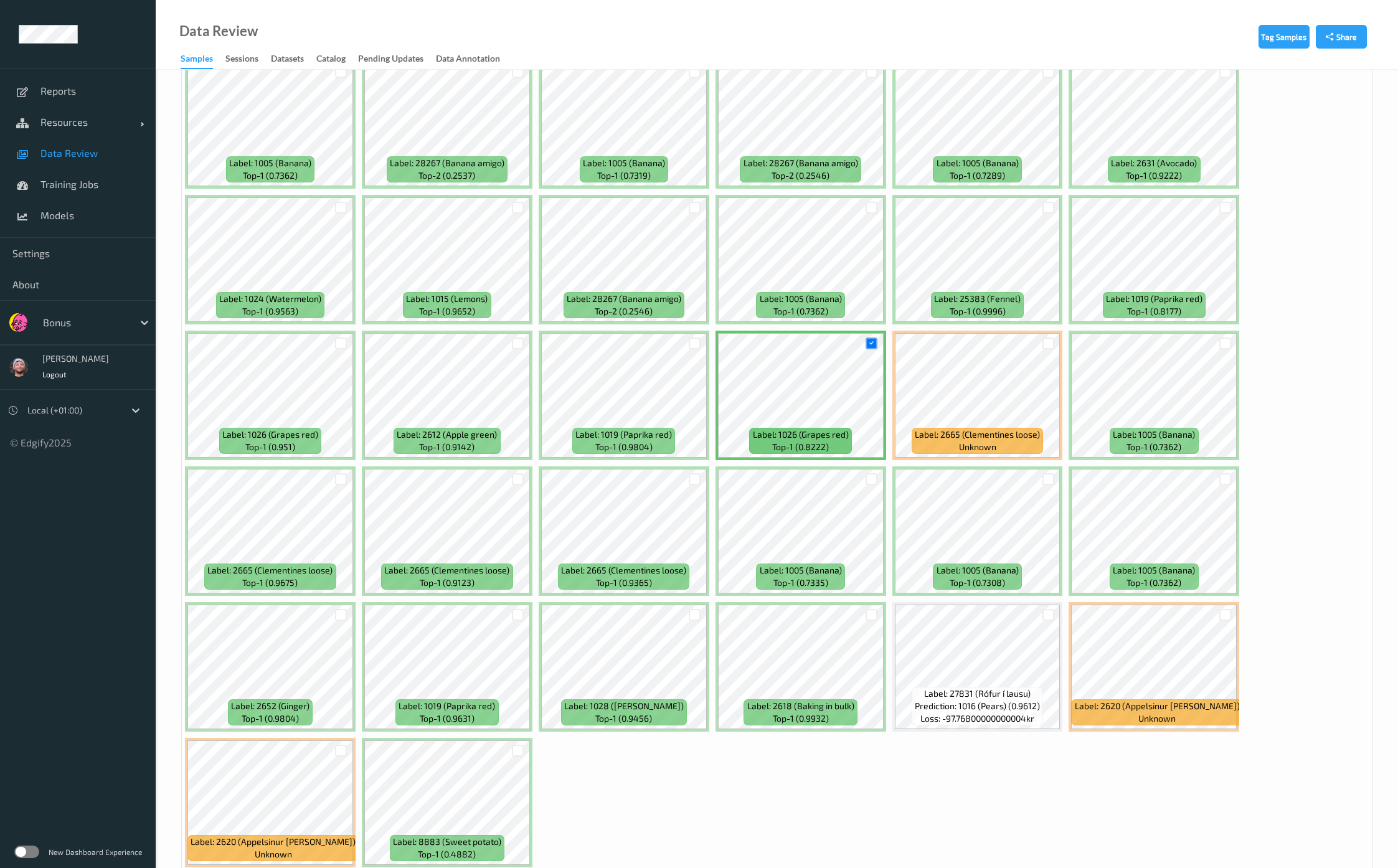
scroll to position [4097, 0]
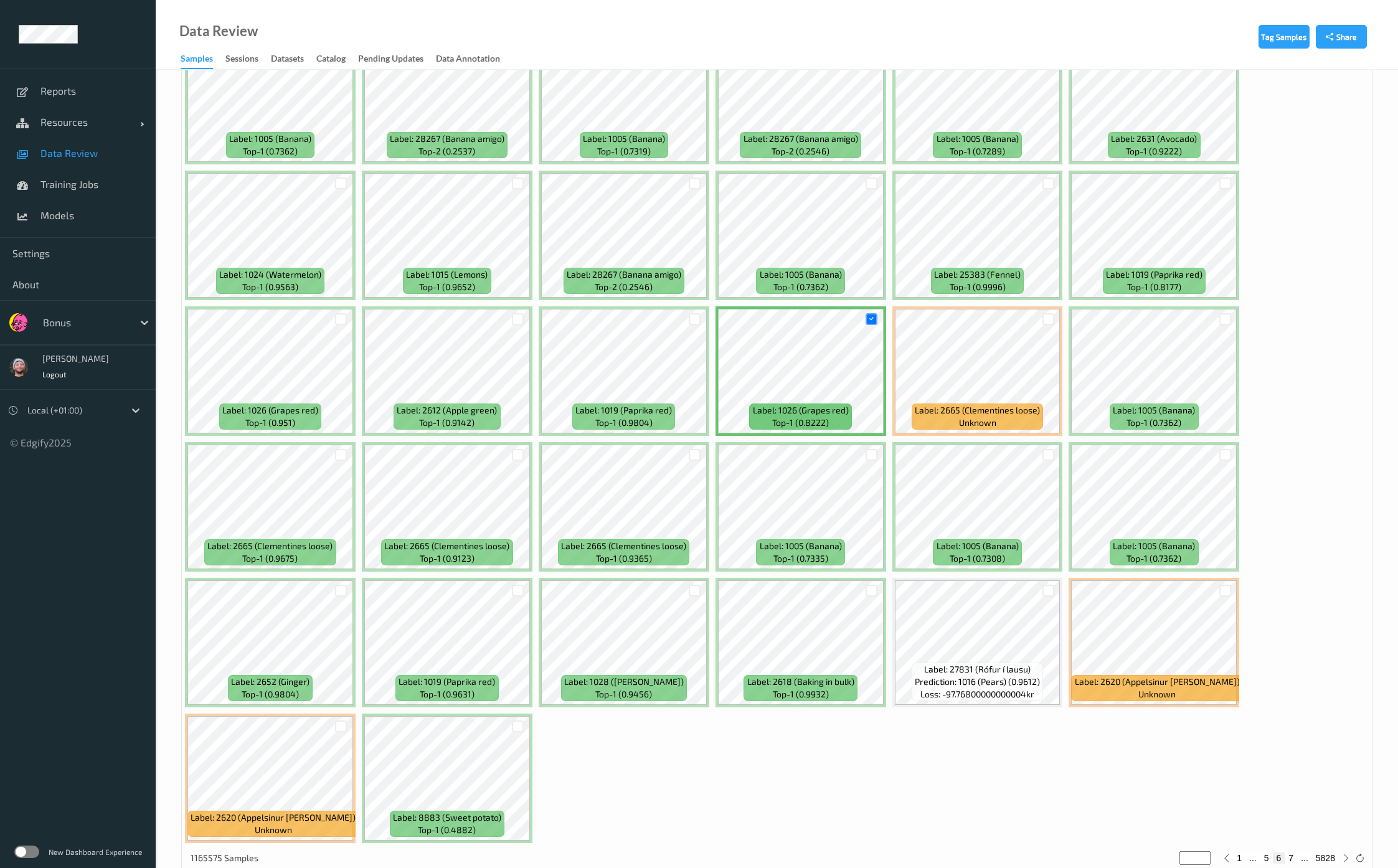
click at [1293, 852] on button "7" at bounding box center [1291, 857] width 13 height 11
type input "*"
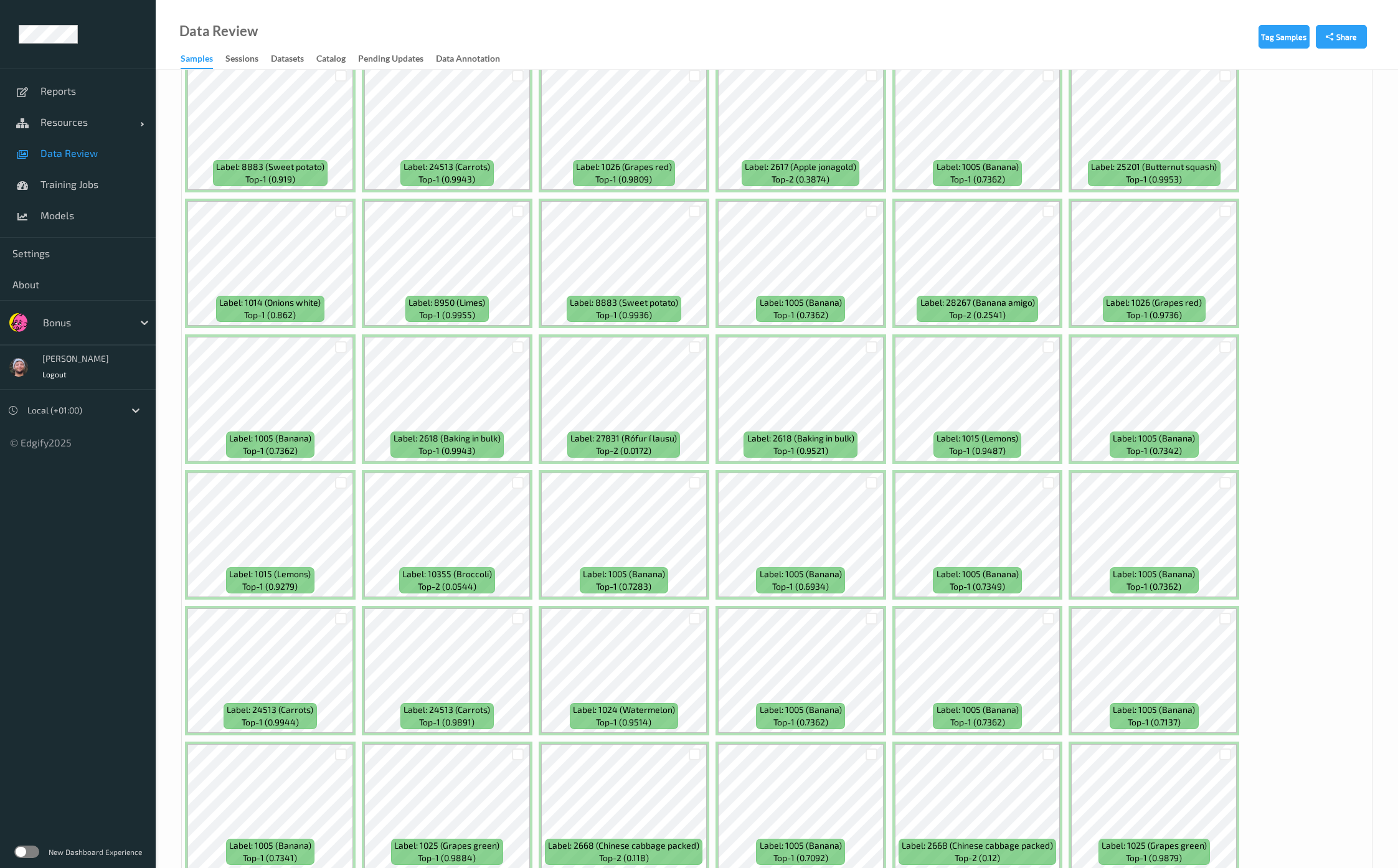
scroll to position [1556, 0]
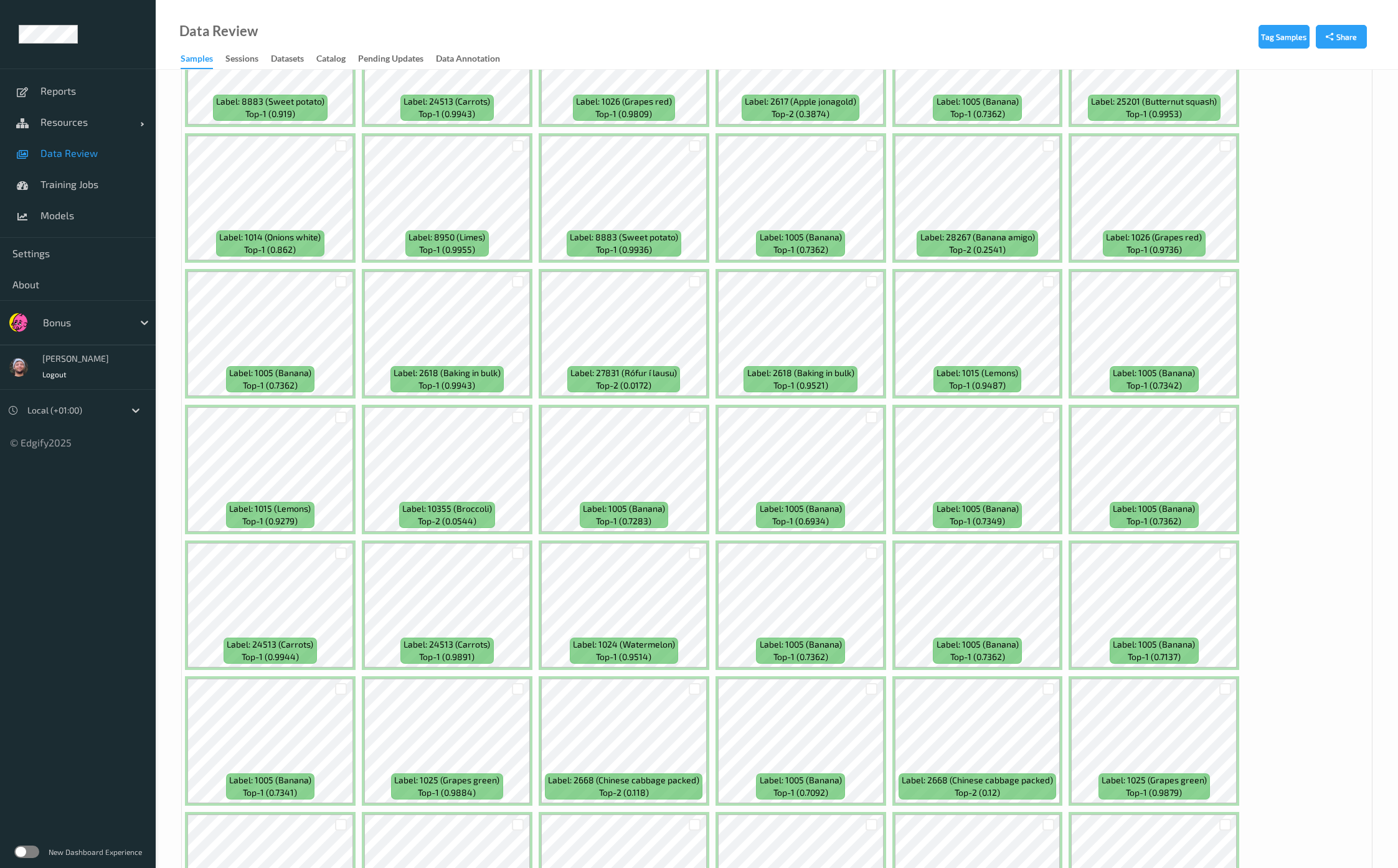
click at [685, 272] on div at bounding box center [695, 281] width 24 height 21
click at [694, 276] on div at bounding box center [694, 281] width 12 height 12
click at [866, 276] on div at bounding box center [871, 281] width 12 height 12
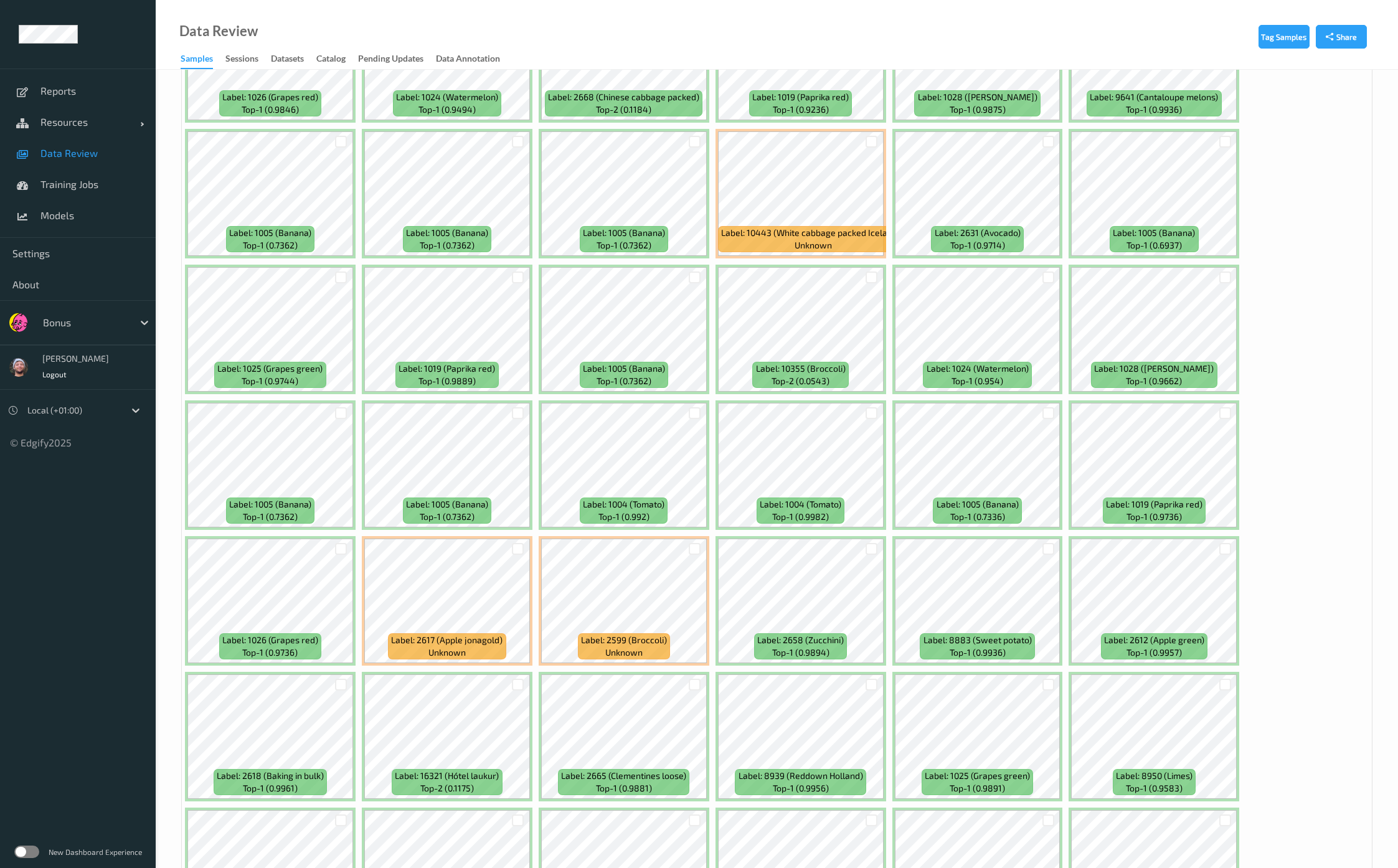
scroll to position [2411, 0]
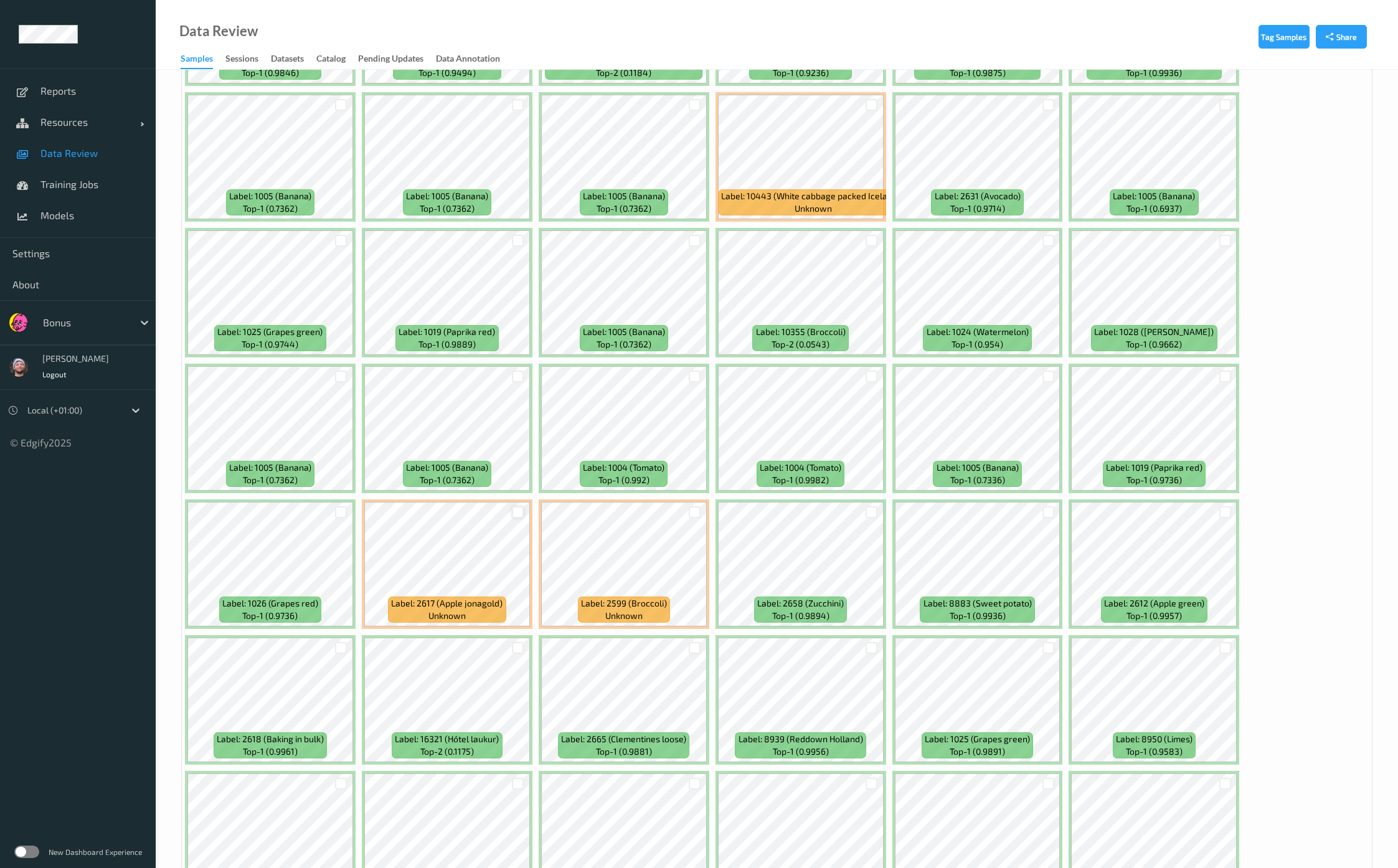
click at [521, 506] on div at bounding box center [517, 511] width 12 height 12
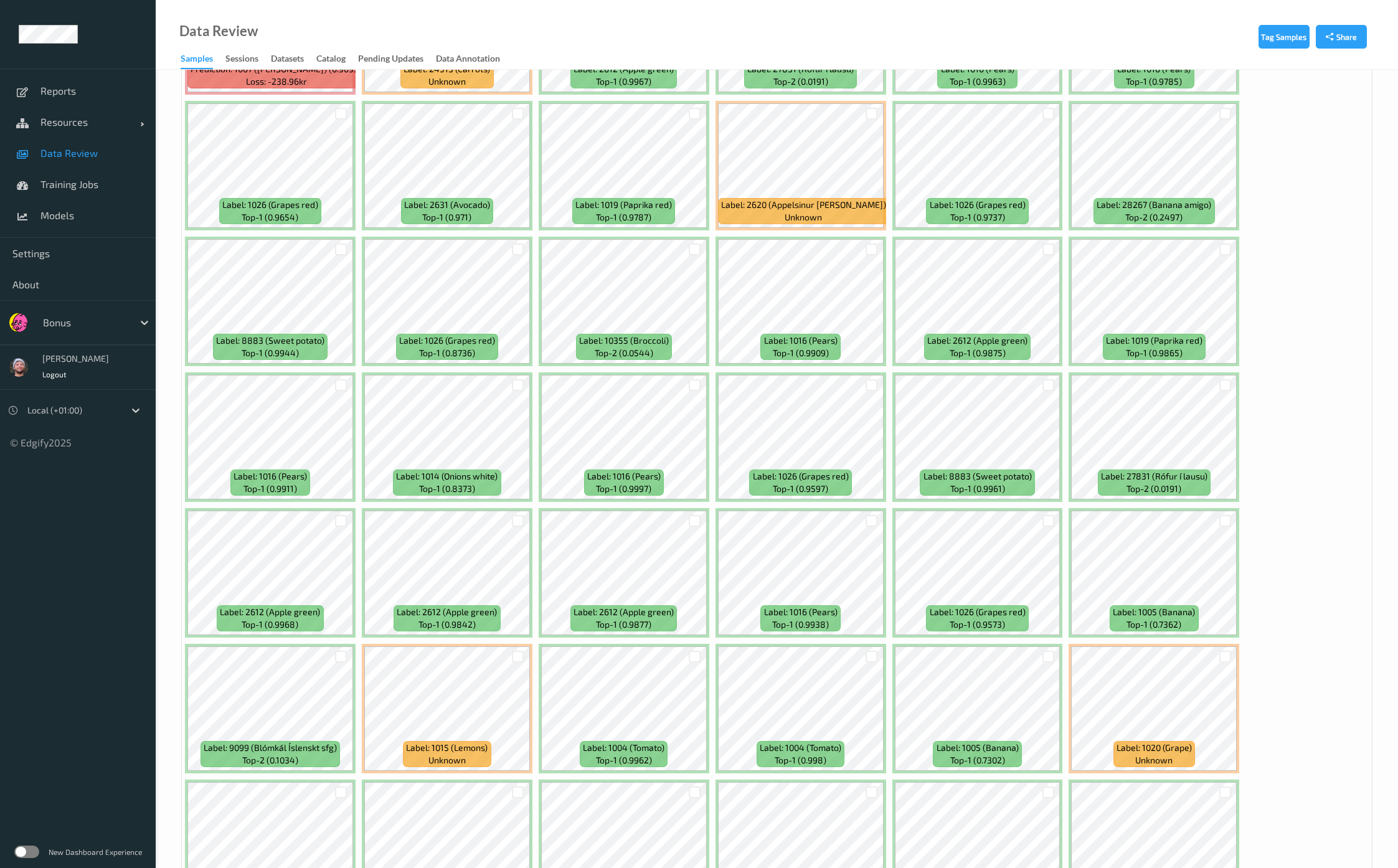
scroll to position [4097, 0]
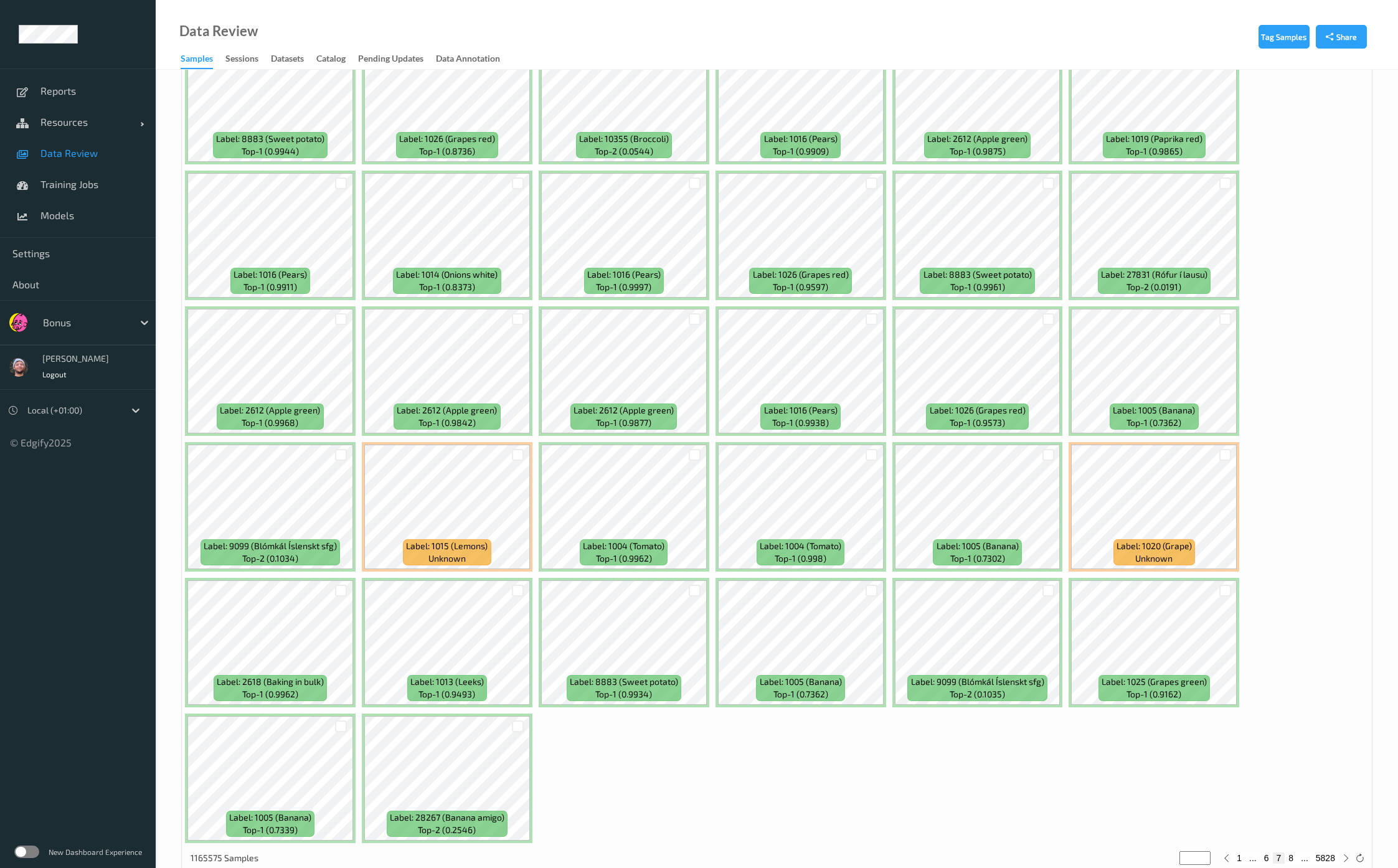
click at [1291, 852] on button "8" at bounding box center [1291, 857] width 13 height 11
type input "*"
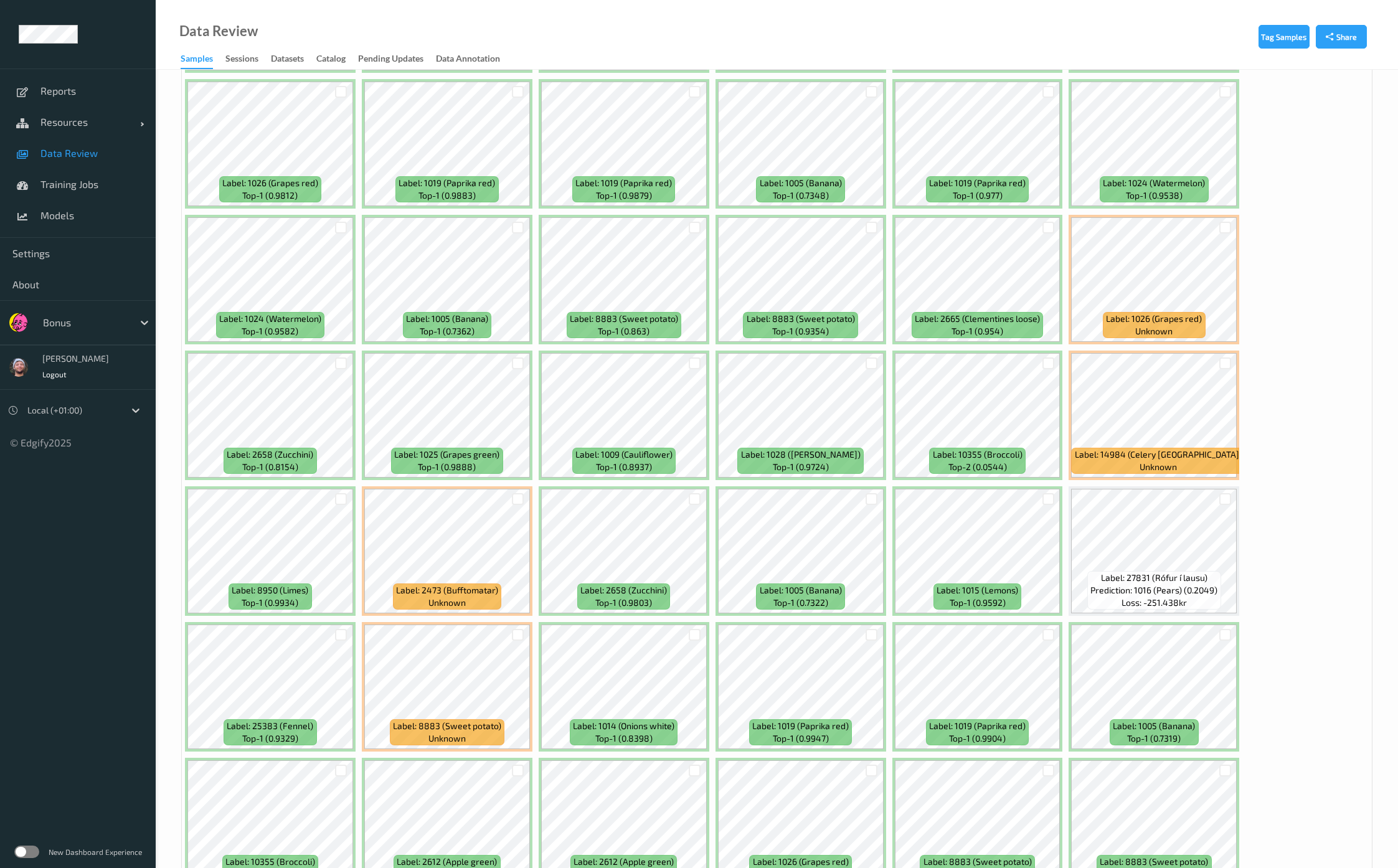
scroll to position [700, 0]
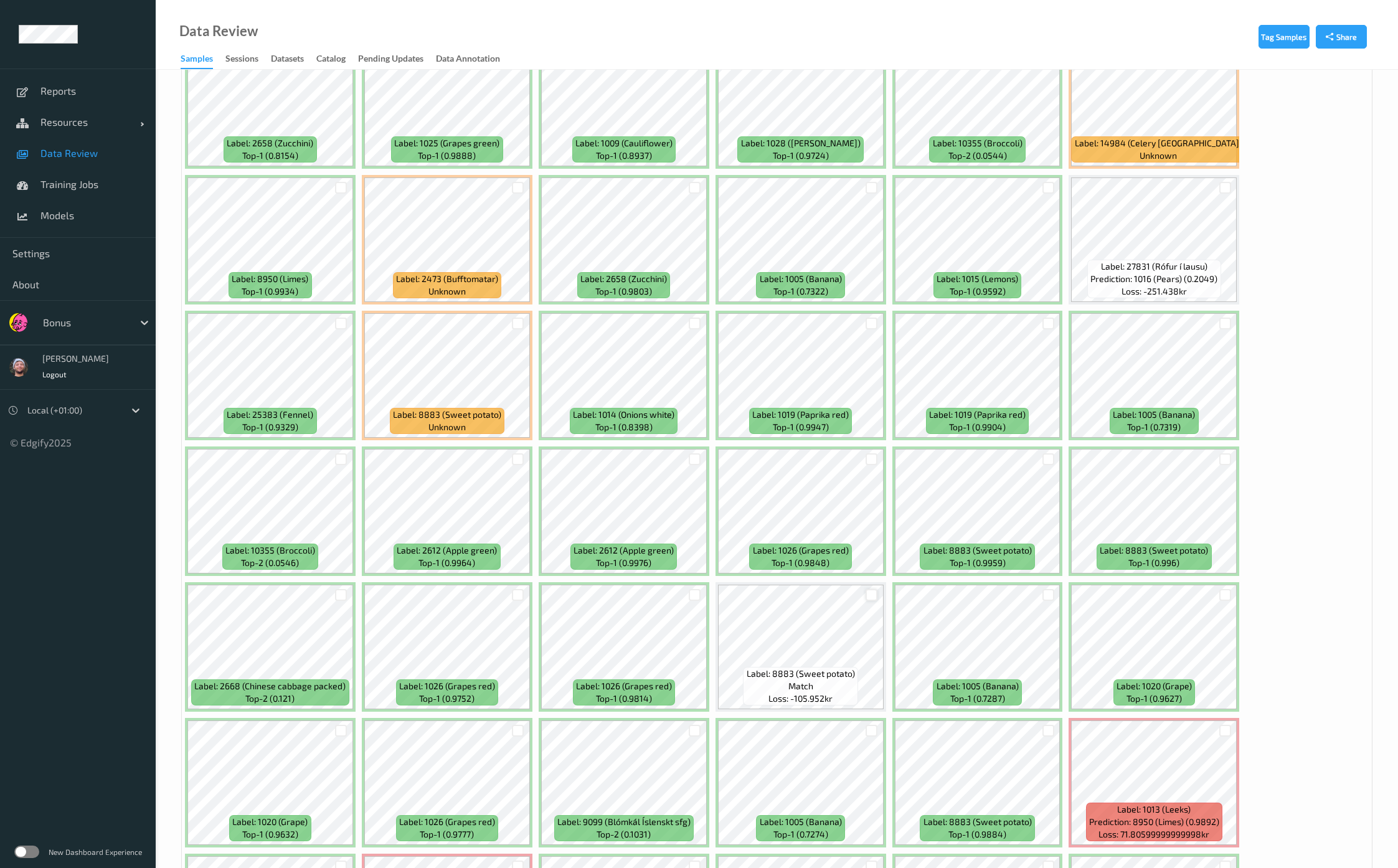
click at [872, 588] on div at bounding box center [871, 594] width 12 height 12
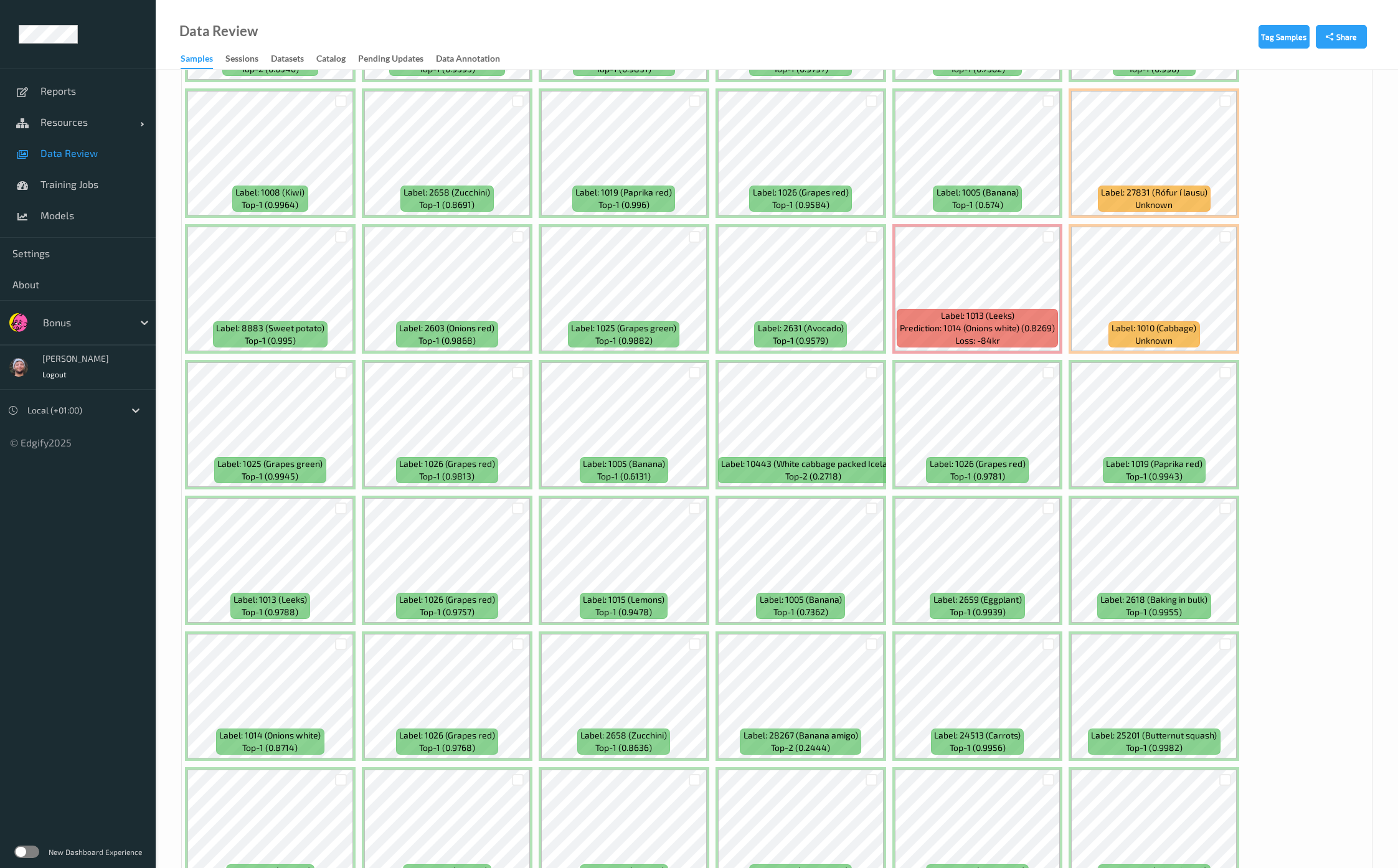
scroll to position [3812, 0]
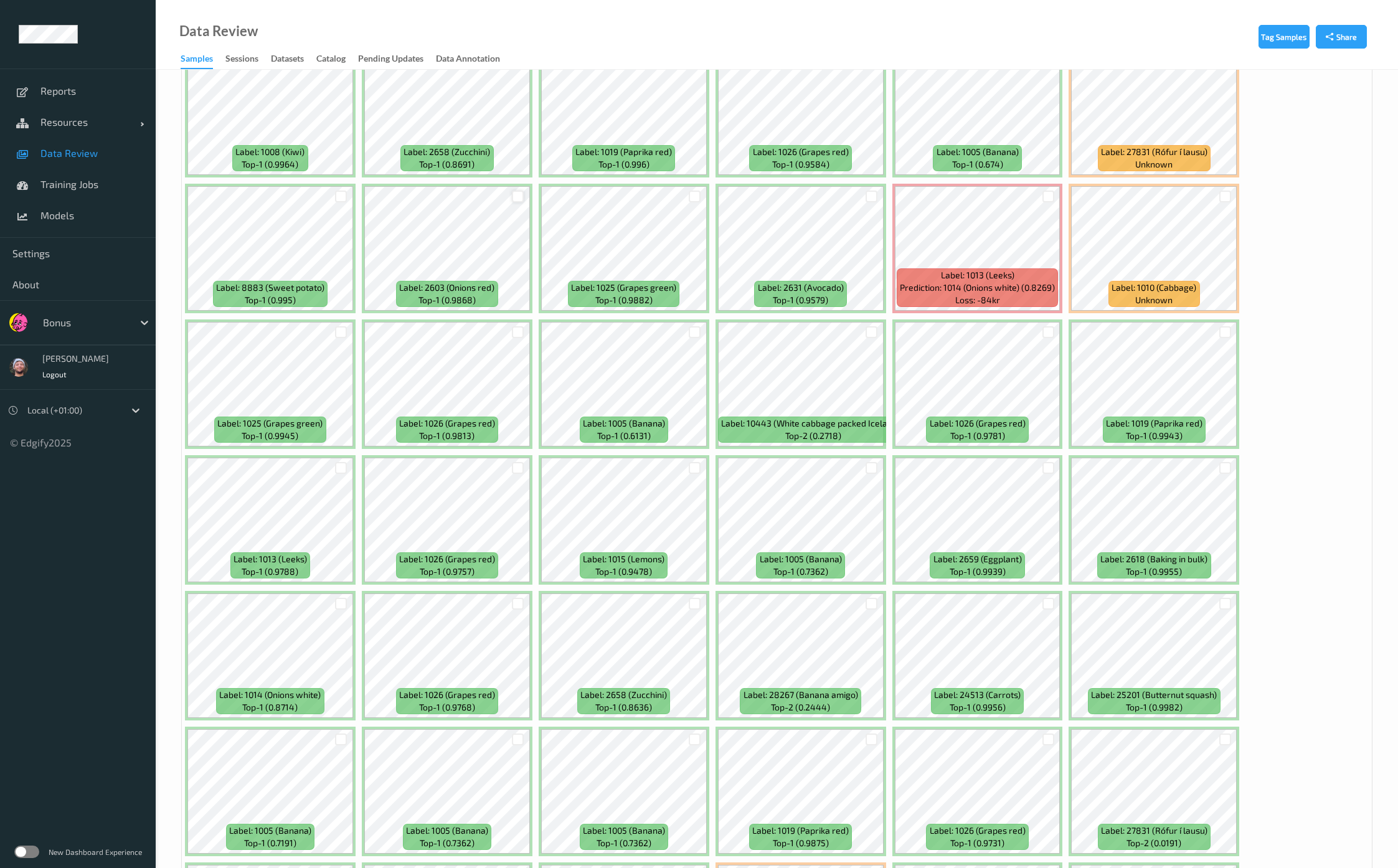
click at [516, 191] on div at bounding box center [517, 196] width 12 height 12
click at [874, 733] on div at bounding box center [871, 738] width 12 height 12
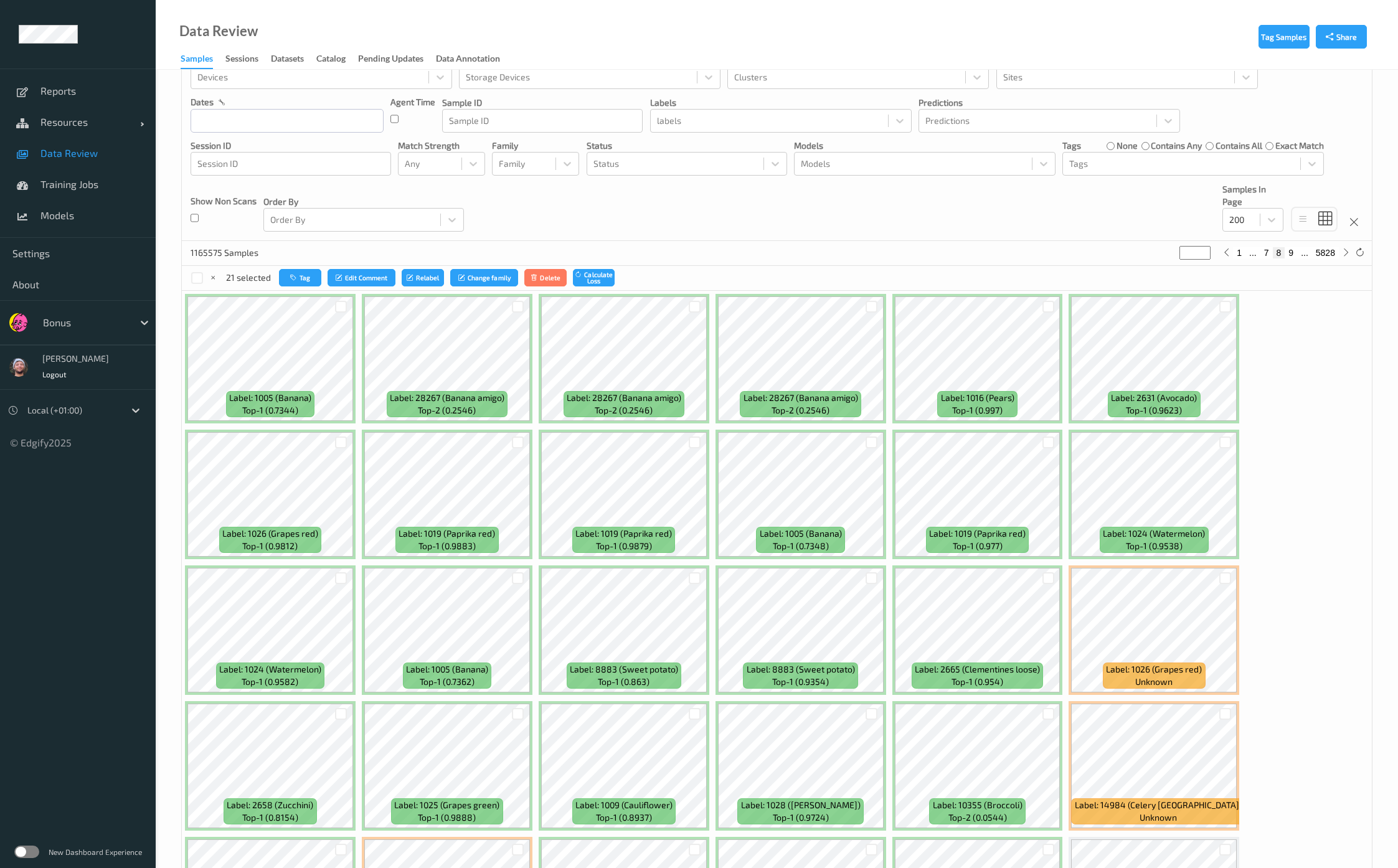
scroll to position [0, 0]
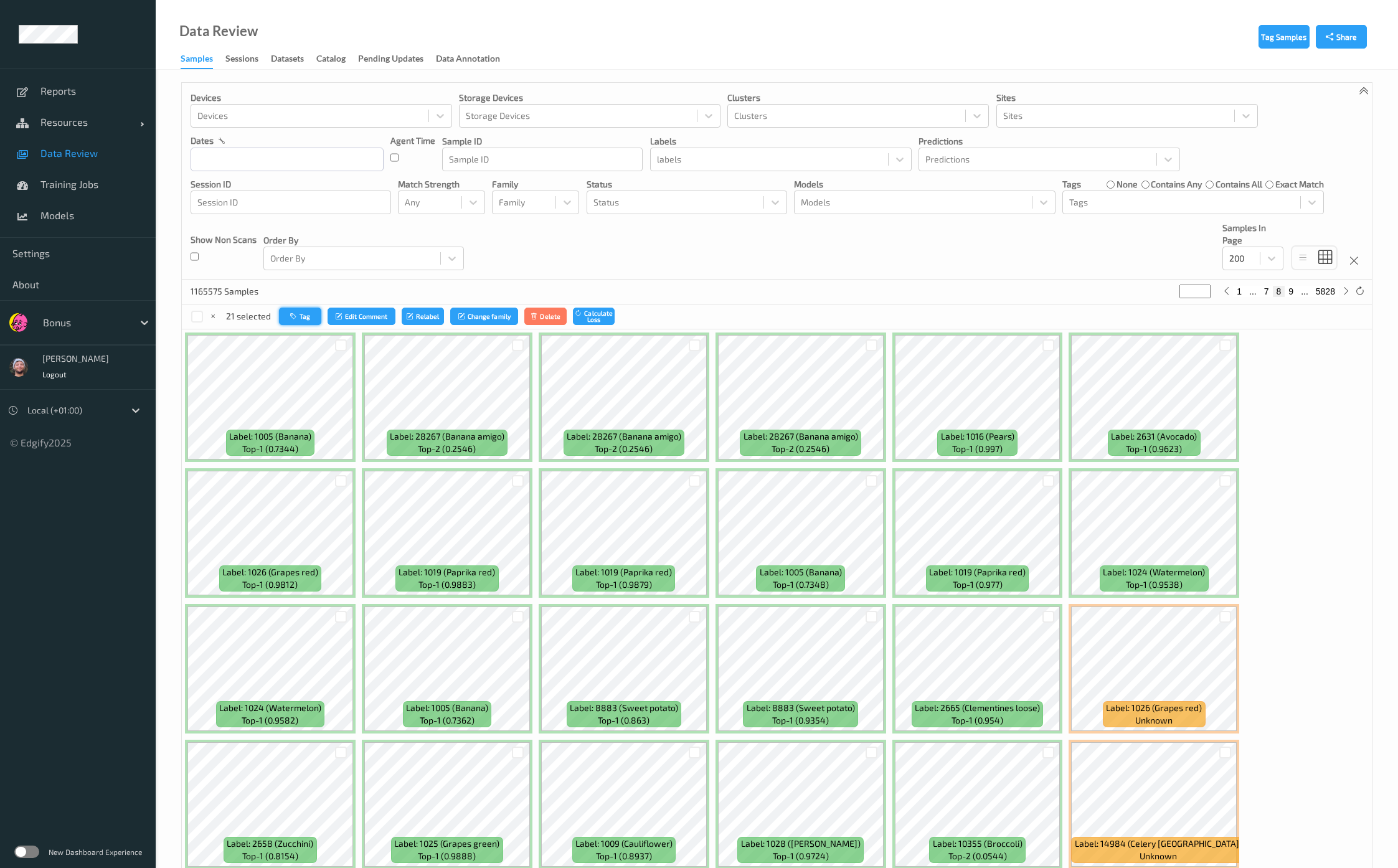
click at [292, 316] on icon "button" at bounding box center [294, 316] width 9 height 7
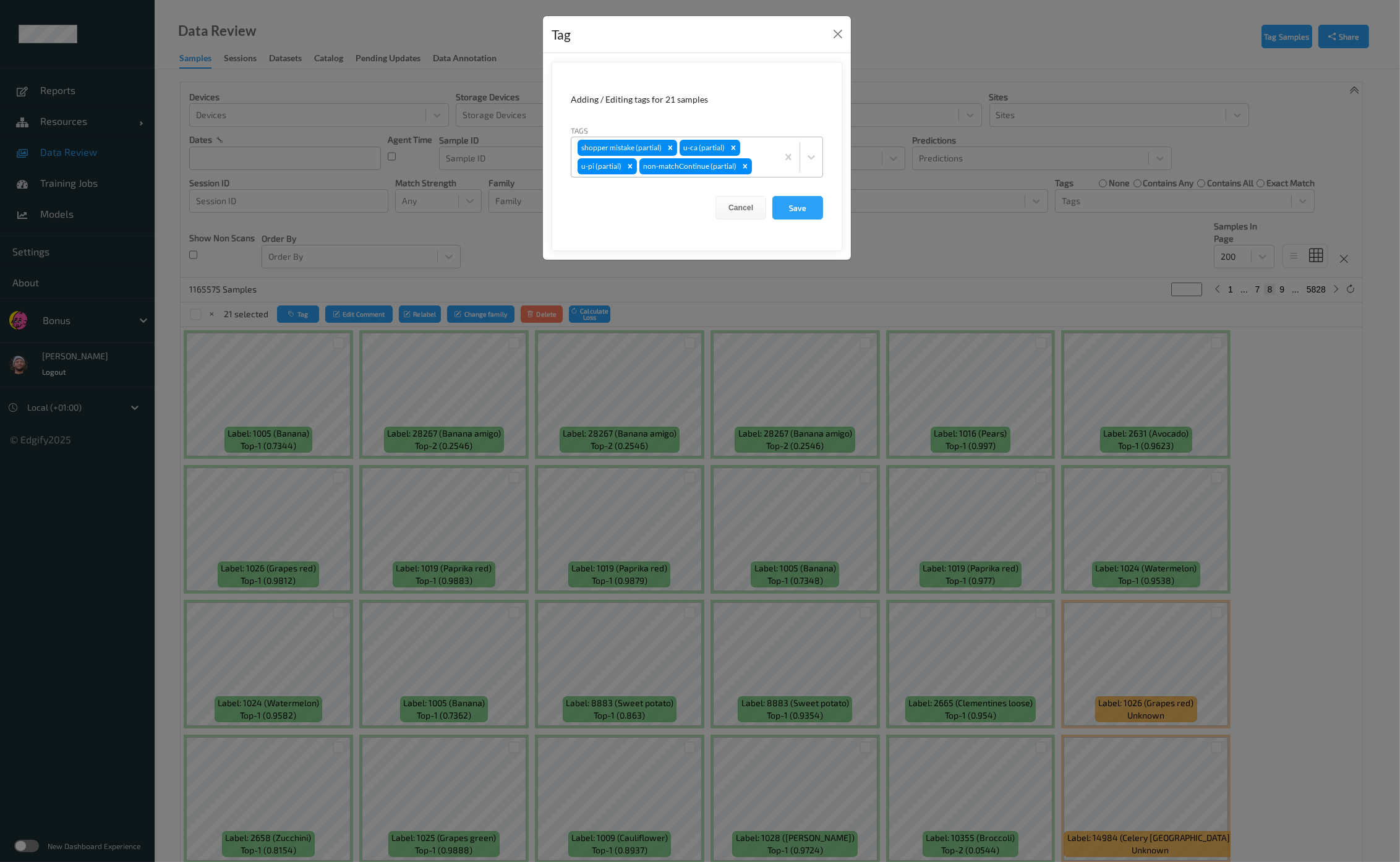
click at [759, 147] on div "shopper mistake (partial) u-ca (partial) u-pi (partial) non-matchContinue (part…" at bounding box center [674, 157] width 206 height 40
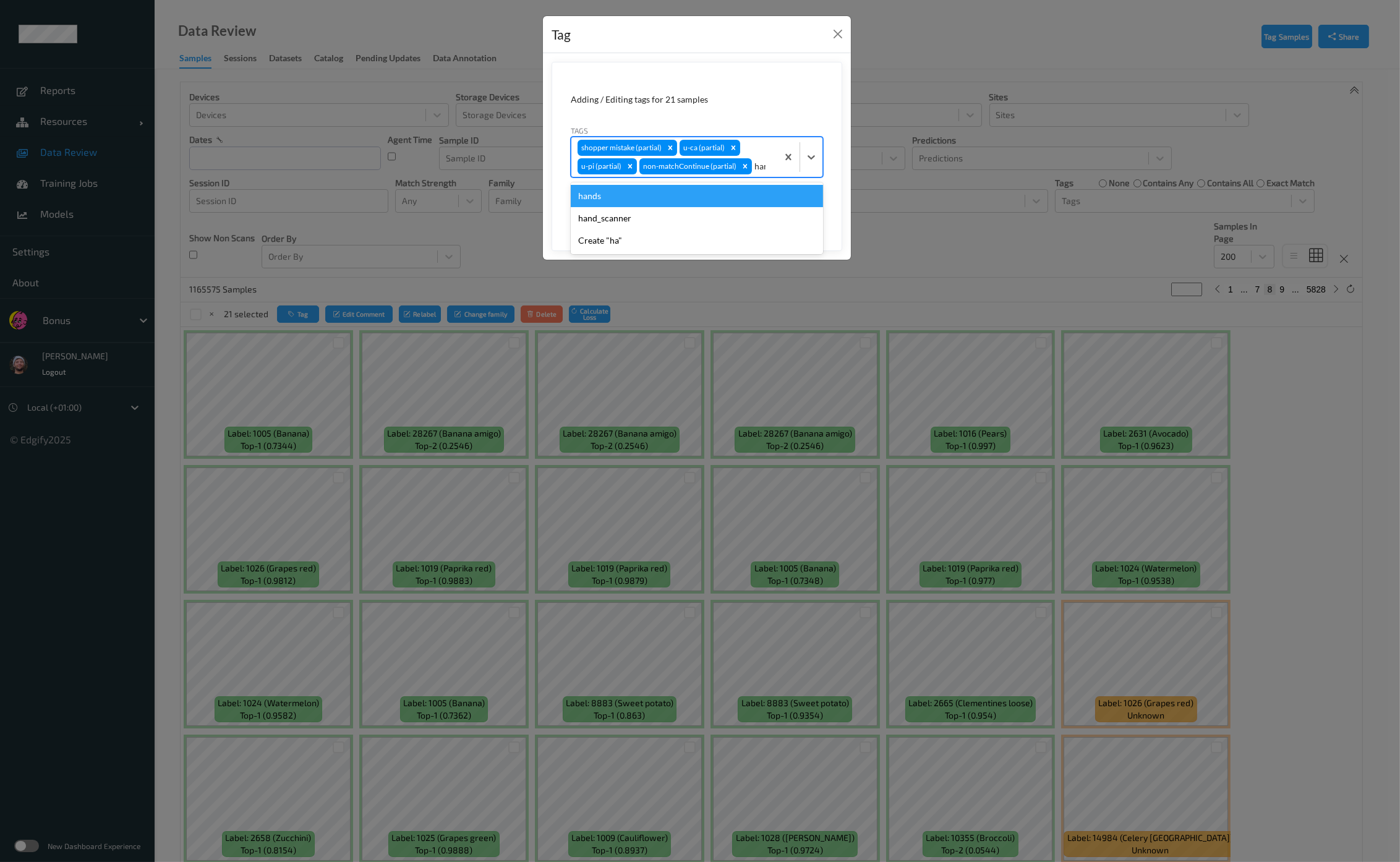
type input "hands"
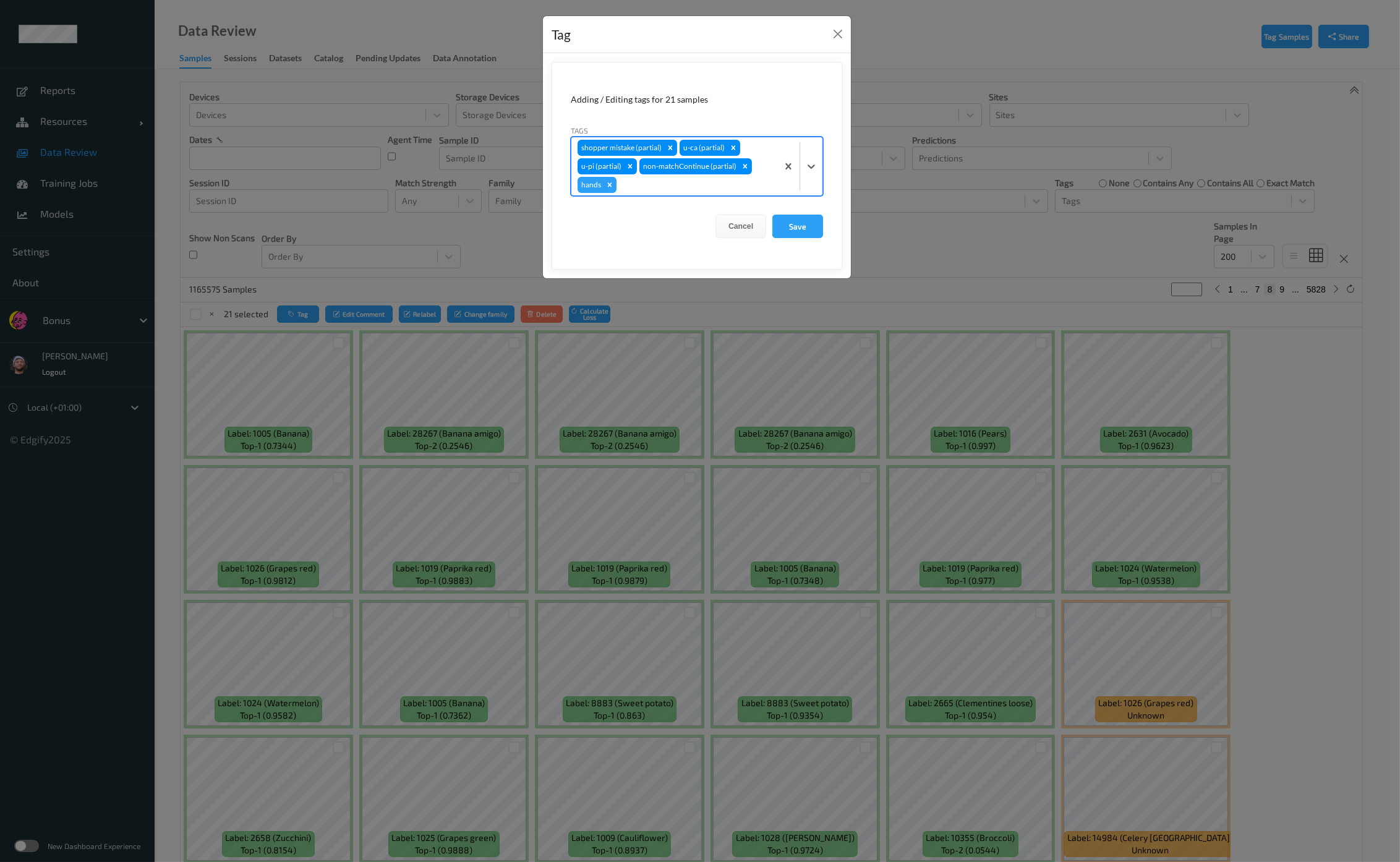
click at [772, 215] on button "Save" at bounding box center [797, 226] width 51 height 23
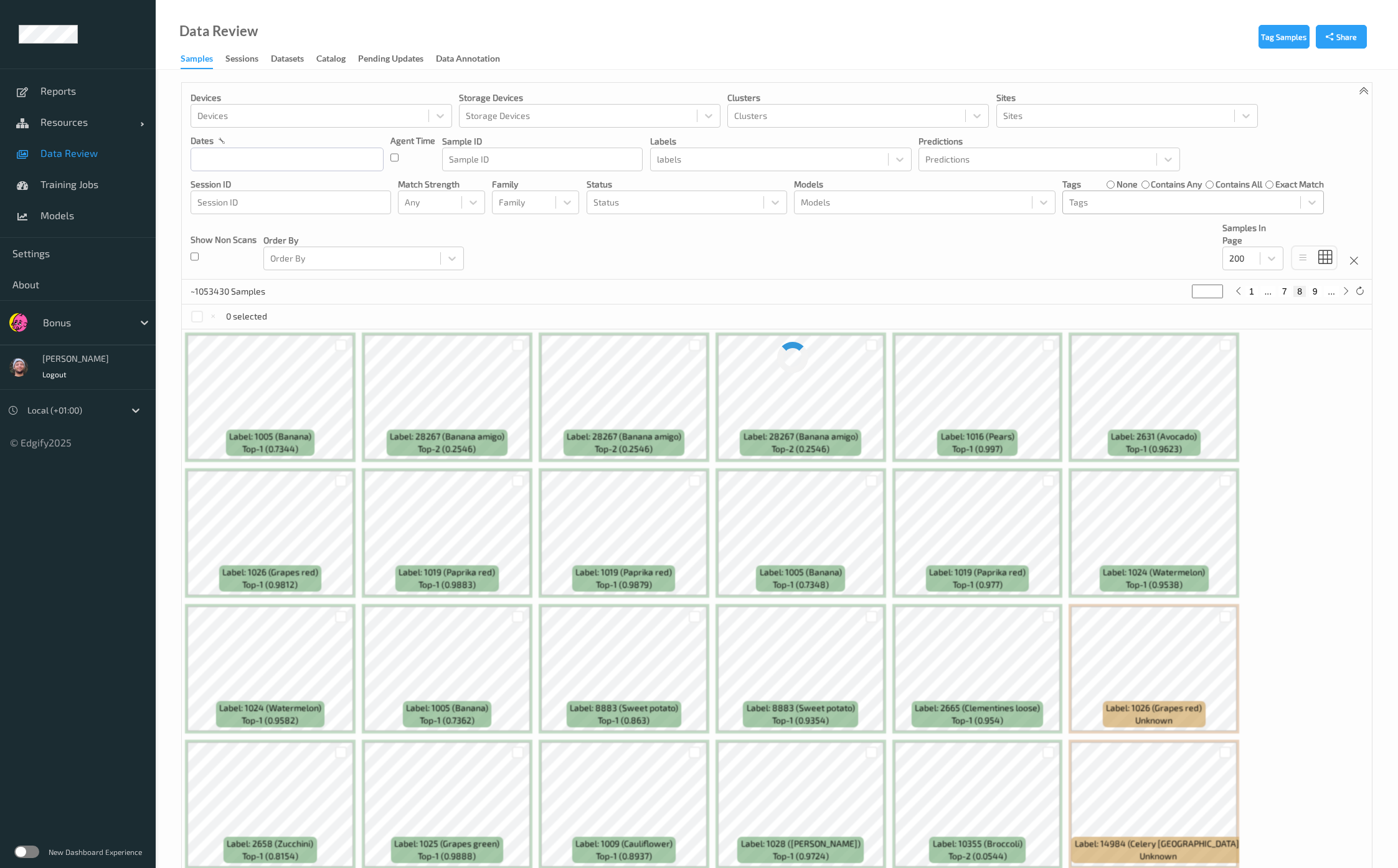
click at [1139, 199] on div at bounding box center [1181, 202] width 224 height 15
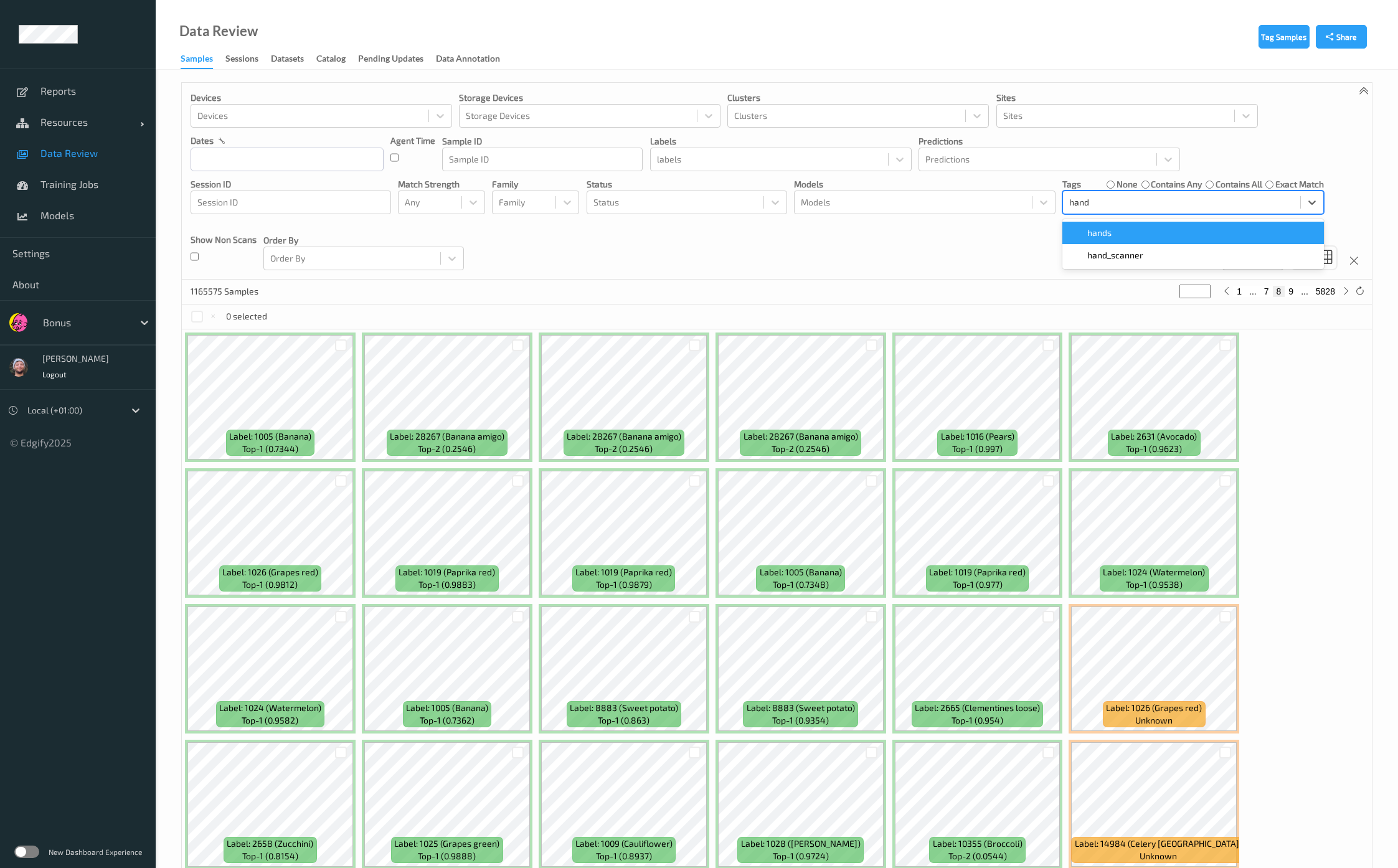
type input "hands"
type input "*"
click at [676, 248] on div "Devices Devices Storage Devices Storage Devices Clusters Clusters Sites Sites d…" at bounding box center [777, 181] width 1190 height 197
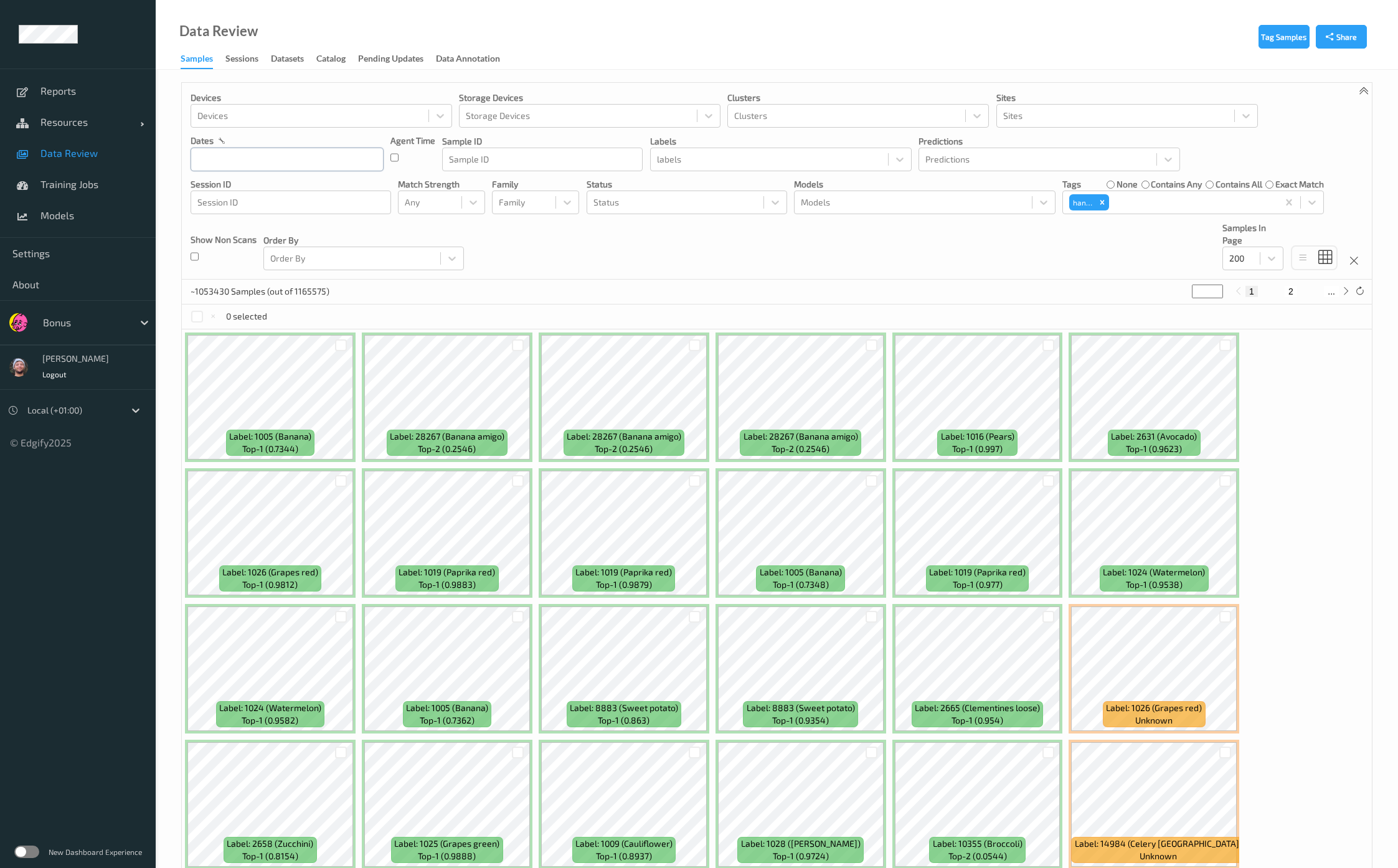
click at [314, 165] on input "text" at bounding box center [287, 159] width 193 height 24
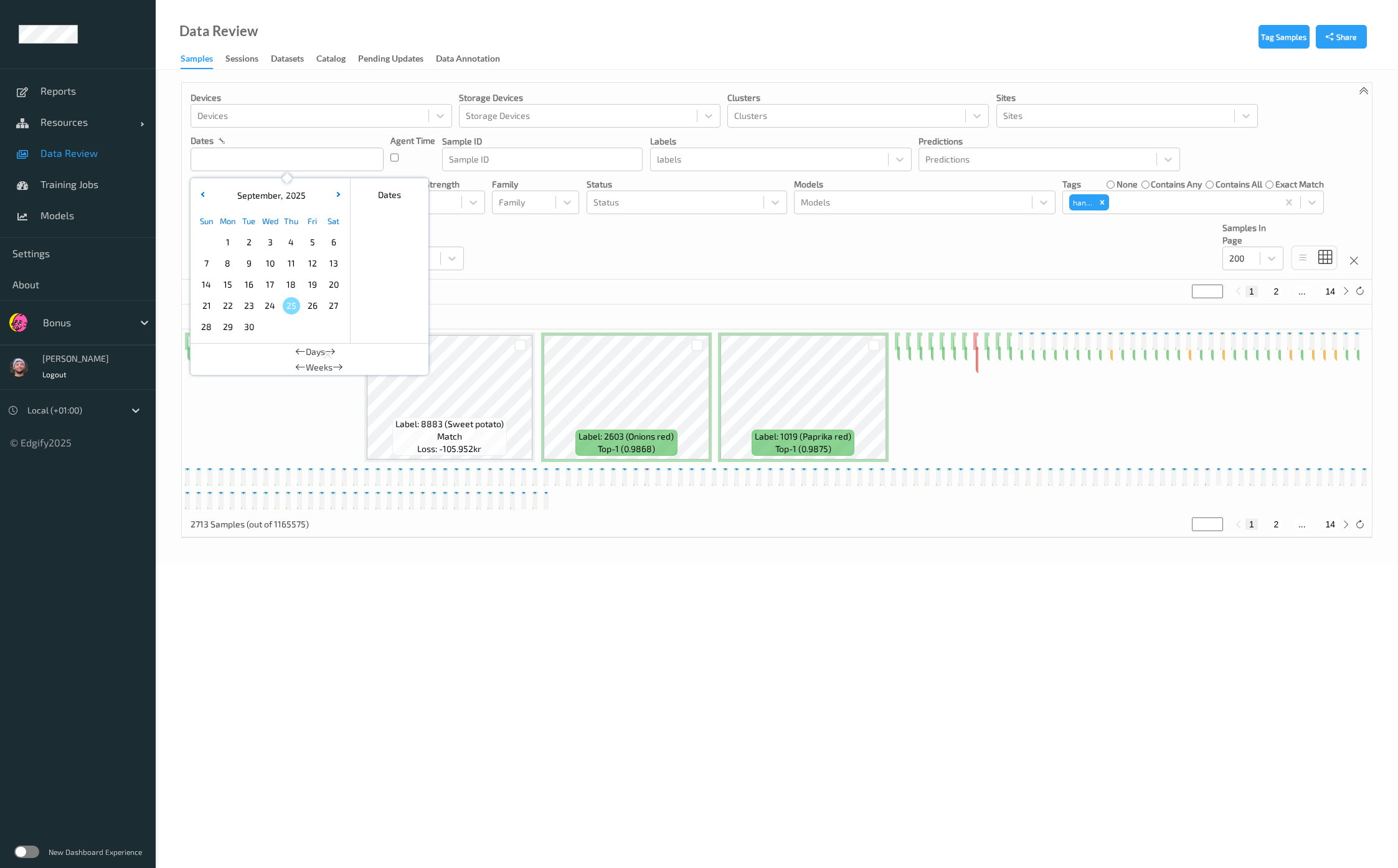
click at [292, 310] on span "25" at bounding box center [291, 305] width 17 height 17
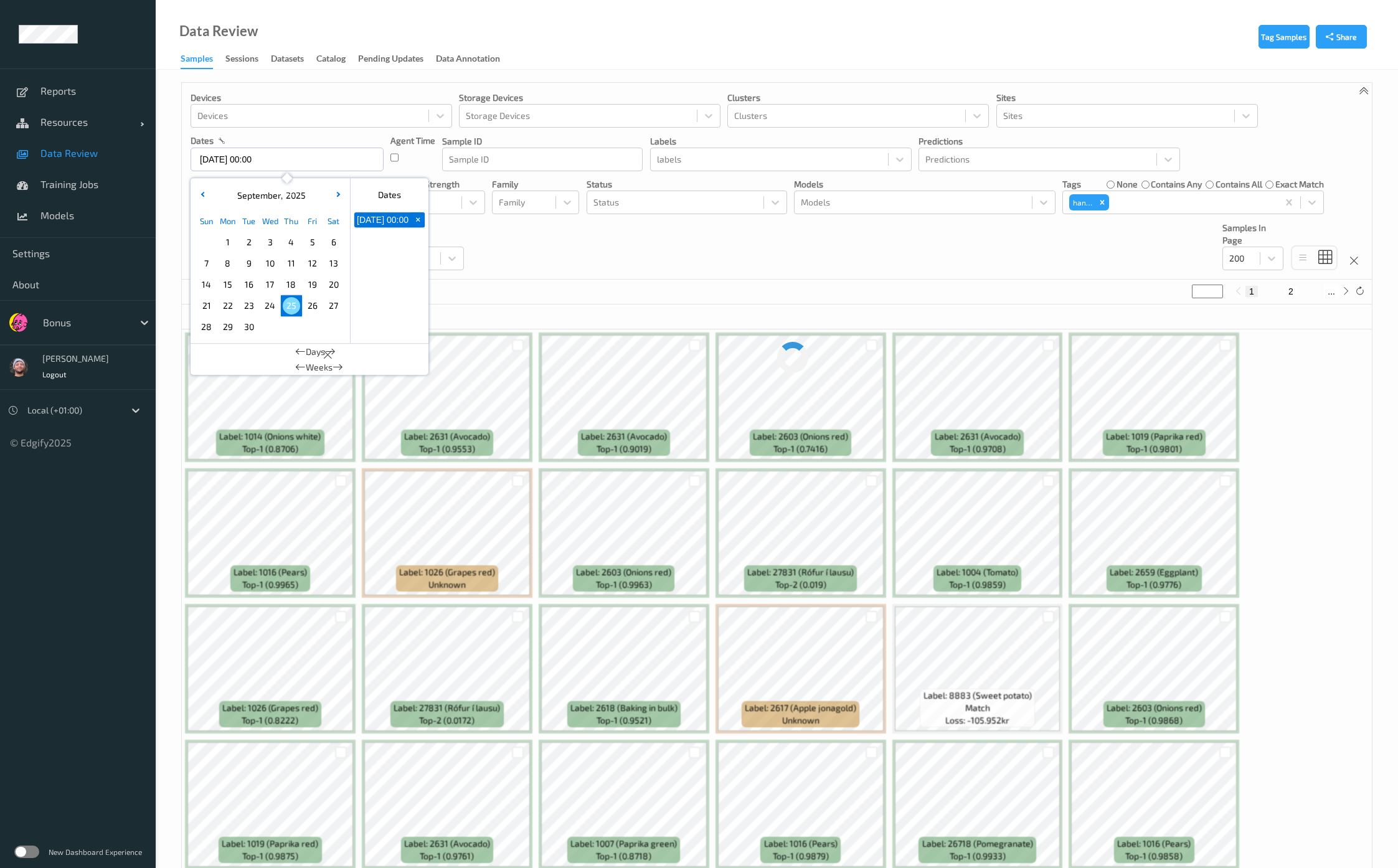
click at [292, 310] on span "25" at bounding box center [291, 305] width 17 height 17
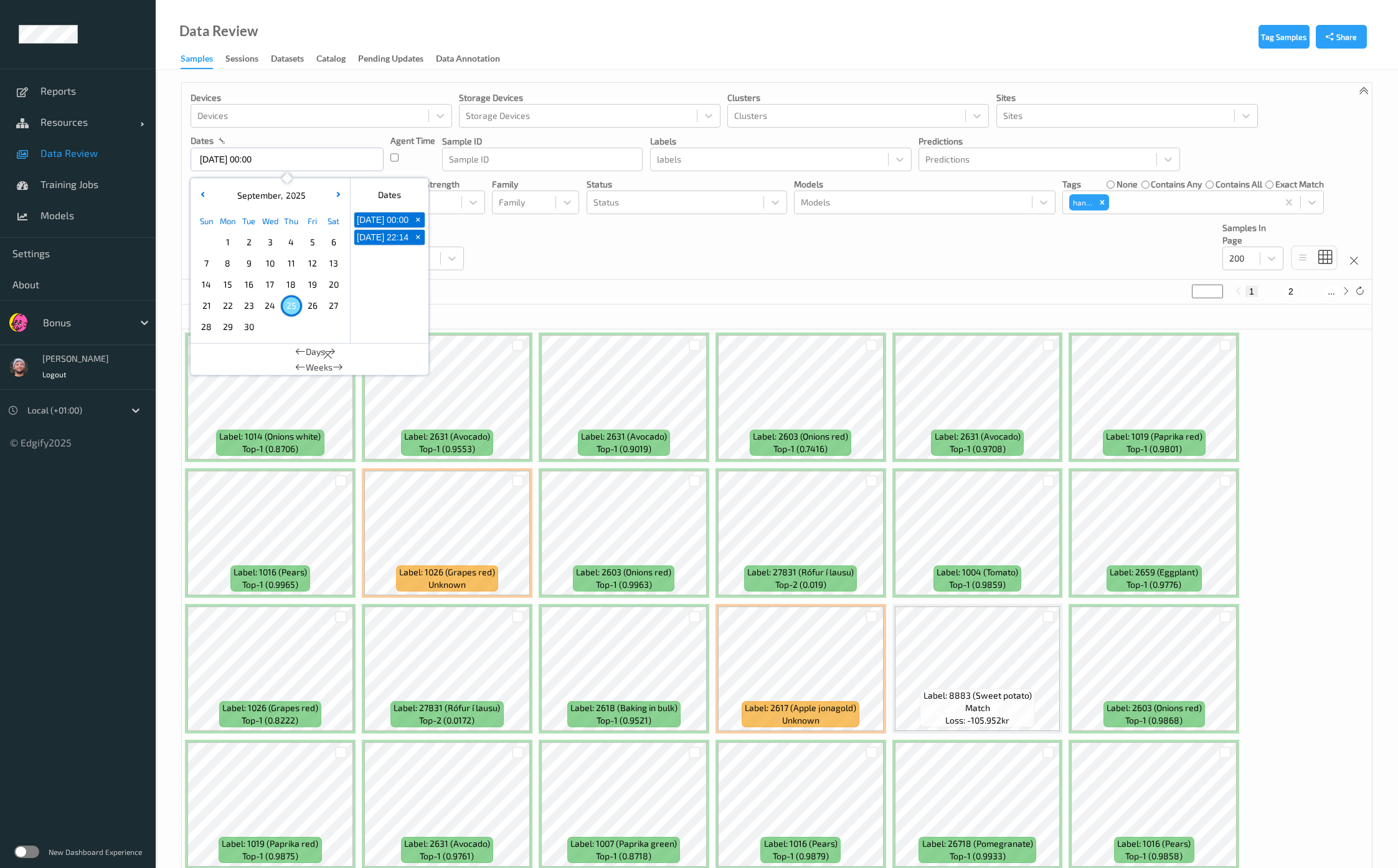
type input "25/09/2025 00:00 -> 25/09/2025 23:59"
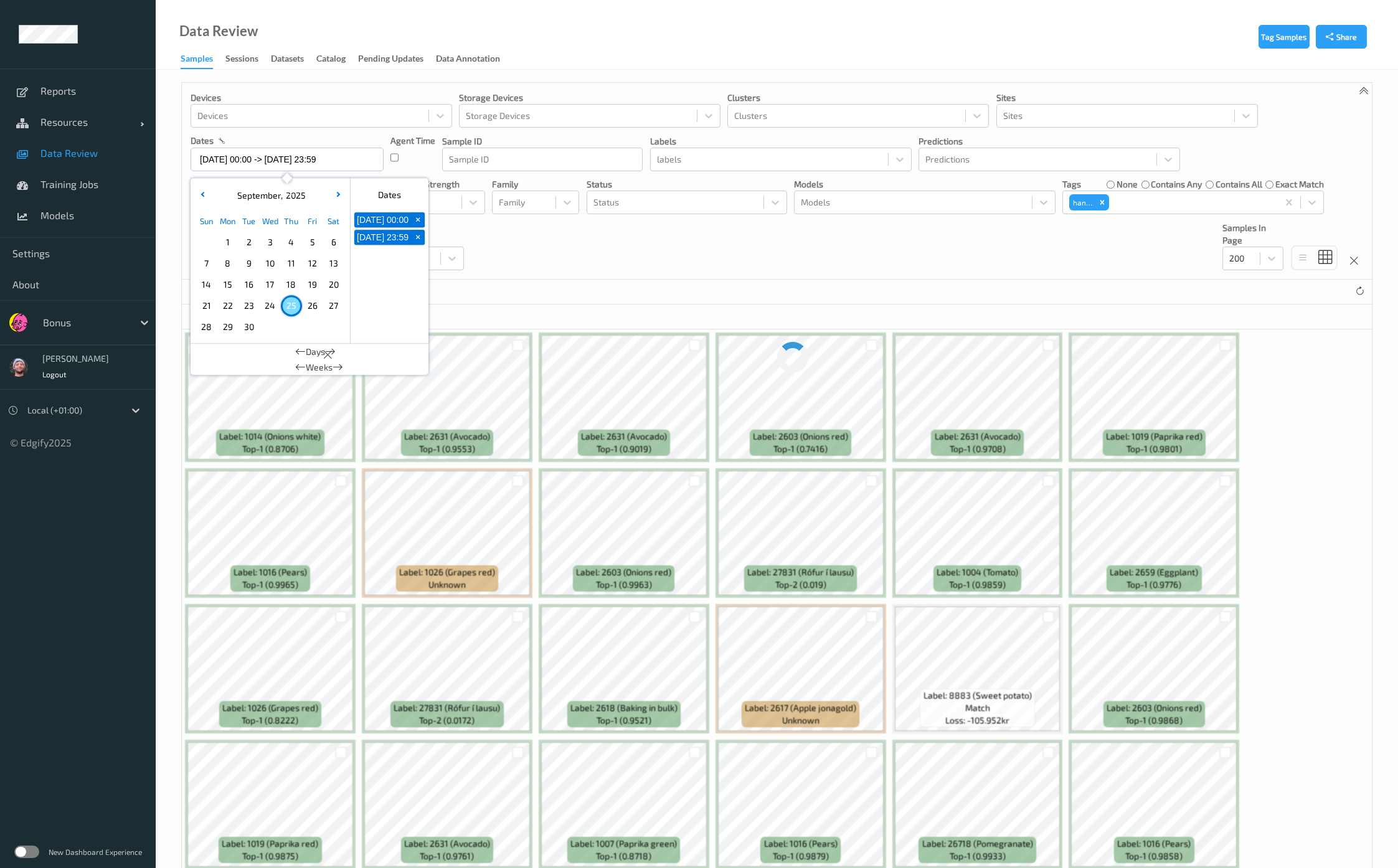
click at [531, 272] on div "Devices Devices Storage Devices Storage Devices Clusters Clusters Sites Sites d…" at bounding box center [777, 181] width 1190 height 197
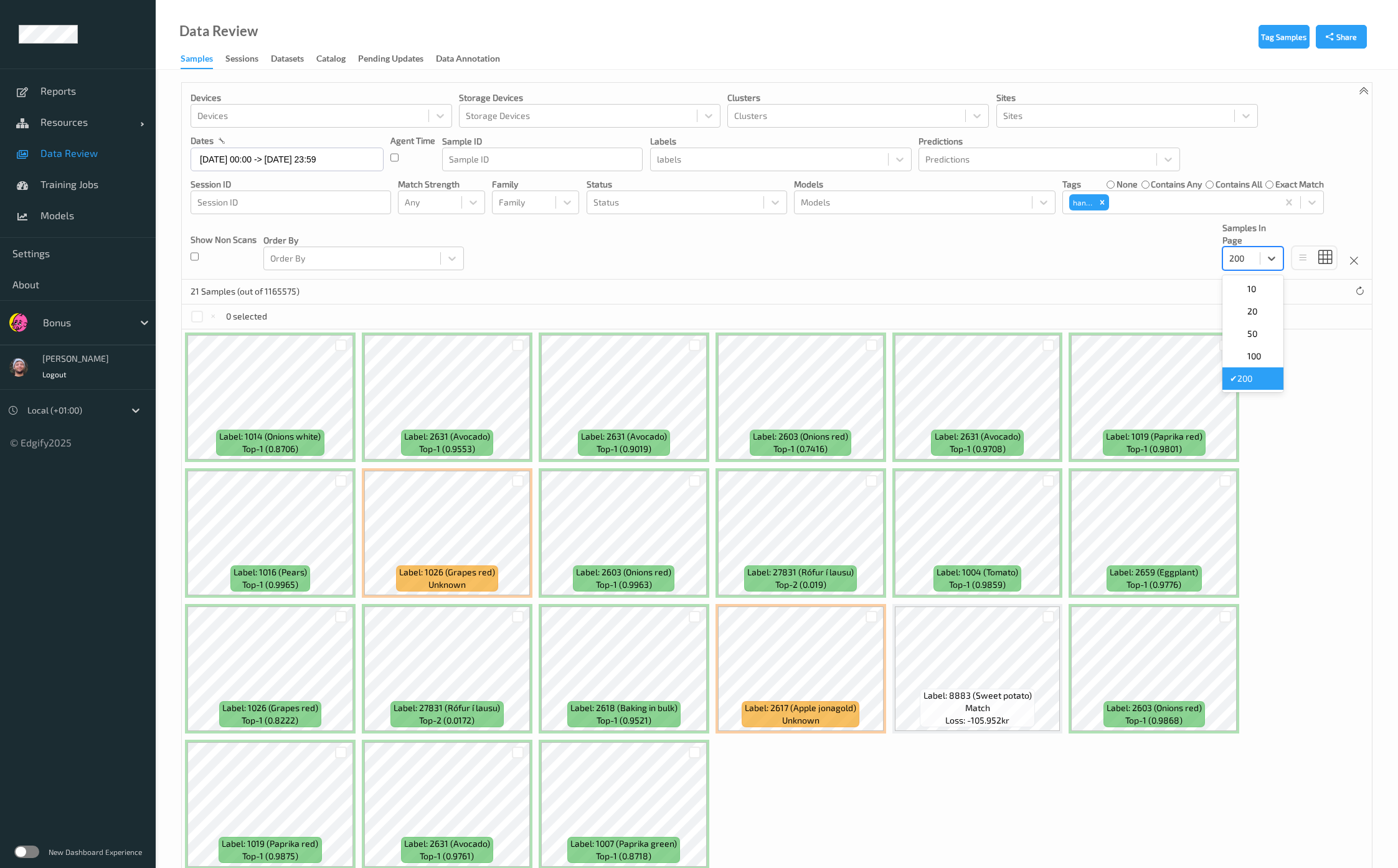
click at [1253, 260] on div at bounding box center [1241, 258] width 25 height 15
click at [904, 266] on div "Devices Devices Storage Devices Storage Devices Clusters Clusters Sites Sites d…" at bounding box center [777, 181] width 1190 height 197
click at [83, 153] on span "Data Review" at bounding box center [92, 153] width 103 height 13
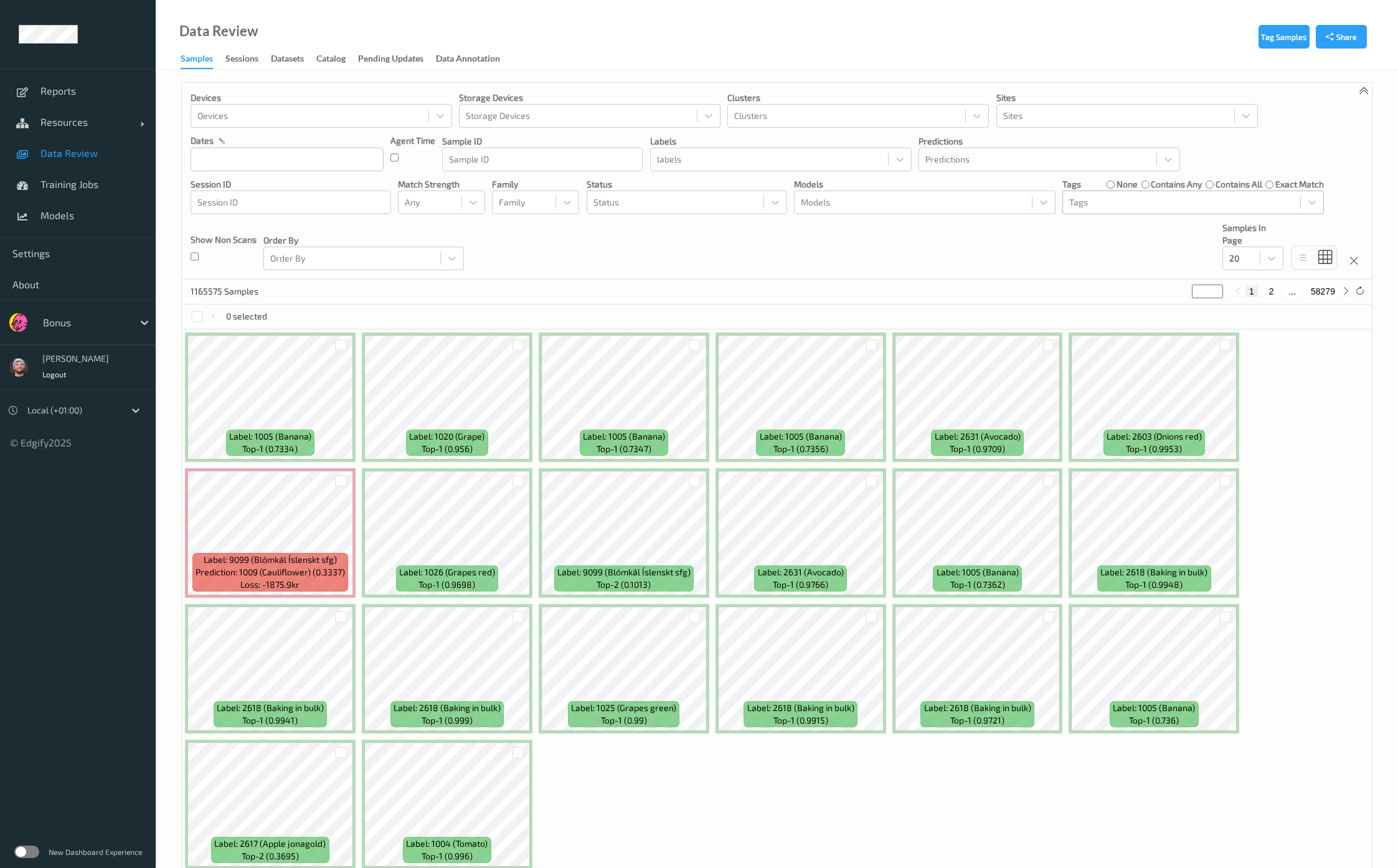
click at [1084, 198] on div at bounding box center [1181, 202] width 224 height 15
type input "hands"
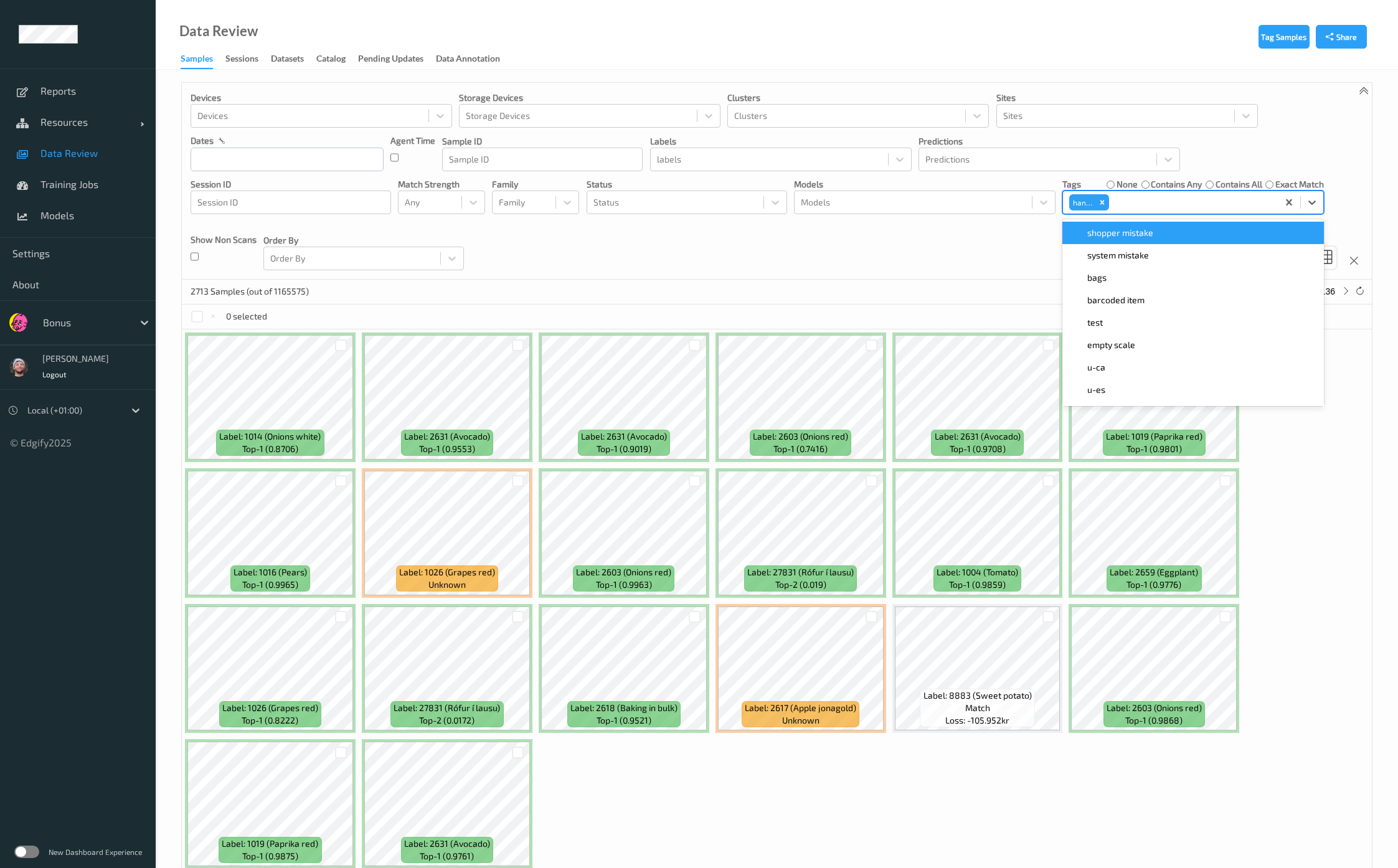
click at [1012, 246] on div "Devices Devices Storage Devices Storage Devices Clusters Clusters Sites Sites d…" at bounding box center [777, 181] width 1190 height 197
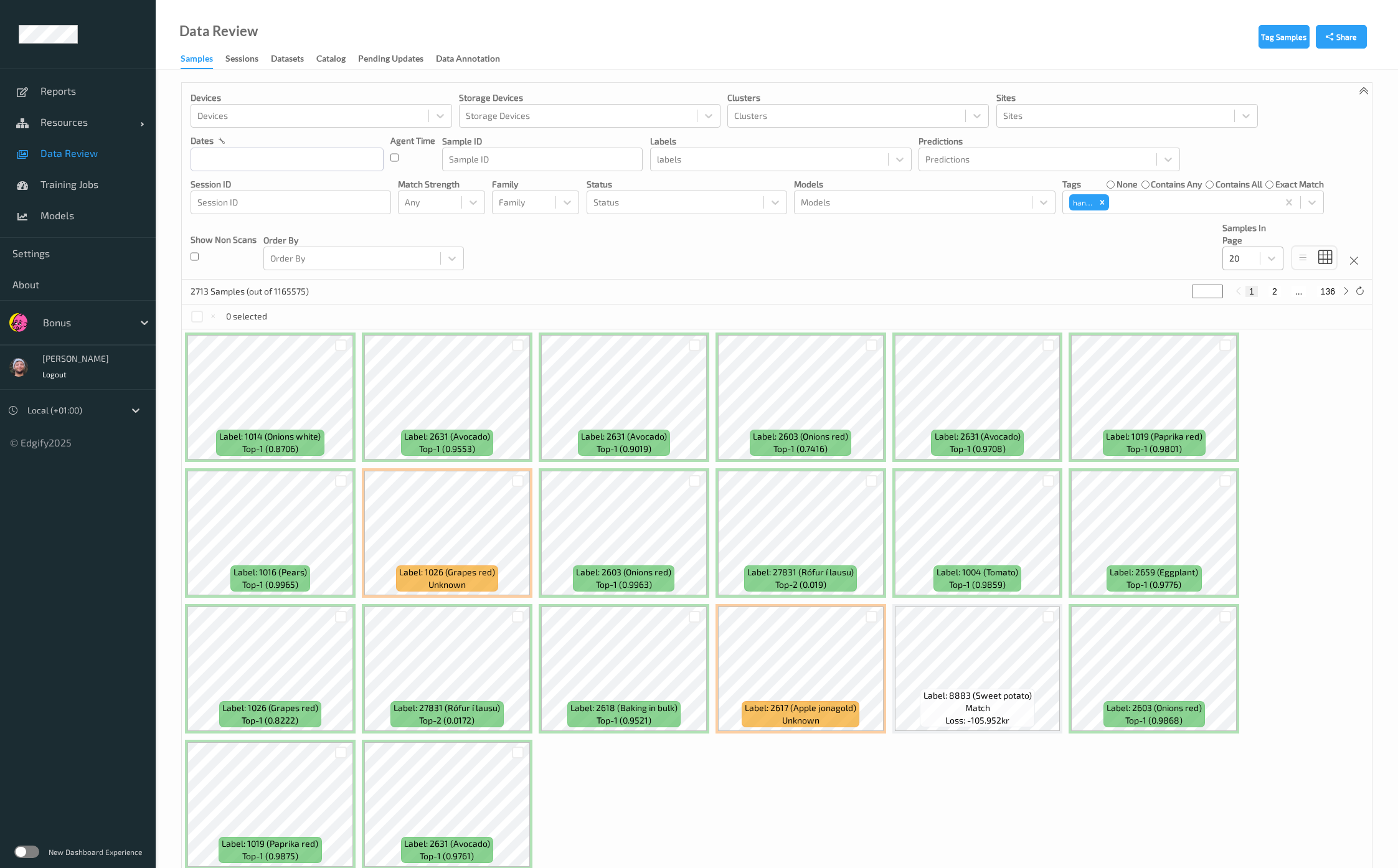
click at [1258, 258] on div "20" at bounding box center [1241, 258] width 36 height 20
click at [1262, 375] on span "200" at bounding box center [1254, 379] width 15 height 13
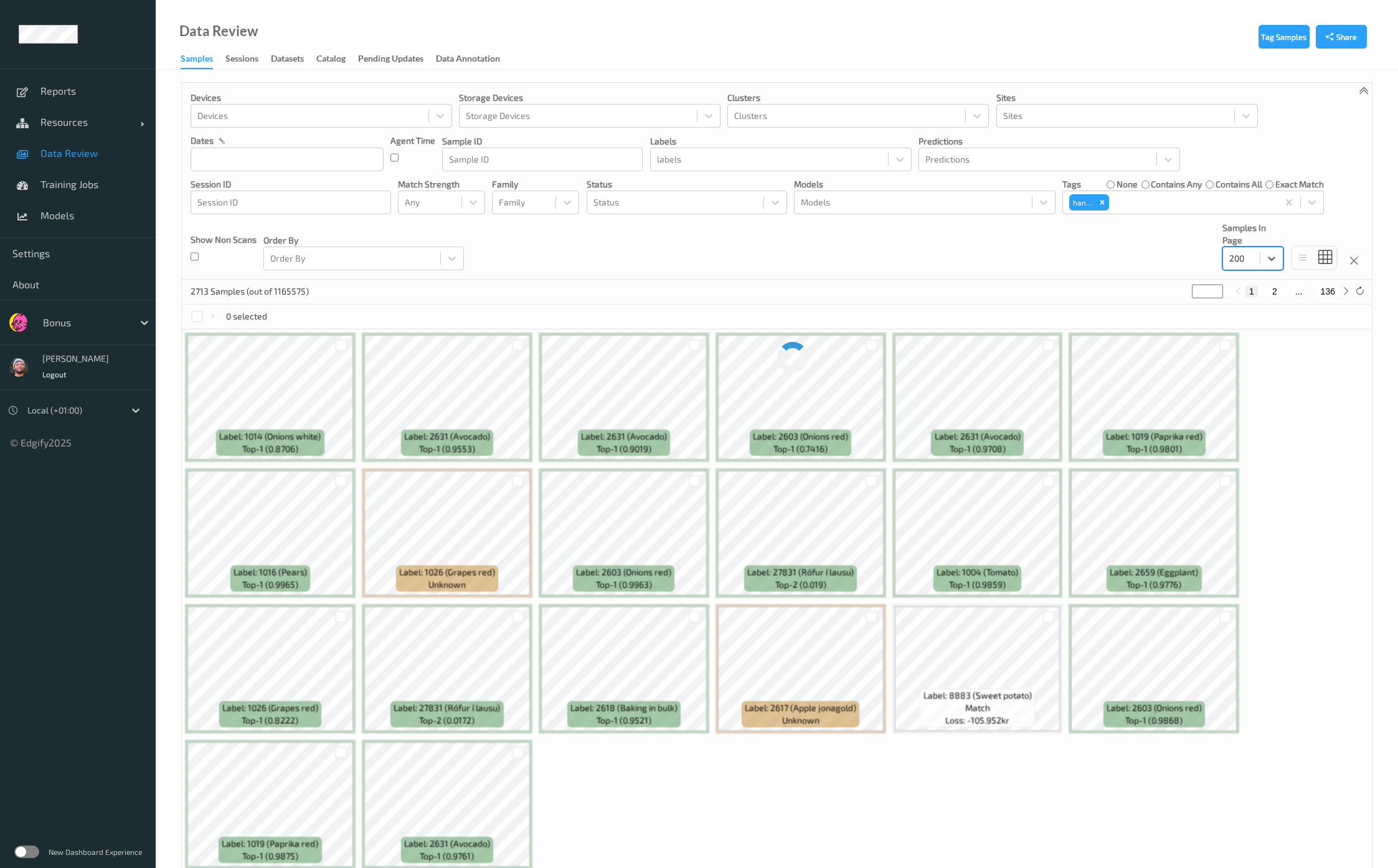
click at [897, 273] on div "Devices Devices Storage Devices Storage Devices Clusters Clusters Sites Sites d…" at bounding box center [777, 181] width 1190 height 197
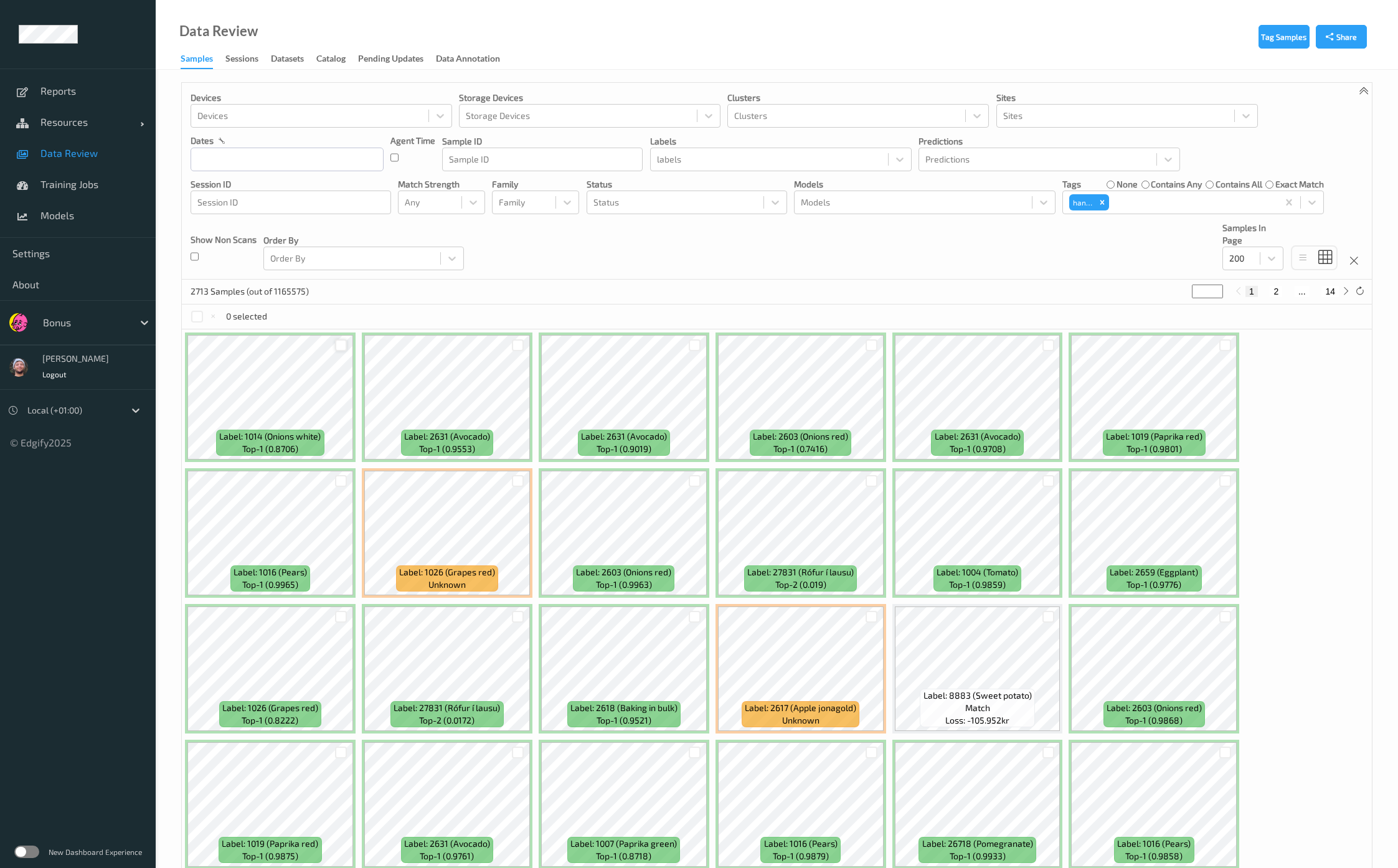
click at [343, 347] on div at bounding box center [341, 345] width 12 height 12
click at [342, 347] on icon at bounding box center [341, 345] width 8 height 8
click at [517, 347] on div at bounding box center [517, 345] width 12 height 12
click at [1046, 343] on div at bounding box center [1047, 345] width 12 height 12
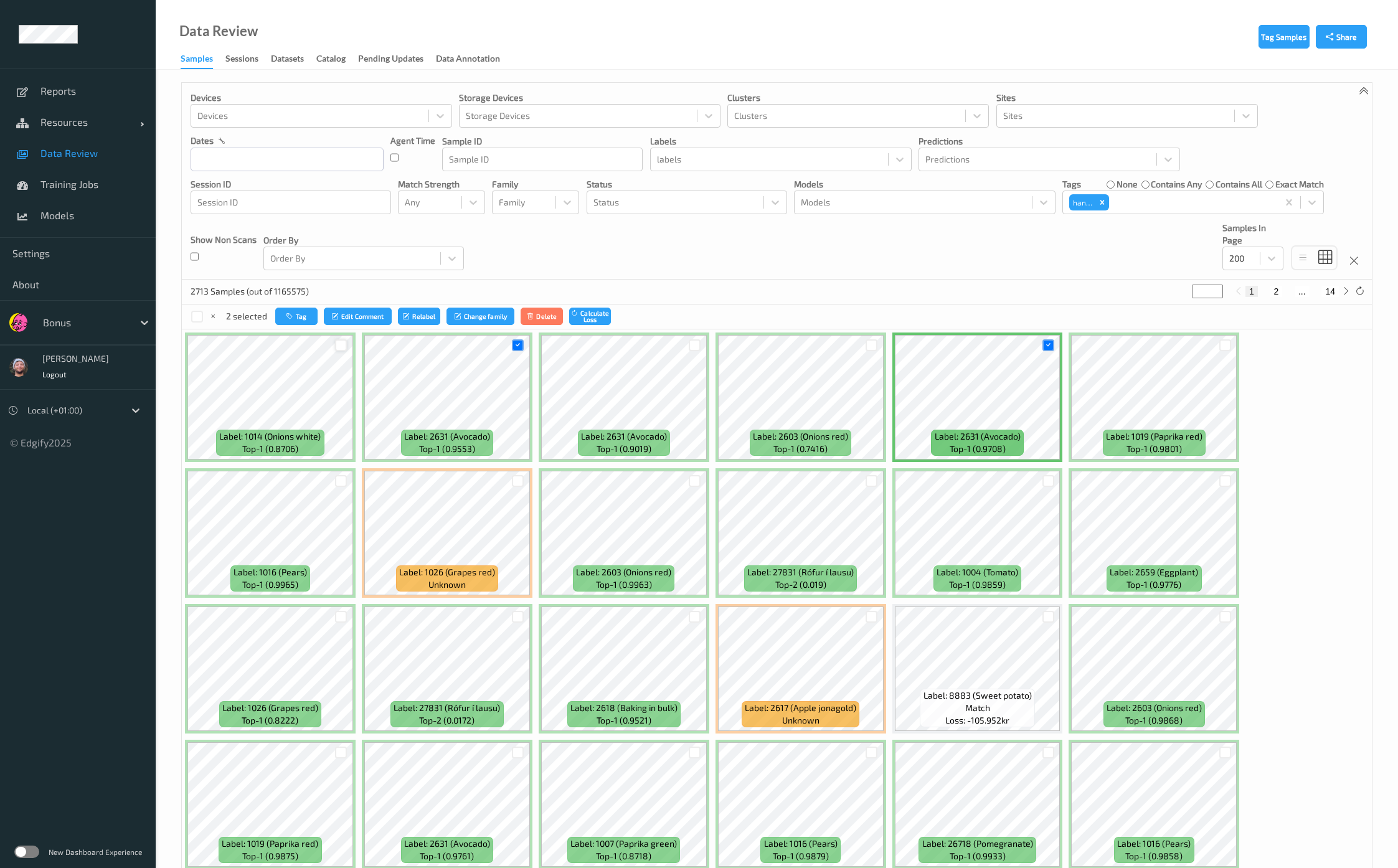
click at [695, 343] on div at bounding box center [694, 345] width 12 height 12
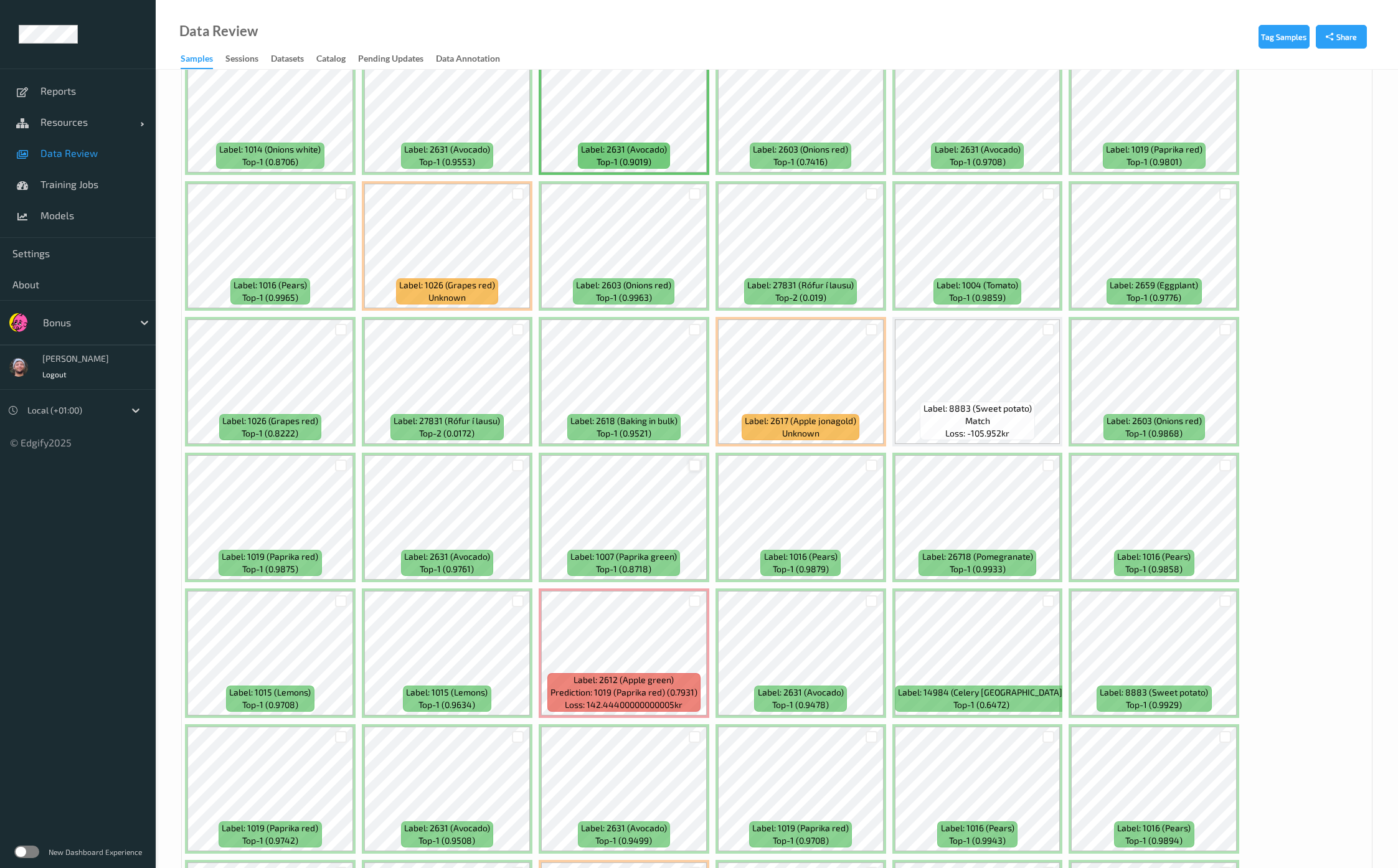
scroll to position [311, 0]
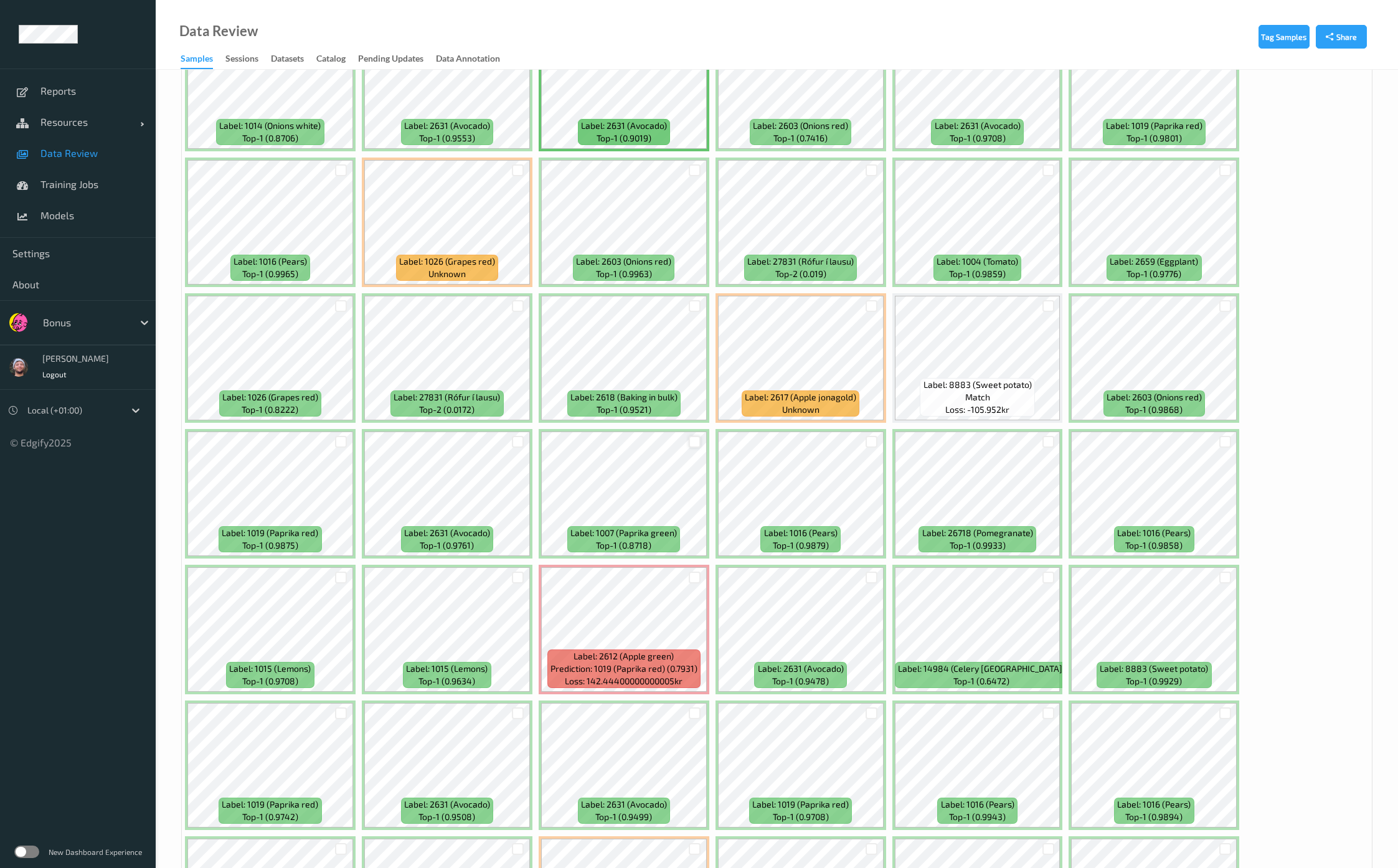
click at [693, 440] on div at bounding box center [694, 441] width 12 height 12
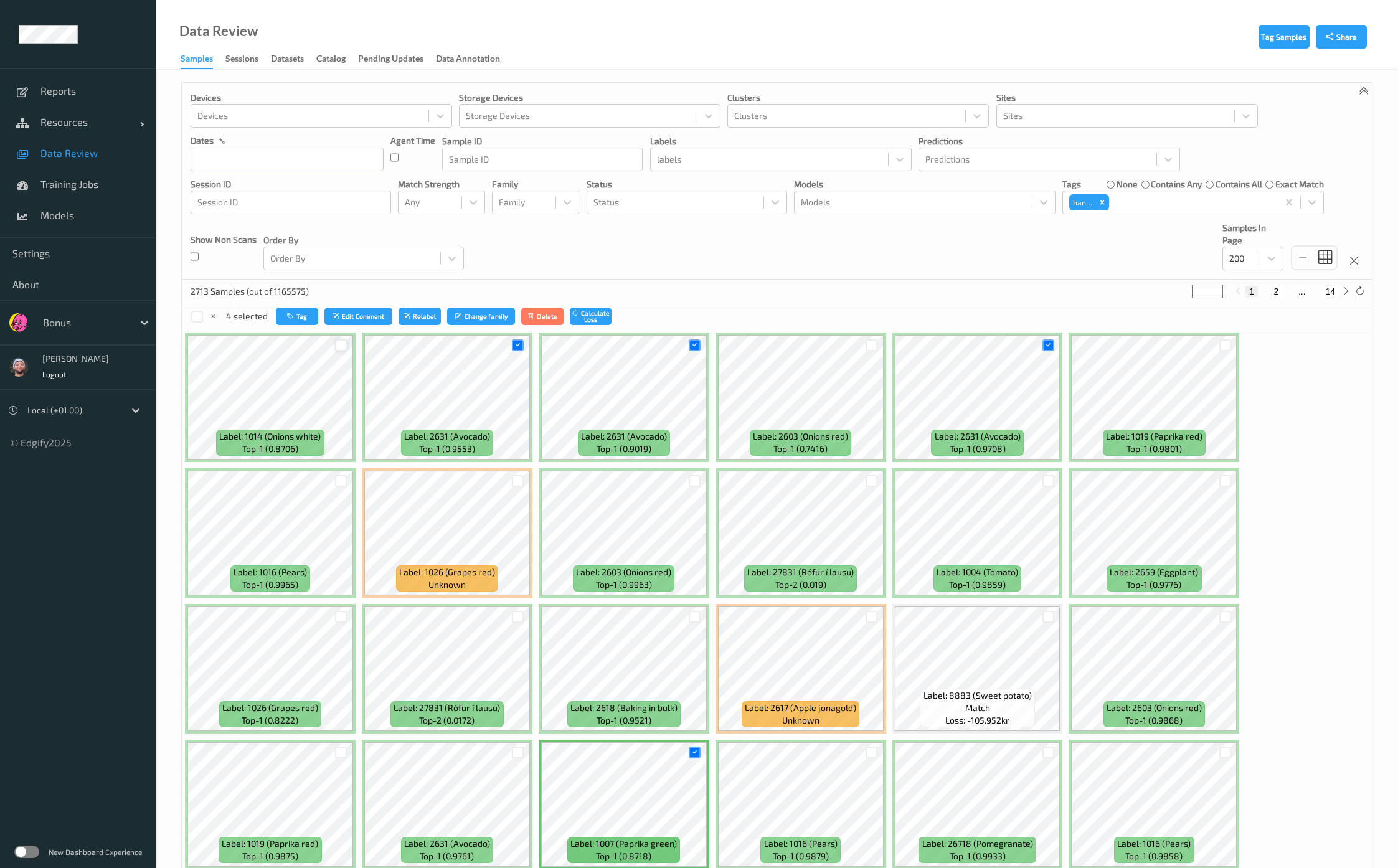
scroll to position [233, 0]
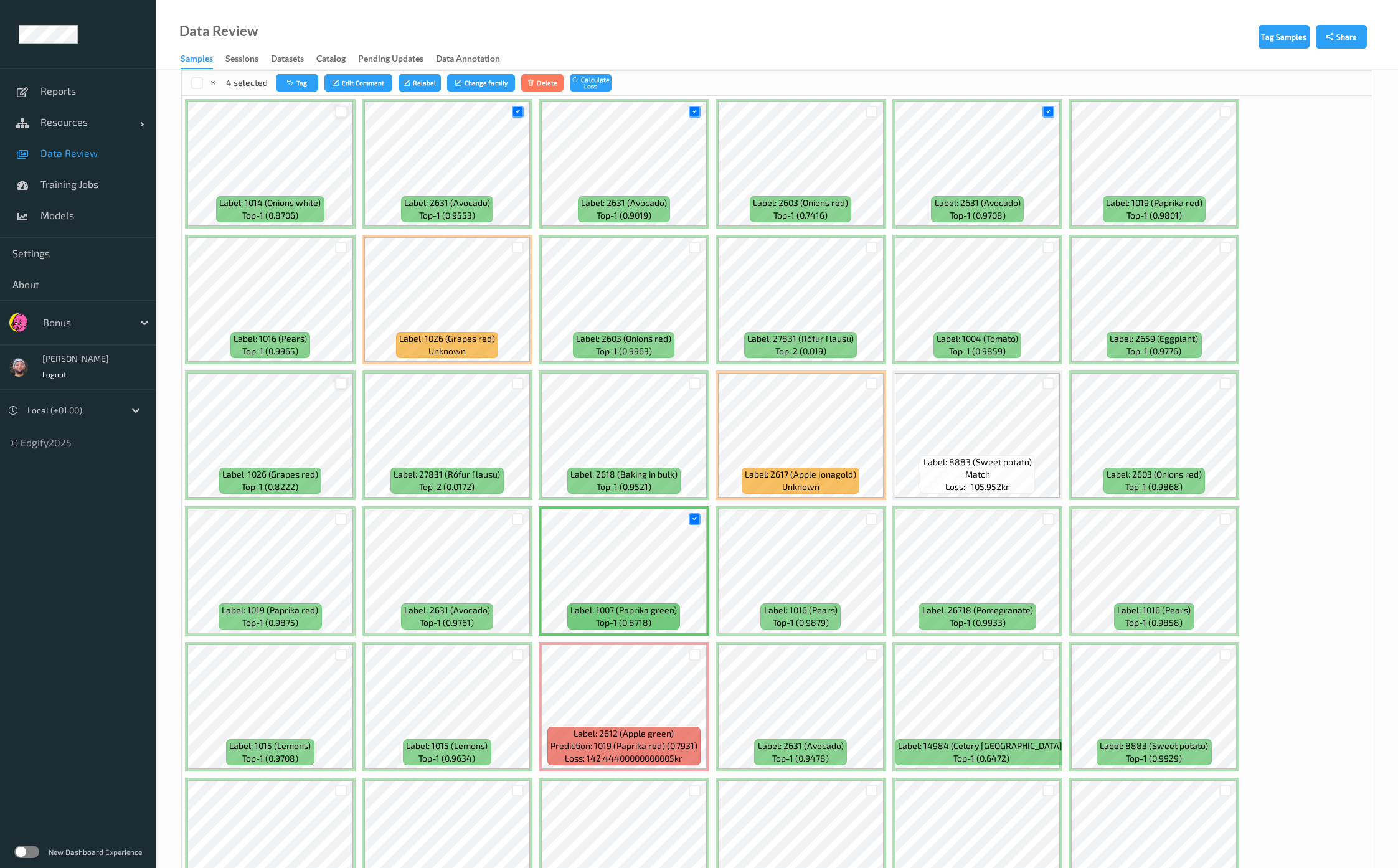
click at [340, 379] on div at bounding box center [341, 382] width 12 height 12
click at [310, 79] on button "Tag" at bounding box center [296, 84] width 43 height 18
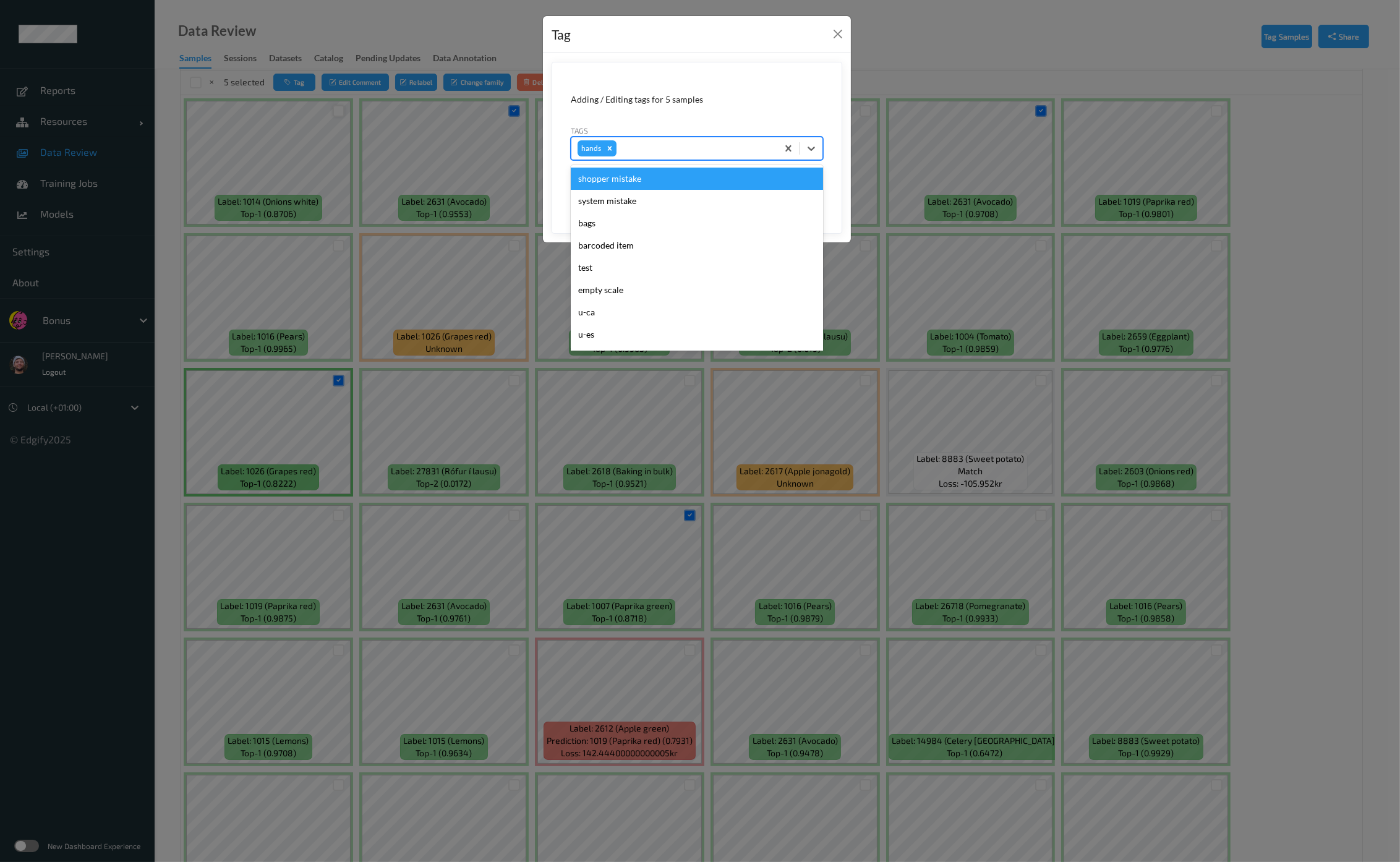
click at [703, 142] on div at bounding box center [695, 148] width 152 height 14
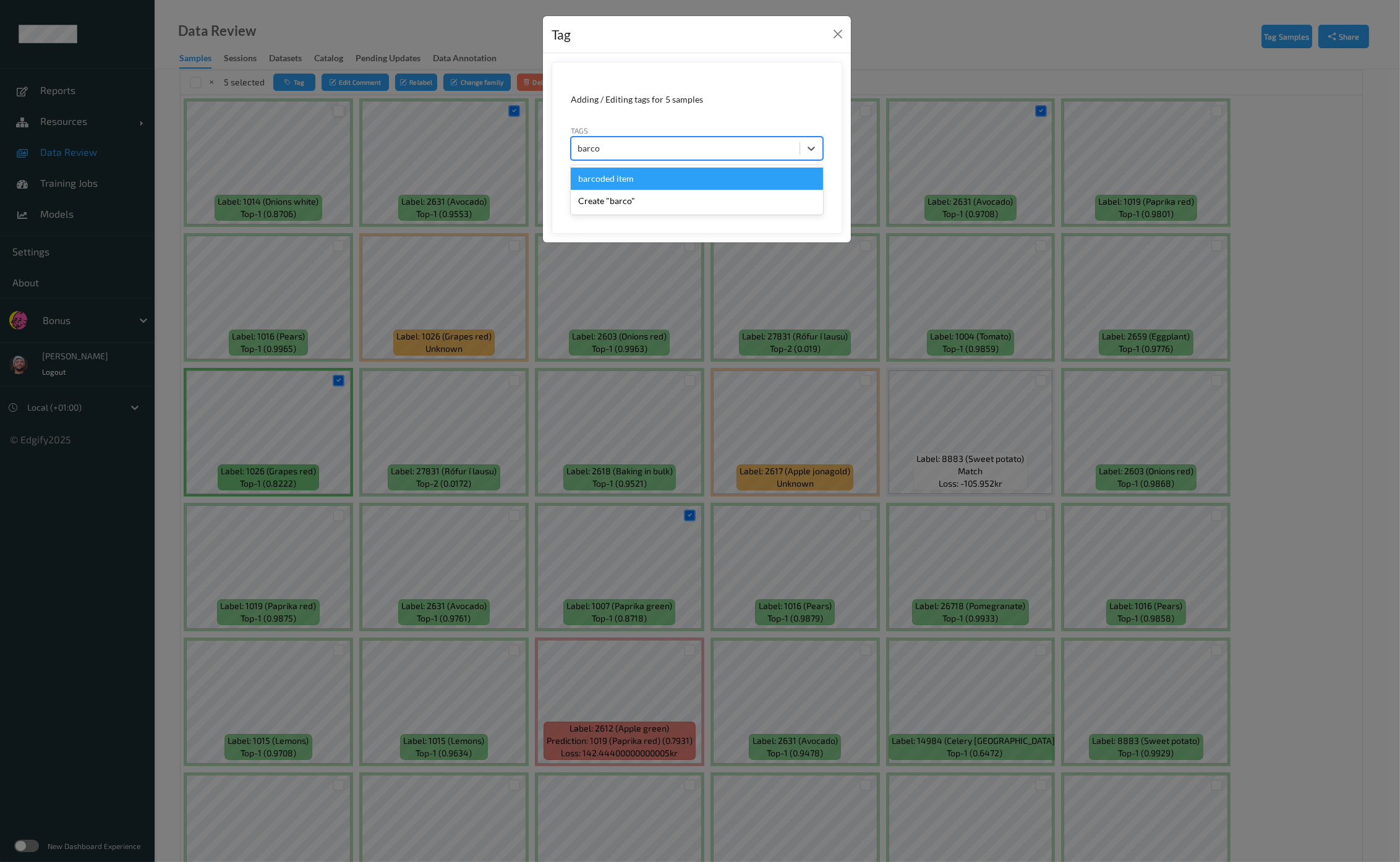
type input "barcod"
click at [772, 179] on button "Save" at bounding box center [797, 190] width 51 height 23
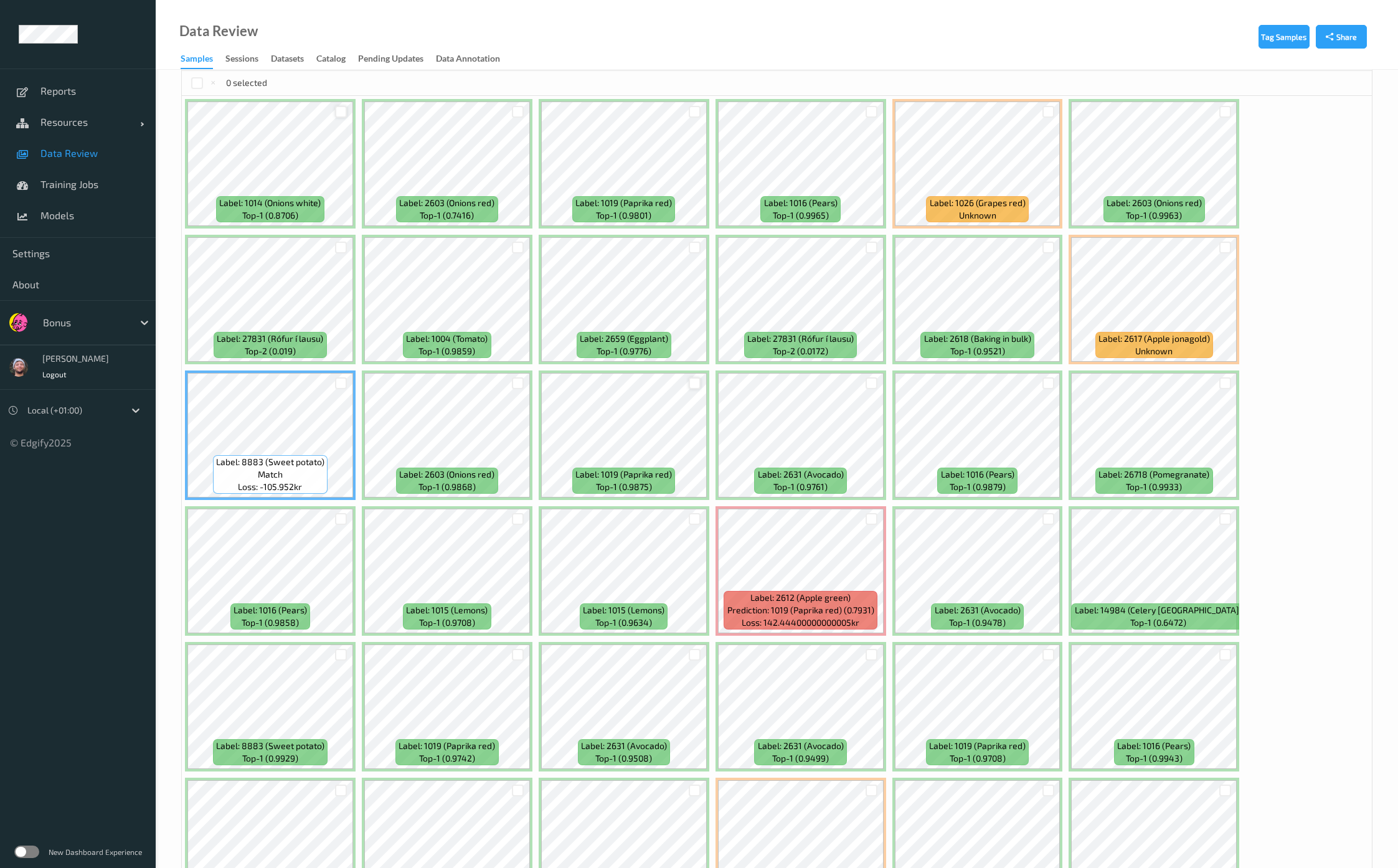
click at [689, 385] on div at bounding box center [694, 382] width 12 height 12
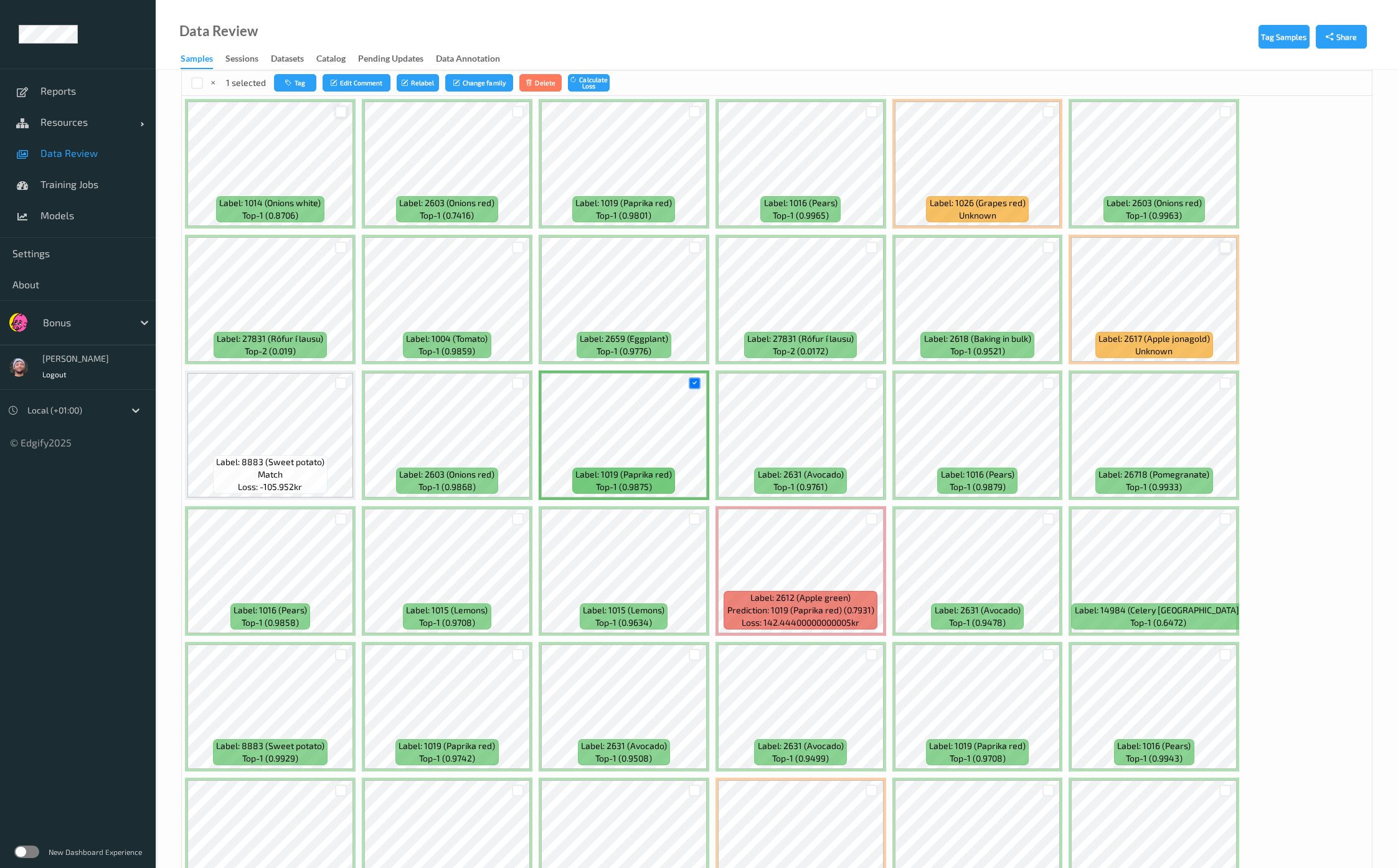
click at [1220, 244] on div at bounding box center [1224, 247] width 12 height 12
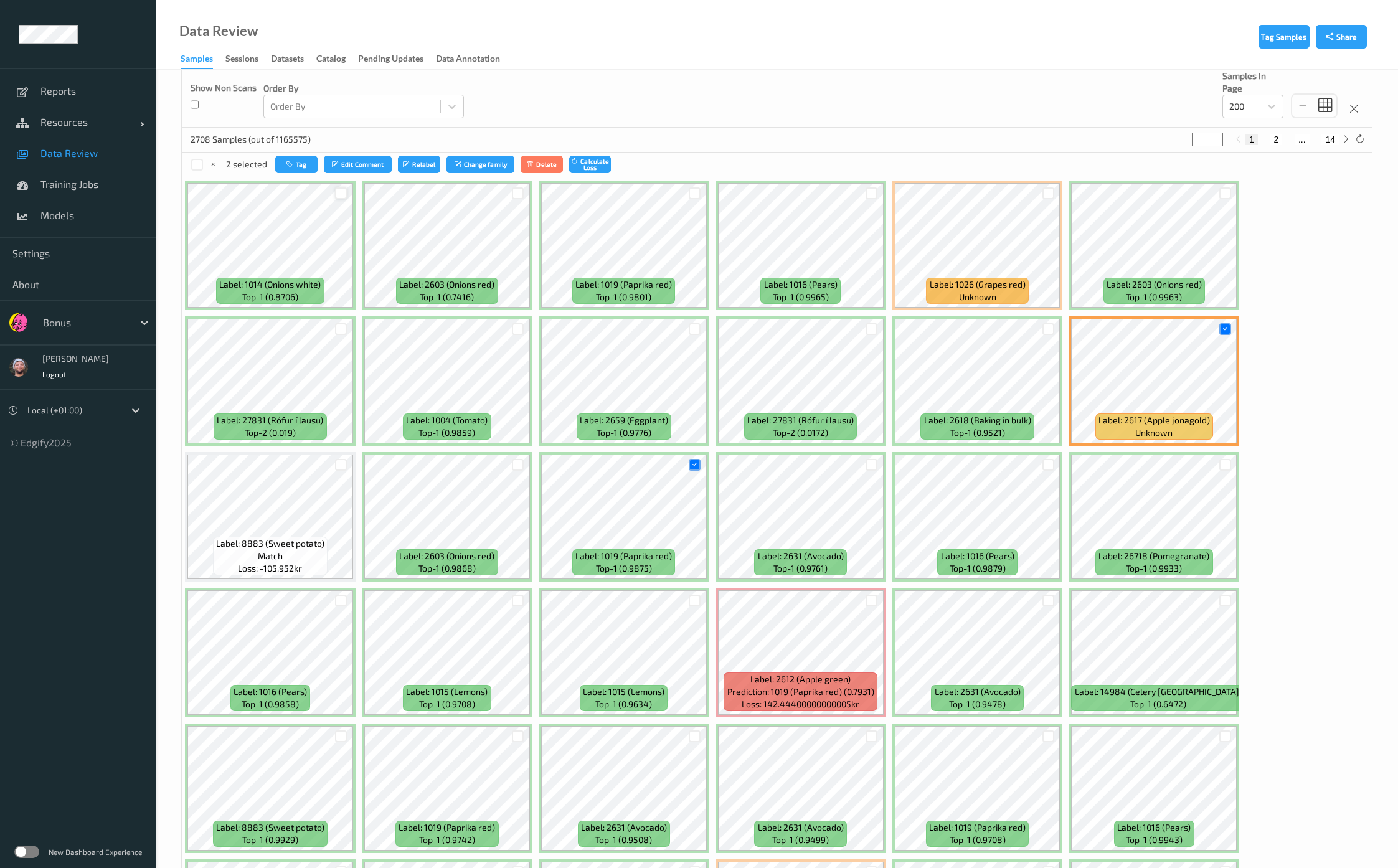
scroll to position [77, 0]
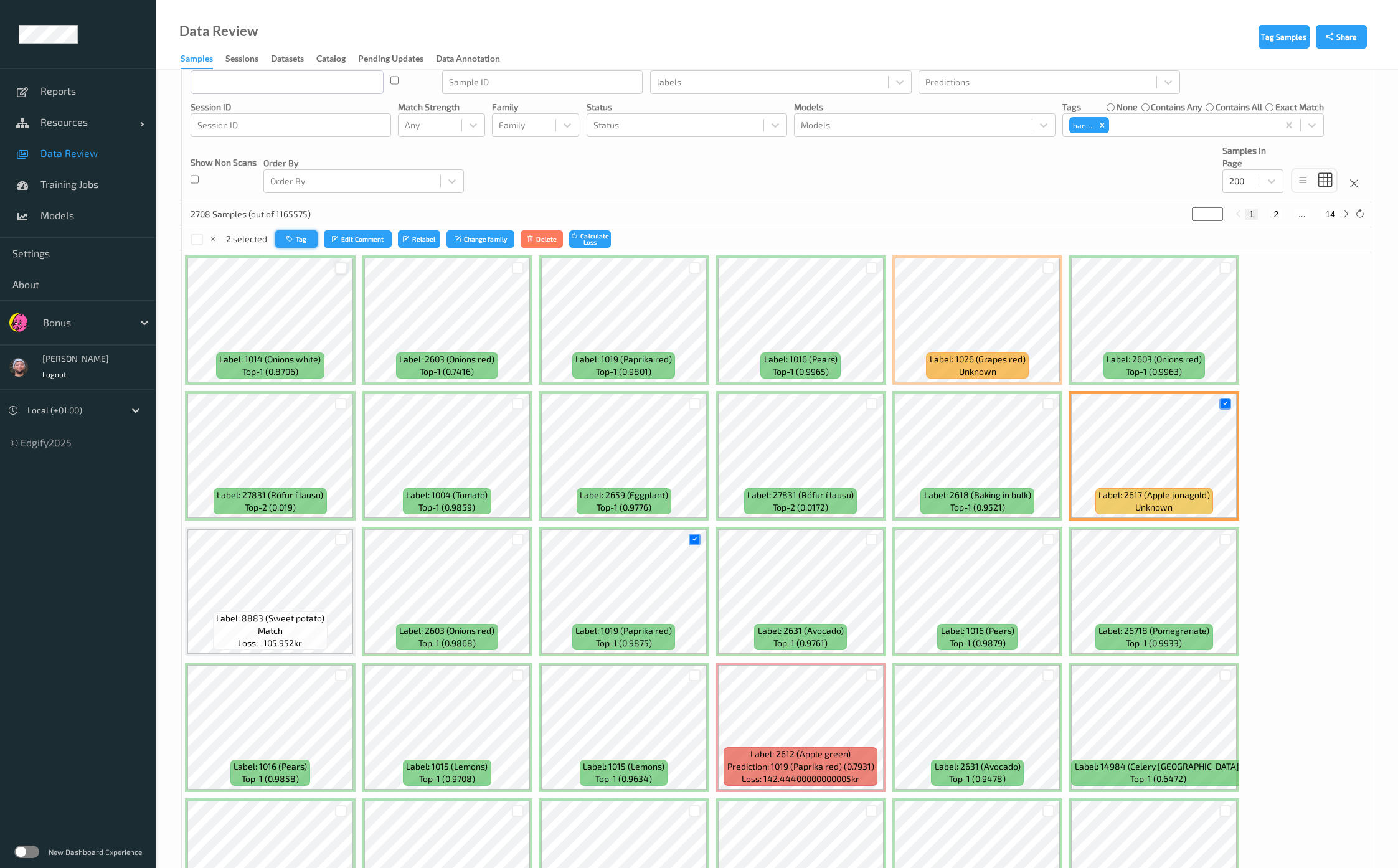
click at [286, 236] on icon "button" at bounding box center [291, 239] width 9 height 7
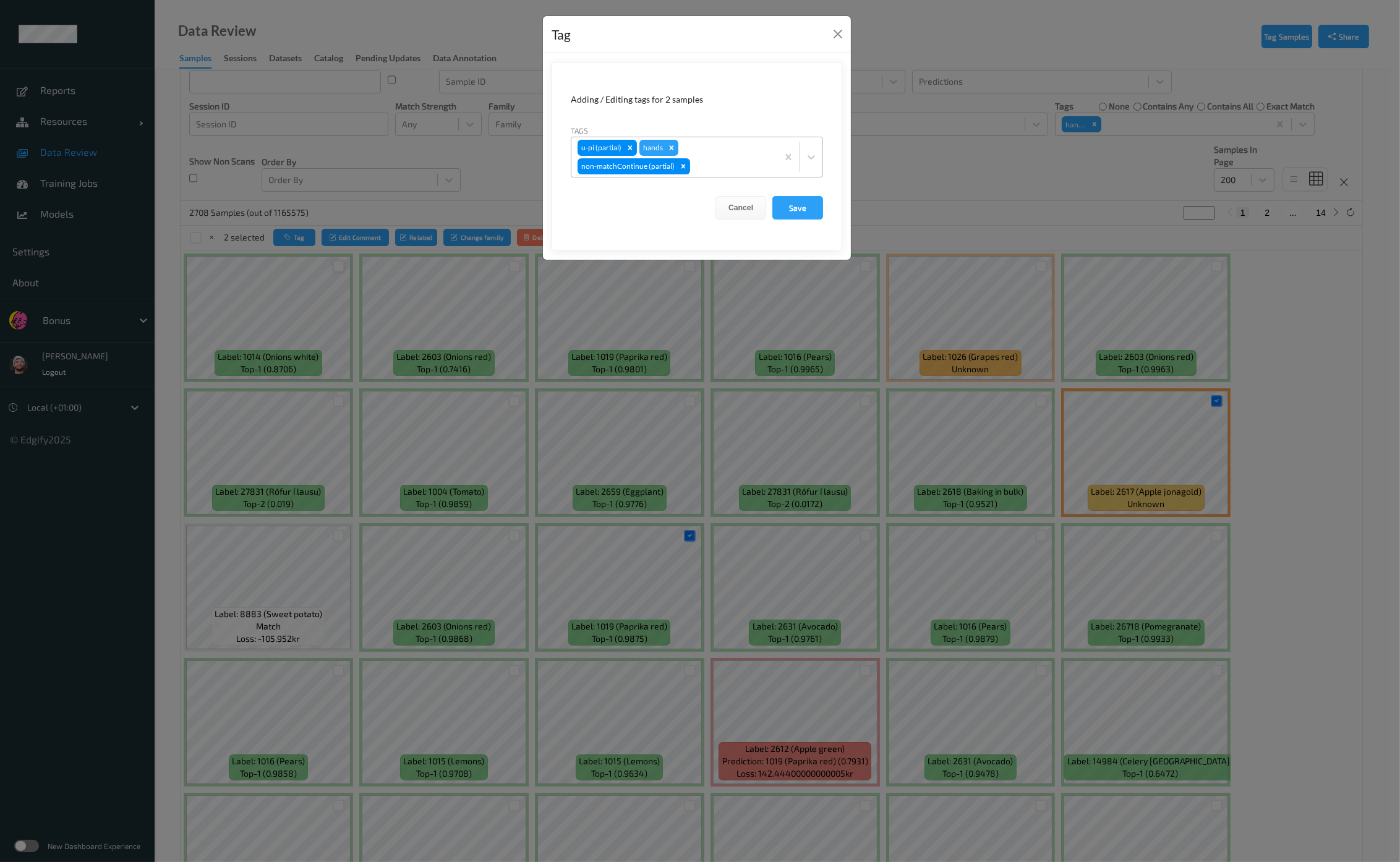
click at [713, 151] on div "u-pi (partial) hands non-matchContinue (partial)" at bounding box center [674, 157] width 206 height 40
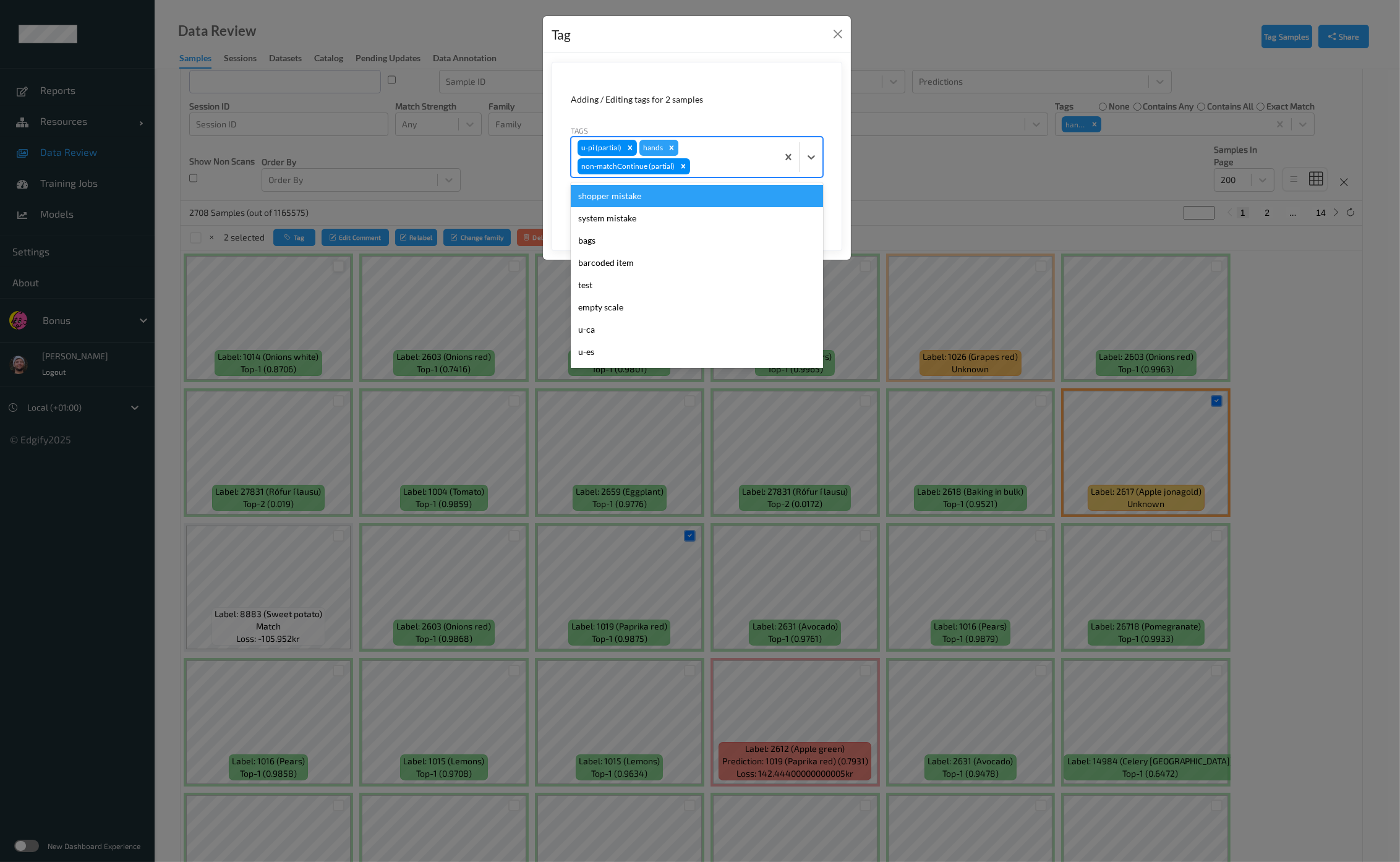
click at [675, 147] on div "Remove hands" at bounding box center [671, 148] width 14 height 16
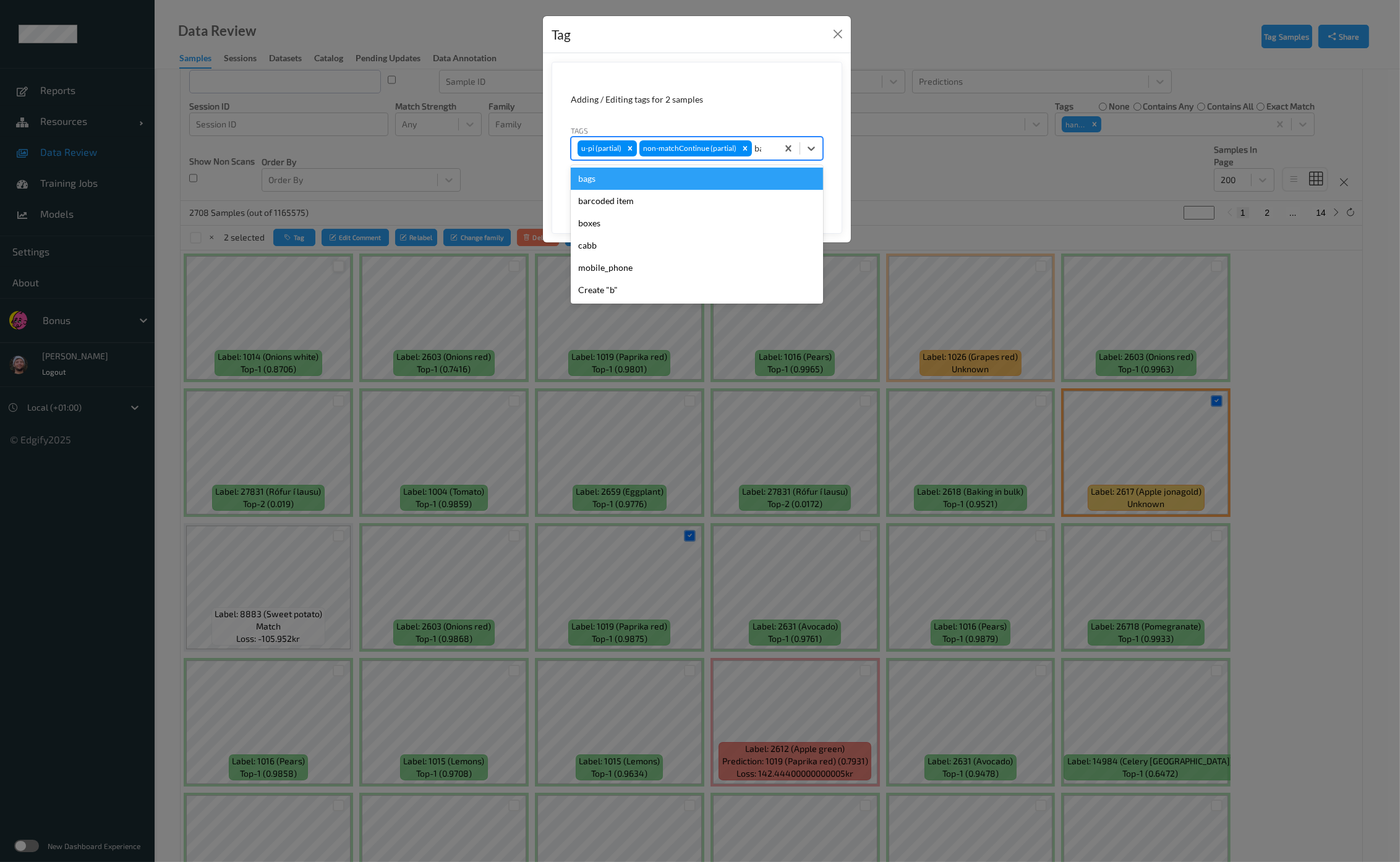
type input "bag"
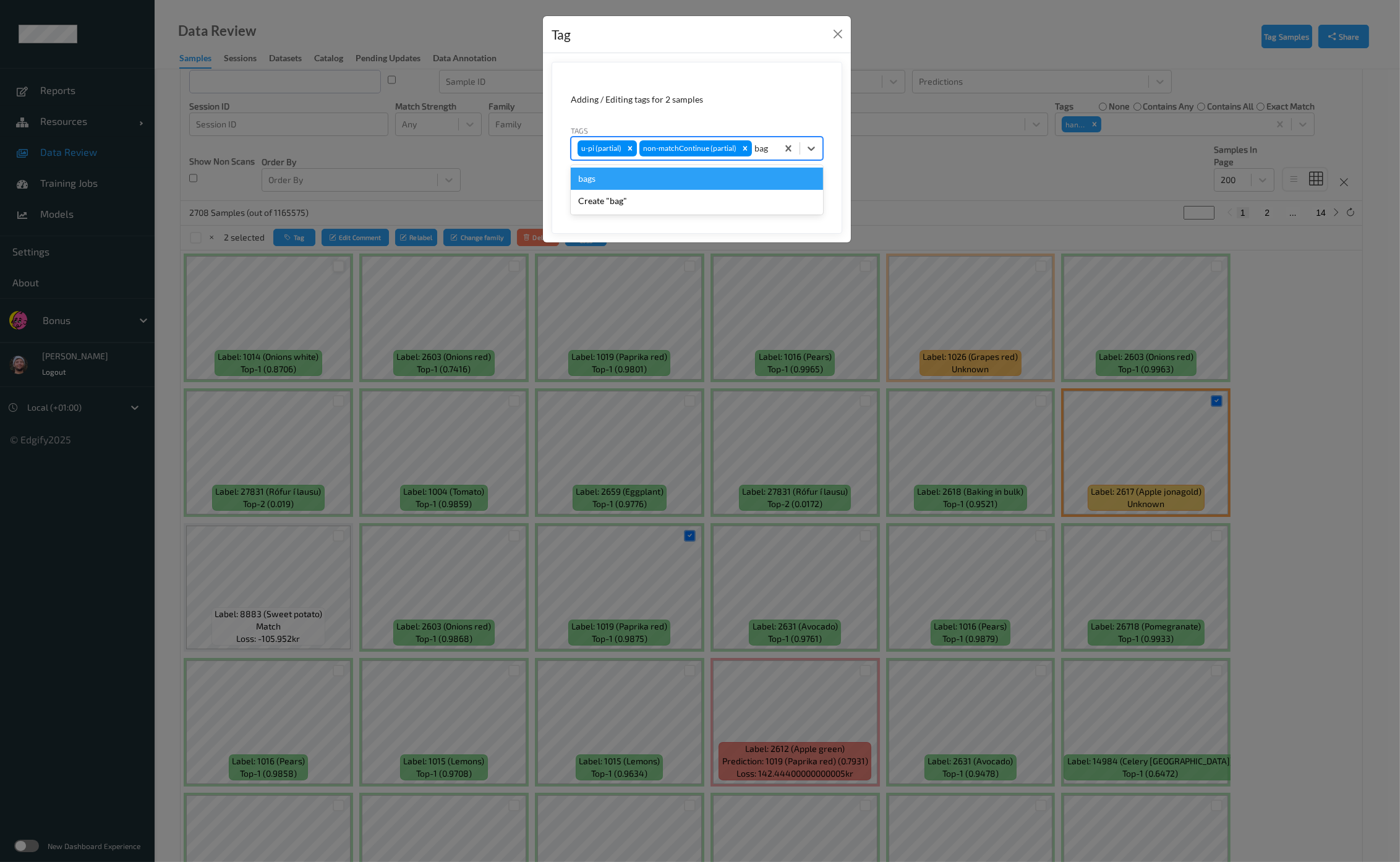
click at [659, 176] on div "bags" at bounding box center [697, 179] width 253 height 23
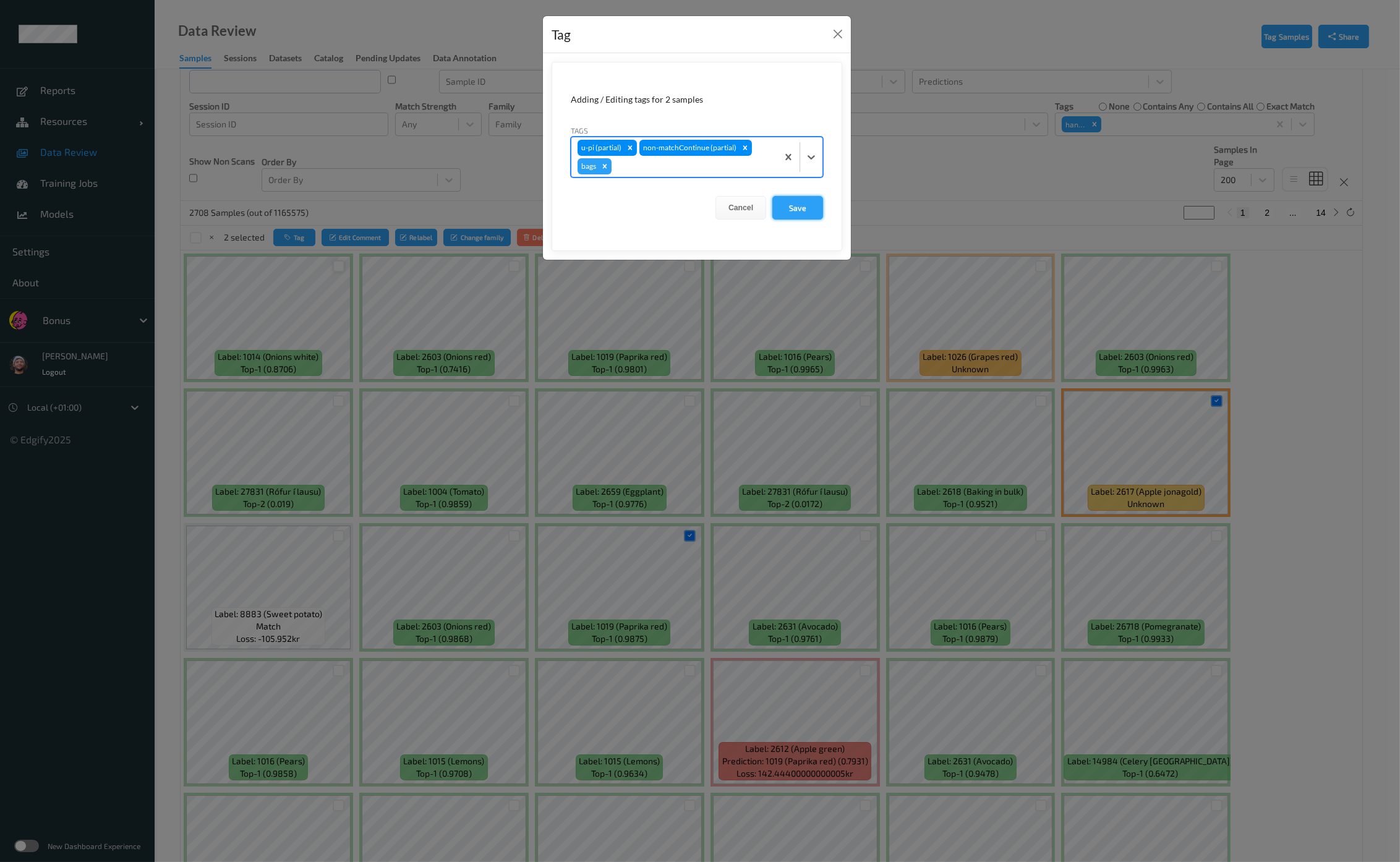
click at [811, 210] on button "Save" at bounding box center [797, 207] width 51 height 23
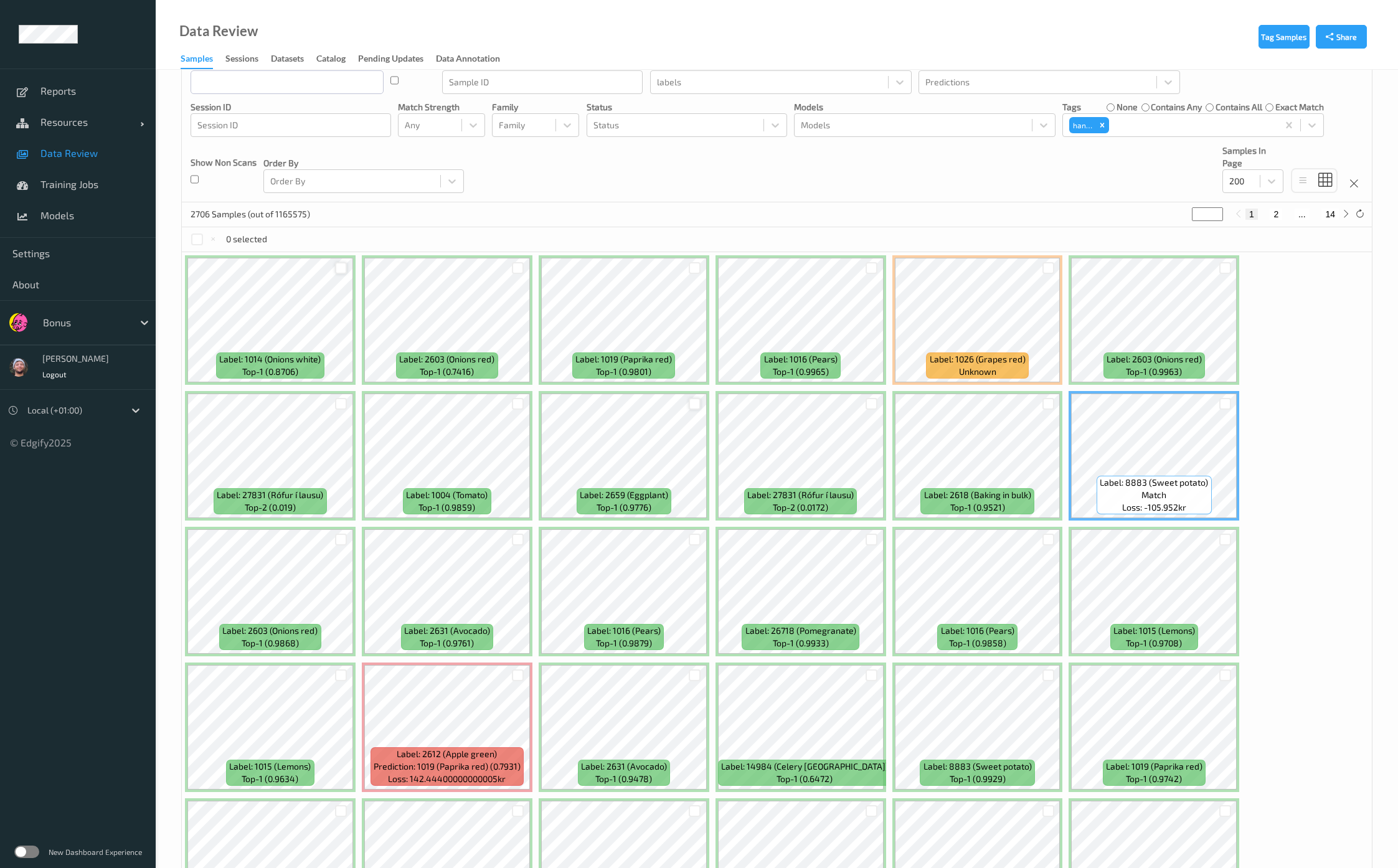
click at [692, 407] on div at bounding box center [694, 403] width 12 height 12
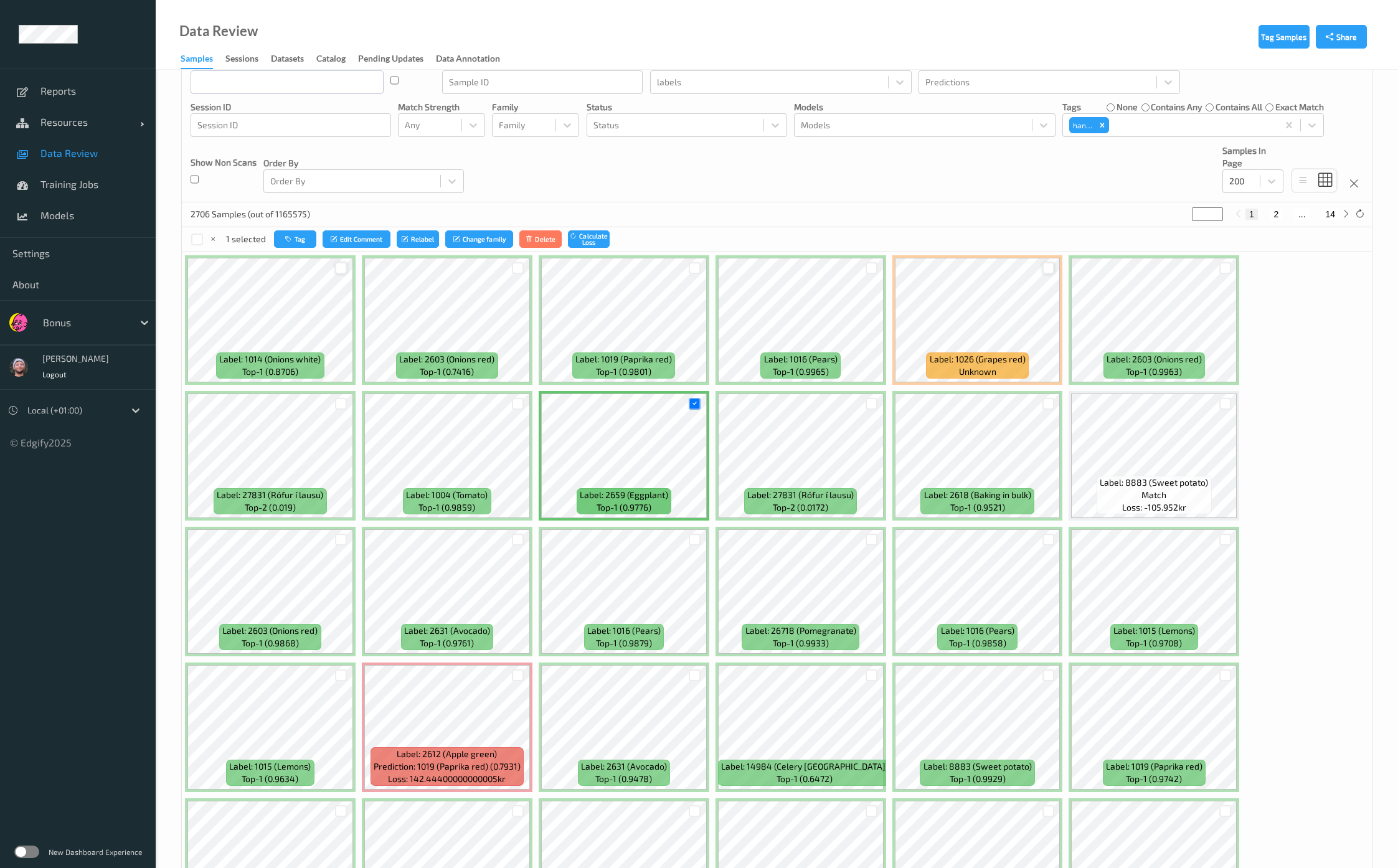
click at [1042, 268] on div at bounding box center [1047, 268] width 12 height 12
click at [520, 272] on div at bounding box center [517, 268] width 12 height 12
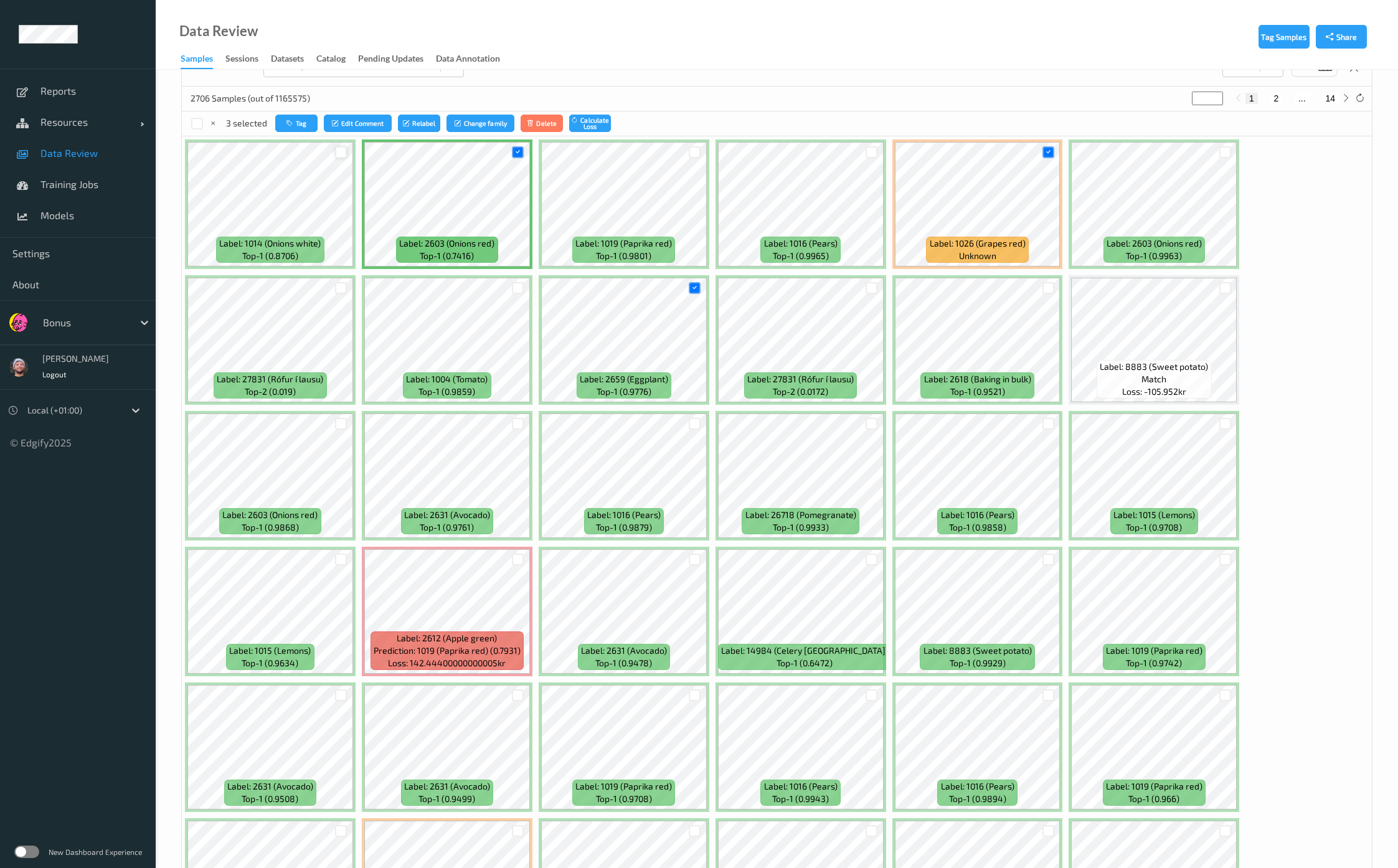
scroll to position [0, 0]
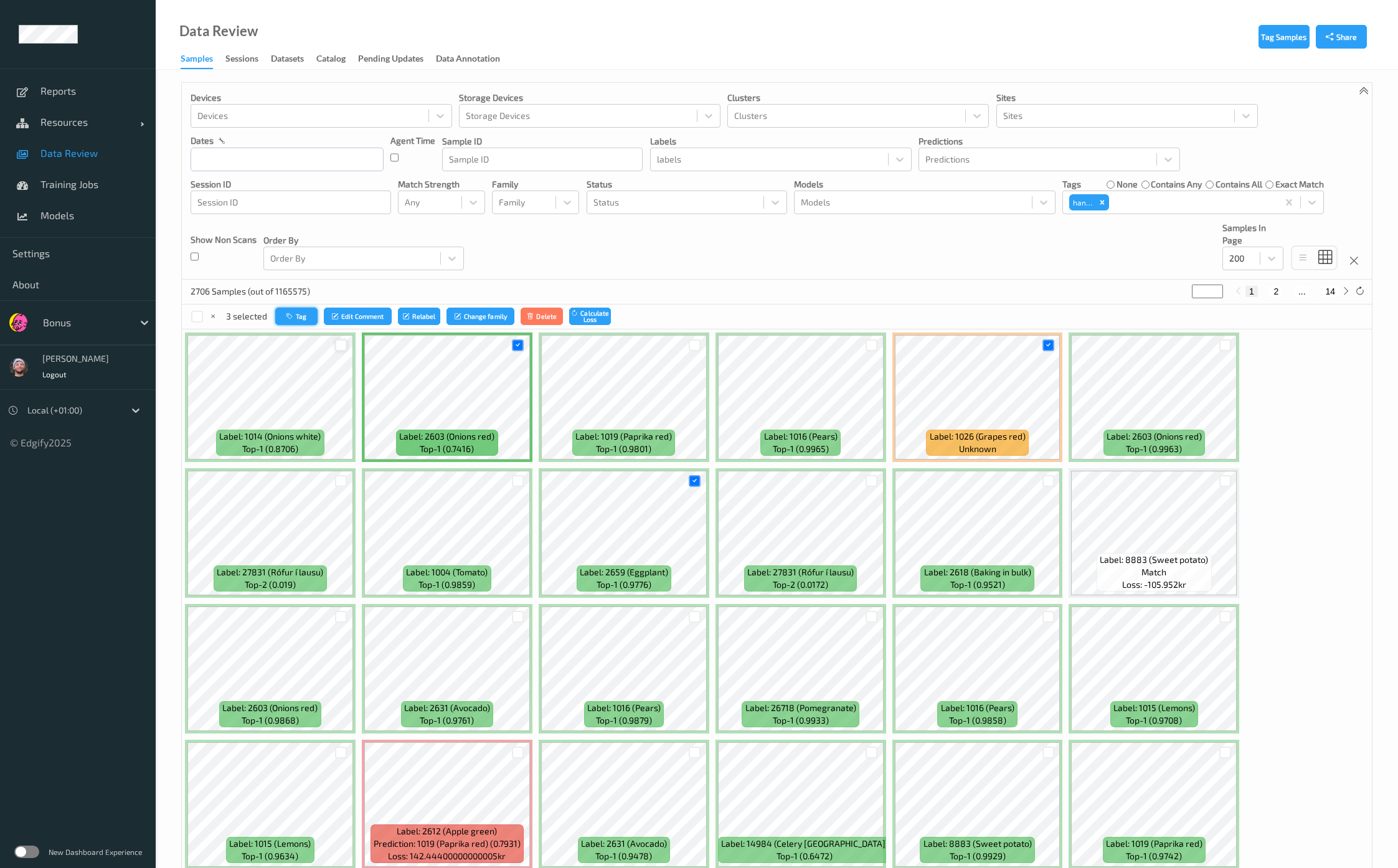
click at [300, 316] on button "Tag" at bounding box center [296, 317] width 43 height 18
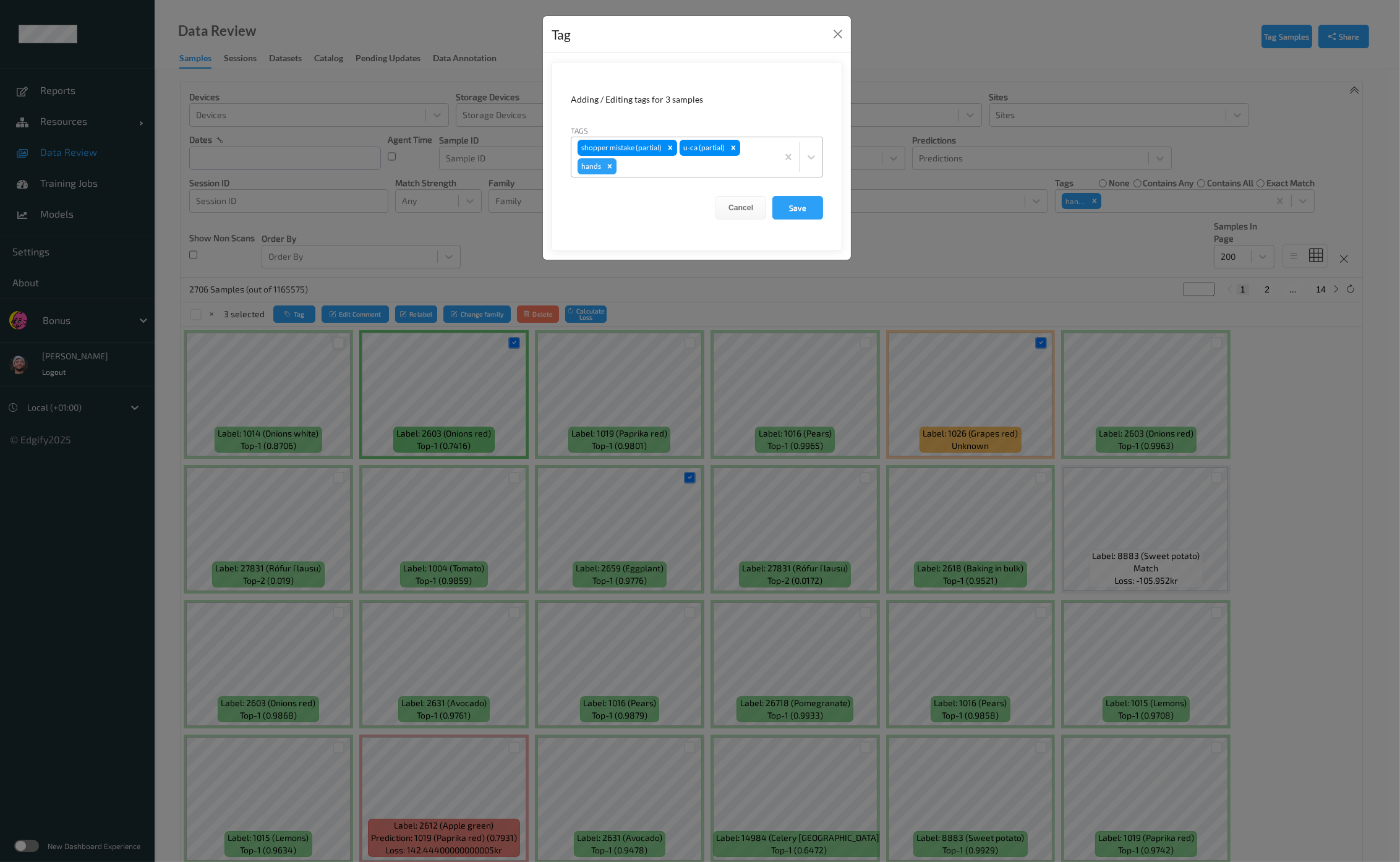
click at [612, 170] on div "Remove hands" at bounding box center [609, 166] width 14 height 16
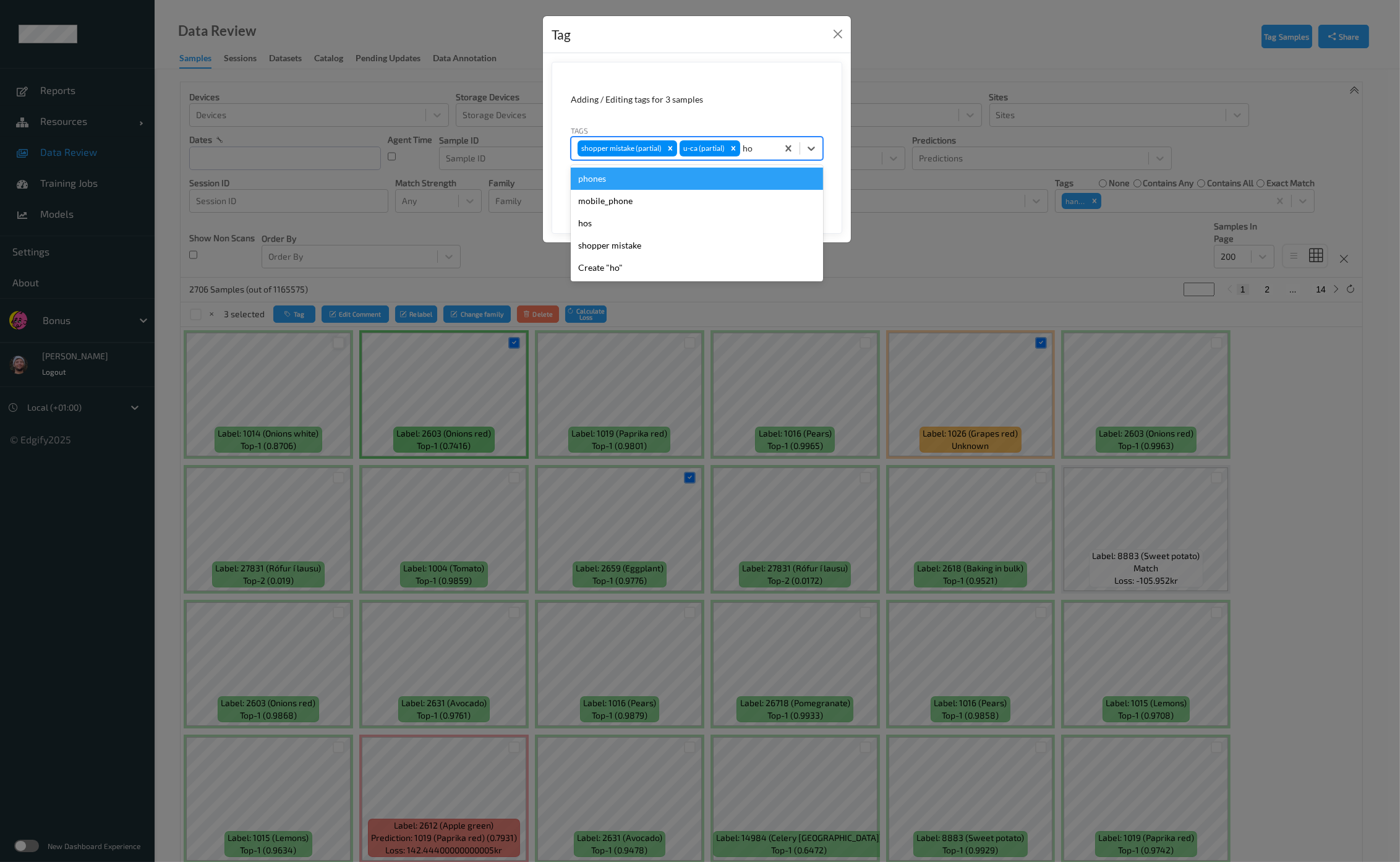
type input "hos"
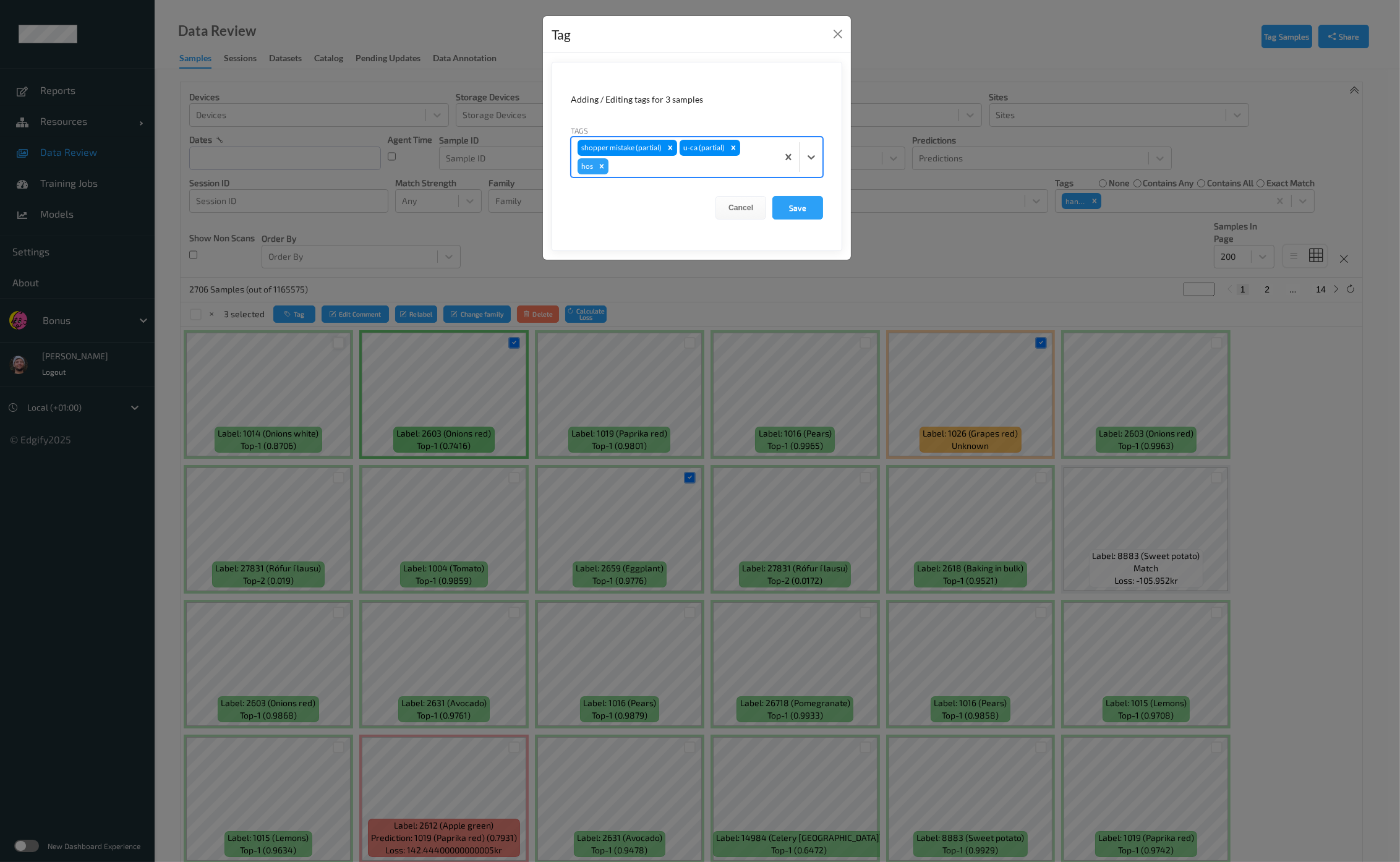
click at [772, 196] on button "Save" at bounding box center [797, 207] width 51 height 23
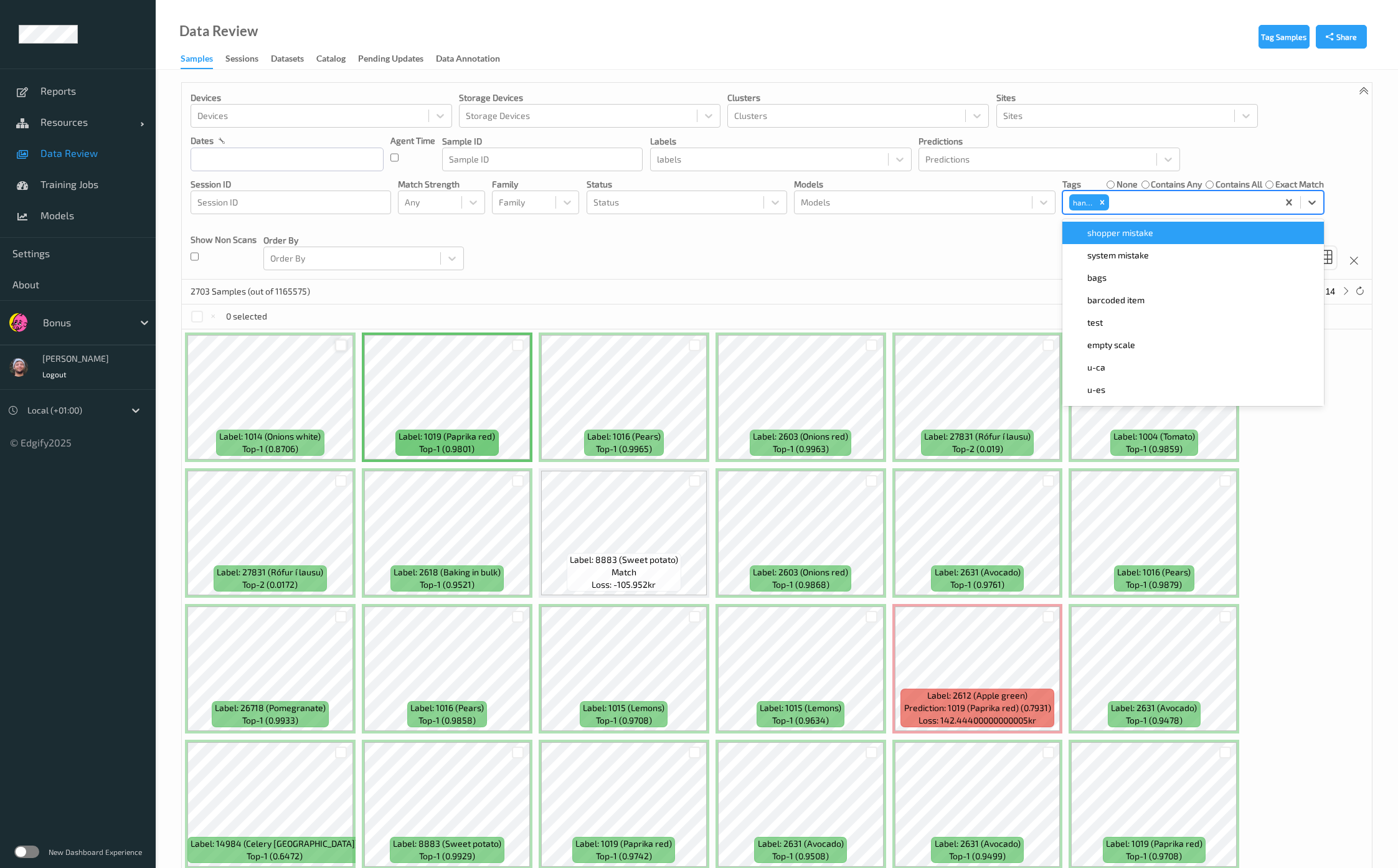
click at [1108, 204] on div "hands" at bounding box center [1089, 202] width 43 height 19
click at [1097, 197] on div "Remove hands" at bounding box center [1102, 202] width 14 height 16
click at [1101, 200] on icon "Remove hands" at bounding box center [1102, 202] width 9 height 9
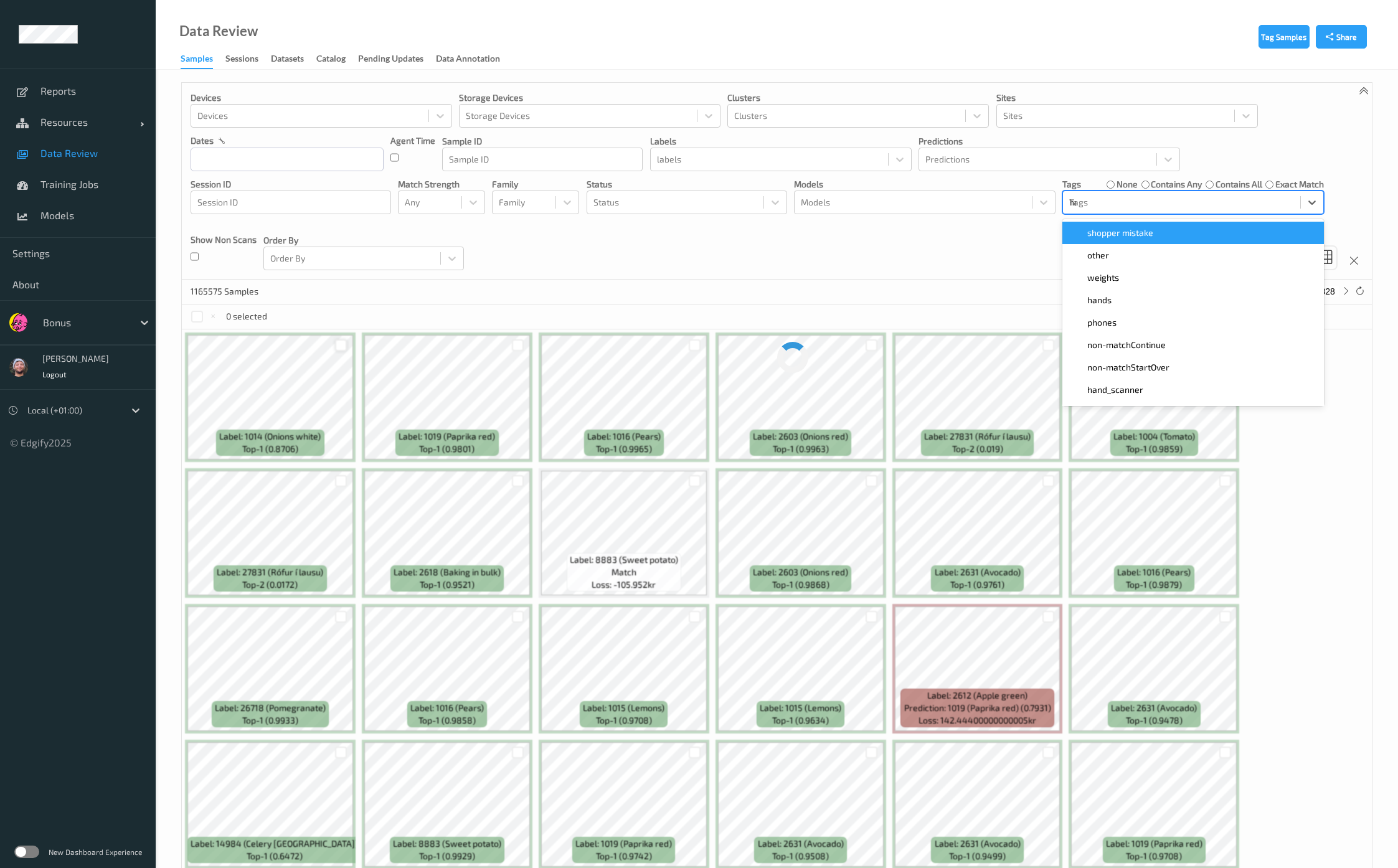
type input "hos"
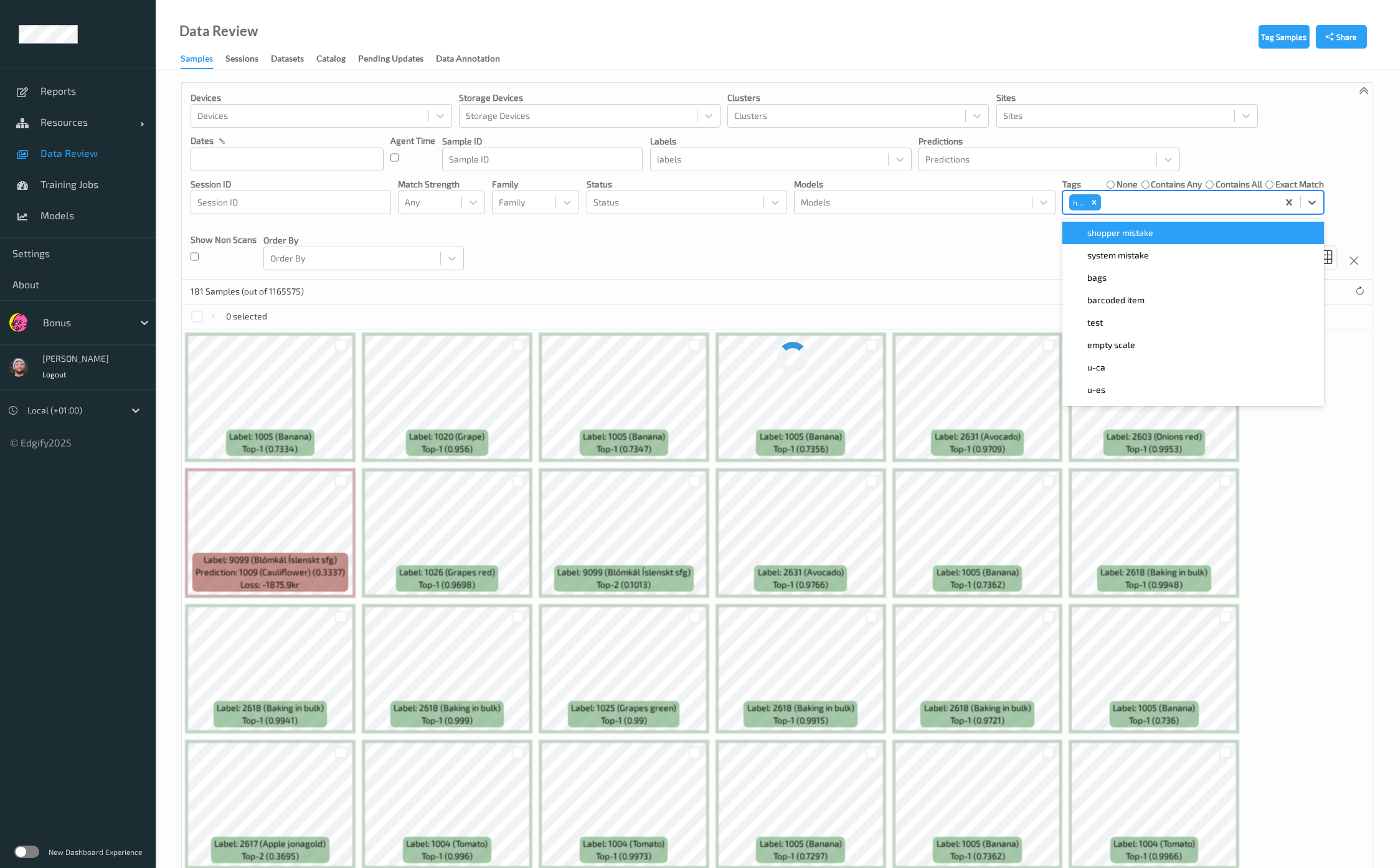
click at [764, 253] on div "Devices Devices Storage Devices Storage Devices Clusters Clusters Sites Sites d…" at bounding box center [777, 181] width 1190 height 197
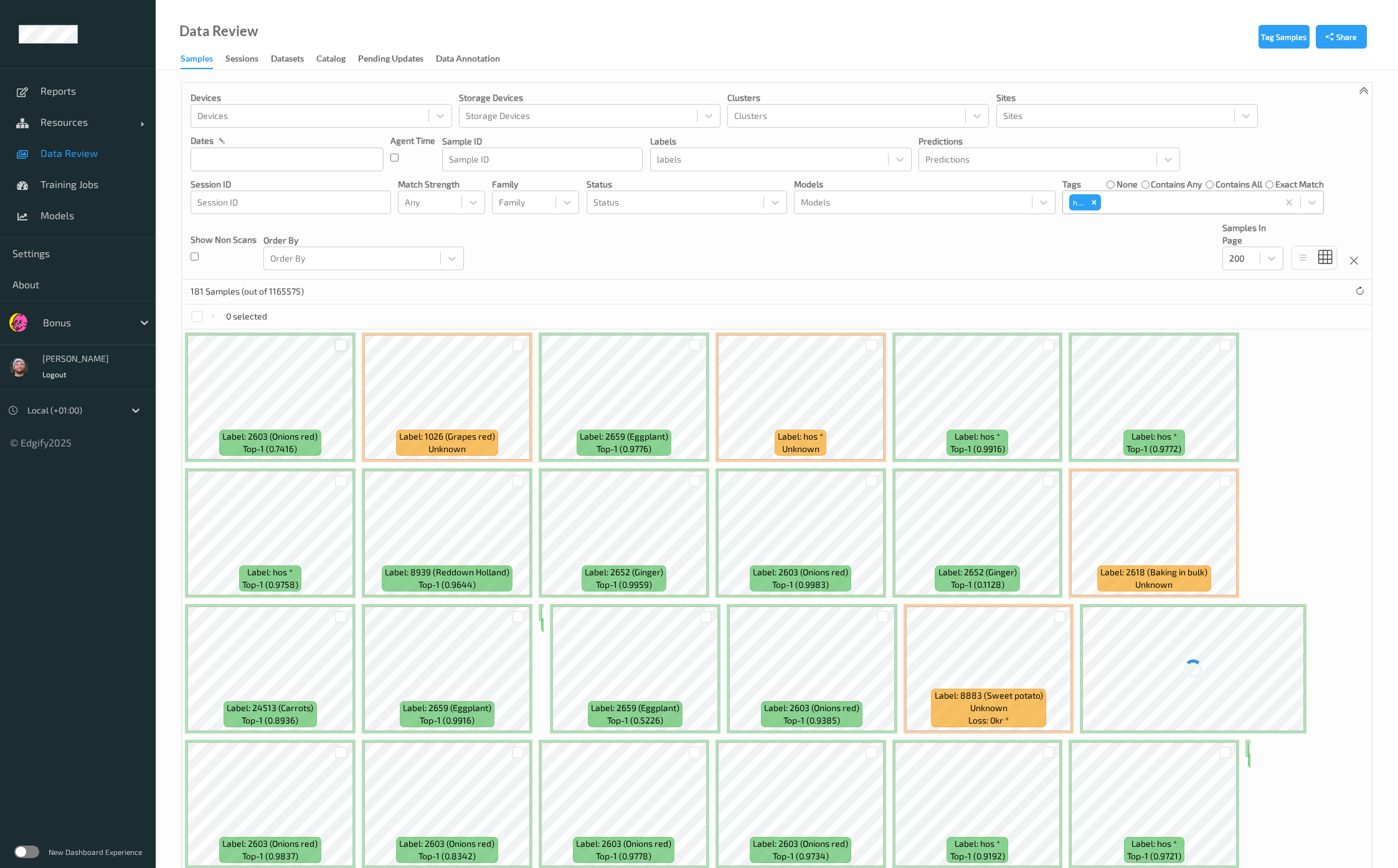
click at [338, 345] on div at bounding box center [341, 345] width 12 height 12
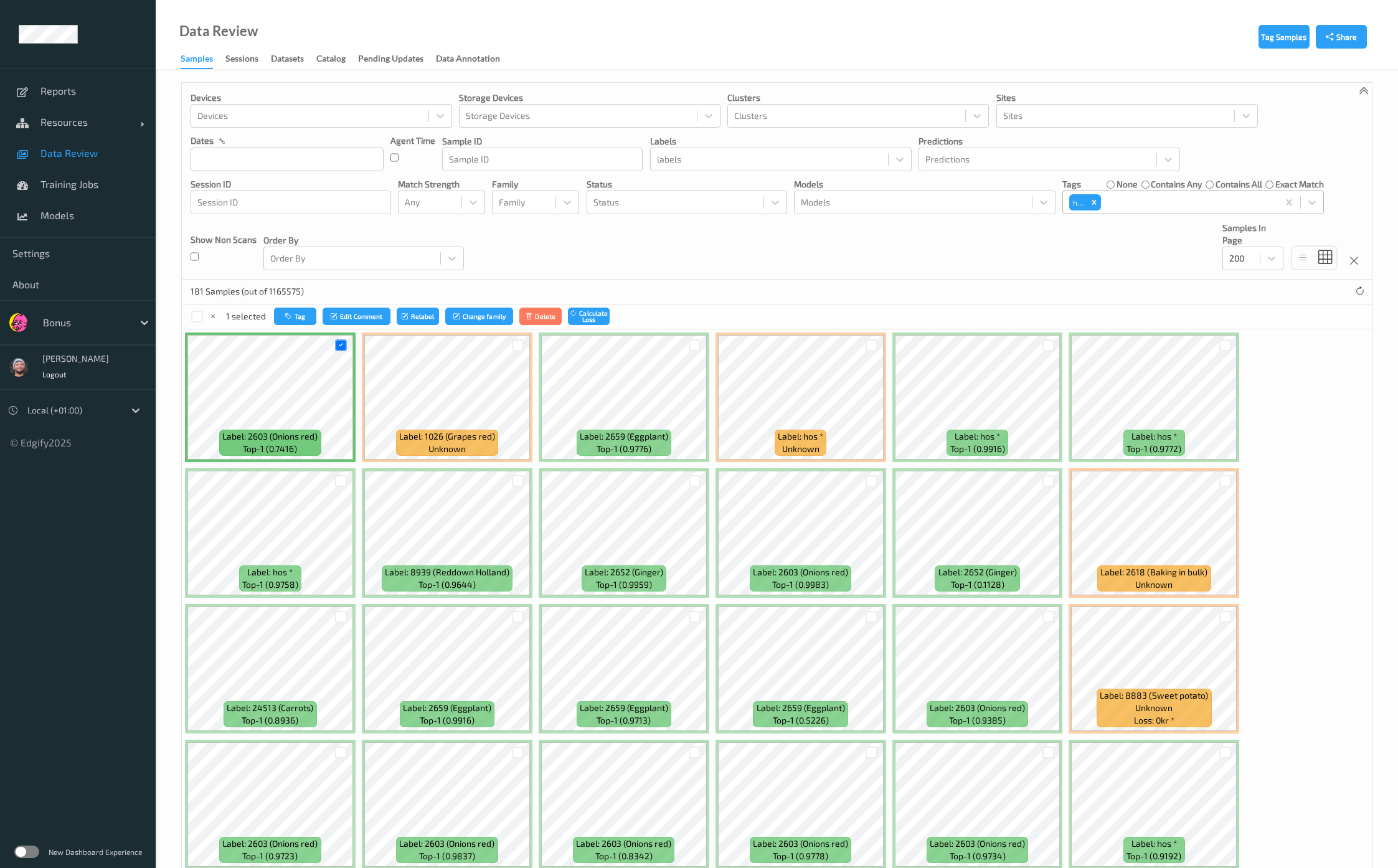
click at [509, 350] on div at bounding box center [518, 345] width 24 height 21
click at [513, 350] on div at bounding box center [518, 345] width 24 height 21
click at [691, 343] on div at bounding box center [694, 345] width 12 height 12
click at [521, 344] on div at bounding box center [517, 345] width 12 height 12
click at [422, 315] on button "Relabel" at bounding box center [419, 317] width 43 height 18
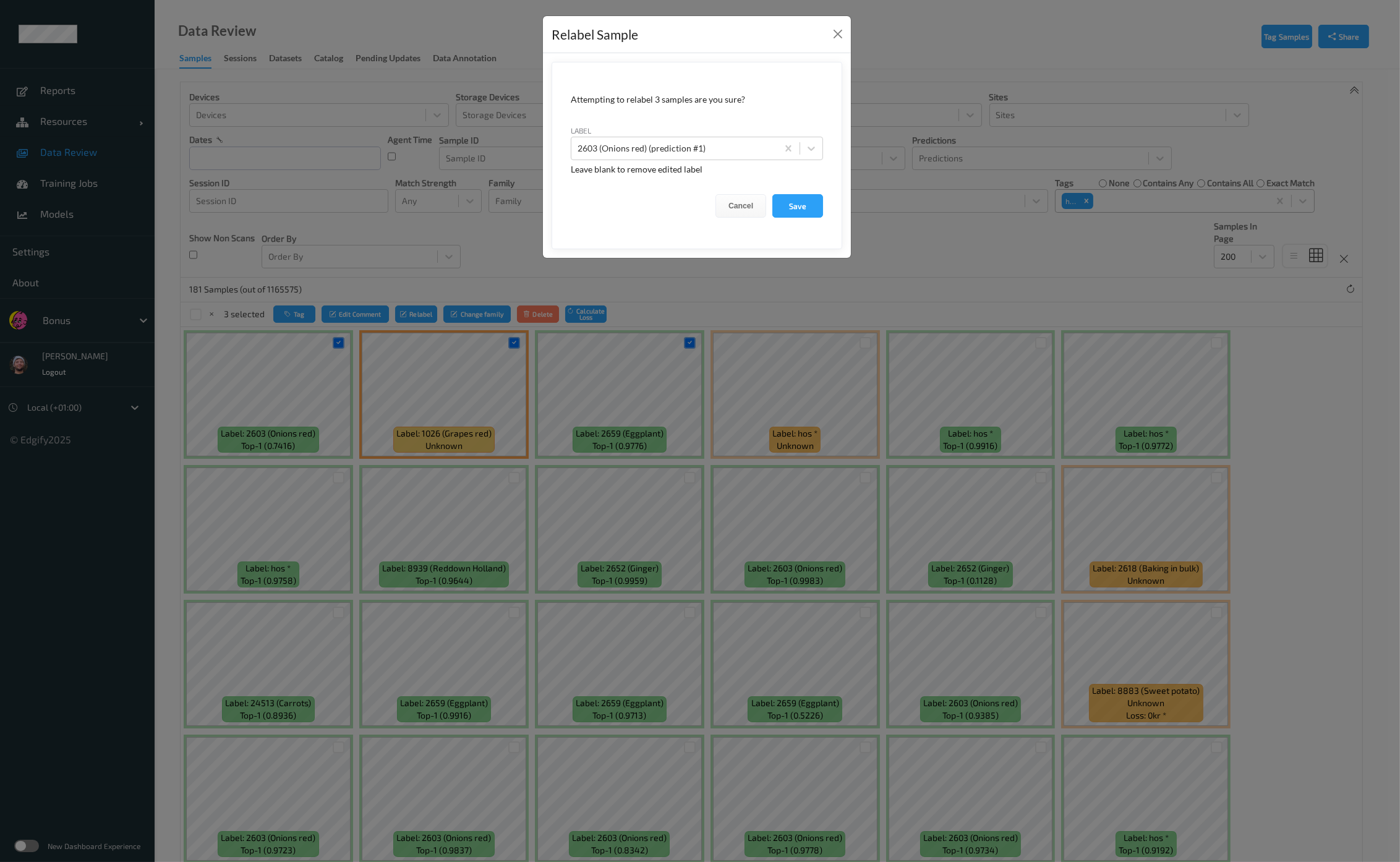
click at [694, 438] on div "Relabel Sample Attempting to relabel 3 samples are you sure? label 2603 (Onions…" at bounding box center [700, 431] width 1400 height 862
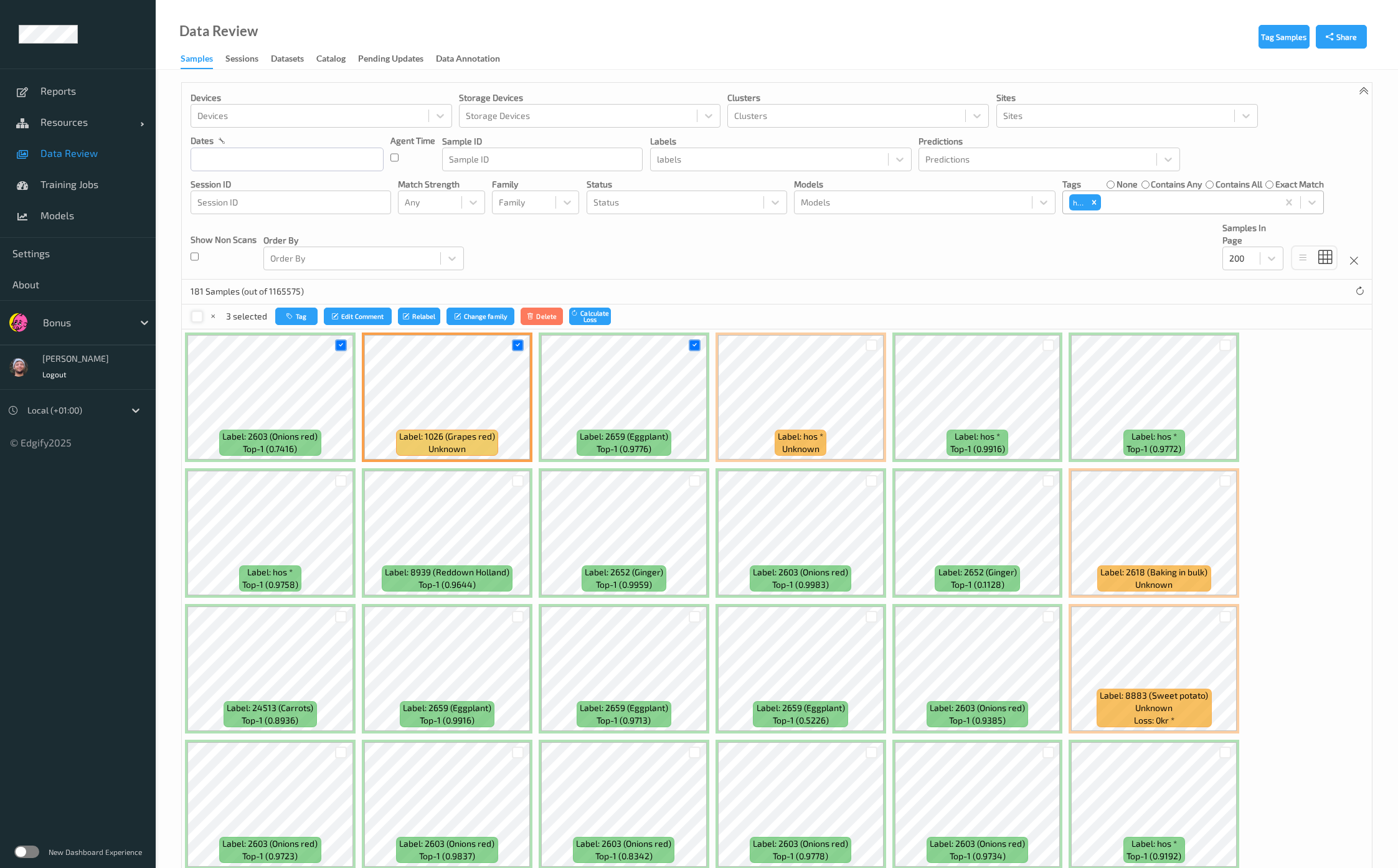
click at [196, 313] on div at bounding box center [196, 316] width 12 height 12
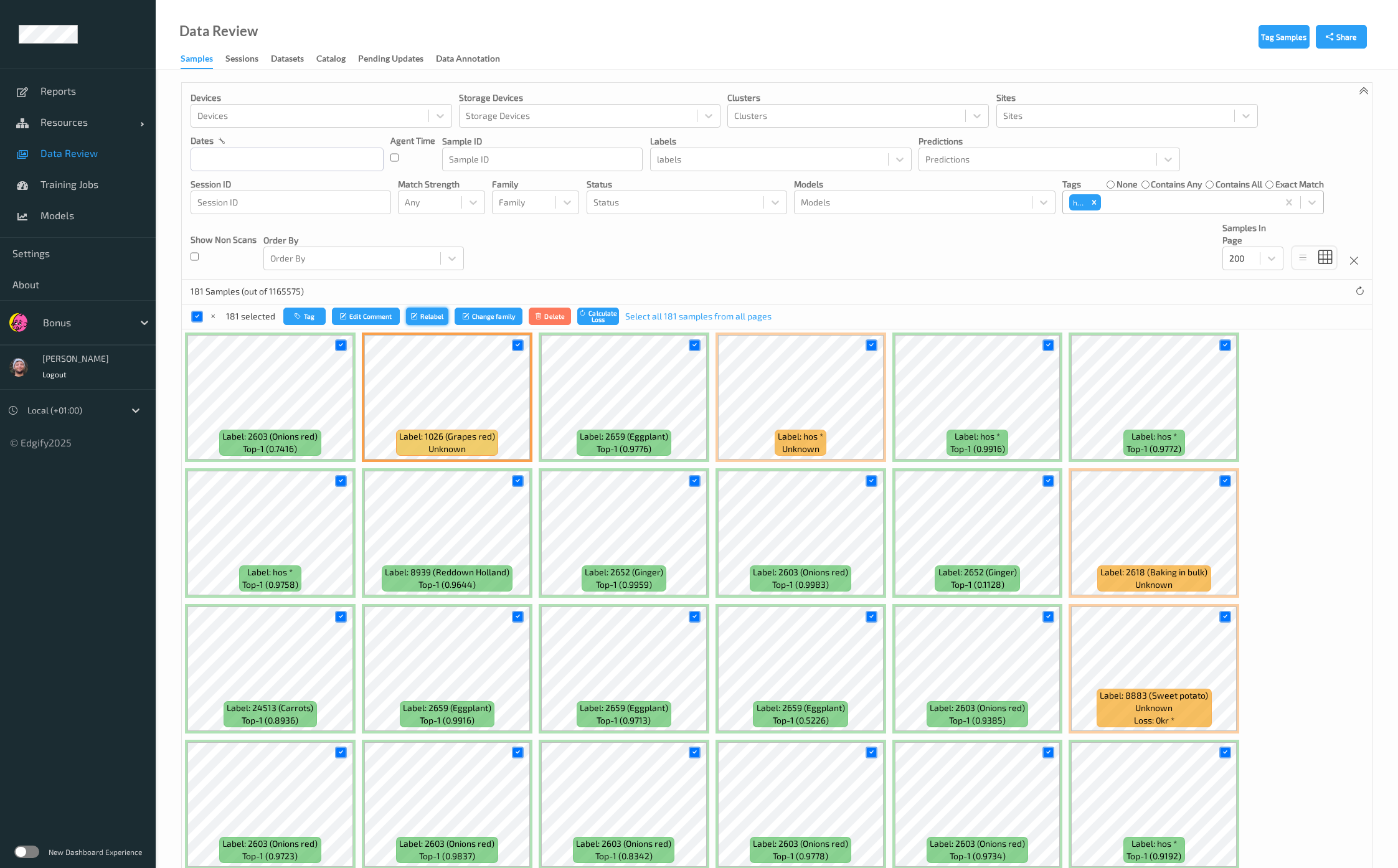
click at [420, 314] on button "Relabel" at bounding box center [427, 317] width 43 height 18
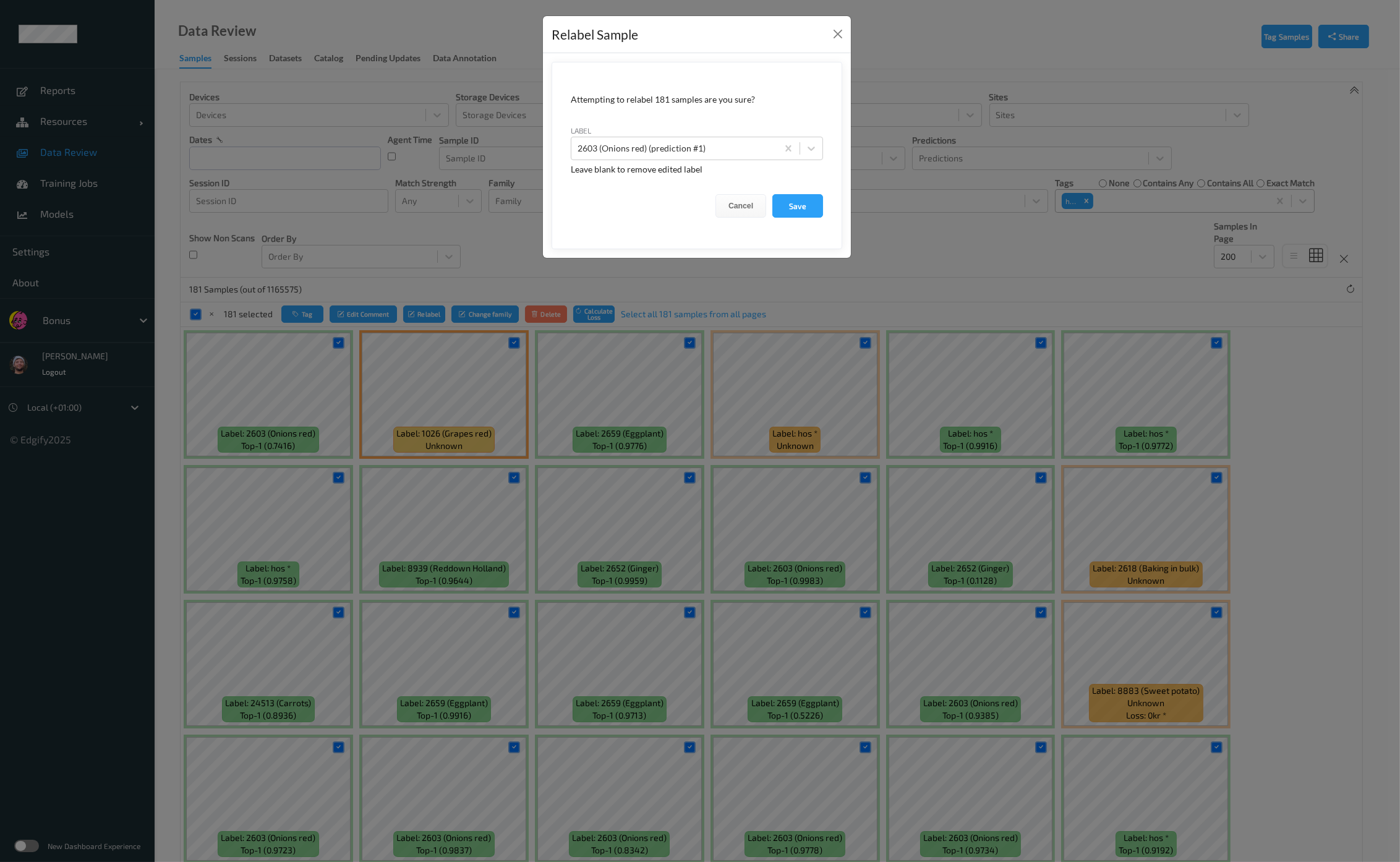
click at [643, 134] on div "label 2603 (Onions red) (prediction #1)" at bounding box center [697, 142] width 253 height 36
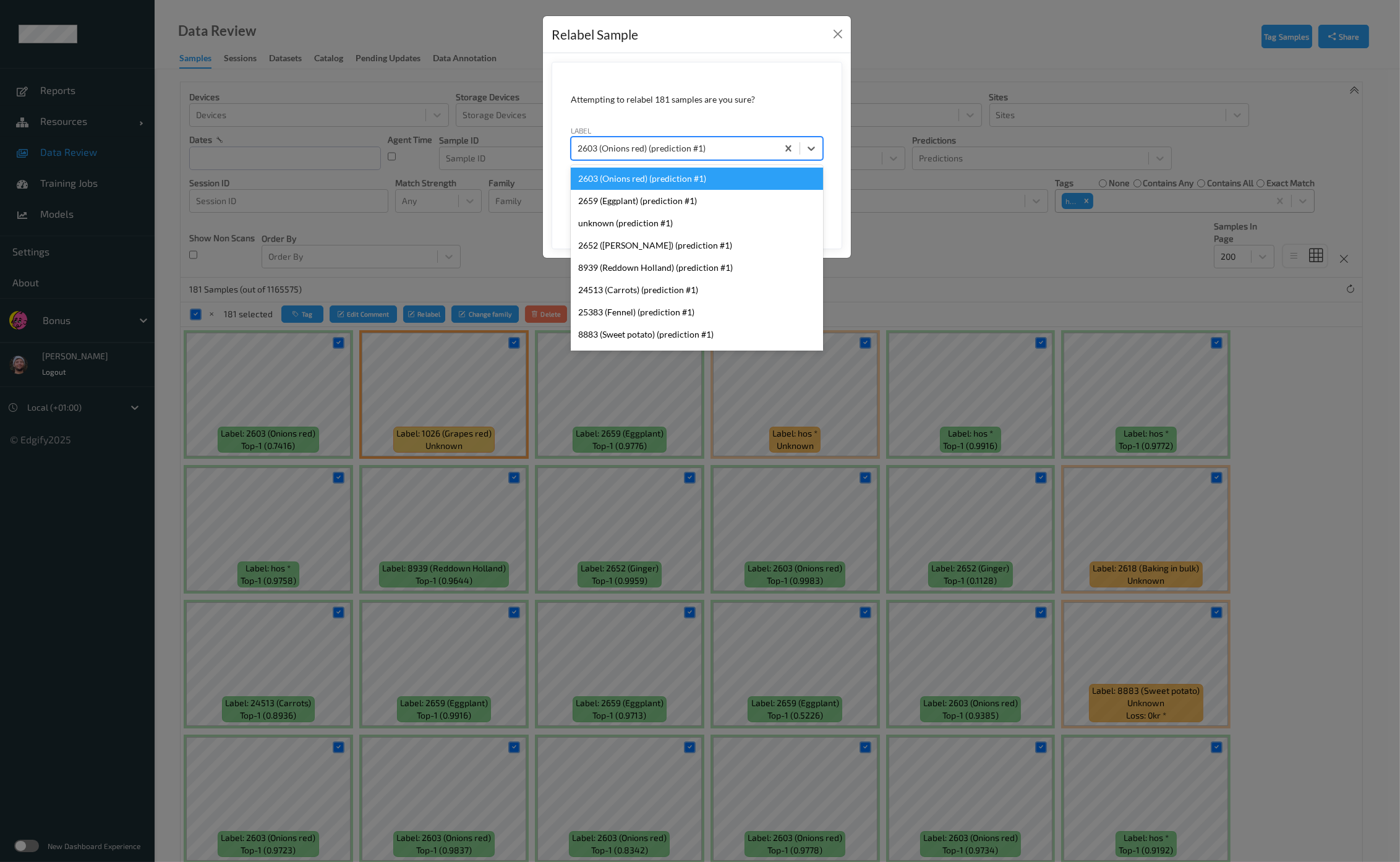
click at [640, 146] on div at bounding box center [674, 148] width 194 height 14
type input "hos"
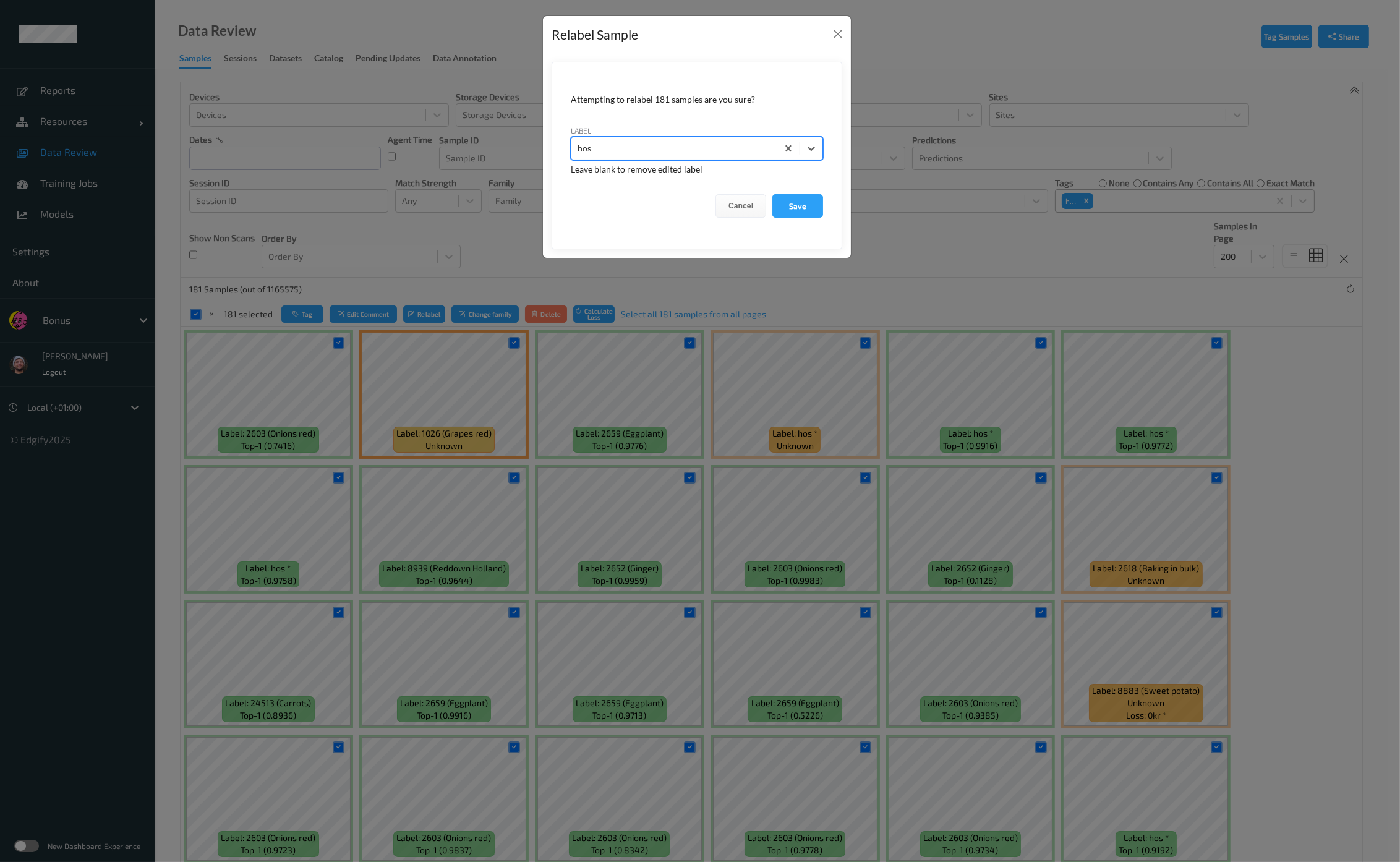
click at [772, 194] on button "Save" at bounding box center [797, 206] width 51 height 23
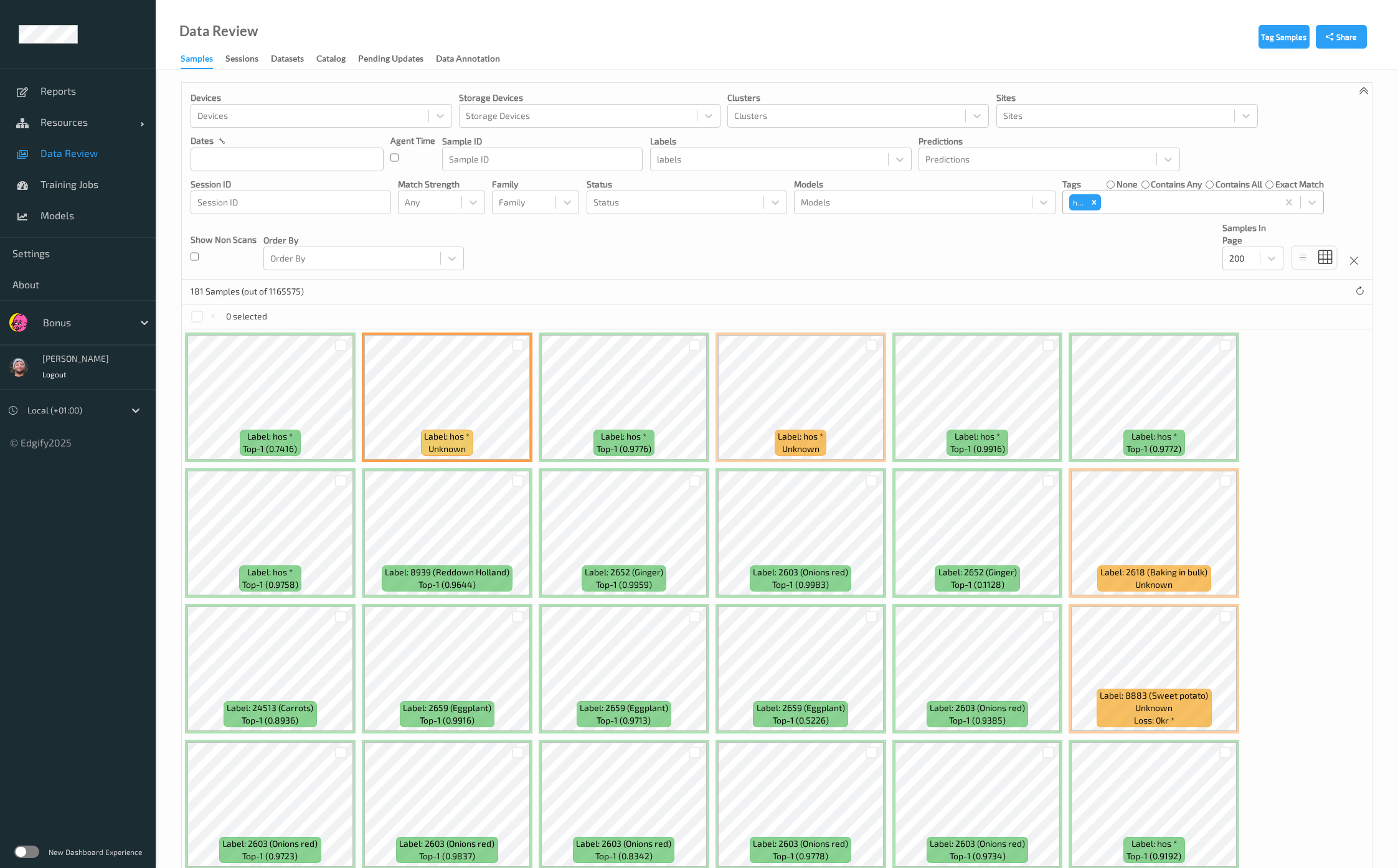
click at [204, 317] on div "0 selected" at bounding box center [229, 316] width 76 height 13
click at [116, 153] on span "Data Review" at bounding box center [92, 153] width 103 height 13
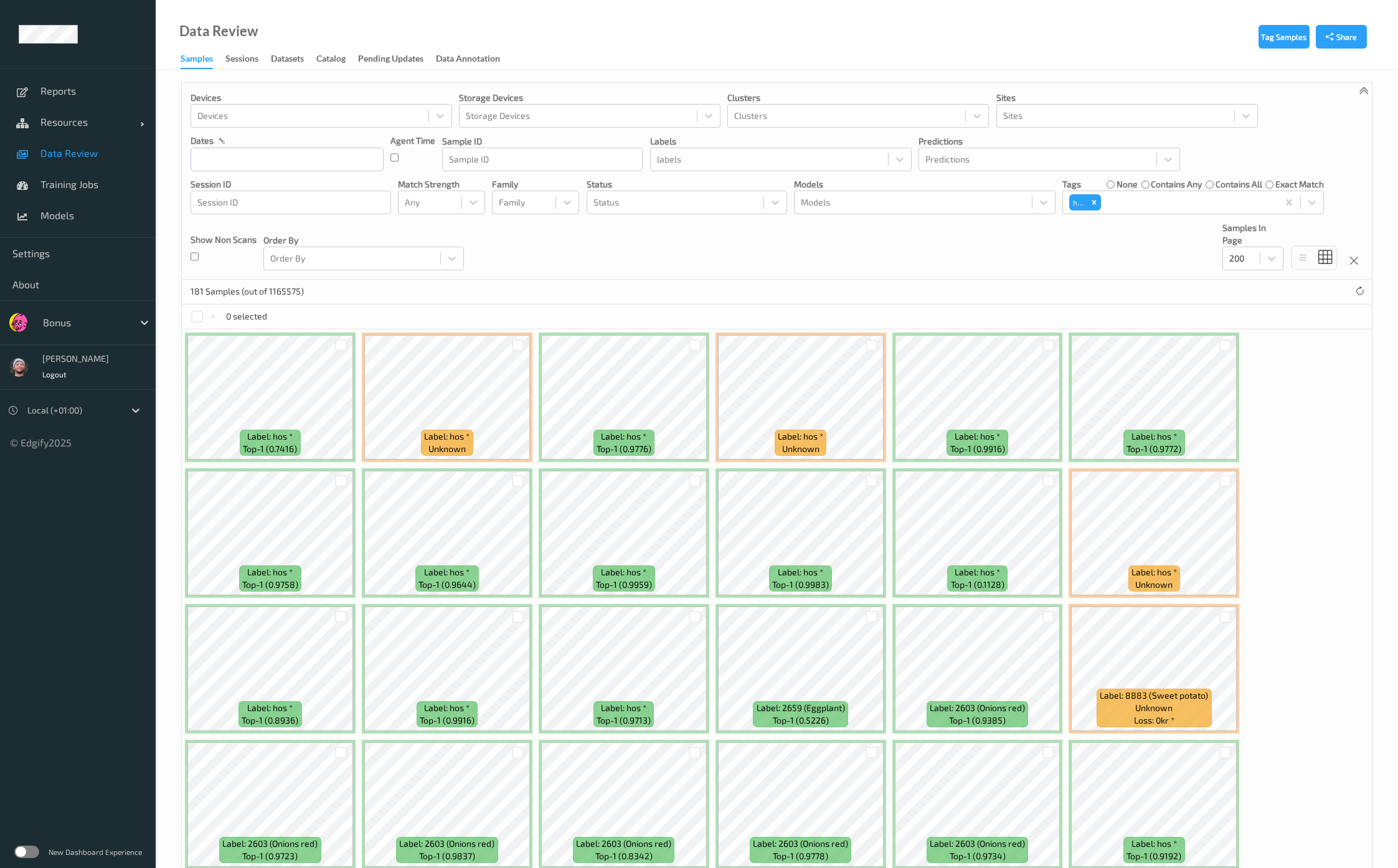
click at [89, 163] on link "Data Review" at bounding box center [77, 153] width 155 height 31
click at [74, 158] on span "Data Review" at bounding box center [92, 153] width 103 height 13
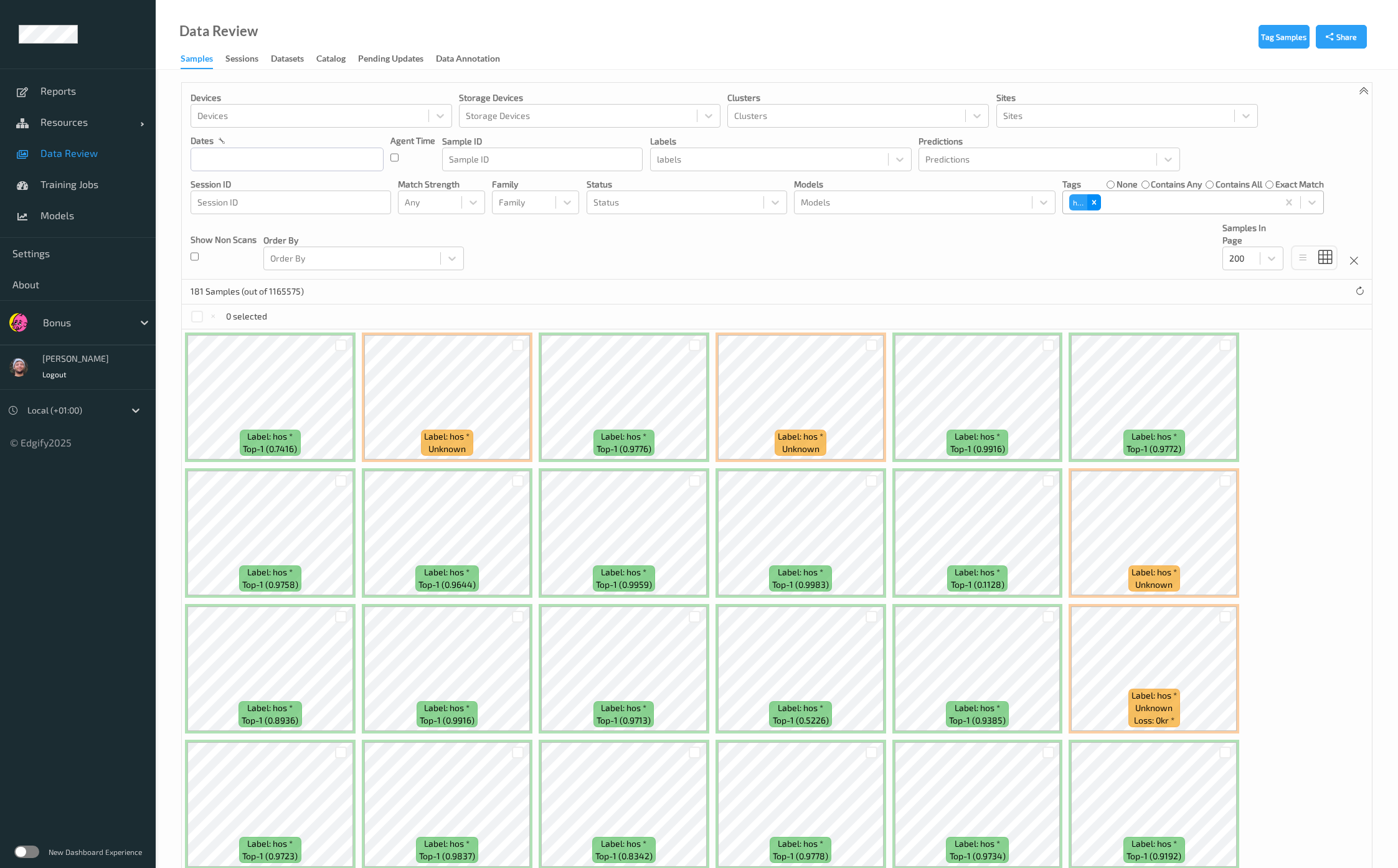
click at [1096, 201] on icon "Remove hos" at bounding box center [1095, 202] width 9 height 9
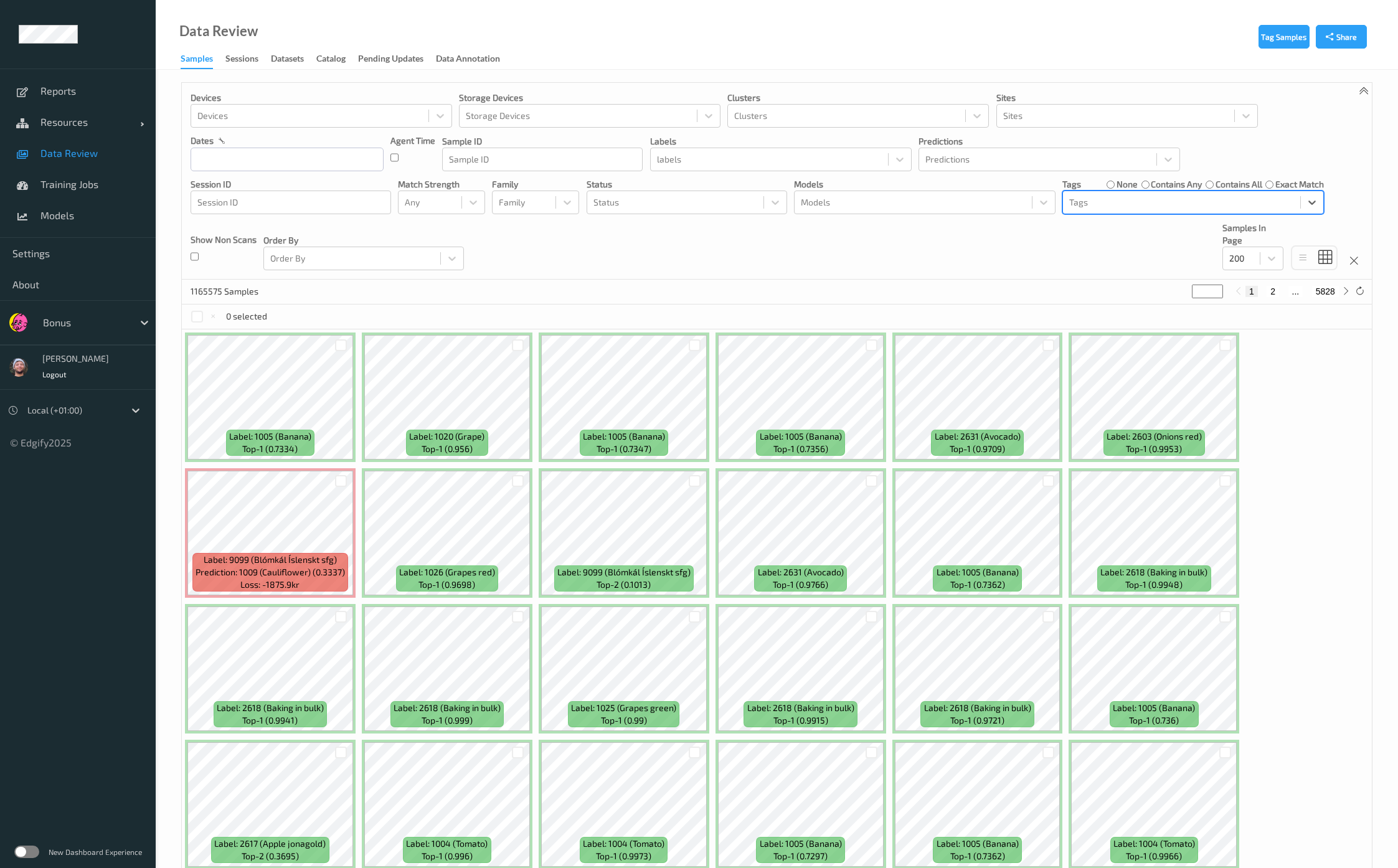
click at [92, 152] on span "Data Review" at bounding box center [92, 153] width 103 height 13
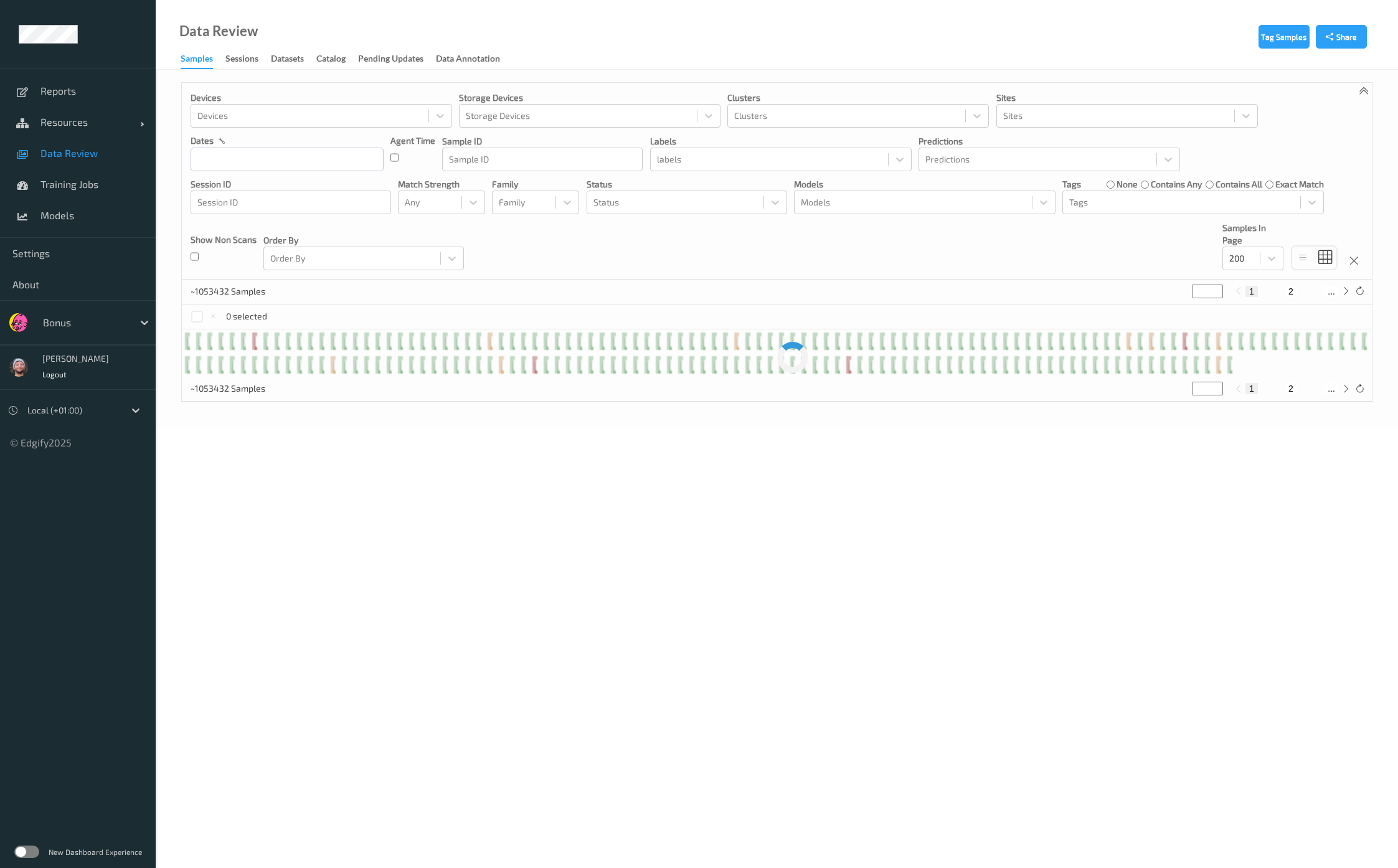
click at [84, 322] on div at bounding box center [84, 322] width 84 height 15
